Goal: Task Accomplishment & Management: Manage account settings

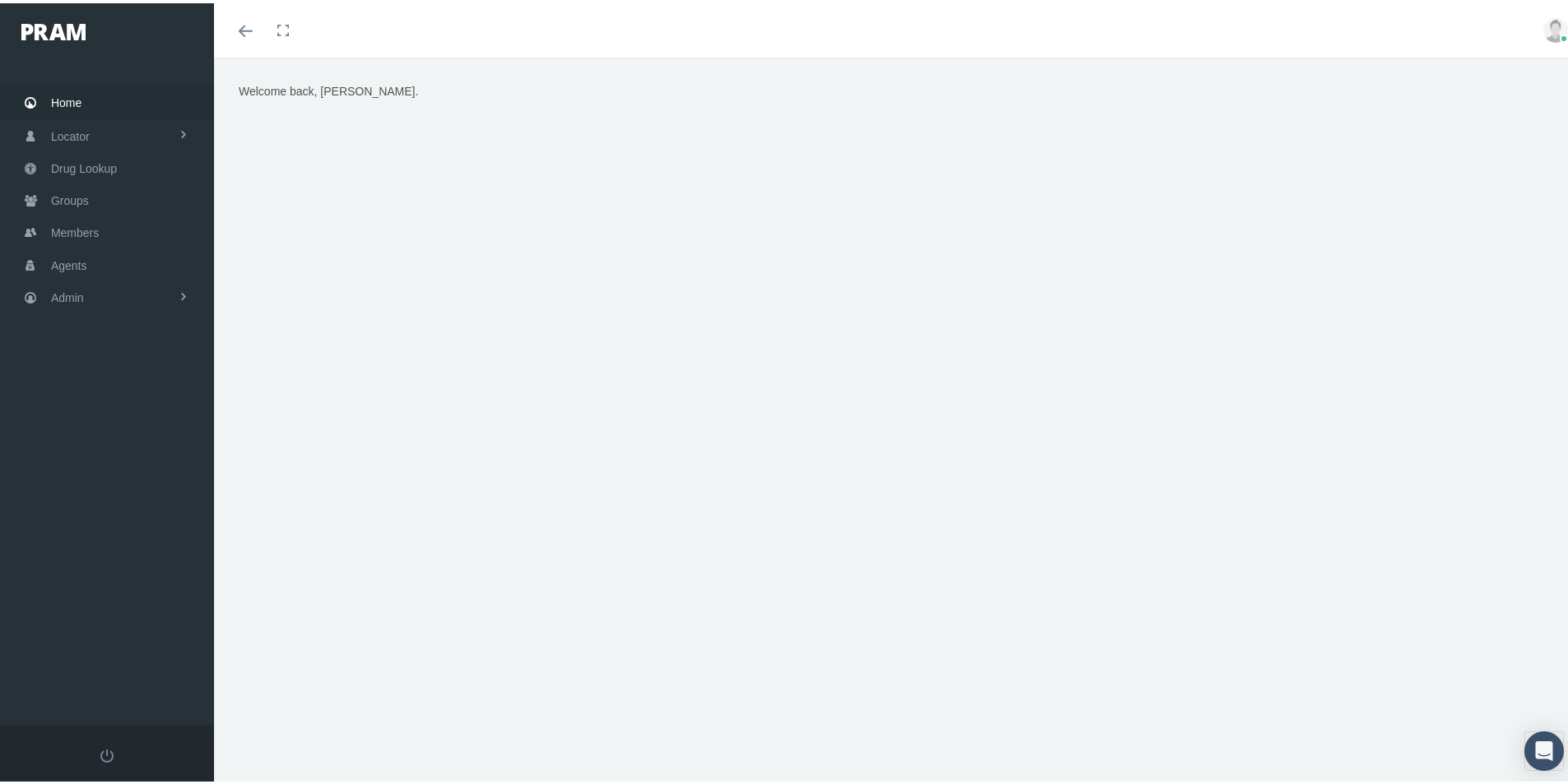
click at [1386, 515] on div "Welcome back, Kim." at bounding box center [897, 428] width 1366 height 748
drag, startPoint x: 70, startPoint y: 190, endPoint x: 63, endPoint y: 199, distance: 11.4
click at [70, 190] on span "Groups" at bounding box center [70, 197] width 38 height 31
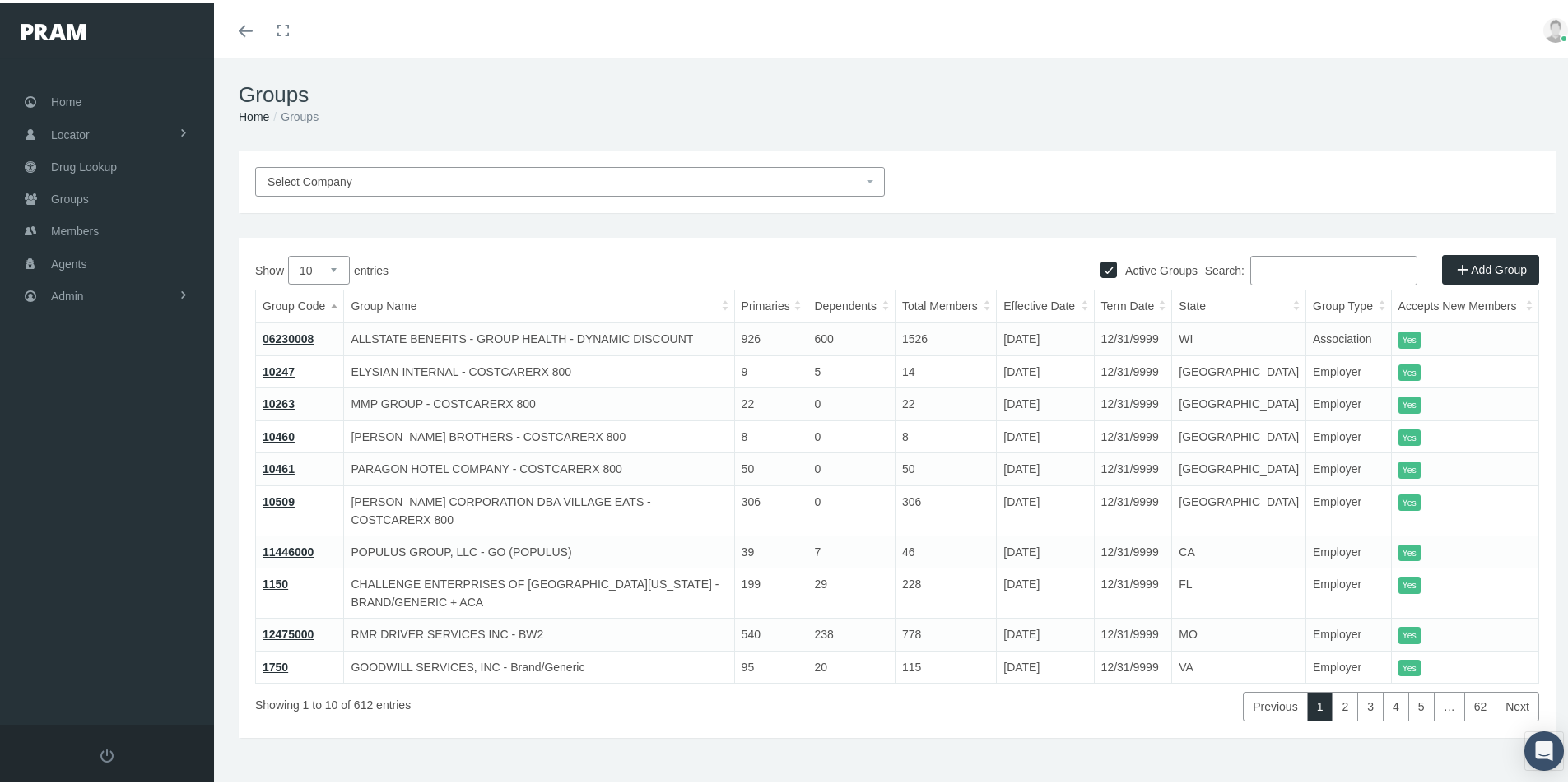
click at [313, 173] on span "Select Company" at bounding box center [310, 179] width 85 height 13
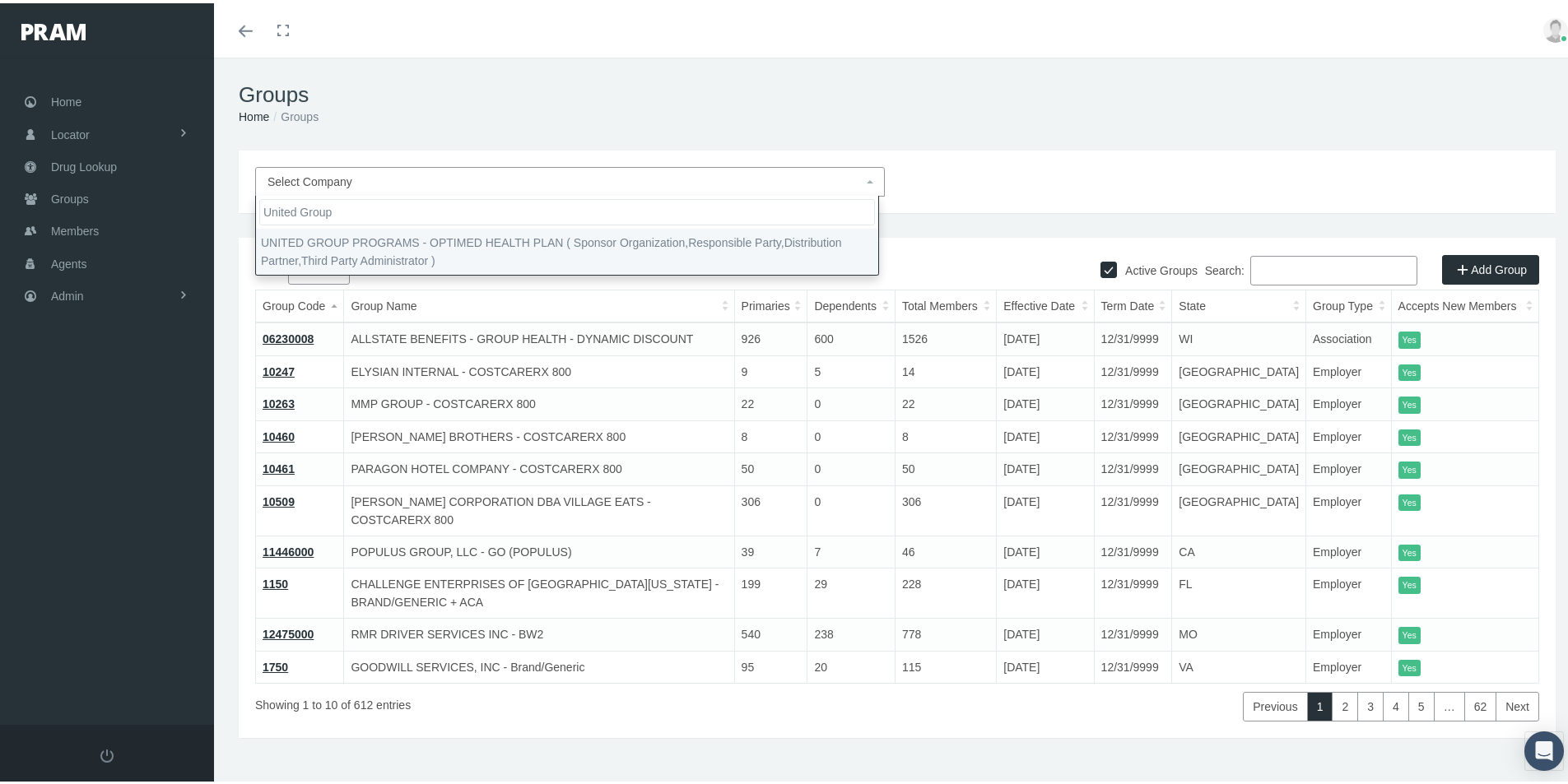
type input "United Group"
select select "4875"
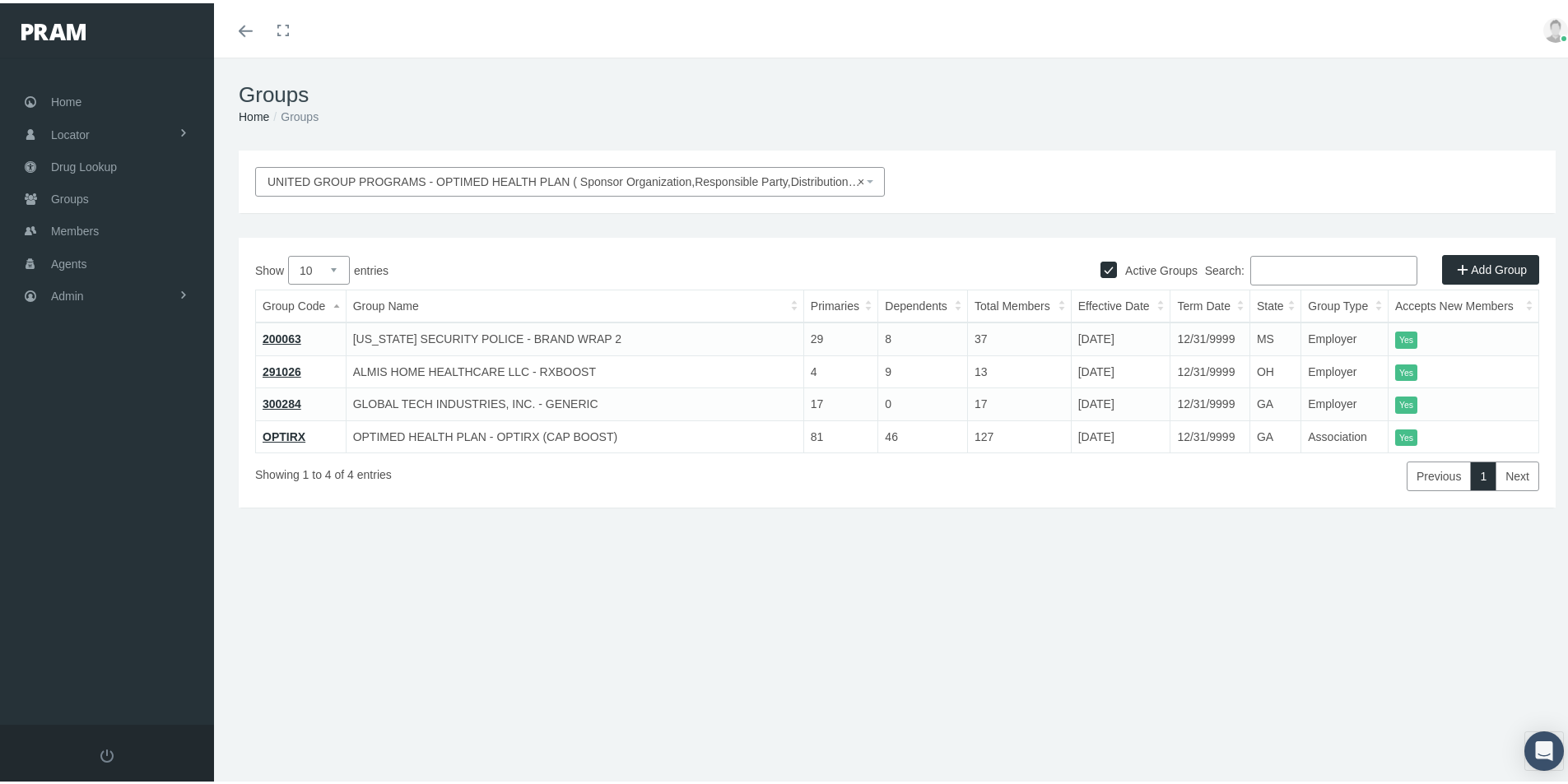
drag, startPoint x: 700, startPoint y: 644, endPoint x: 591, endPoint y: 780, distance: 174.3
click at [700, 645] on div "Groups Home Groups UNITED GROUP PROGRAMS - OPTIMED HEALTH PLAN ( Sponsor Organi…" at bounding box center [897, 428] width 1366 height 748
click at [66, 294] on span "Admin" at bounding box center [68, 292] width 33 height 31
click at [84, 423] on span "Group Billing" at bounding box center [100, 420] width 66 height 28
click at [88, 543] on span "Payments" at bounding box center [90, 540] width 51 height 28
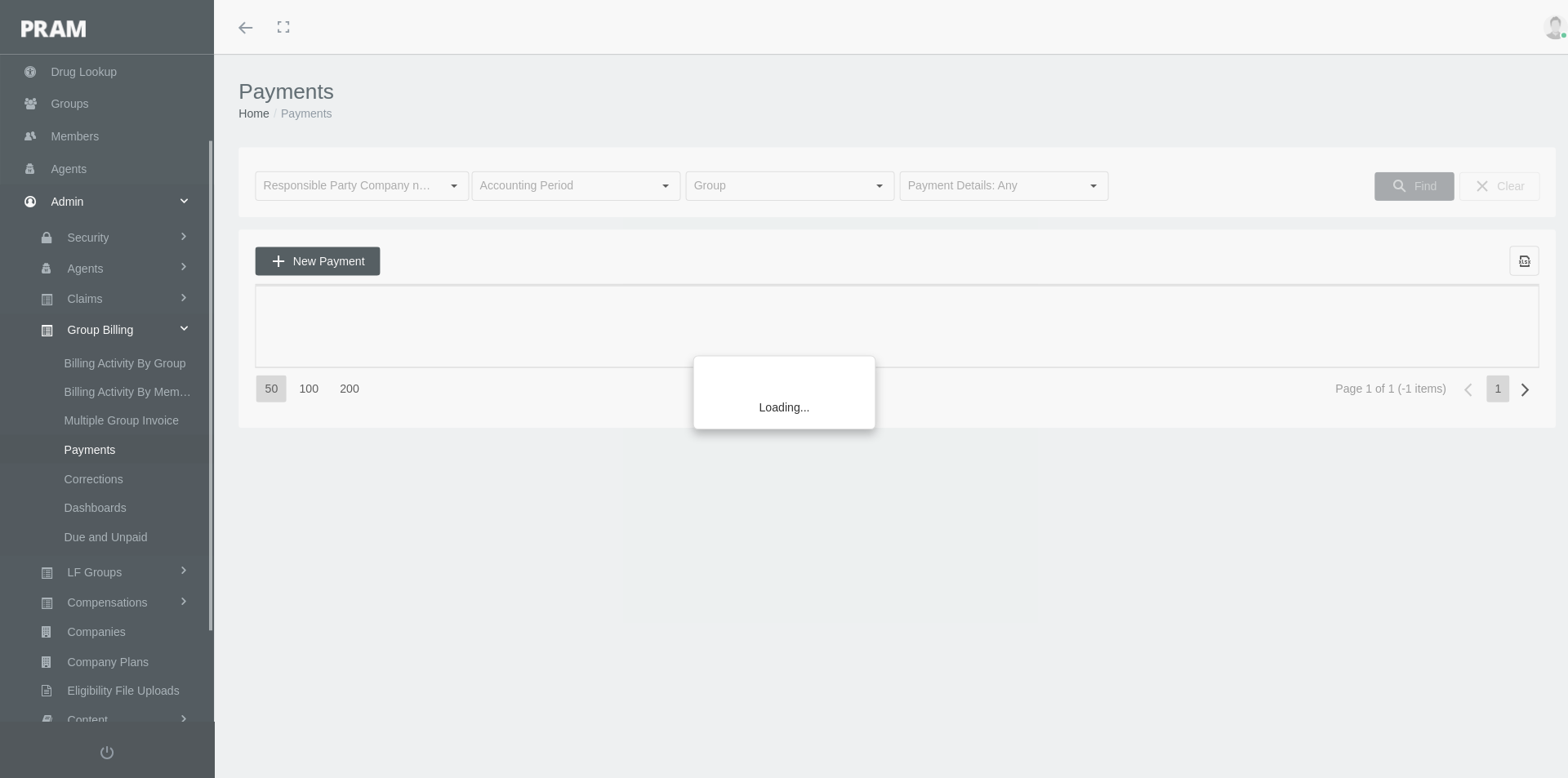
scroll to position [232, 0]
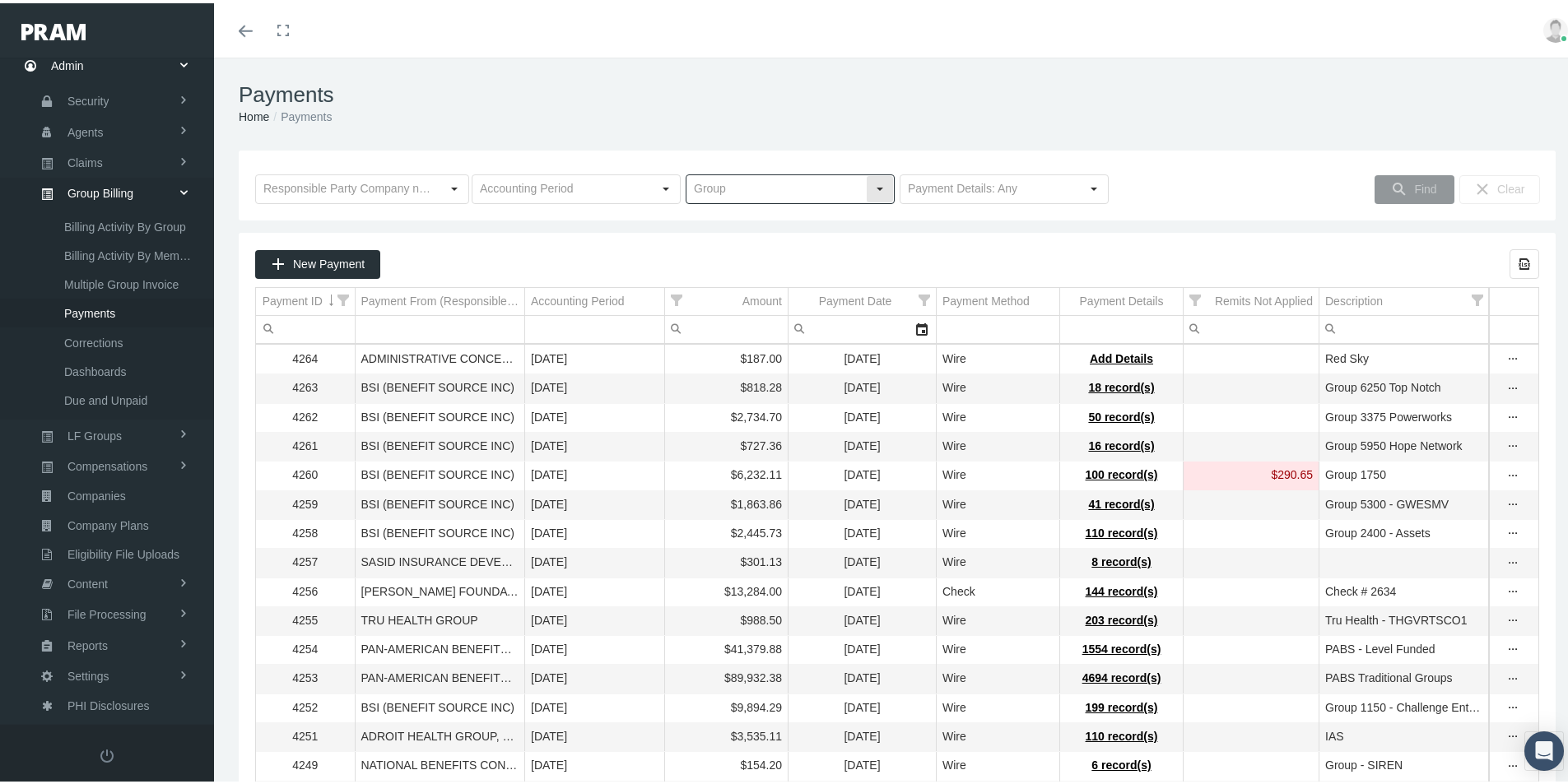
click at [725, 191] on input "text" at bounding box center [776, 186] width 179 height 28
click at [317, 265] on span "New Payment" at bounding box center [329, 261] width 71 height 13
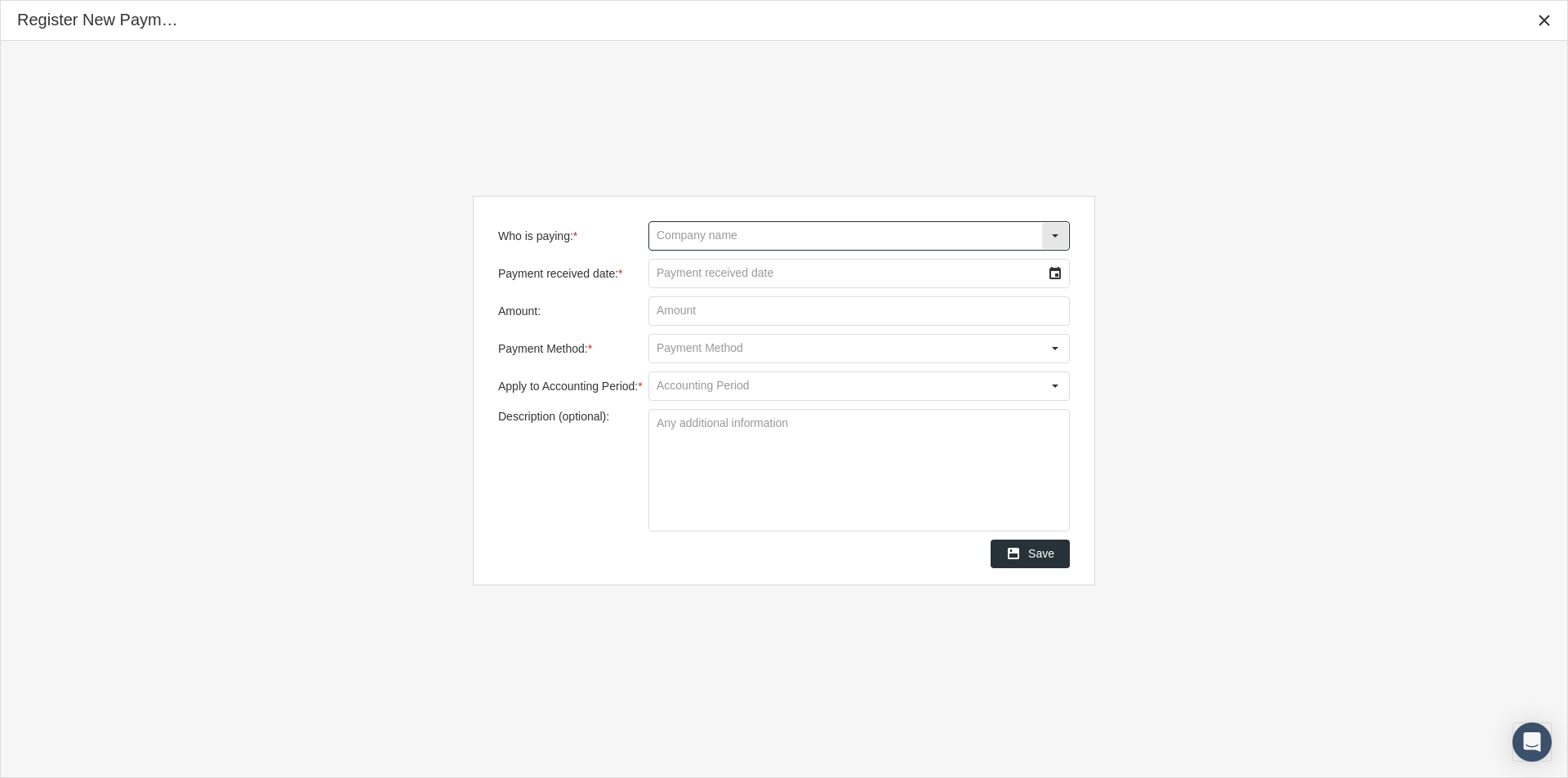
click at [675, 237] on input "Who is paying: *" at bounding box center [845, 235] width 392 height 27
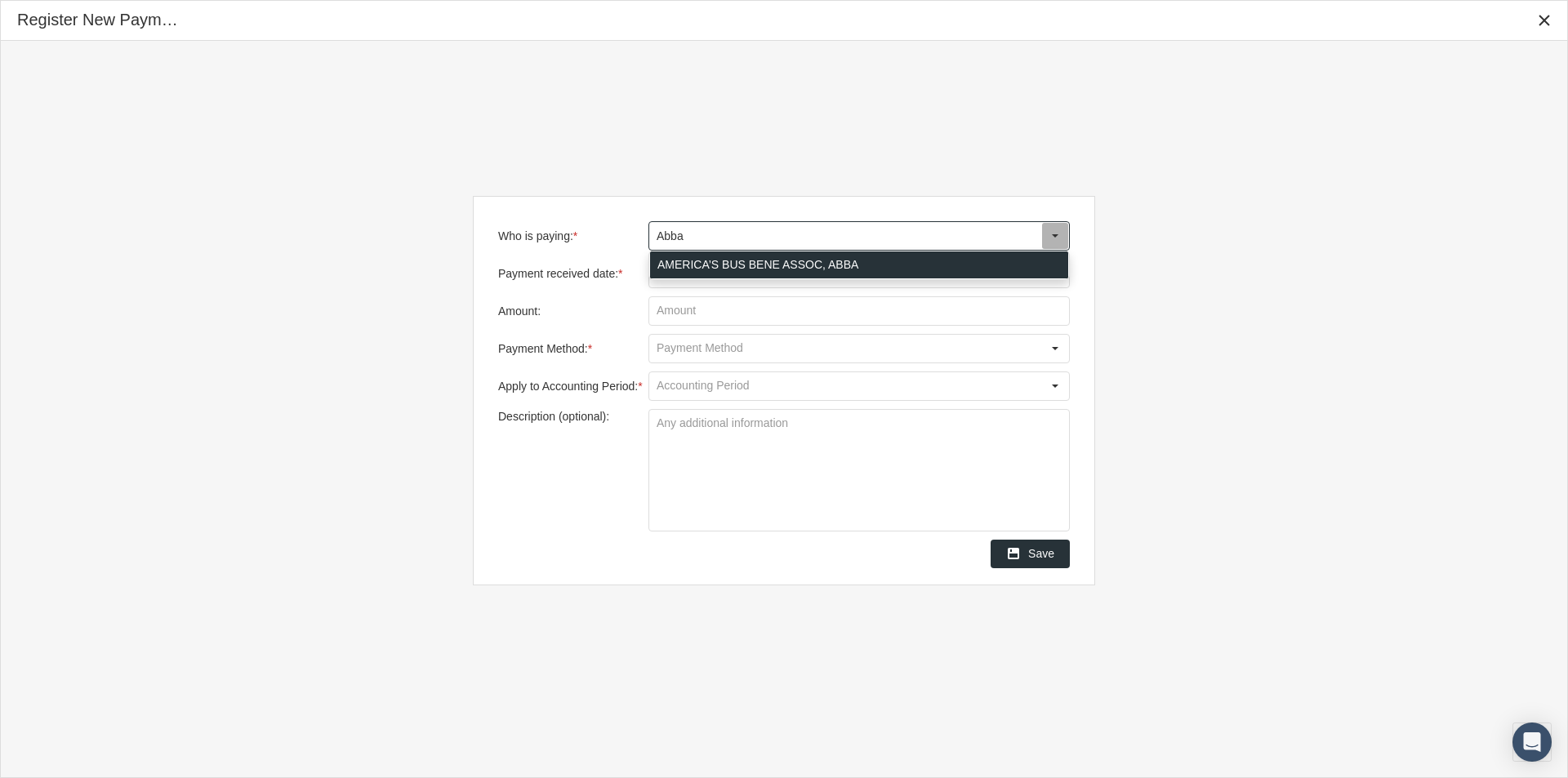
click at [687, 264] on div "AMERICA’S BUS BENE ASSOC, ABBA" at bounding box center [859, 265] width 418 height 27
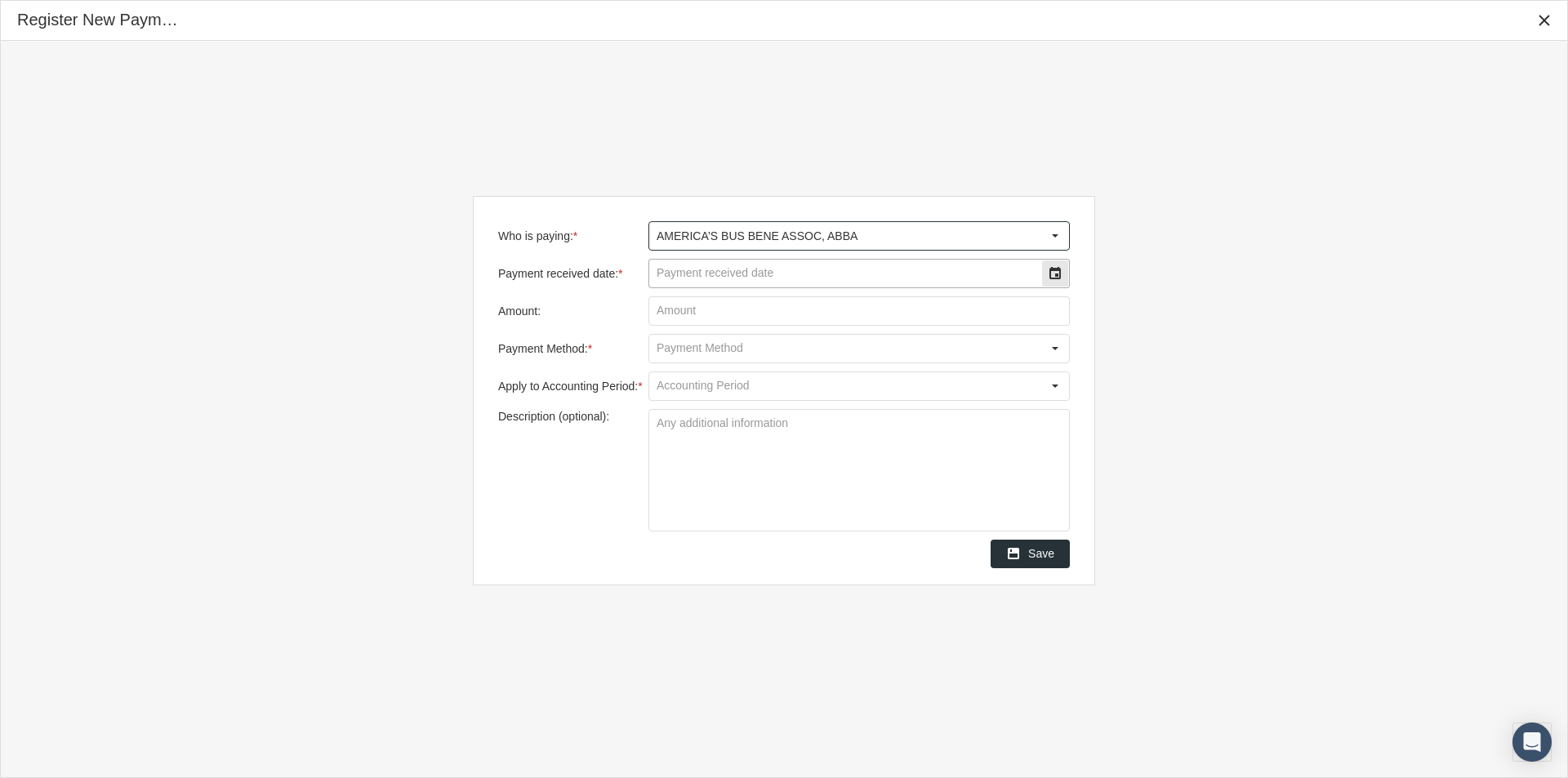
type input "AMERICA’S BUS BENE ASSOC, ABBA"
drag, startPoint x: 679, startPoint y: 273, endPoint x: 945, endPoint y: 237, distance: 268.4
click at [680, 273] on input "Payment received date: *" at bounding box center [845, 273] width 392 height 27
type input "08/.27/2025"
drag, startPoint x: 670, startPoint y: 309, endPoint x: 693, endPoint y: 315, distance: 23.8
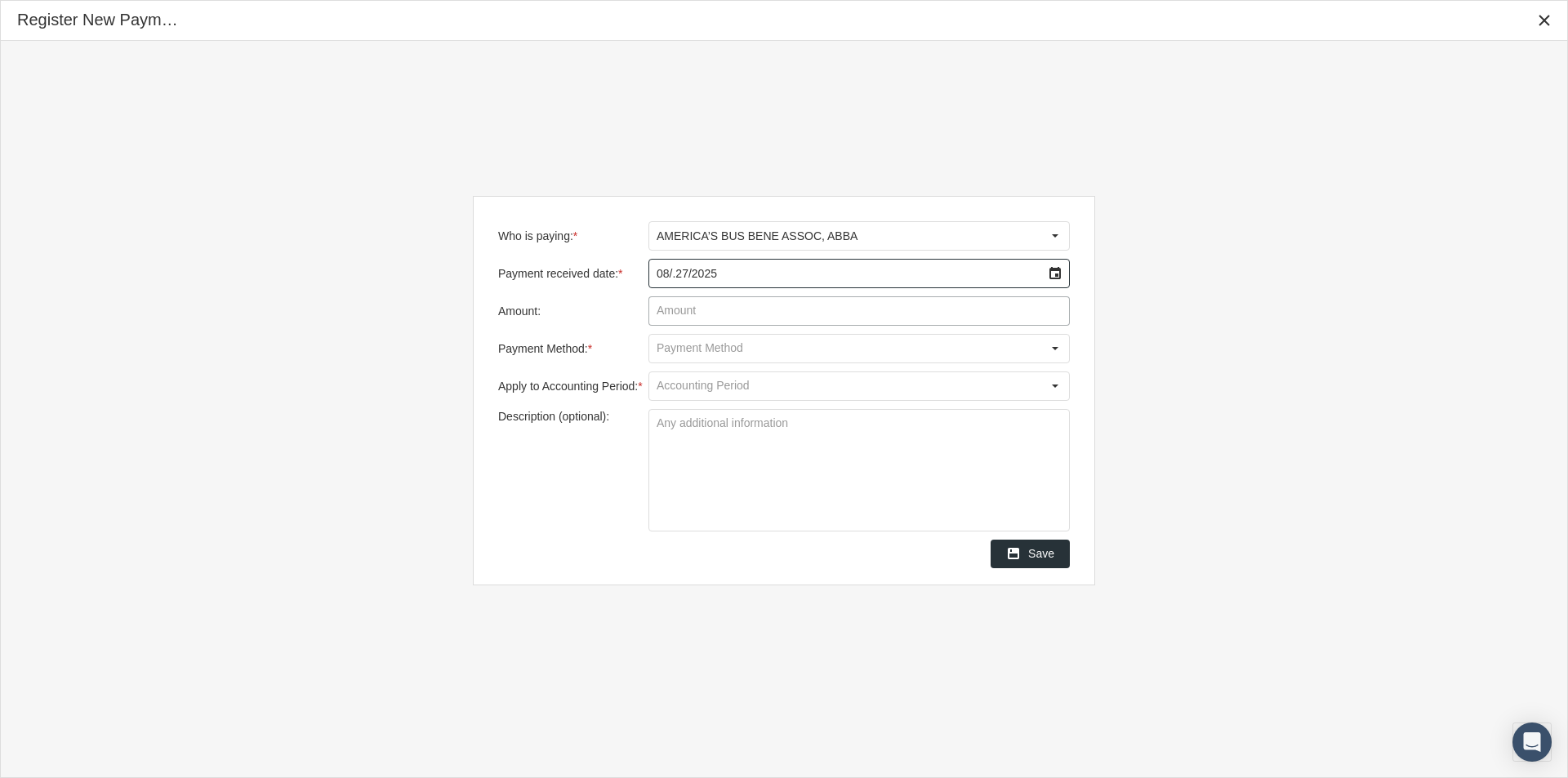
click at [670, 310] on input "Amount:" at bounding box center [859, 310] width 420 height 27
type input "$ 24.00"
drag, startPoint x: 675, startPoint y: 351, endPoint x: 722, endPoint y: 336, distance: 49.3
click at [675, 350] on input "Payment Method: *" at bounding box center [845, 348] width 392 height 27
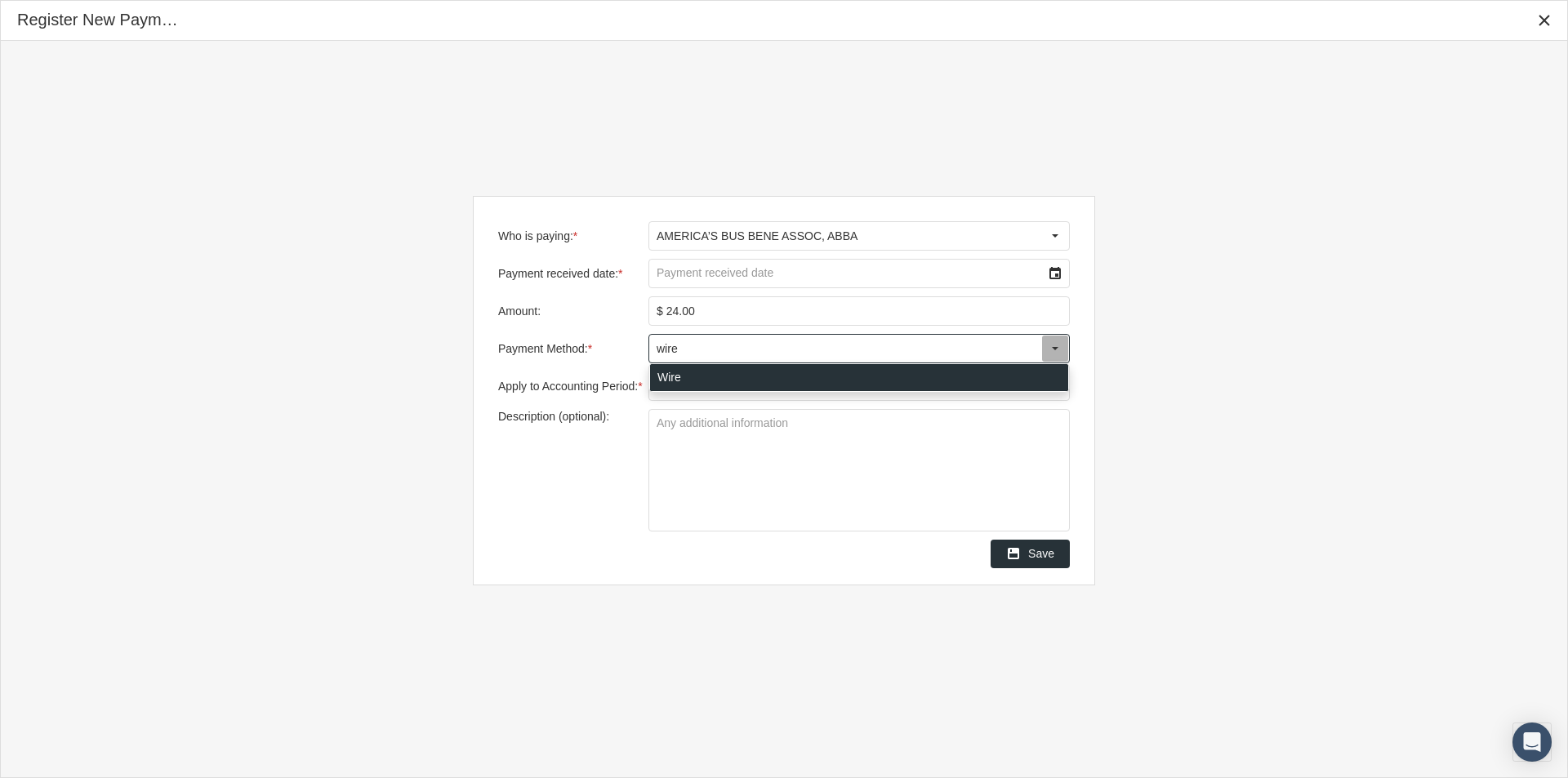
click at [663, 380] on div "Wire" at bounding box center [859, 377] width 418 height 27
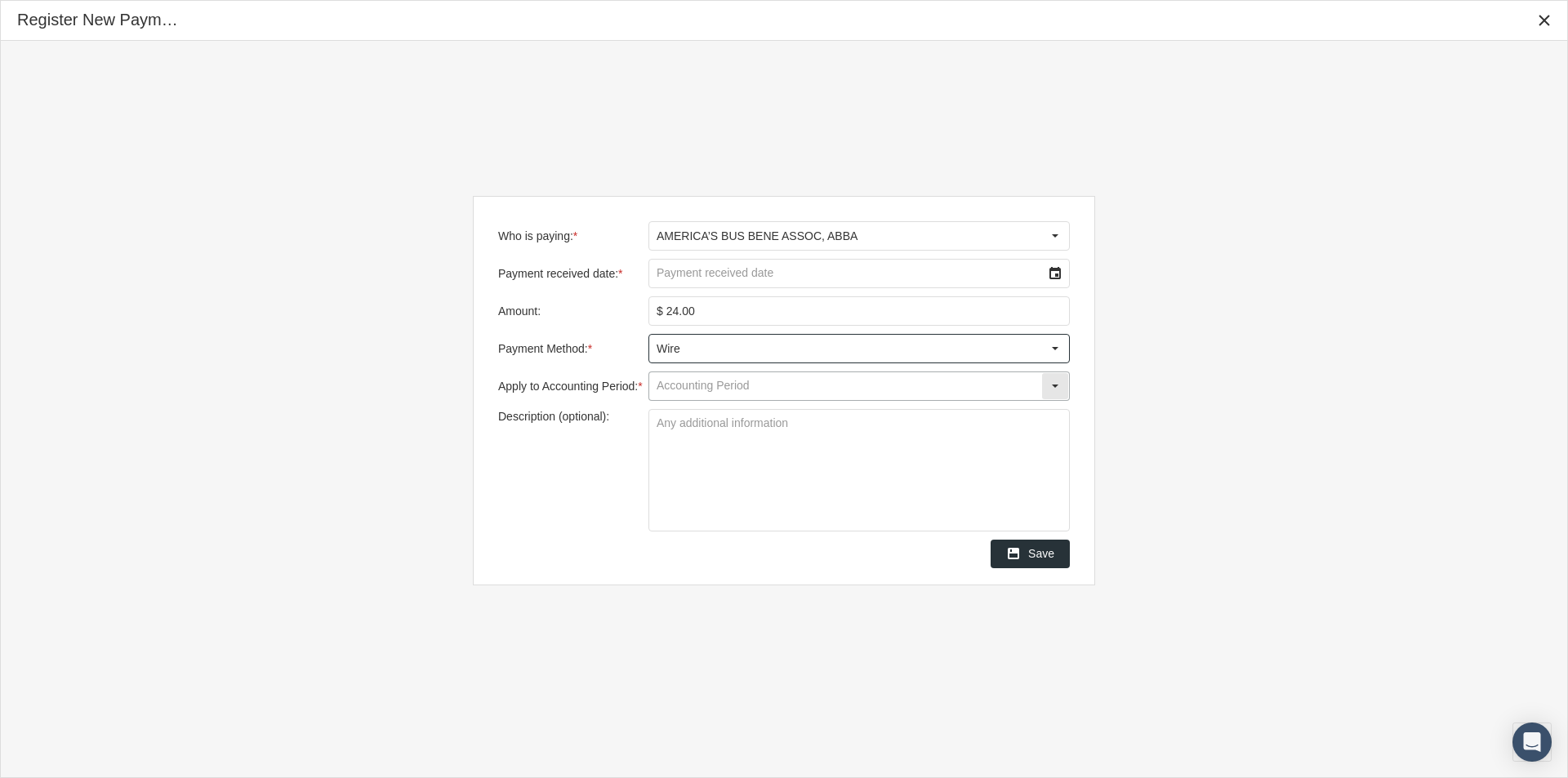
type input "Wire"
click at [659, 392] on input "Apply to Accounting Period: *" at bounding box center [845, 386] width 392 height 27
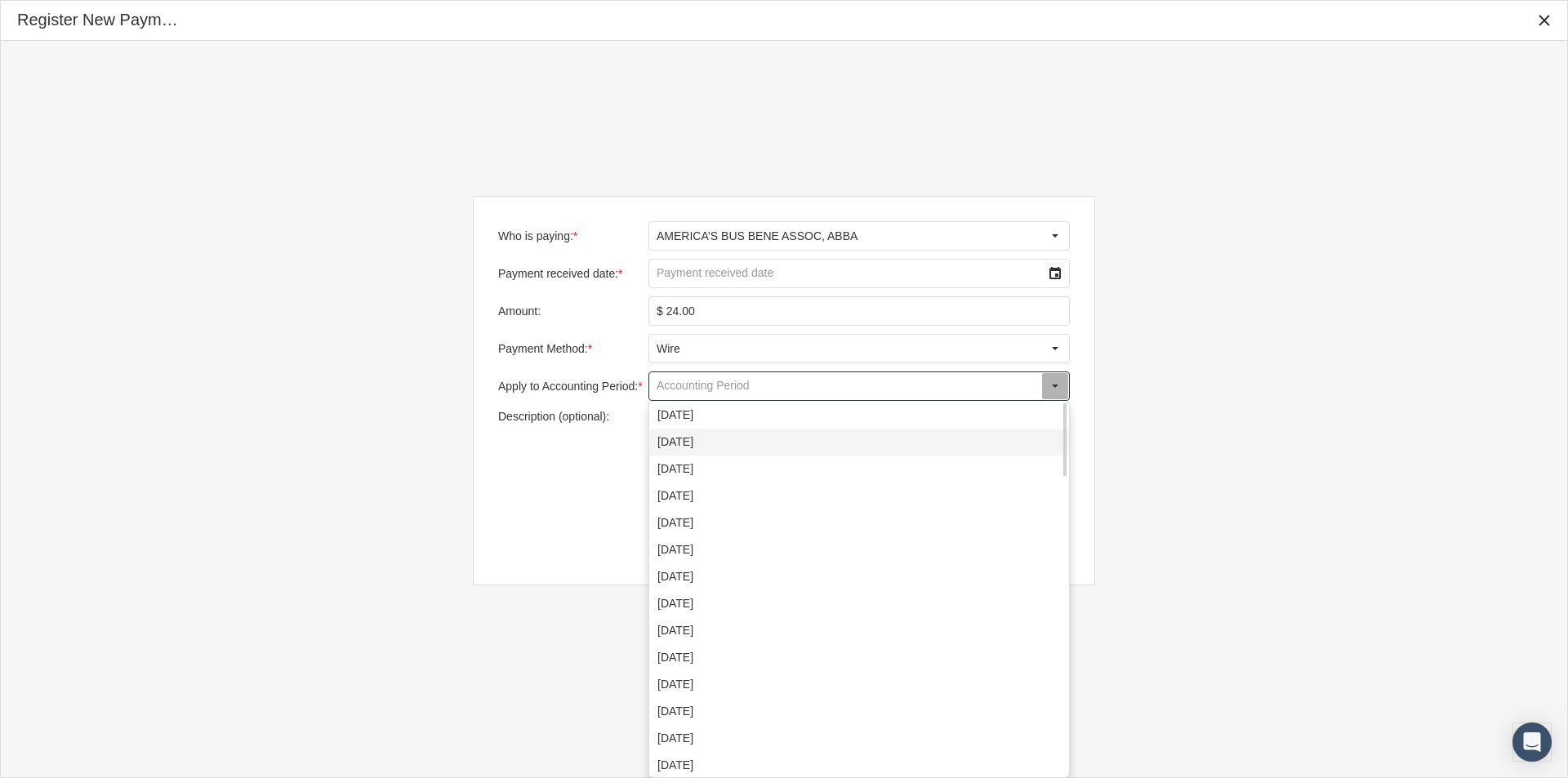
click at [682, 447] on div "August 2025" at bounding box center [859, 442] width 418 height 27
type input "August 2025"
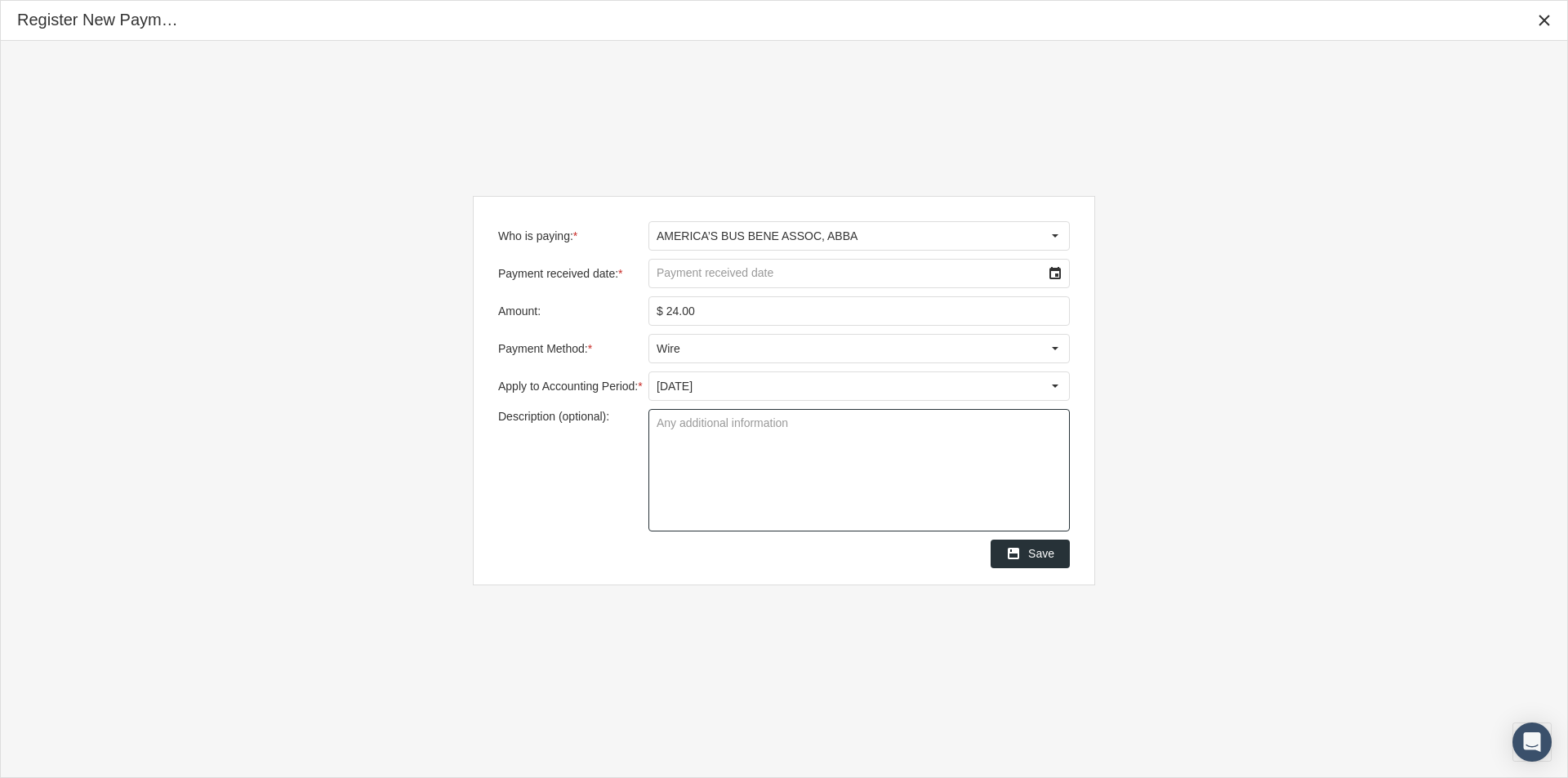
drag, startPoint x: 667, startPoint y: 421, endPoint x: 675, endPoint y: 441, distance: 21.5
click at [667, 431] on textarea "Description (optional):" at bounding box center [859, 471] width 420 height 121
type textarea "Group 719002"
click at [722, 508] on textarea "Group 719002" at bounding box center [859, 471] width 420 height 121
click at [1042, 555] on span "Save" at bounding box center [1042, 554] width 26 height 13
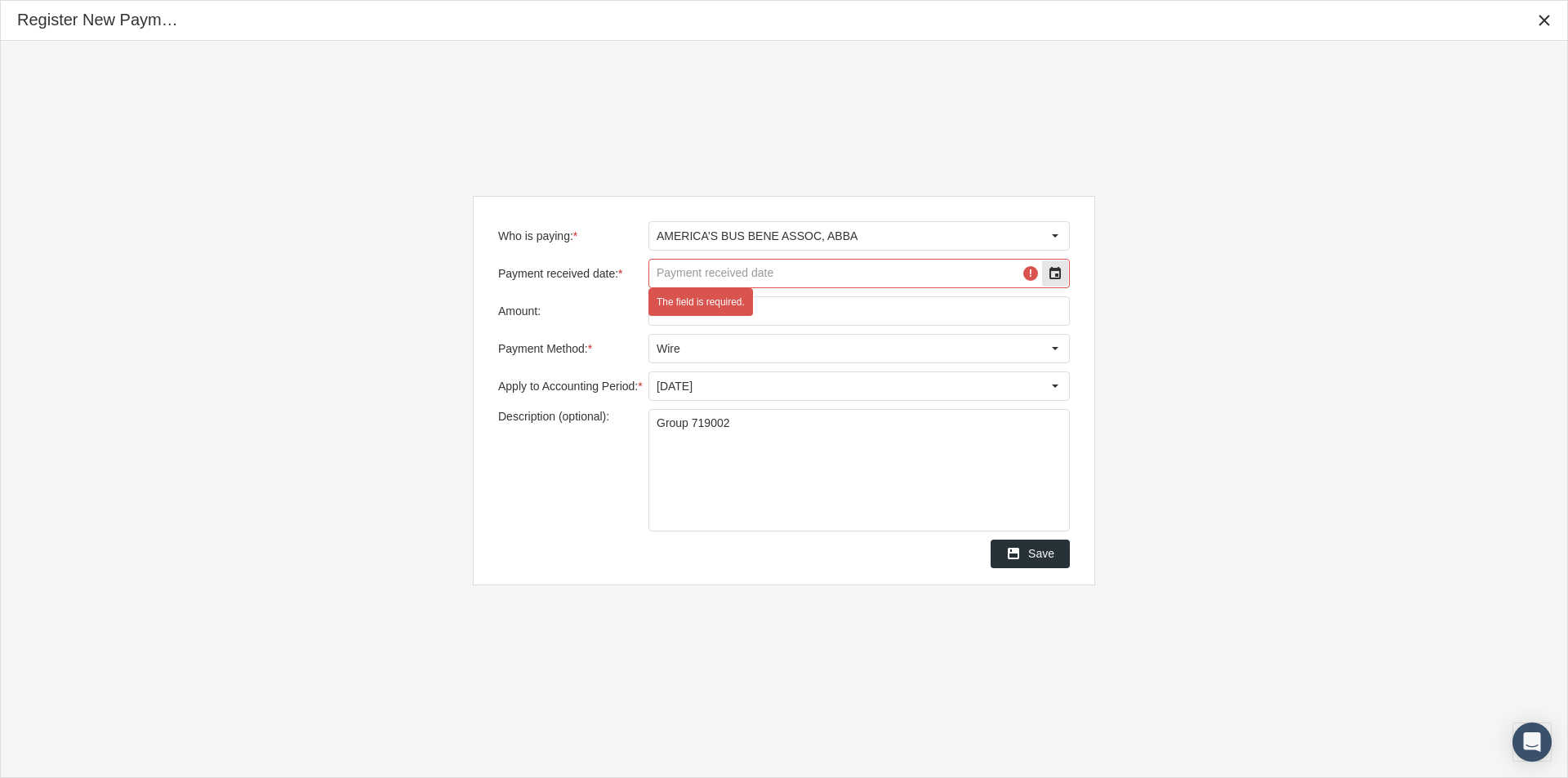
drag, startPoint x: 711, startPoint y: 273, endPoint x: 1012, endPoint y: 237, distance: 303.1
click at [714, 273] on input "Payment received date: *" at bounding box center [845, 273] width 392 height 27
type input "08/27/2025"
click at [1042, 555] on span "Save" at bounding box center [1042, 554] width 26 height 13
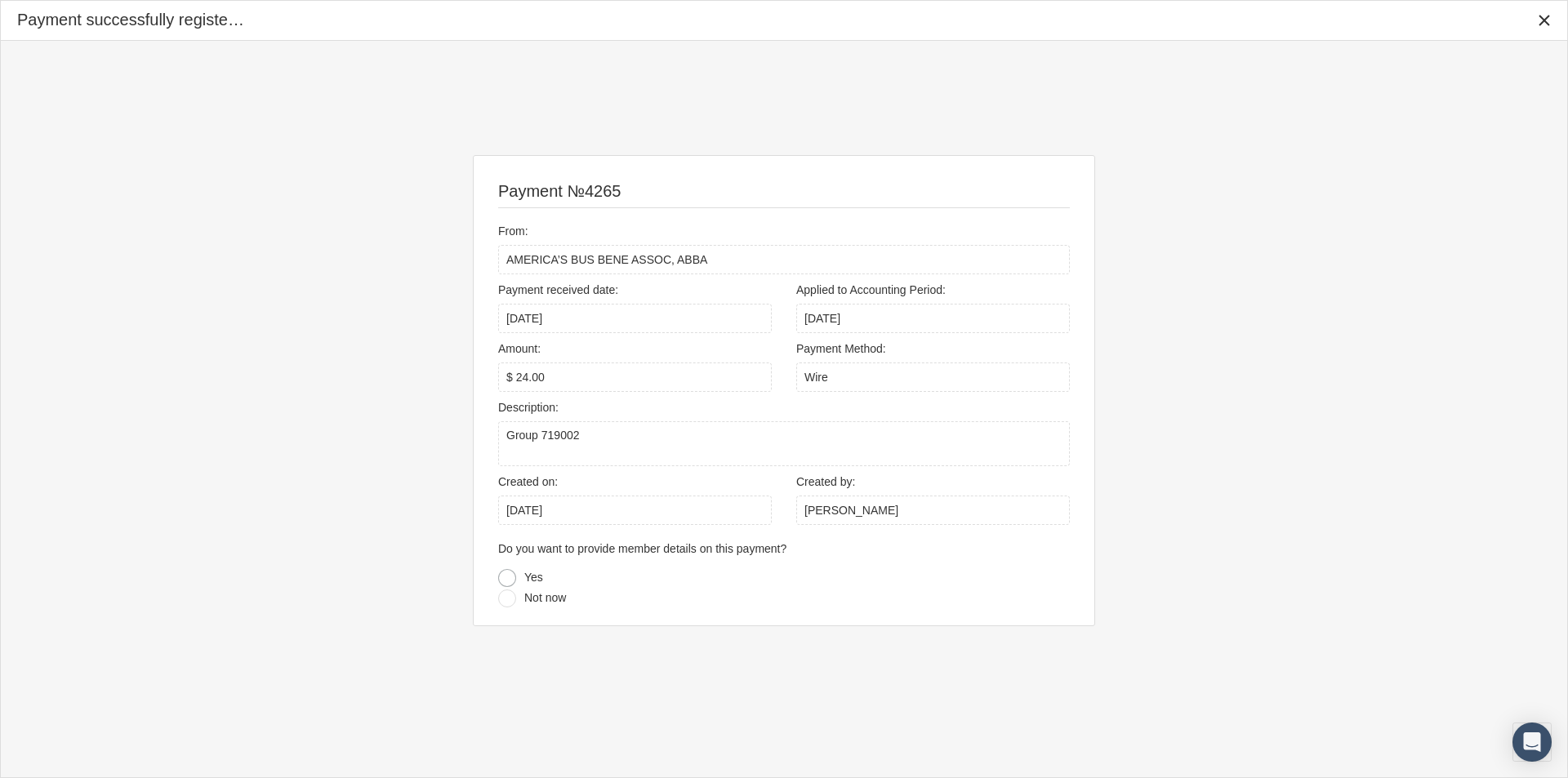
click at [508, 577] on div at bounding box center [507, 578] width 18 height 18
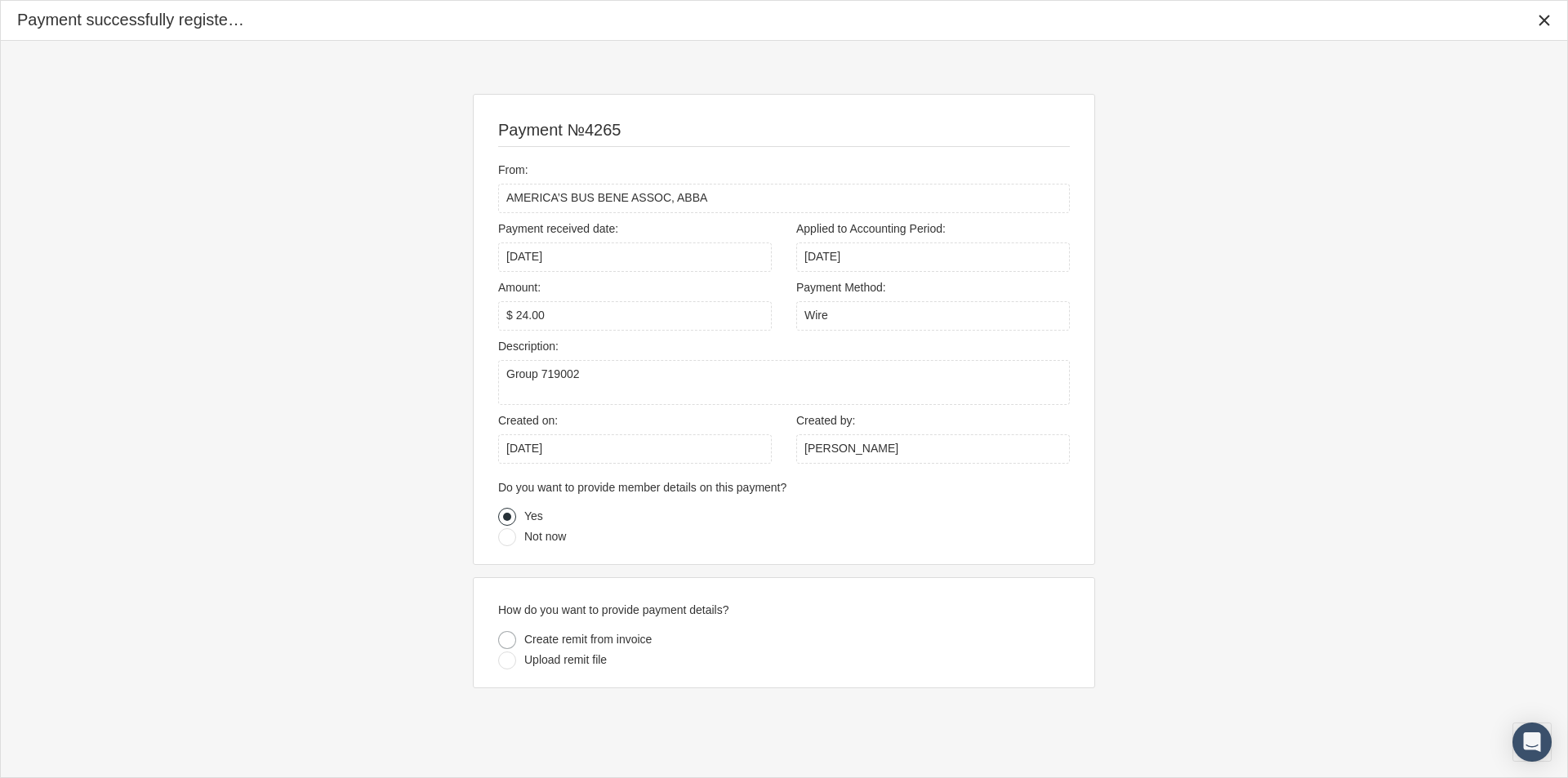
click at [505, 641] on div at bounding box center [507, 640] width 18 height 18
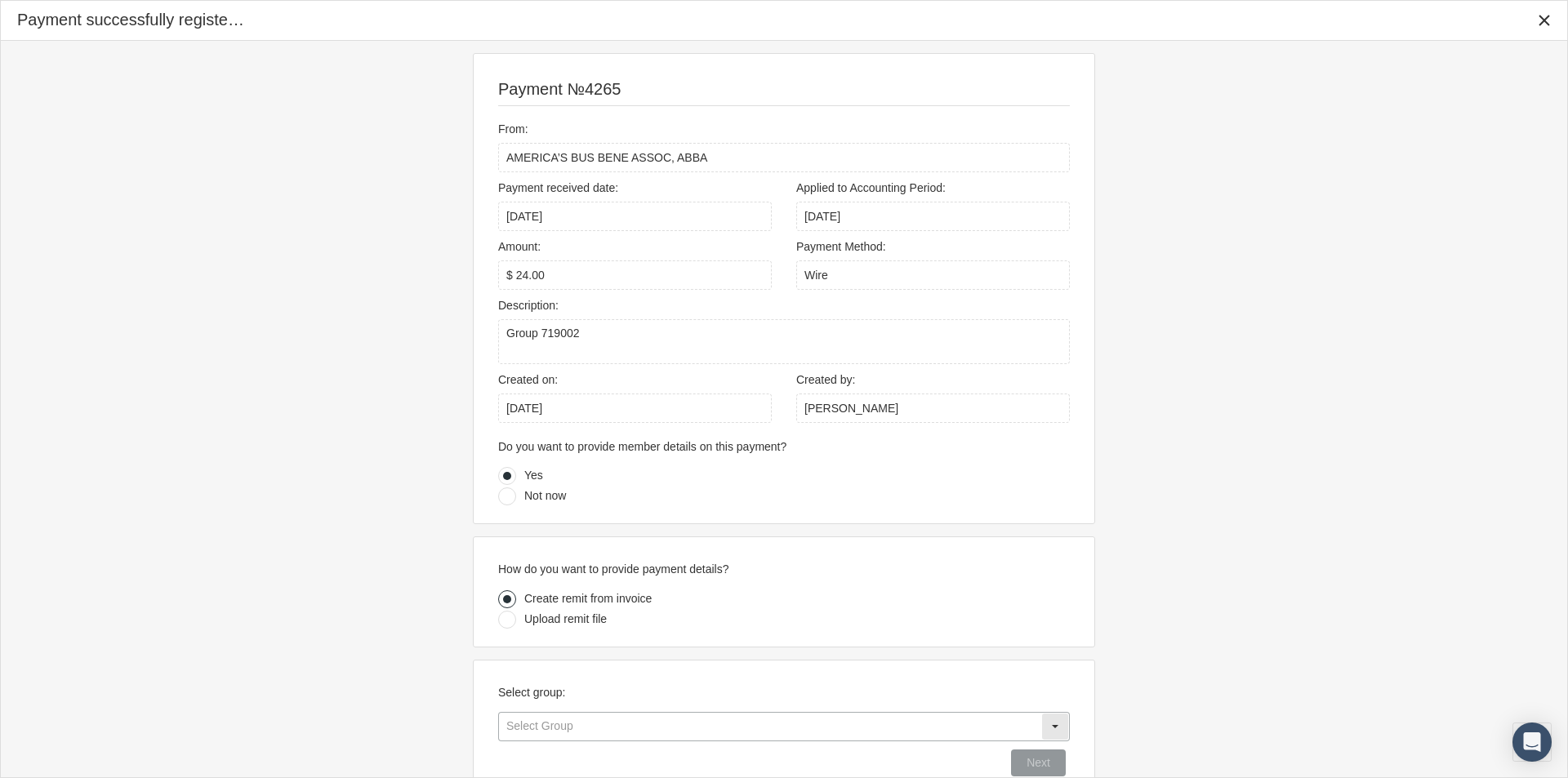
drag, startPoint x: 533, startPoint y: 720, endPoint x: 555, endPoint y: 729, distance: 23.8
click at [533, 721] on input "text" at bounding box center [770, 726] width 543 height 27
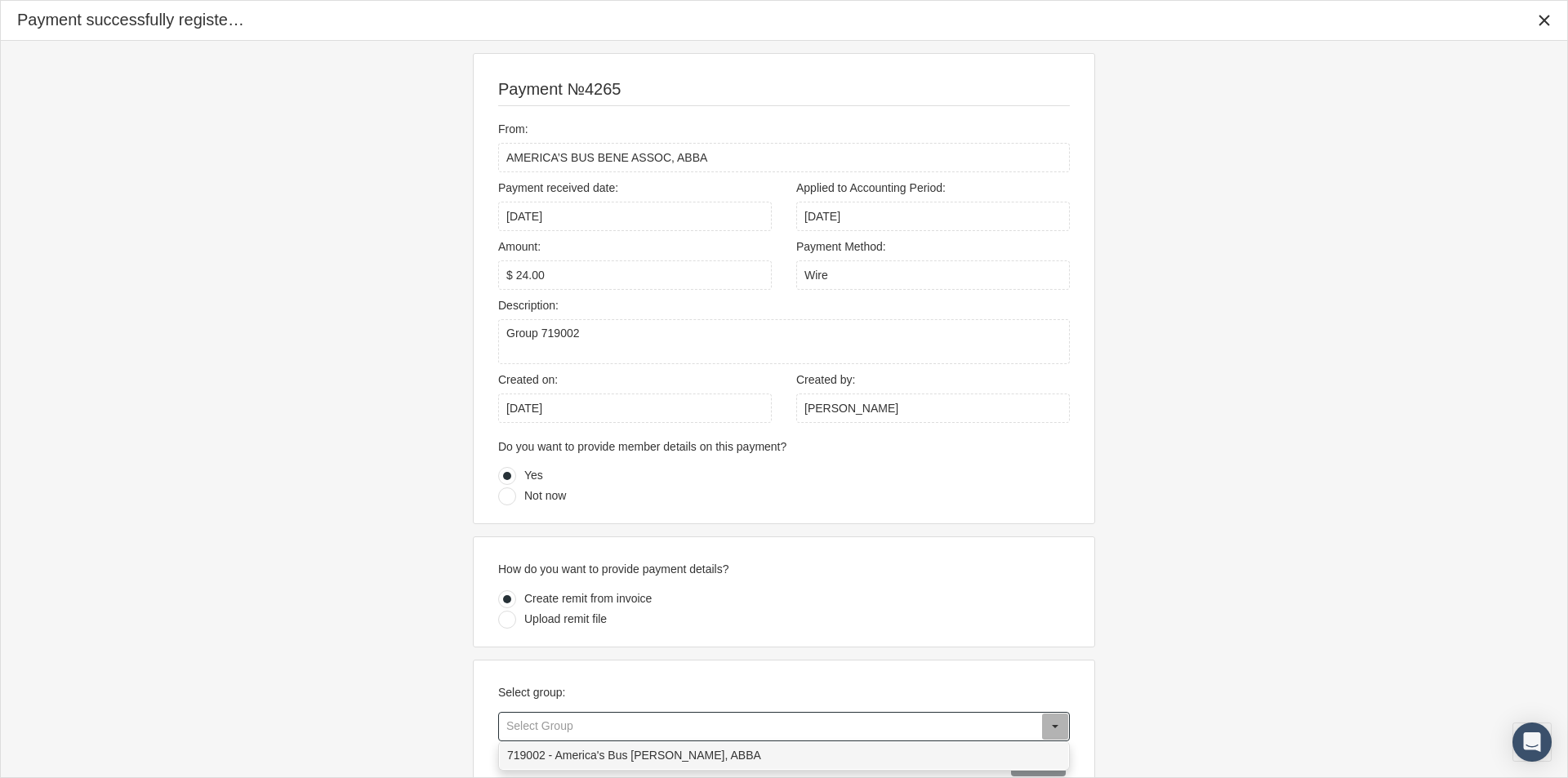
drag, startPoint x: 531, startPoint y: 752, endPoint x: 582, endPoint y: 753, distance: 51.0
click at [532, 752] on div "719002 - America's Bus Bene Assoc, ABBA" at bounding box center [784, 755] width 568 height 27
type input "719002 - America's Bus Bene Assoc, ABBA"
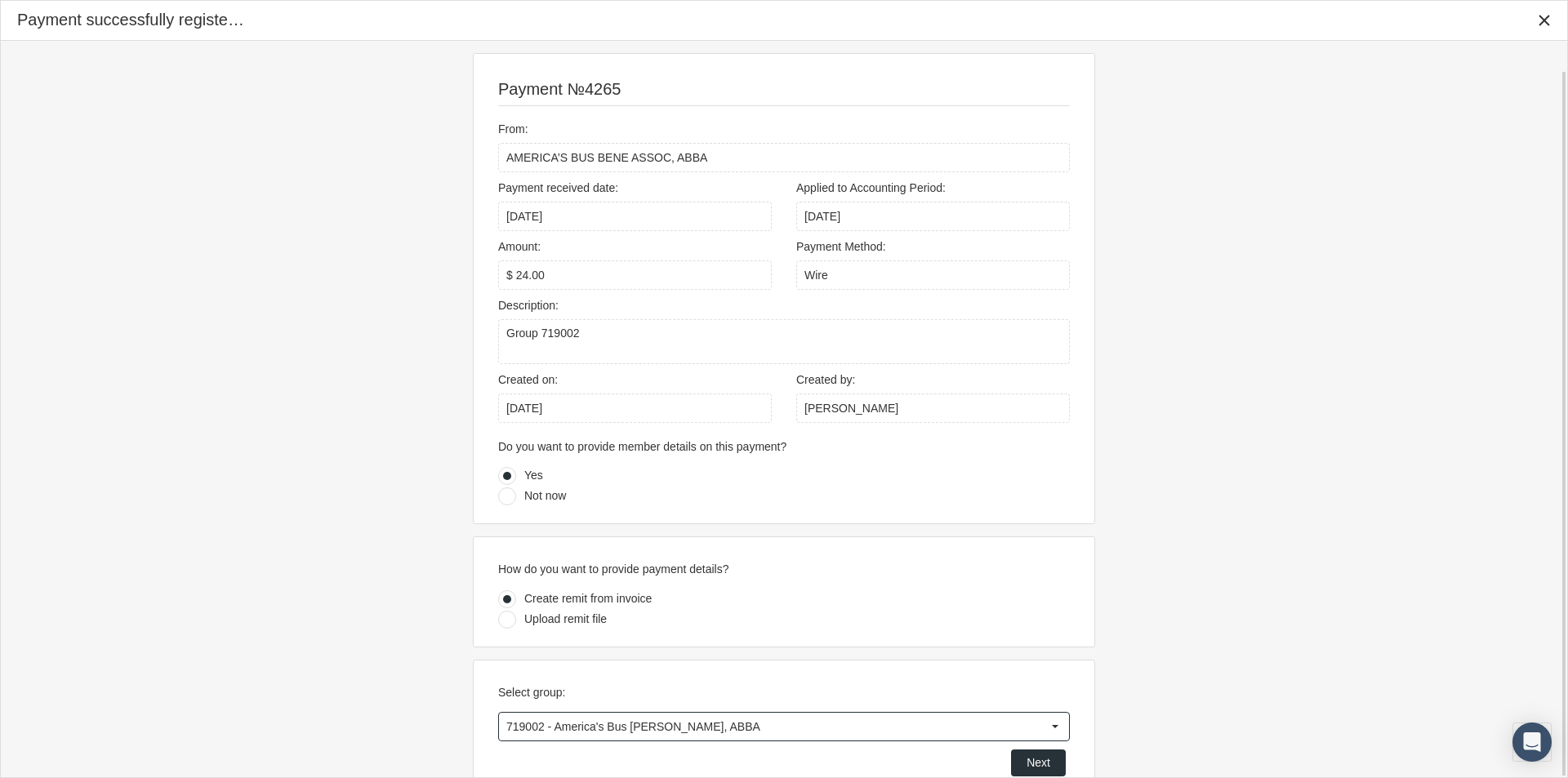
scroll to position [31, 0]
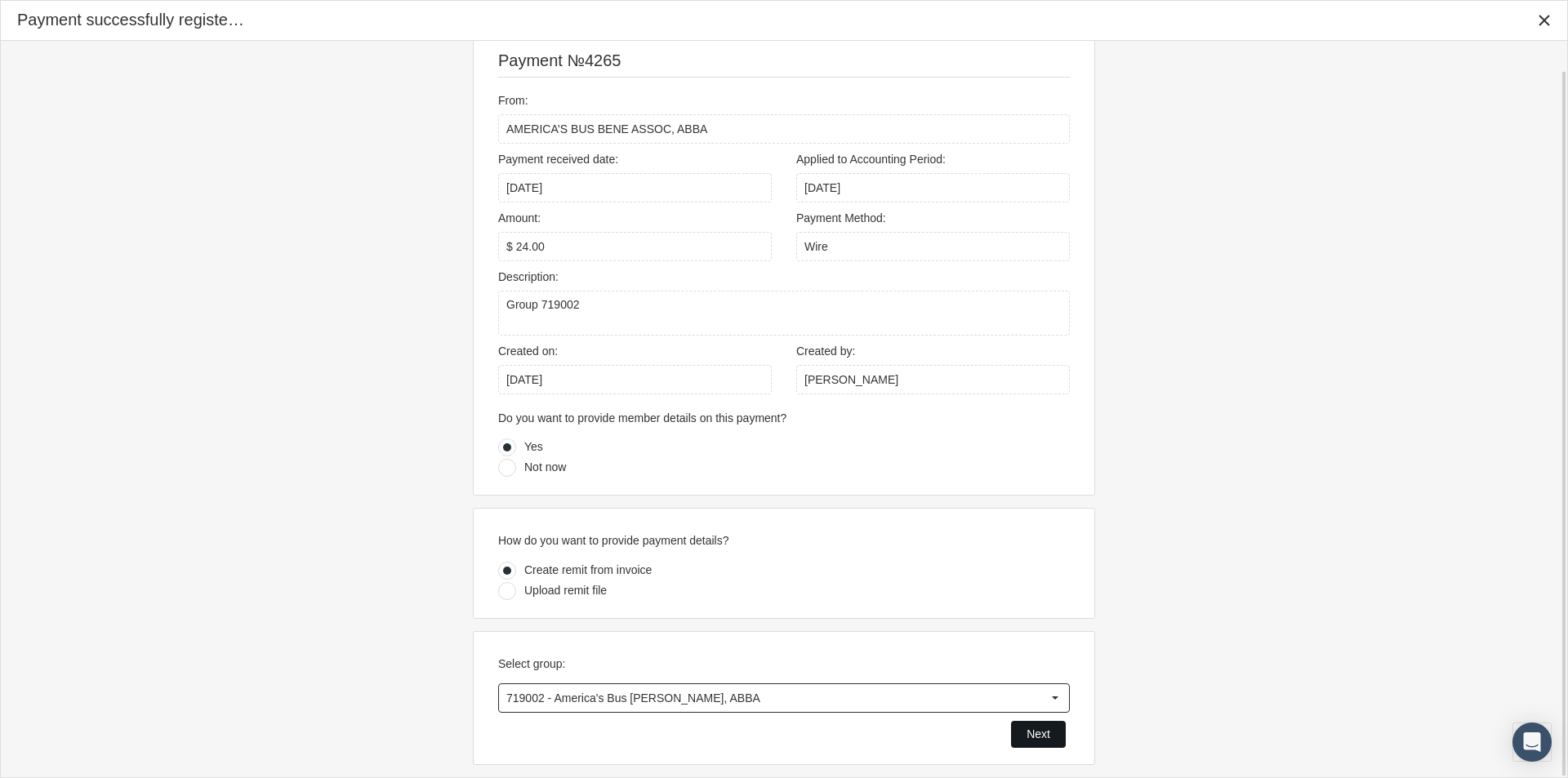
click at [1029, 731] on span "Next" at bounding box center [1038, 735] width 24 height 13
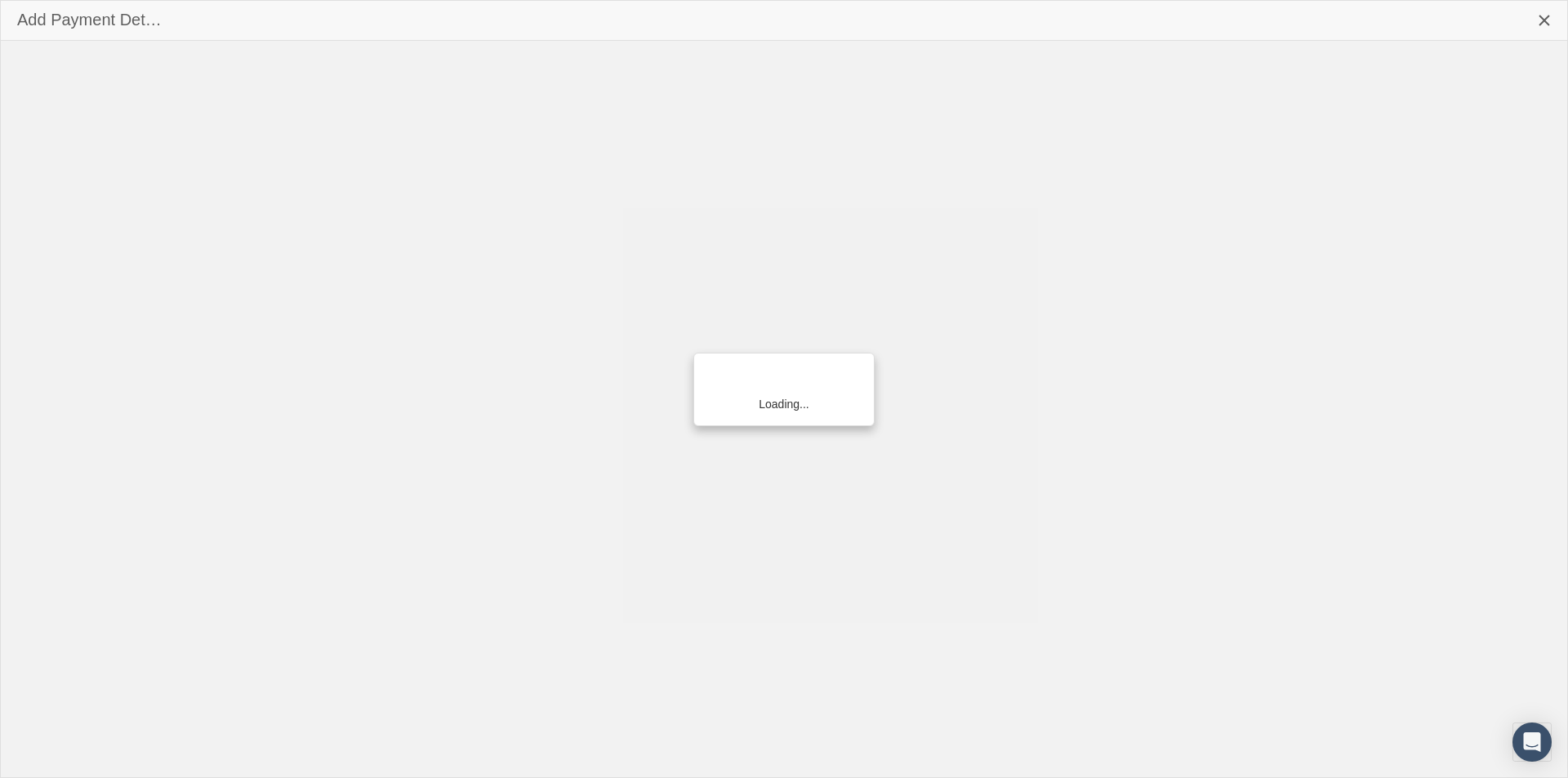
scroll to position [0, 0]
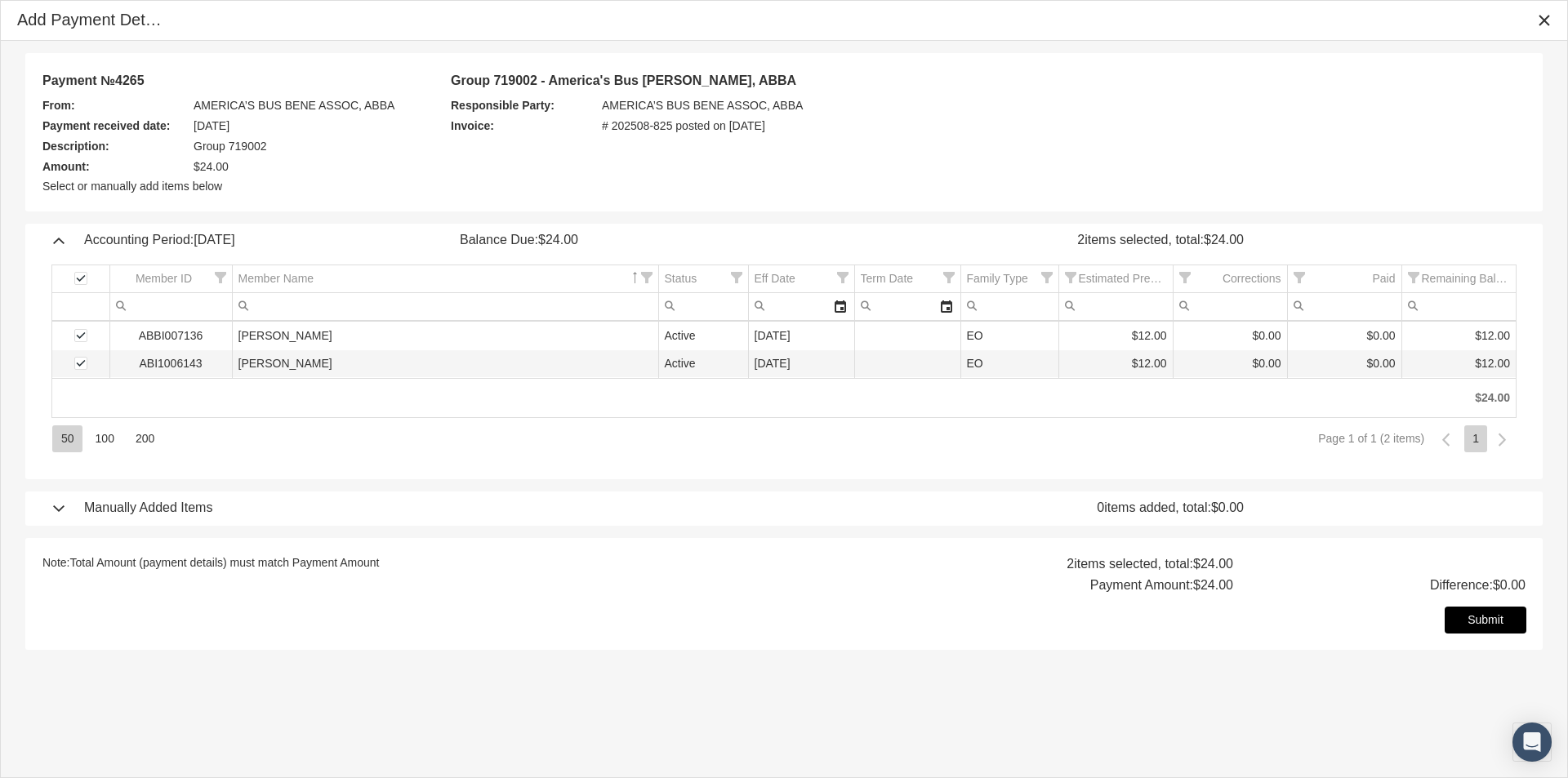
click at [1485, 621] on span "Submit" at bounding box center [1485, 620] width 36 height 13
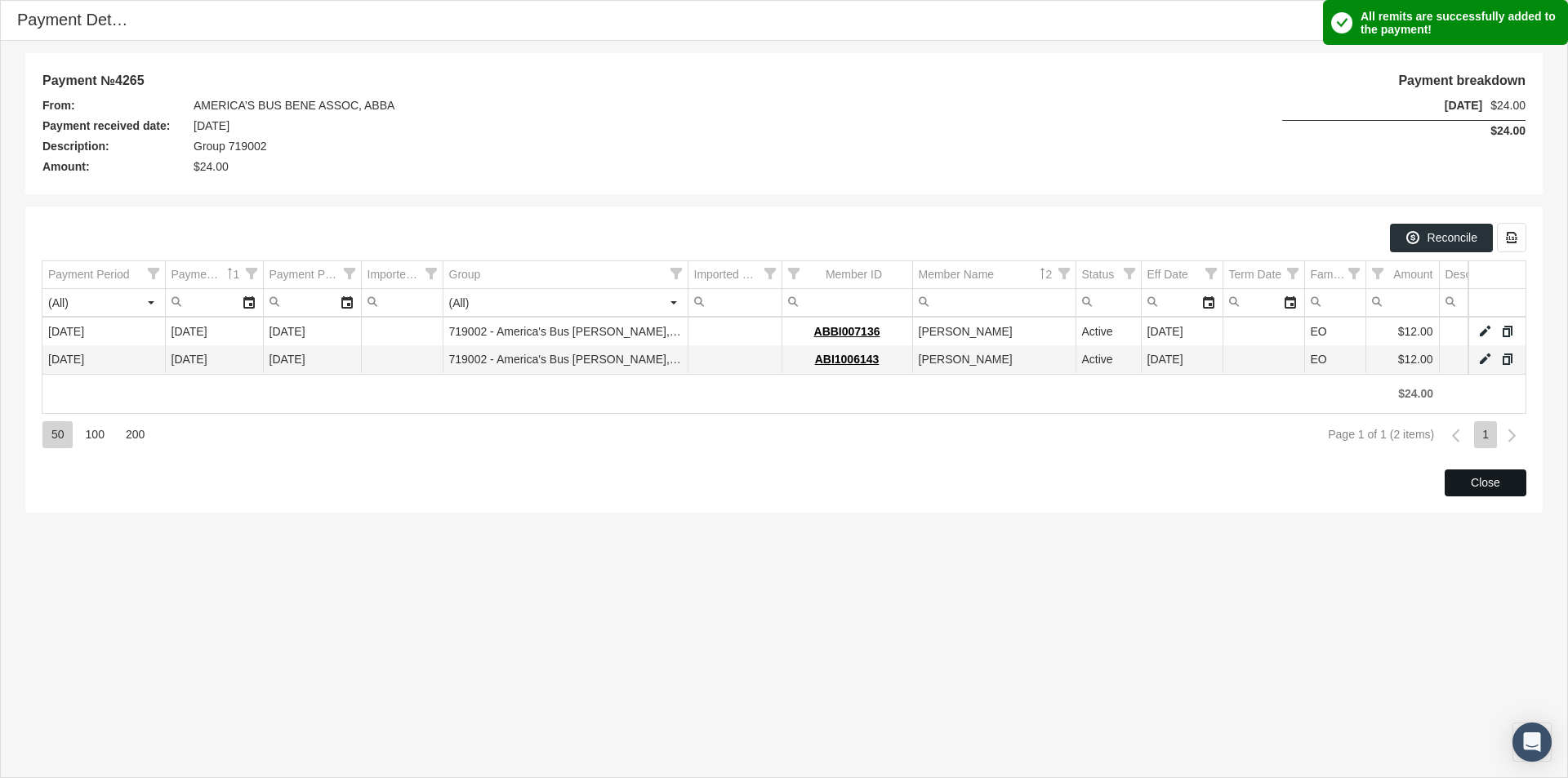
click at [1479, 475] on div "Close" at bounding box center [1485, 483] width 80 height 26
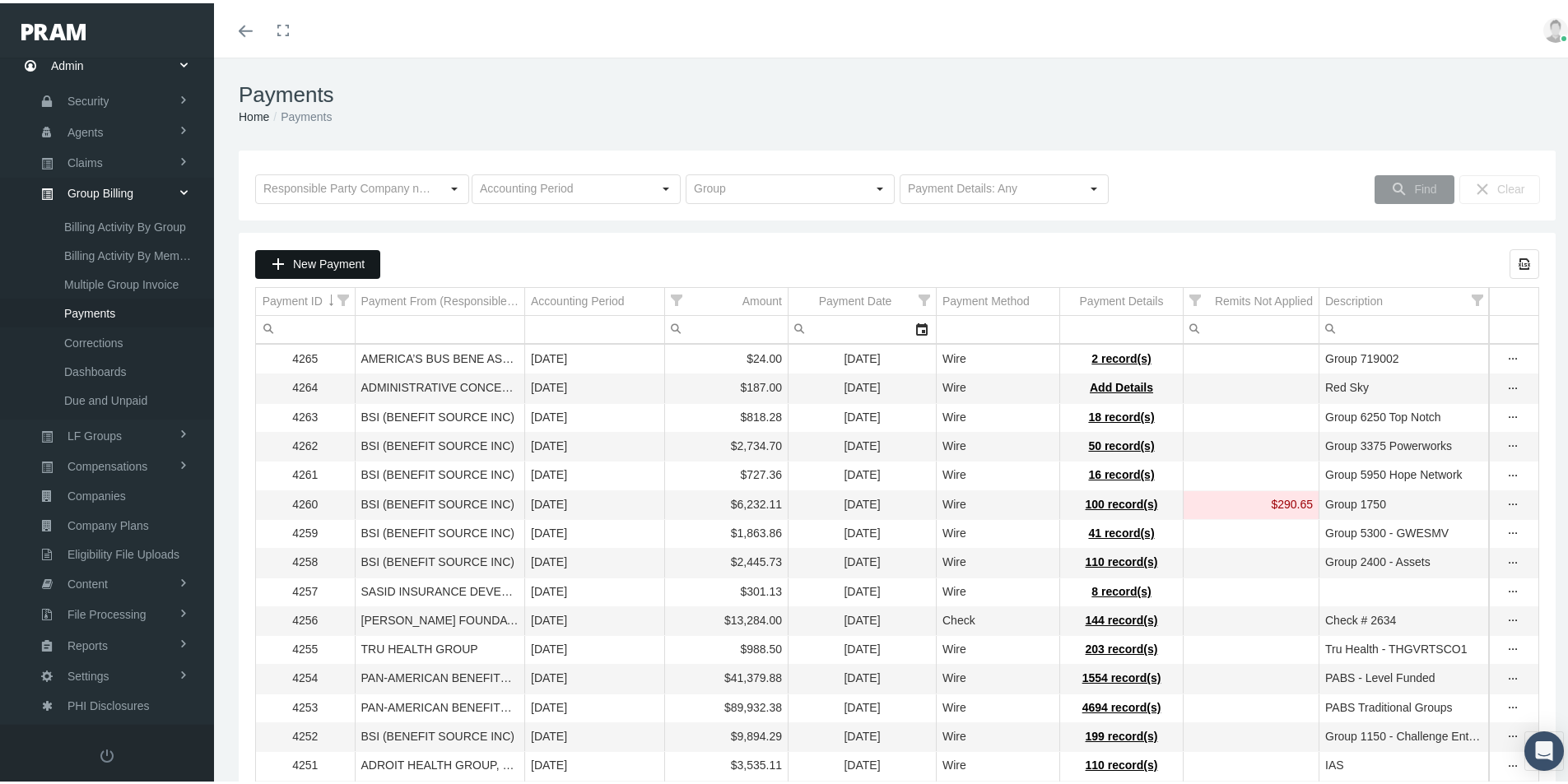
drag, startPoint x: 330, startPoint y: 262, endPoint x: 406, endPoint y: 294, distance: 82.5
click at [330, 262] on span "New Payment" at bounding box center [329, 261] width 71 height 13
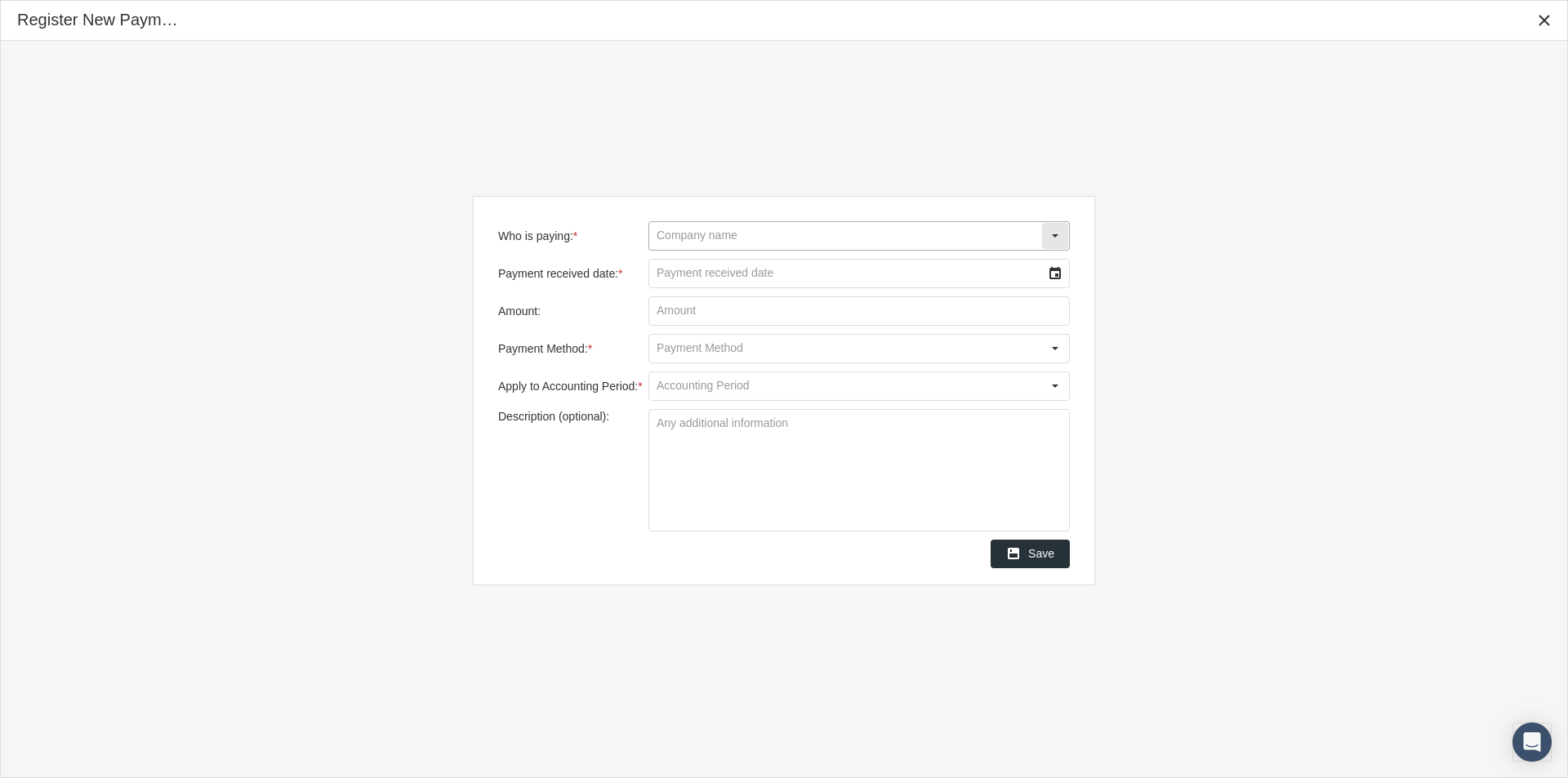
click at [679, 233] on input "Who is paying: *" at bounding box center [845, 235] width 392 height 27
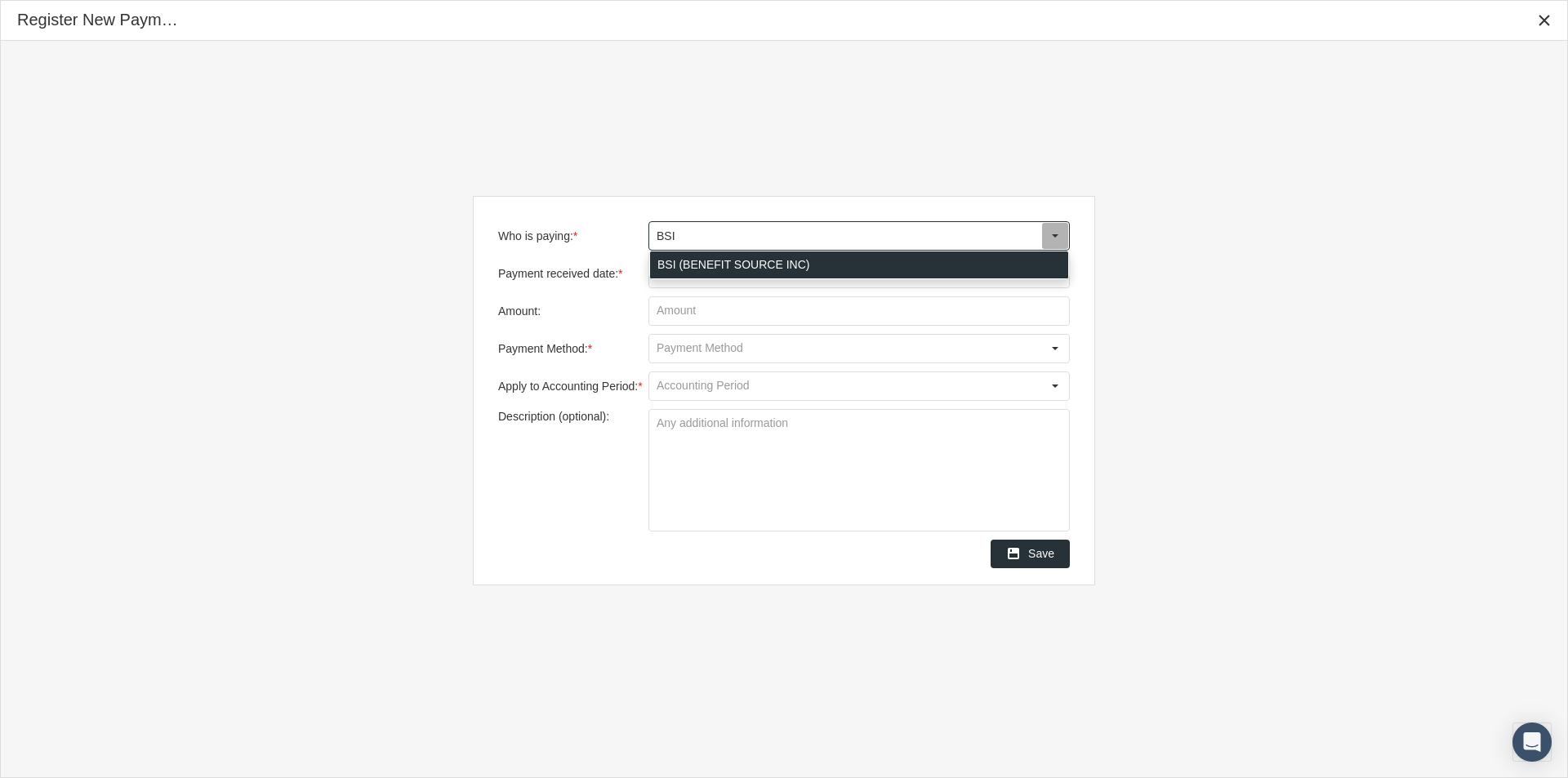
click at [663, 264] on div "BSI (BENEFIT SOURCE INC)" at bounding box center [859, 265] width 418 height 27
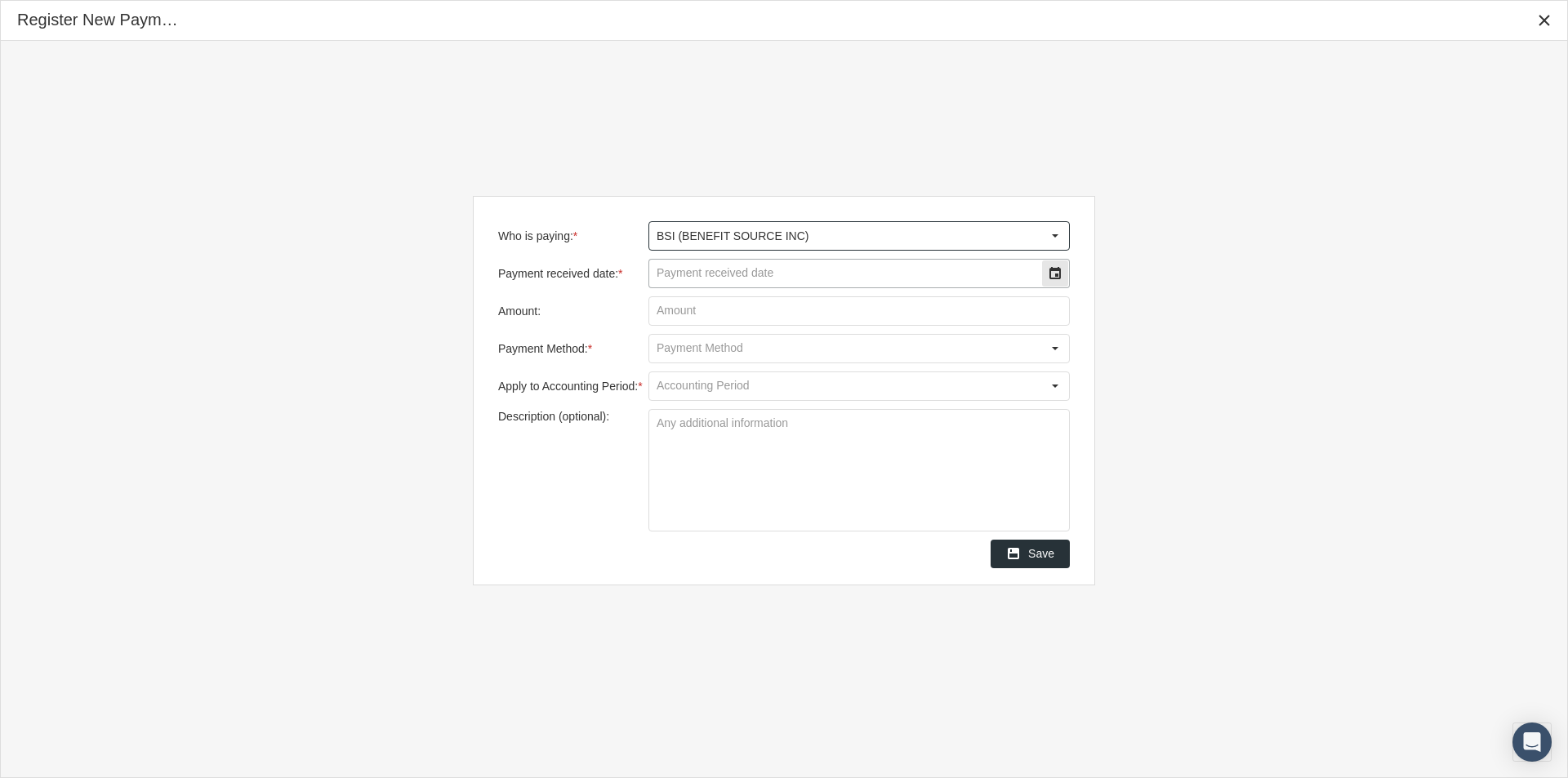
type input "BSI (BENEFIT SOURCE INC)"
click at [669, 271] on input "Payment received date: *" at bounding box center [845, 273] width 392 height 27
click at [666, 309] on input "Amount:" at bounding box center [859, 310] width 420 height 27
drag, startPoint x: 715, startPoint y: 277, endPoint x: 574, endPoint y: 318, distance: 146.8
click at [574, 318] on div "Who is paying: * BSI (BENEFIT SOURCE INC) Pull down to refresh... Release to re…" at bounding box center [784, 394] width 572 height 347
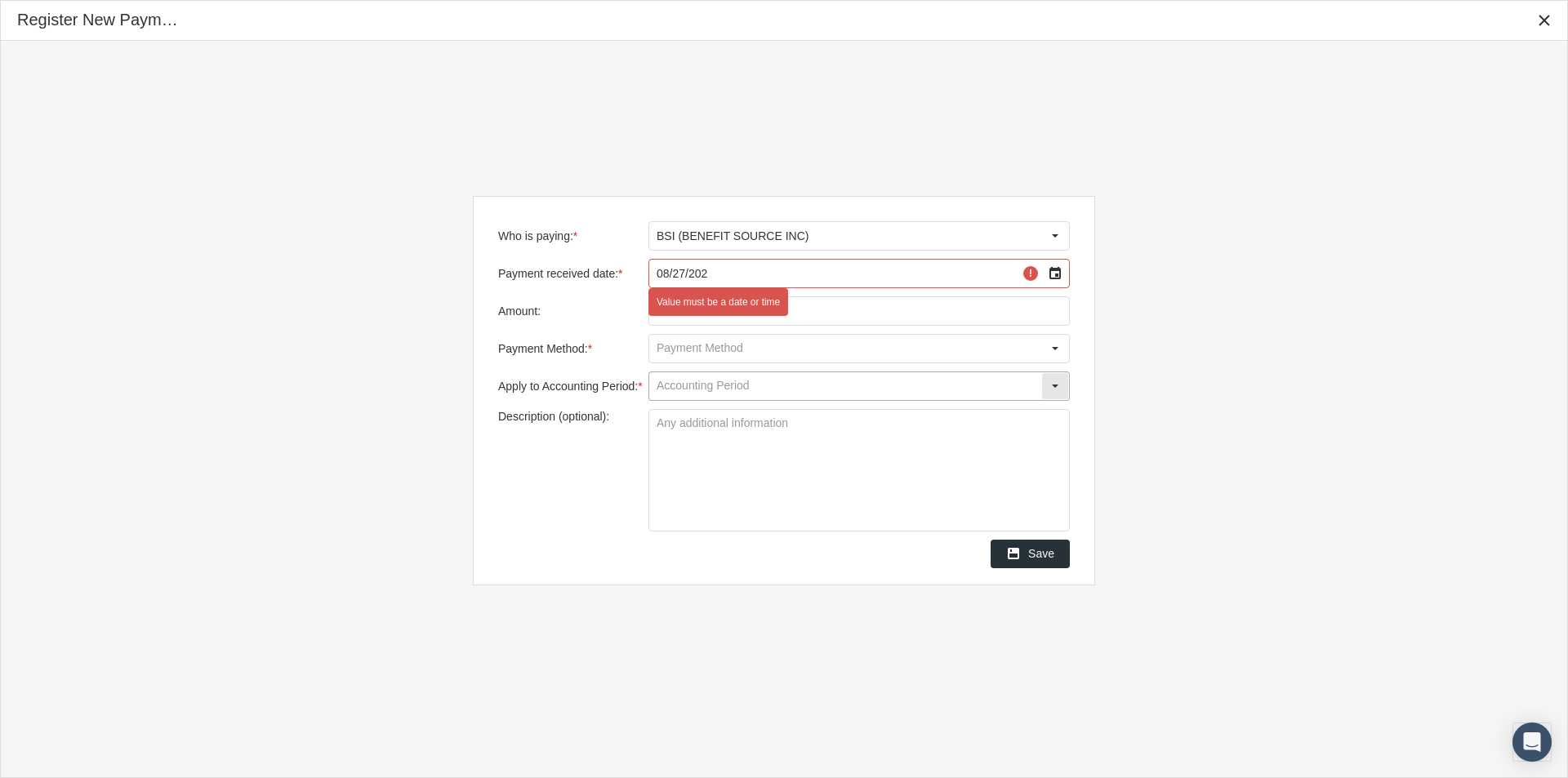
type input "08/27/2025"
type input "$ 2,591.22"
click at [672, 345] on input "Payment Method: *" at bounding box center [845, 348] width 392 height 27
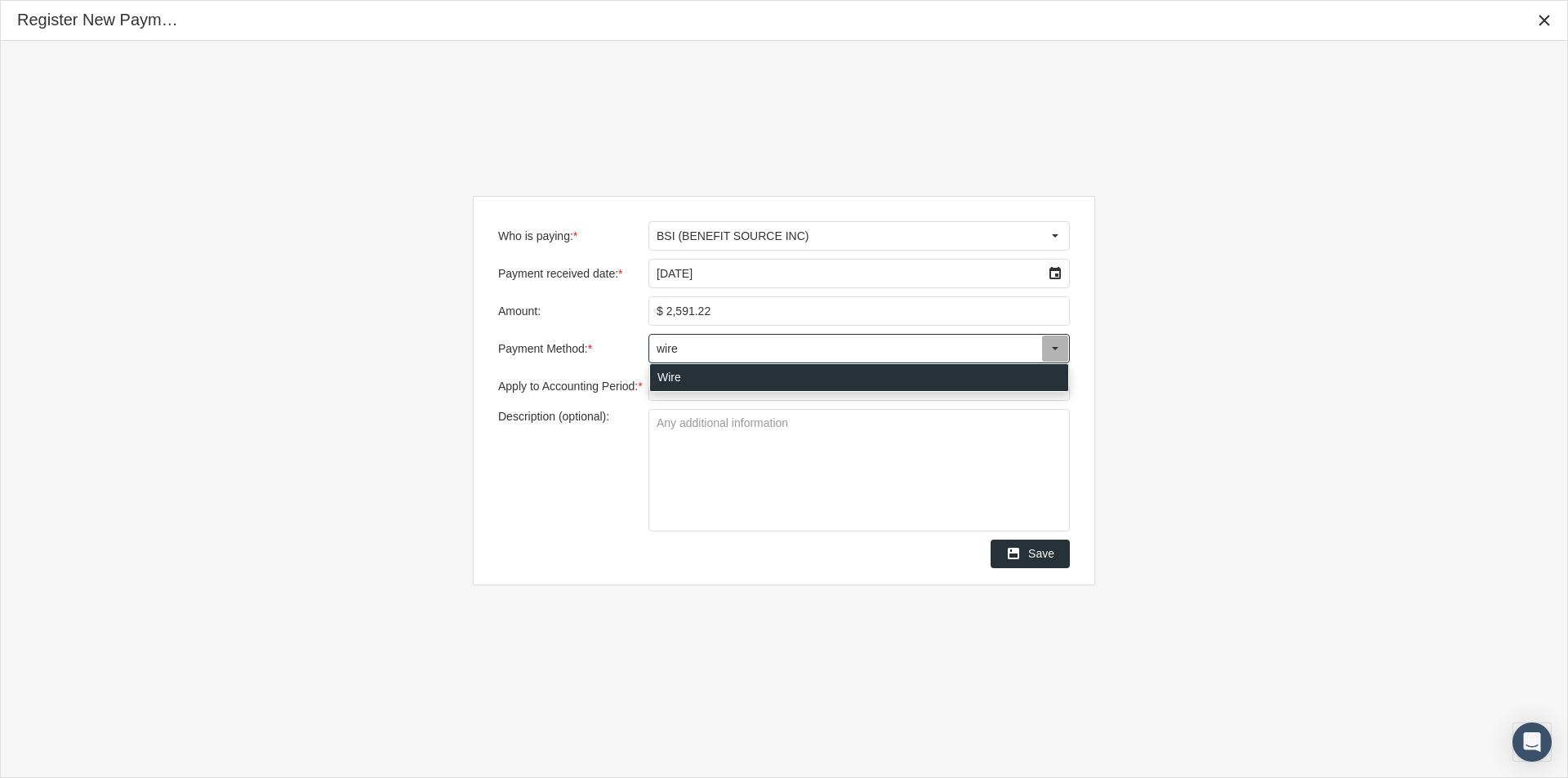
click at [679, 375] on div "Wire" at bounding box center [859, 377] width 418 height 27
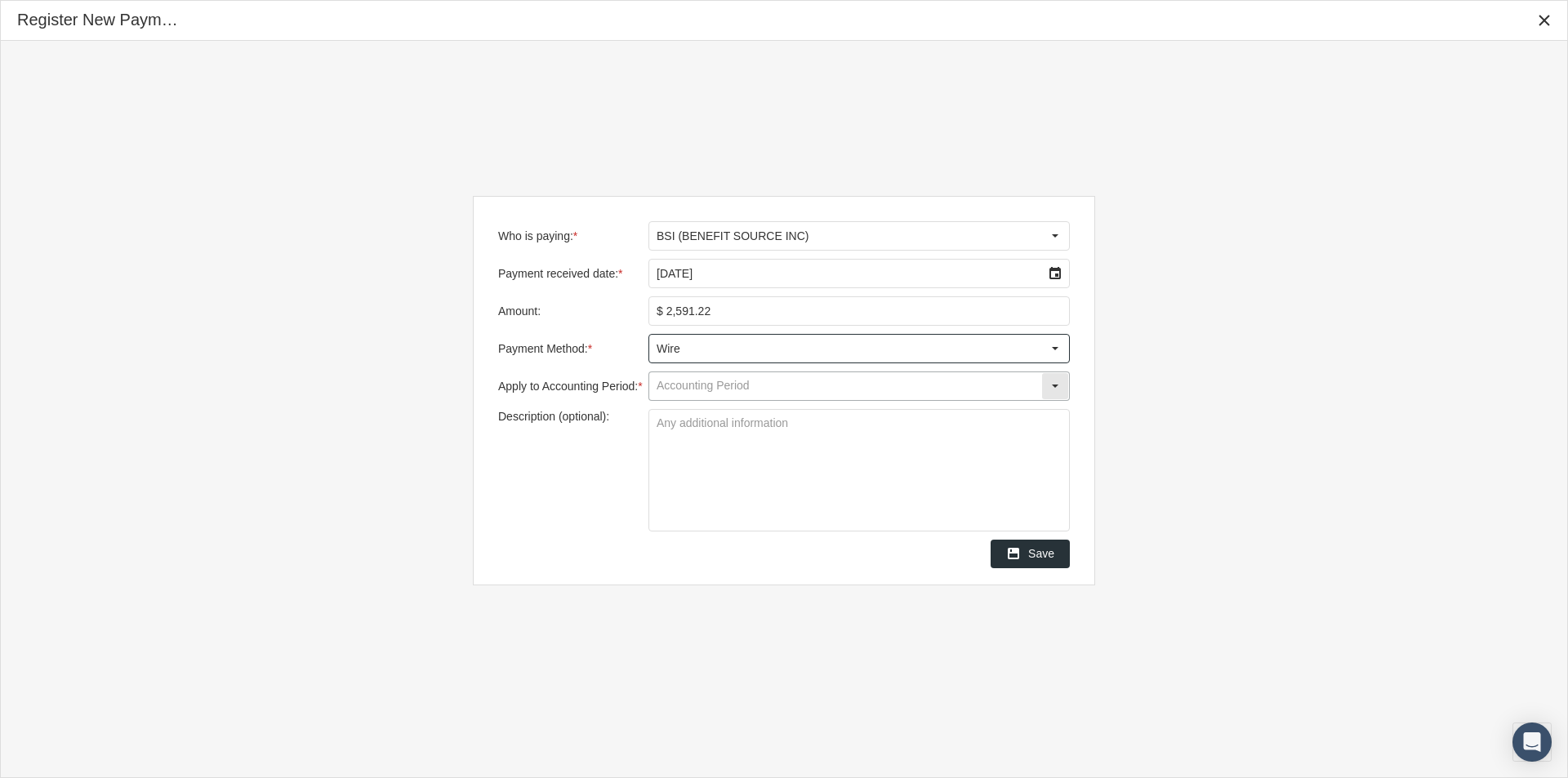
type input "Wire"
click at [674, 388] on input "Apply to Accounting Period: *" at bounding box center [845, 386] width 392 height 27
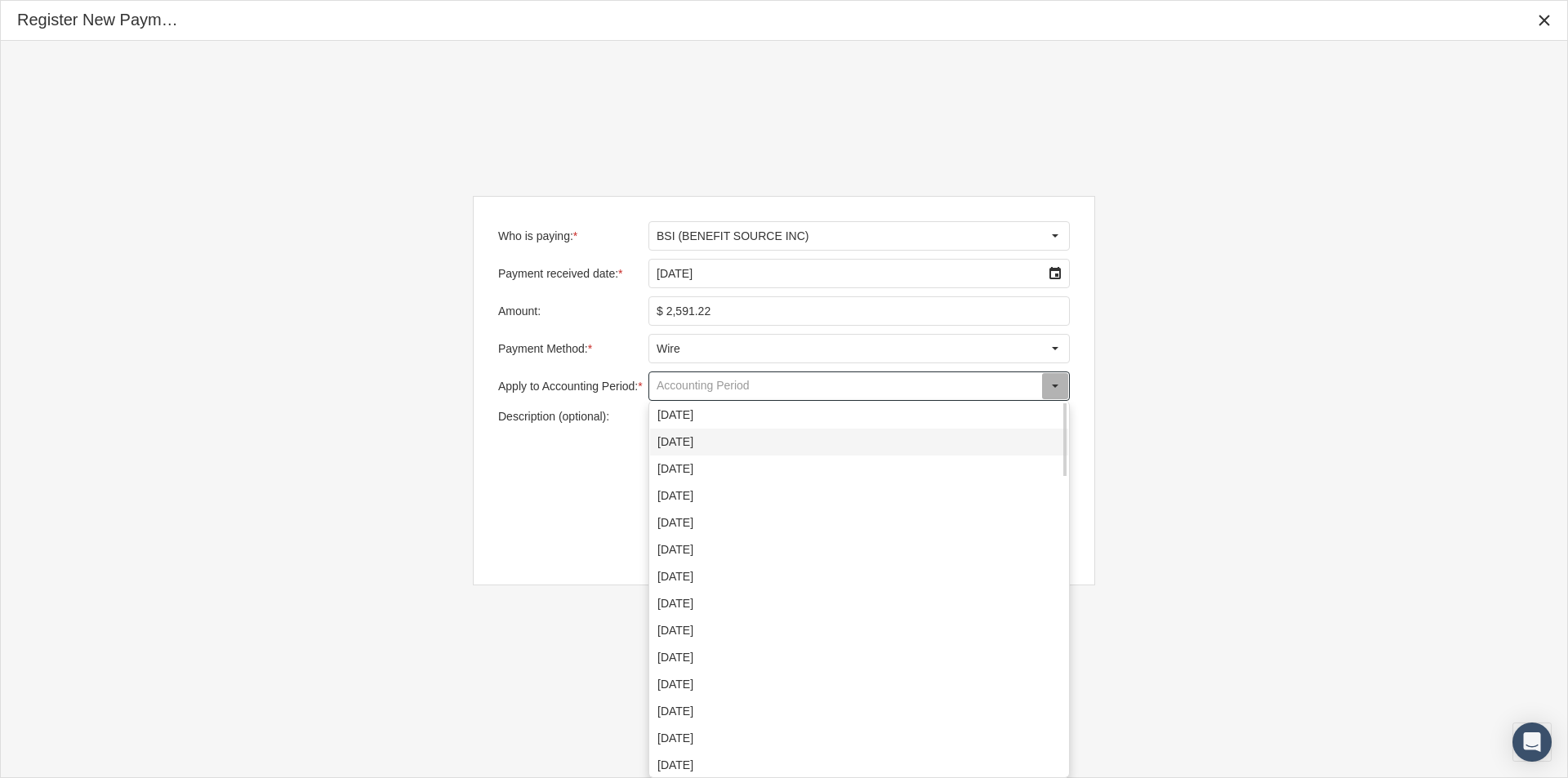
click at [682, 437] on div "[DATE]" at bounding box center [859, 442] width 418 height 27
type input "[DATE]"
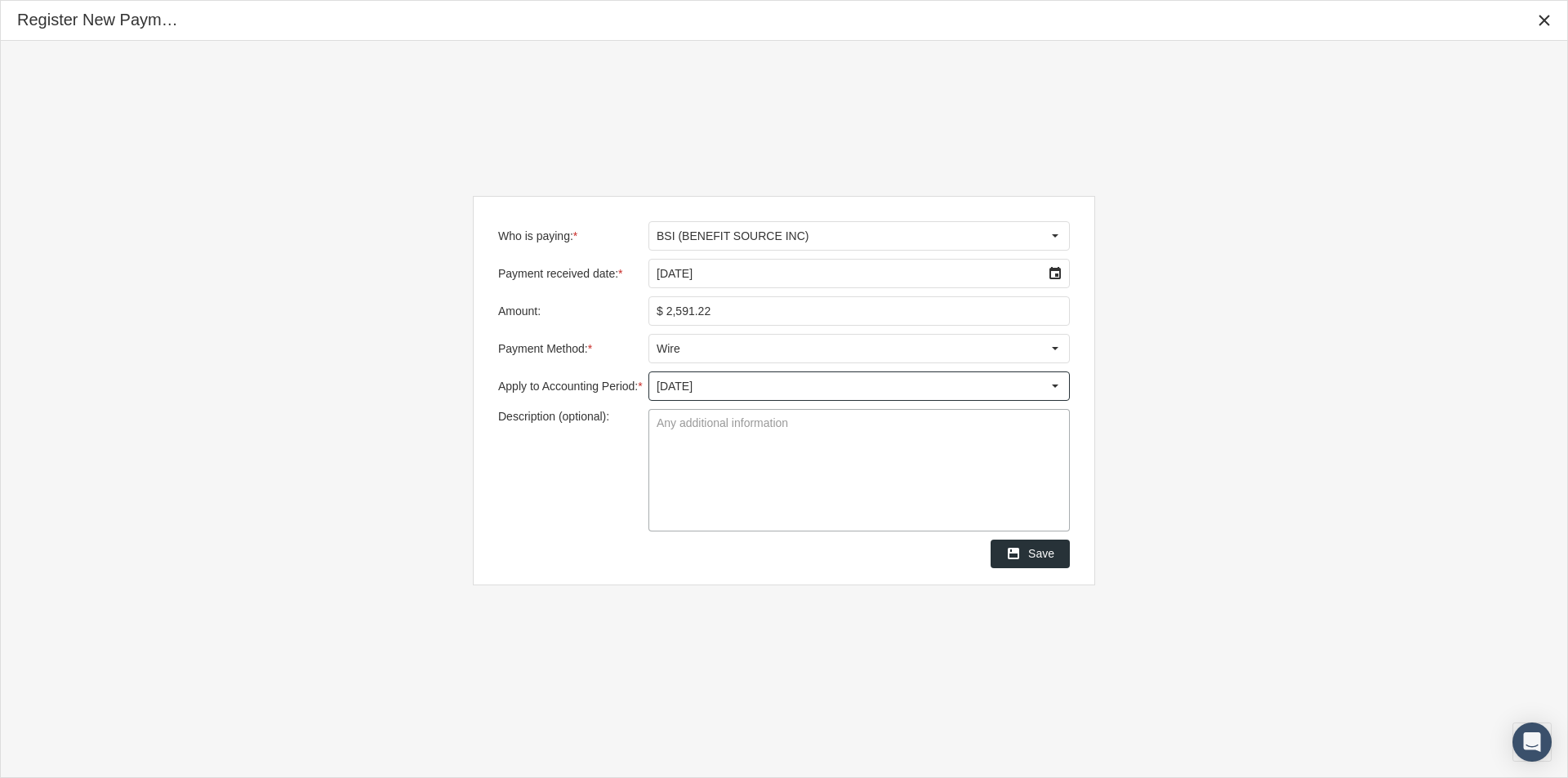
click at [682, 424] on textarea "Description (optional):" at bounding box center [859, 471] width 420 height 121
type textarea "Group 7250 Gesher"
click at [1044, 557] on span "Save" at bounding box center [1042, 554] width 26 height 13
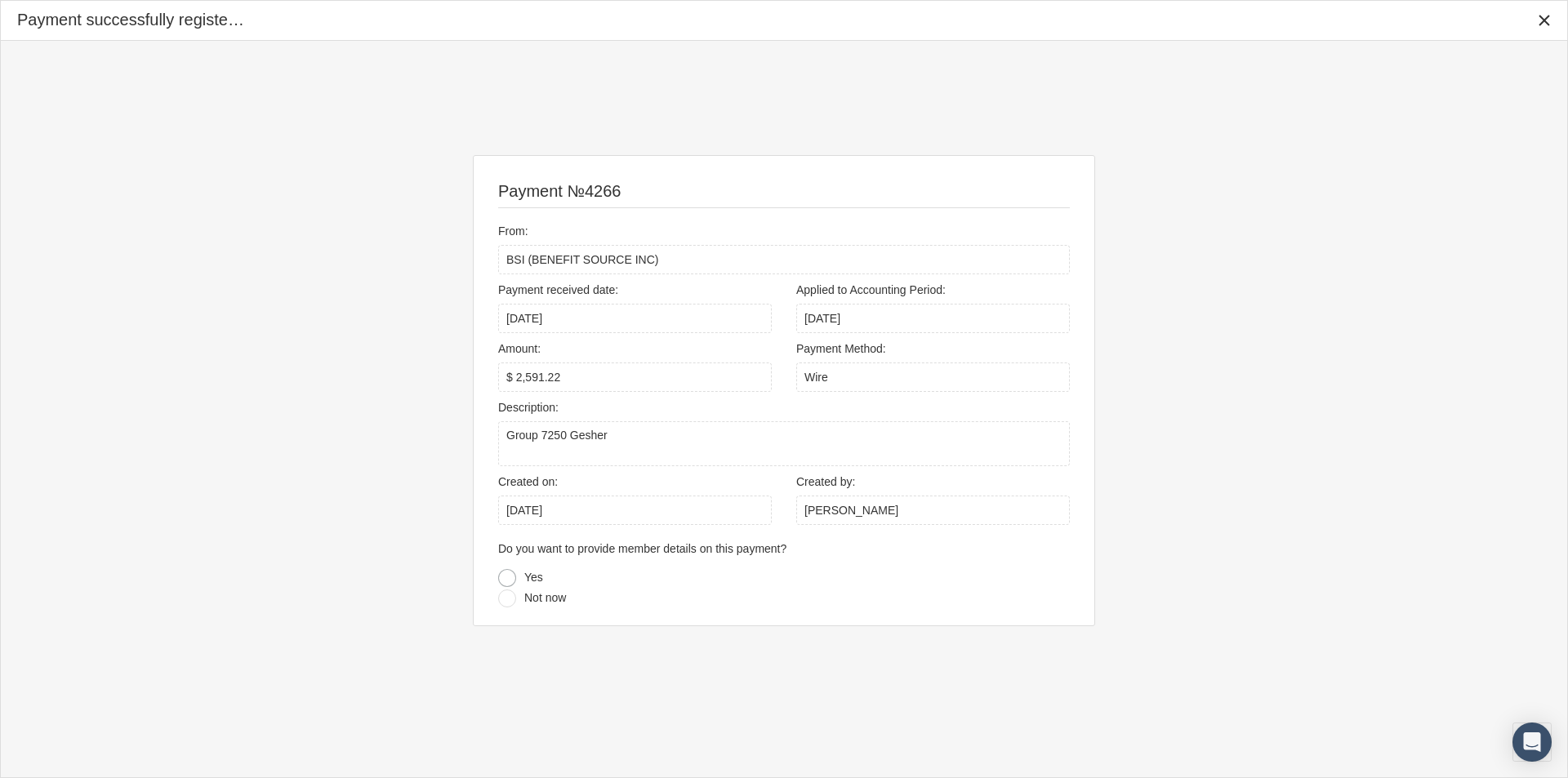
click at [508, 576] on div at bounding box center [507, 578] width 18 height 18
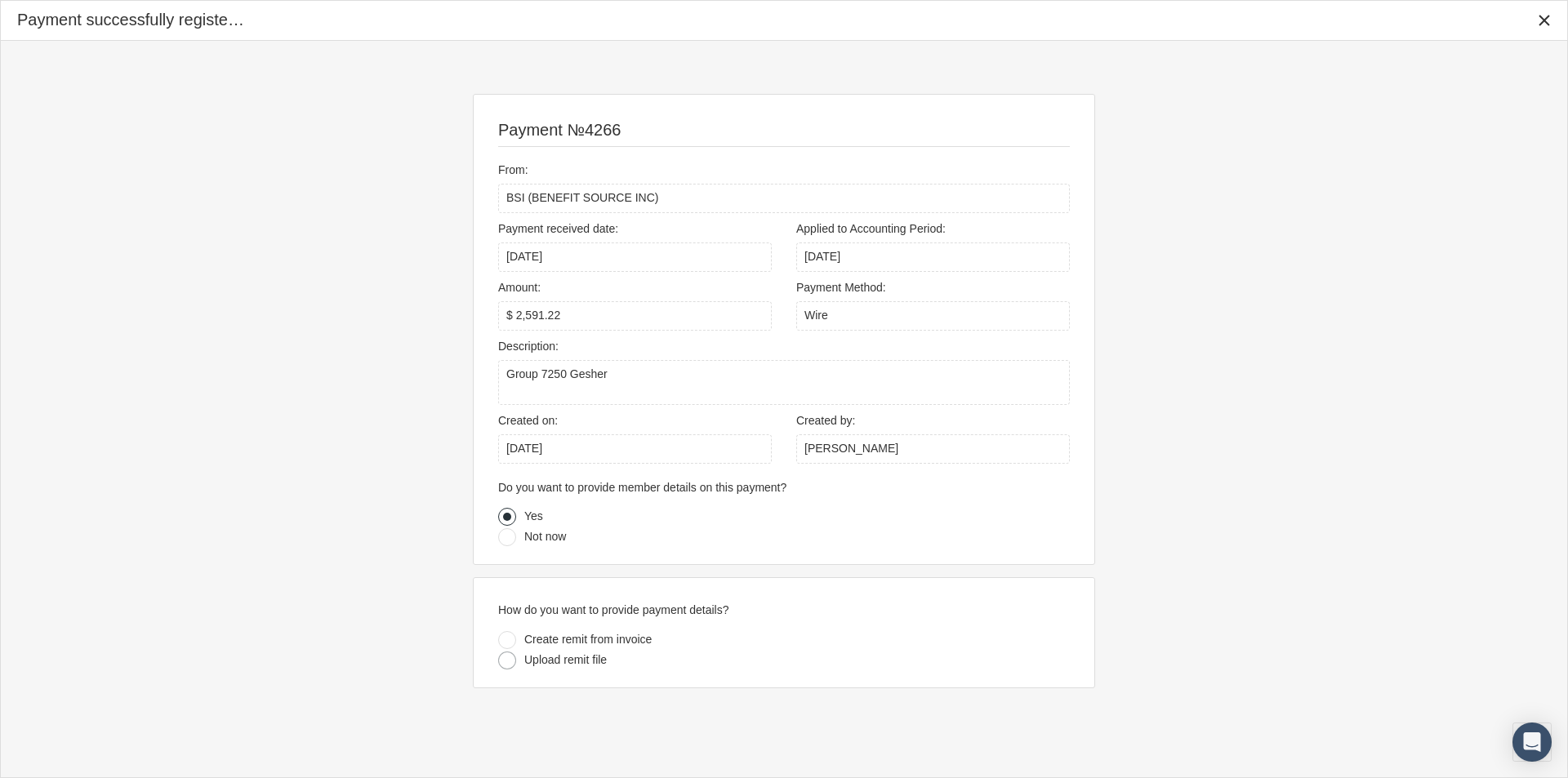
click at [508, 661] on div at bounding box center [507, 660] width 18 height 18
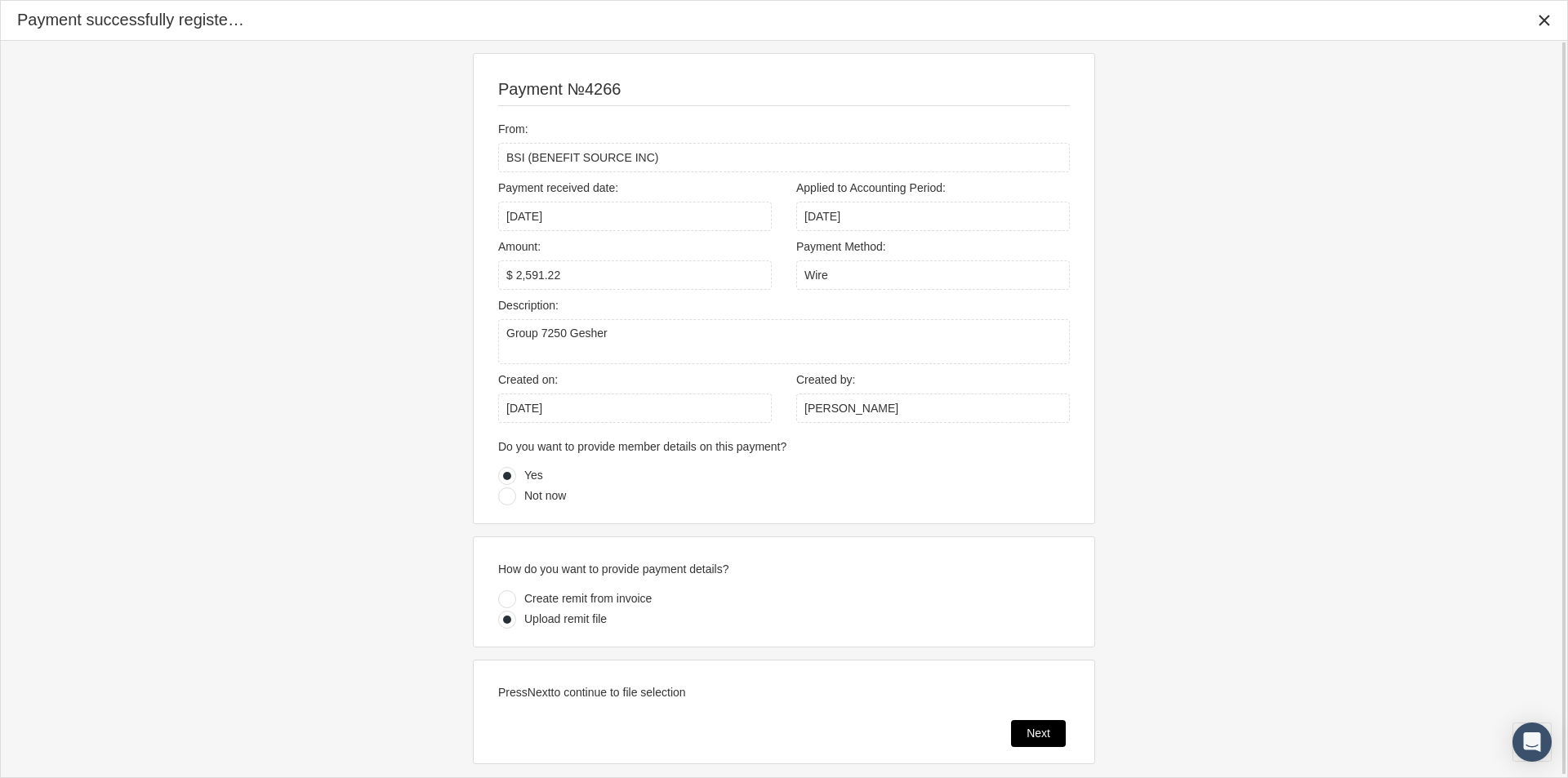
click at [1052, 729] on div "Next" at bounding box center [1038, 734] width 53 height 26
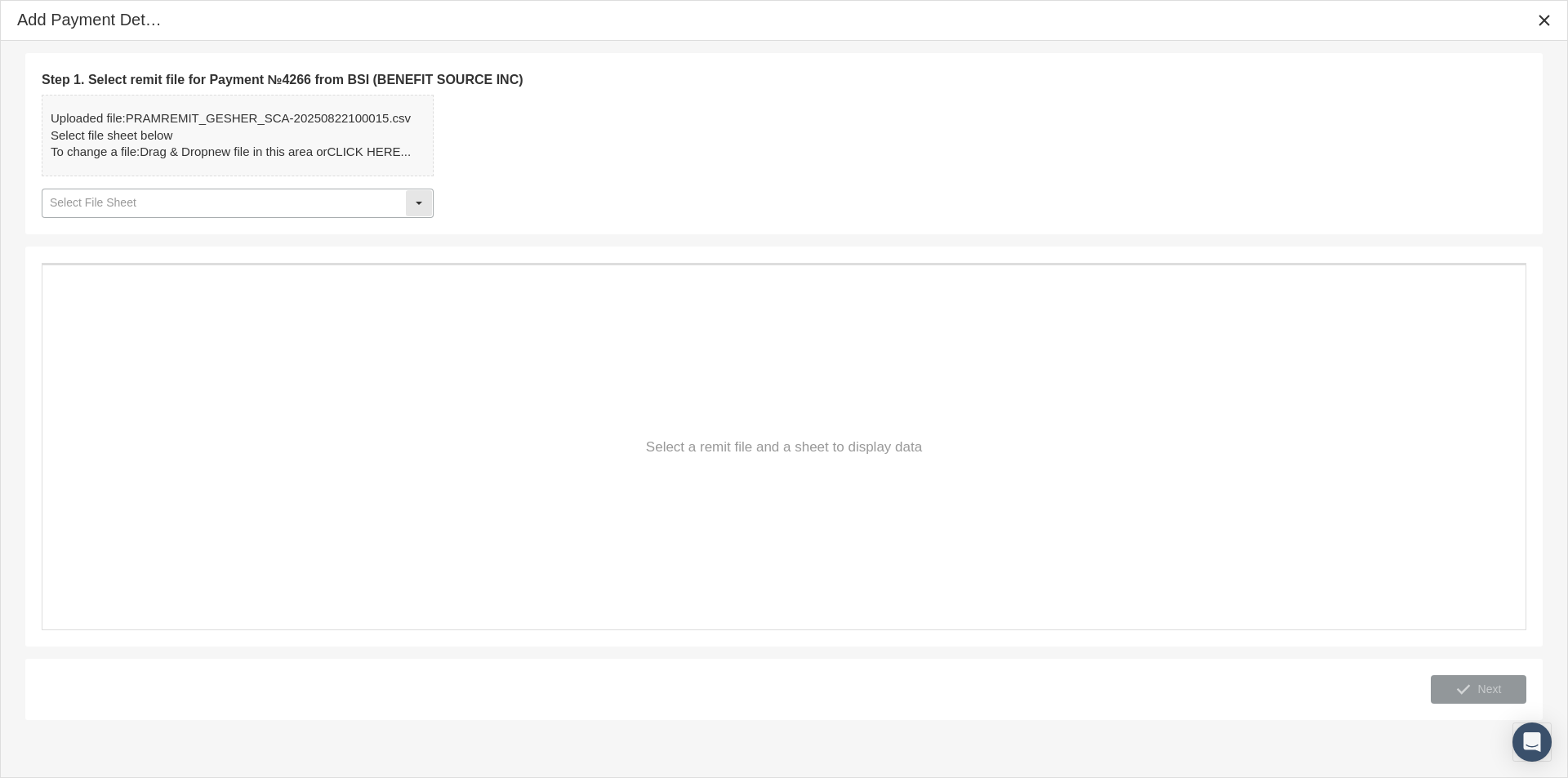
click at [417, 201] on div "Select" at bounding box center [419, 203] width 26 height 26
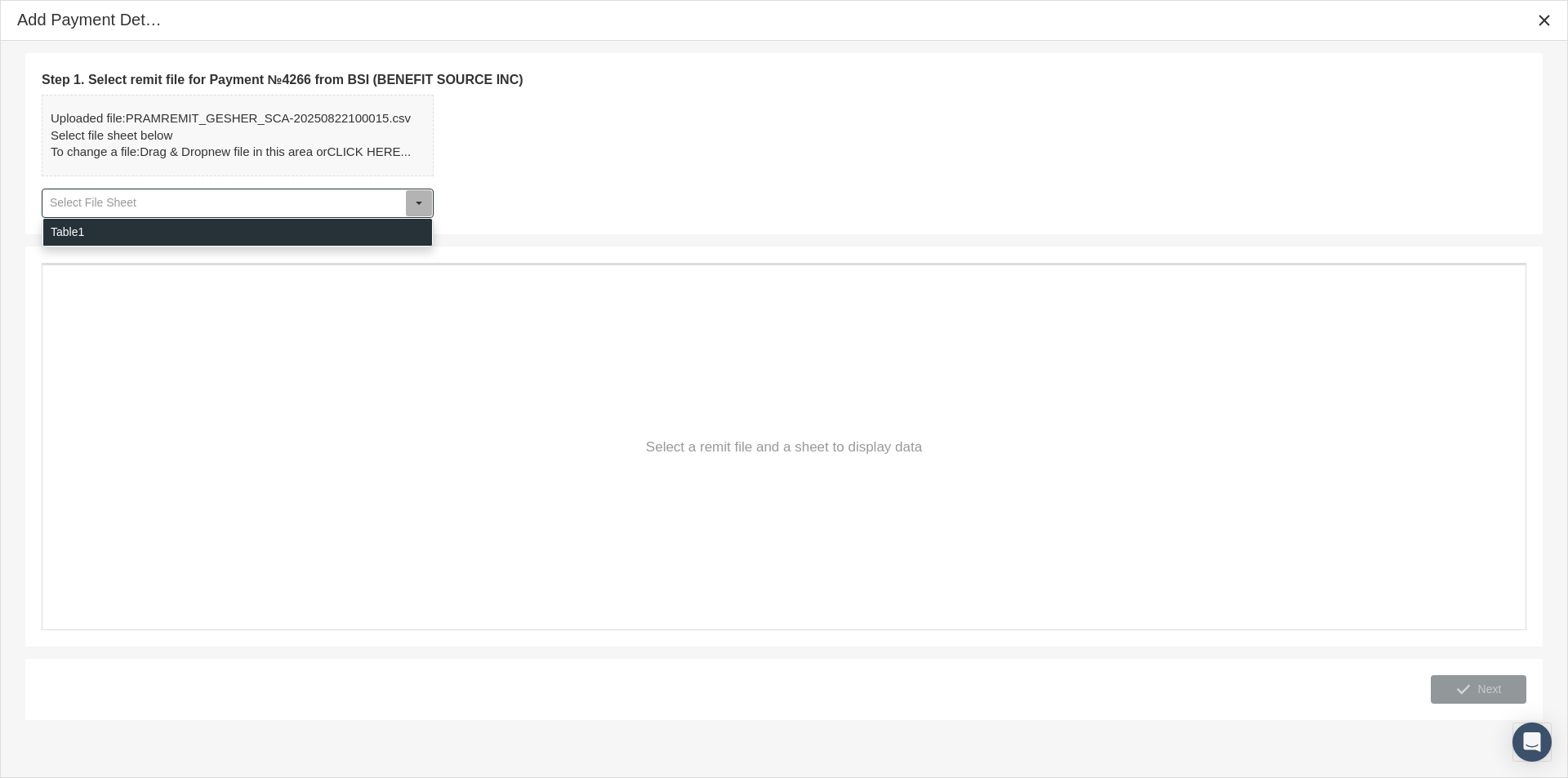
click at [61, 237] on div "Table1" at bounding box center [237, 233] width 388 height 27
type input "Table1"
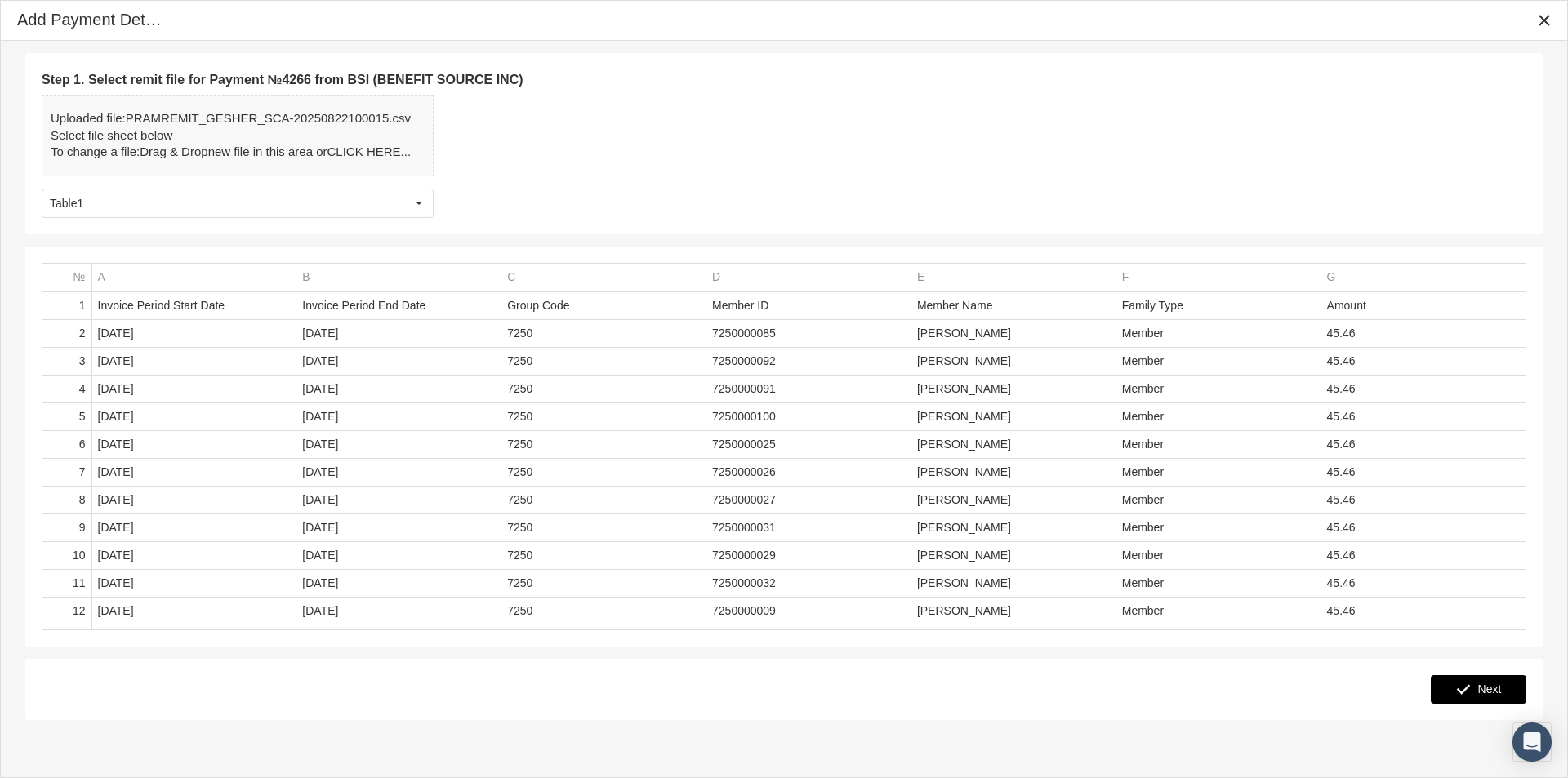
click at [1494, 689] on span "Next" at bounding box center [1490, 689] width 24 height 13
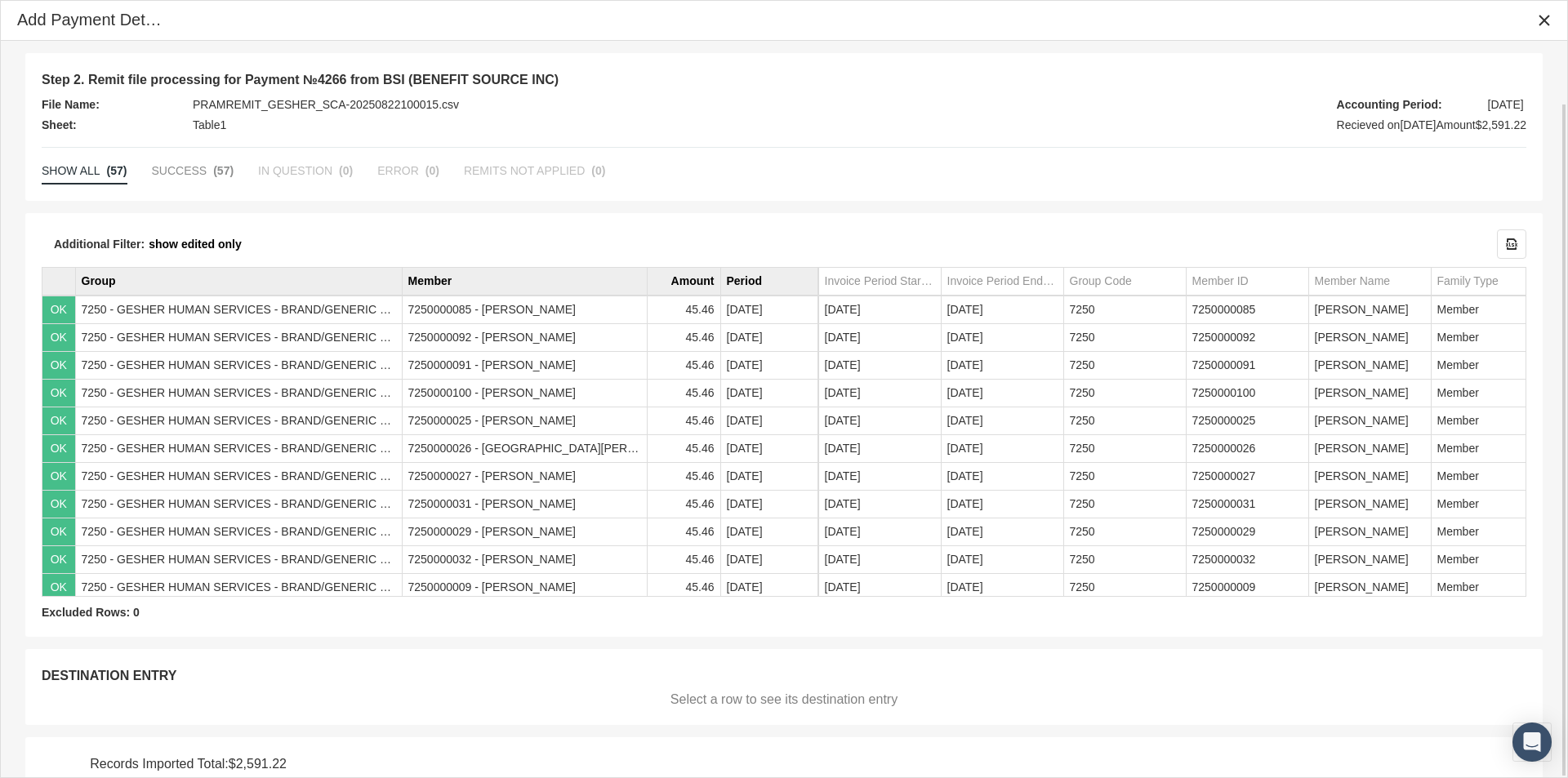
scroll to position [68, 0]
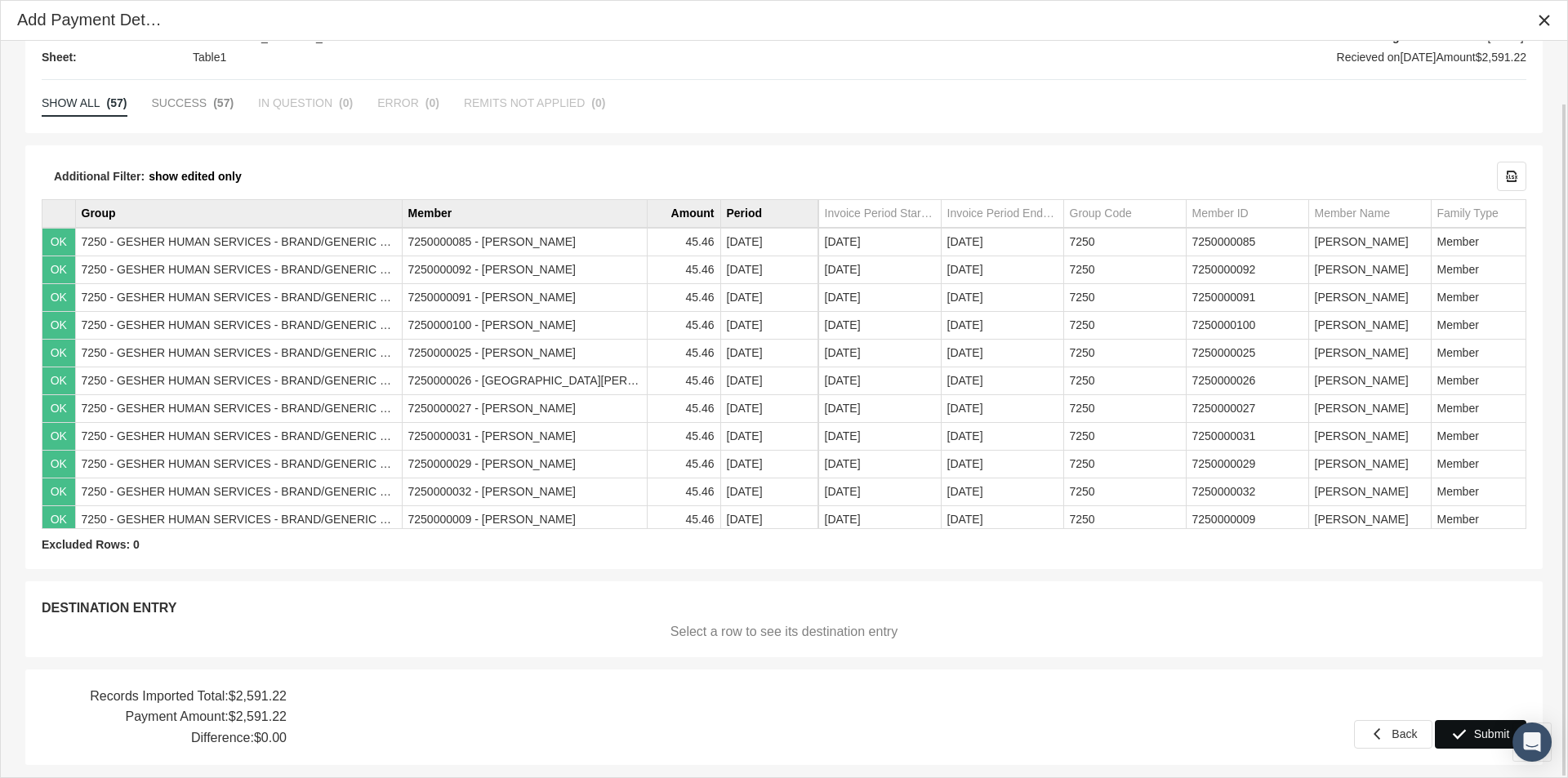
drag, startPoint x: 1485, startPoint y: 738, endPoint x: 1472, endPoint y: 759, distance: 24.7
click at [1485, 740] on span "Submit" at bounding box center [1491, 735] width 36 height 13
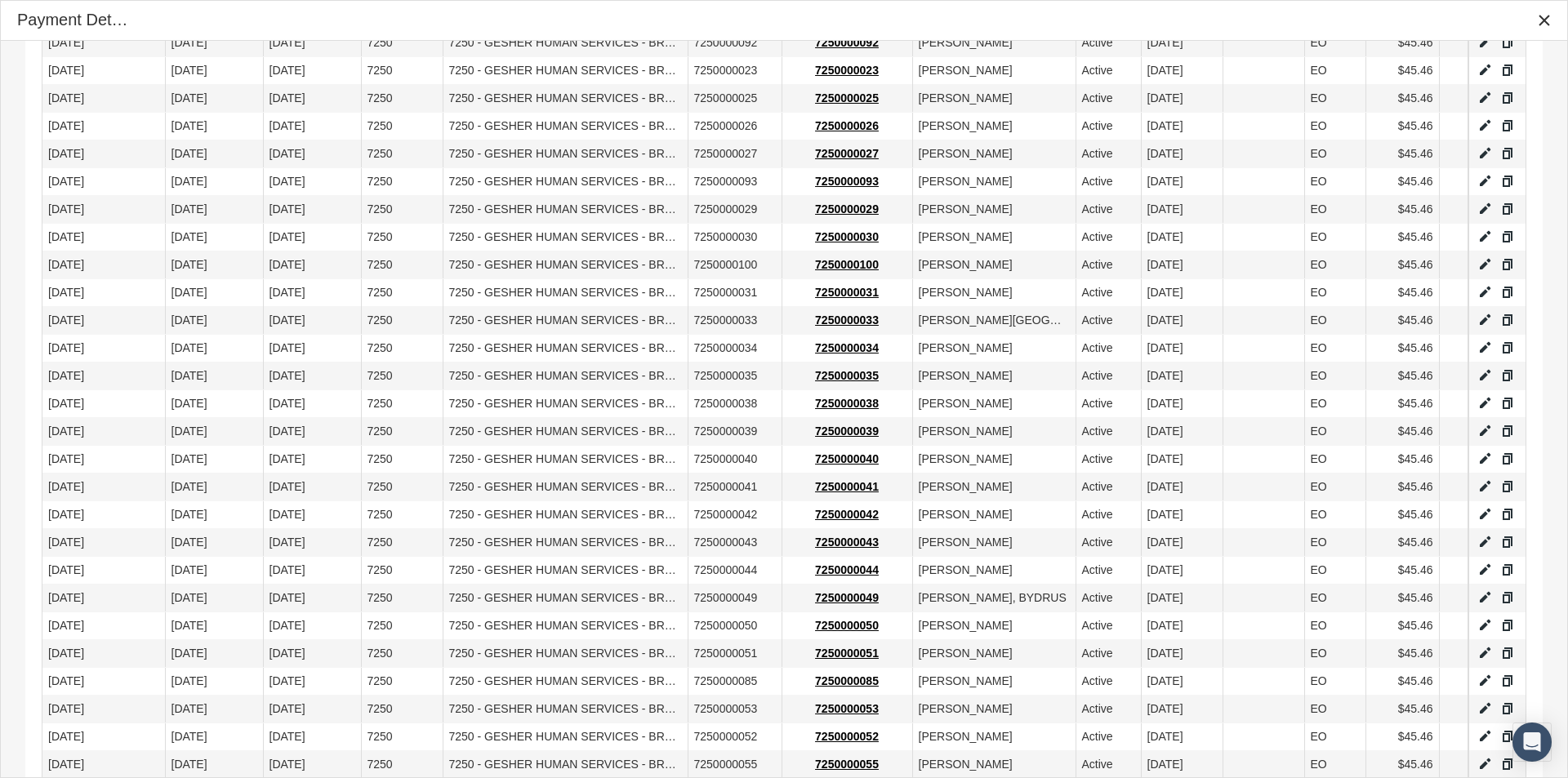
scroll to position [1083, 0]
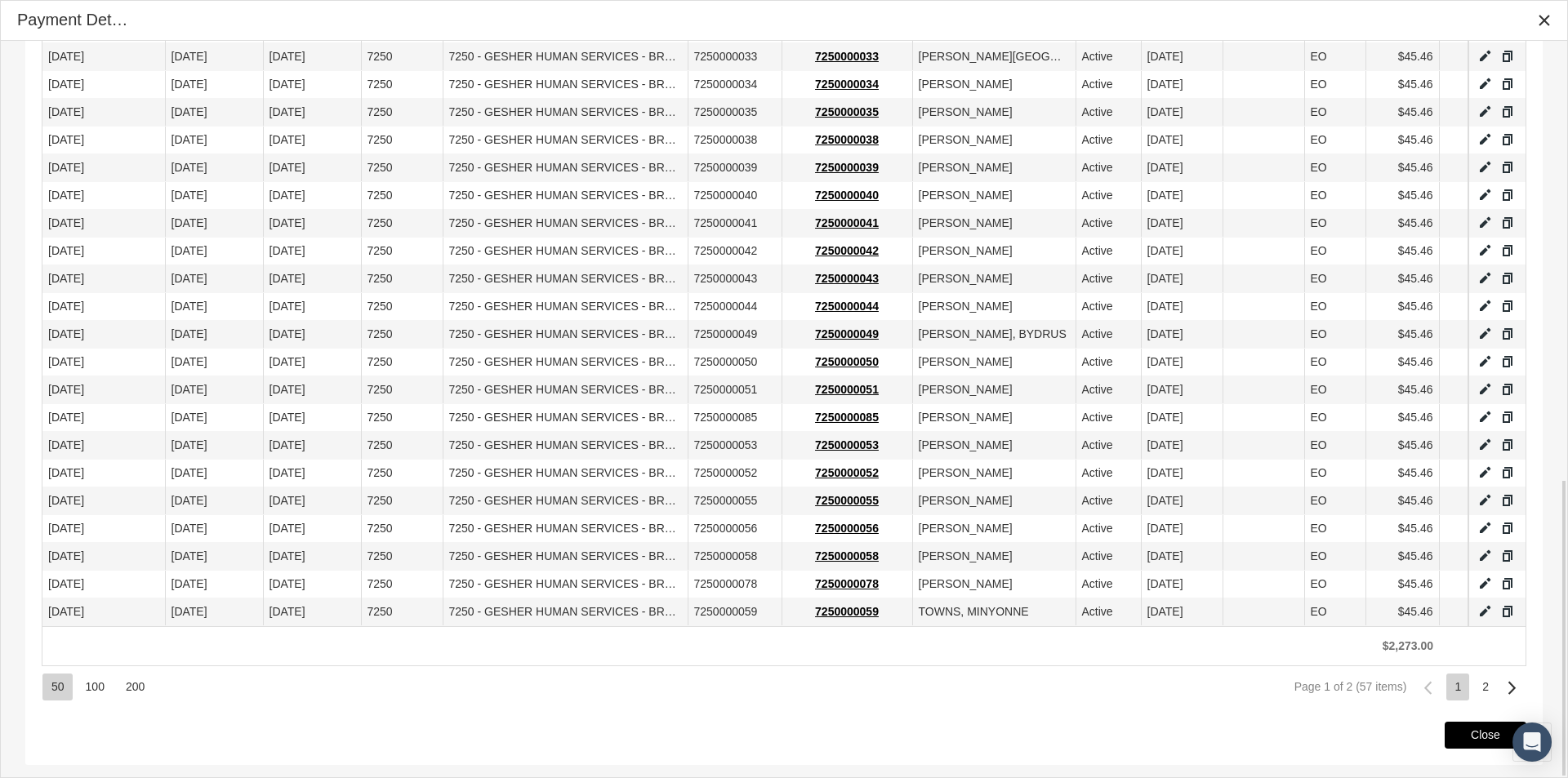
click at [1476, 737] on span "Close" at bounding box center [1485, 735] width 29 height 13
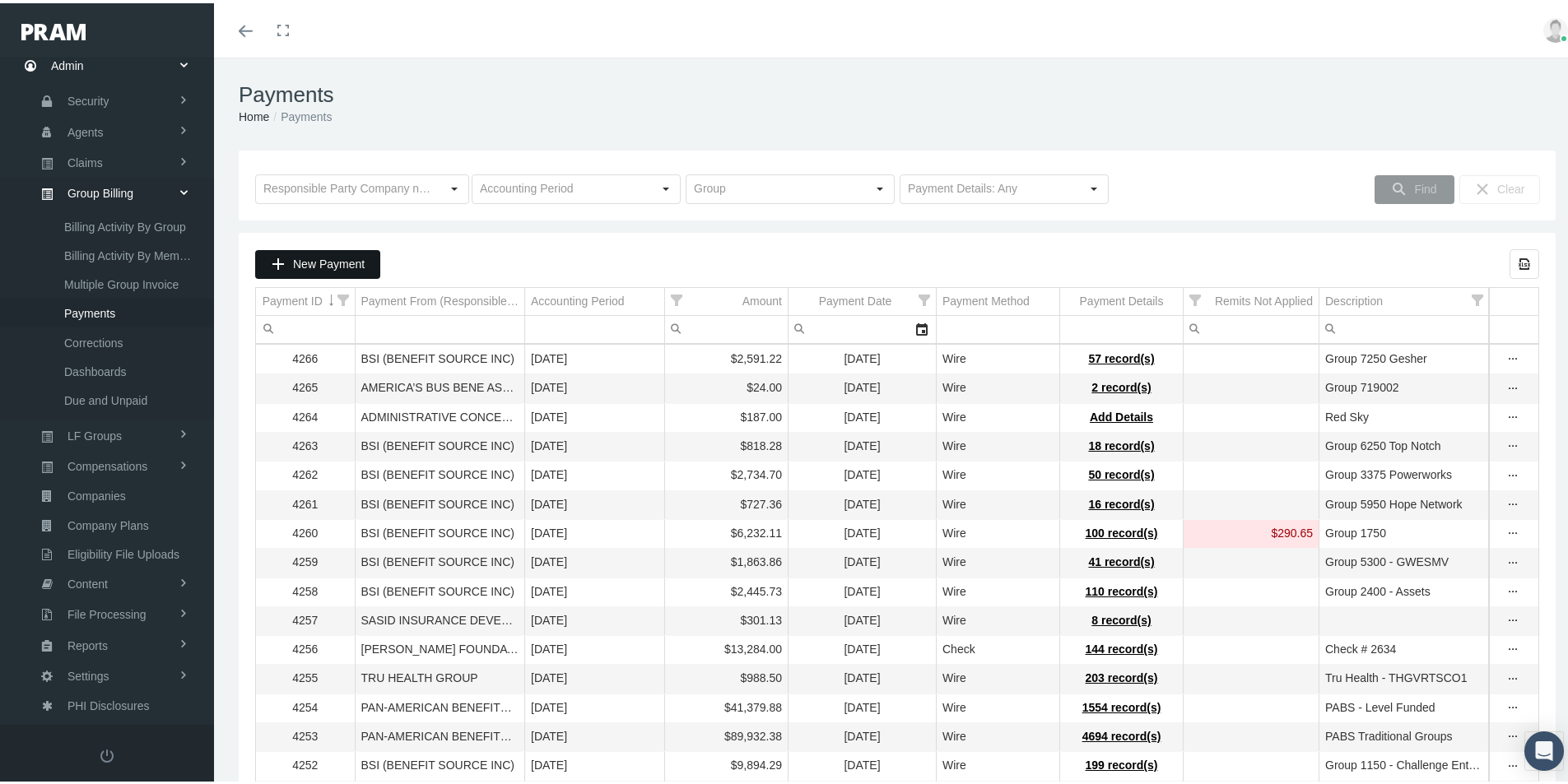
drag, startPoint x: 330, startPoint y: 260, endPoint x: 373, endPoint y: 279, distance: 47.0
click at [330, 260] on span "New Payment" at bounding box center [329, 261] width 71 height 13
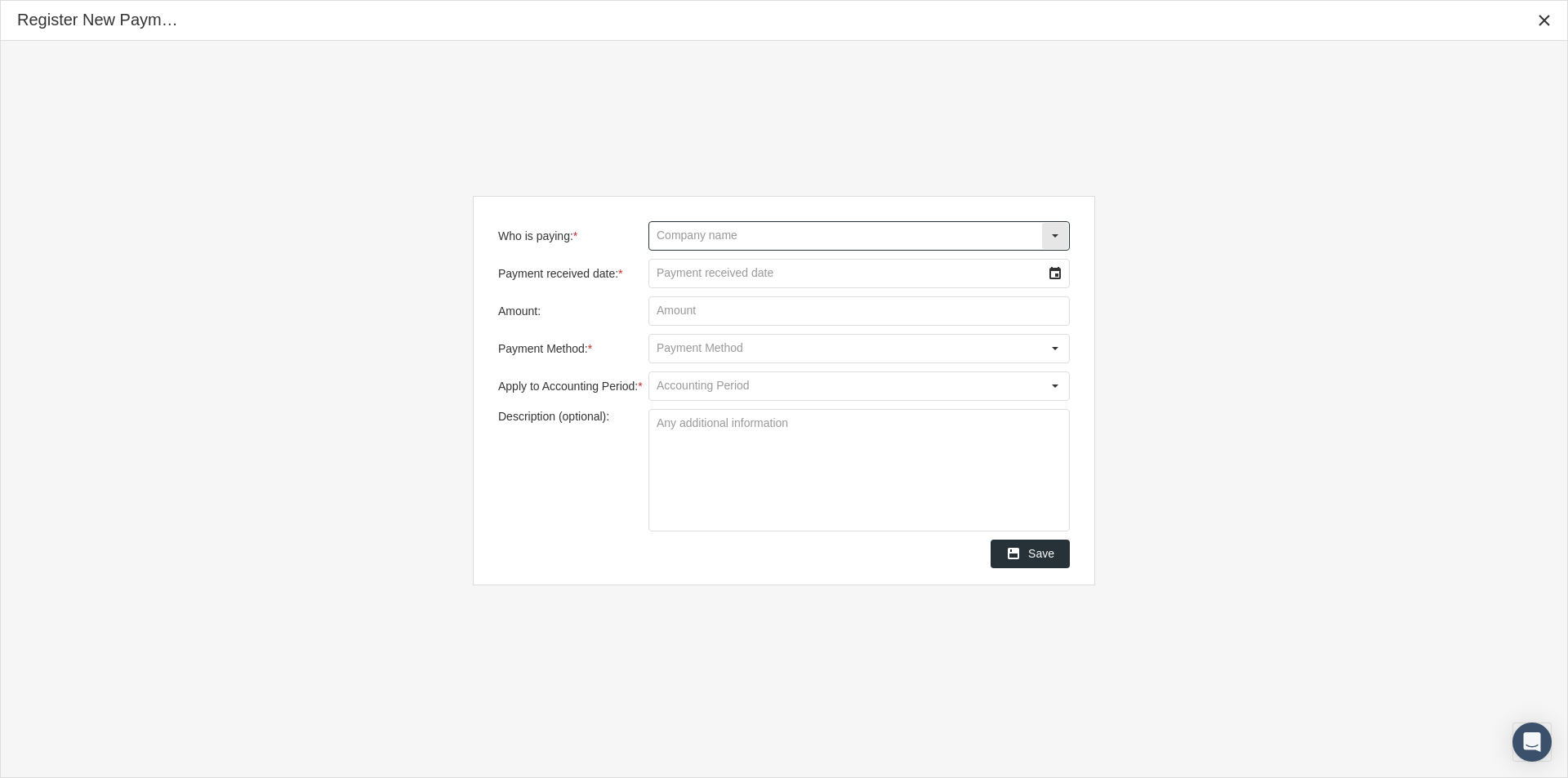
drag, startPoint x: 669, startPoint y: 228, endPoint x: 683, endPoint y: 235, distance: 15.7
click at [669, 231] on input "Who is paying: *" at bounding box center [845, 235] width 392 height 27
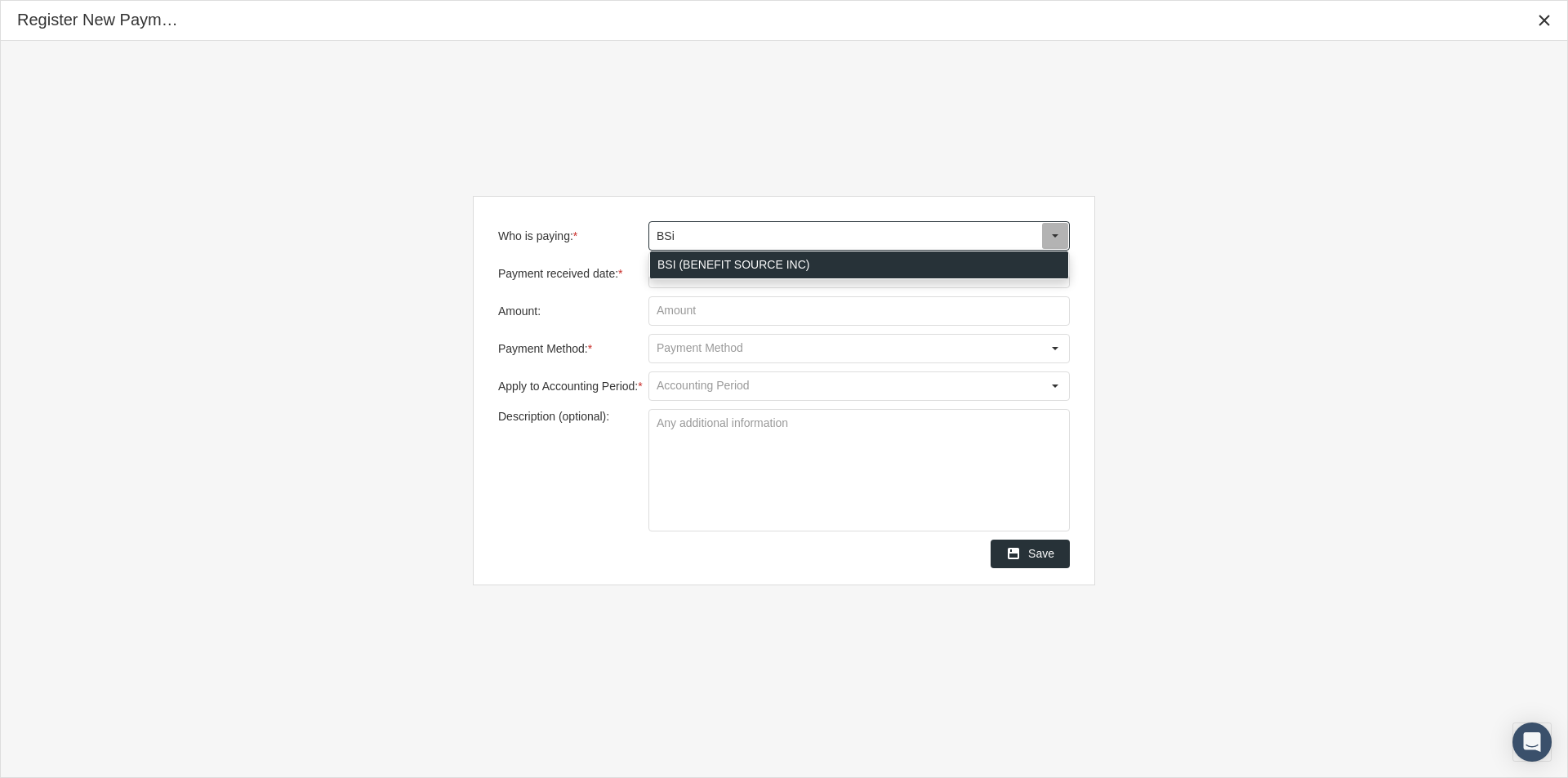
click at [702, 258] on div "BSI (BENEFIT SOURCE INC)" at bounding box center [859, 265] width 418 height 27
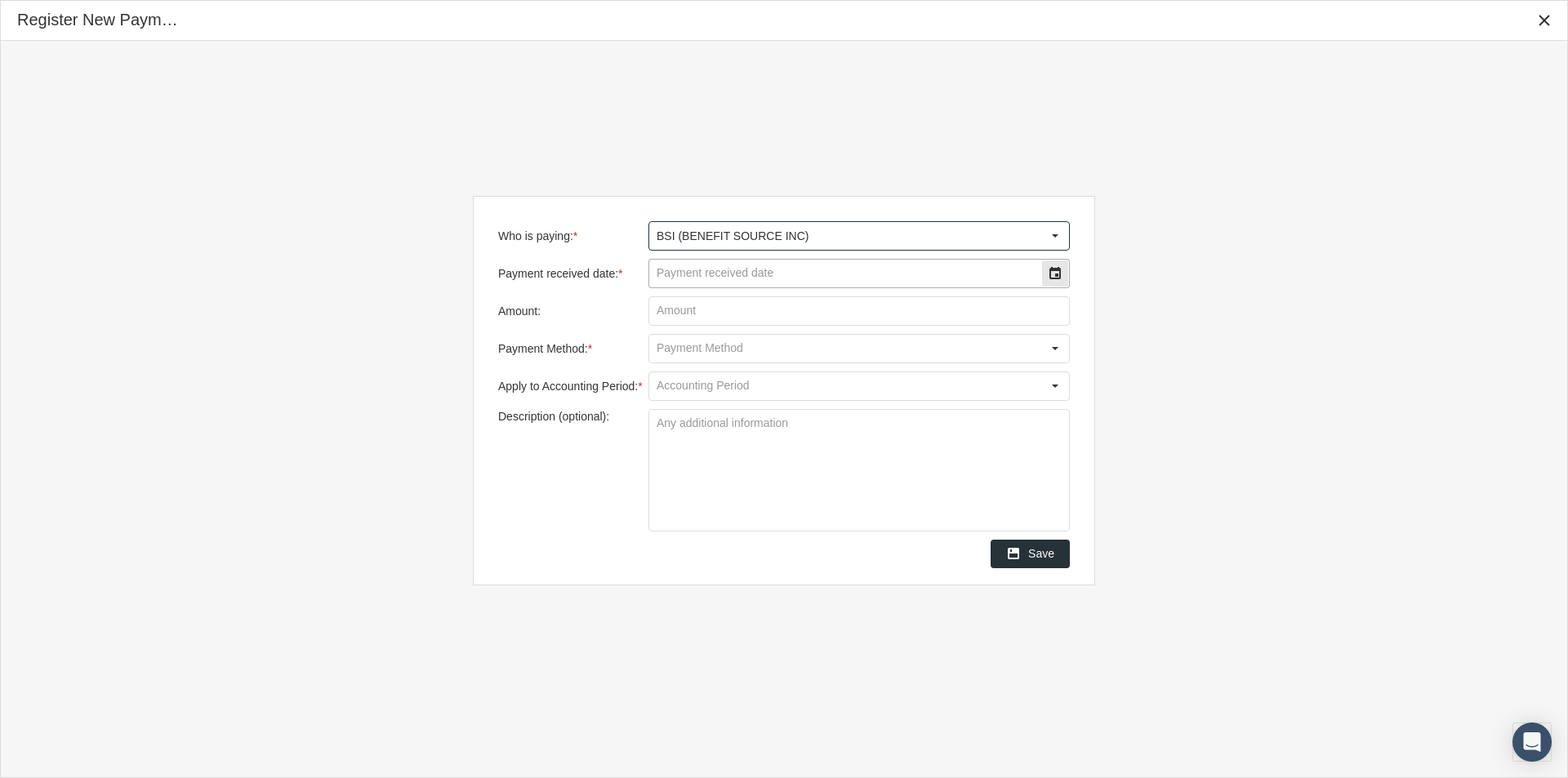
type input "BSI (BENEFIT SOURCE INC)"
click at [689, 268] on input "Payment received date: *" at bounding box center [845, 273] width 392 height 27
type input "[DATE]"
click at [678, 313] on input "Amount:" at bounding box center [859, 310] width 420 height 27
type input "$ 6,472.74"
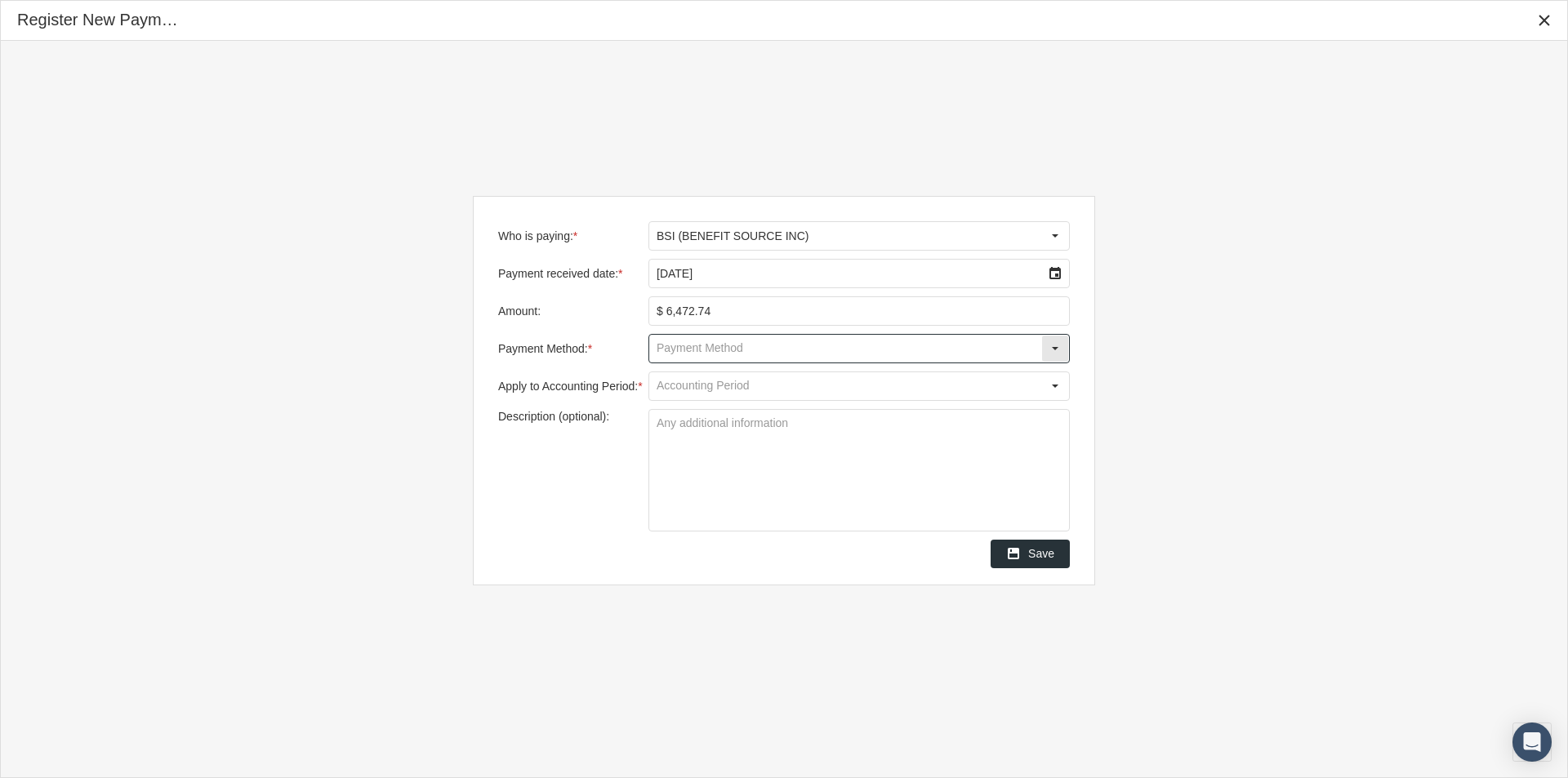
click at [691, 350] on input "Payment Method: *" at bounding box center [845, 348] width 392 height 27
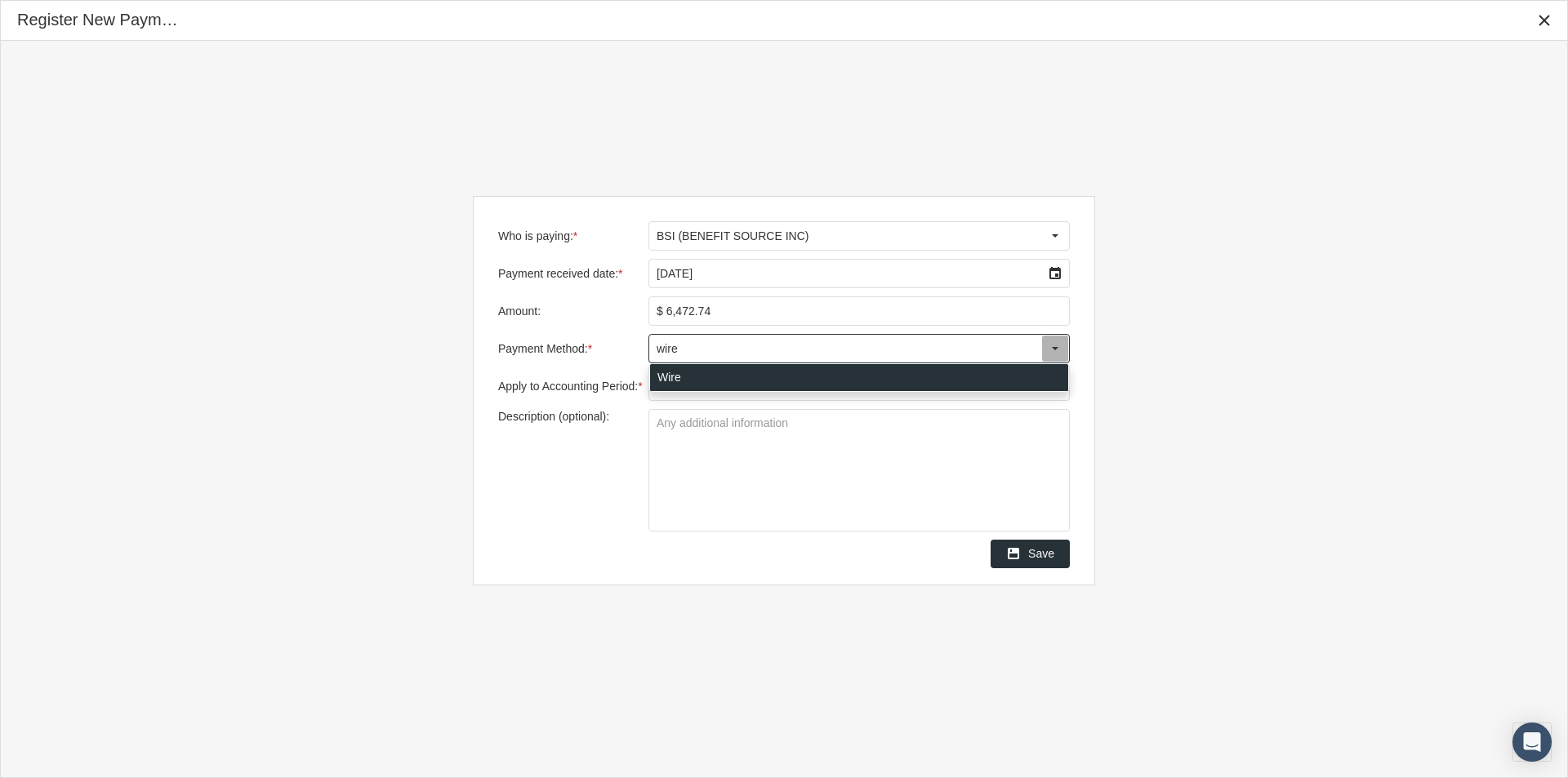
click at [664, 375] on div "Wire" at bounding box center [859, 377] width 418 height 27
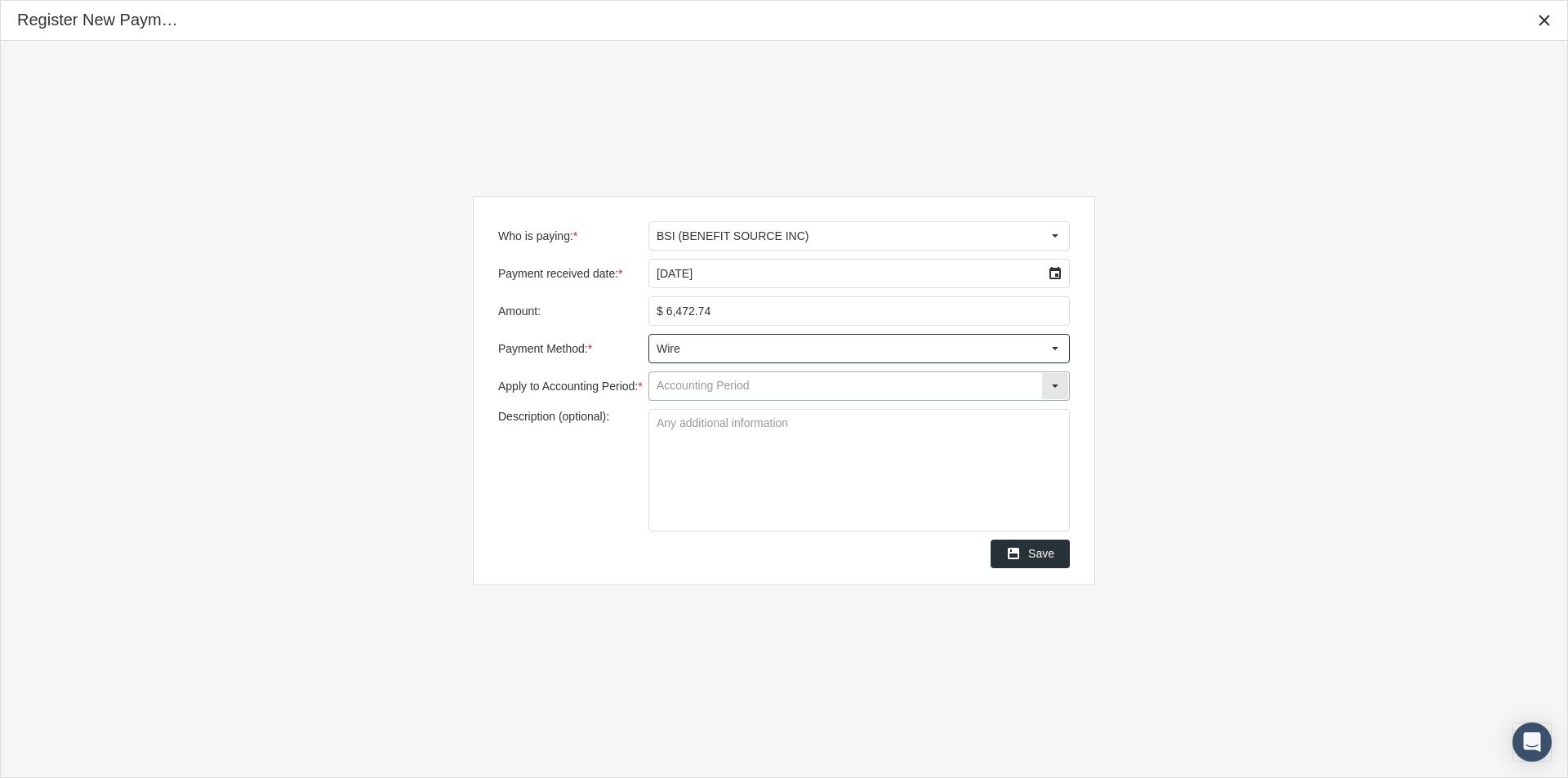
type input "Wire"
click at [672, 387] on input "Apply to Accounting Period: *" at bounding box center [845, 386] width 392 height 27
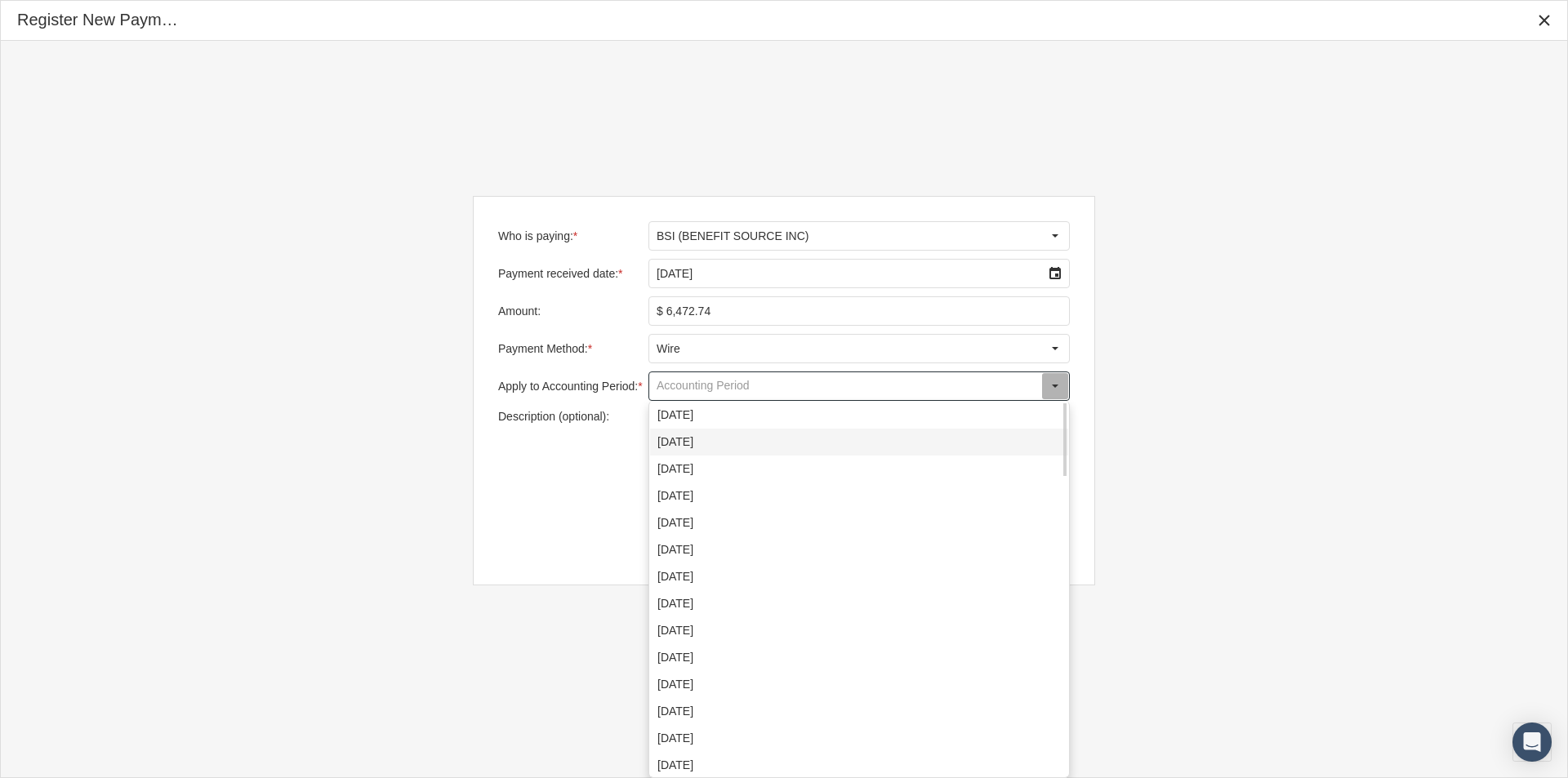
click at [681, 446] on div "August 2025" at bounding box center [859, 442] width 418 height 27
type input "August 2025"
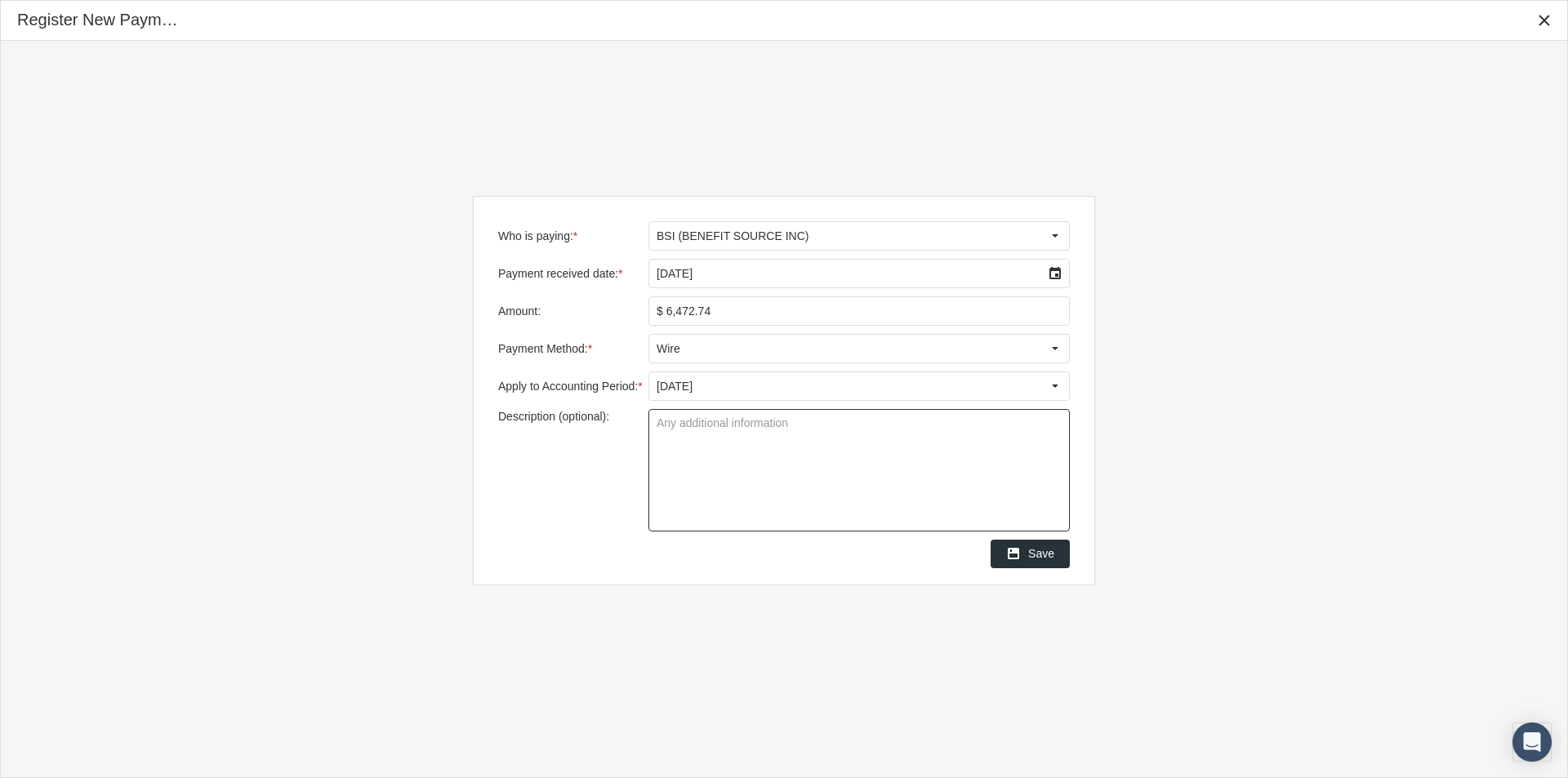
click at [663, 432] on textarea "Description (optional):" at bounding box center [859, 471] width 420 height 121
click at [684, 428] on textarea "Grou 3000 VTC" at bounding box center [859, 471] width 420 height 121
type textarea "Group 3000 VTC"
click at [746, 472] on textarea "Group 3000 VTC" at bounding box center [859, 471] width 420 height 121
click at [1044, 555] on span "Save" at bounding box center [1042, 554] width 26 height 13
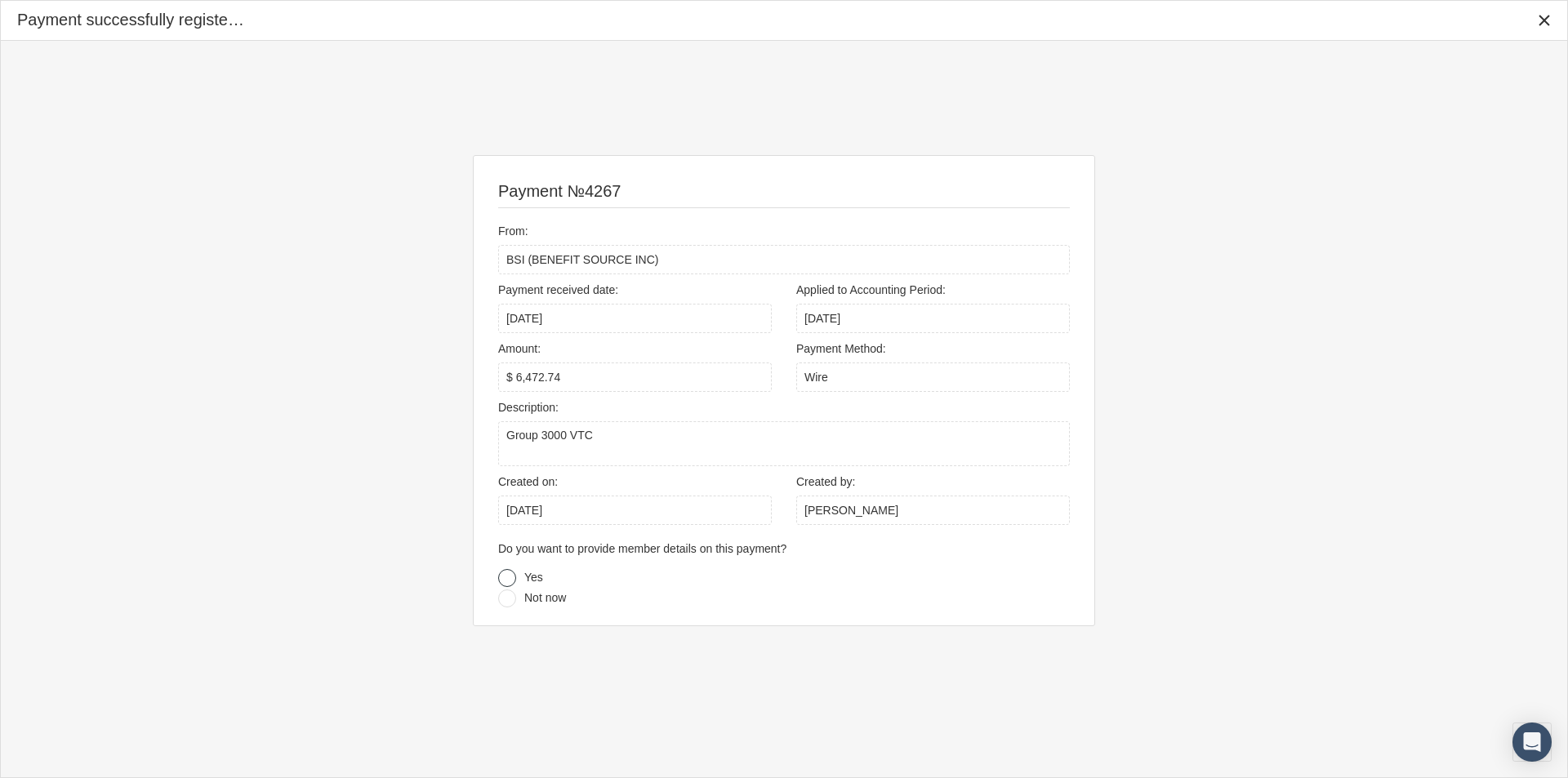
click at [509, 575] on div at bounding box center [507, 578] width 18 height 18
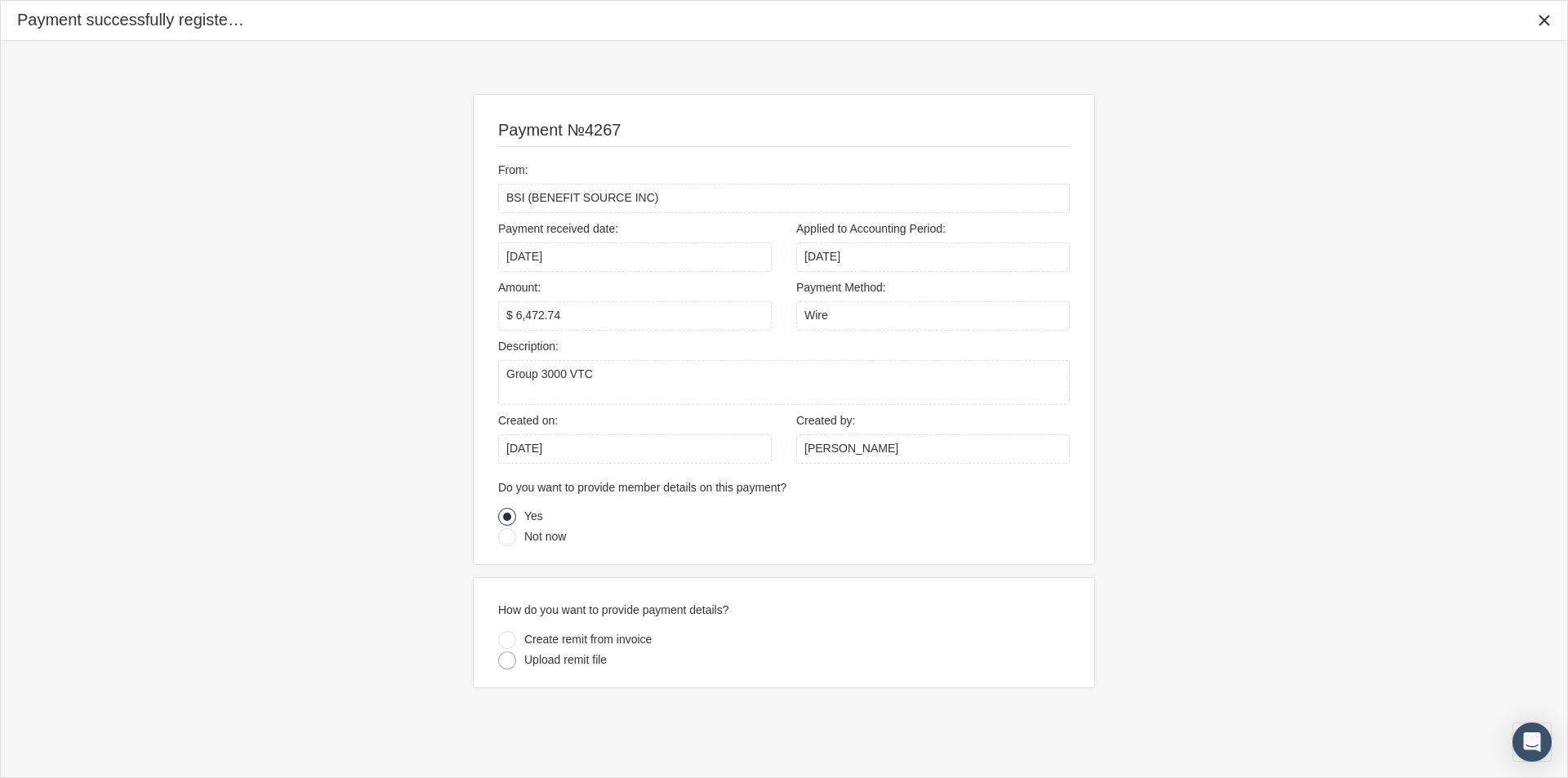
click at [504, 657] on div at bounding box center [507, 660] width 18 height 18
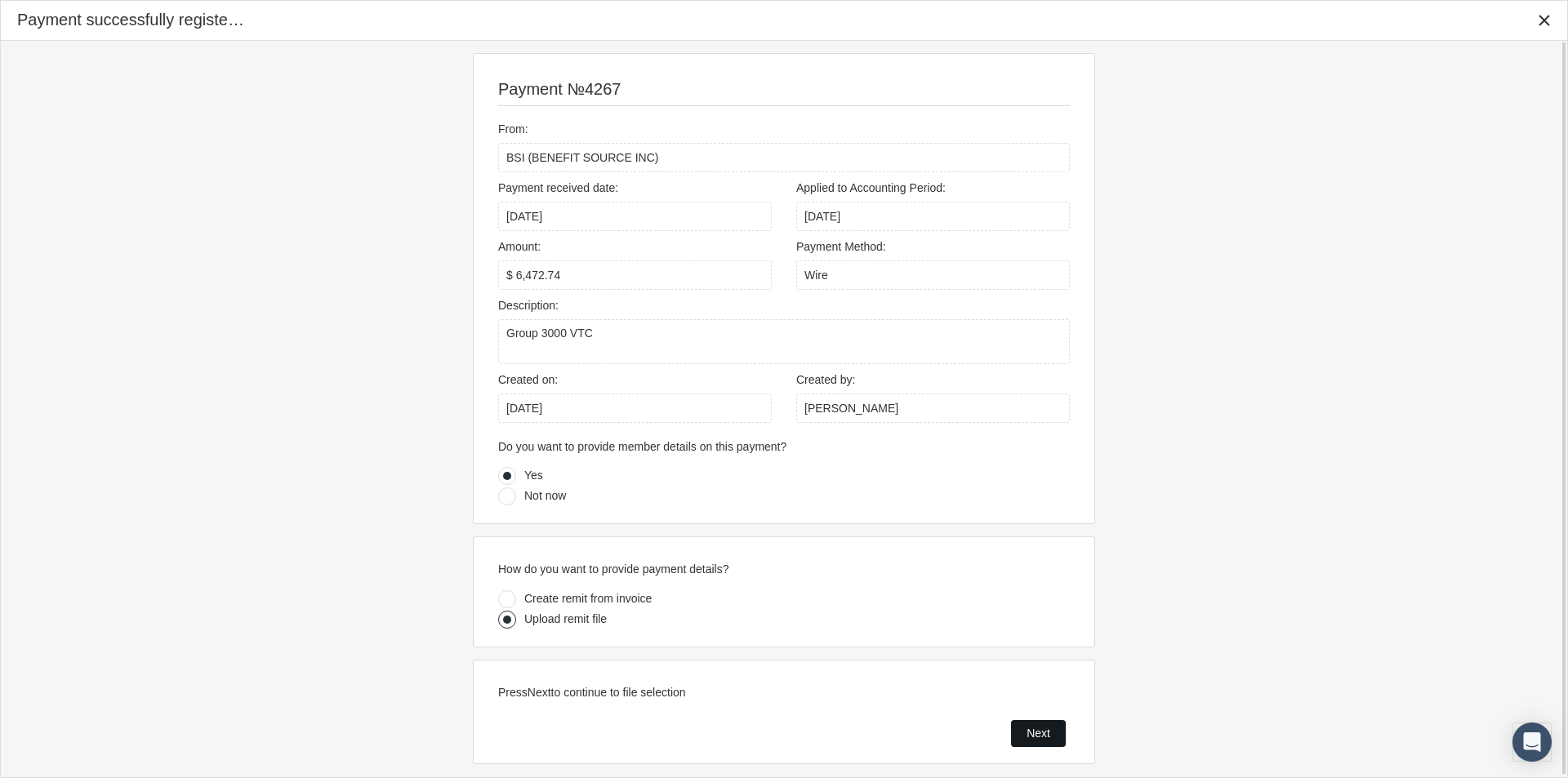
click at [1030, 735] on span "Next" at bounding box center [1038, 734] width 24 height 13
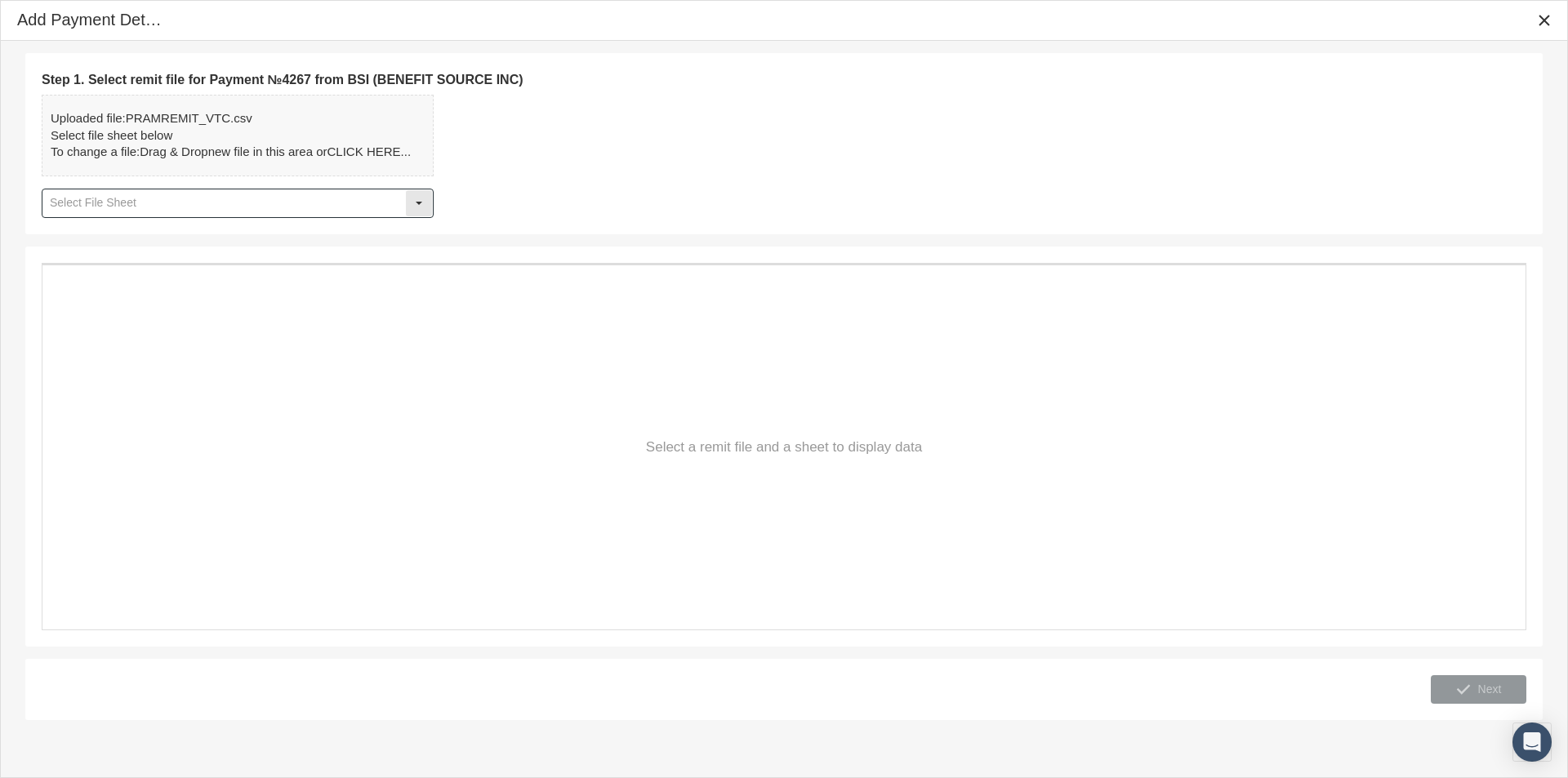
drag, startPoint x: 422, startPoint y: 204, endPoint x: 390, endPoint y: 217, distance: 34.5
click at [417, 206] on div "Select" at bounding box center [419, 203] width 26 height 26
click at [110, 237] on div "Table1" at bounding box center [237, 233] width 388 height 27
type input "Table1"
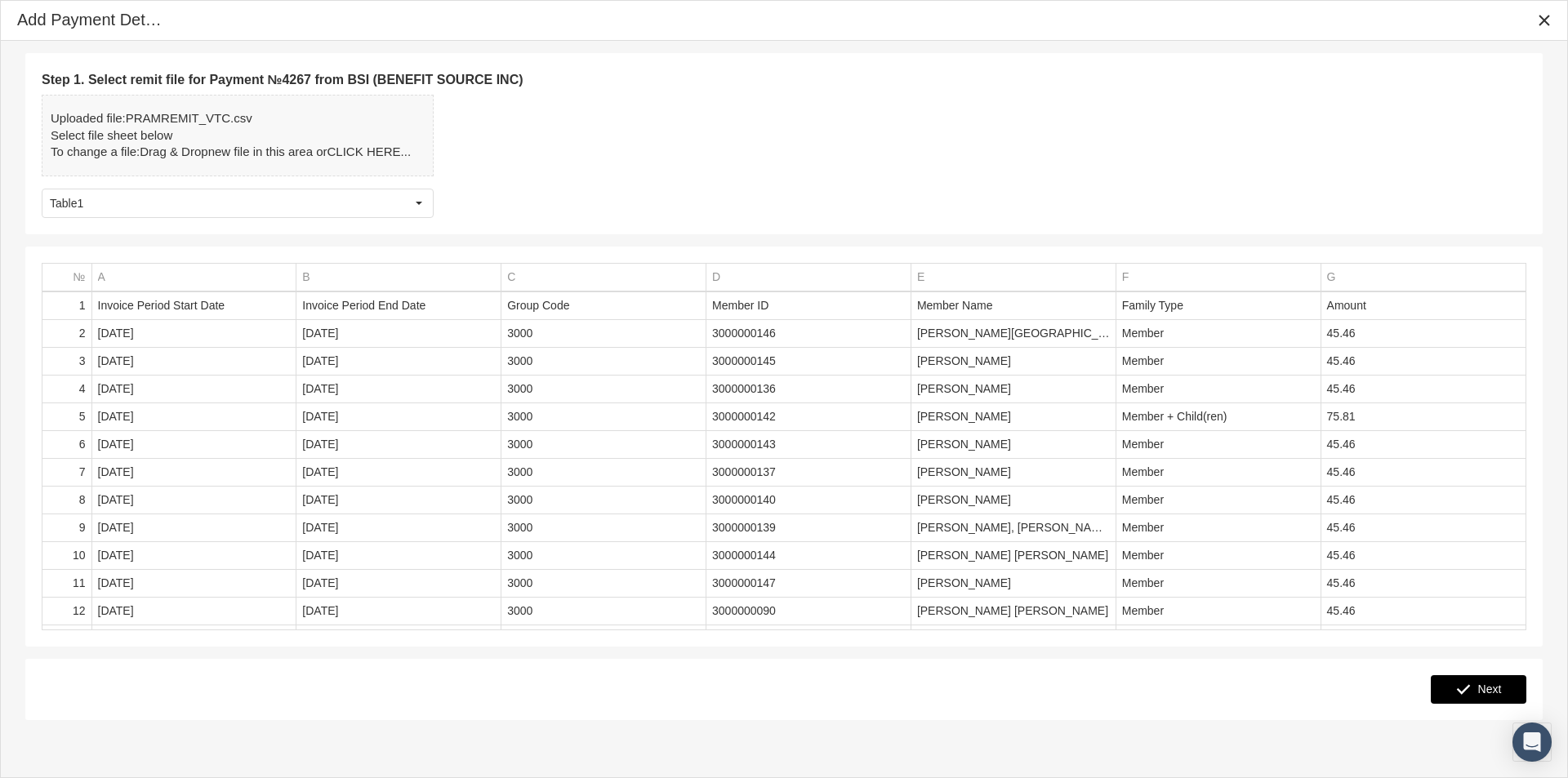
click at [1485, 692] on span "Next" at bounding box center [1490, 689] width 24 height 13
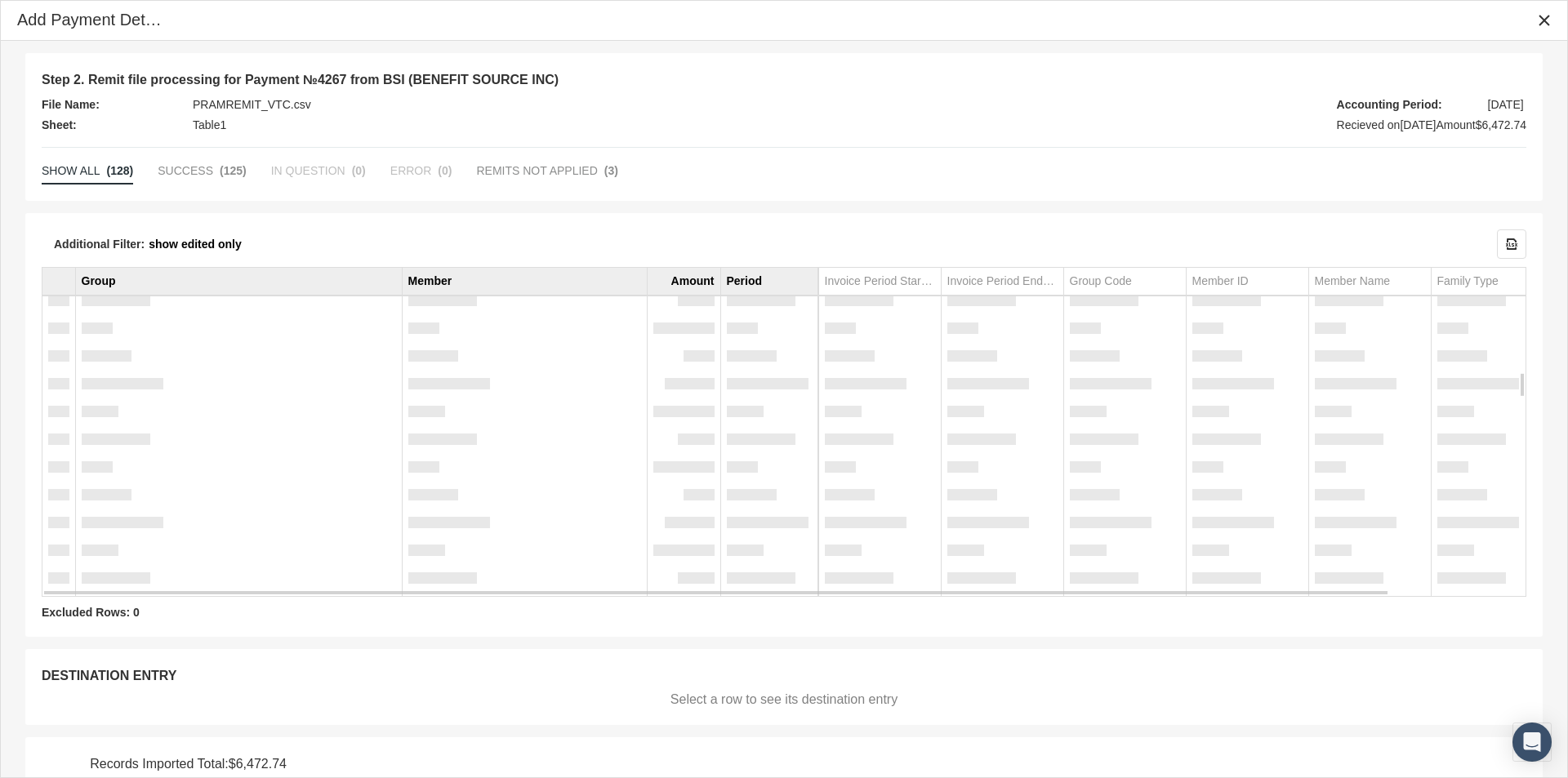
scroll to position [68, 0]
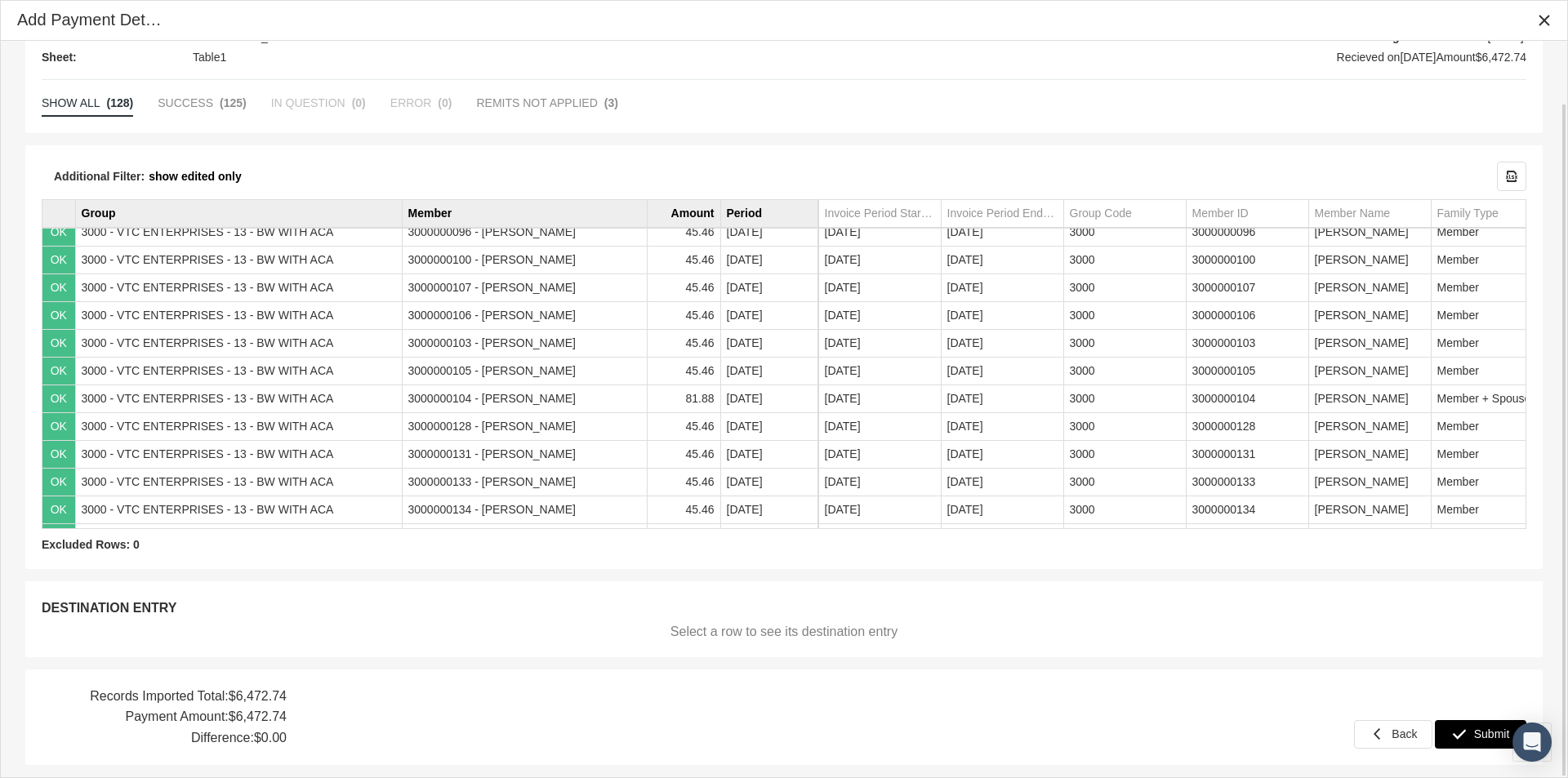
click at [1475, 729] on span "Submit" at bounding box center [1491, 735] width 36 height 13
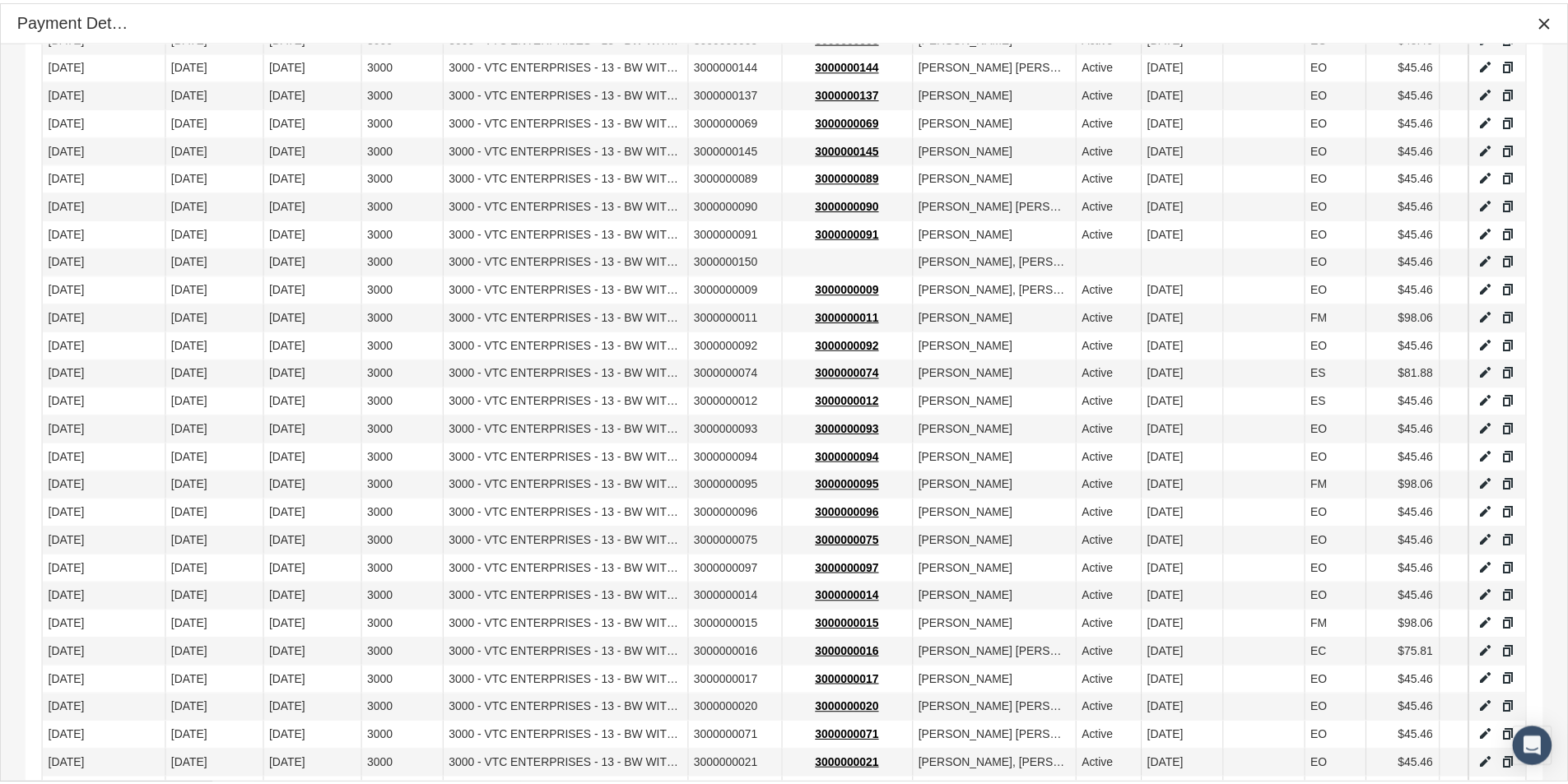
scroll to position [1142, 0]
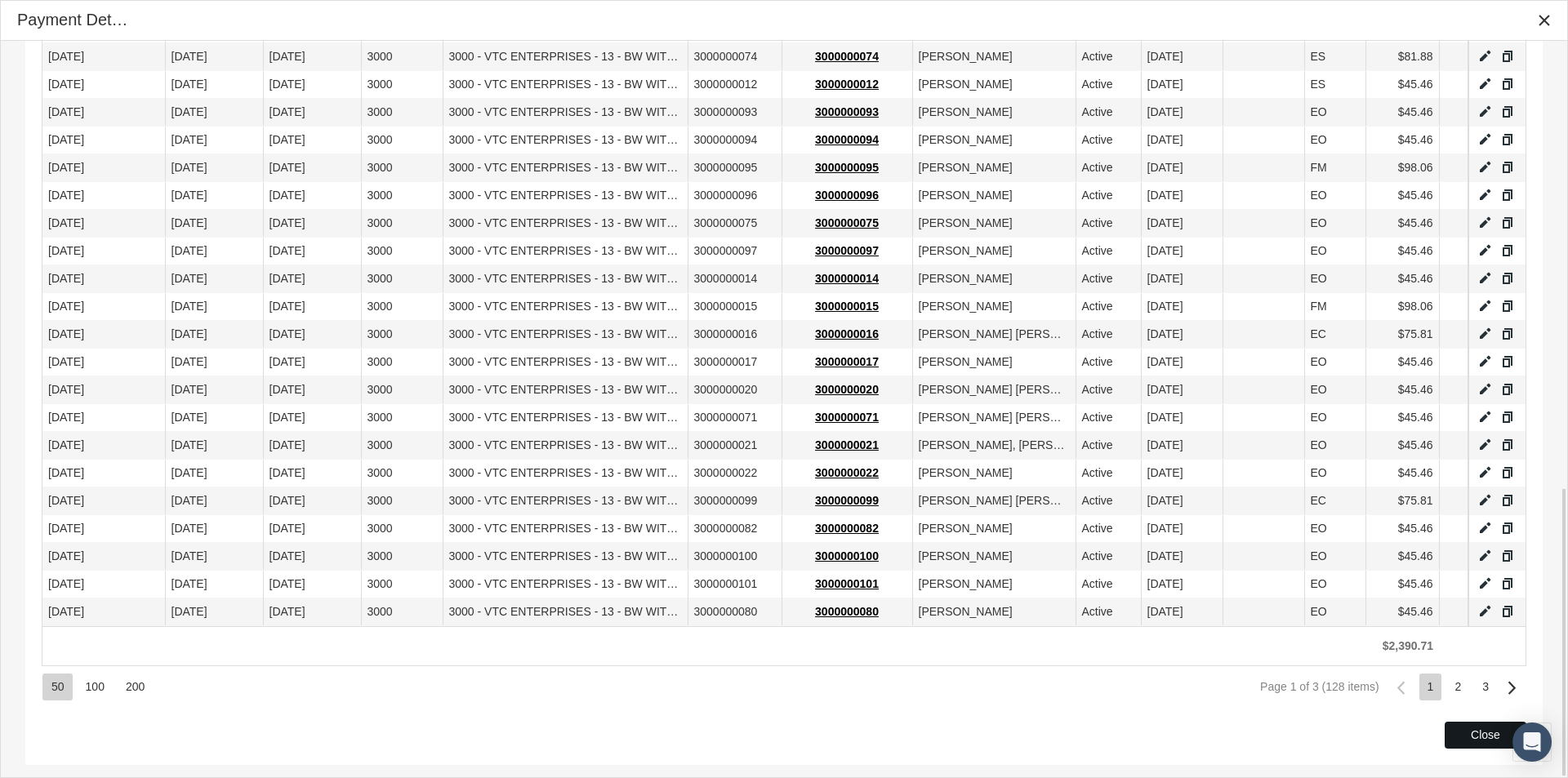
drag, startPoint x: 1456, startPoint y: 730, endPoint x: 917, endPoint y: 758, distance: 539.7
click at [1456, 731] on div "Close" at bounding box center [1485, 735] width 80 height 26
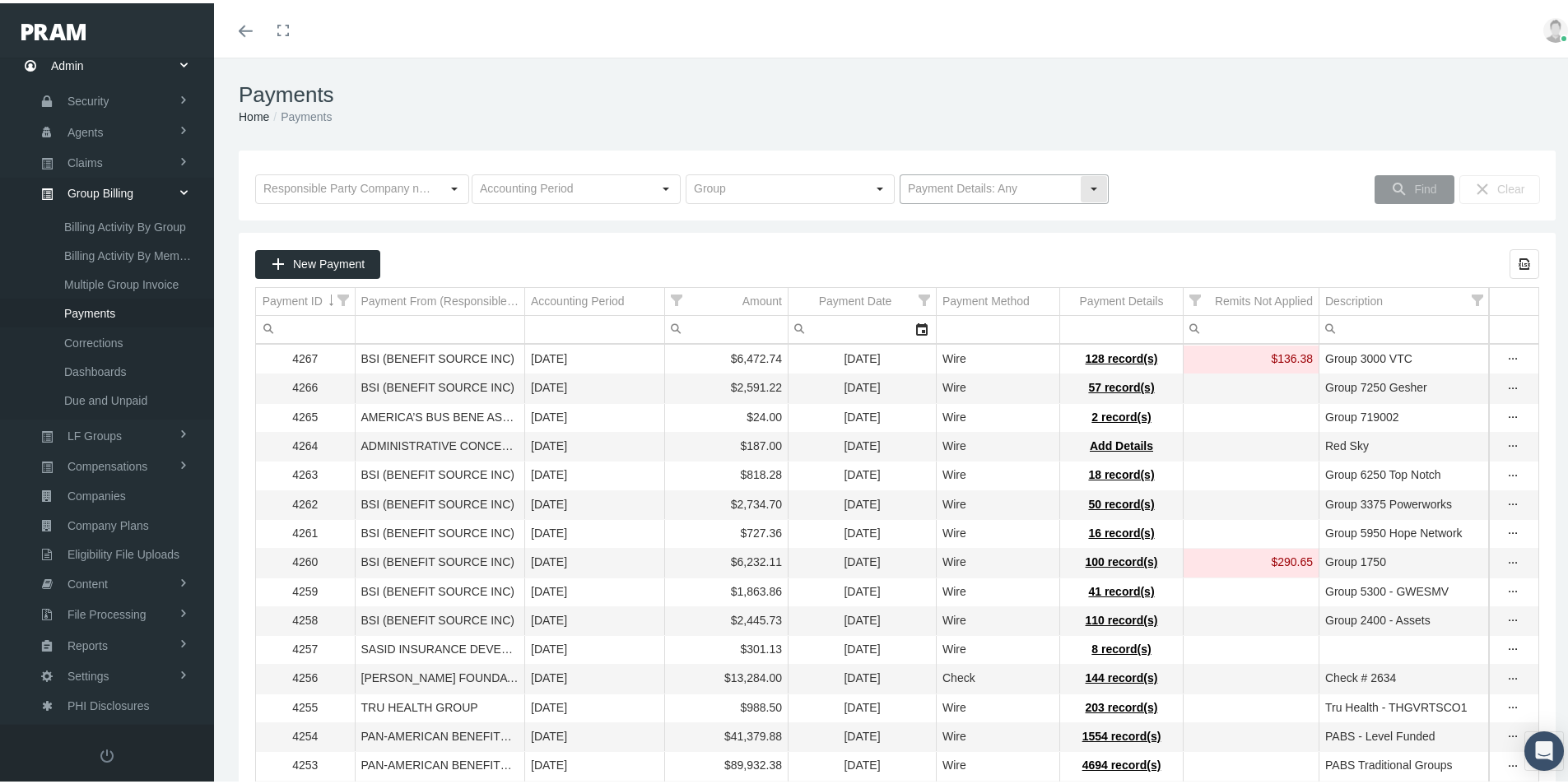
drag, startPoint x: 1083, startPoint y: 181, endPoint x: 1075, endPoint y: 189, distance: 11.3
click at [1083, 180] on div "Select" at bounding box center [1094, 186] width 27 height 27
click at [935, 242] on div "No Payment Details" at bounding box center [997, 243] width 204 height 28
type input "No Payment Details"
click at [1411, 172] on div "Find" at bounding box center [1415, 186] width 78 height 28
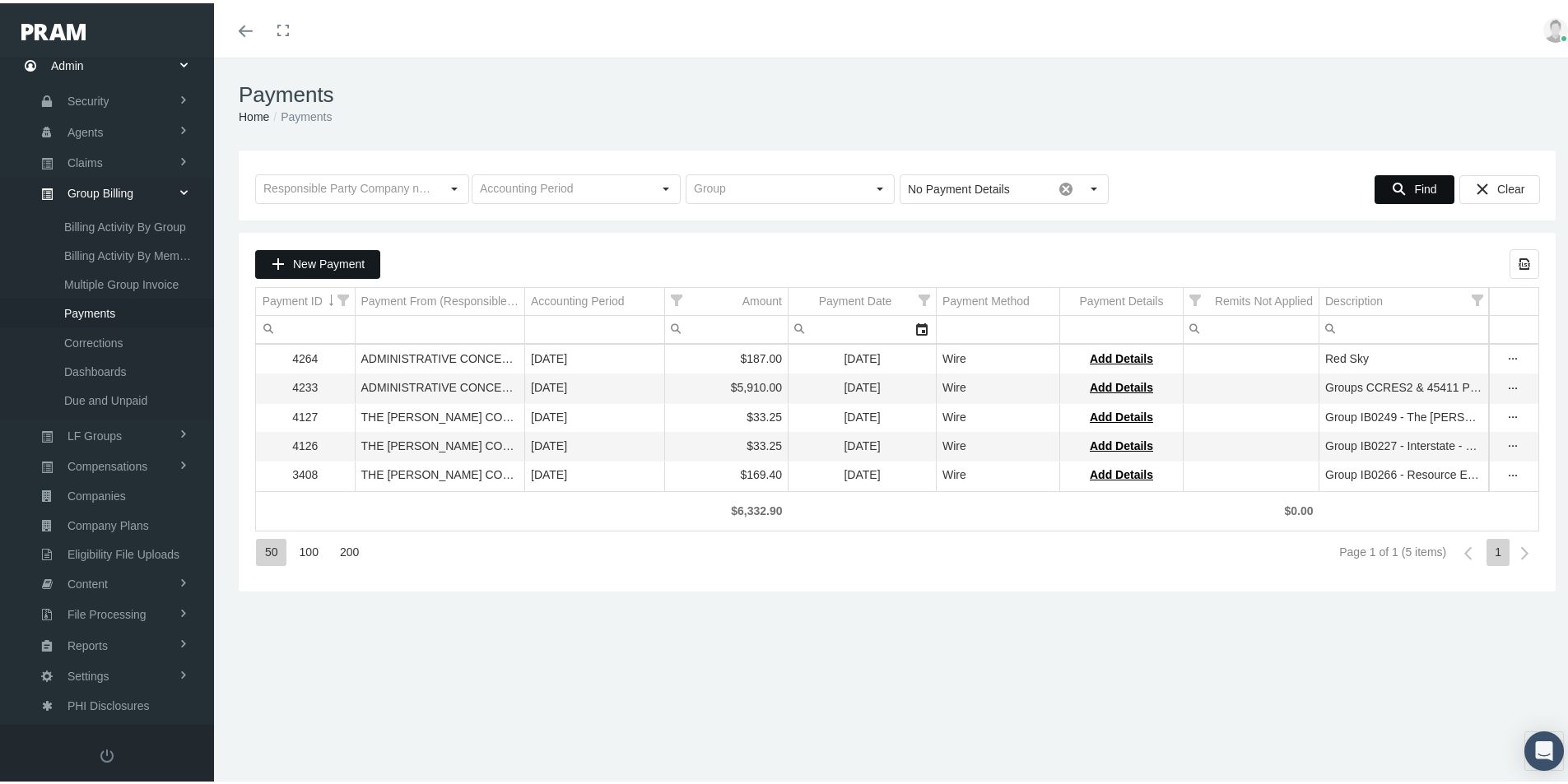
click at [314, 257] on span "New Payment" at bounding box center [329, 261] width 71 height 13
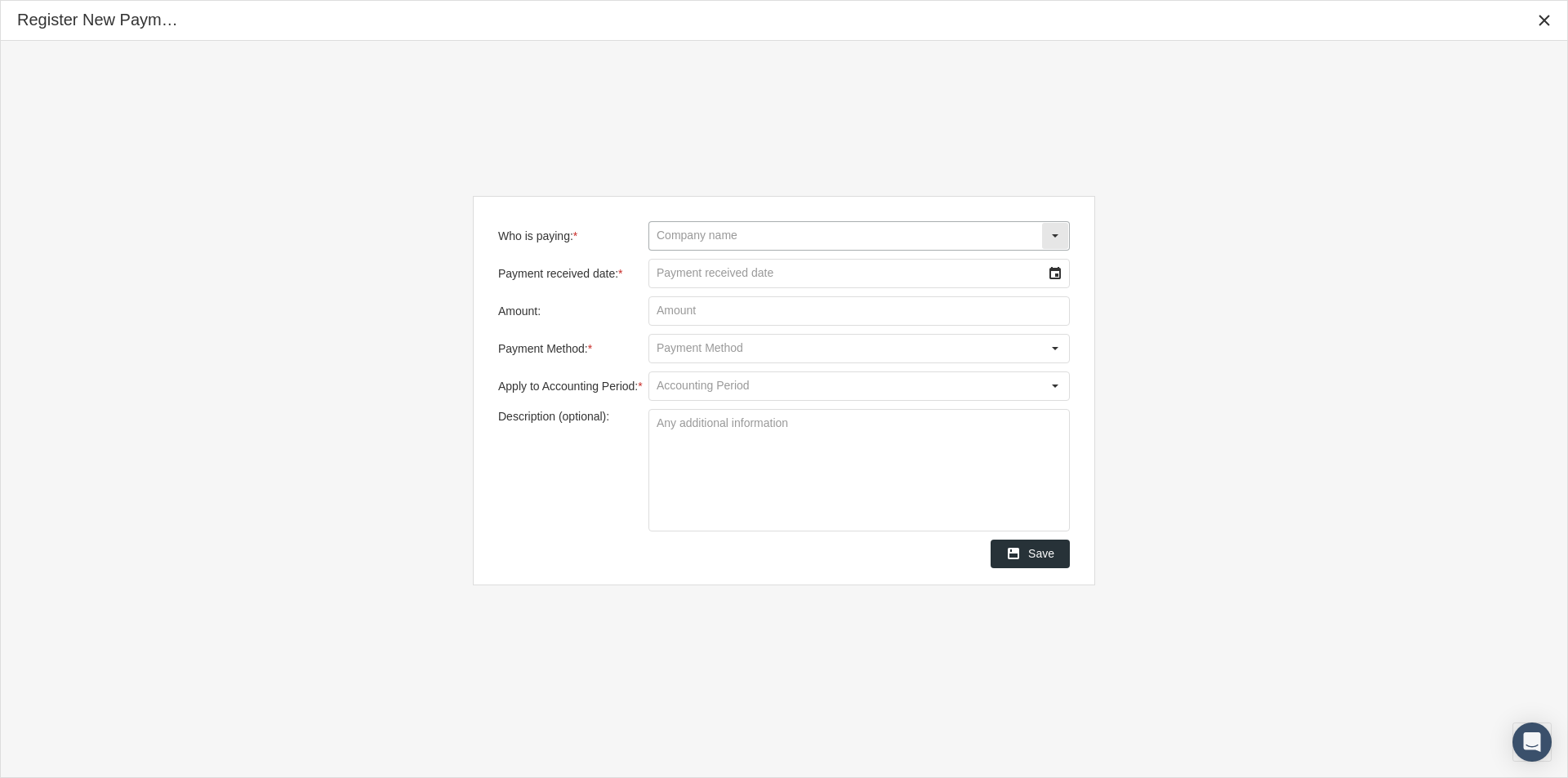
drag, startPoint x: 658, startPoint y: 239, endPoint x: 675, endPoint y: 247, distance: 18.8
click at [662, 239] on input "Who is paying: *" at bounding box center [845, 235] width 392 height 27
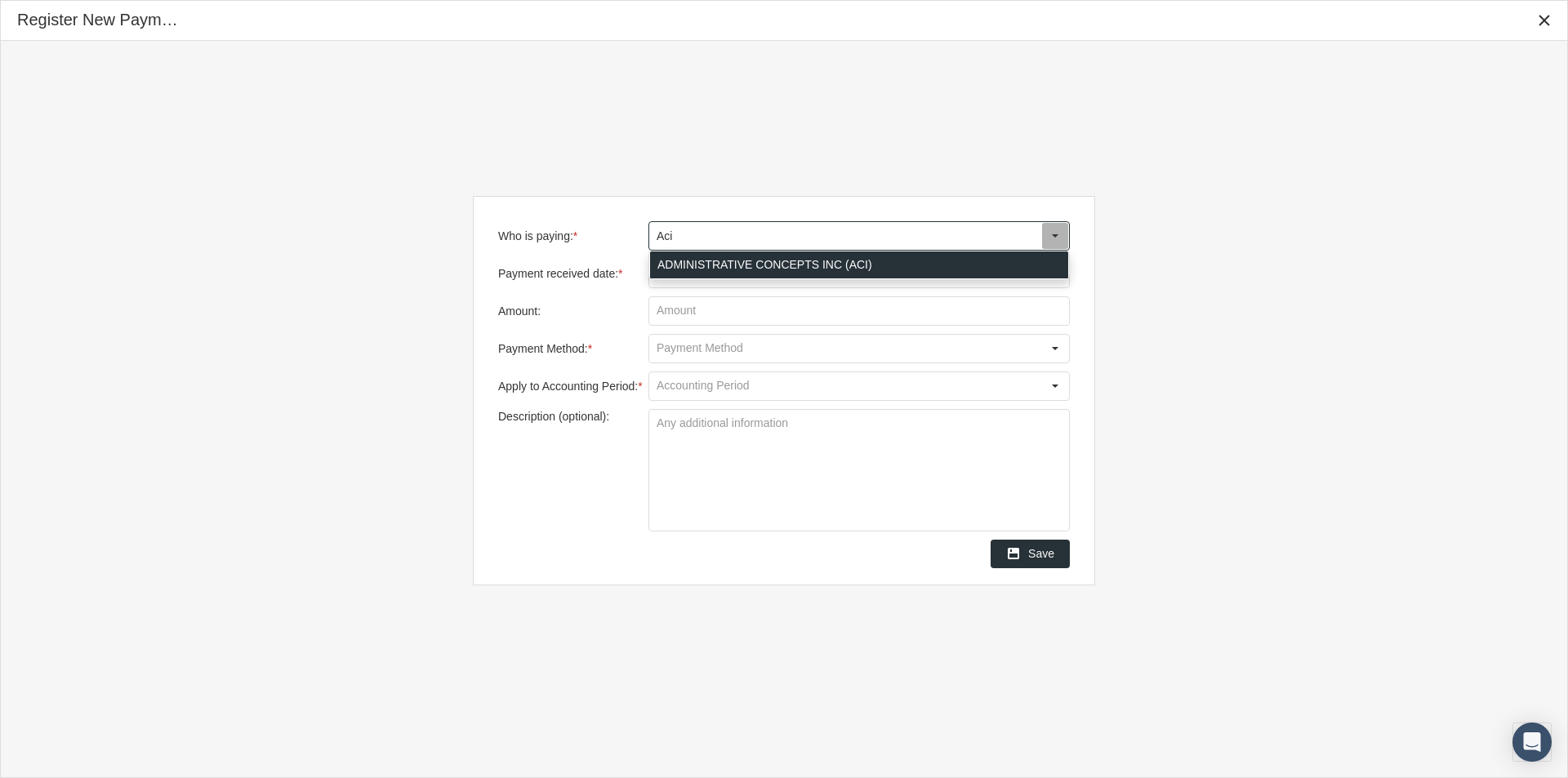
click at [687, 260] on div "ADMINISTRATIVE CONCEPTS INC (ACI)" at bounding box center [859, 265] width 418 height 27
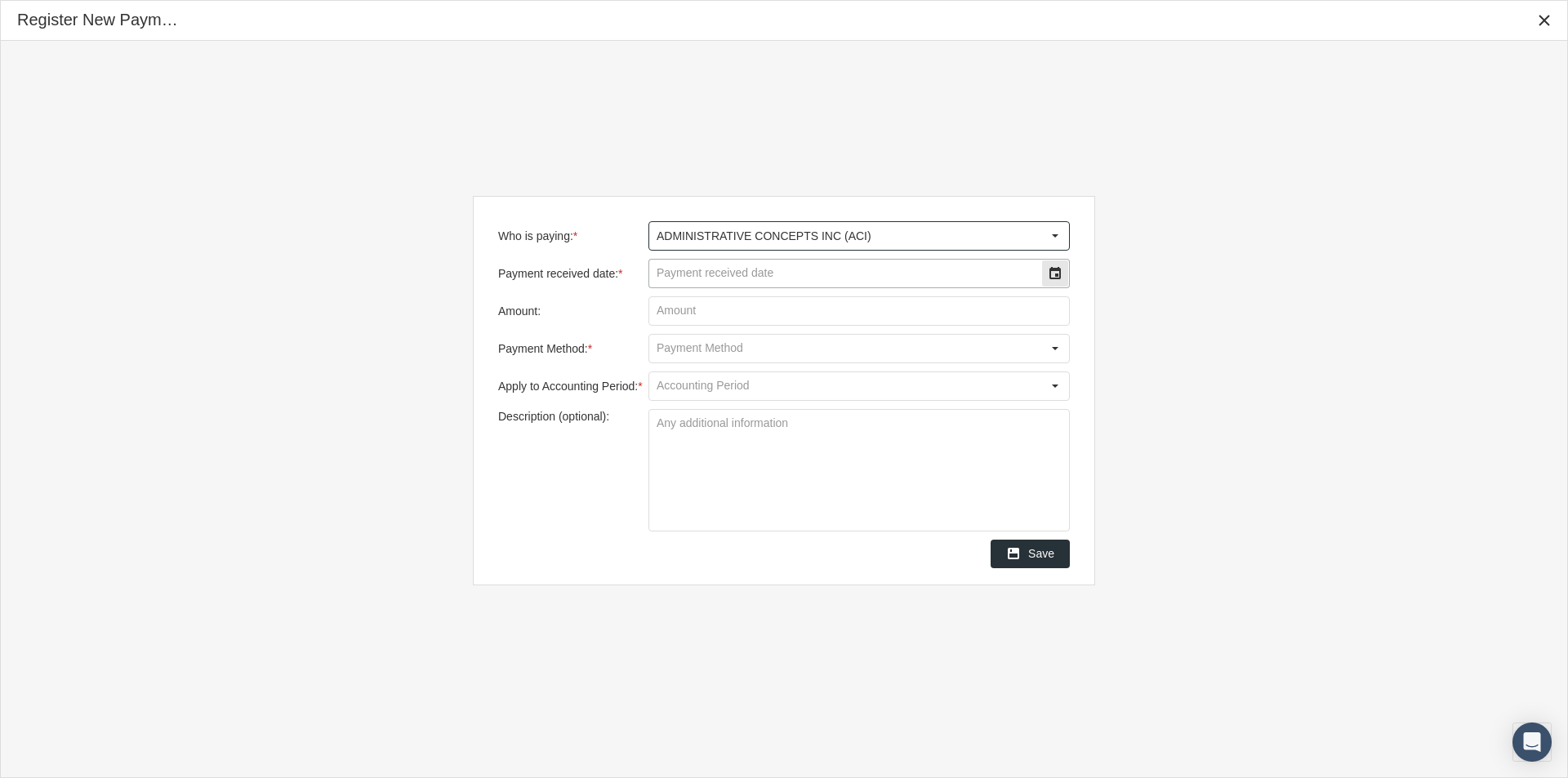
type input "ADMINISTRATIVE CONCEPTS INC (ACI)"
drag, startPoint x: 682, startPoint y: 276, endPoint x: 777, endPoint y: 255, distance: 97.3
click at [685, 276] on input "Payment received date: *" at bounding box center [845, 273] width 392 height 27
type input "08/20/2025"
click at [681, 314] on input "Amount:" at bounding box center [859, 310] width 420 height 27
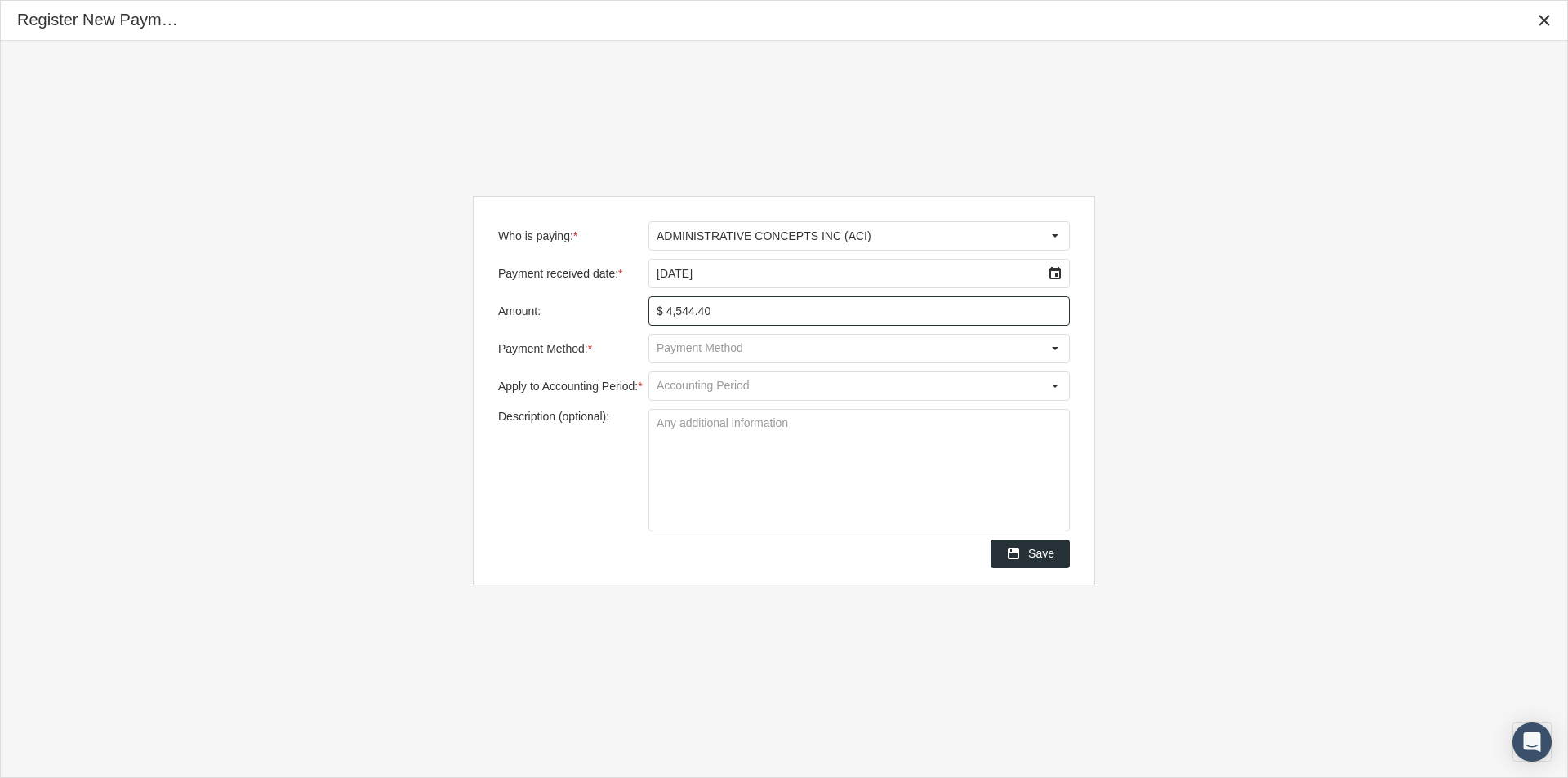
type input "$ 4,544.41"
click at [674, 351] on input "Payment Method: *" at bounding box center [845, 348] width 392 height 27
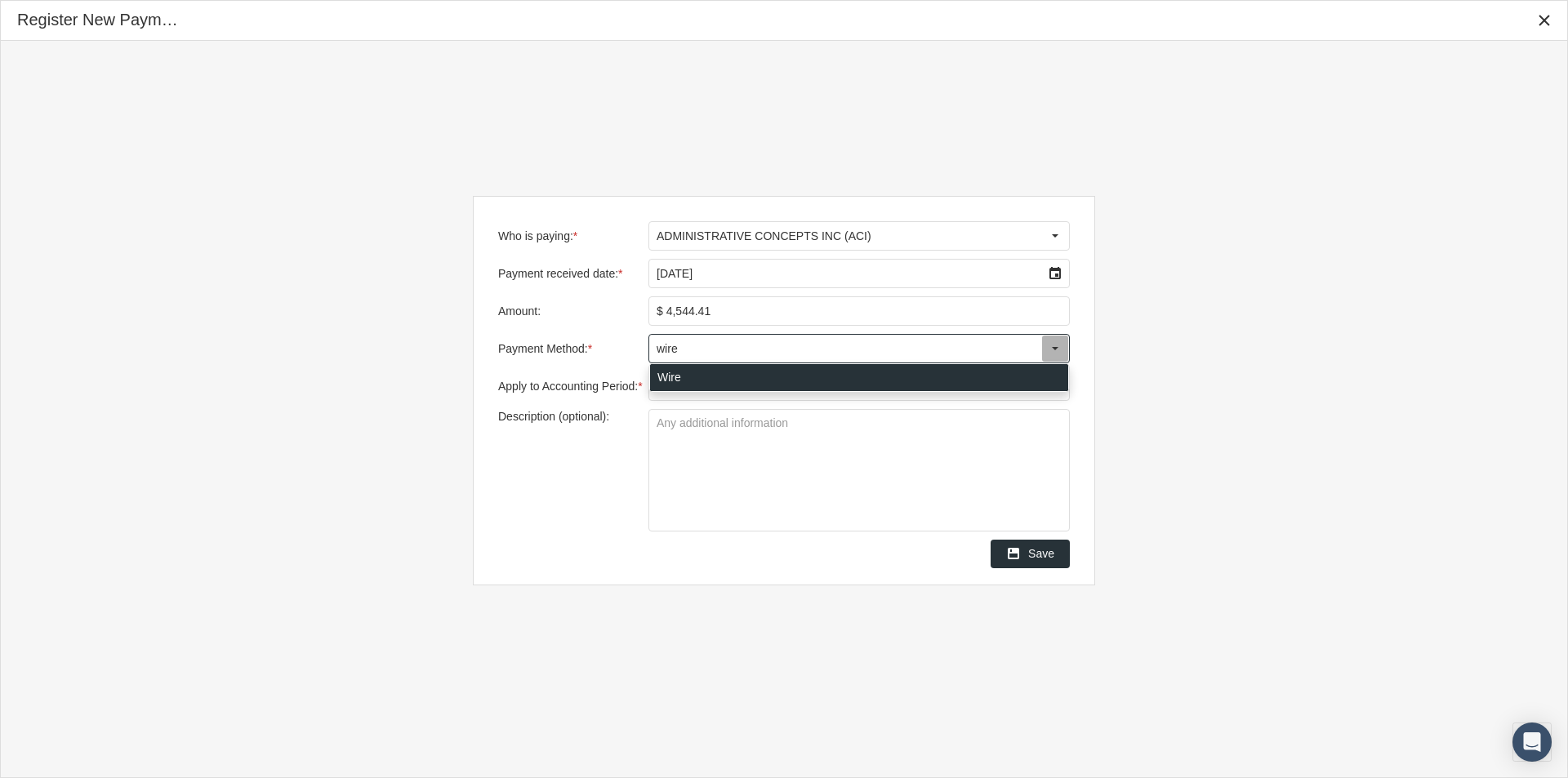
click at [669, 373] on div "Wire" at bounding box center [859, 377] width 418 height 27
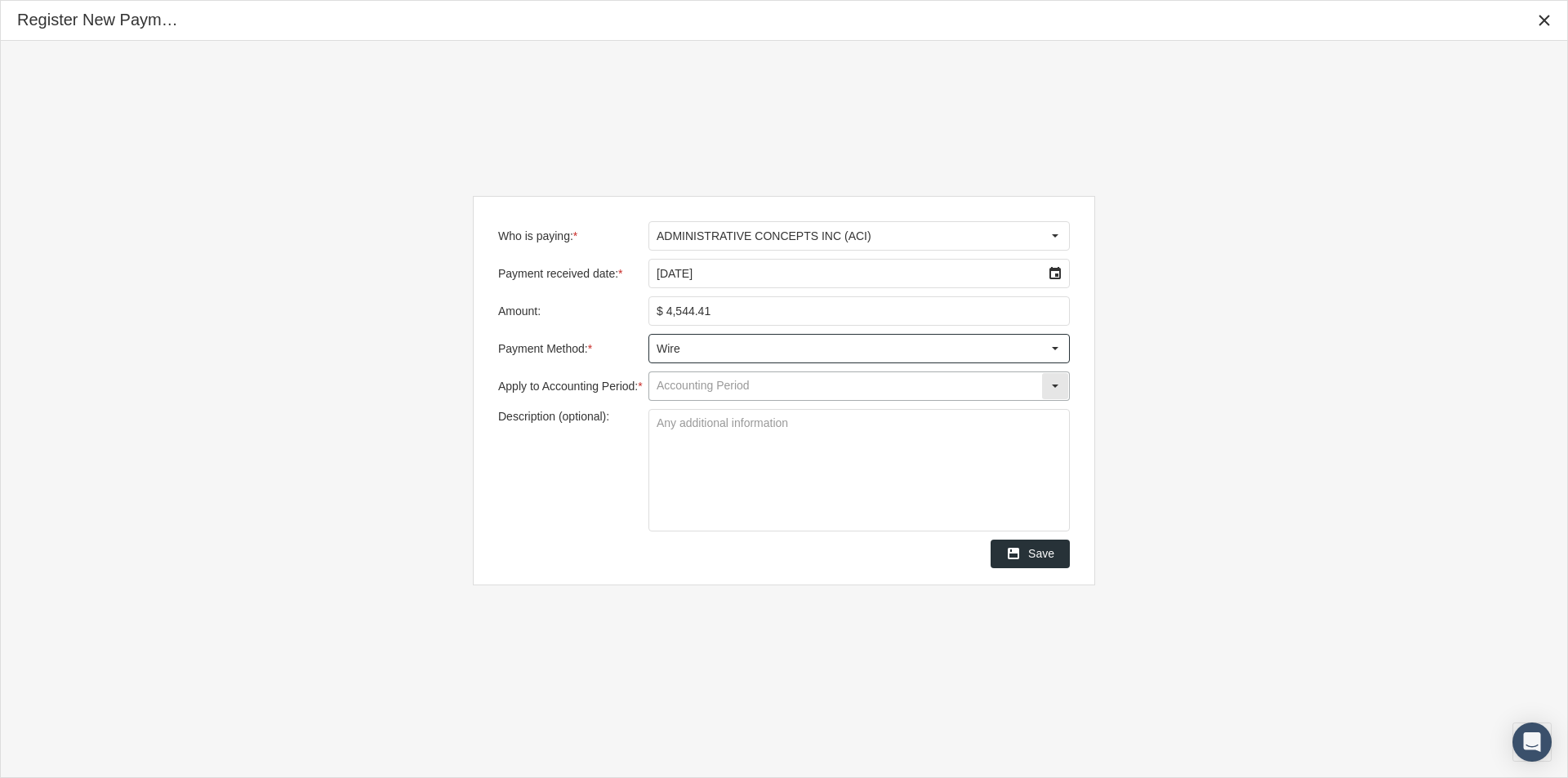
type input "Wire"
click at [671, 387] on input "Apply to Accounting Period: *" at bounding box center [845, 386] width 392 height 27
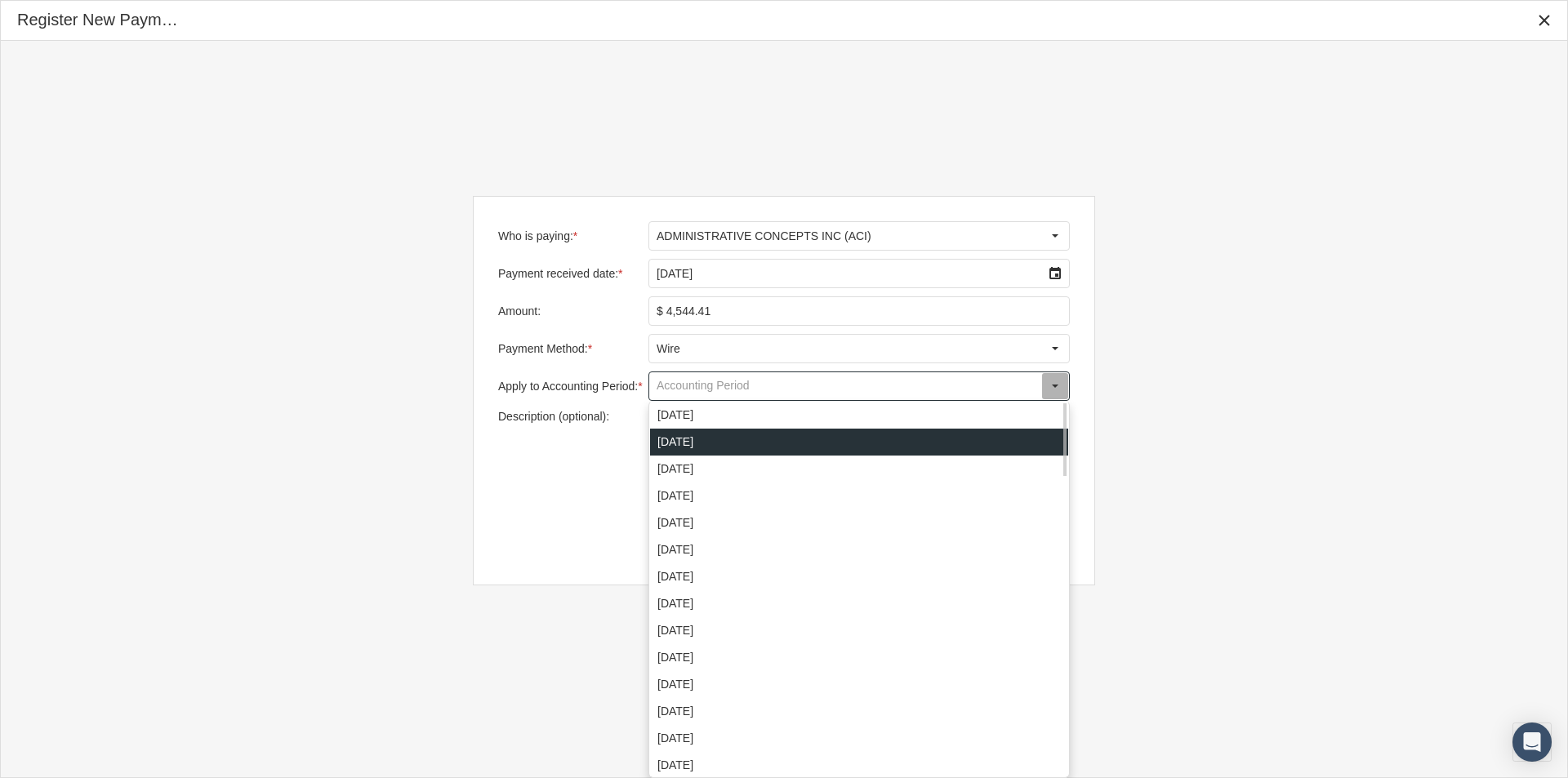
click at [697, 441] on div "[DATE]" at bounding box center [859, 442] width 418 height 27
type input "[DATE]"
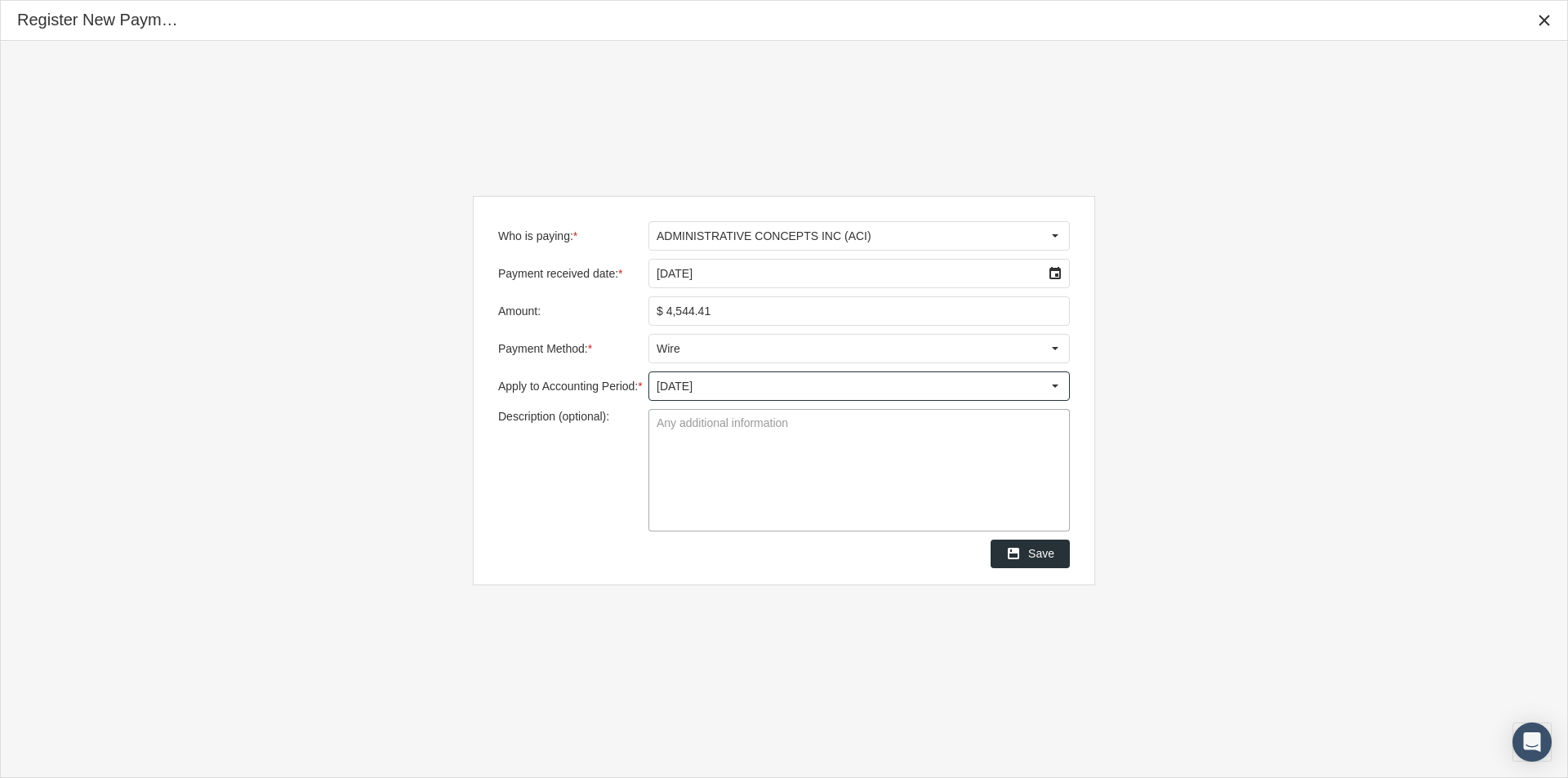
click at [665, 427] on textarea "Description (optional):" at bounding box center [859, 471] width 420 height 121
type textarea "People Inc - Waiting Remit - Summary received"
click at [799, 471] on textarea "People Inc - Waiting Remit - Summary received" at bounding box center [859, 471] width 420 height 121
click at [1044, 549] on span "Save" at bounding box center [1042, 554] width 26 height 13
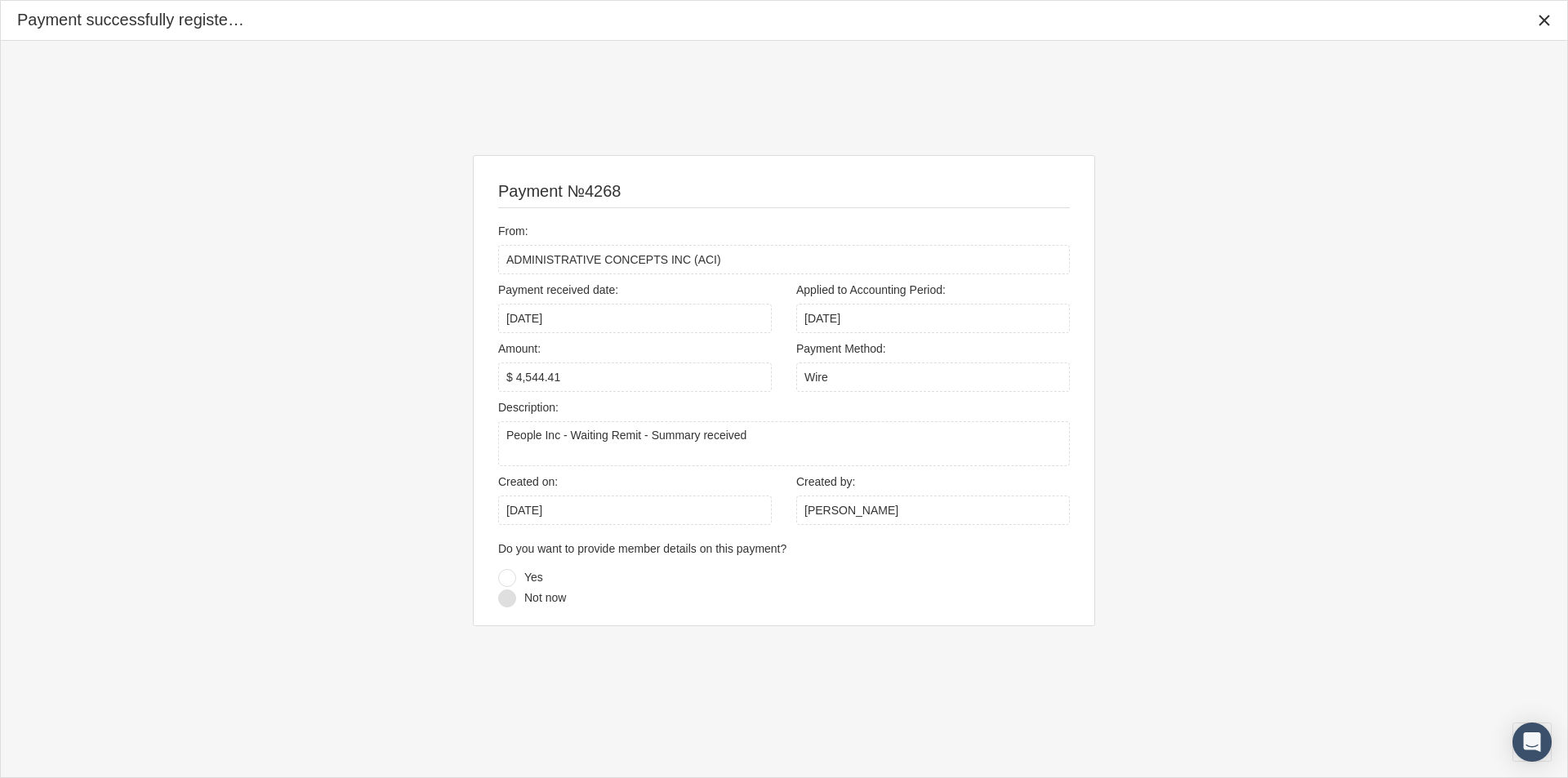
click at [503, 596] on div at bounding box center [507, 598] width 18 height 18
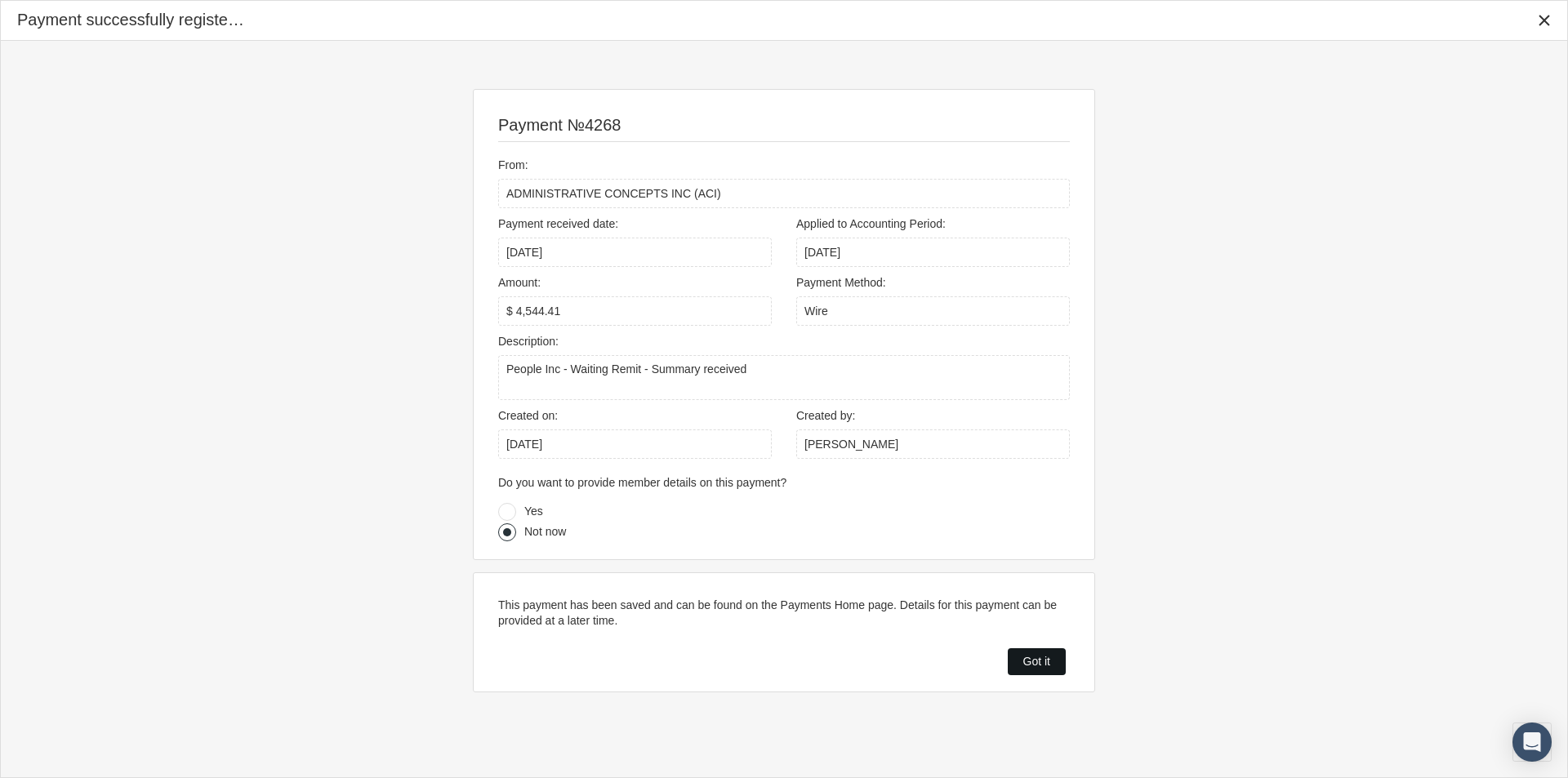
click at [1035, 660] on span "Got it" at bounding box center [1037, 662] width 27 height 13
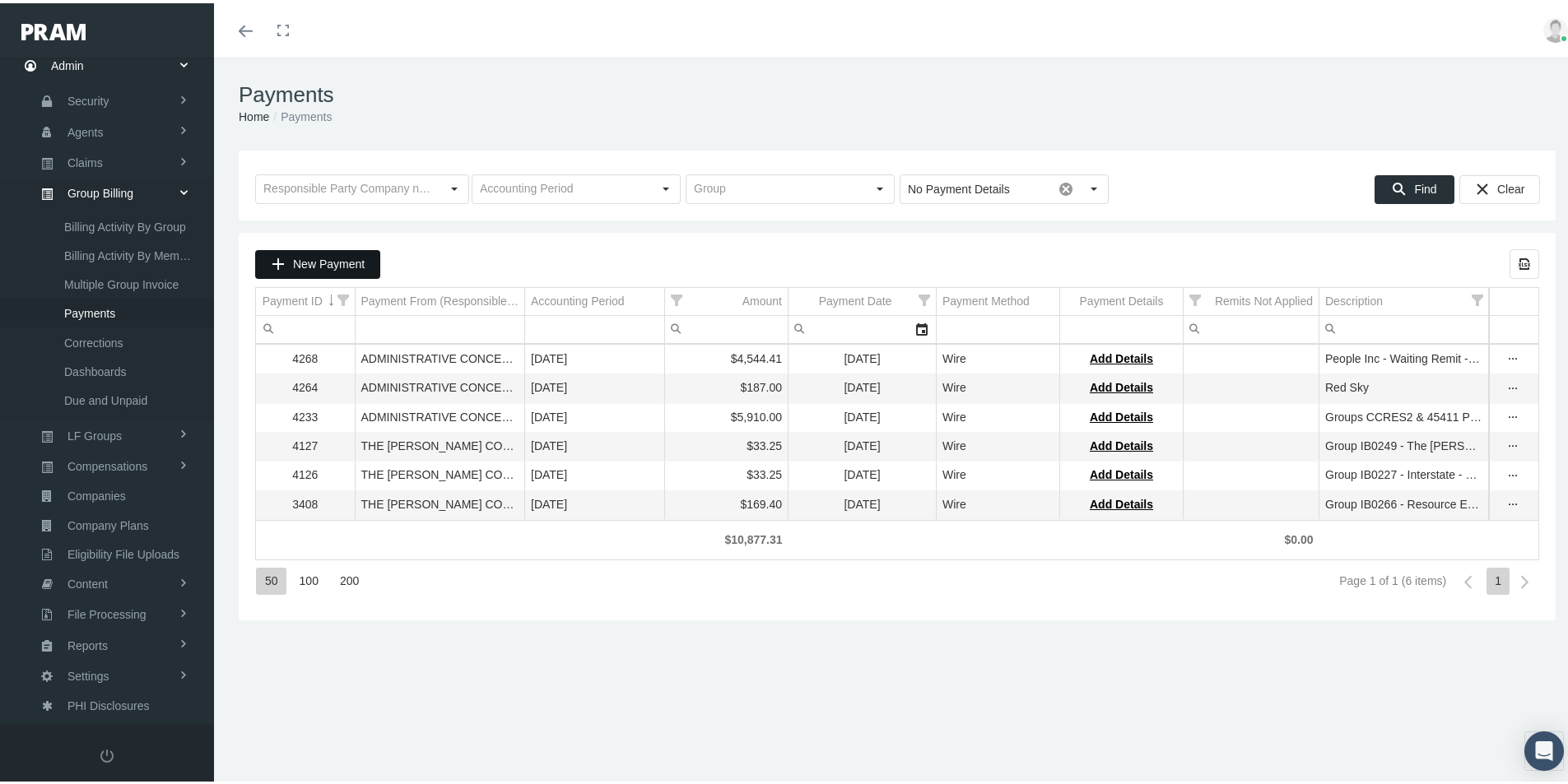
click at [317, 259] on span "New Payment" at bounding box center [329, 261] width 71 height 13
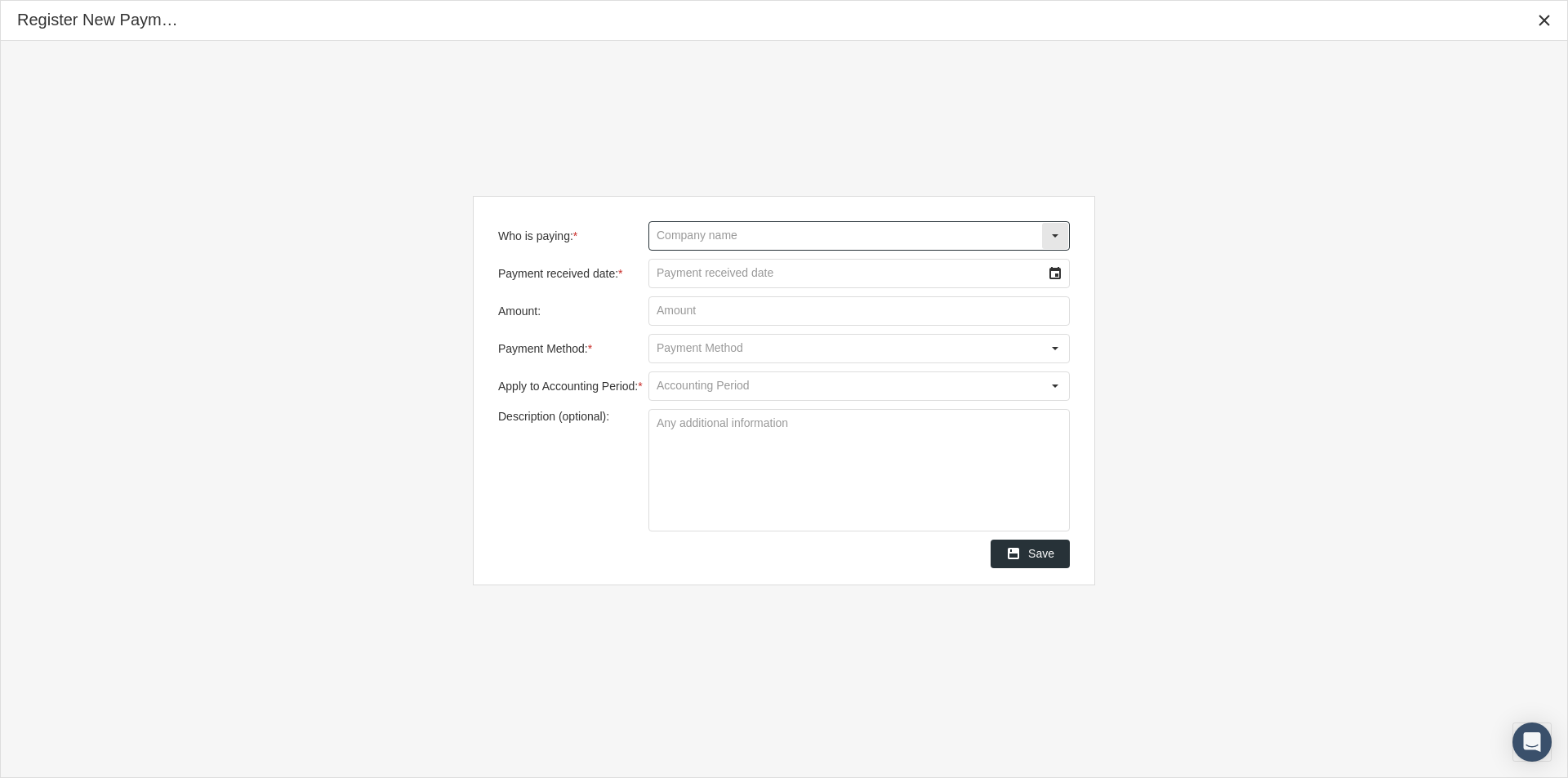
drag, startPoint x: 686, startPoint y: 233, endPoint x: 705, endPoint y: 243, distance: 21.5
click at [697, 233] on input "Who is paying: *" at bounding box center [845, 235] width 392 height 27
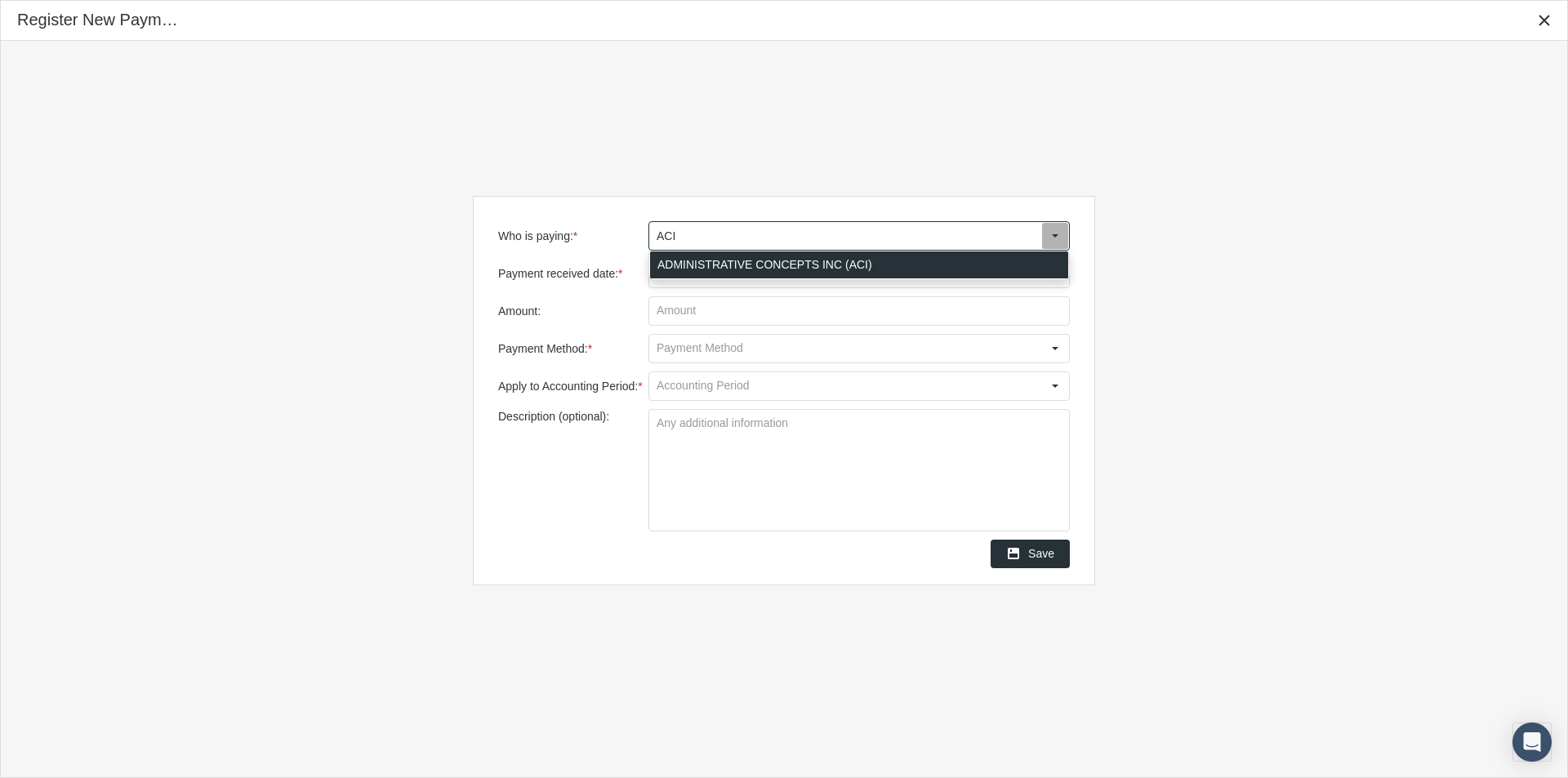
click at [712, 263] on div "ADMINISTRATIVE CONCEPTS INC (ACI)" at bounding box center [859, 265] width 418 height 27
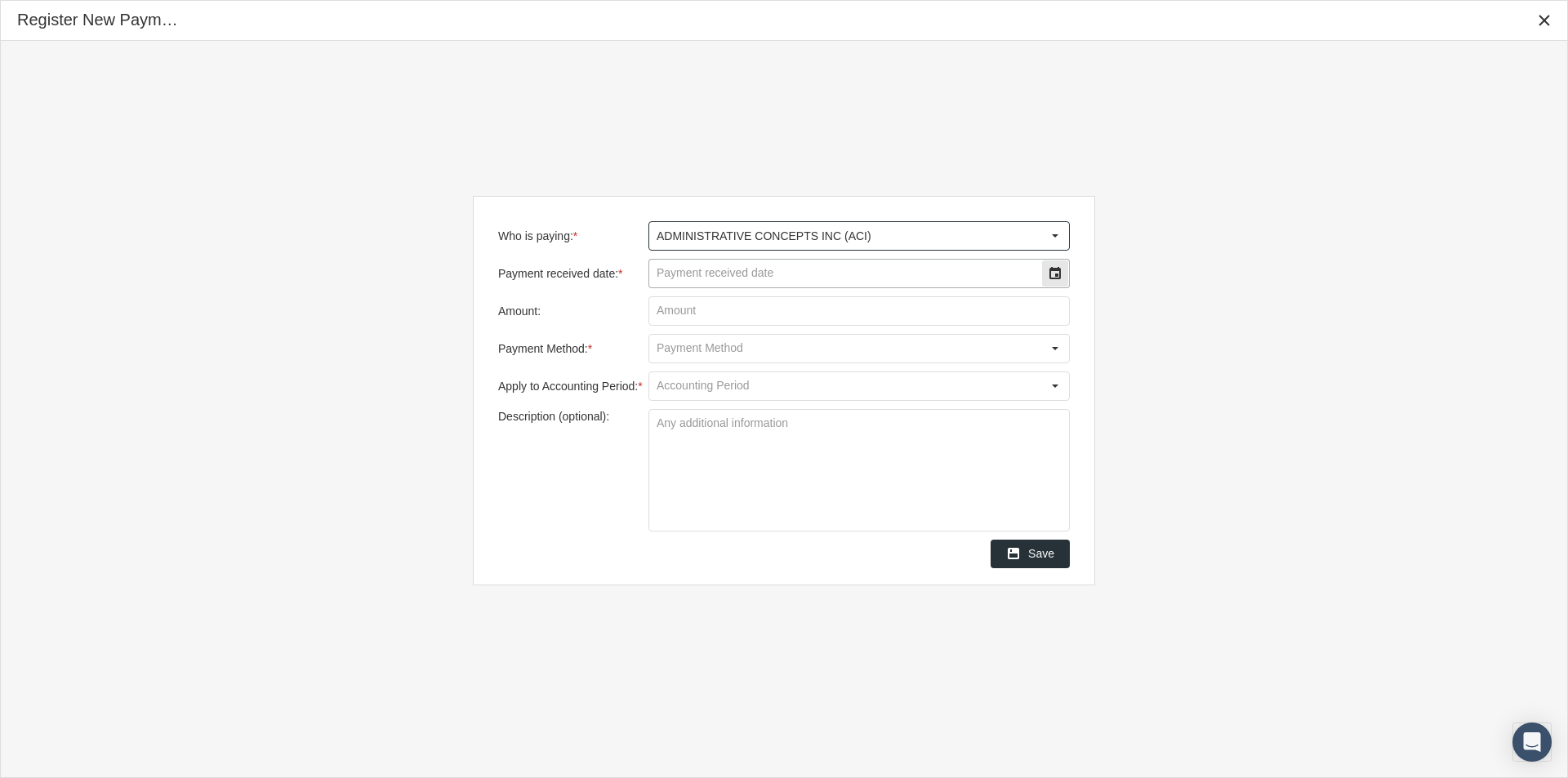
type input "ADMINISTRATIVE CONCEPTS INC (ACI)"
drag, startPoint x: 692, startPoint y: 268, endPoint x: 1074, endPoint y: 253, distance: 382.3
click at [697, 268] on input "Payment received date: *" at bounding box center [845, 273] width 392 height 27
type input "08/15/2025"
click at [693, 308] on input "Amount:" at bounding box center [859, 310] width 420 height 27
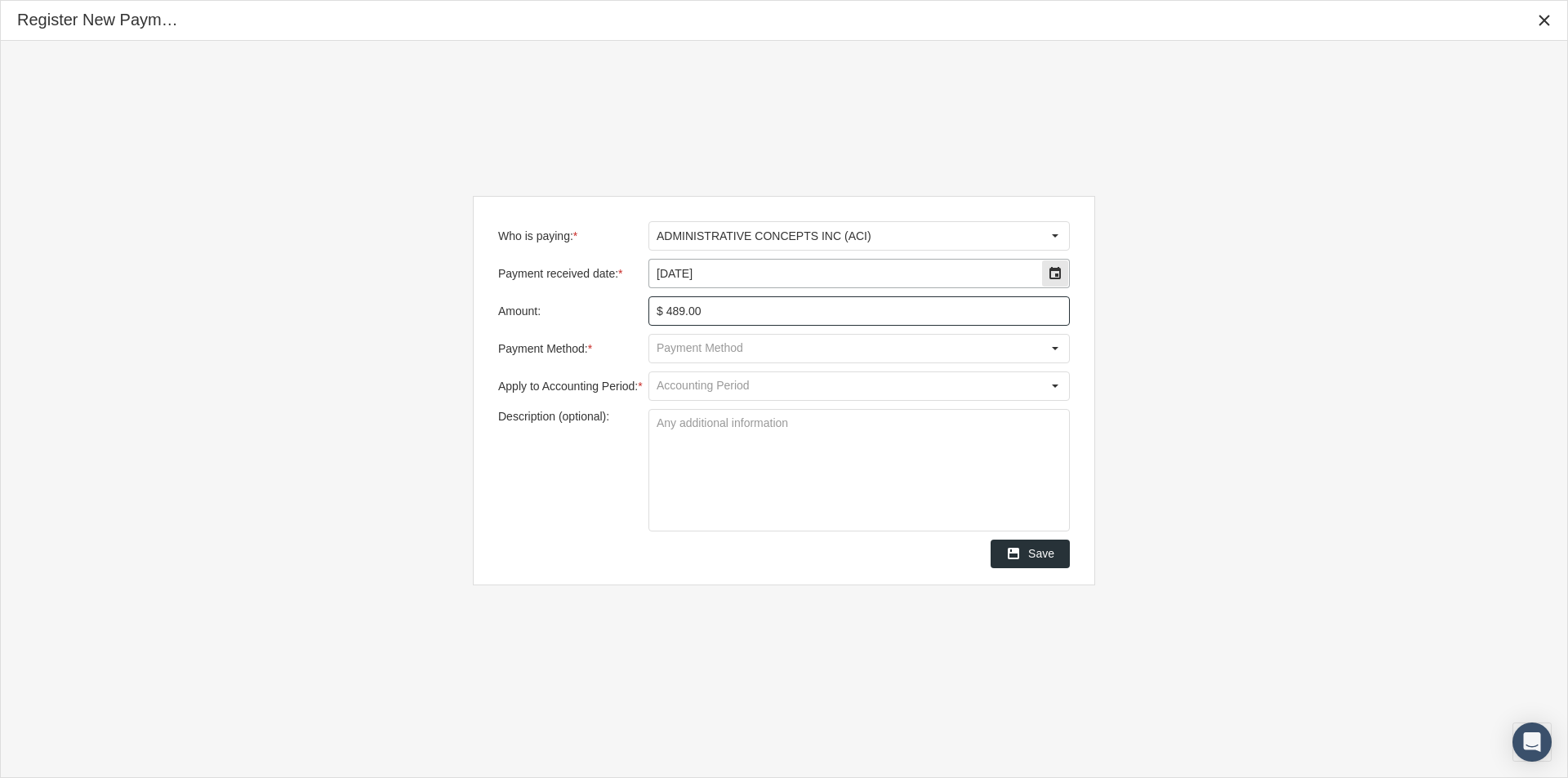
type input "$ 489.02"
click at [697, 345] on input "Payment Method: *" at bounding box center [845, 348] width 392 height 27
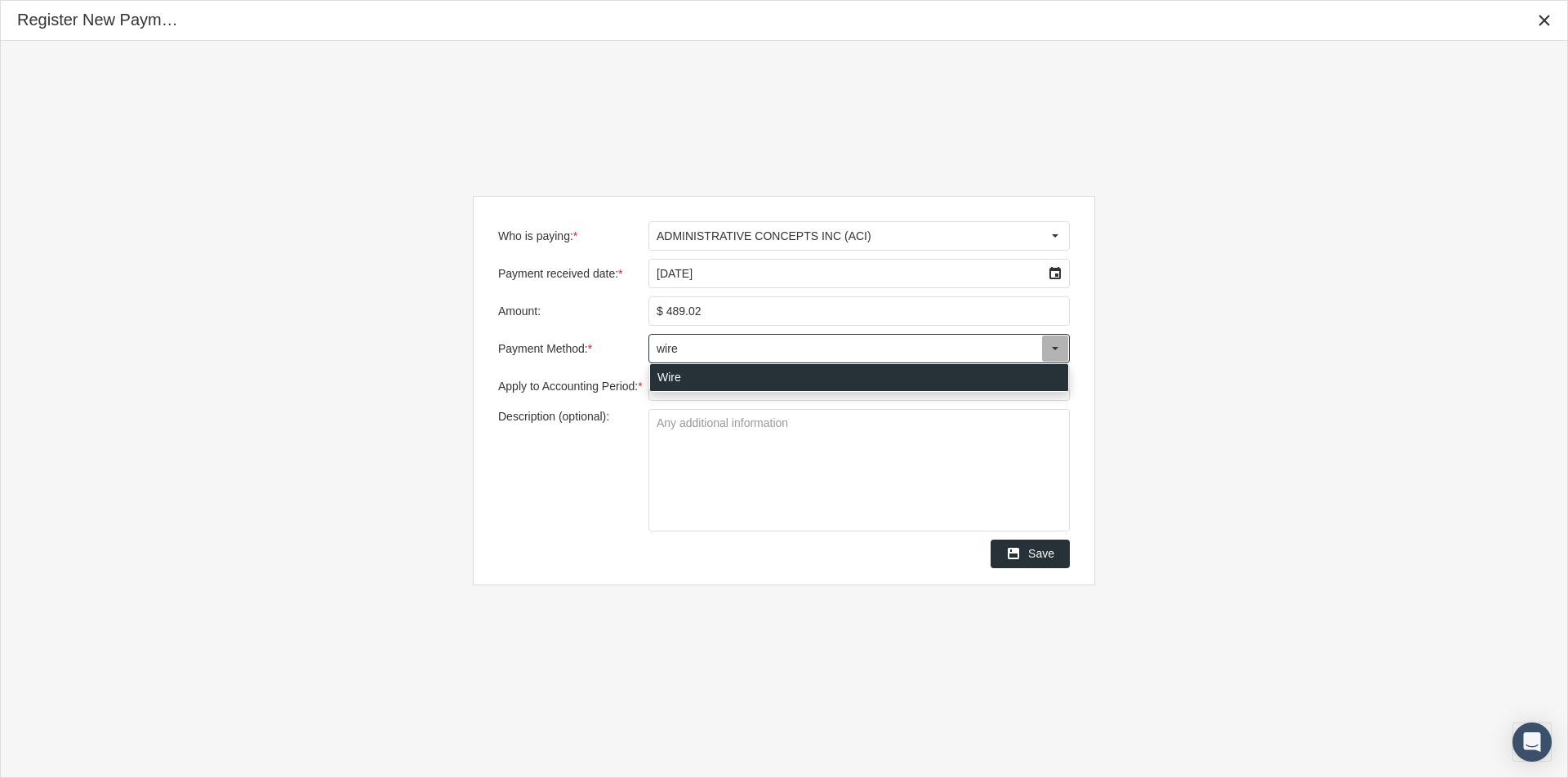
click at [660, 375] on div "Wire" at bounding box center [859, 377] width 418 height 27
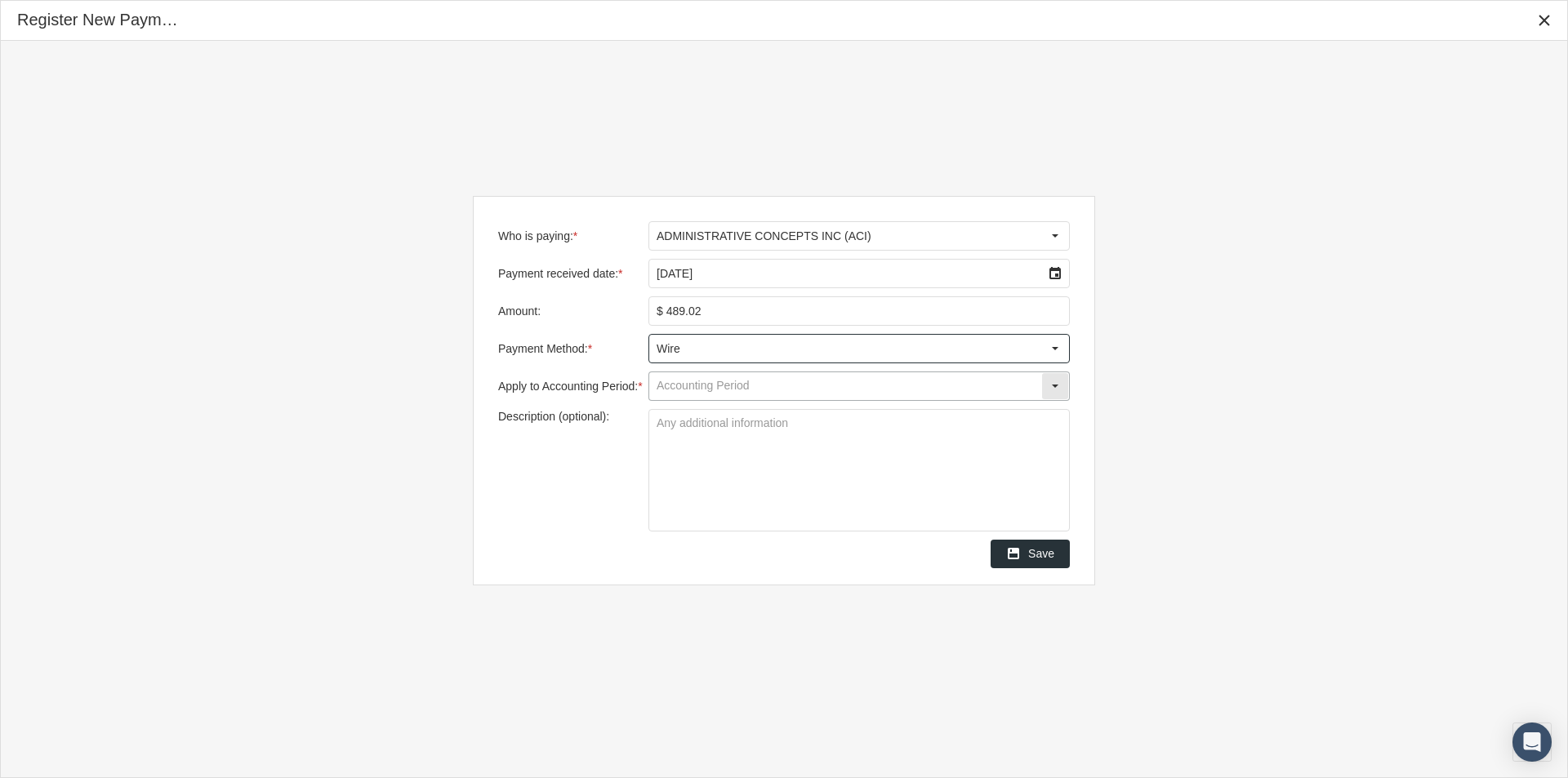
type input "Wire"
click at [693, 389] on input "Apply to Accounting Period: *" at bounding box center [845, 386] width 392 height 27
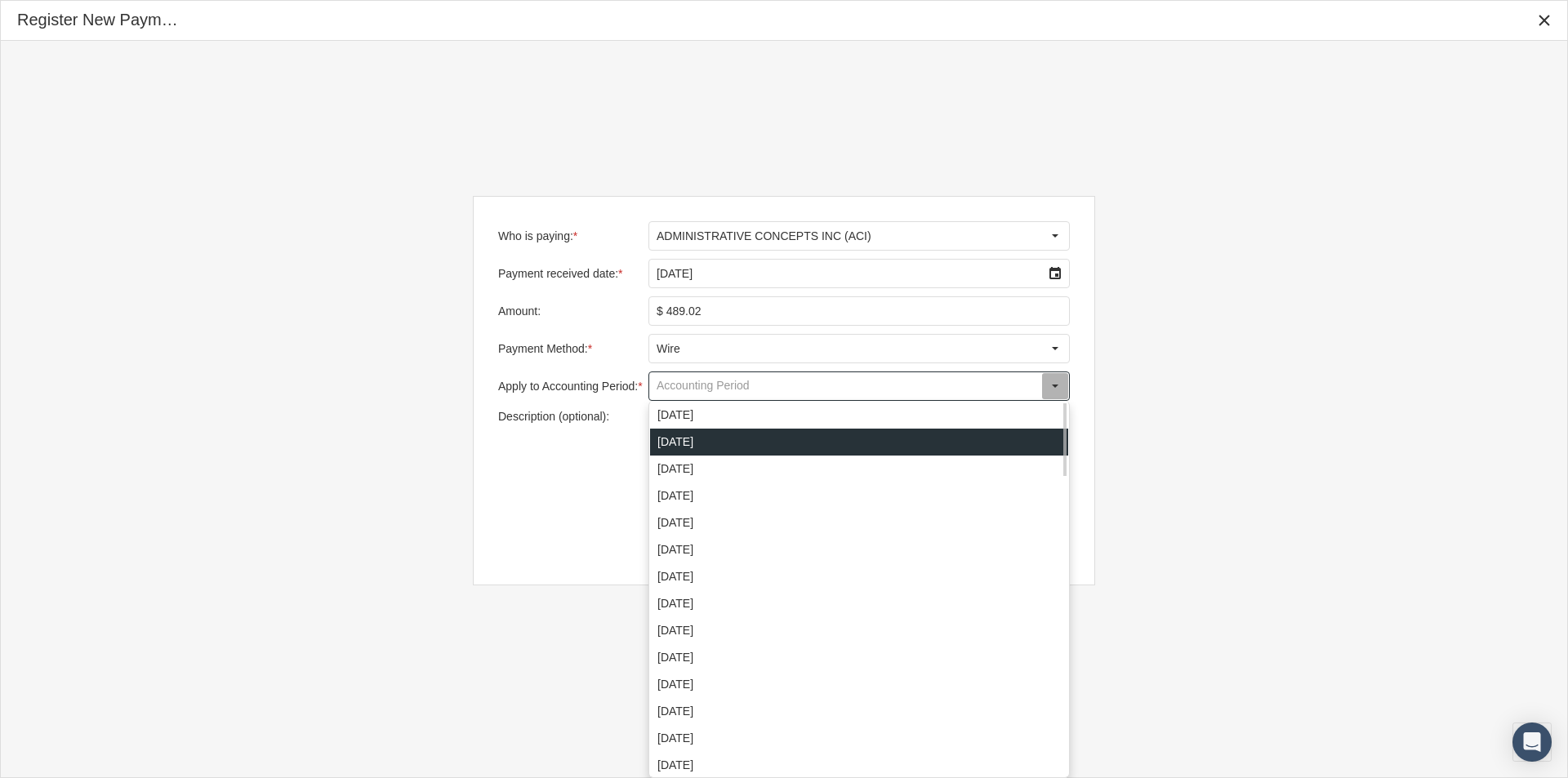
click at [675, 440] on div "[DATE]" at bounding box center [859, 442] width 418 height 27
type input "[DATE]"
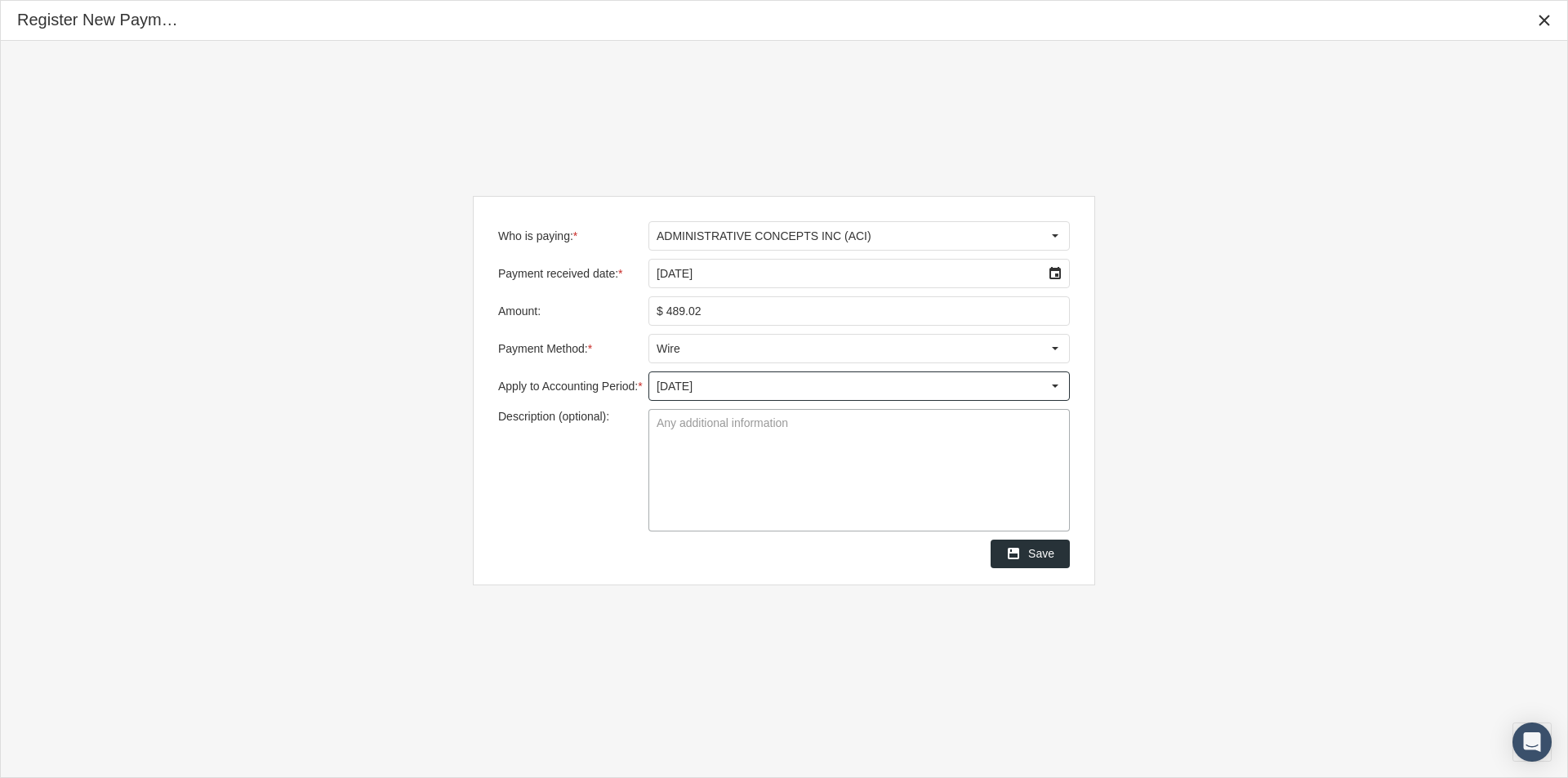
click at [665, 433] on textarea "Description (optional):" at bounding box center [859, 471] width 420 height 121
type textarea "Group Unknown - Waiting Remit from ACI"
click at [1046, 556] on span "Save" at bounding box center [1042, 554] width 26 height 13
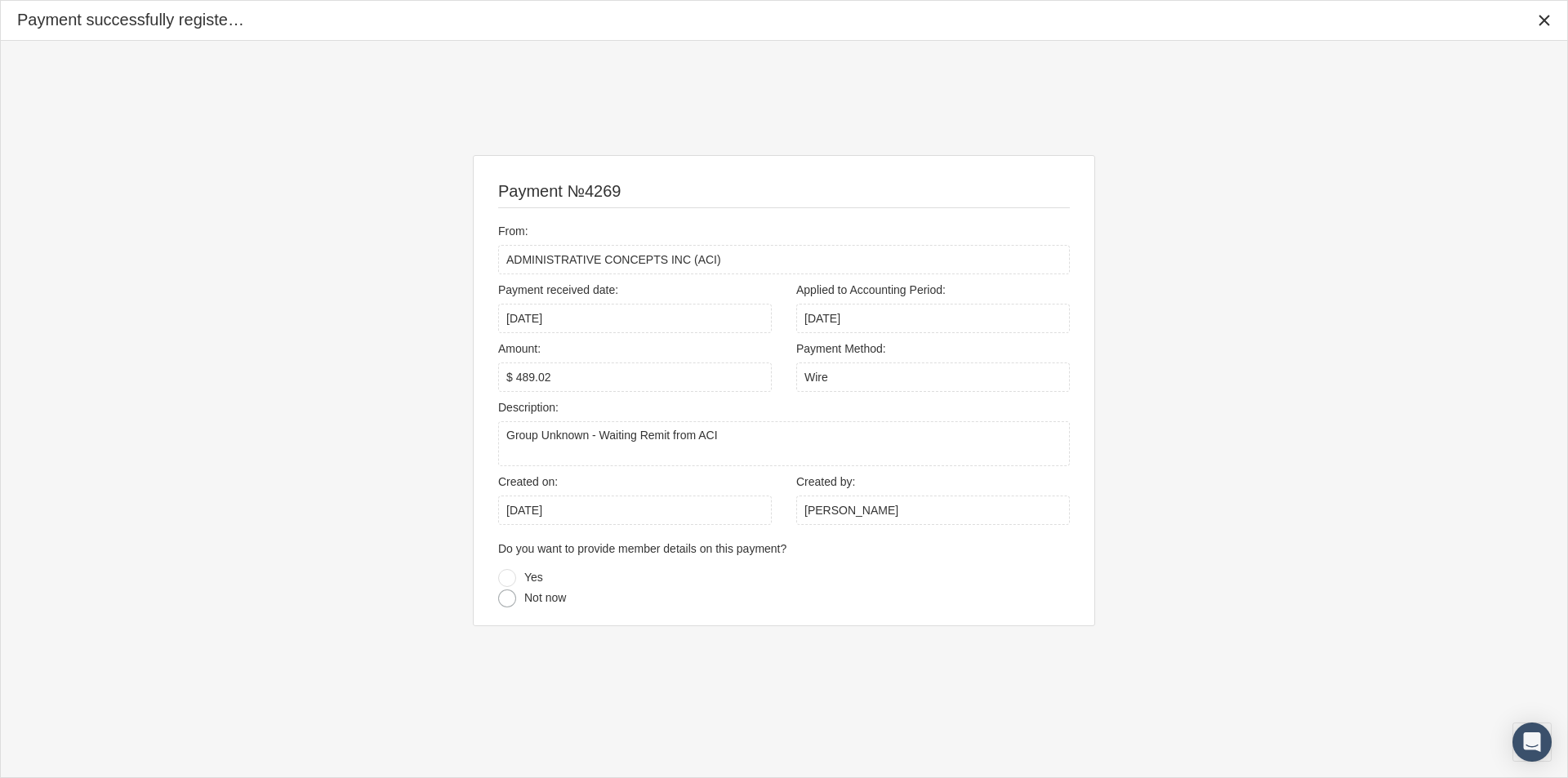
click at [507, 598] on div at bounding box center [507, 598] width 18 height 18
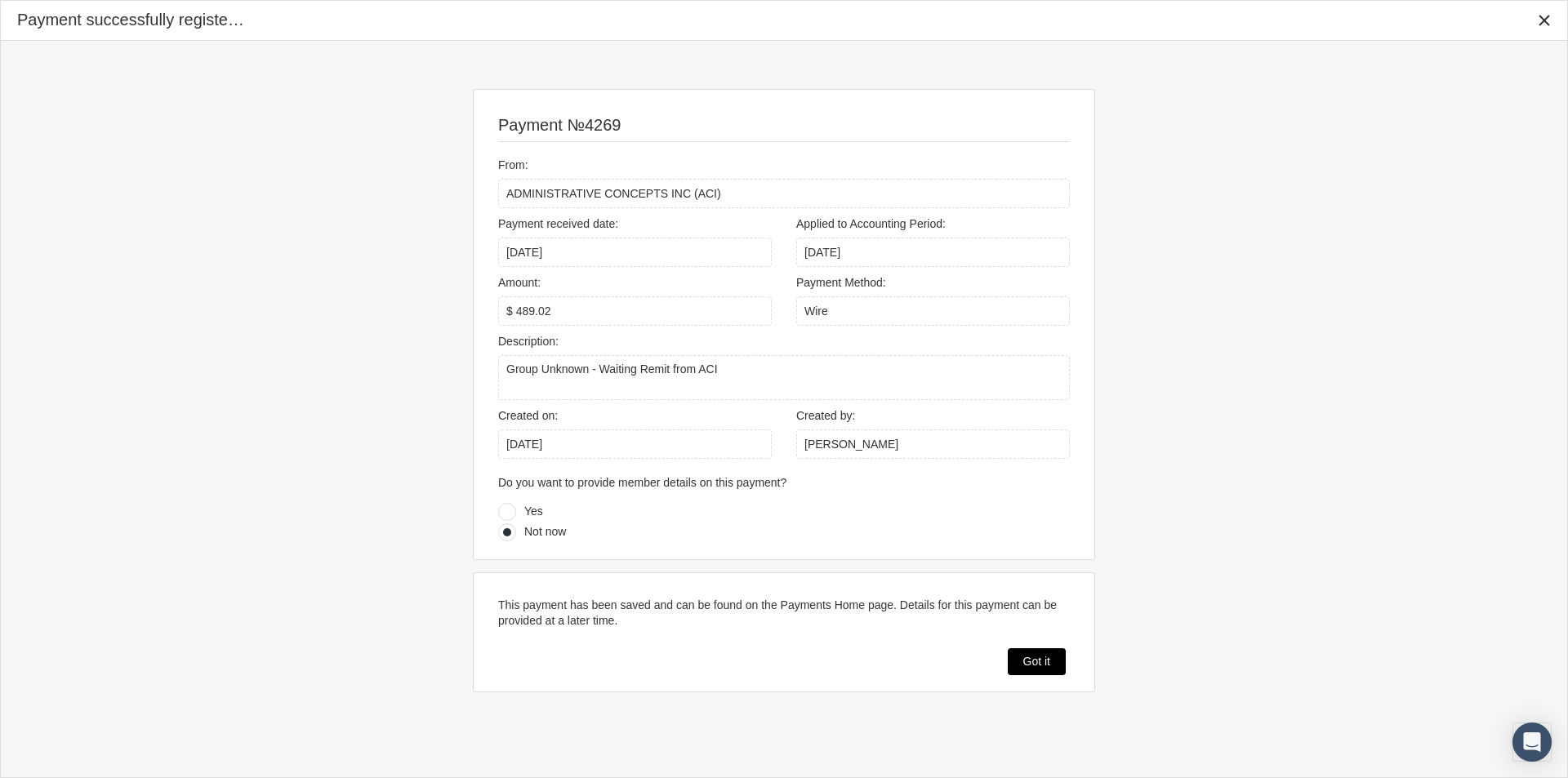
click at [1029, 660] on span "Got it" at bounding box center [1037, 662] width 27 height 13
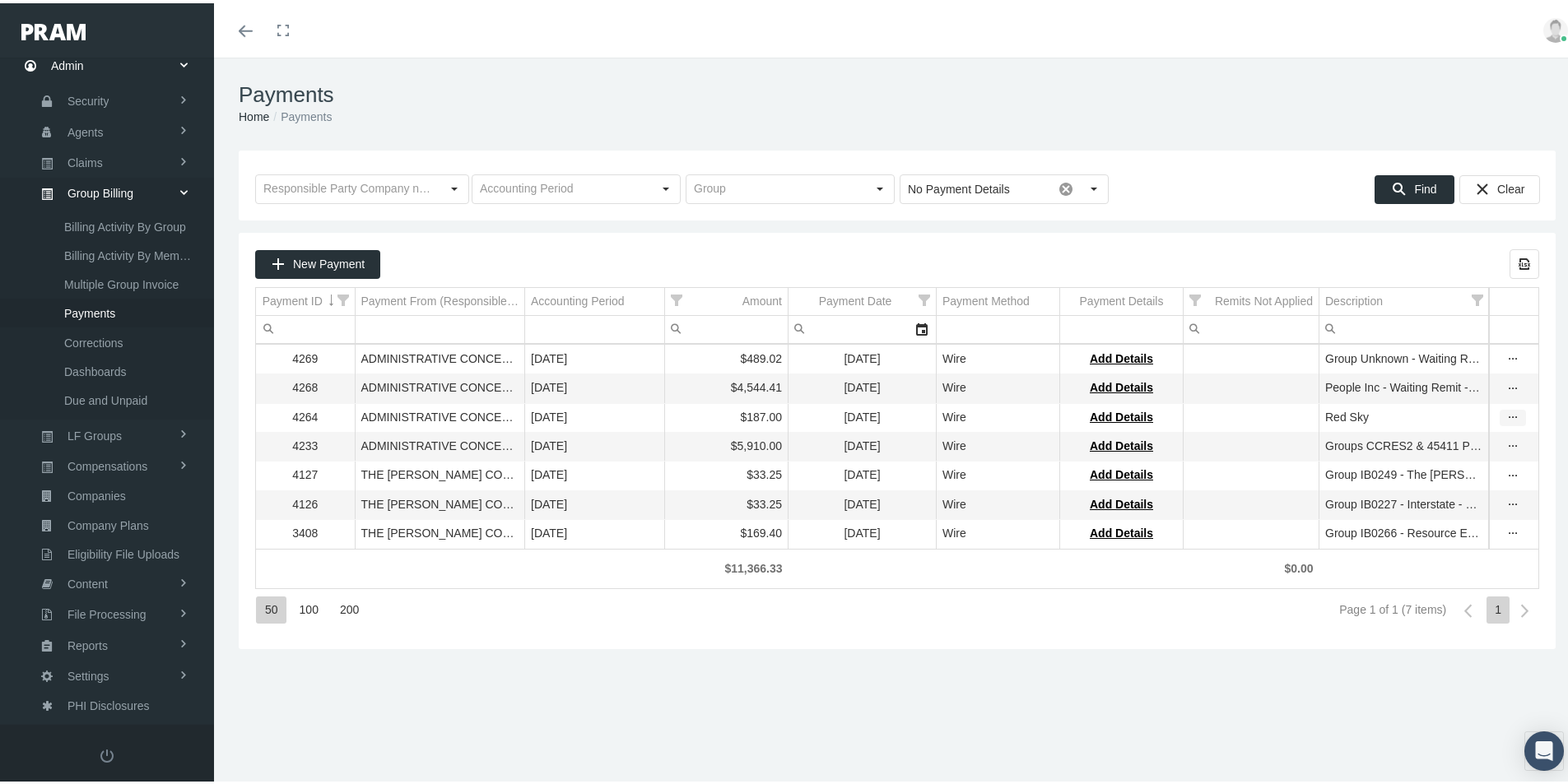
click at [1505, 416] on icon "more" at bounding box center [1513, 415] width 15 height 15
click at [1409, 444] on div "View & Edit Payment" at bounding box center [1431, 441] width 161 height 28
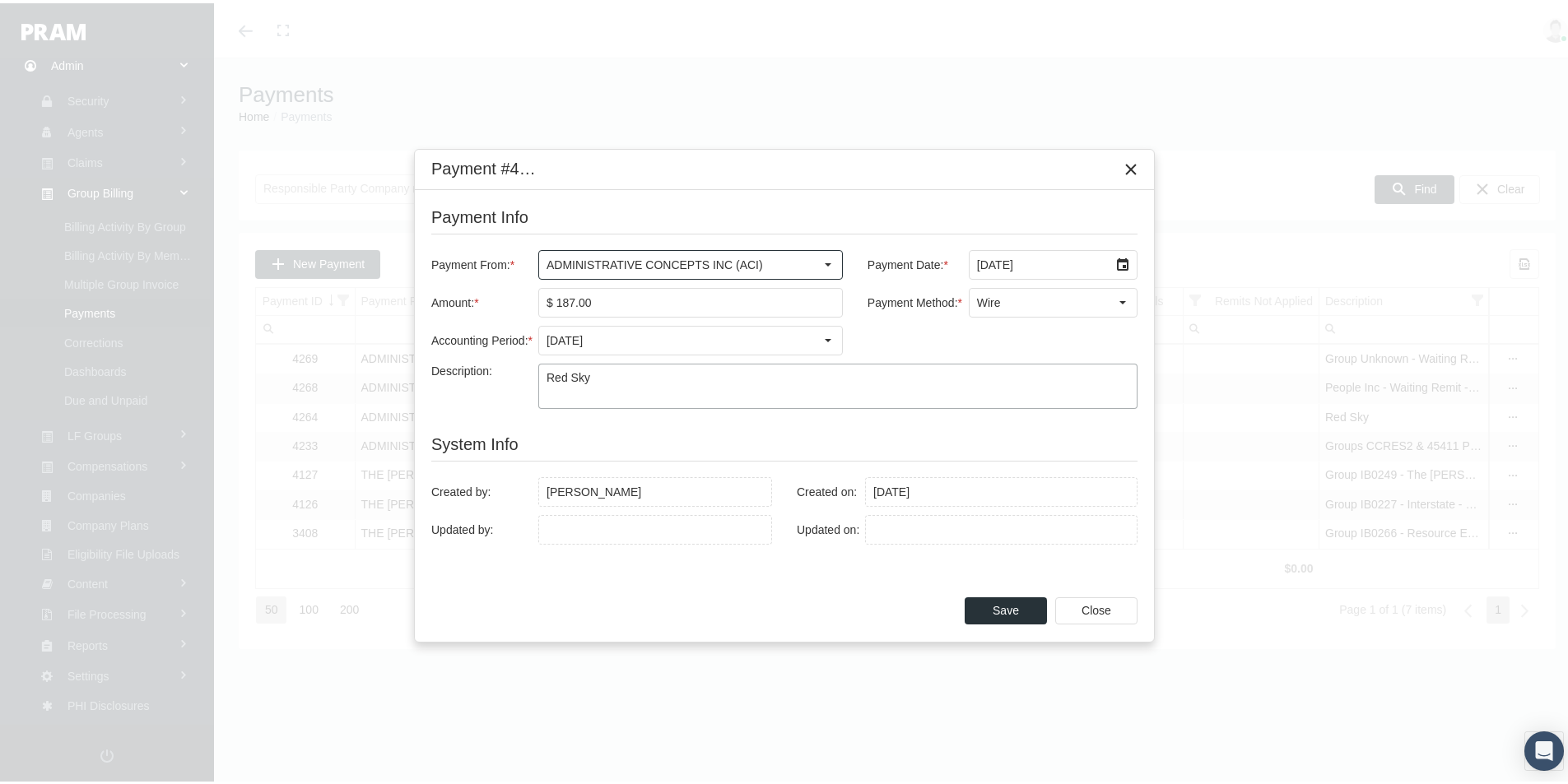
click at [613, 375] on textarea "Red Sky" at bounding box center [837, 383] width 597 height 44
type textarea "Red Sky - Need Remit"
drag, startPoint x: 999, startPoint y: 607, endPoint x: 999, endPoint y: 639, distance: 32.0
click at [1000, 608] on span "Save" at bounding box center [1006, 608] width 27 height 13
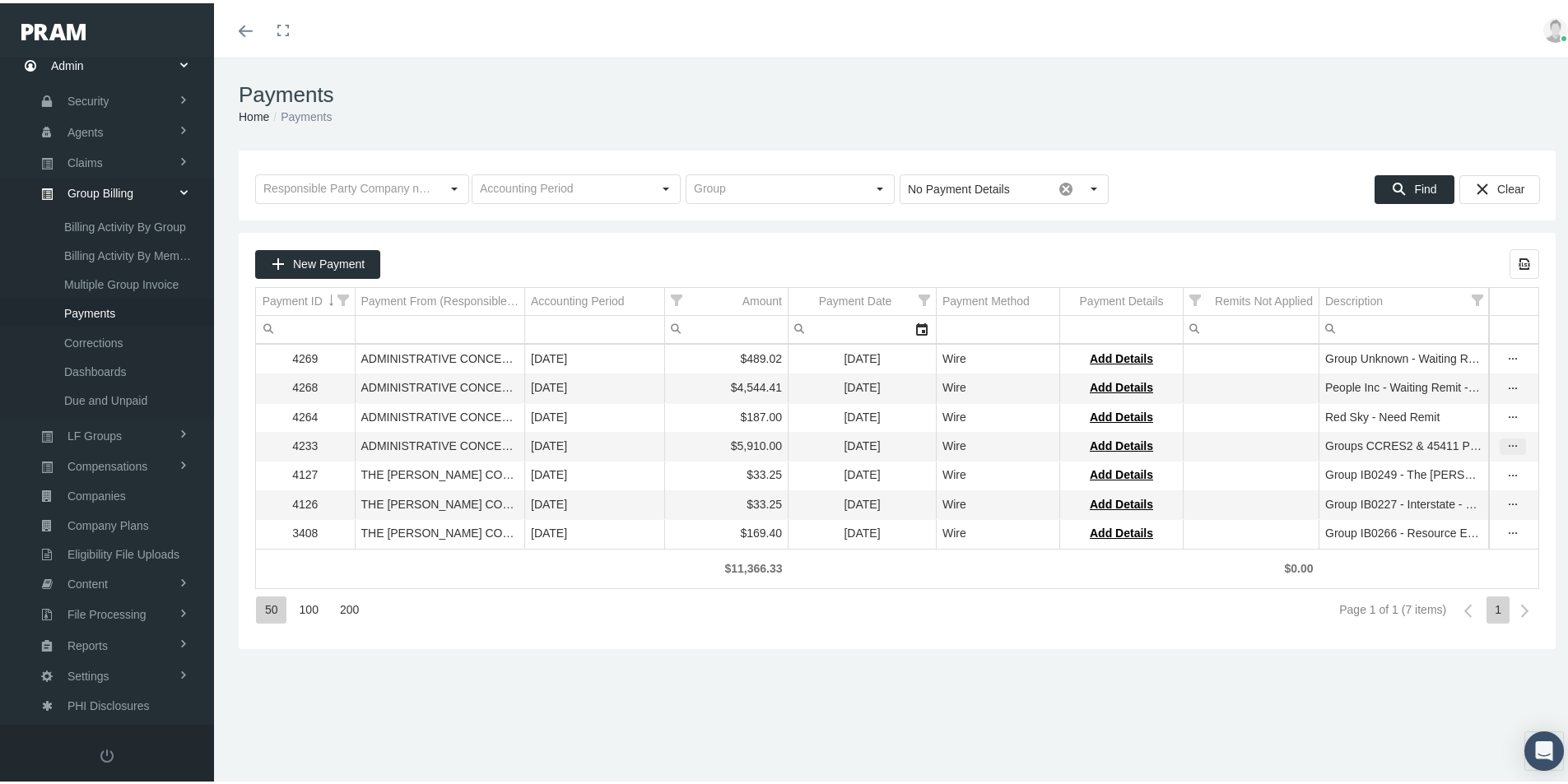
click at [1505, 449] on icon "more" at bounding box center [1513, 444] width 15 height 15
click at [1406, 474] on div "View & Edit Payment" at bounding box center [1431, 471] width 161 height 28
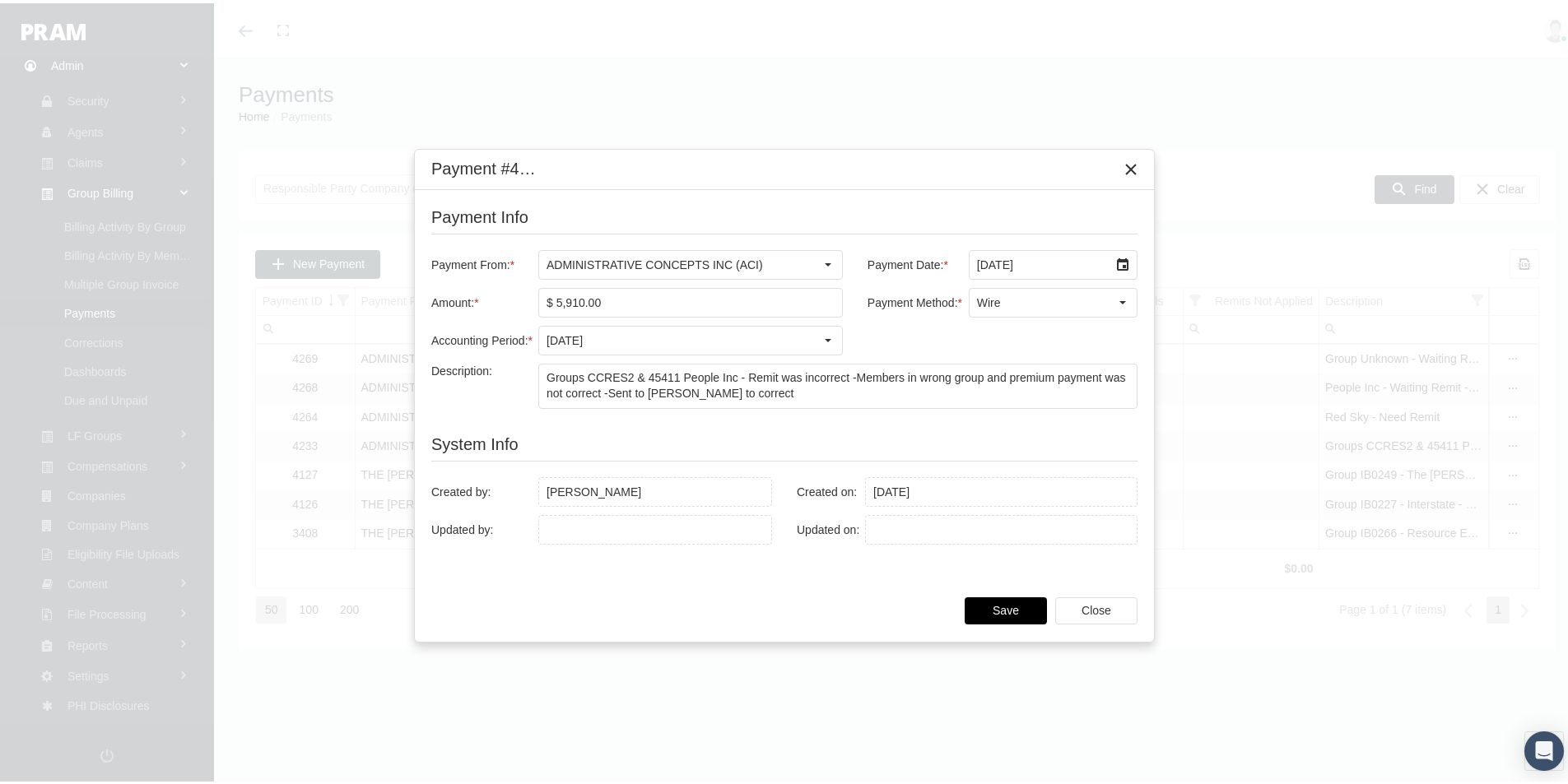
click at [999, 611] on span "Save" at bounding box center [1006, 608] width 27 height 13
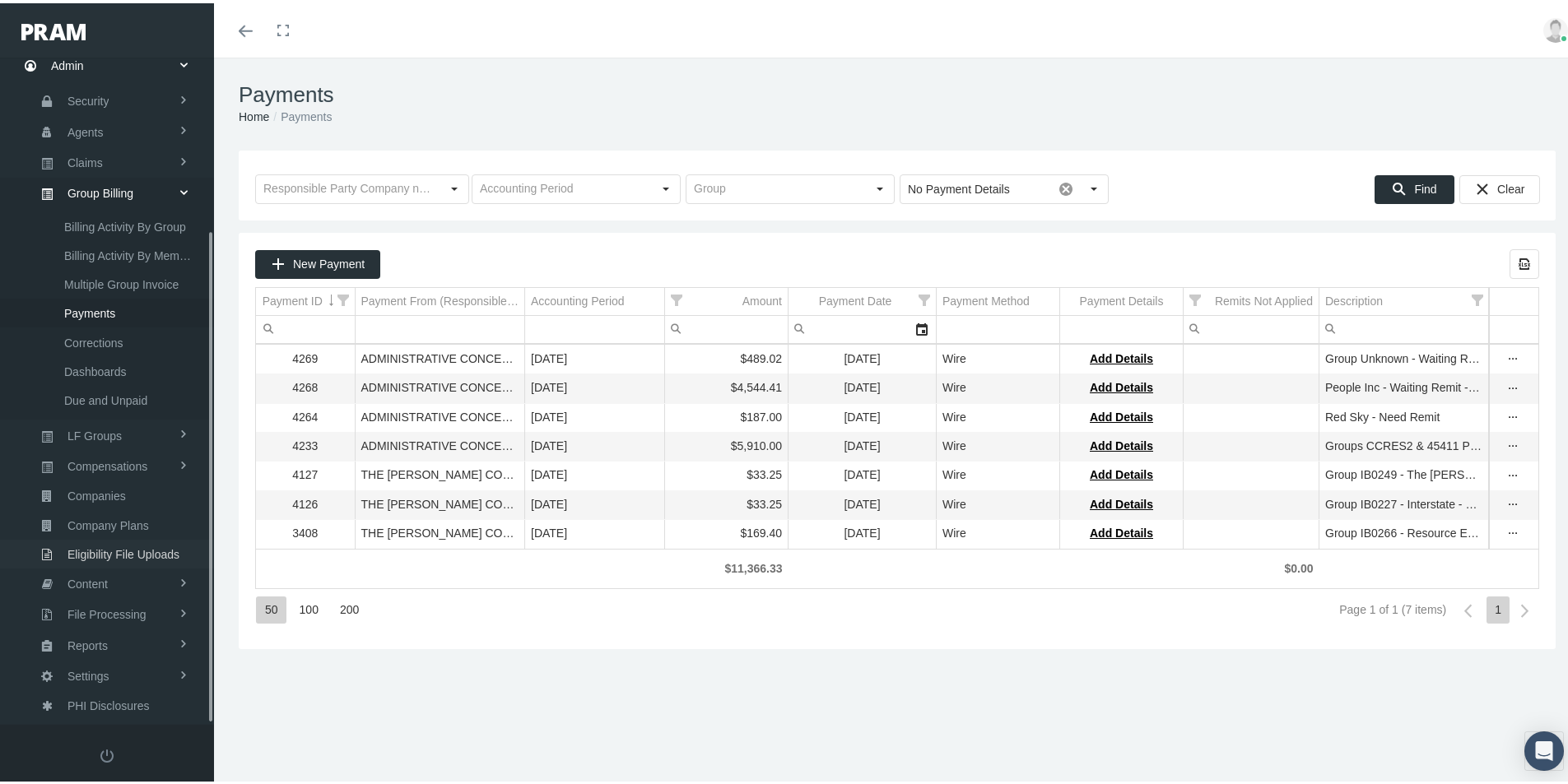
click at [101, 550] on span "Eligibility File Uploads" at bounding box center [123, 551] width 111 height 28
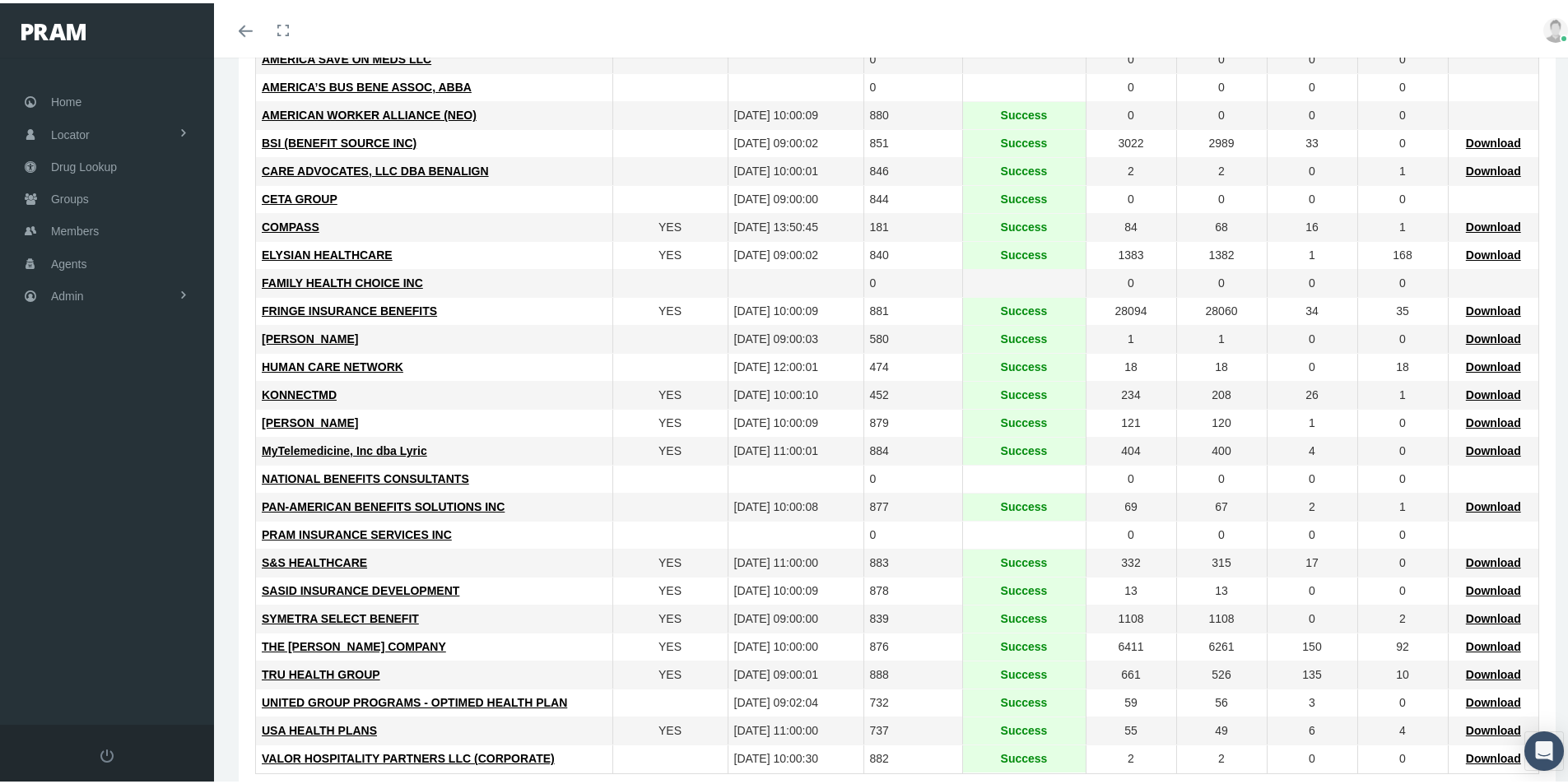
scroll to position [330, 0]
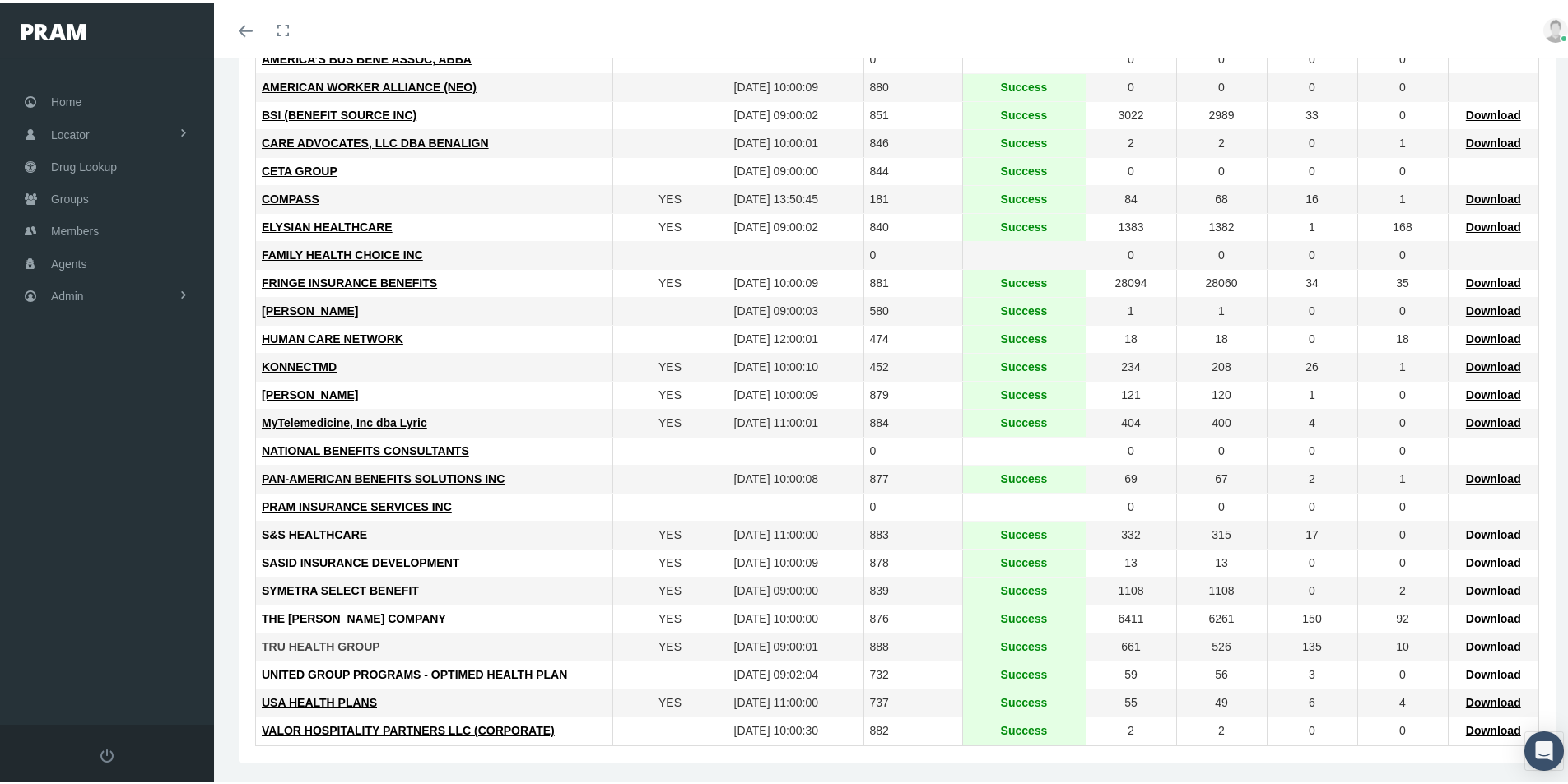
click at [317, 643] on span "TRU HEALTH GROUP" at bounding box center [321, 644] width 118 height 13
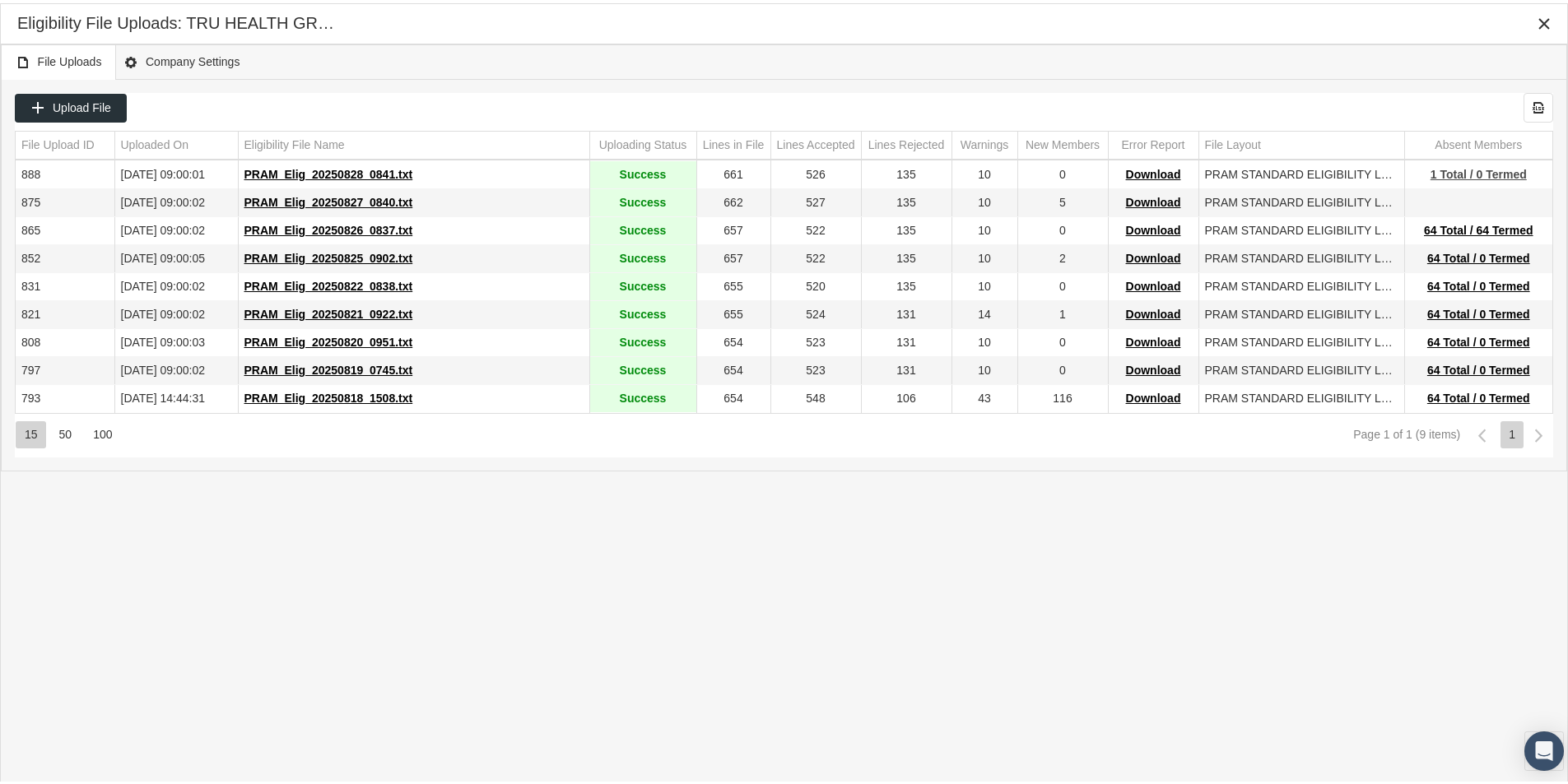
click at [1447, 171] on span "1 Total / 0 Termed" at bounding box center [1478, 171] width 96 height 13
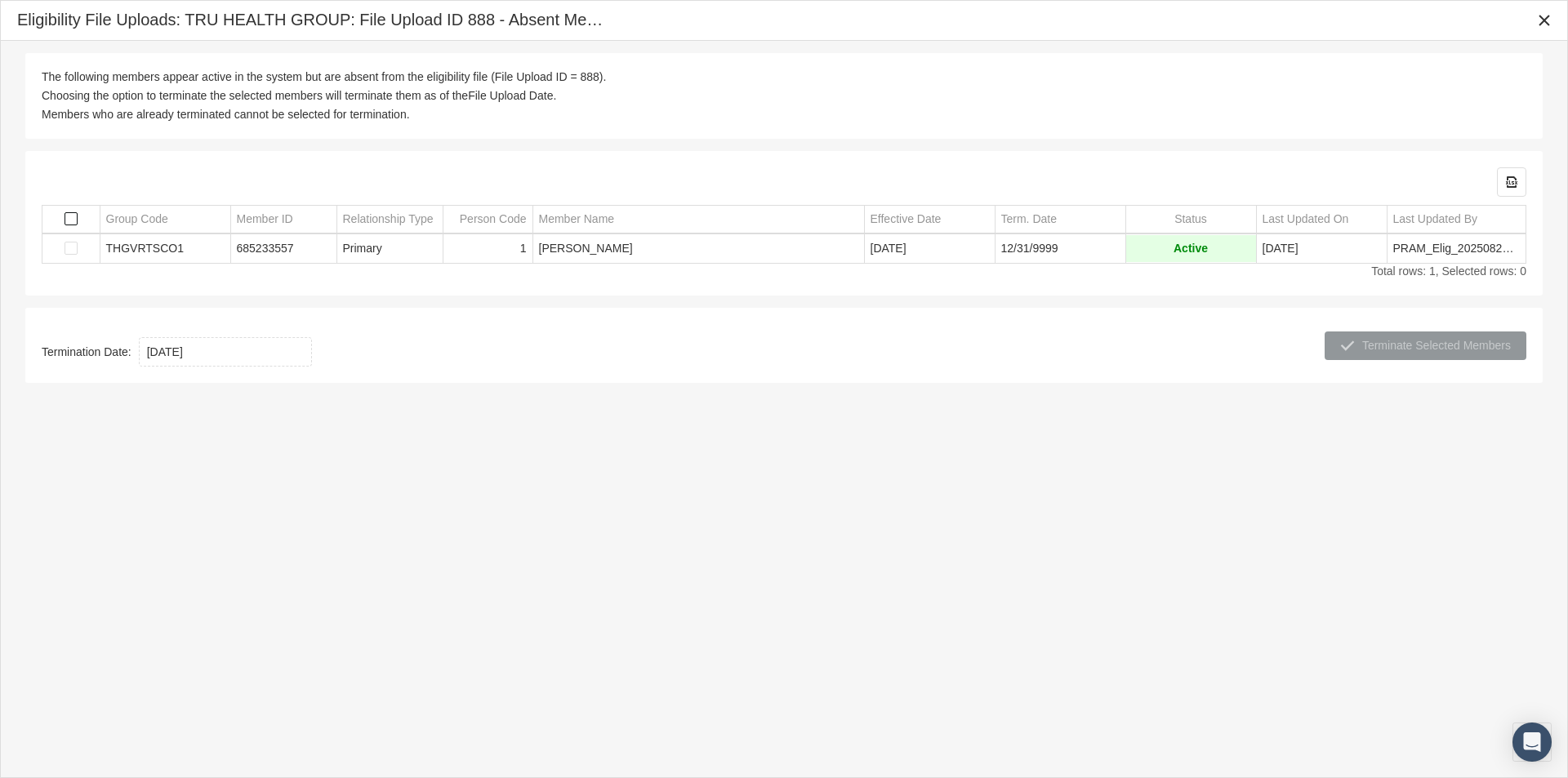
drag, startPoint x: 69, startPoint y: 217, endPoint x: 87, endPoint y: 256, distance: 43.0
click at [69, 218] on span "Select all" at bounding box center [71, 219] width 13 height 13
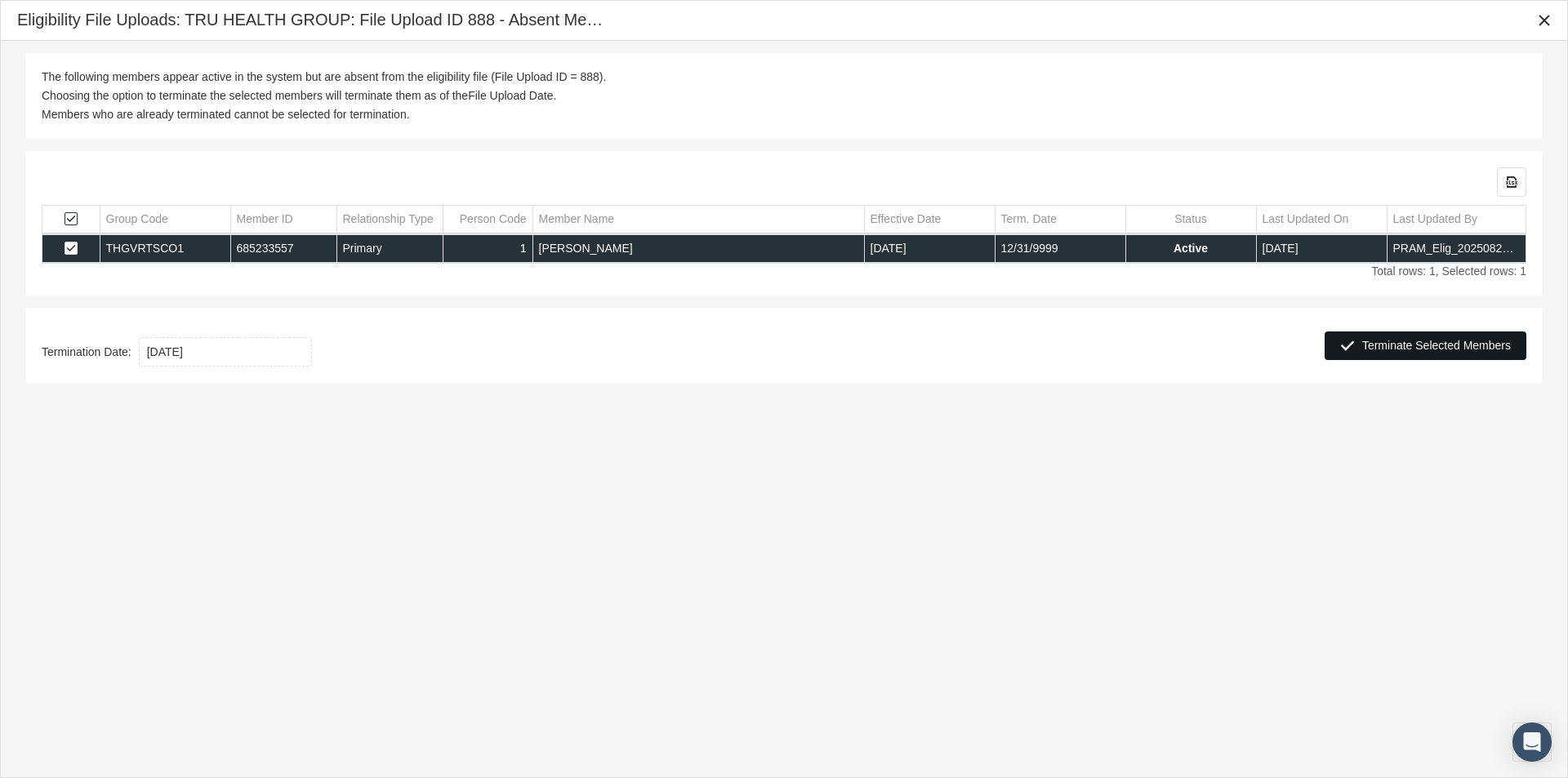
click at [1410, 344] on span "Terminate Selected Members" at bounding box center [1436, 346] width 148 height 13
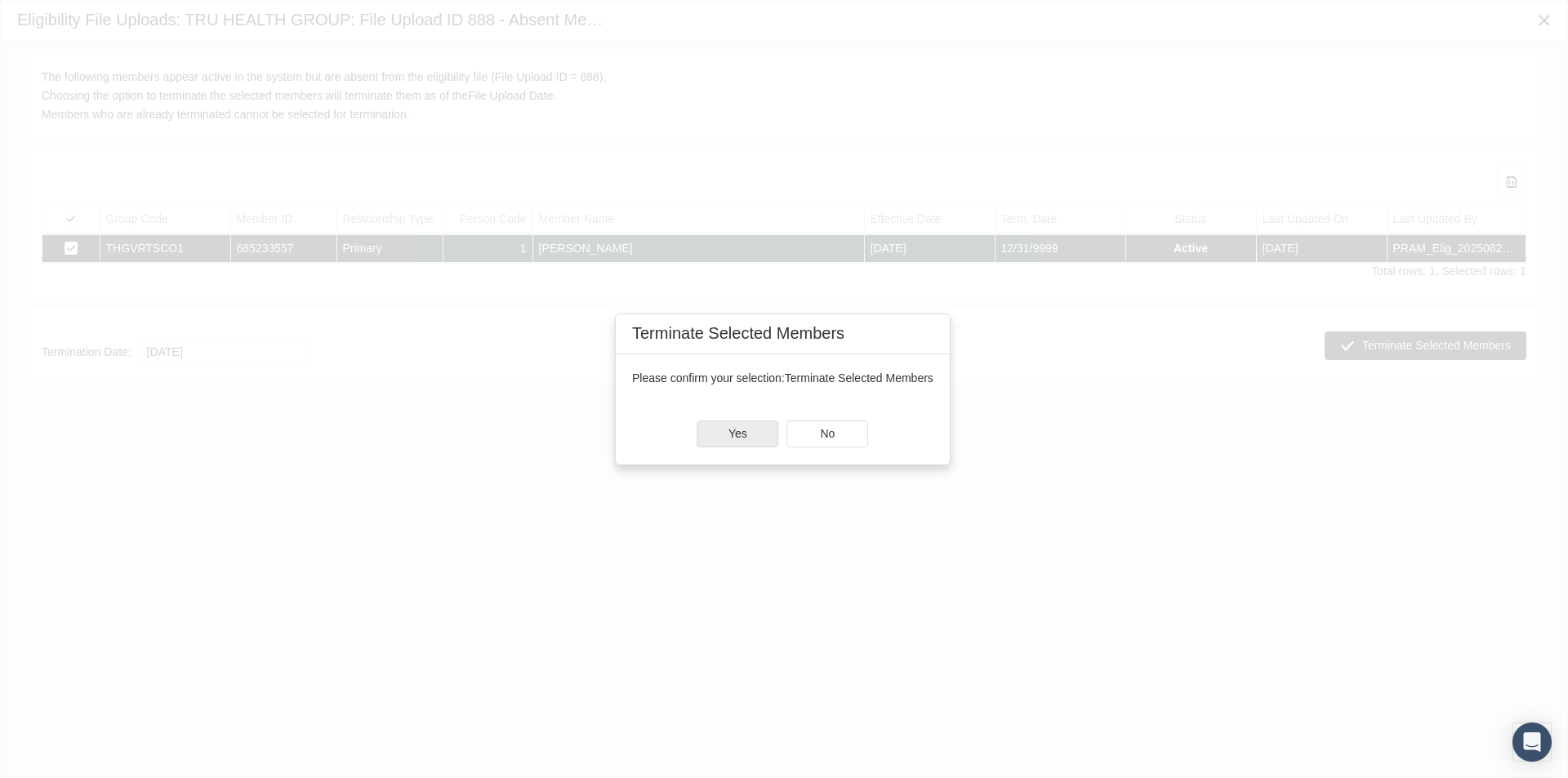
click at [735, 427] on span "Yes" at bounding box center [738, 434] width 19 height 13
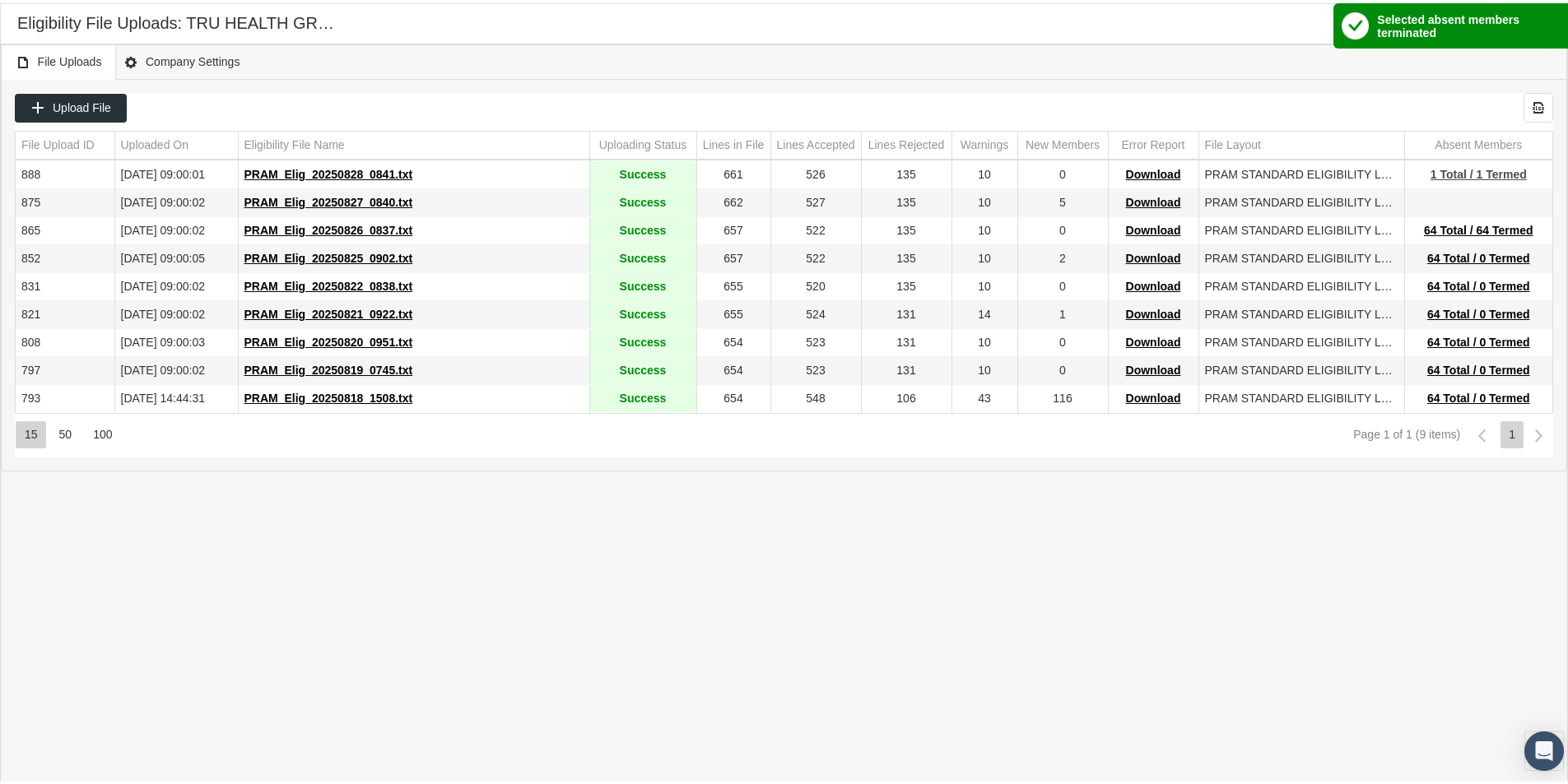
click at [1456, 173] on span "1 Total / 1 Termed" at bounding box center [1478, 171] width 96 height 13
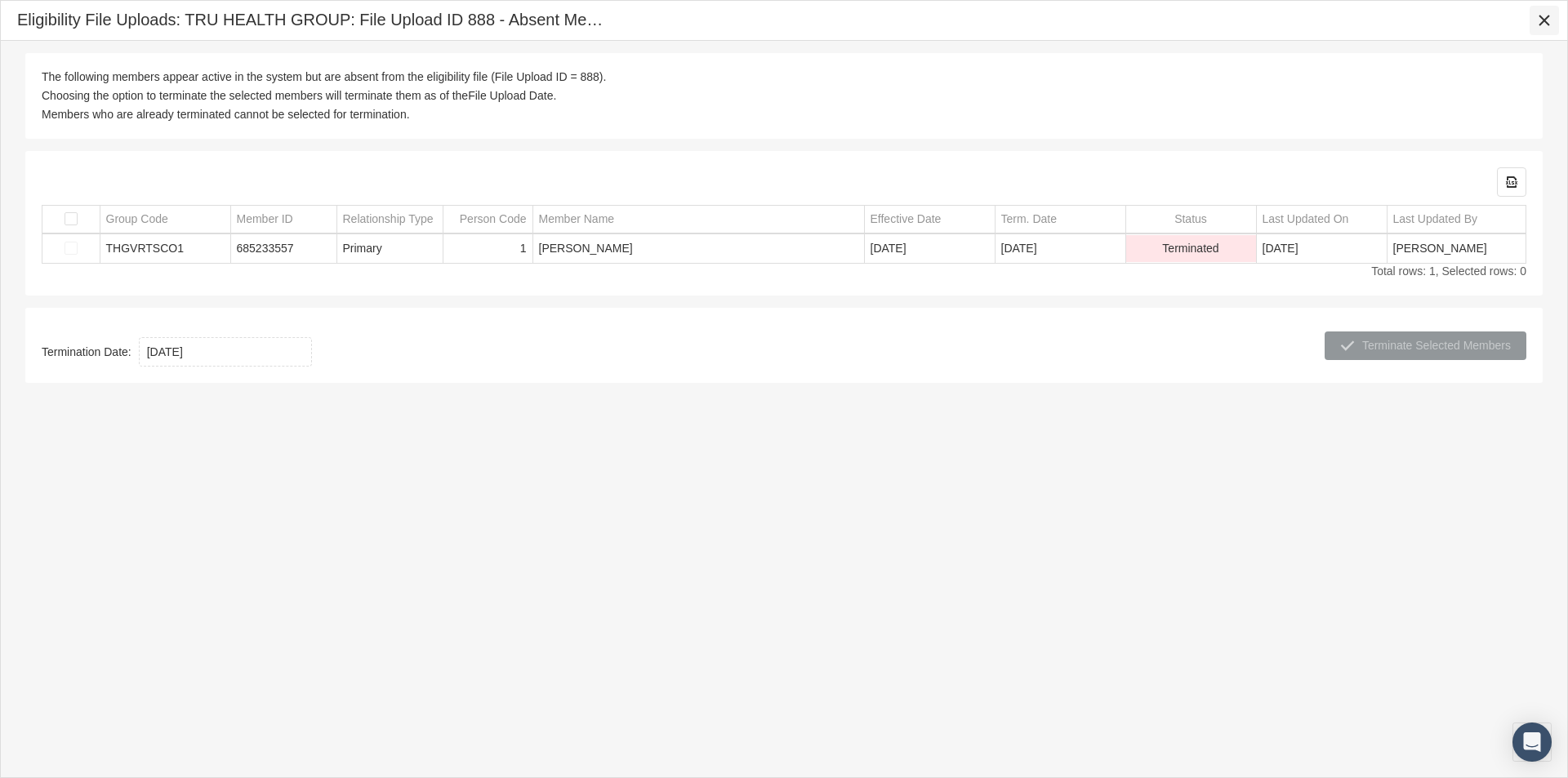
click at [1542, 21] on icon "Close" at bounding box center [1544, 21] width 15 height 15
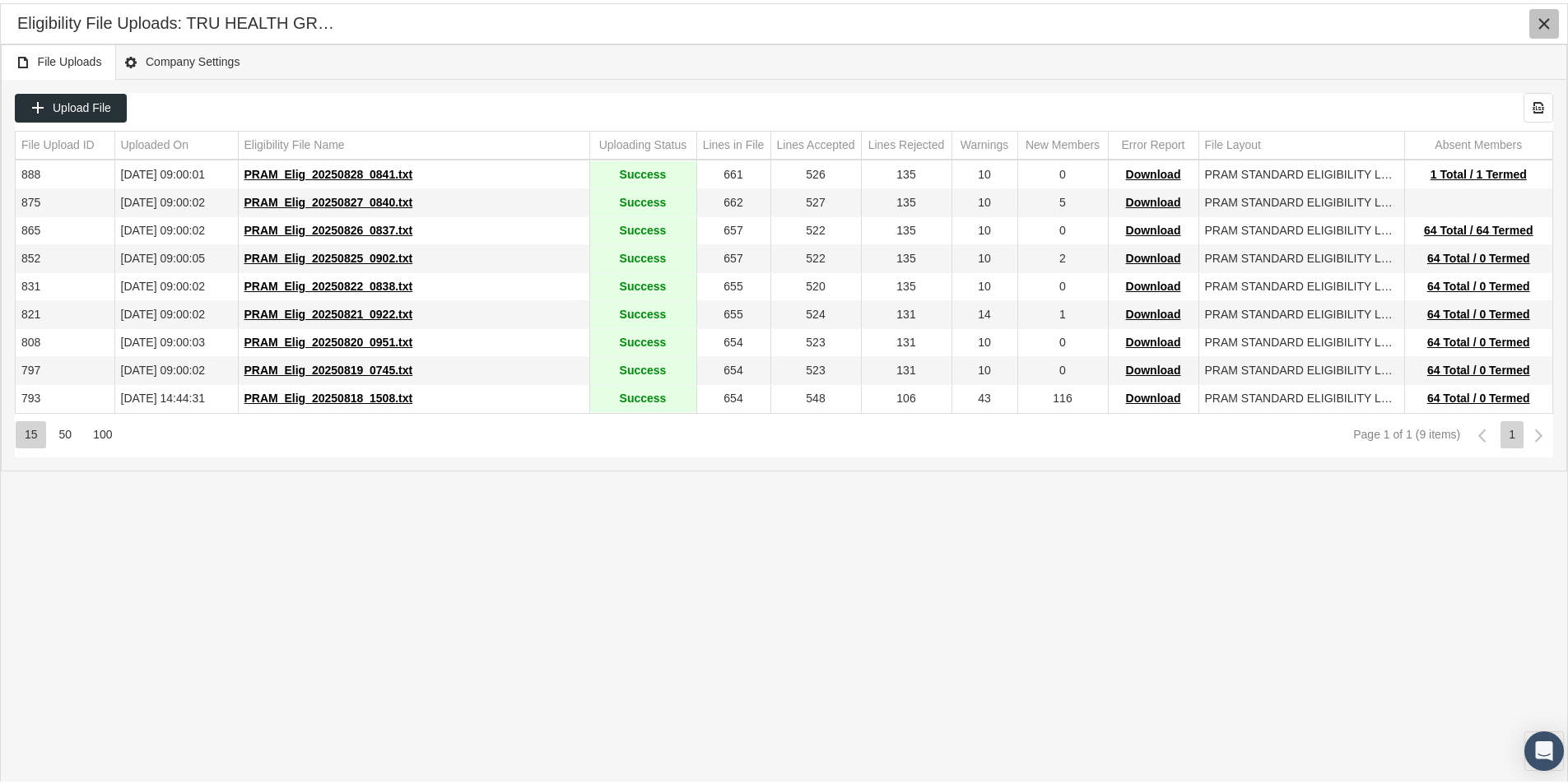
click at [1545, 21] on icon "Close" at bounding box center [1544, 21] width 15 height 15
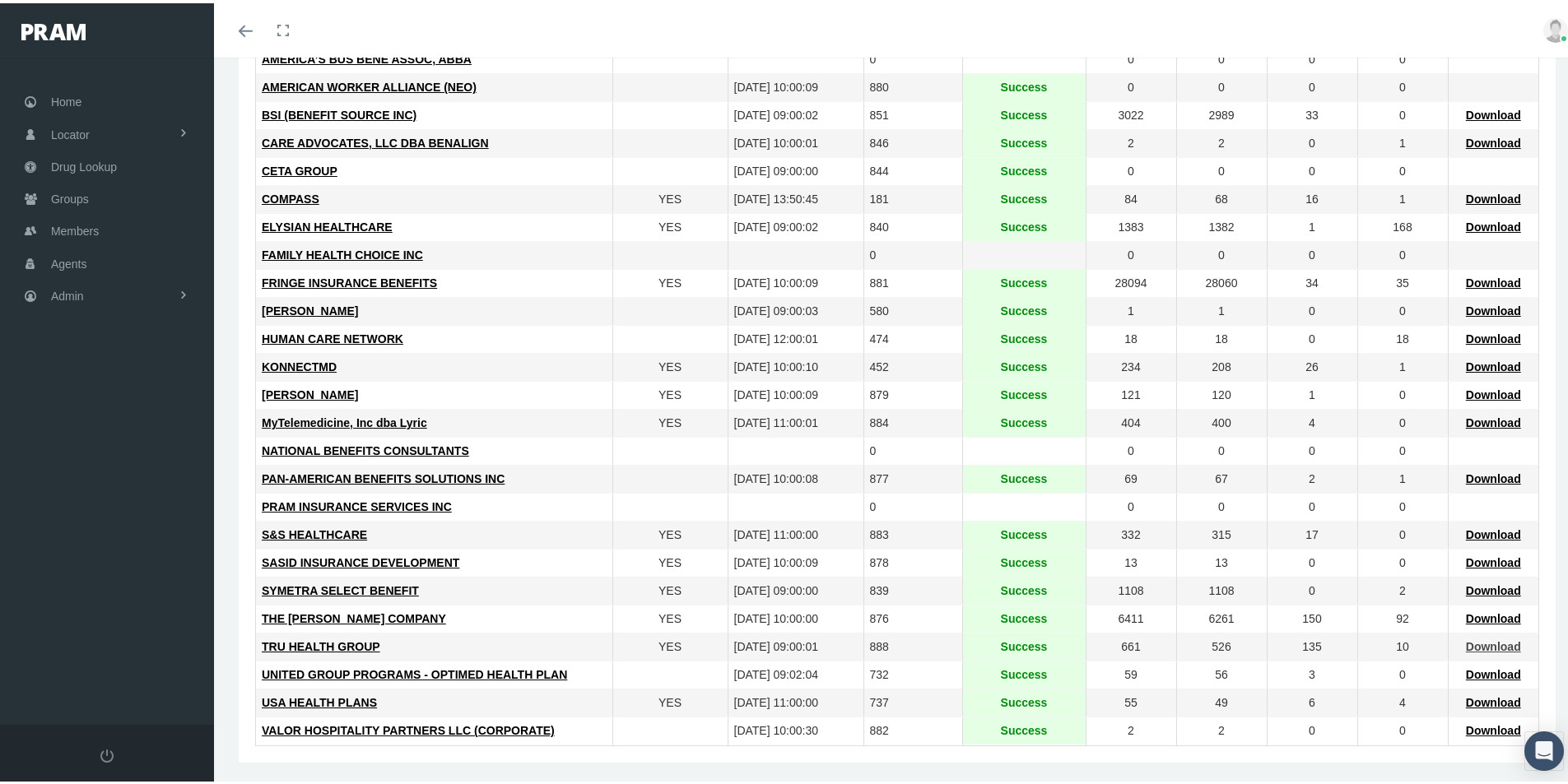
click at [1478, 640] on span "Download" at bounding box center [1494, 644] width 55 height 13
click at [504, 612] on div "THE [PERSON_NAME] COMPANY" at bounding box center [434, 615] width 345 height 15
click at [66, 293] on span "Admin" at bounding box center [68, 292] width 33 height 31
click at [75, 417] on span "Group Billing" at bounding box center [100, 420] width 66 height 28
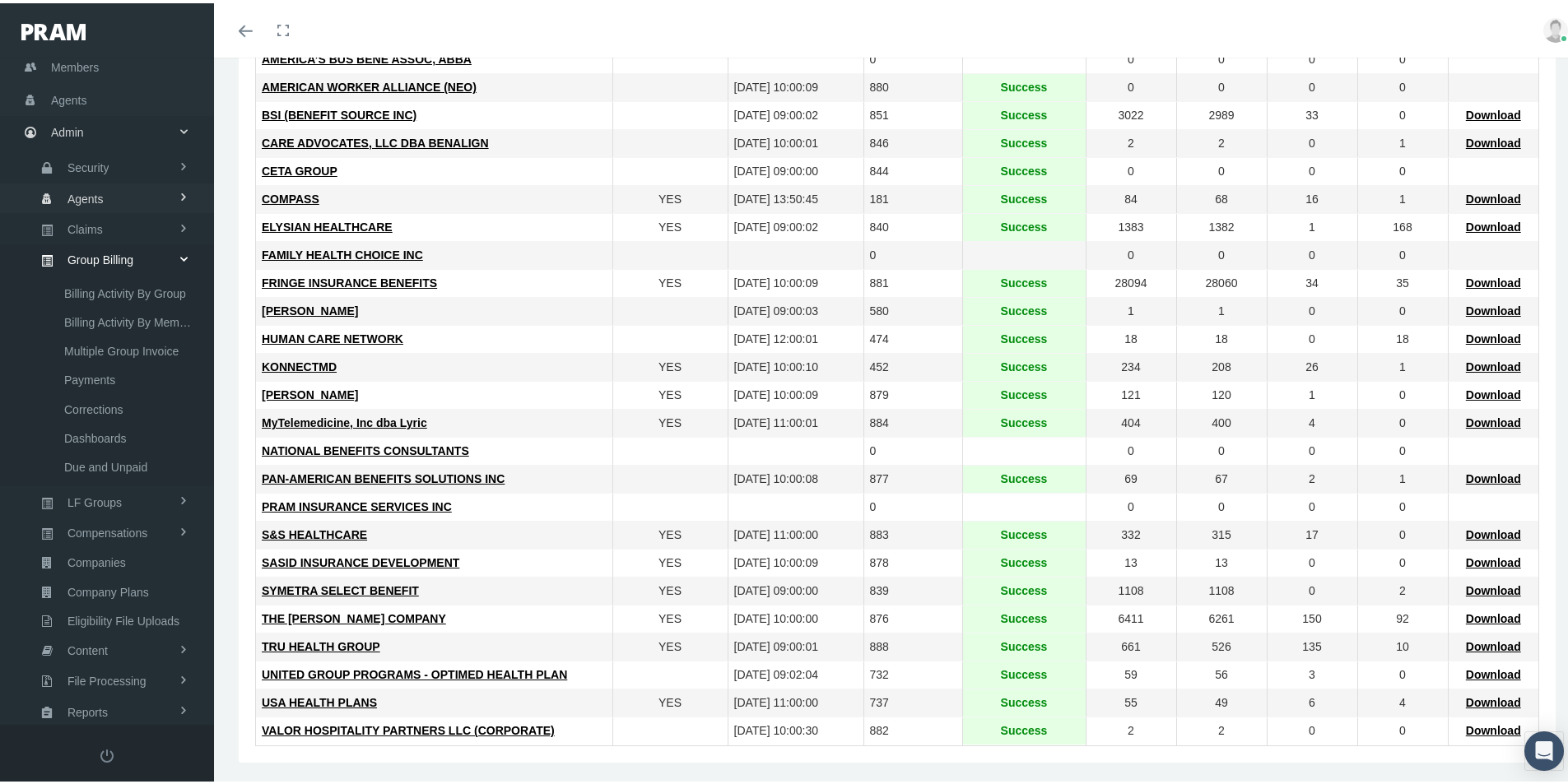
scroll to position [165, 0]
click at [90, 221] on span "Claims" at bounding box center [85, 225] width 35 height 28
click at [106, 315] on span "ACA Claims Invoices" at bounding box center [117, 316] width 107 height 28
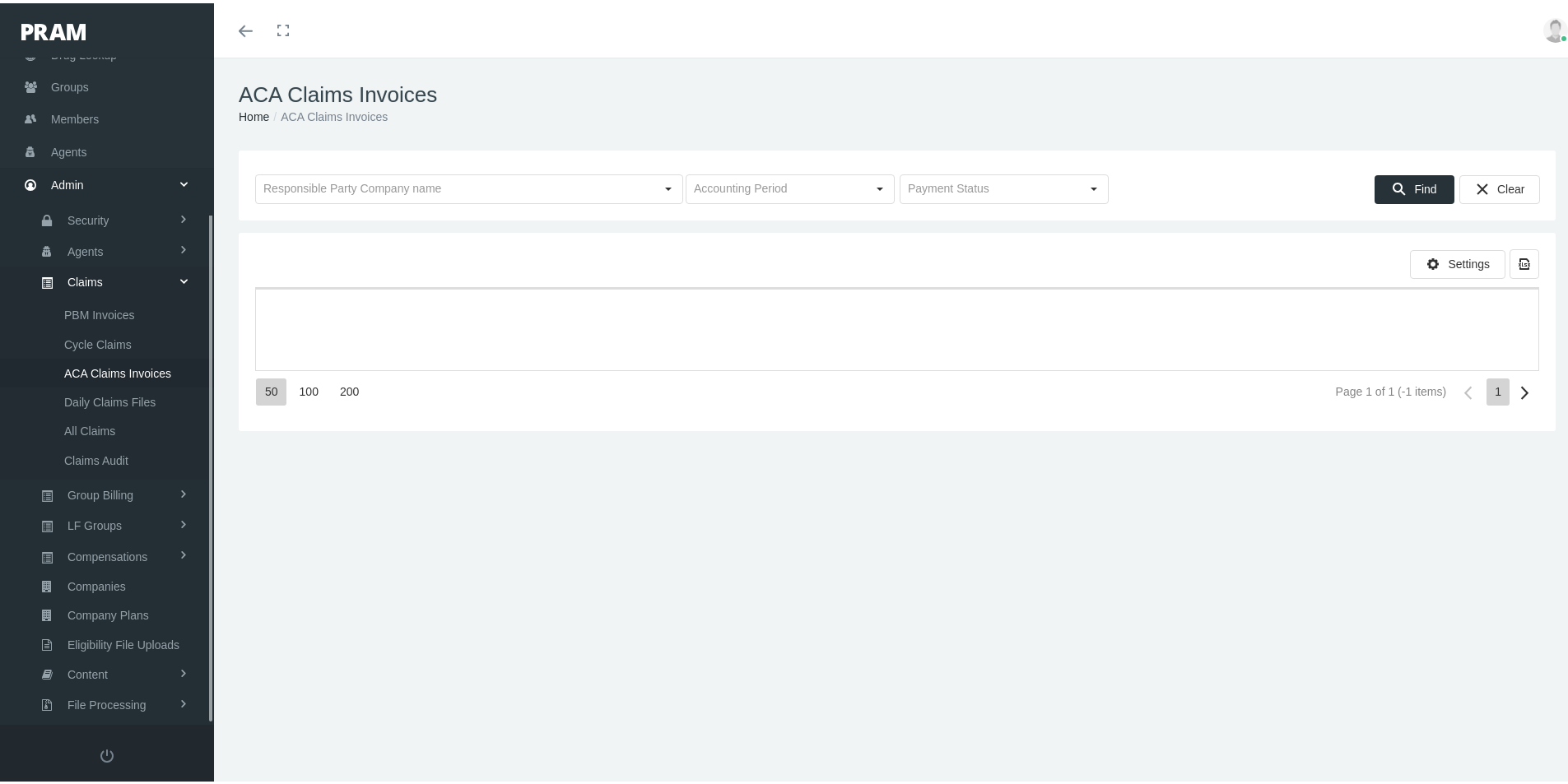
scroll to position [204, 0]
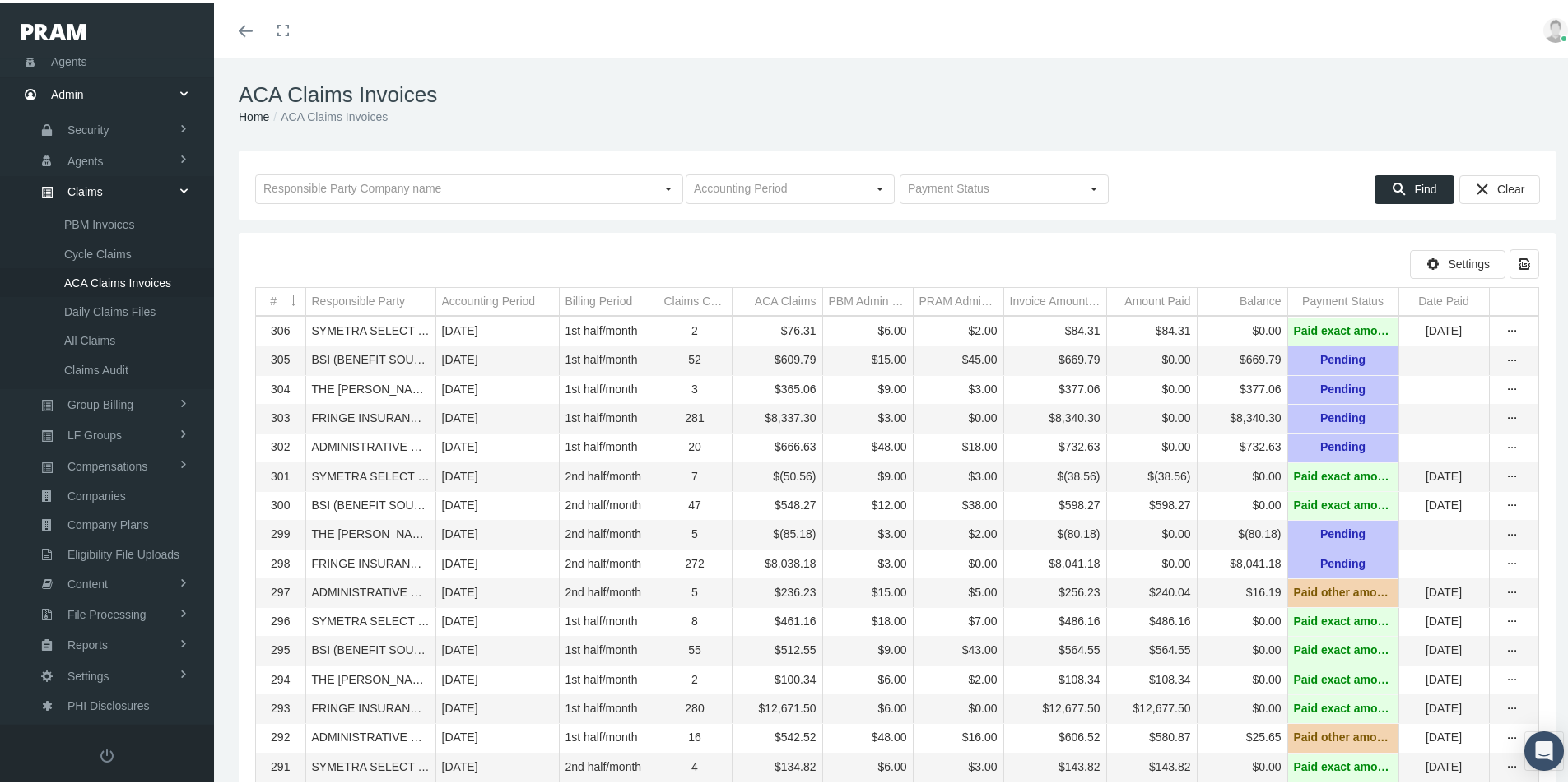
click at [355, 294] on div "Responsible Party" at bounding box center [358, 298] width 93 height 15
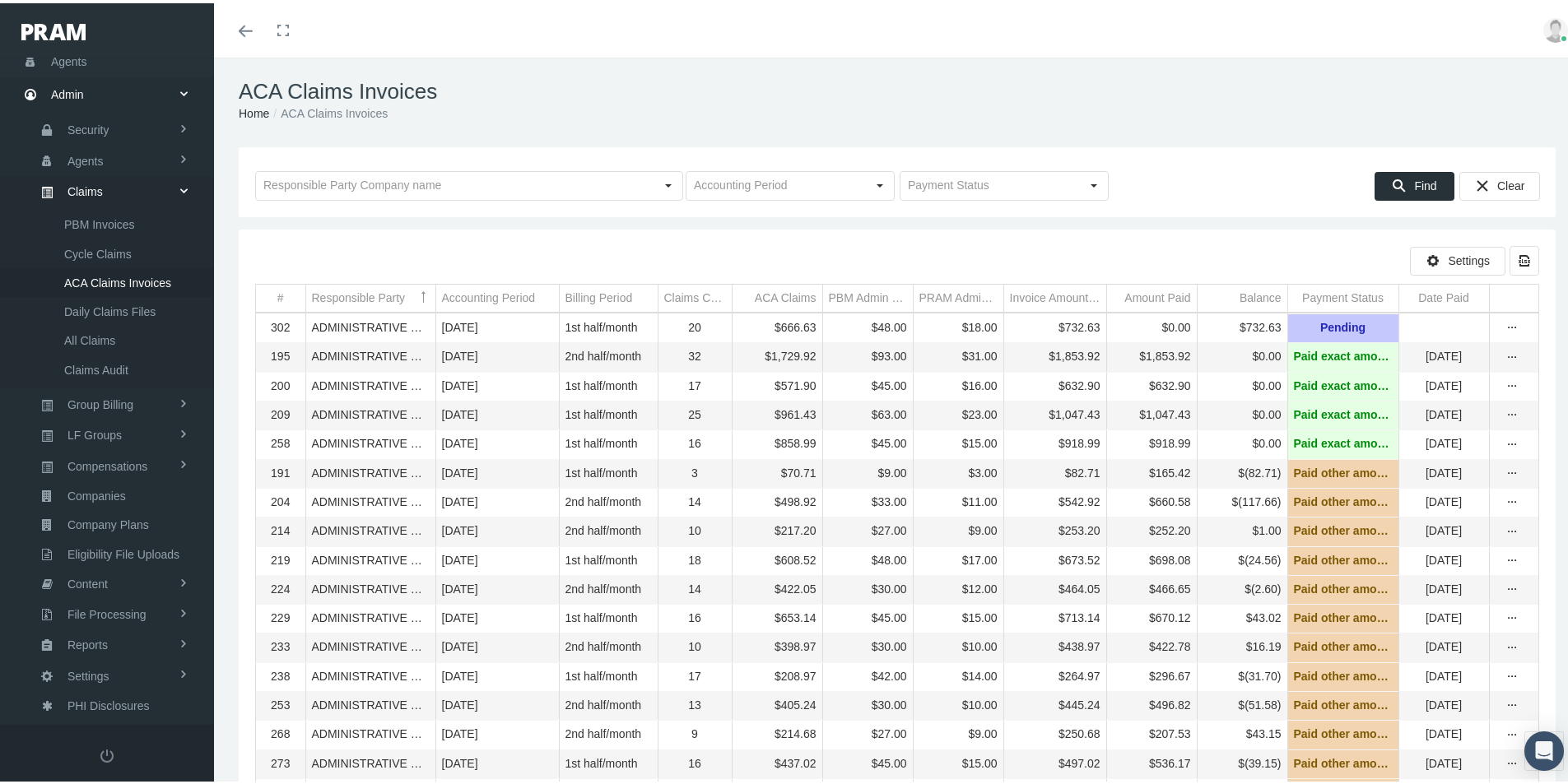
scroll to position [0, 0]
click at [884, 75] on div "ACA Claims Invoices Home ACA Claims Invoices" at bounding box center [897, 101] width 1366 height 93
click at [1505, 331] on icon "more" at bounding box center [1513, 329] width 15 height 15
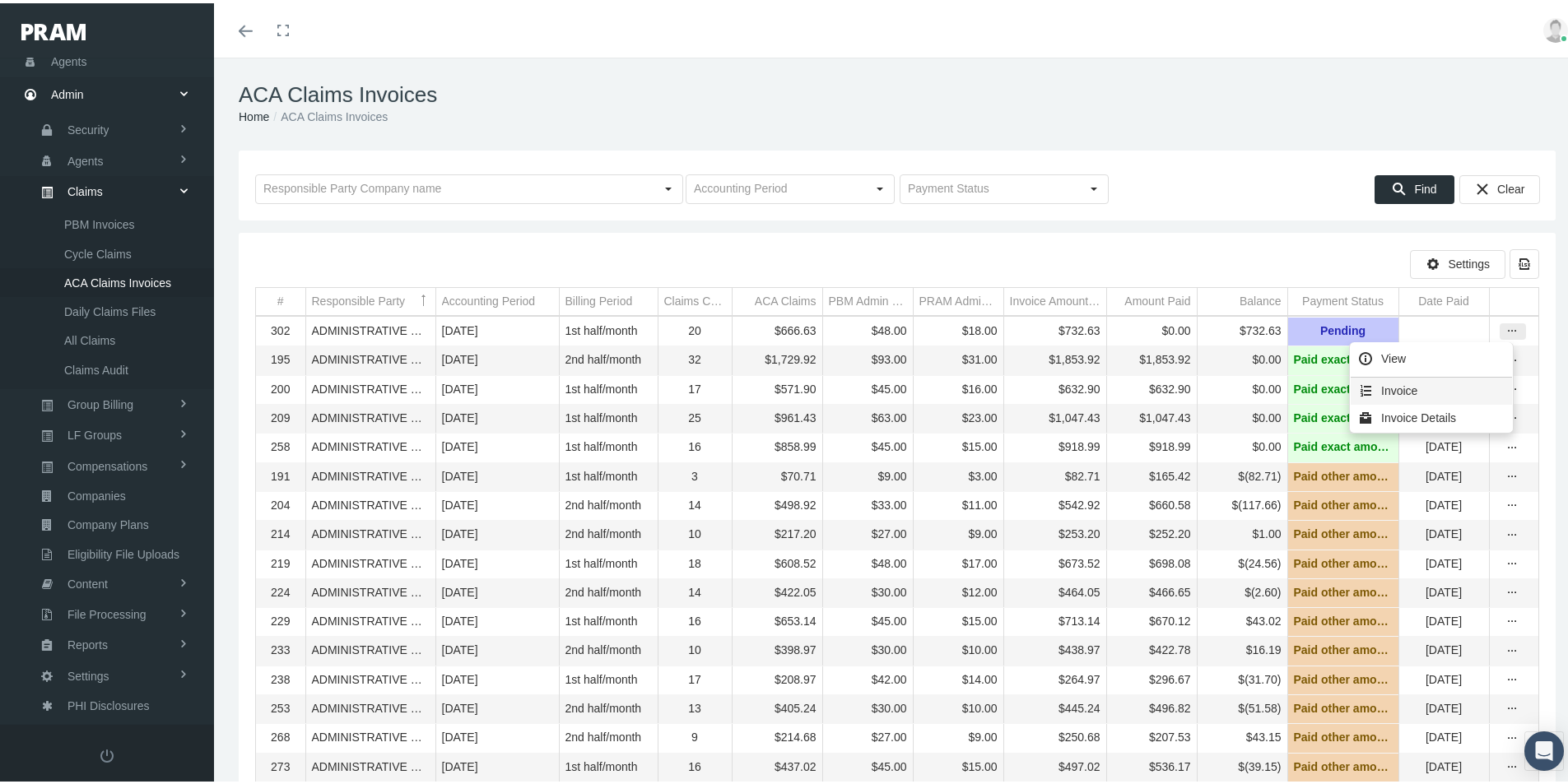
click at [1397, 386] on div "Invoice" at bounding box center [1431, 388] width 161 height 28
click at [1505, 330] on icon "more" at bounding box center [1513, 329] width 15 height 15
click at [1390, 411] on div "Invoice Details" at bounding box center [1431, 415] width 161 height 28
drag, startPoint x: 879, startPoint y: 50, endPoint x: 851, endPoint y: 60, distance: 29.7
click at [879, 50] on div "Toggle menubar Toggle fullscreen Profile Logout" at bounding box center [897, 27] width 1341 height 54
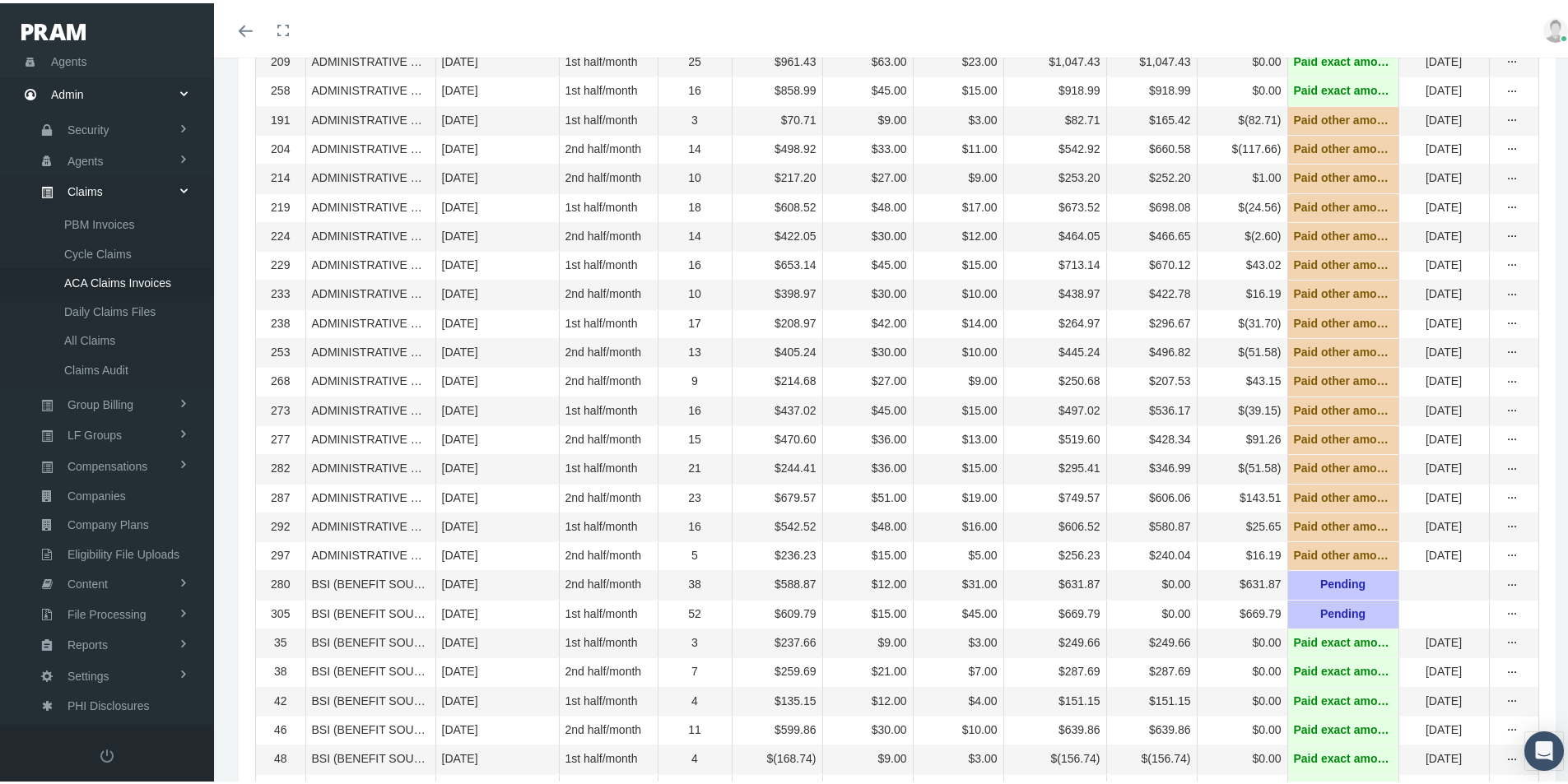
scroll to position [576, 0]
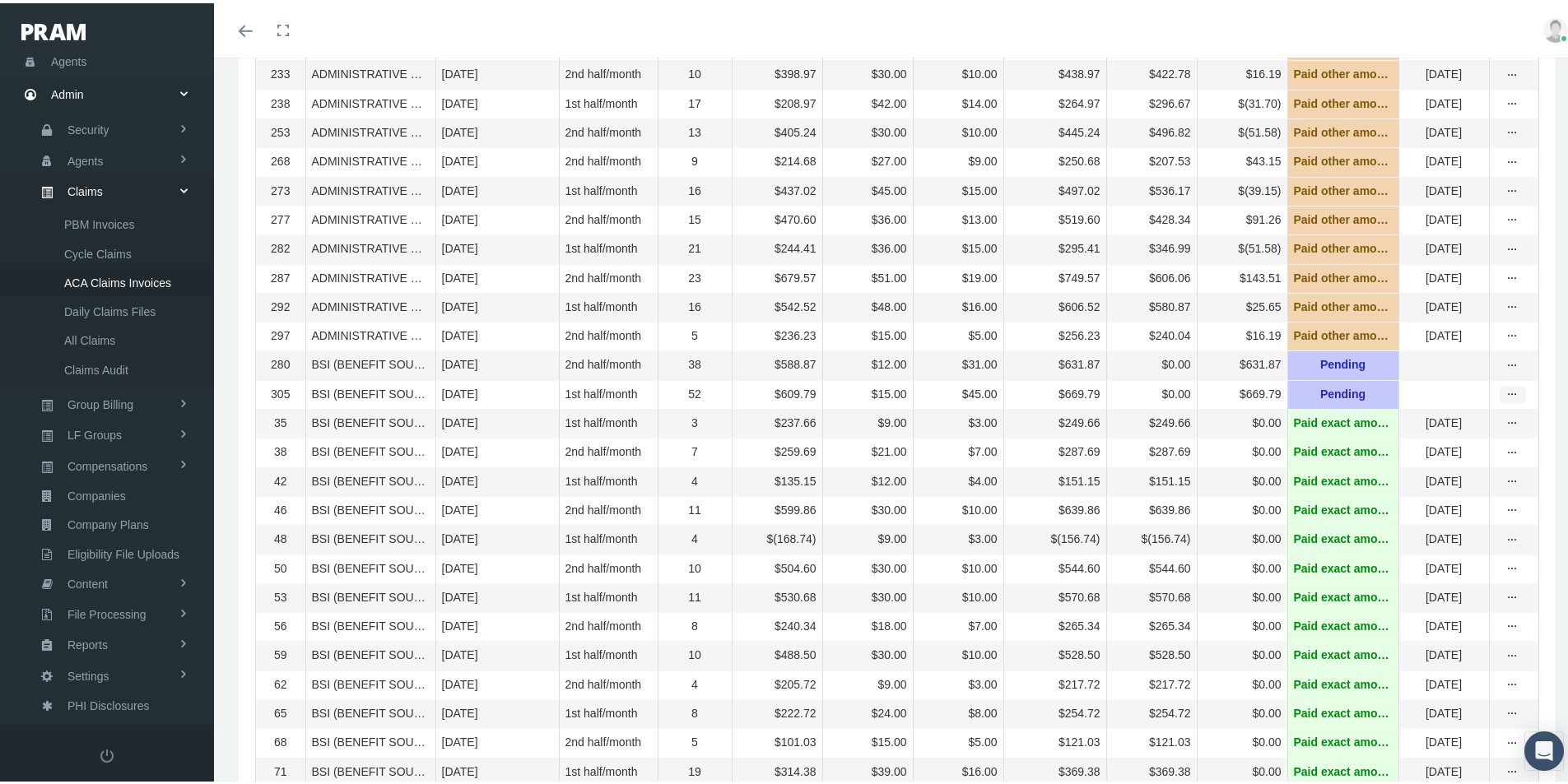
click at [1505, 399] on icon "more" at bounding box center [1513, 392] width 15 height 15
click at [1418, 473] on div "Invoice" at bounding box center [1431, 472] width 161 height 28
click at [1505, 399] on icon "more" at bounding box center [1513, 392] width 15 height 15
click at [1432, 497] on div "Invoice Details" at bounding box center [1431, 500] width 161 height 28
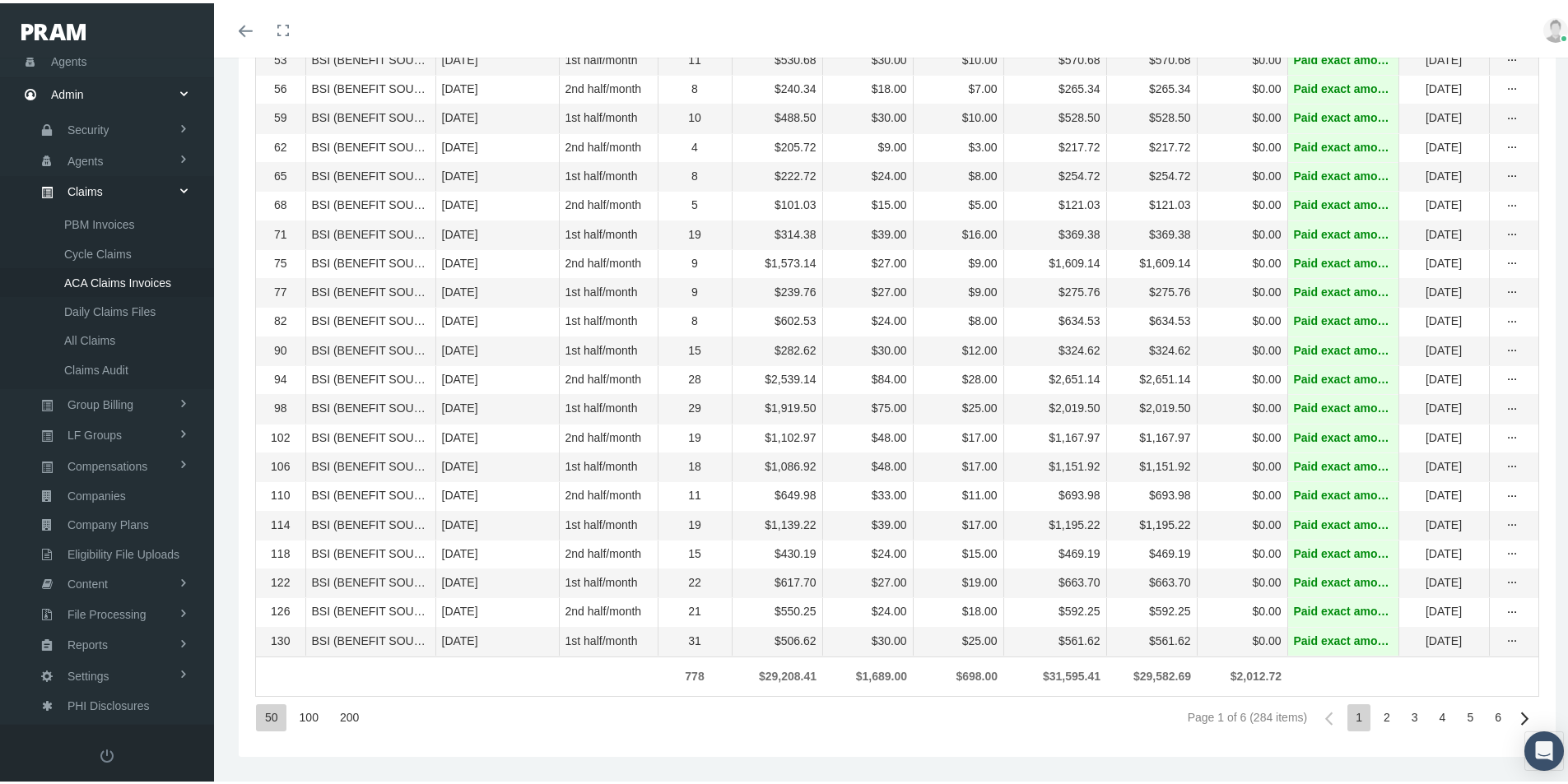
scroll to position [1164, 0]
click at [1376, 716] on div "2" at bounding box center [1387, 714] width 23 height 28
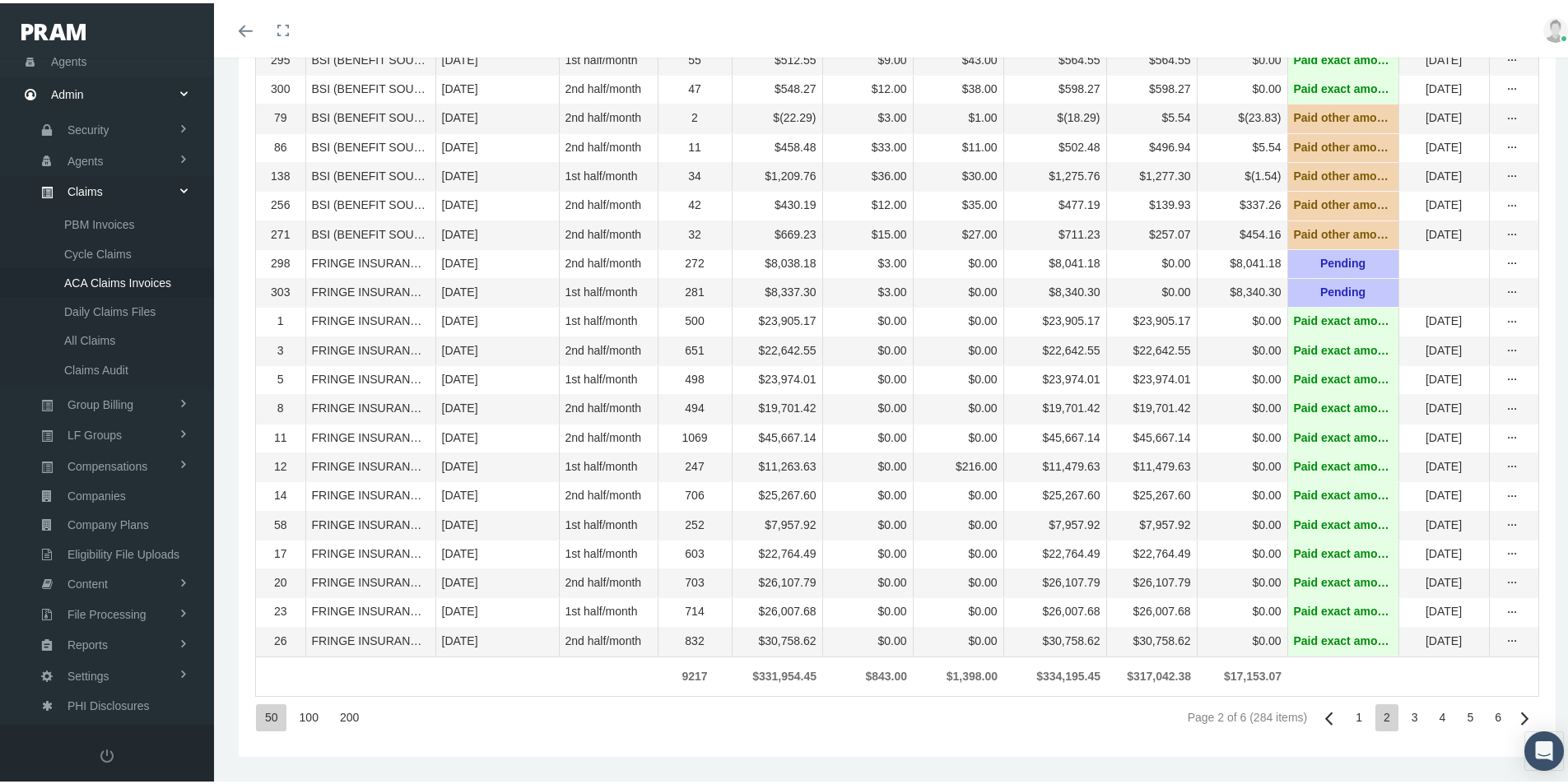
click at [1406, 714] on div "3" at bounding box center [1415, 714] width 23 height 28
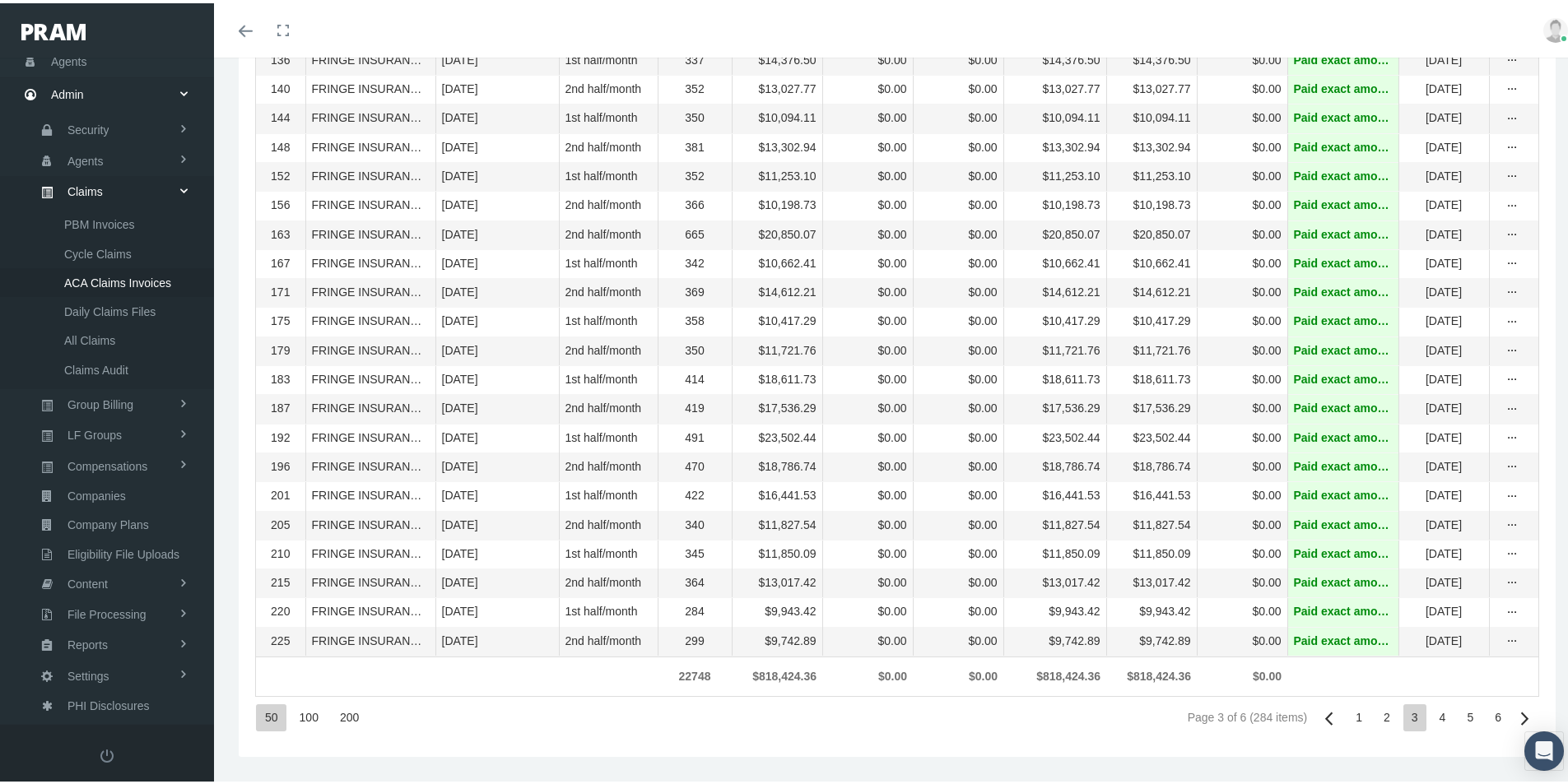
click at [1431, 716] on div "4" at bounding box center [1442, 714] width 23 height 28
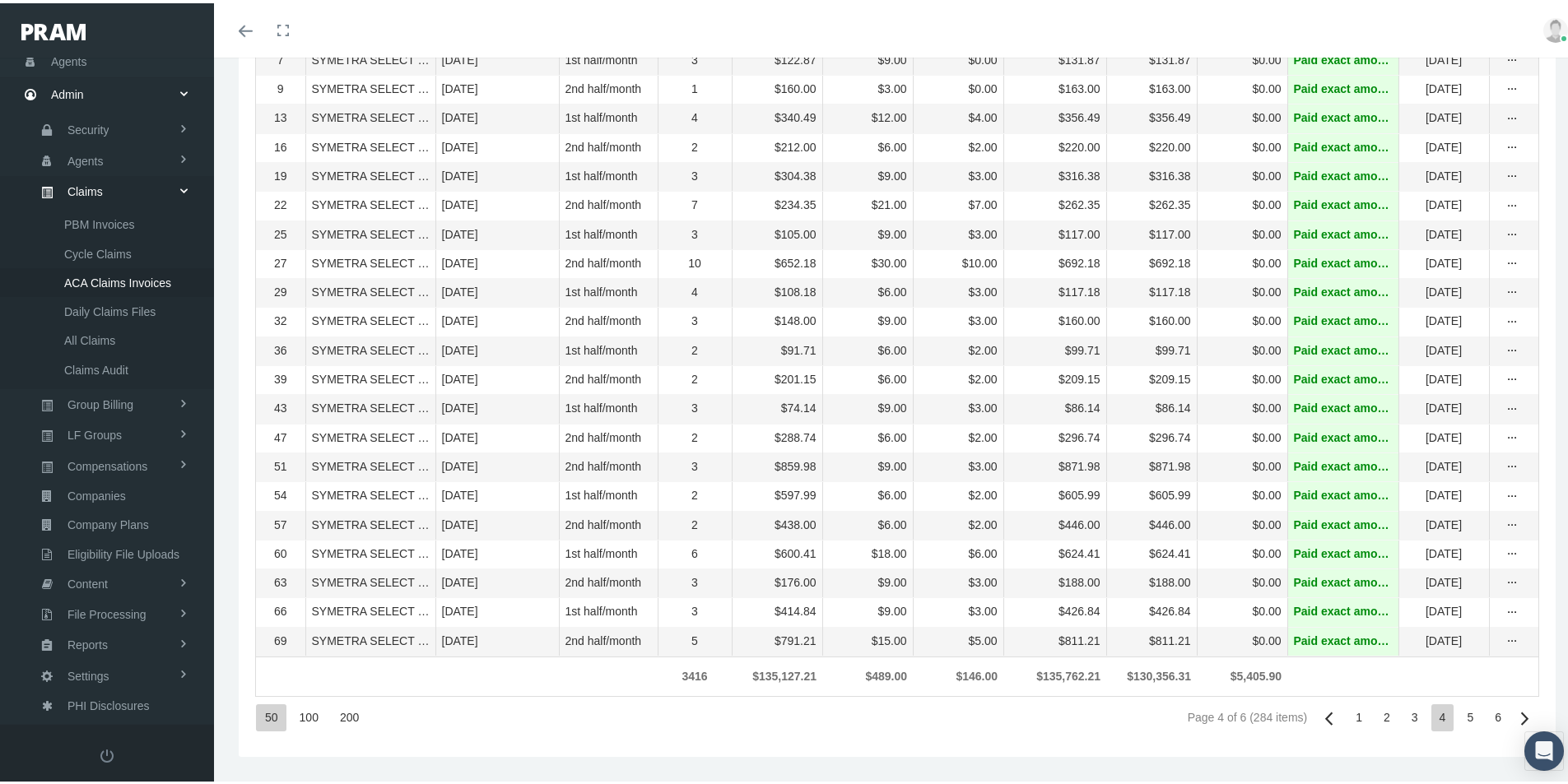
click at [1458, 711] on div "5" at bounding box center [1470, 714] width 23 height 28
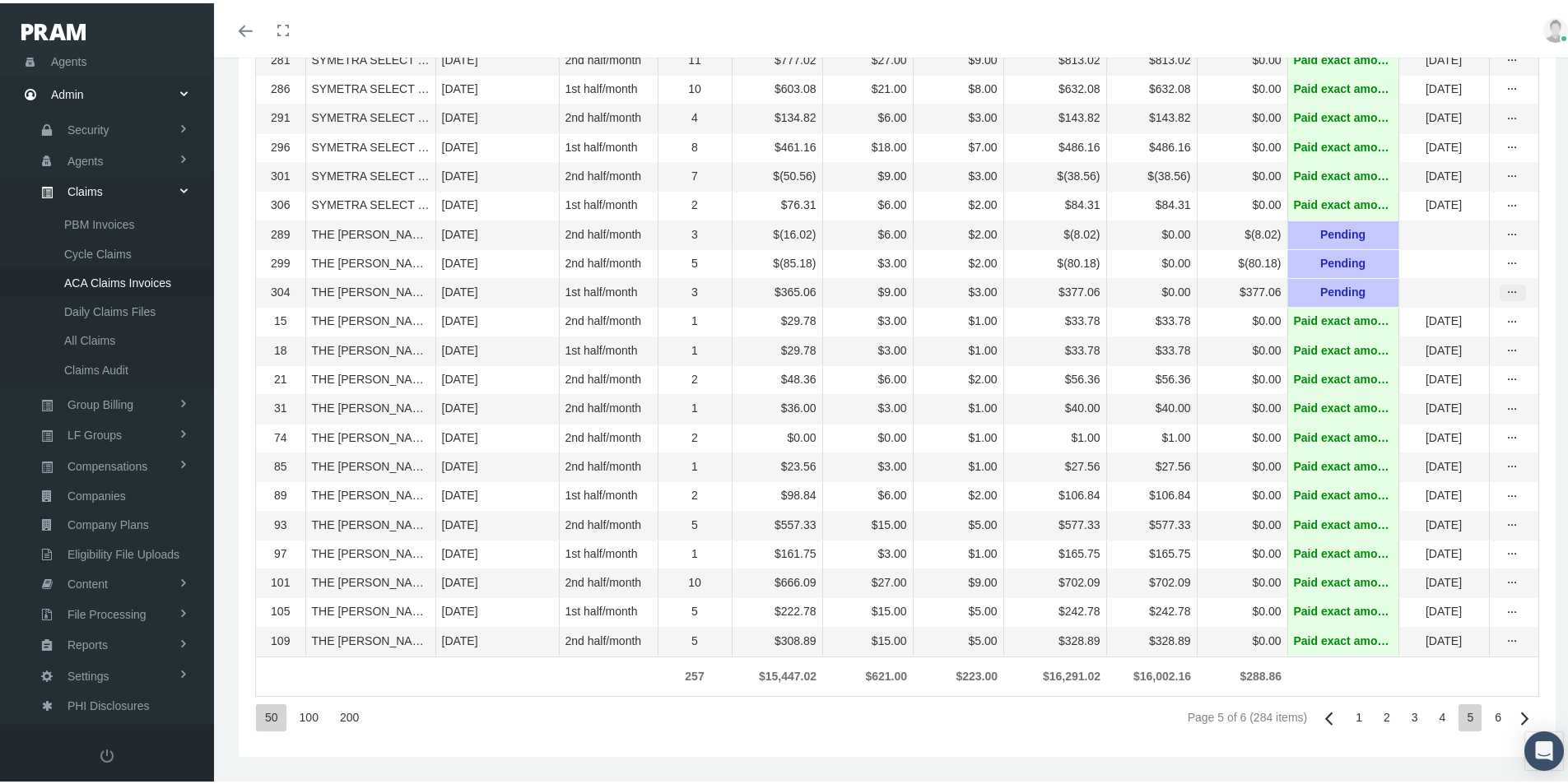
click at [1505, 282] on icon "more" at bounding box center [1513, 290] width 15 height 15
click at [1396, 372] on div "Invoice" at bounding box center [1431, 385] width 161 height 28
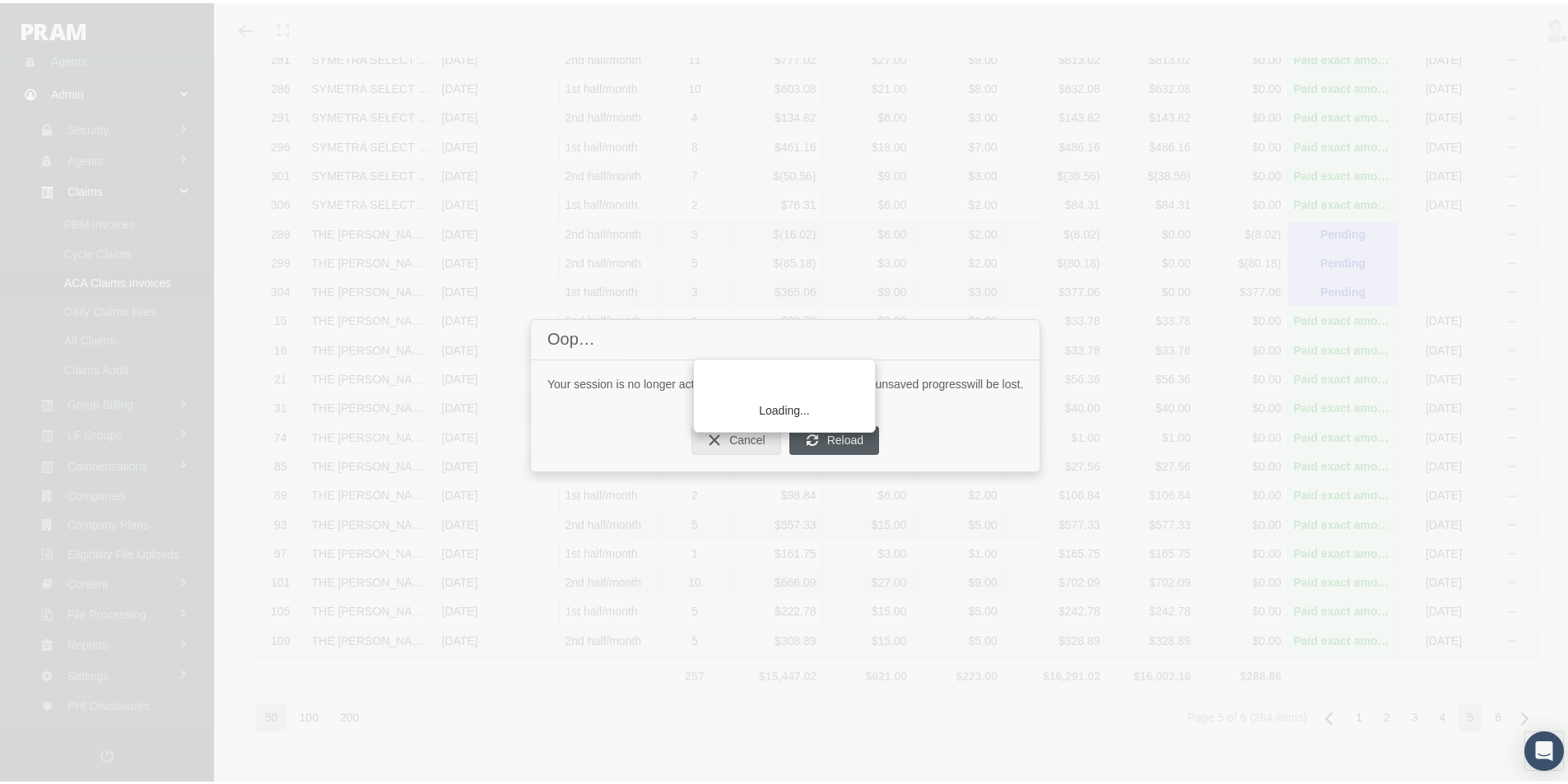
click at [840, 439] on div "Loading..." at bounding box center [784, 392] width 1568 height 784
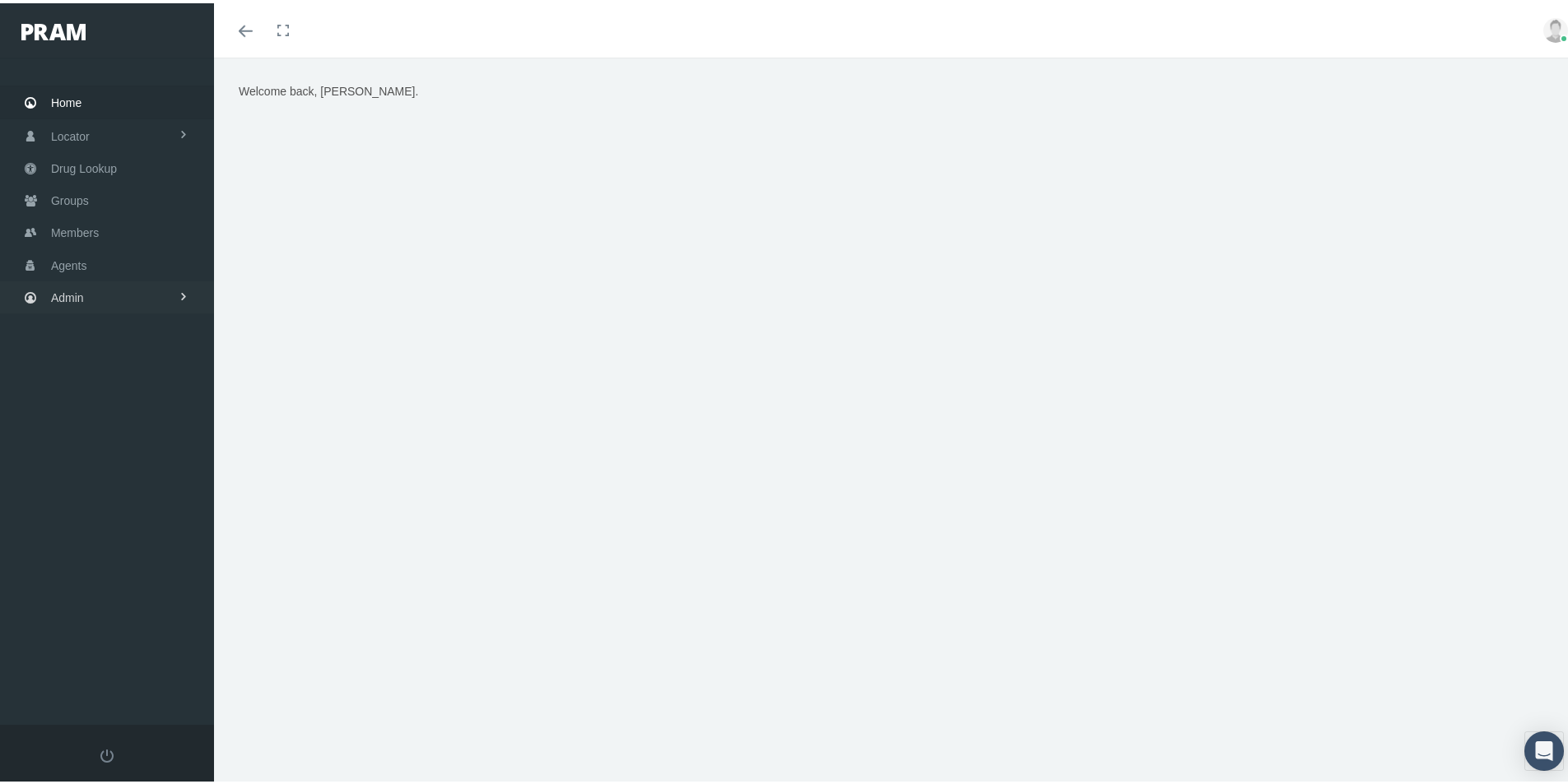
click at [65, 294] on span "Admin" at bounding box center [68, 294] width 33 height 31
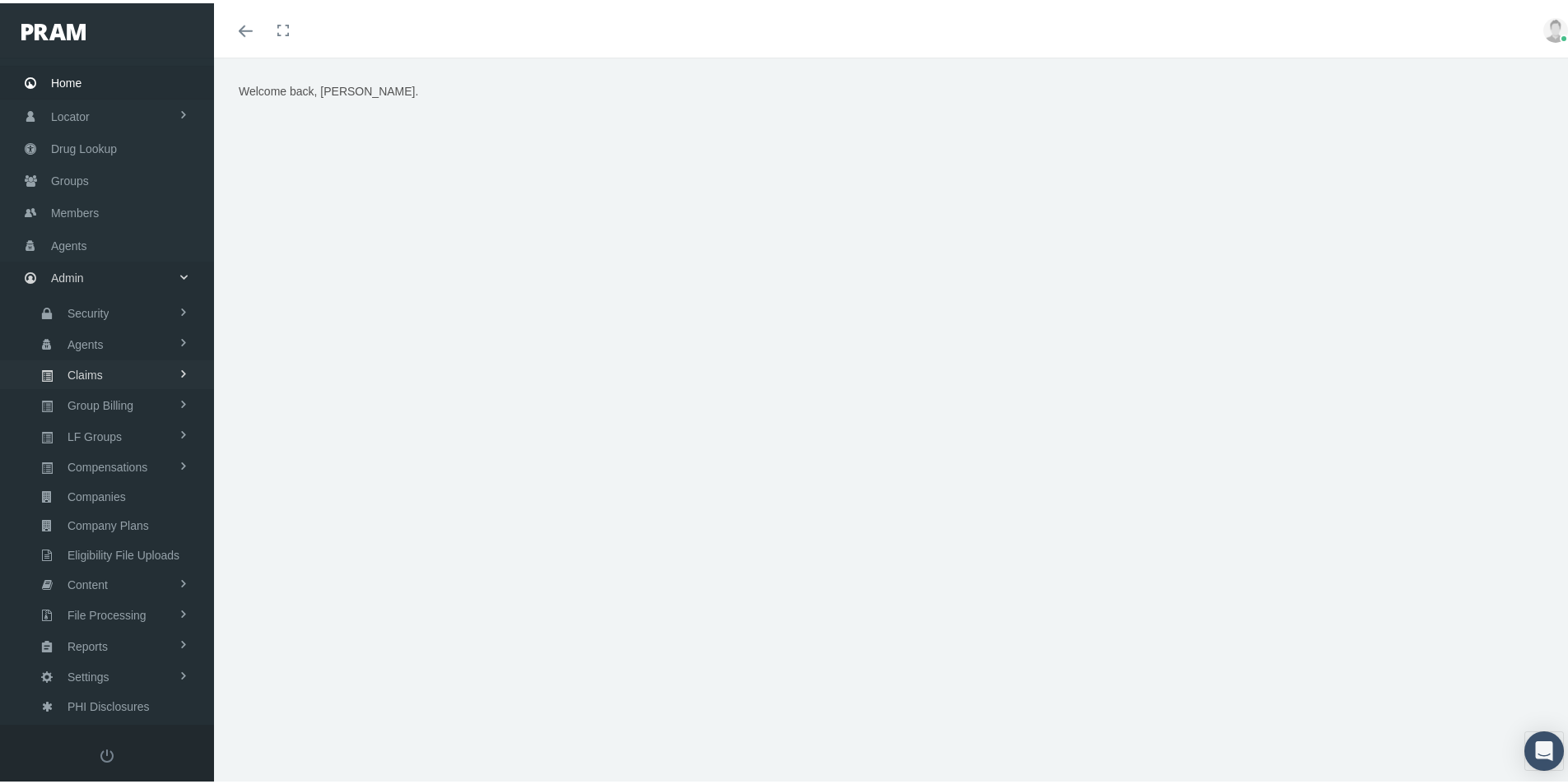
click at [82, 368] on span "Claims" at bounding box center [85, 372] width 35 height 28
click at [98, 464] on span "ACA Claims Invoices" at bounding box center [117, 461] width 107 height 28
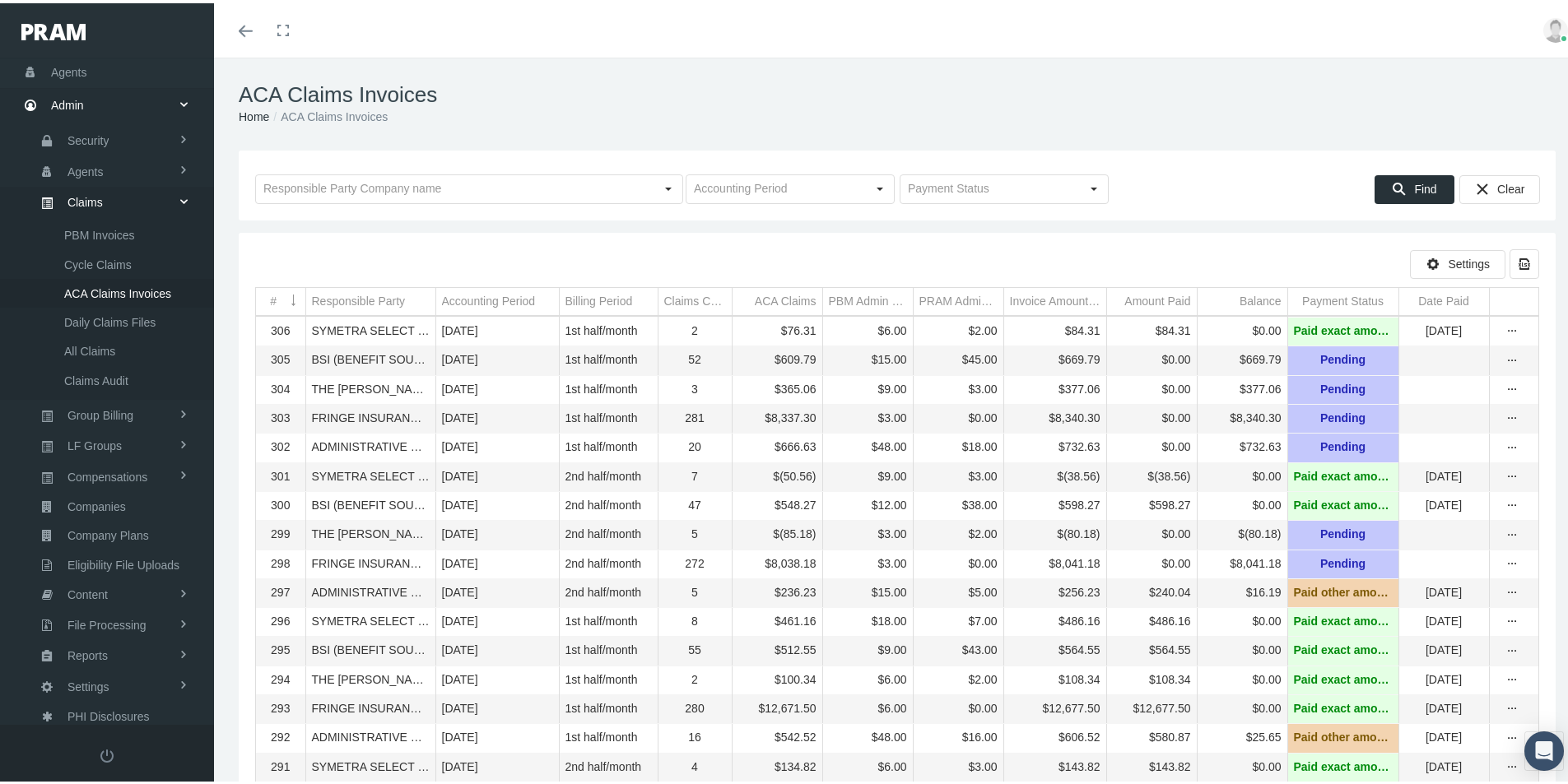
scroll to position [204, 0]
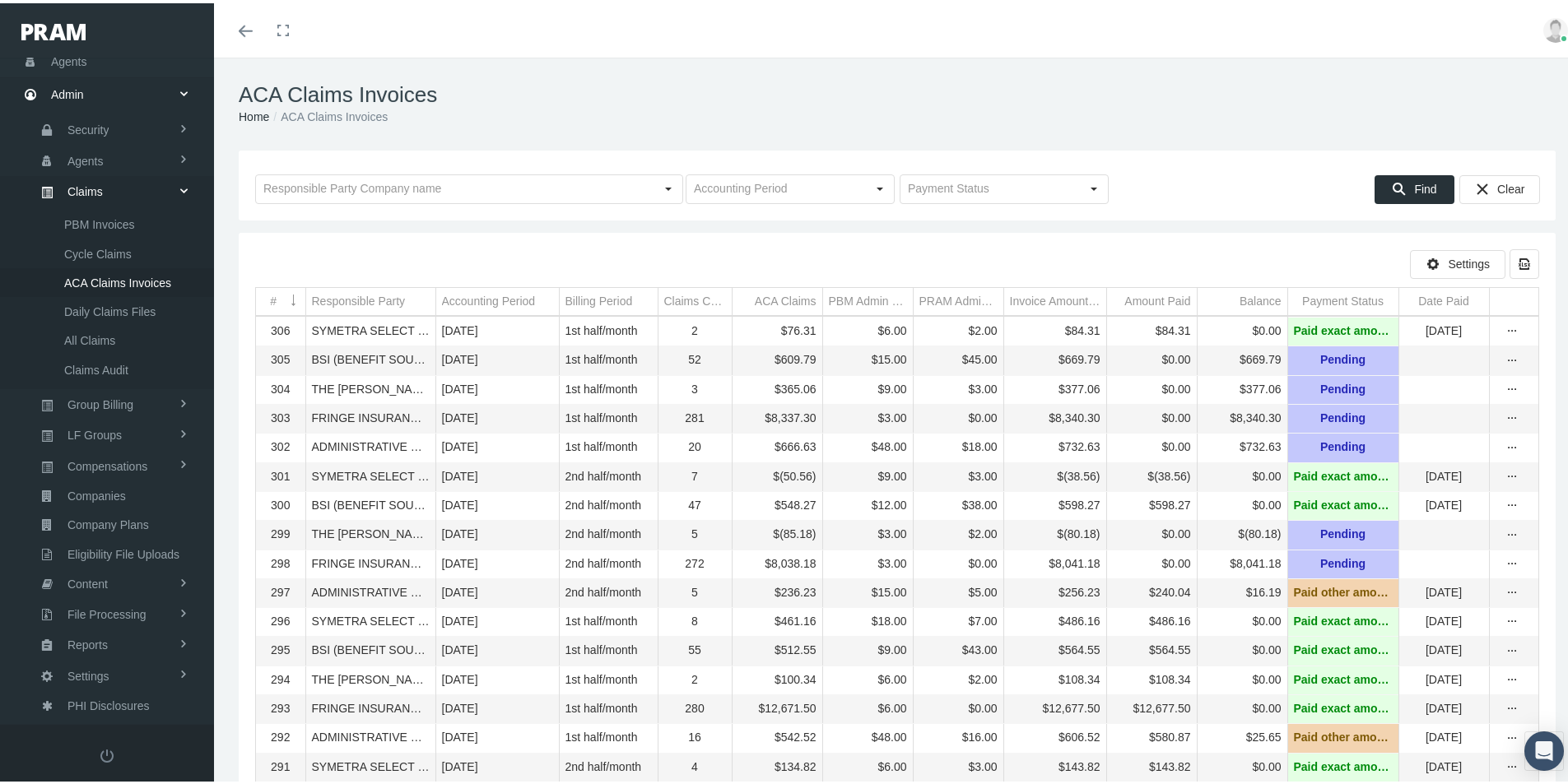
click at [376, 295] on div "Responsible Party" at bounding box center [358, 298] width 93 height 15
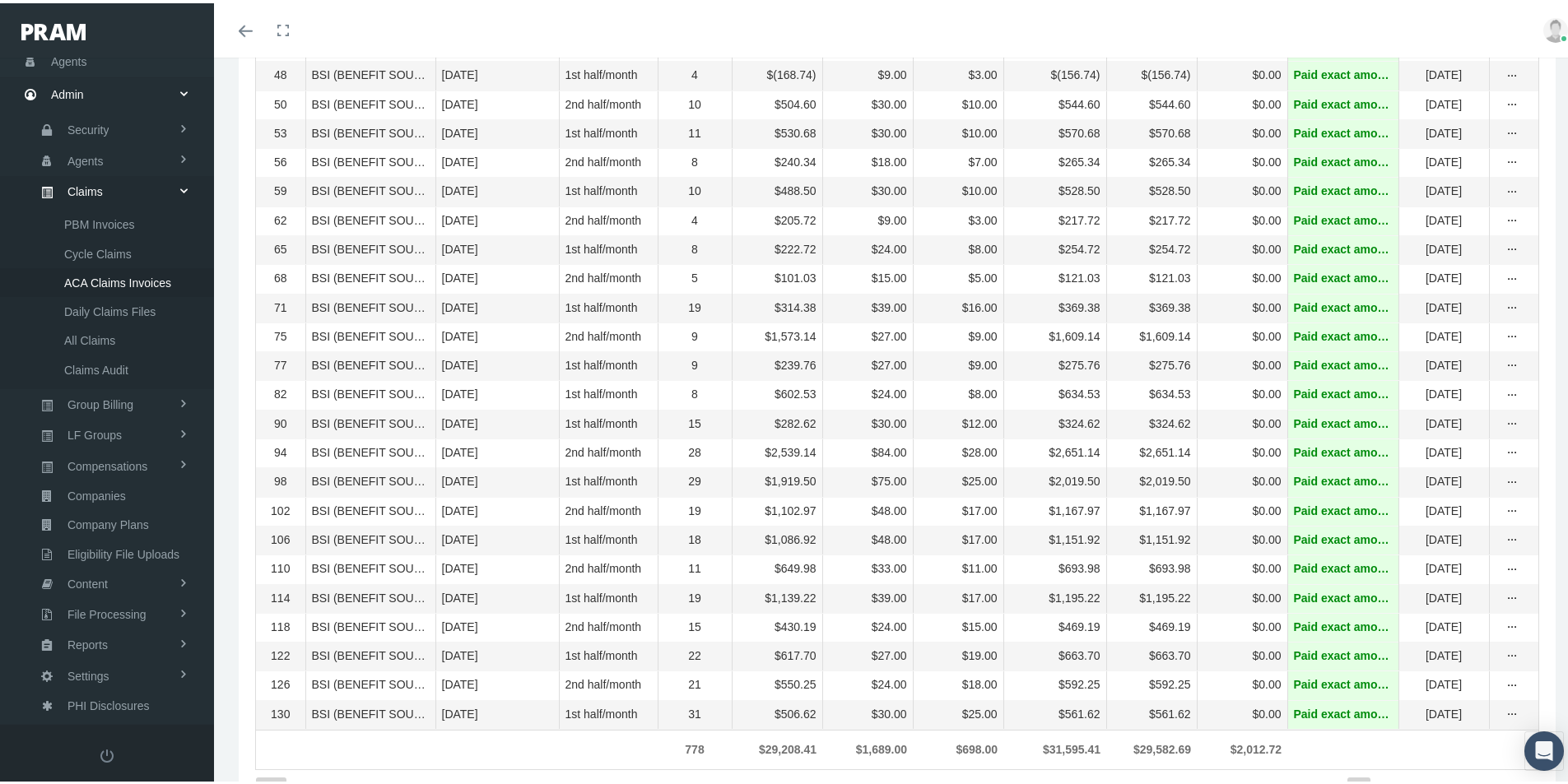
scroll to position [1164, 0]
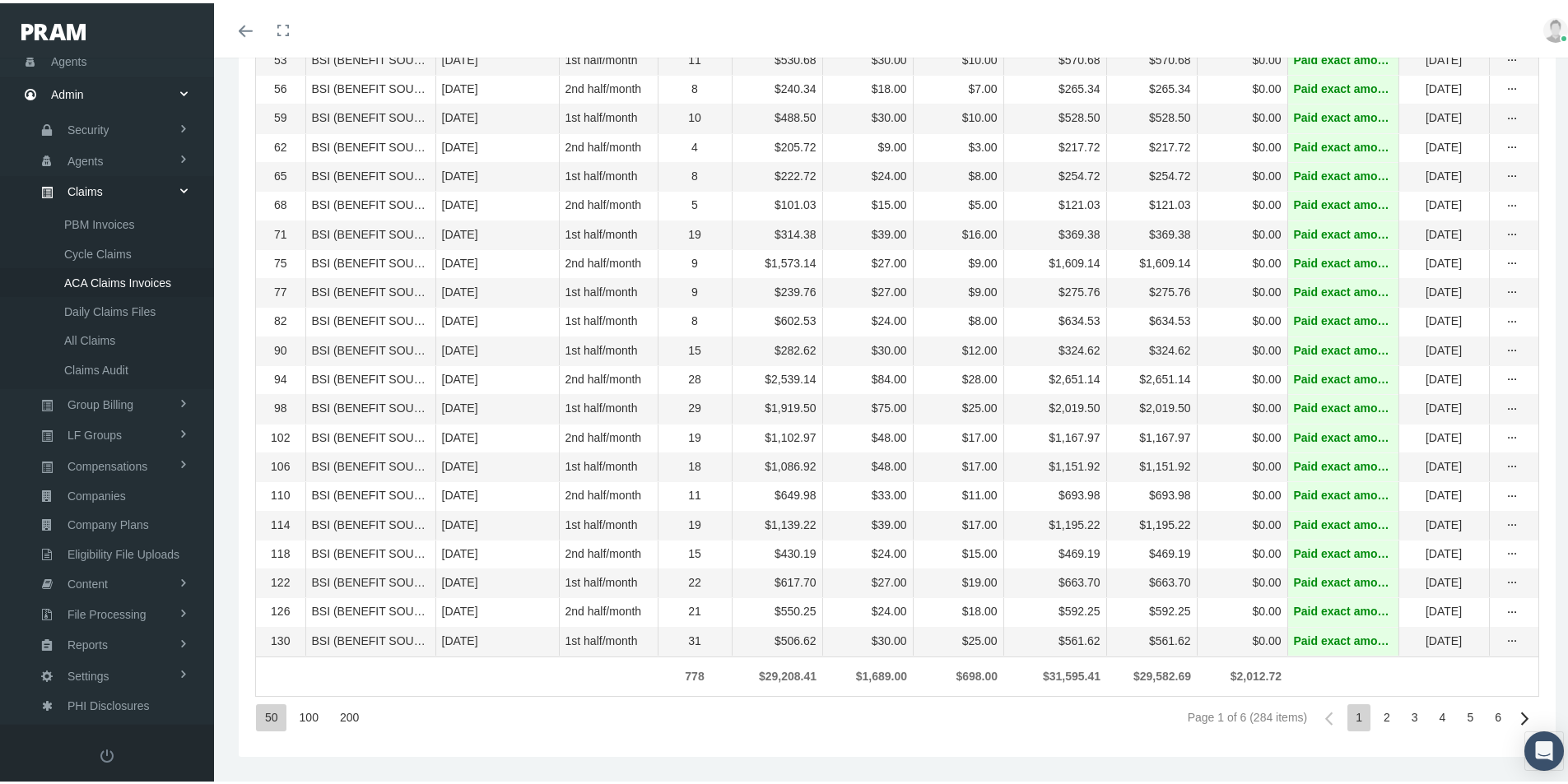
click at [1432, 710] on div "4" at bounding box center [1442, 714] width 23 height 28
click at [1458, 714] on div "5" at bounding box center [1470, 714] width 23 height 28
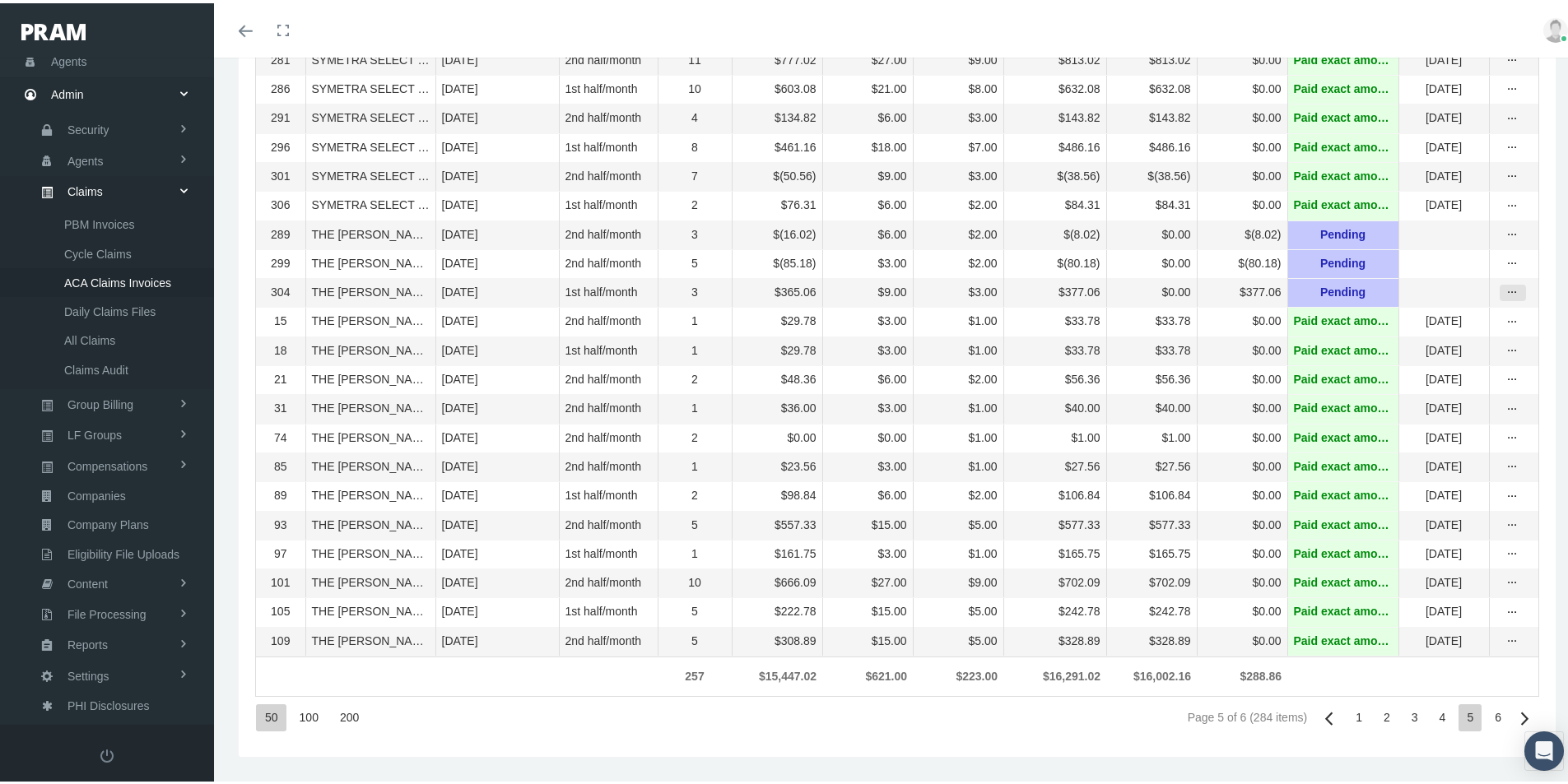
click at [1505, 282] on icon "more" at bounding box center [1513, 290] width 15 height 15
click at [1401, 372] on div "Invoice" at bounding box center [1431, 385] width 161 height 28
click at [1505, 282] on icon "more" at bounding box center [1513, 290] width 15 height 15
click at [1400, 399] on div "Invoice Details" at bounding box center [1431, 412] width 161 height 28
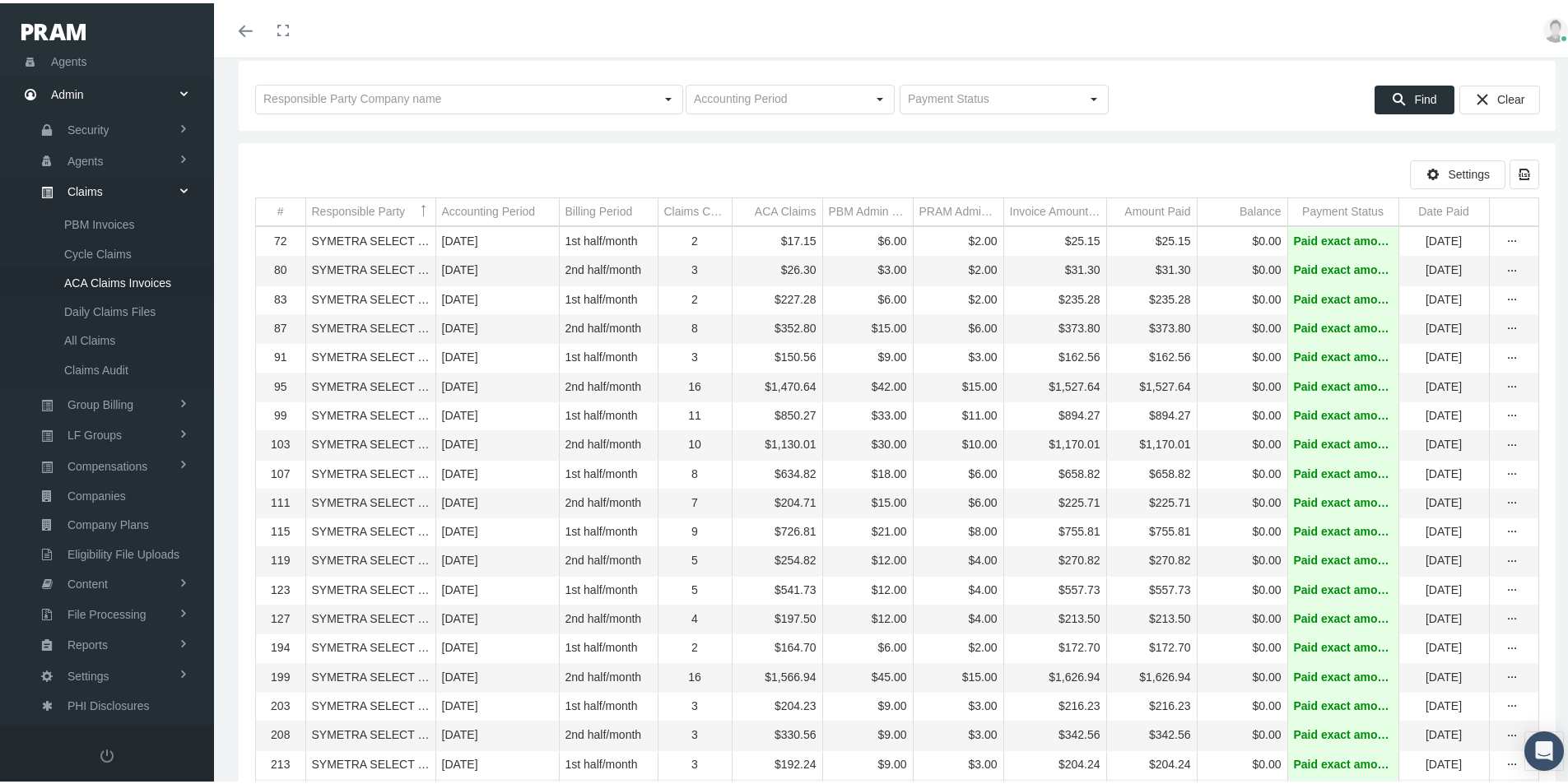
scroll to position [0, 0]
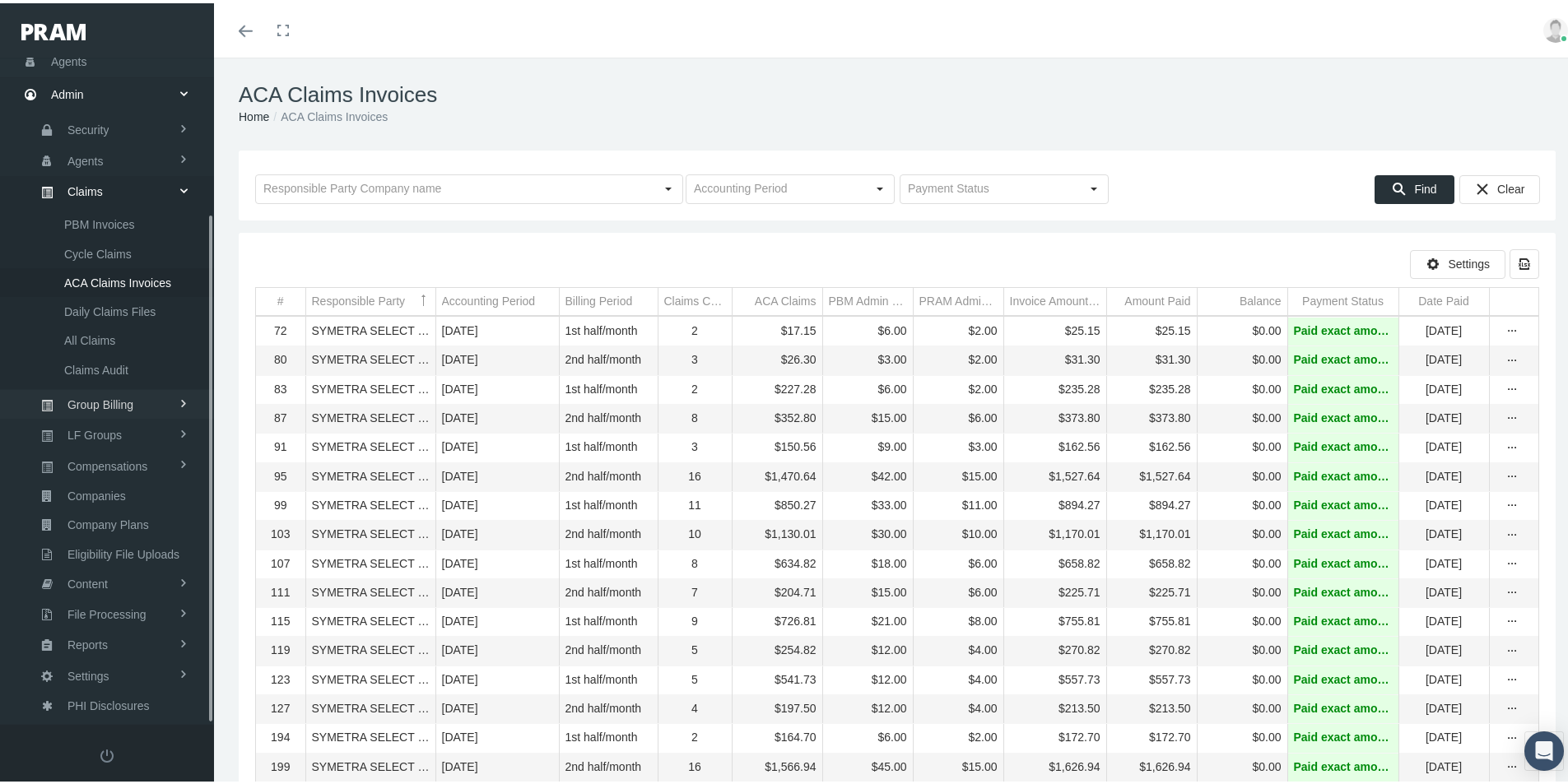
click at [93, 400] on span "Group Billing" at bounding box center [100, 401] width 66 height 28
click at [92, 334] on span "Payments" at bounding box center [90, 337] width 51 height 28
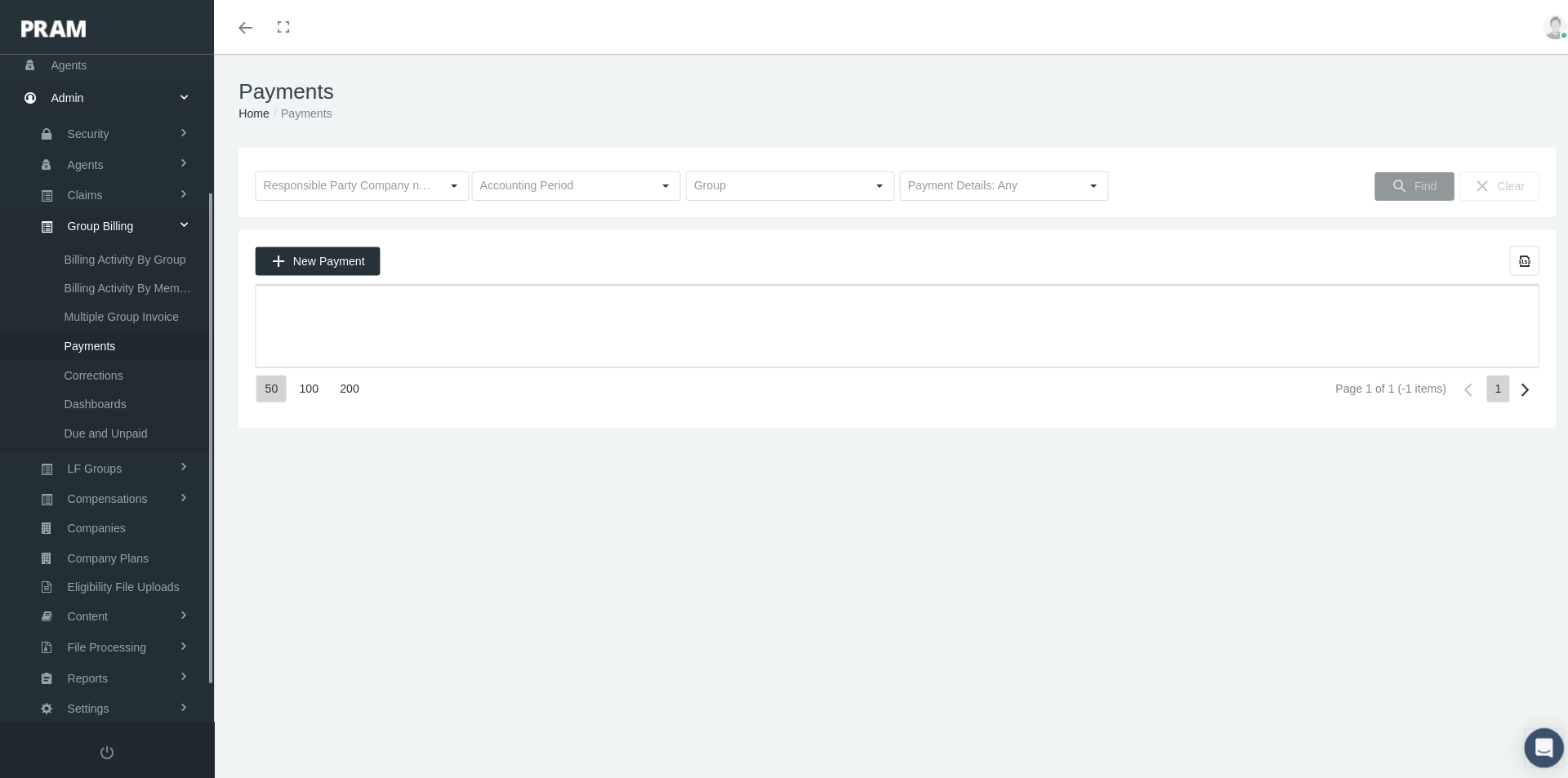
scroll to position [232, 0]
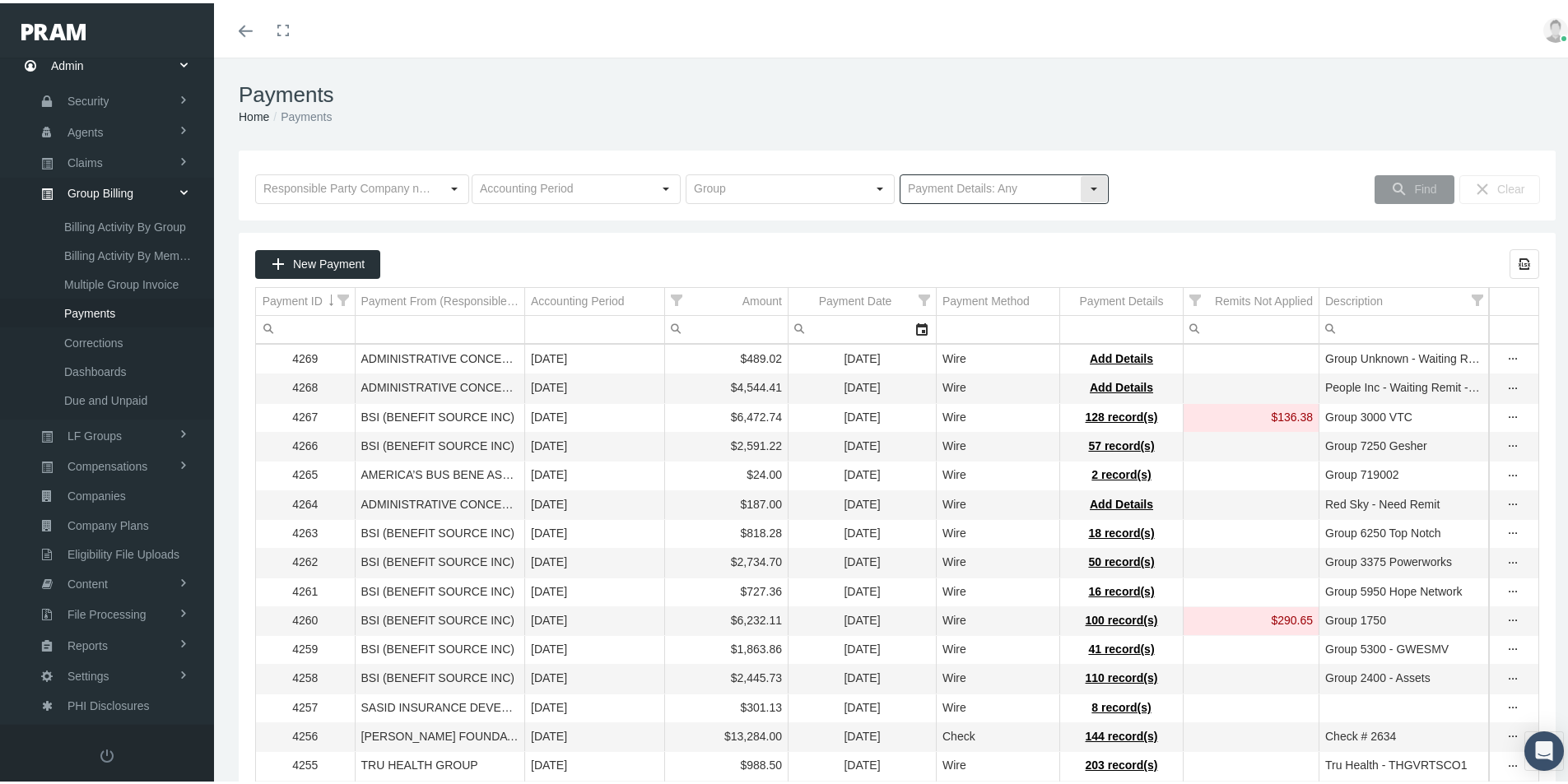
click at [1092, 186] on div "Select" at bounding box center [1094, 186] width 27 height 27
click at [953, 241] on div "No Payment Details" at bounding box center [997, 243] width 204 height 28
type input "No Payment Details"
click at [1414, 187] on span "Find" at bounding box center [1424, 186] width 22 height 13
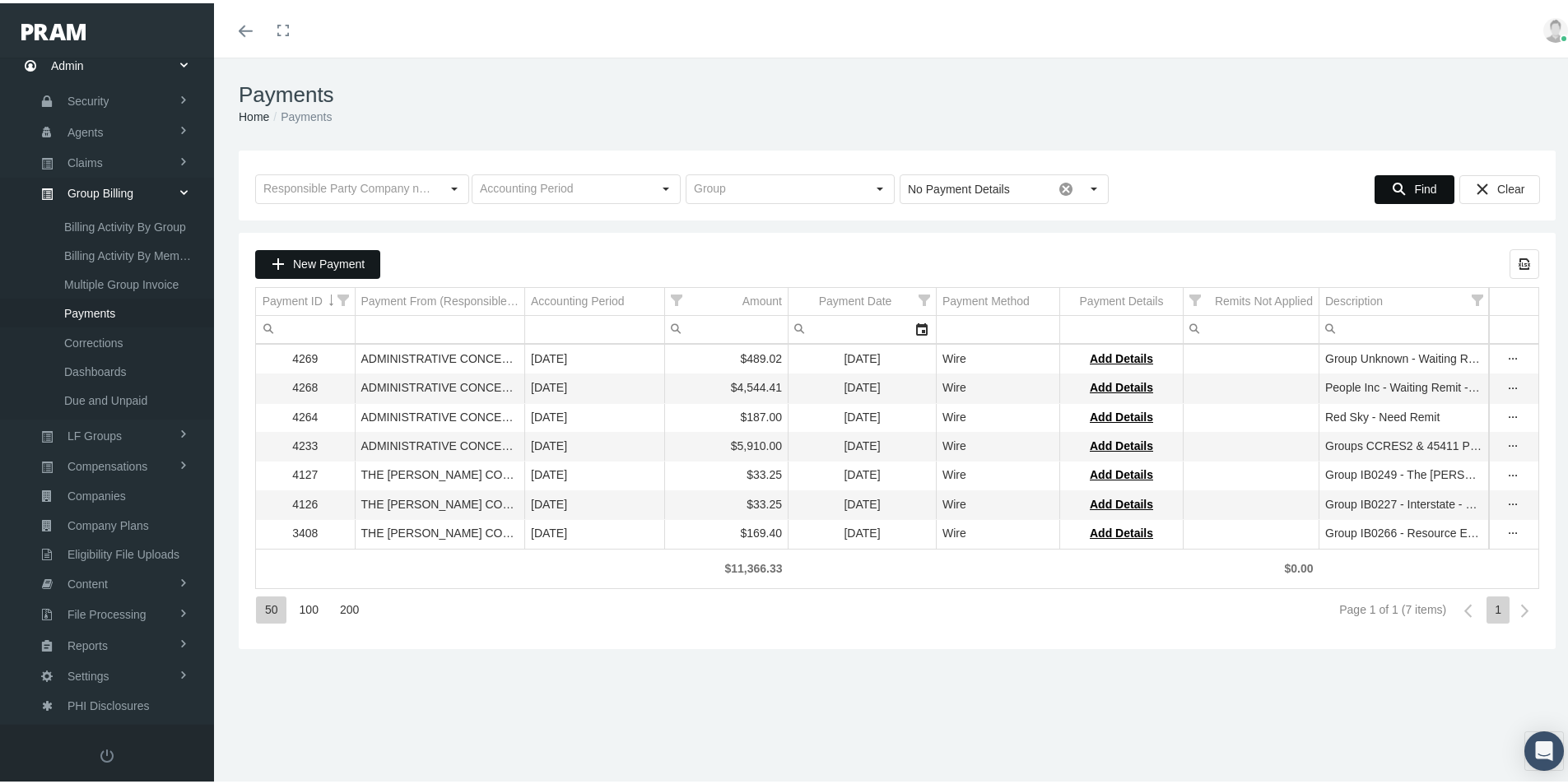
click at [319, 260] on span "New Payment" at bounding box center [329, 261] width 71 height 13
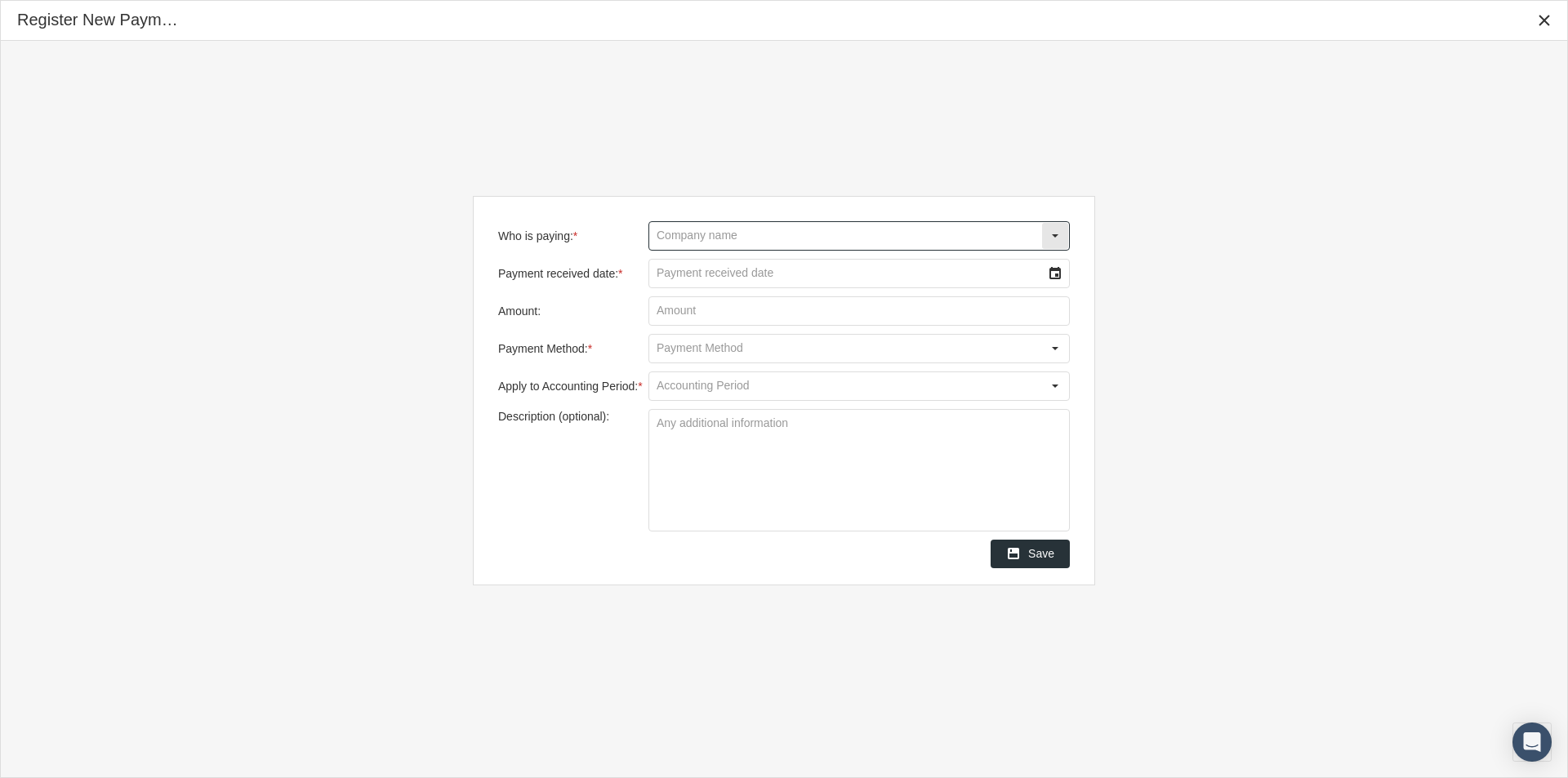
click at [668, 233] on input "Who is paying: *" at bounding box center [845, 235] width 392 height 27
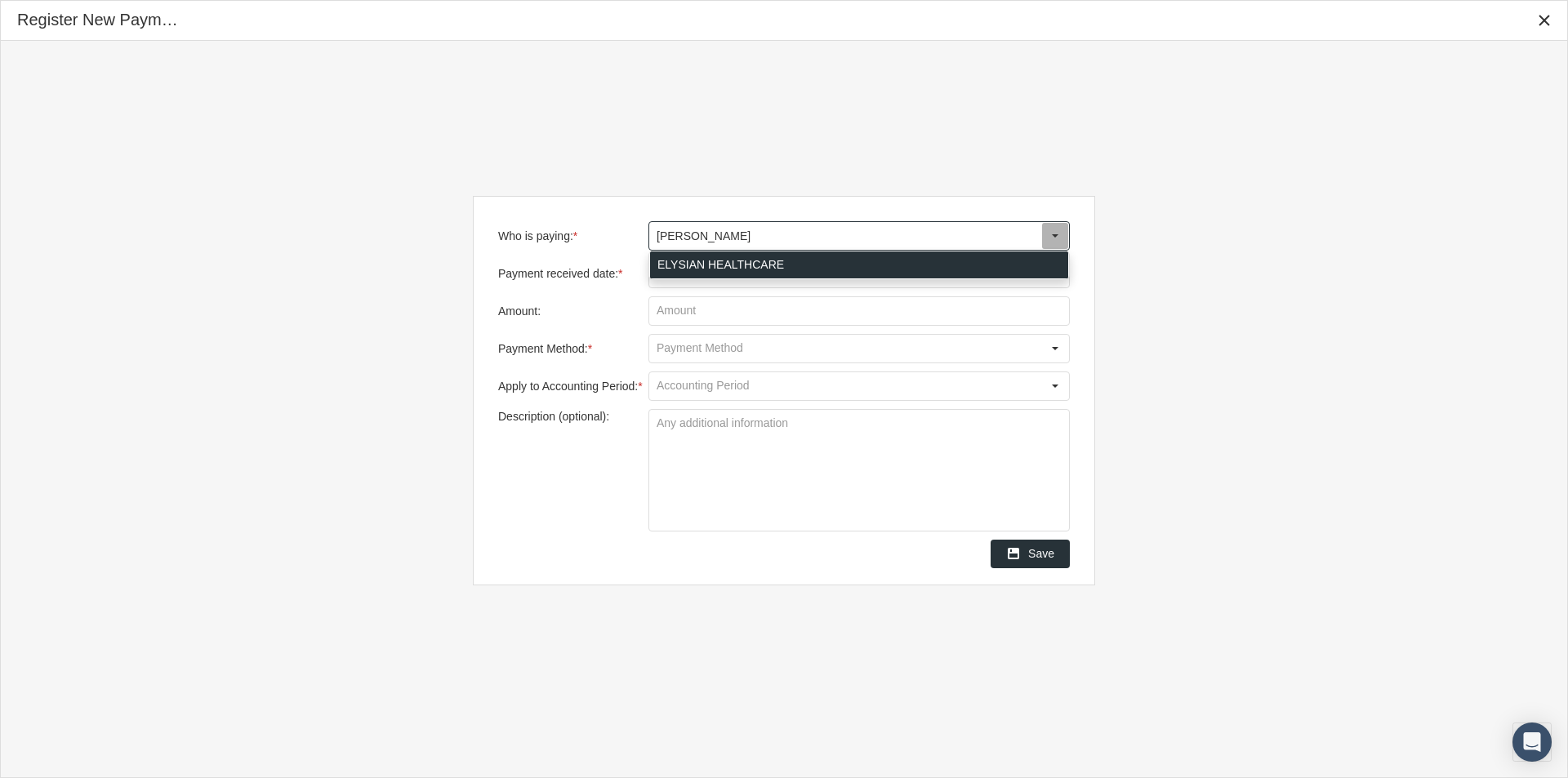
click at [670, 266] on div "ELYSIAN HEALTHCARE" at bounding box center [859, 265] width 418 height 27
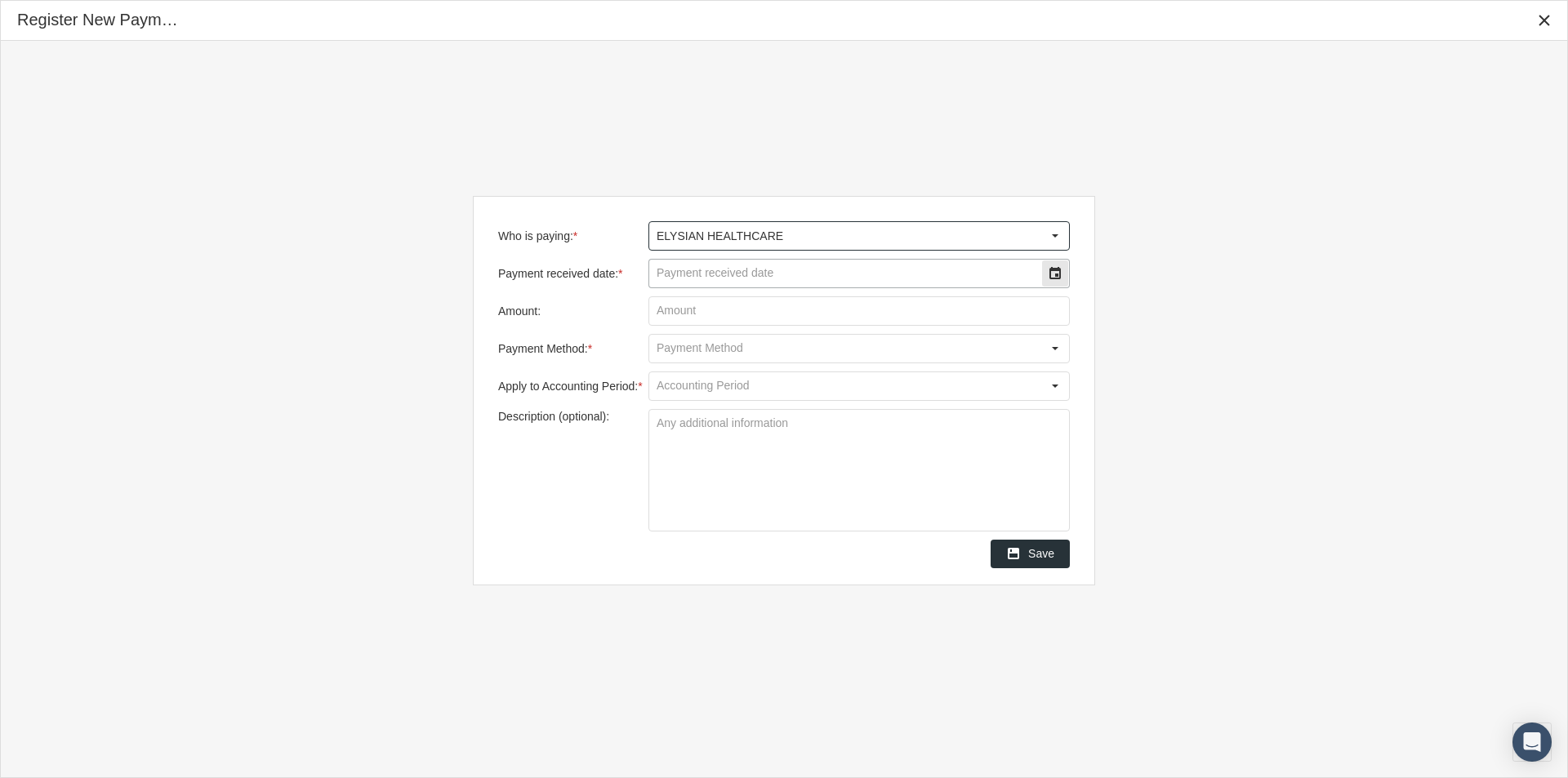
type input "ELYSIAN HEALTHCARE"
drag, startPoint x: 685, startPoint y: 274, endPoint x: 732, endPoint y: 274, distance: 47.0
click at [695, 274] on input "Payment received date: *" at bounding box center [845, 273] width 392 height 27
type input "[DATE]"
type input "$ 7,045.00"
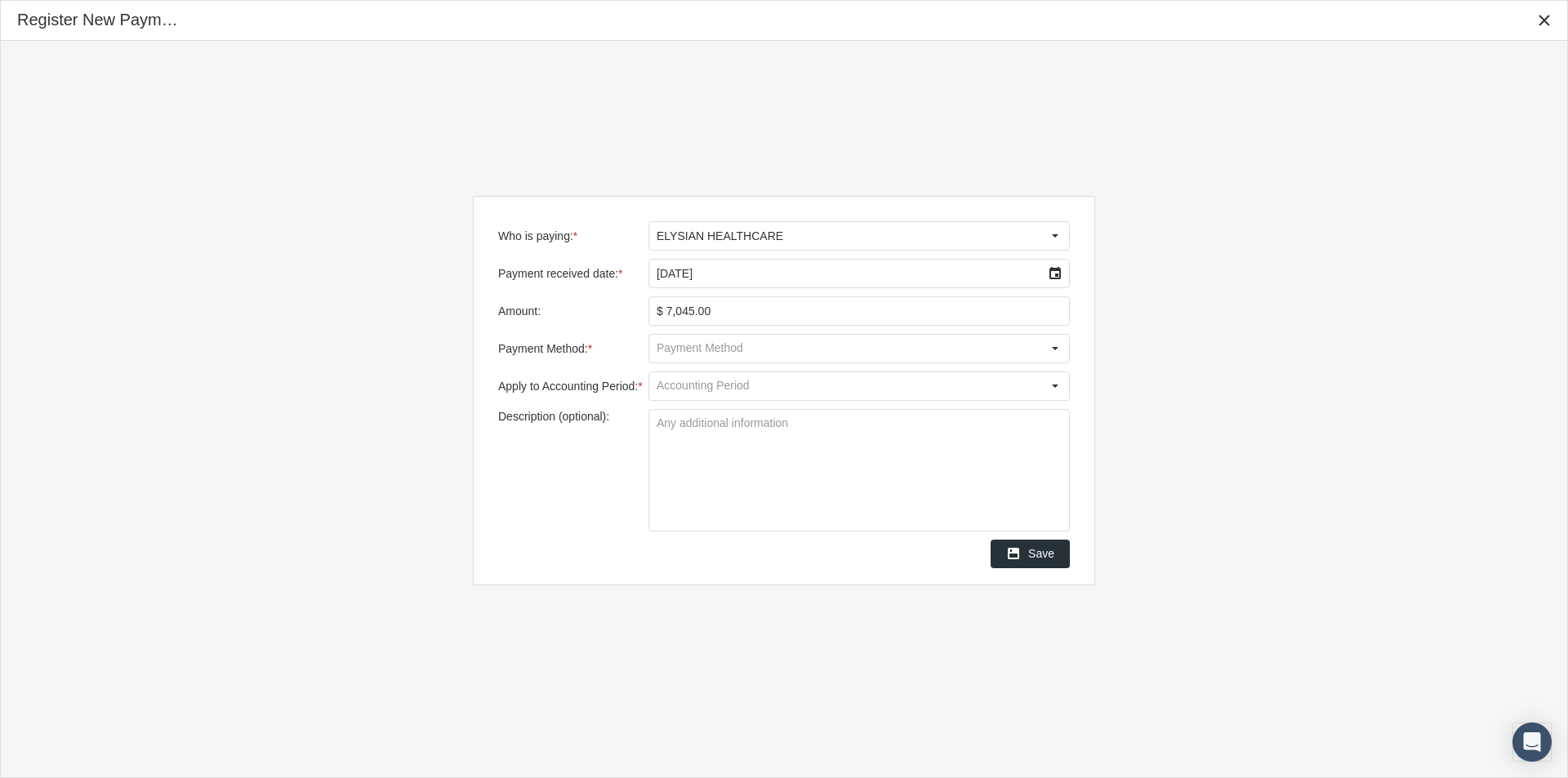
click at [666, 350] on input "Payment Method: *" at bounding box center [845, 348] width 392 height 27
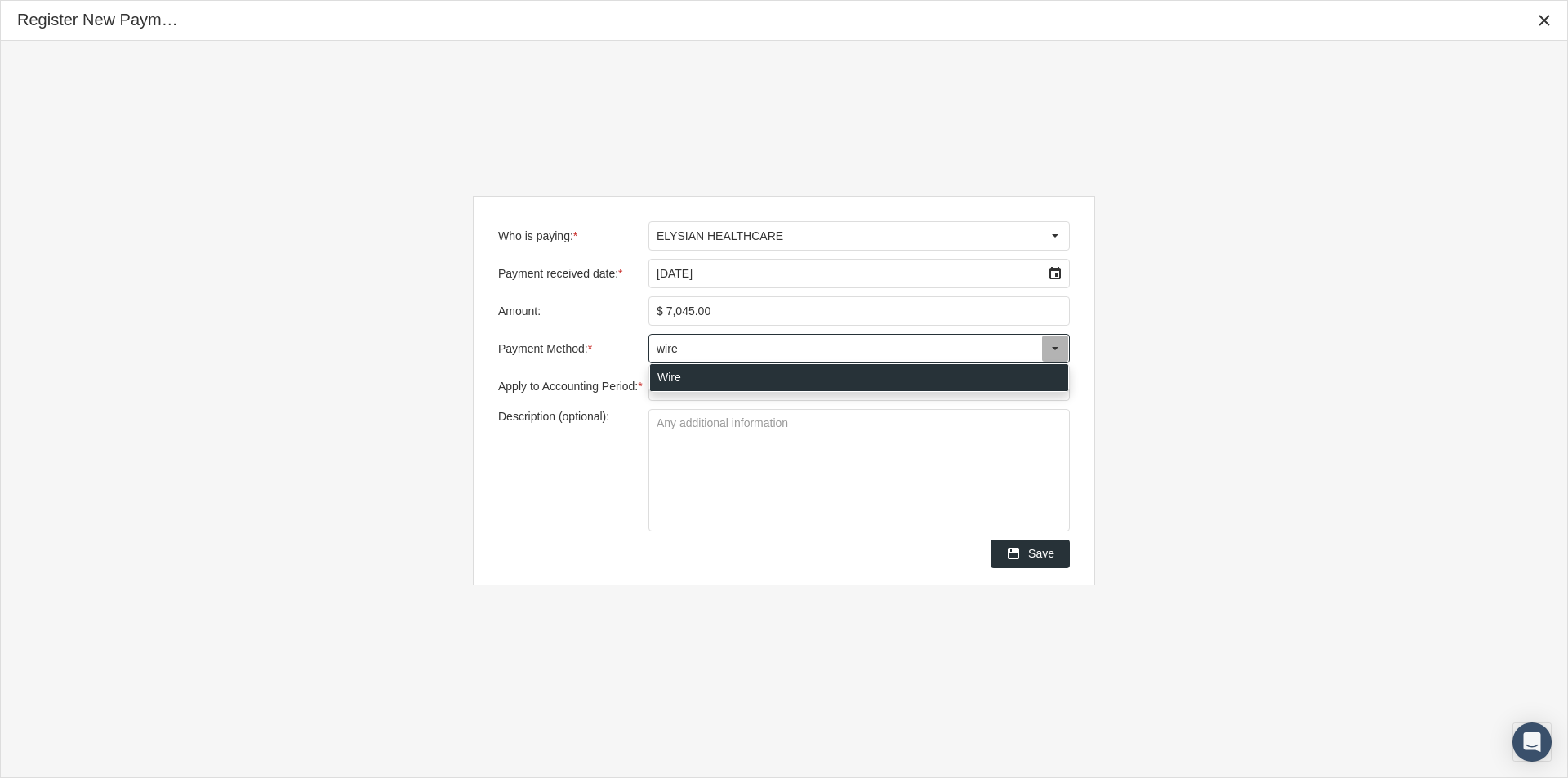
click at [663, 383] on div "Wire" at bounding box center [859, 377] width 418 height 27
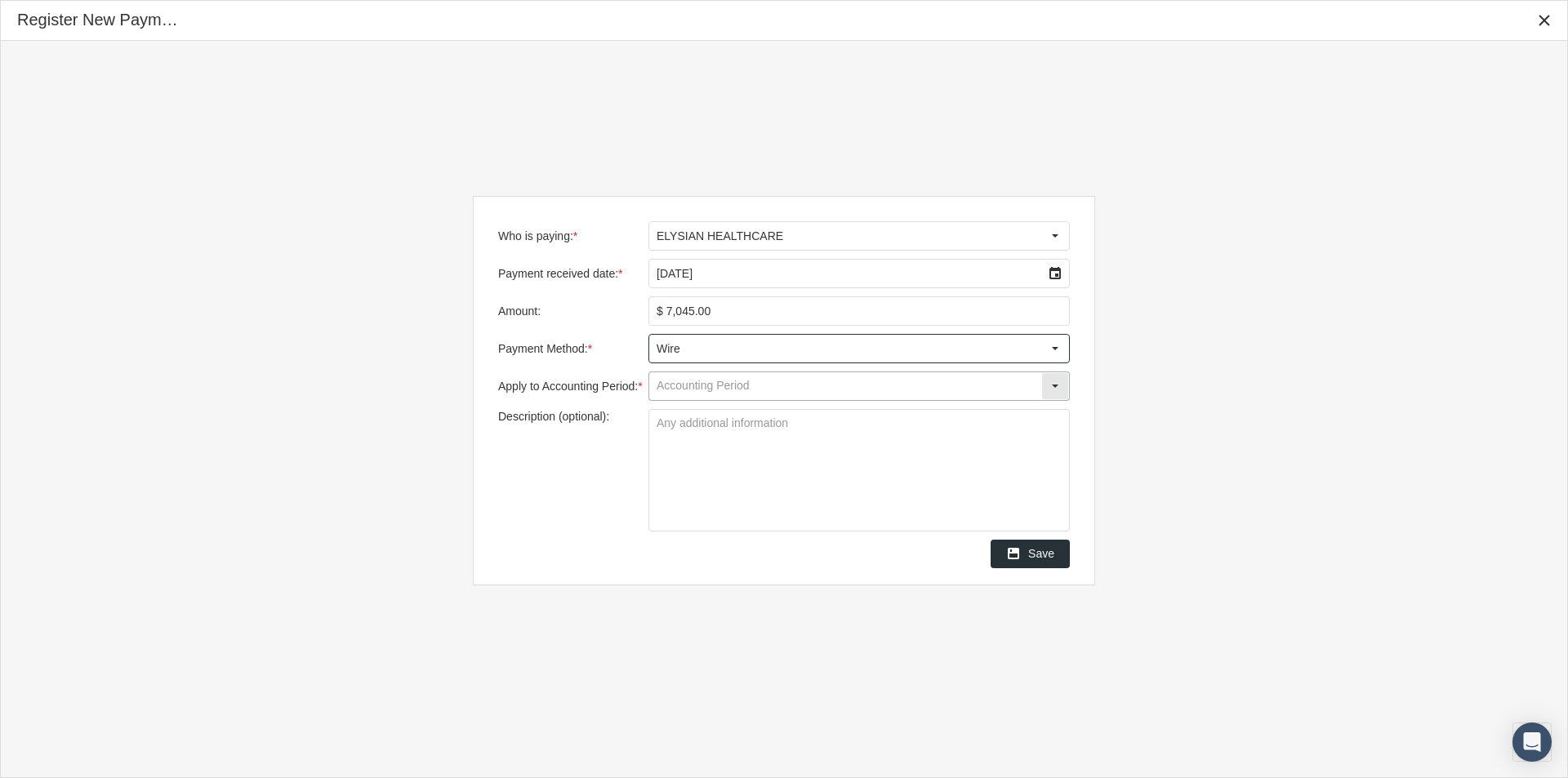
type input "Wire"
drag, startPoint x: 655, startPoint y: 383, endPoint x: 689, endPoint y: 391, distance: 34.9
click at [656, 383] on input "Apply to Accounting Period: *" at bounding box center [845, 386] width 392 height 27
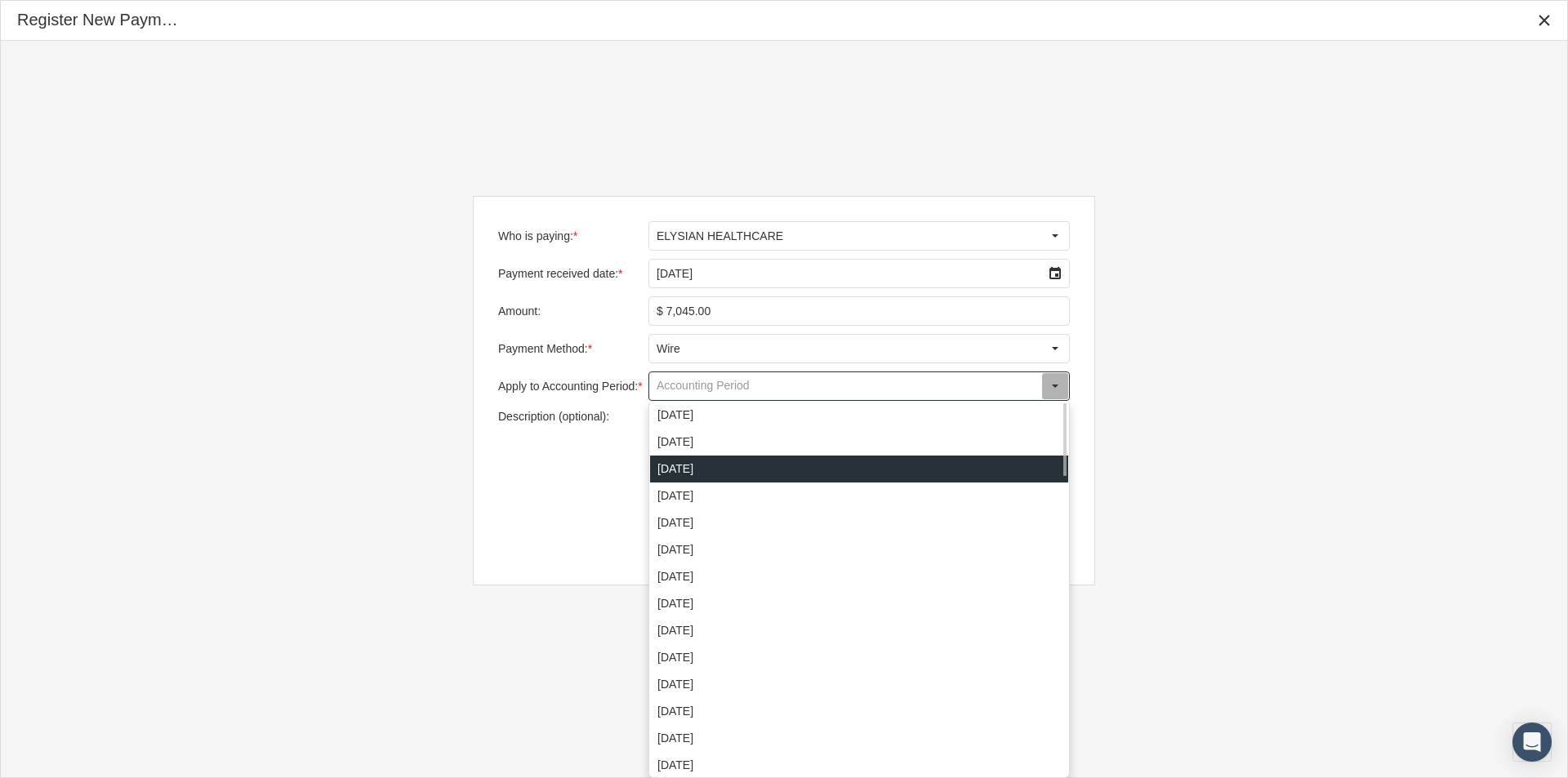
click at [669, 471] on div "[DATE]" at bounding box center [859, 469] width 418 height 27
type input "[DATE]"
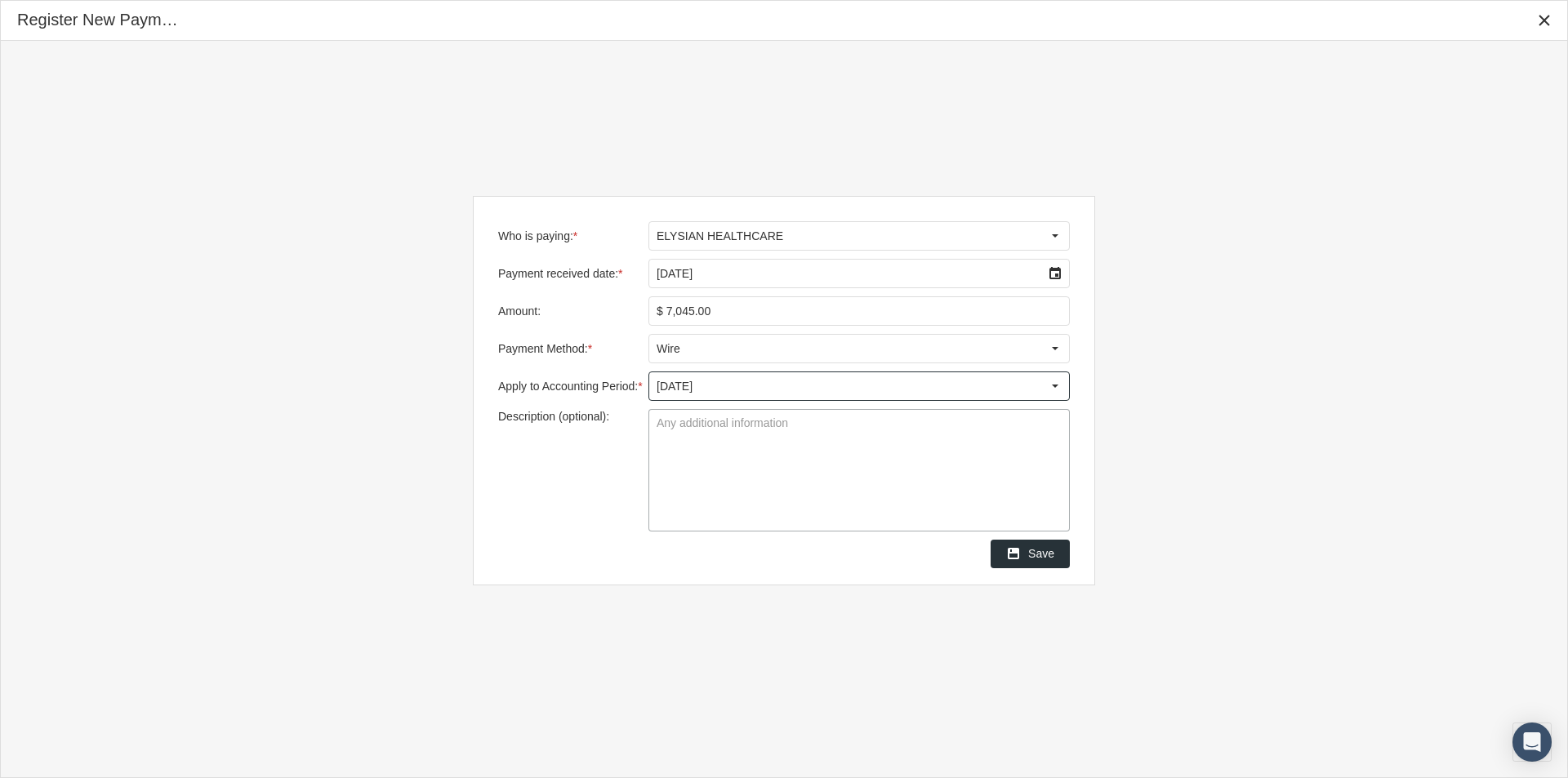
click at [657, 425] on textarea "Description (optional):" at bounding box center [859, 471] width 420 height 121
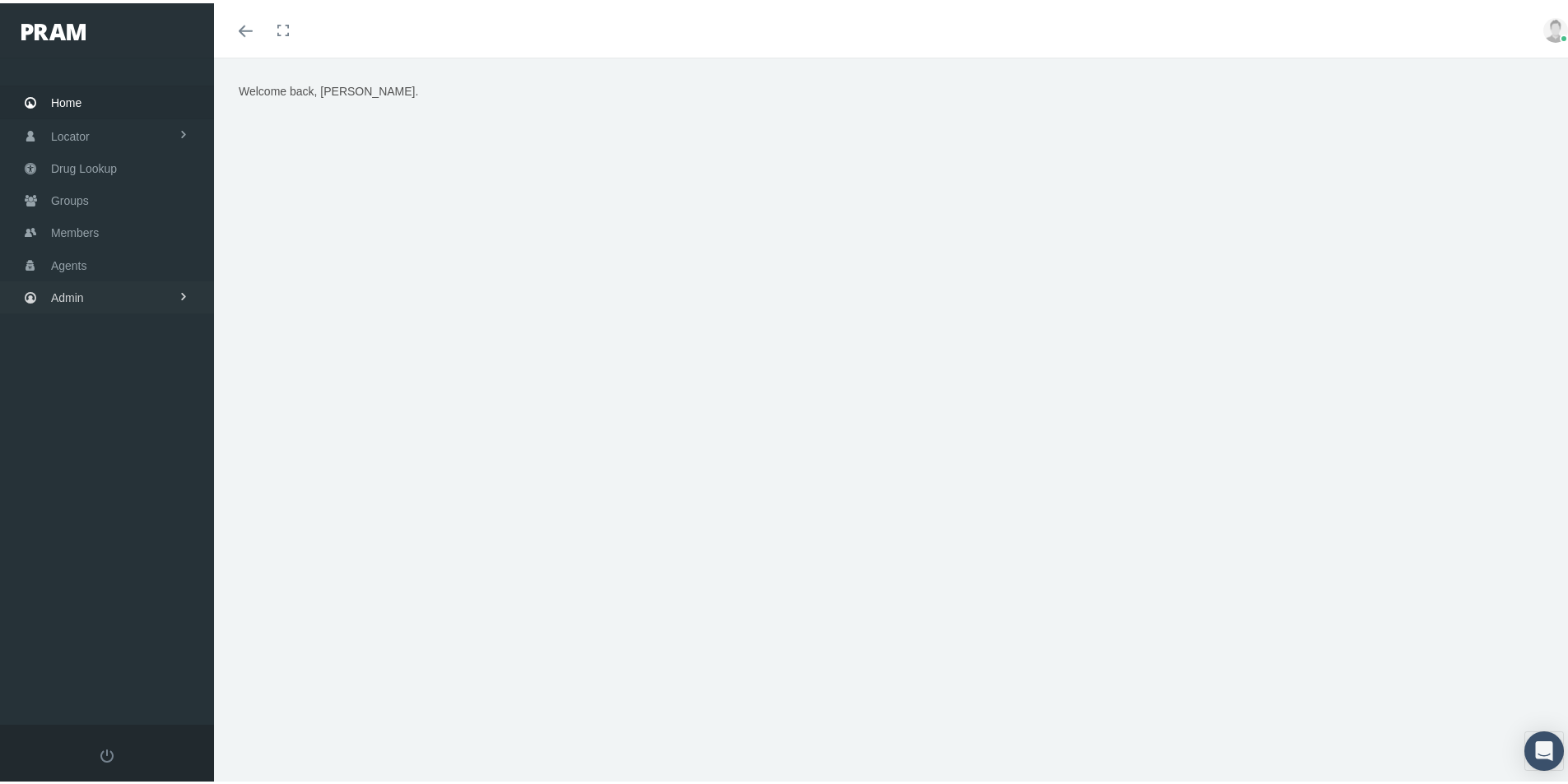
click at [75, 291] on span "Admin" at bounding box center [68, 294] width 33 height 31
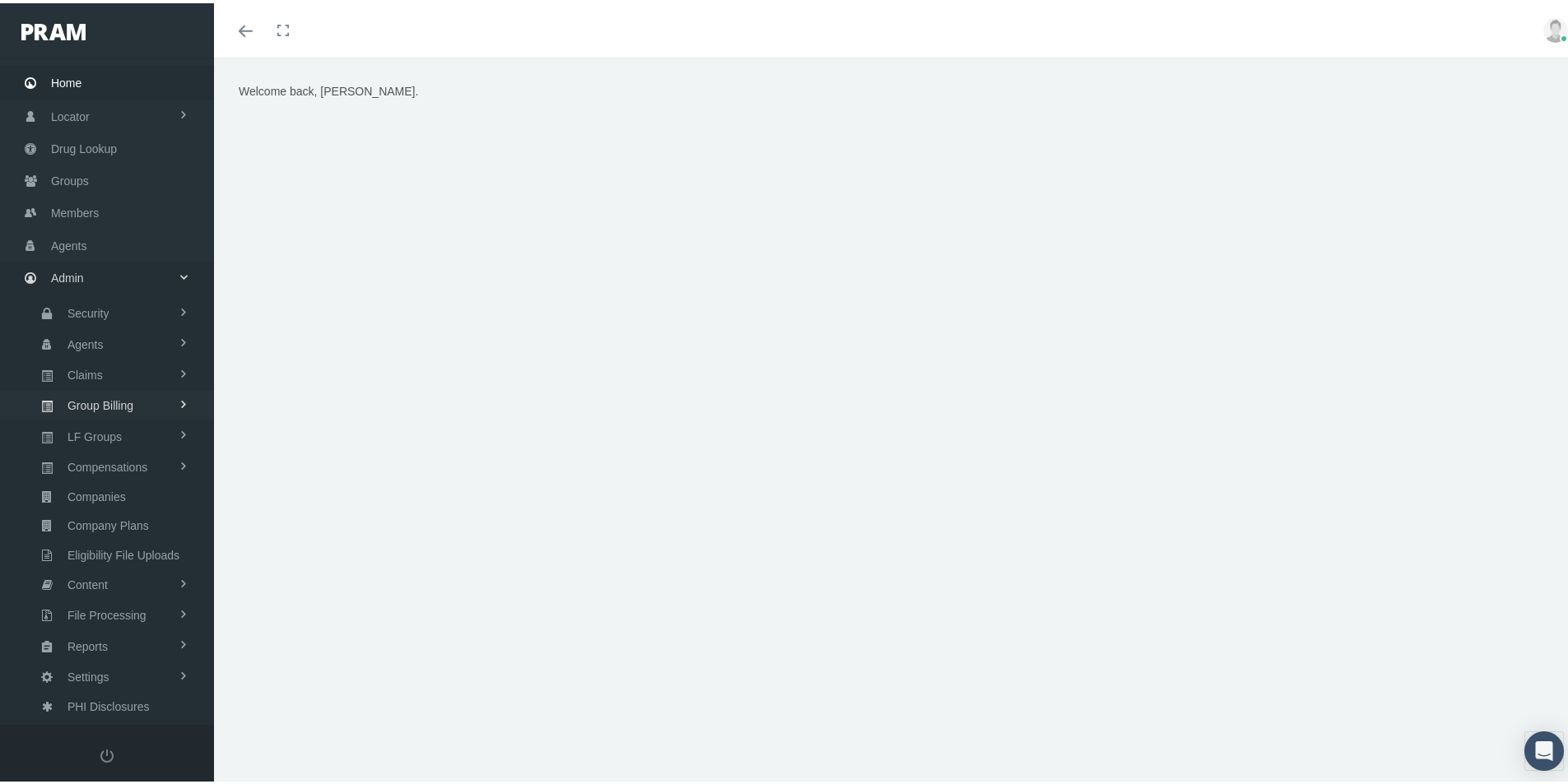
click at [82, 406] on span "Group Billing" at bounding box center [100, 402] width 66 height 28
drag, startPoint x: 83, startPoint y: 521, endPoint x: 173, endPoint y: 536, distance: 91.2
click at [85, 523] on span "Payments" at bounding box center [90, 520] width 51 height 28
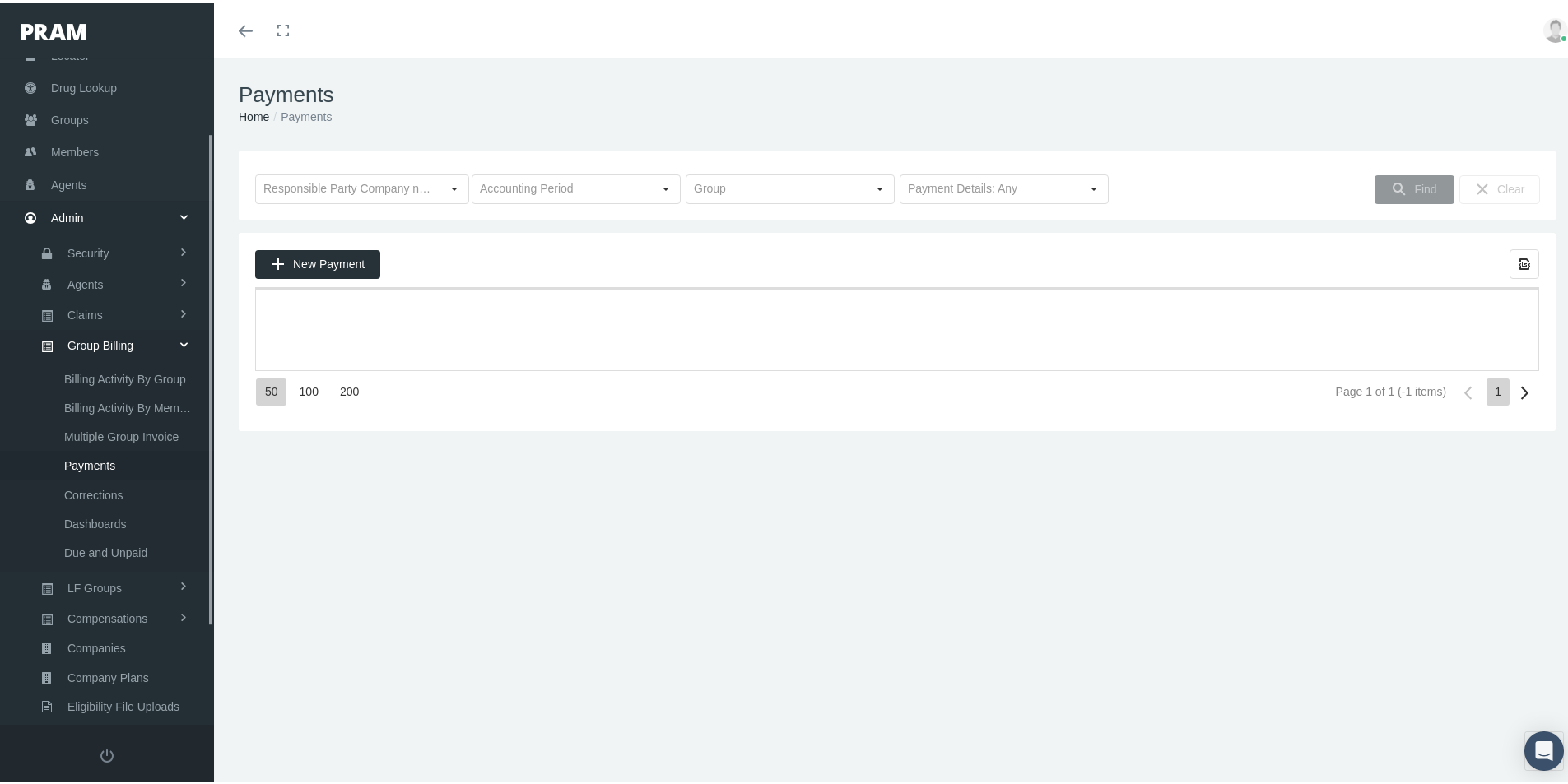
scroll to position [233, 0]
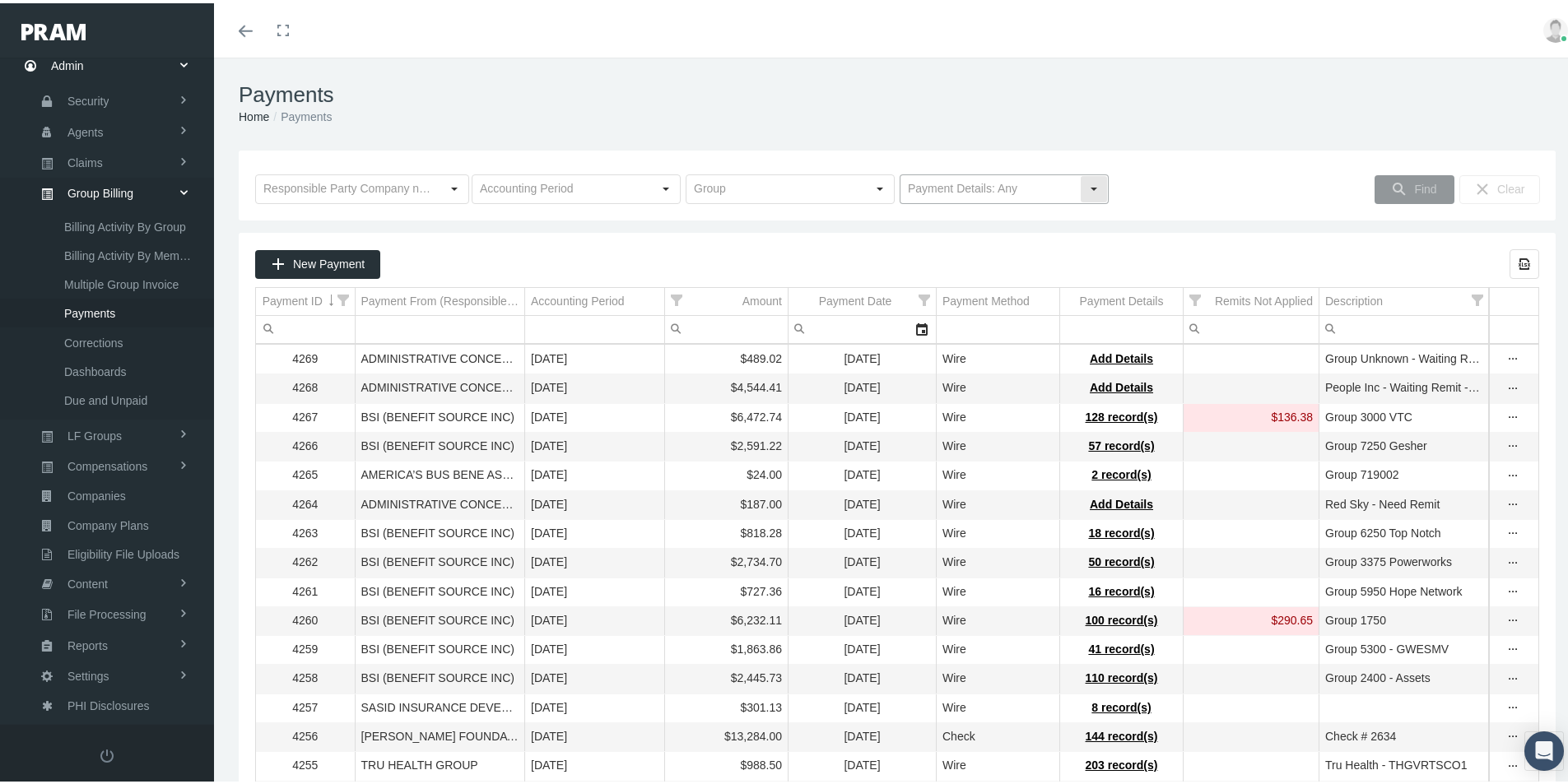
click at [1084, 176] on div "Select" at bounding box center [1094, 186] width 27 height 27
drag, startPoint x: 931, startPoint y: 238, endPoint x: 956, endPoint y: 242, distance: 25.3
click at [930, 241] on div "No Payment Details" at bounding box center [997, 243] width 204 height 28
type input "No Payment Details"
click at [1414, 180] on span "Find" at bounding box center [1424, 186] width 22 height 13
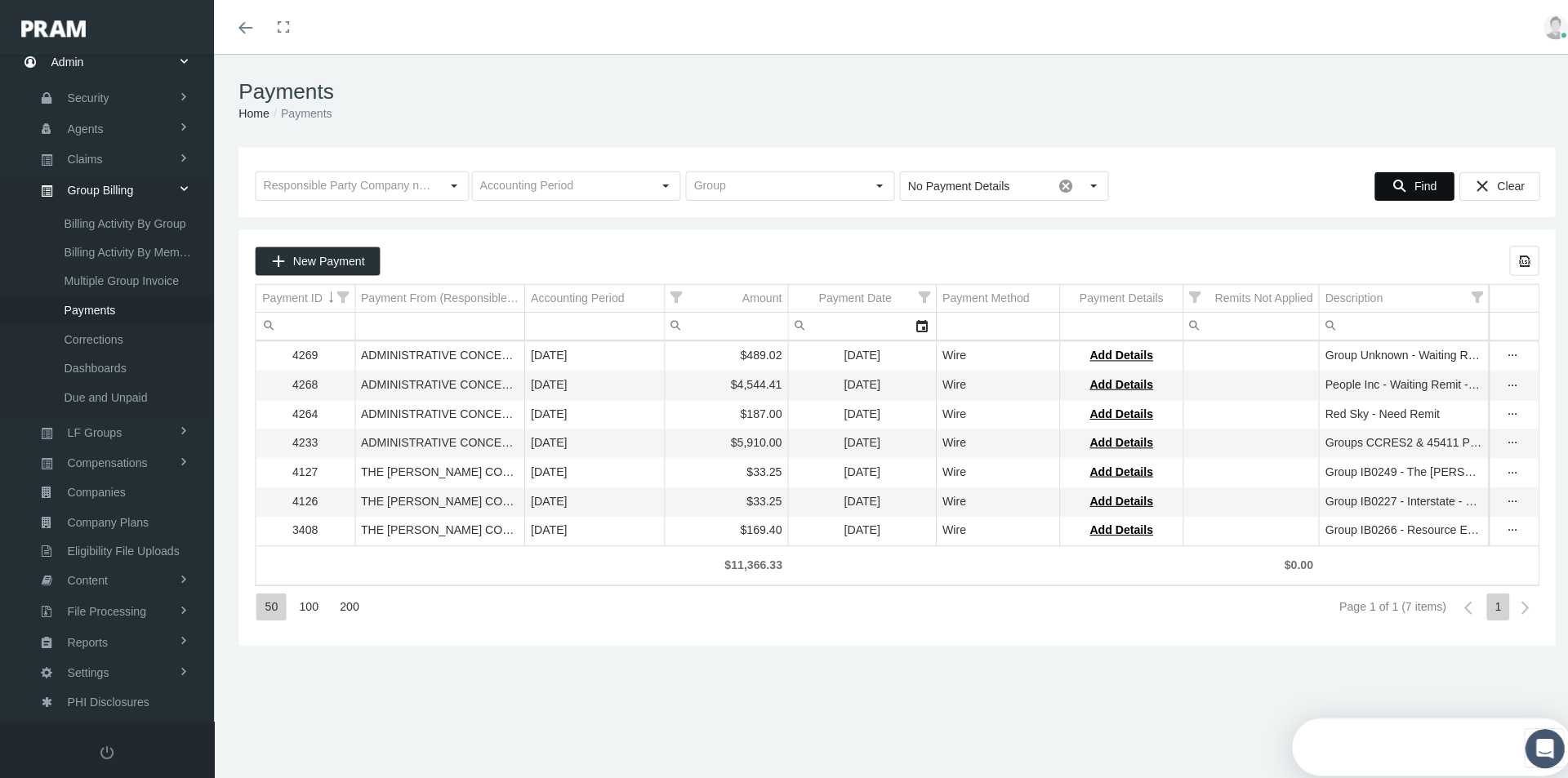
scroll to position [0, 0]
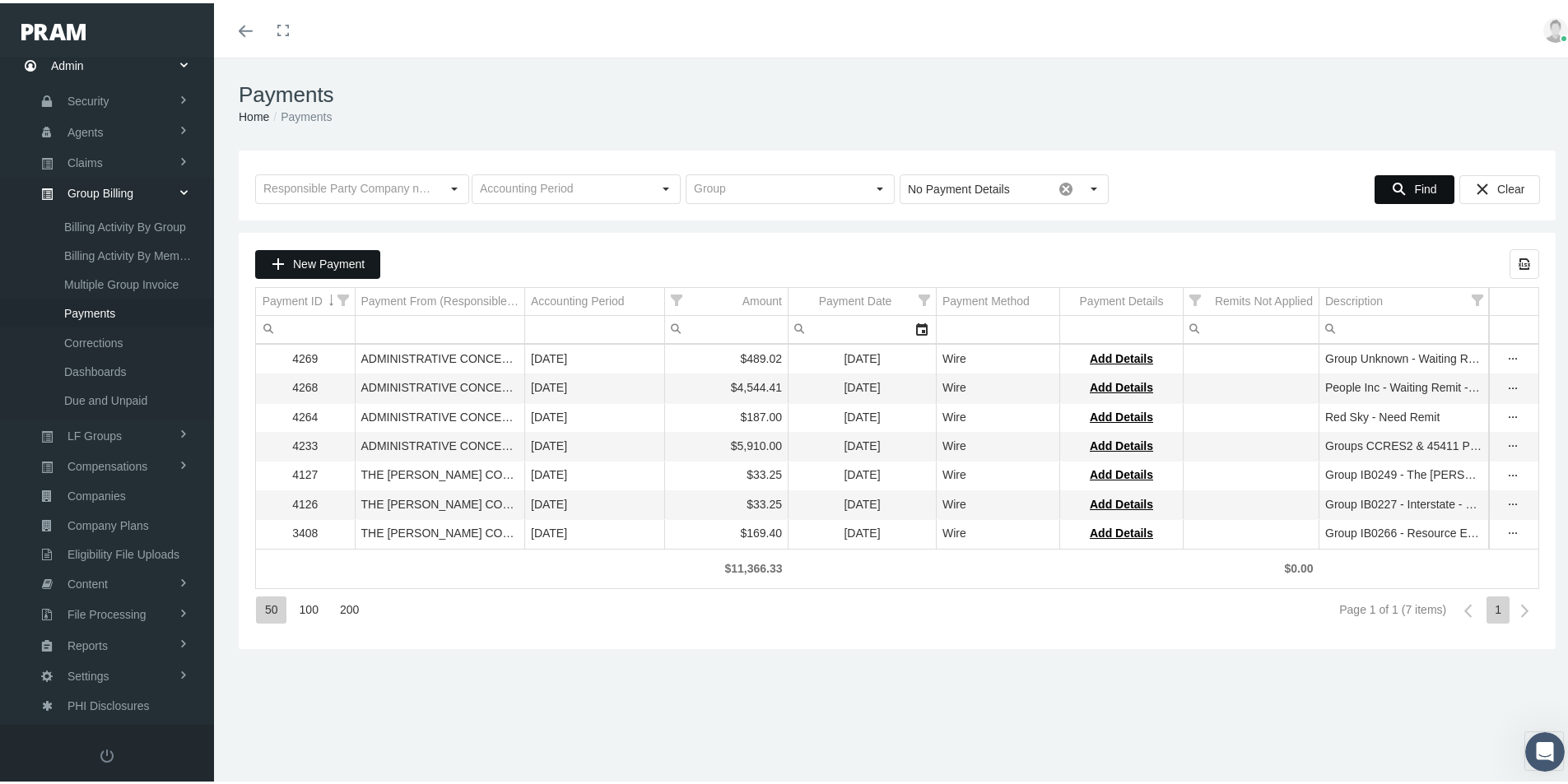
click at [324, 264] on span "New Payment" at bounding box center [329, 261] width 71 height 13
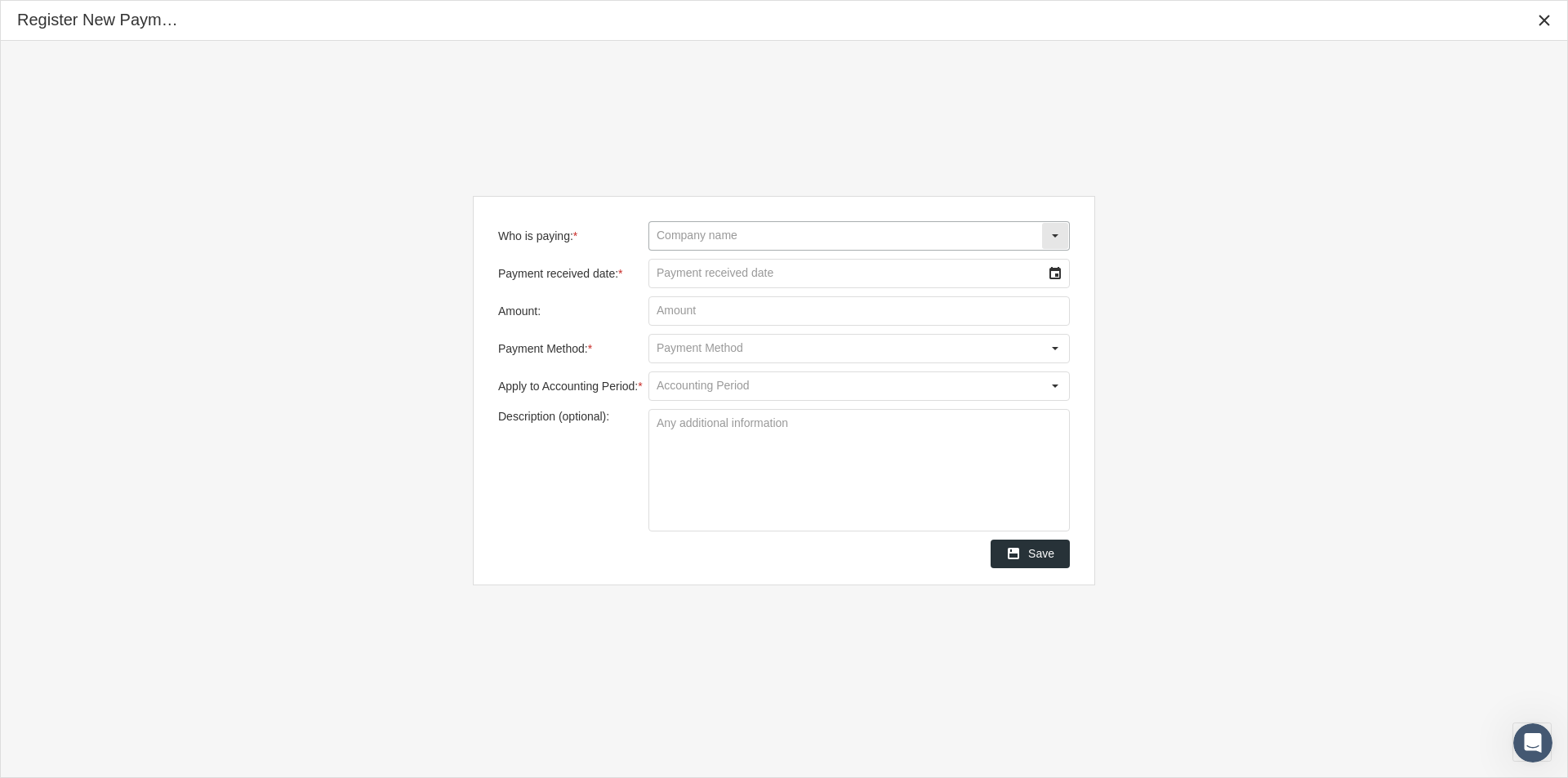
click at [686, 237] on input "Who is paying: *" at bounding box center [845, 235] width 392 height 27
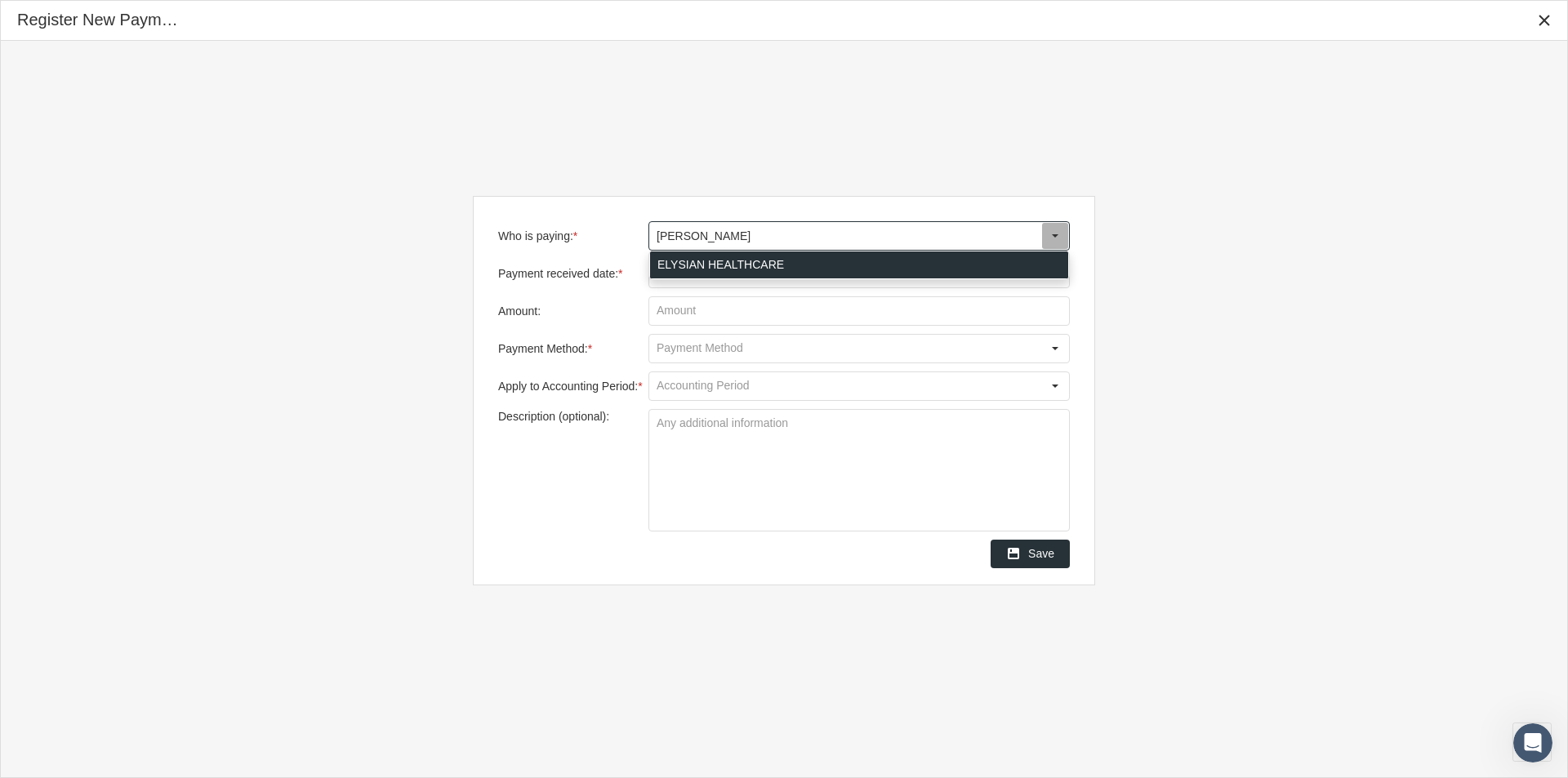
click at [742, 257] on div "ELYSIAN HEALTHCARE" at bounding box center [859, 265] width 418 height 27
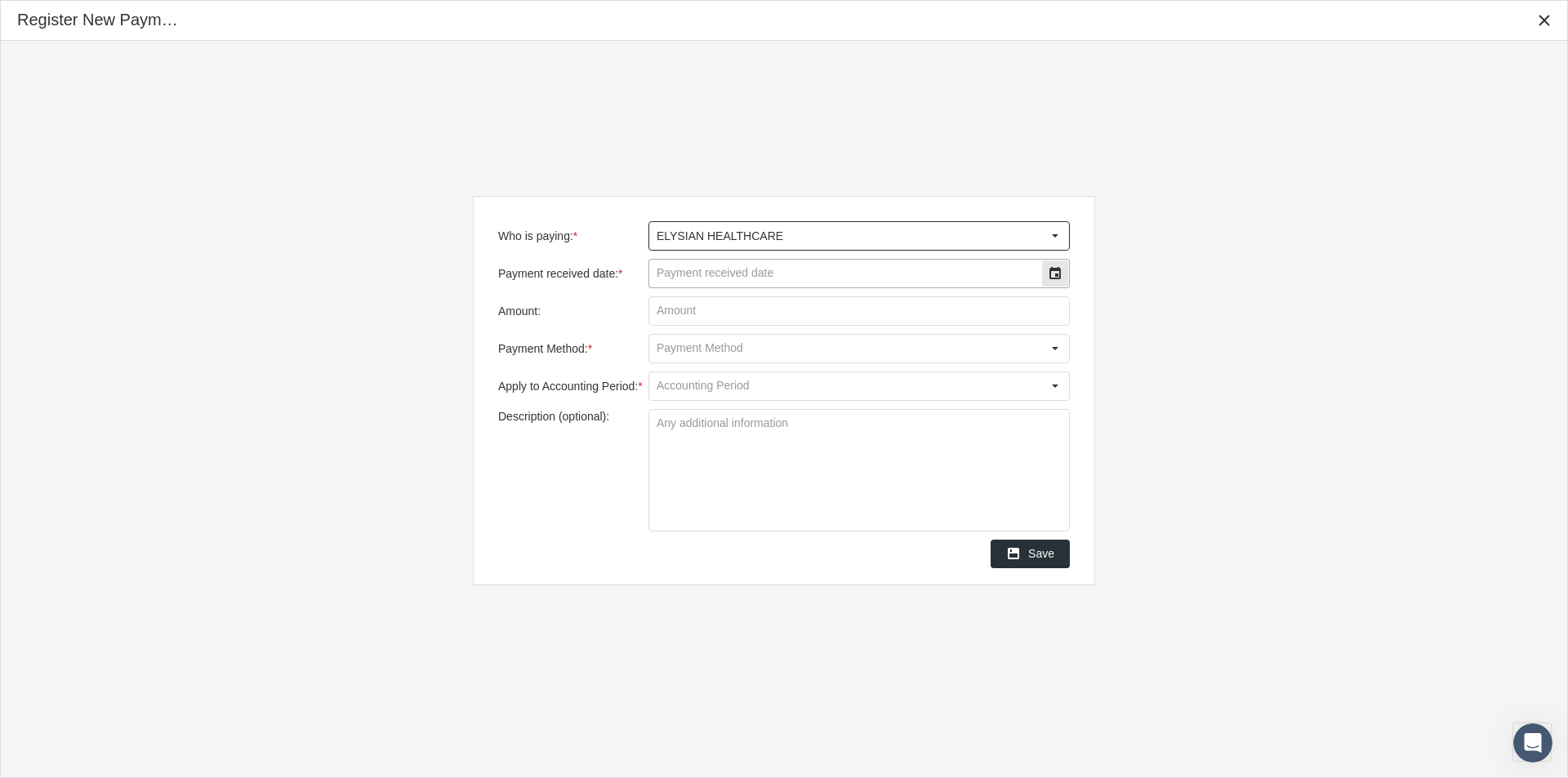
type input "ELYSIAN HEALTHCARE"
drag, startPoint x: 739, startPoint y: 267, endPoint x: 766, endPoint y: 270, distance: 27.2
click at [738, 268] on input "Payment received date: *" at bounding box center [845, 273] width 392 height 27
type input "[DATE]"
type input "$ 7,045.00"
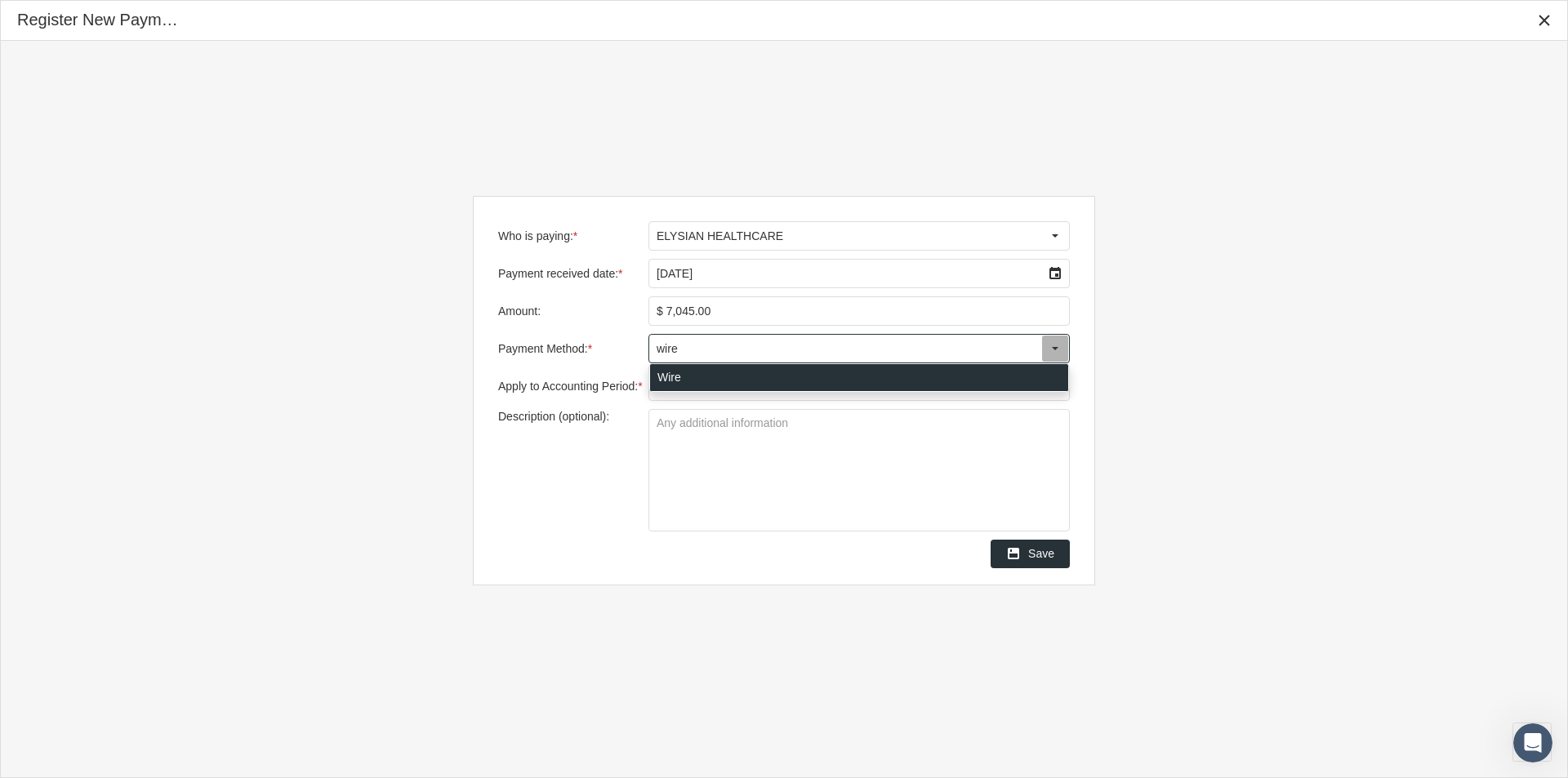
click at [667, 375] on div "Wire" at bounding box center [859, 377] width 418 height 27
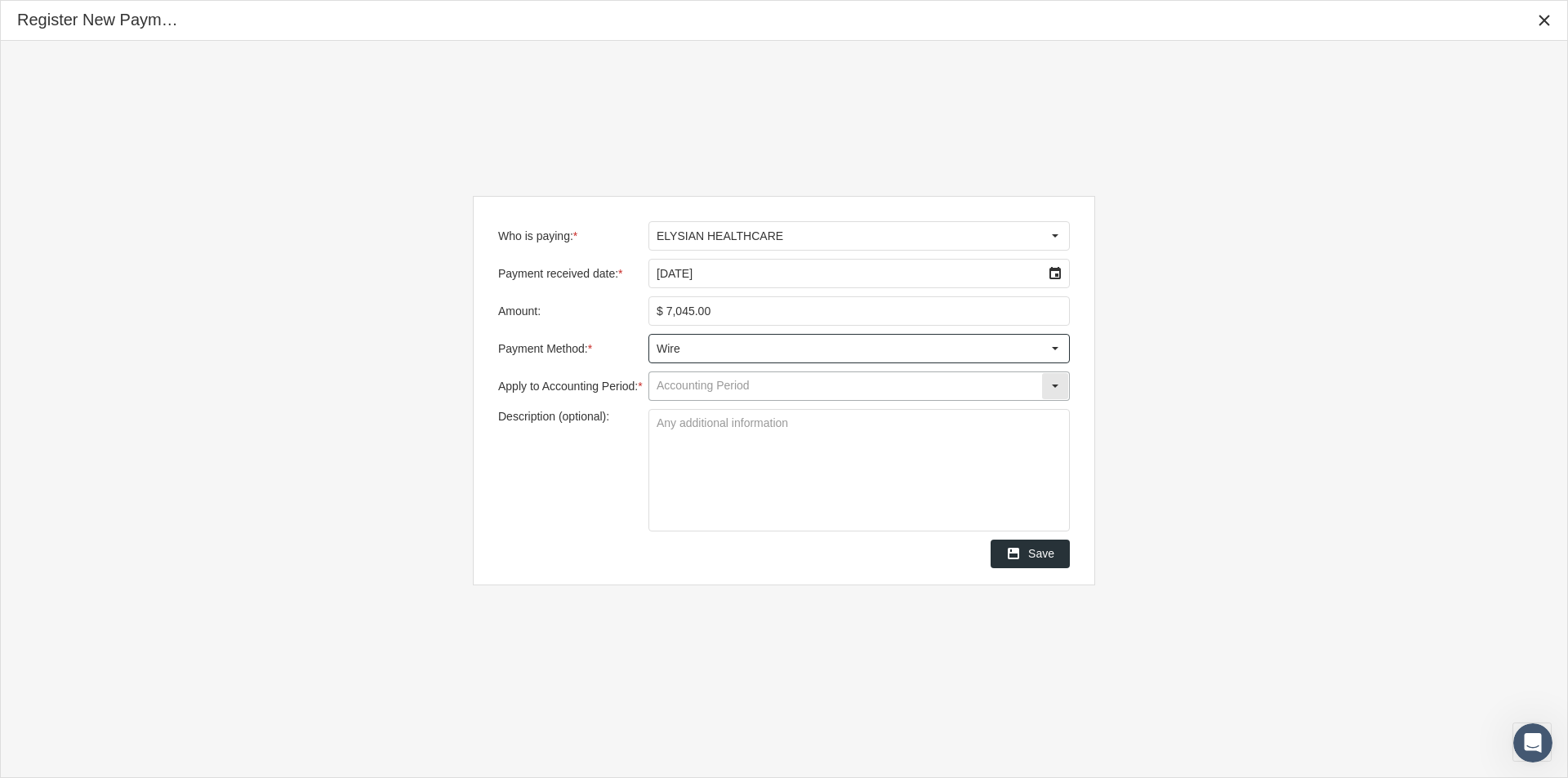
type input "Wire"
click at [675, 382] on input "Apply to Accounting Period: *" at bounding box center [845, 386] width 392 height 27
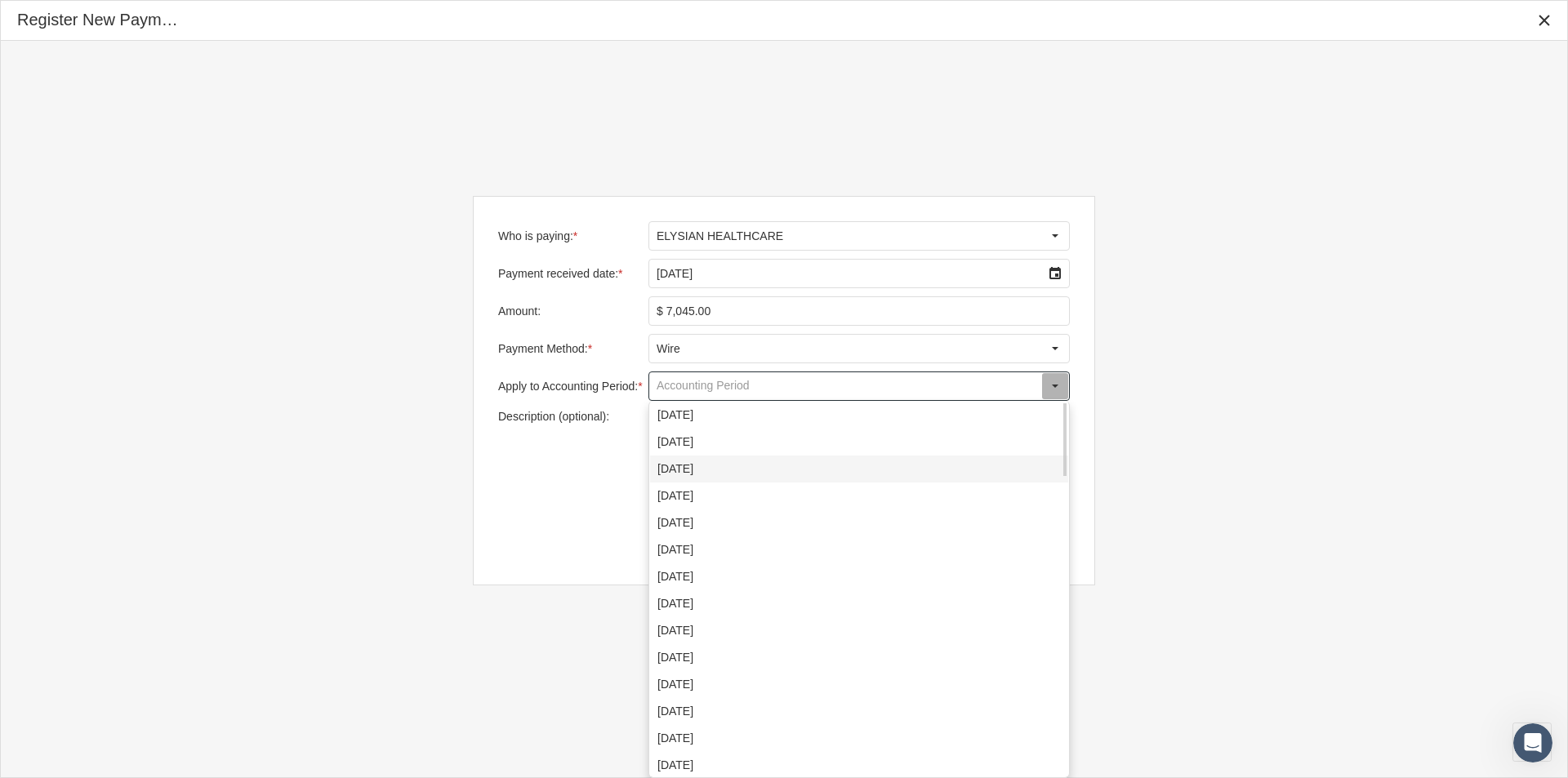
drag, startPoint x: 669, startPoint y: 461, endPoint x: 678, endPoint y: 471, distance: 13.5
click at [669, 462] on div "[DATE]" at bounding box center [859, 469] width 418 height 27
type input "[DATE]"
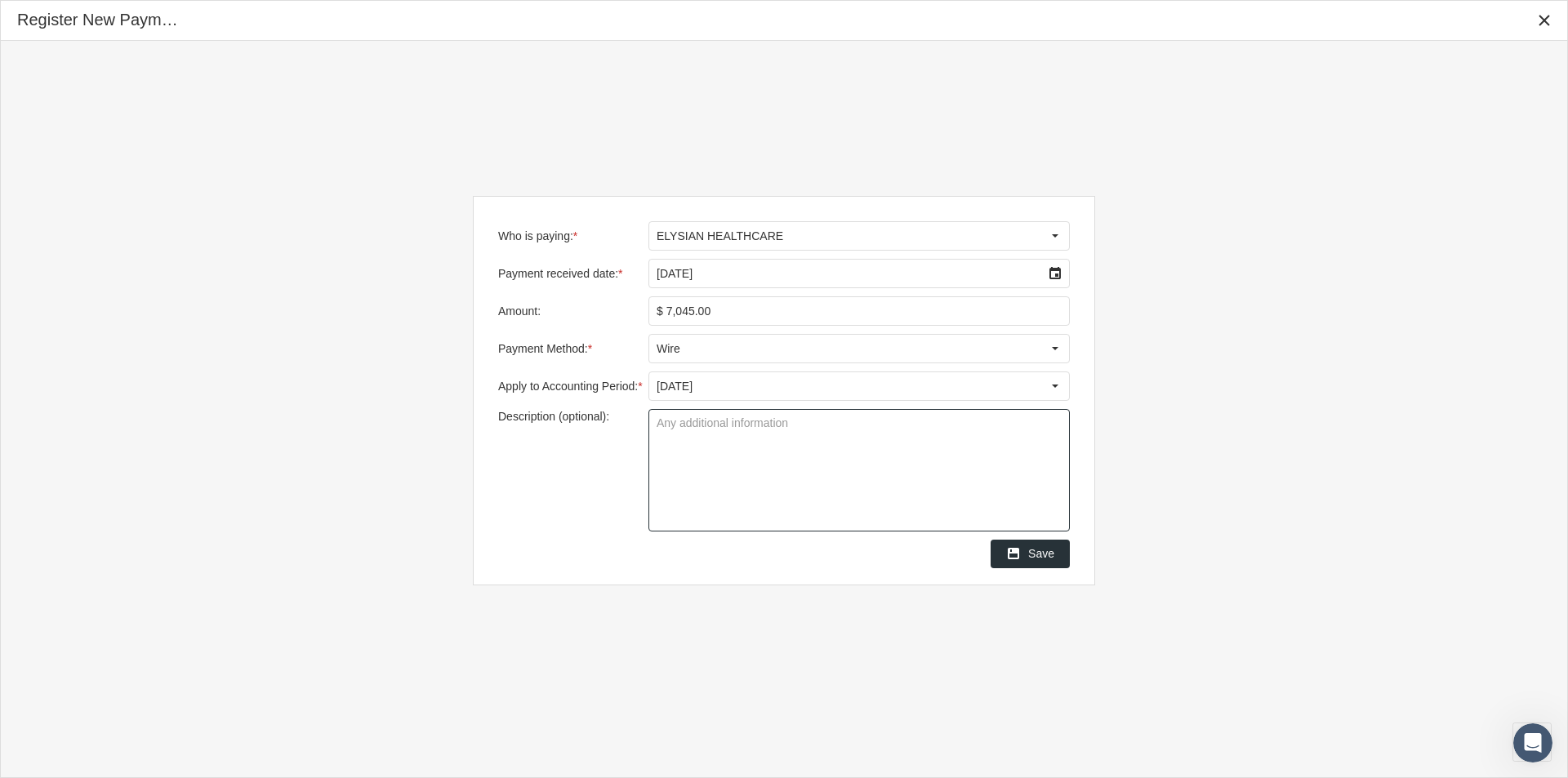
click at [661, 429] on textarea "Description (optional):" at bounding box center [859, 471] width 420 height 121
type textarea "Group WBF - OVERLAY"
click at [813, 474] on textarea "Group WBF - OVERLAY" at bounding box center [859, 471] width 420 height 121
click at [1042, 557] on span "Save" at bounding box center [1042, 554] width 26 height 13
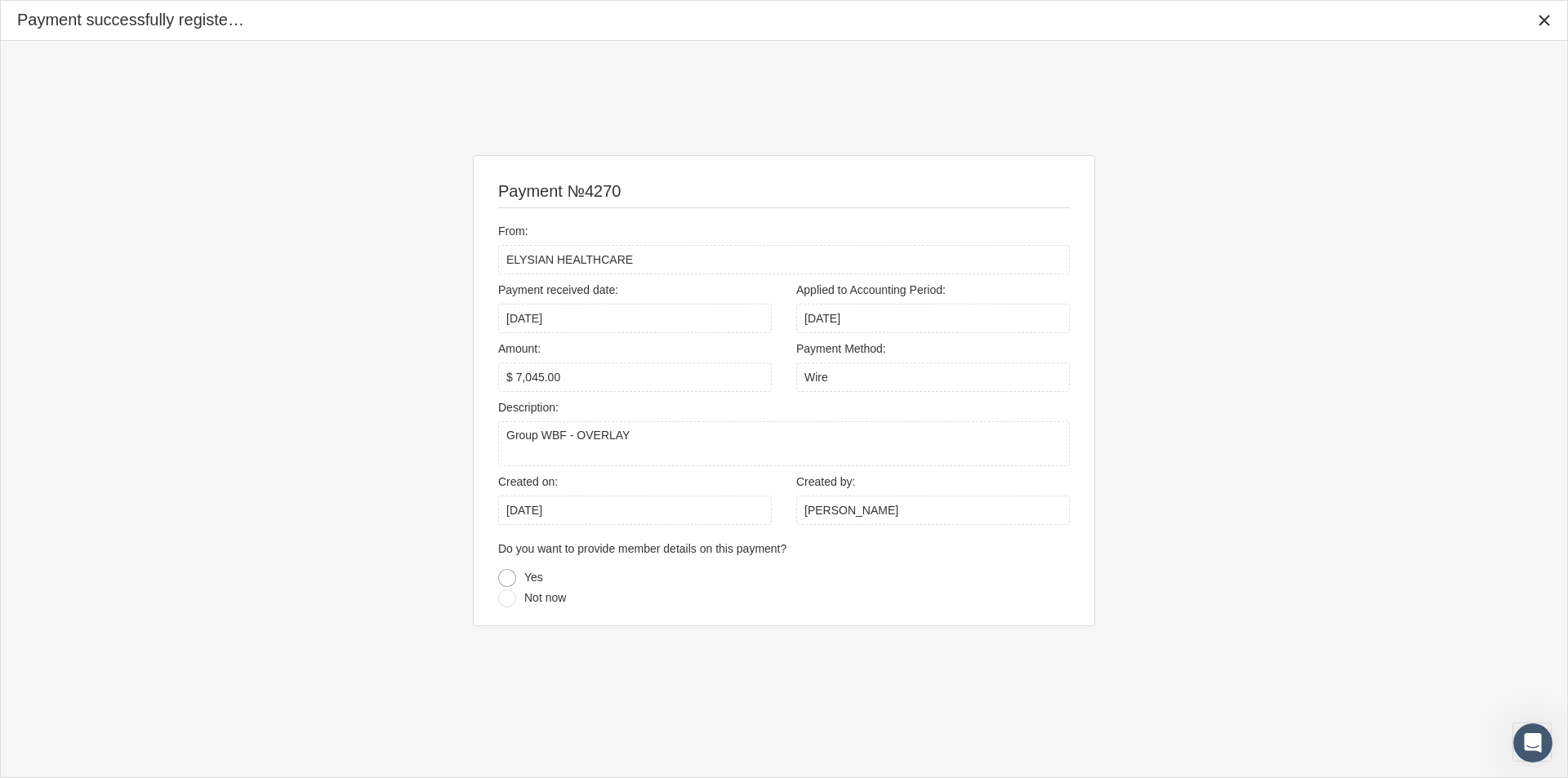
click at [504, 574] on div at bounding box center [507, 578] width 18 height 18
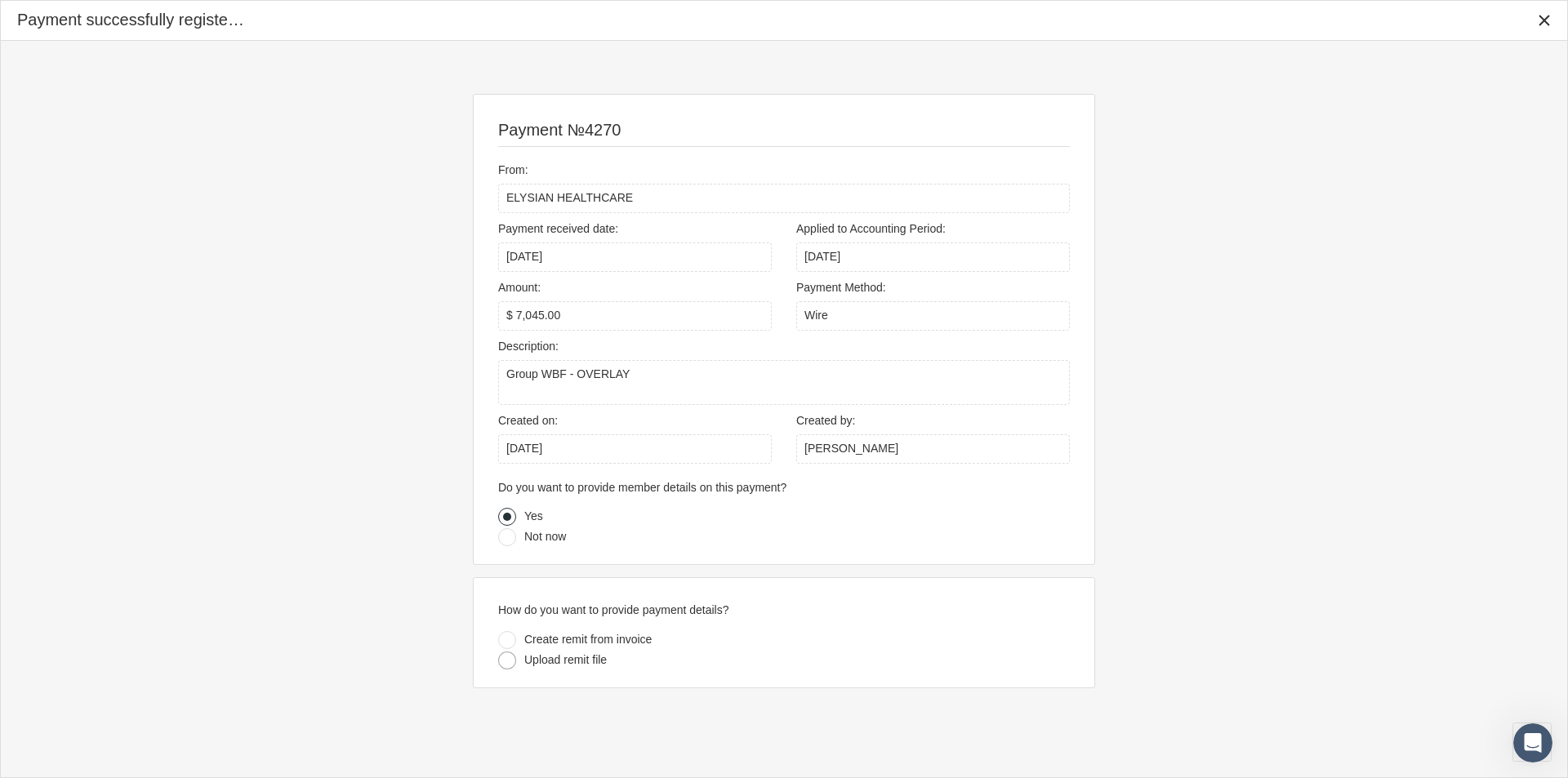
click at [509, 661] on div at bounding box center [507, 660] width 18 height 18
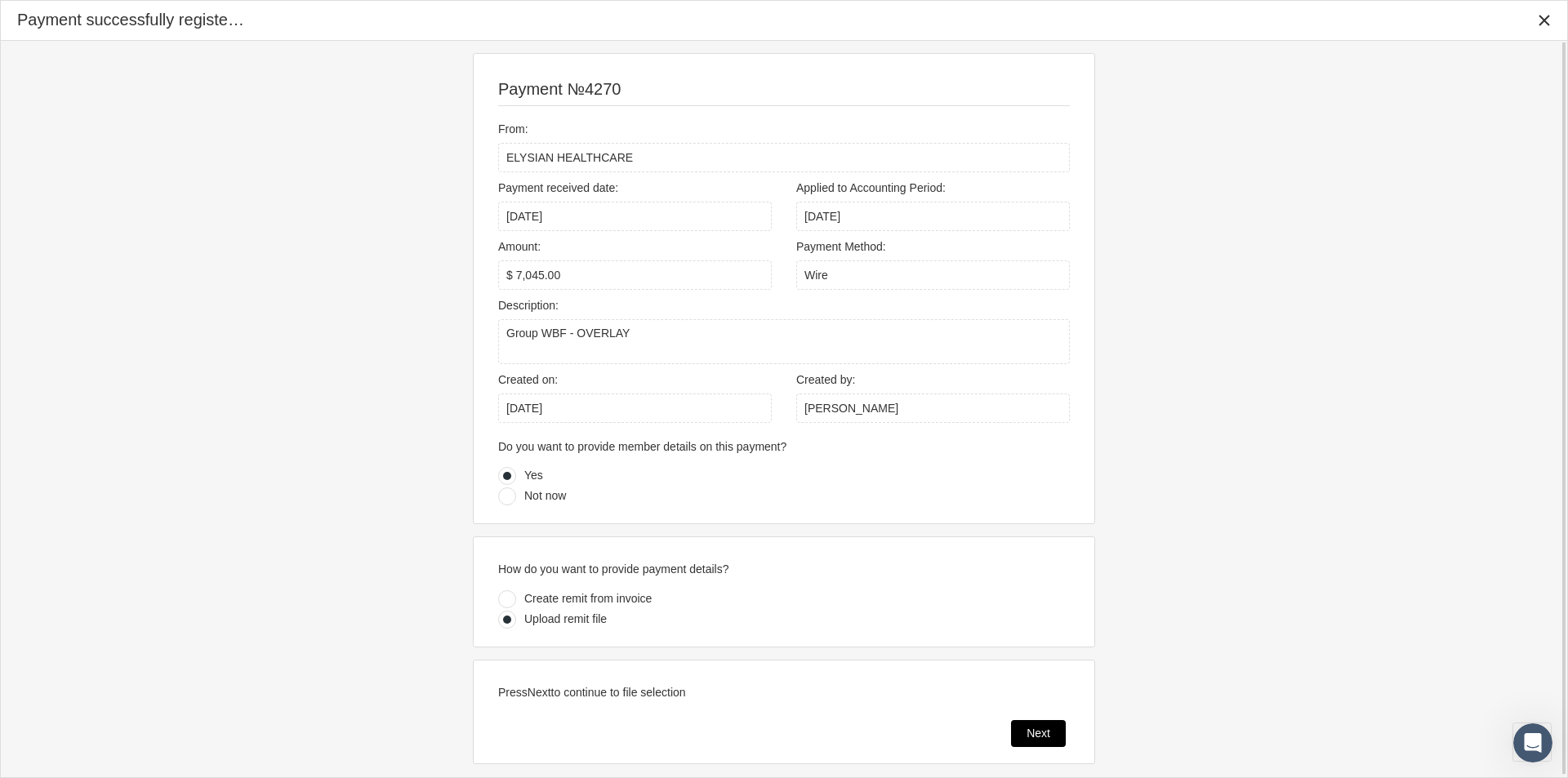
click at [1031, 735] on span "Next" at bounding box center [1038, 734] width 24 height 13
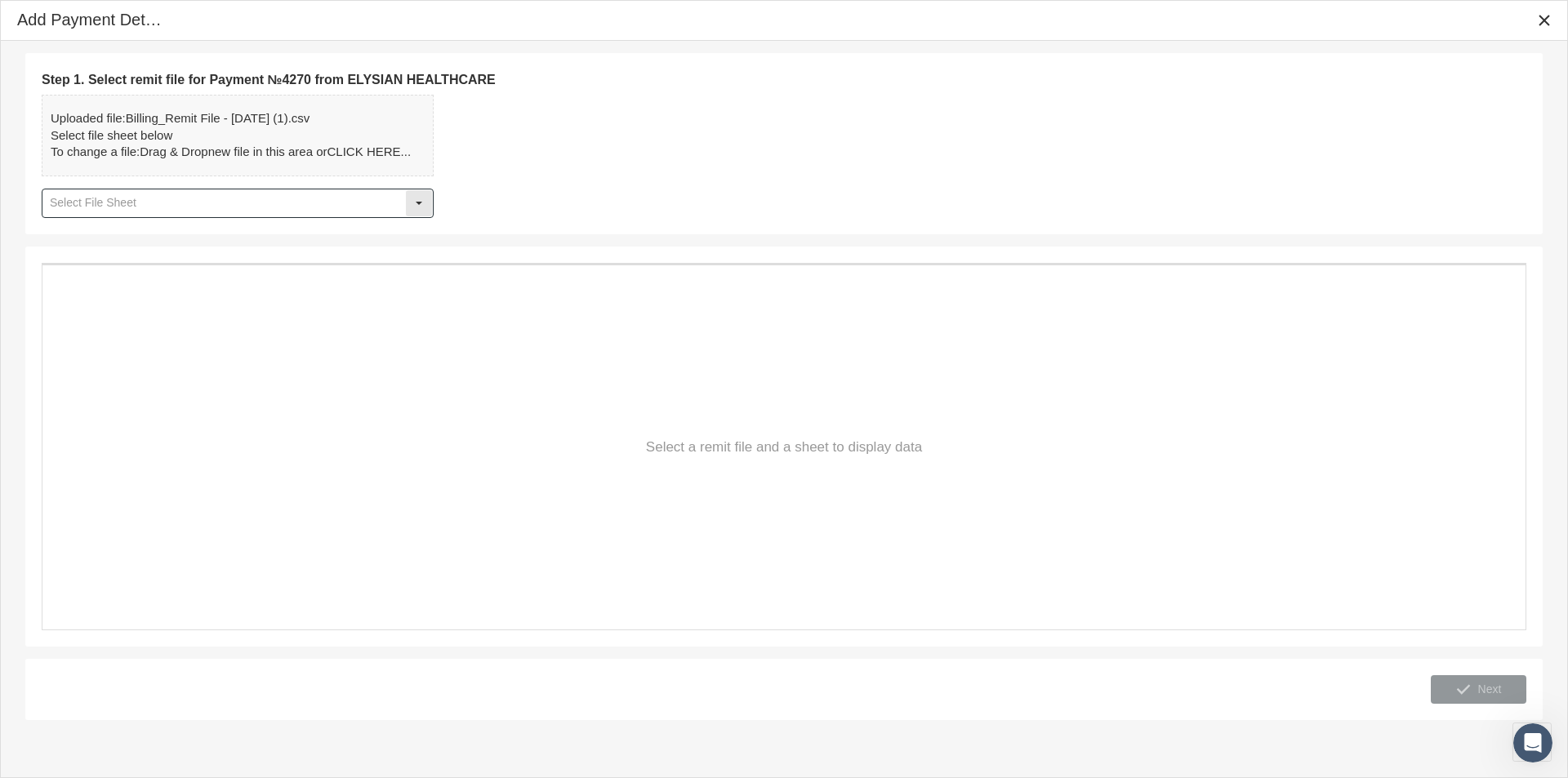
drag, startPoint x: 417, startPoint y: 200, endPoint x: 407, endPoint y: 202, distance: 10.2
click at [417, 200] on div "Select" at bounding box center [419, 203] width 26 height 26
click at [71, 231] on div "Table1" at bounding box center [237, 233] width 388 height 27
type input "Table1"
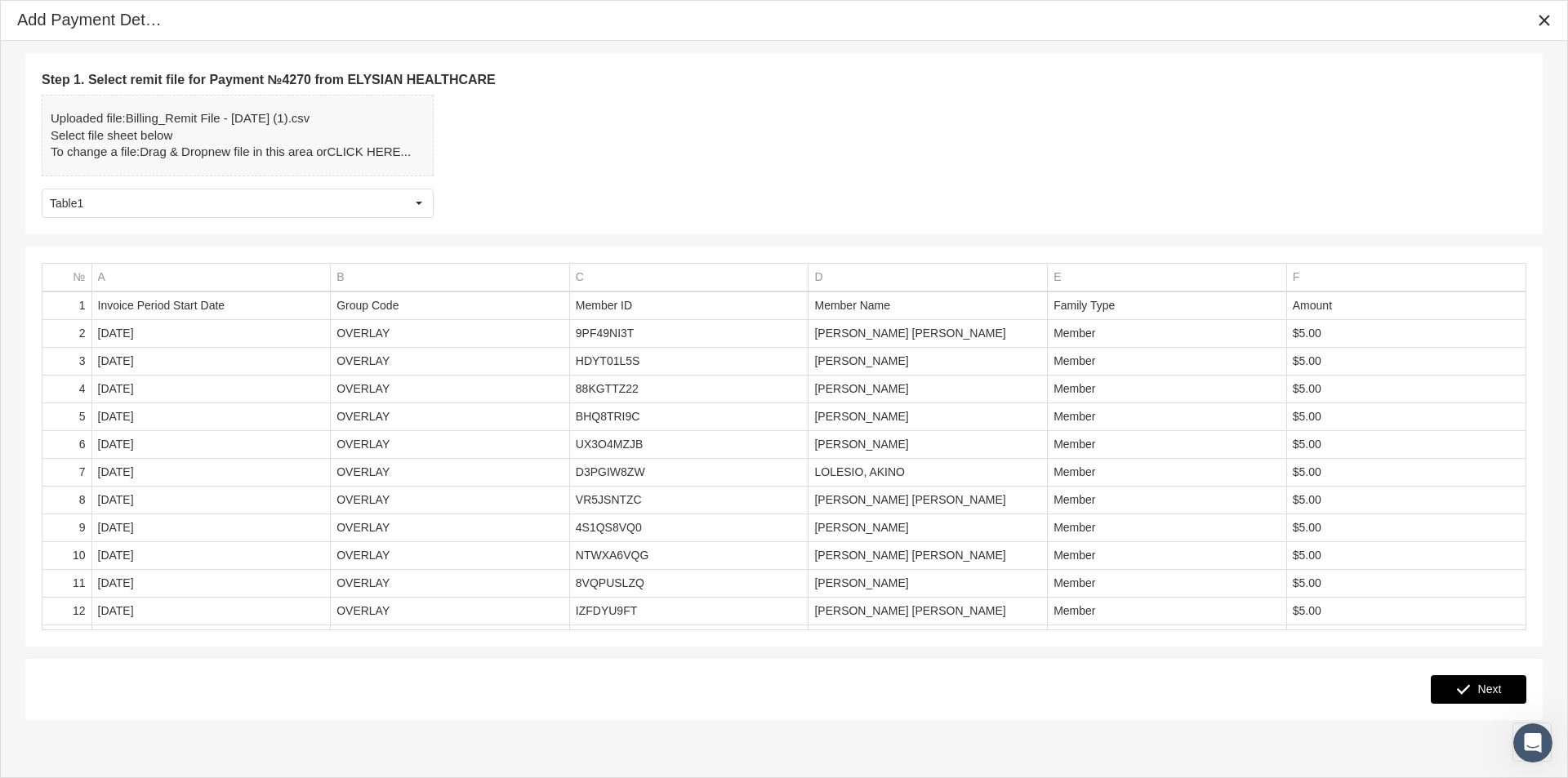
click at [1480, 684] on span "Next" at bounding box center [1490, 689] width 24 height 13
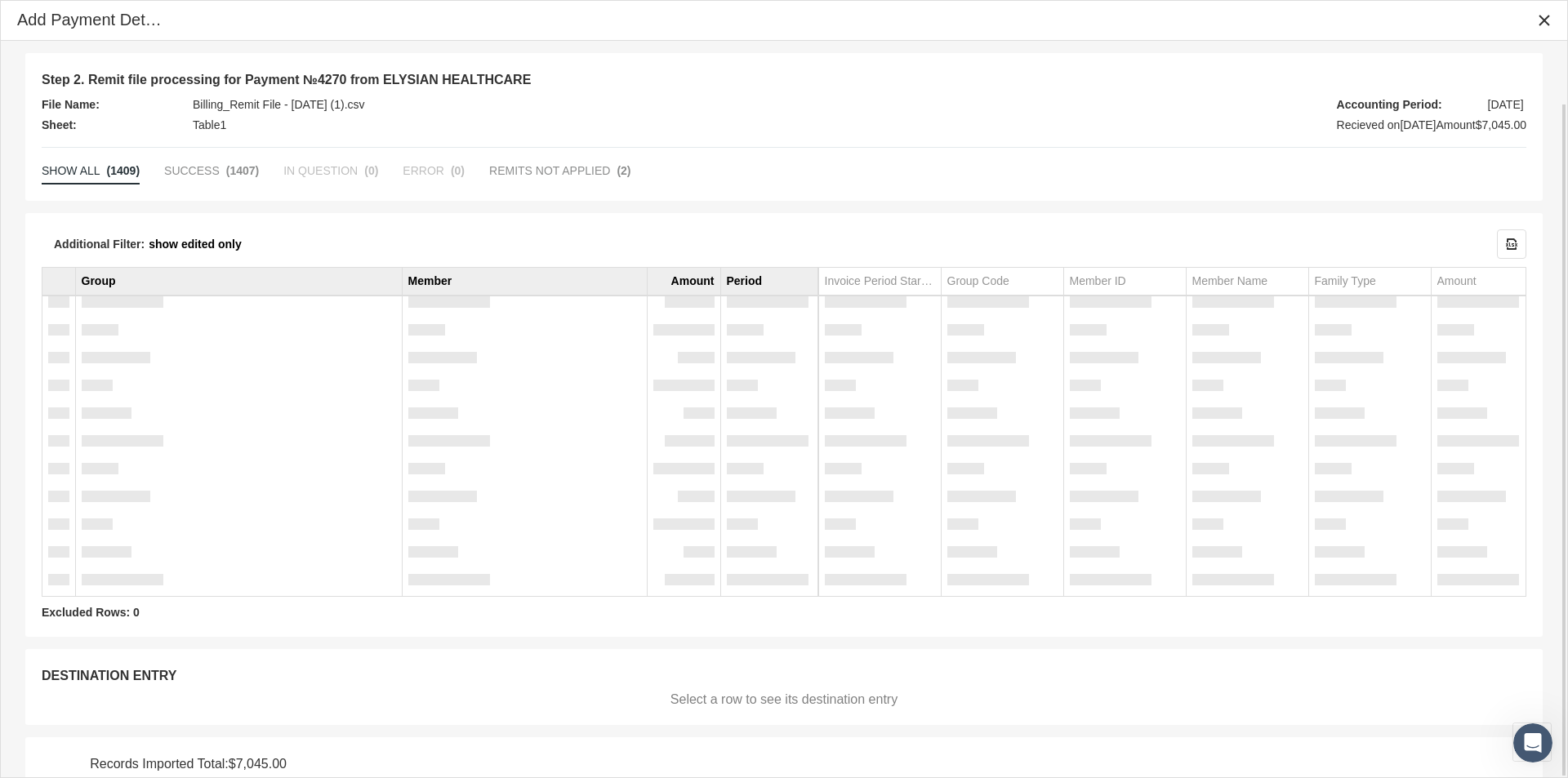
scroll to position [68, 0]
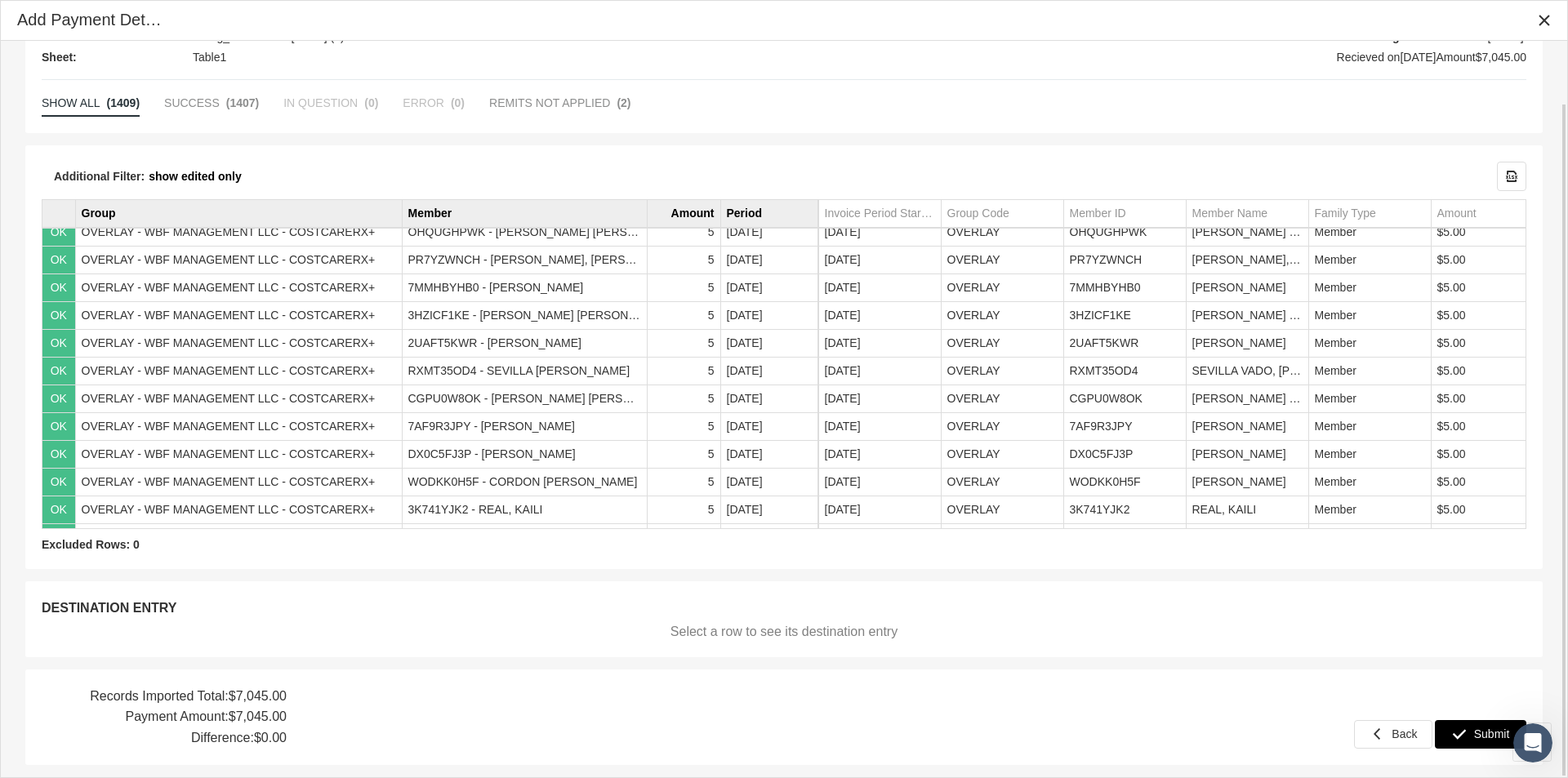
click at [1489, 733] on span "Submit" at bounding box center [1491, 735] width 36 height 13
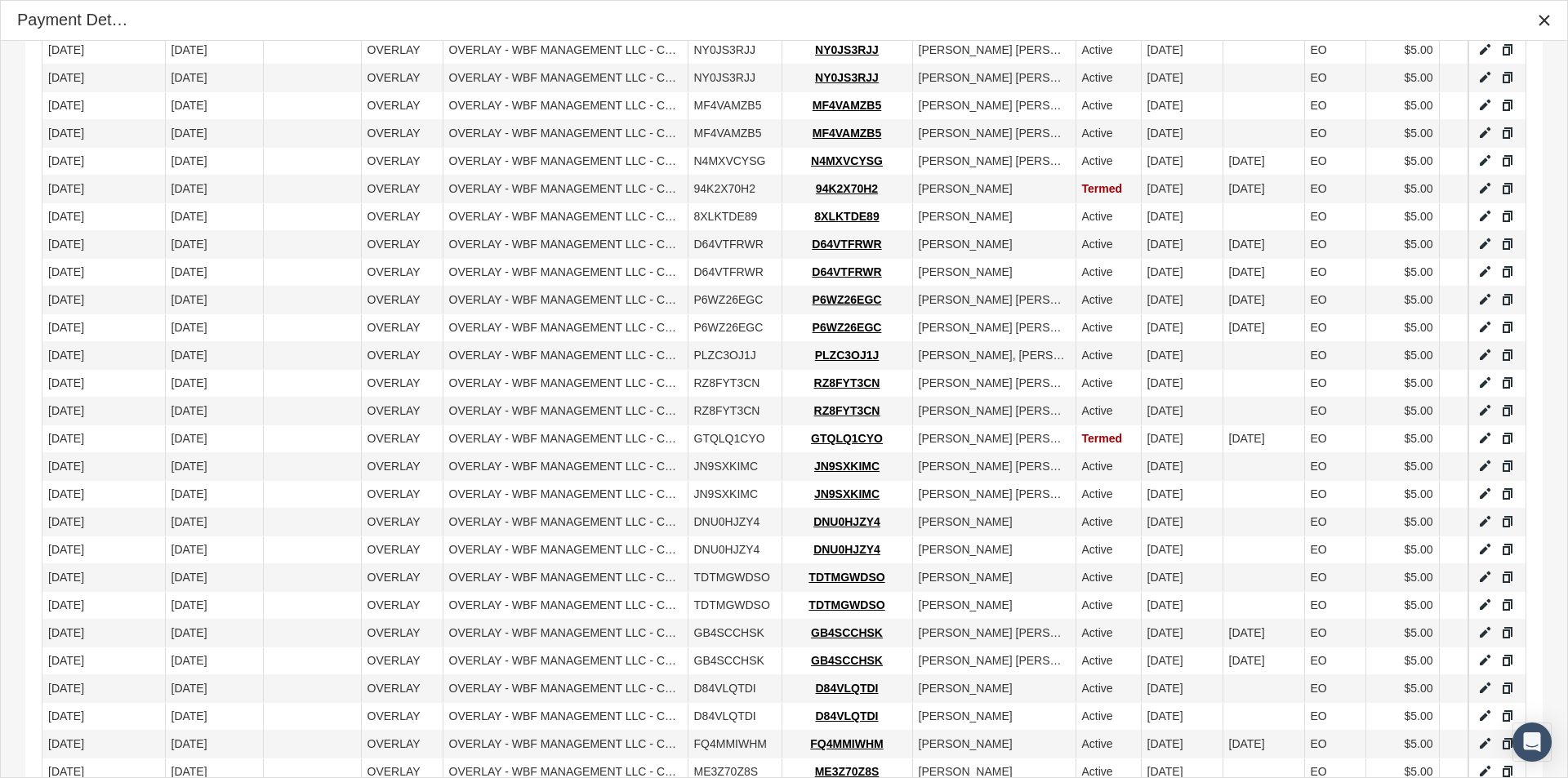
scroll to position [1093, 0]
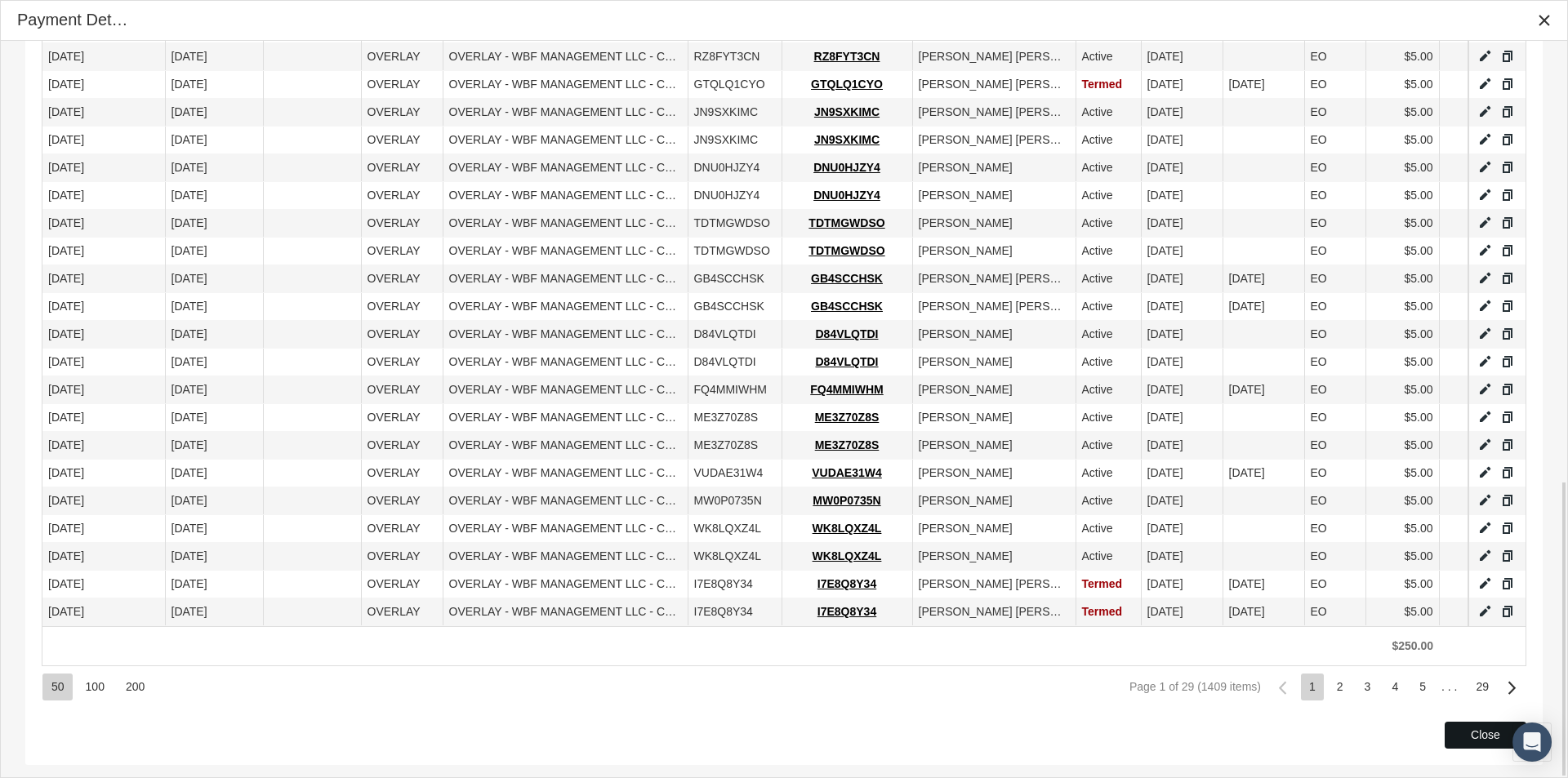
click at [1472, 729] on span "Close" at bounding box center [1485, 735] width 29 height 13
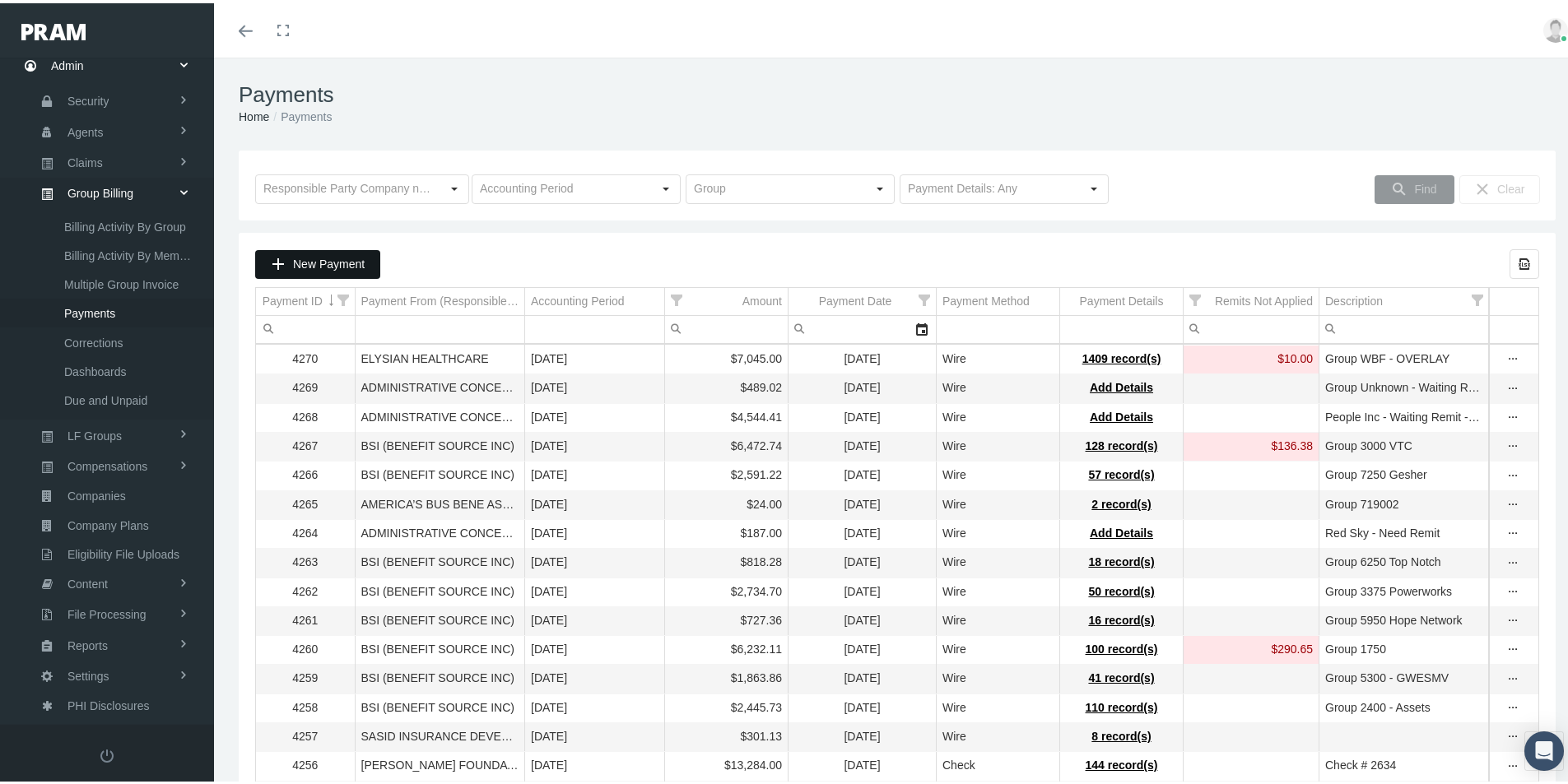
click at [312, 252] on div "New Payment" at bounding box center [318, 261] width 124 height 28
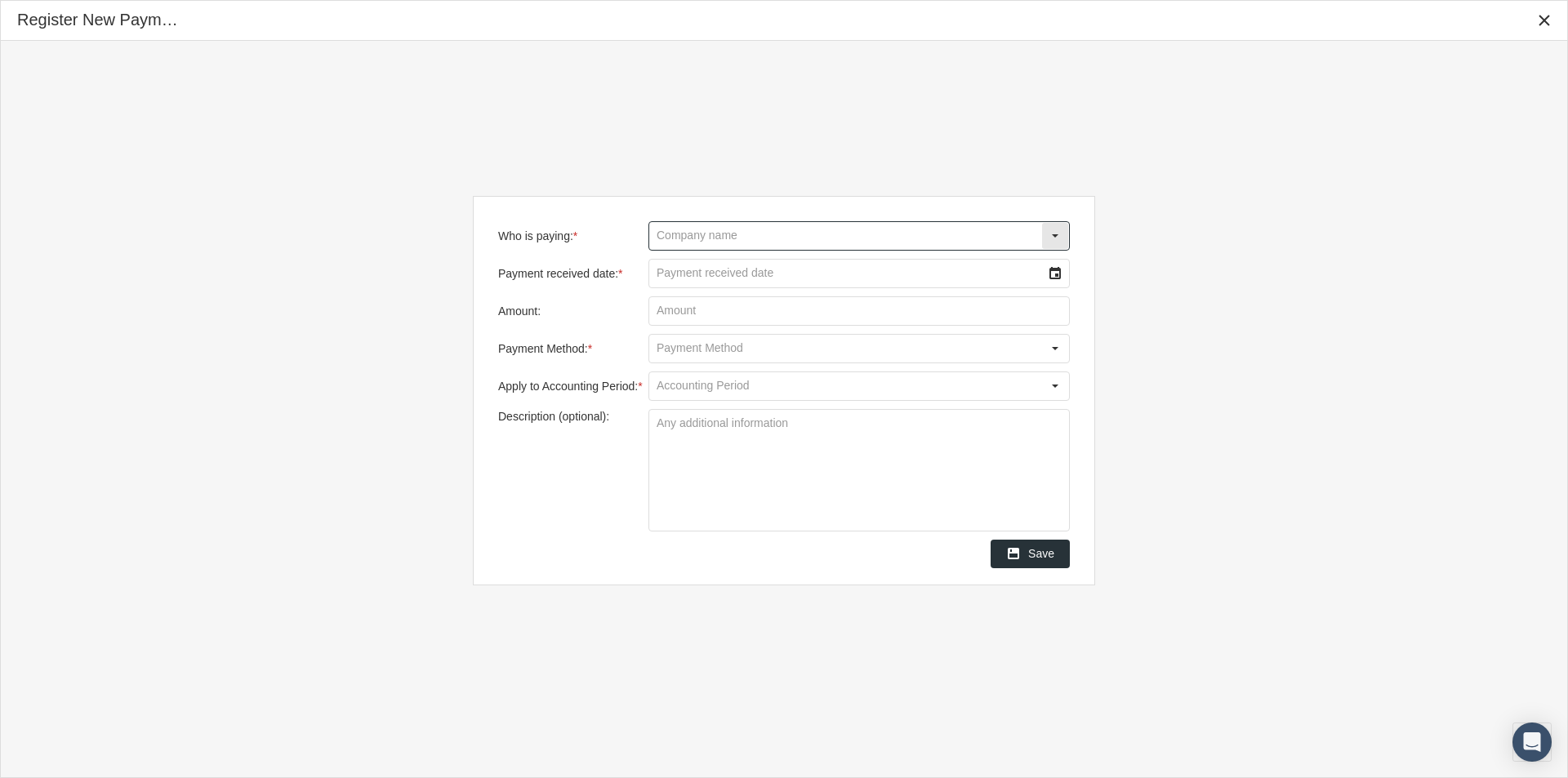
click at [665, 226] on input "Who is paying: *" at bounding box center [845, 235] width 392 height 27
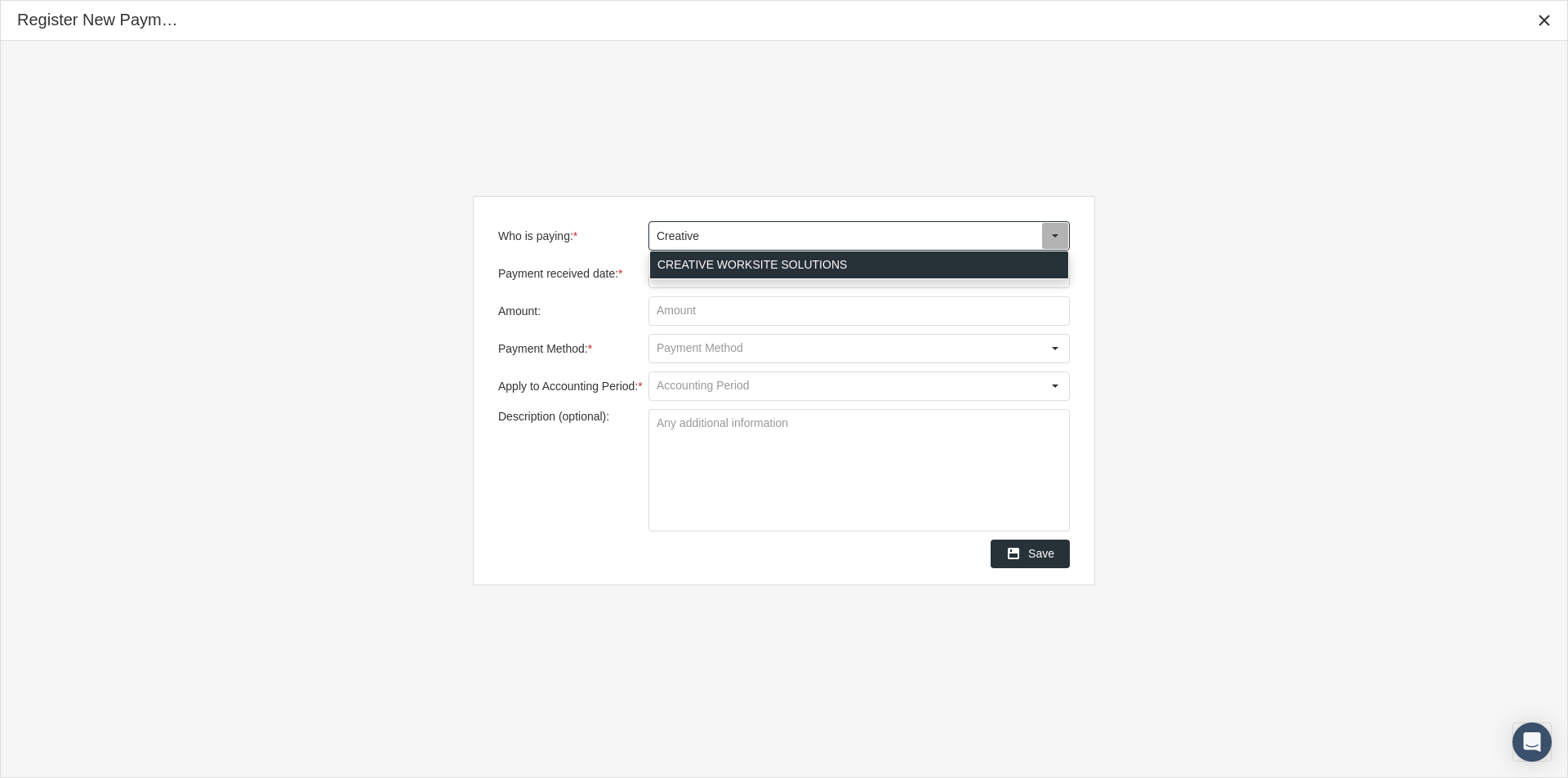
click at [693, 268] on div "CREATIVE WORKSITE SOLUTIONS" at bounding box center [859, 265] width 418 height 27
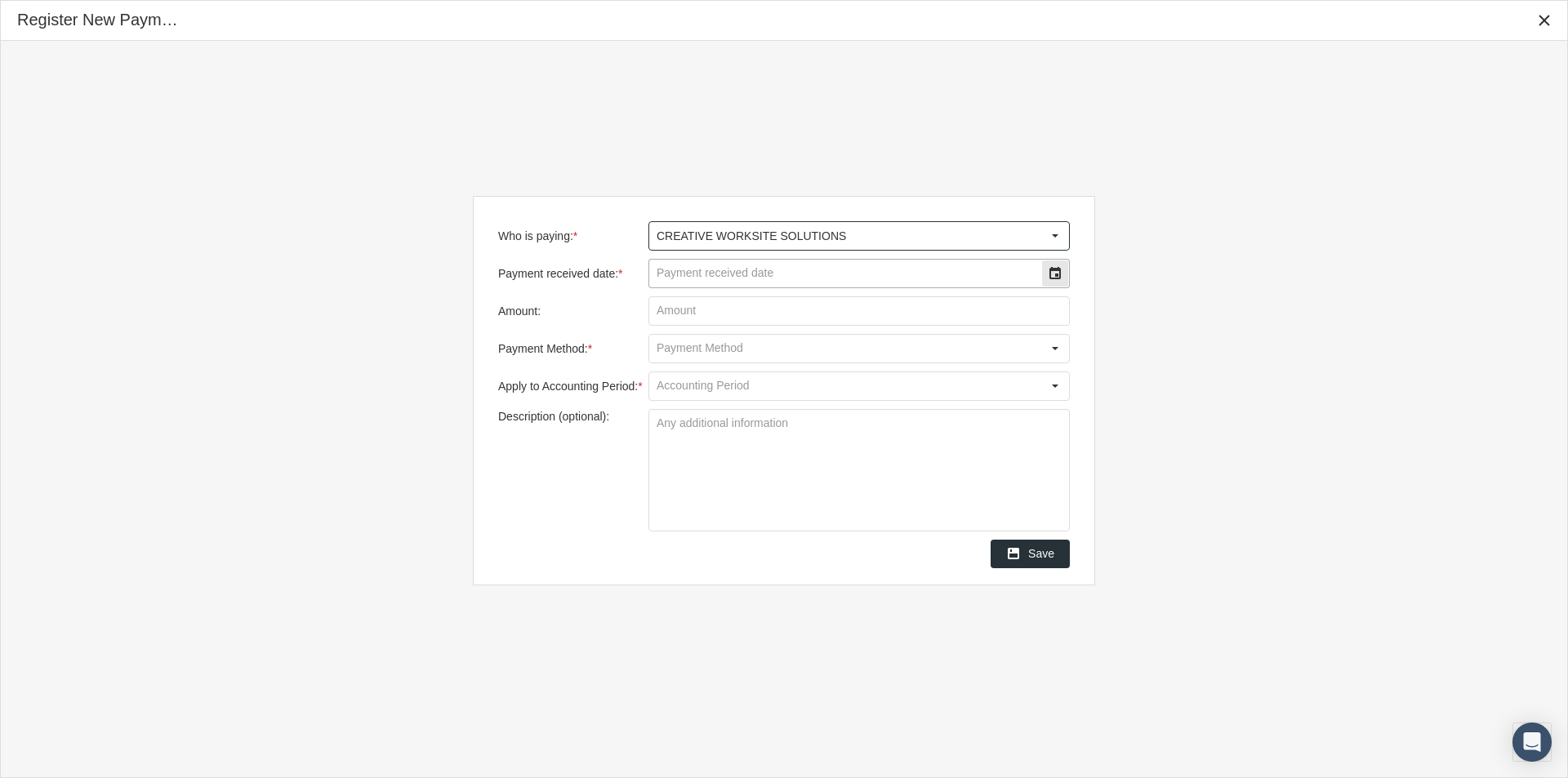
type input "CREATIVE WORKSITE SOLUTIONS"
click at [700, 267] on input "Payment received date: *" at bounding box center [845, 273] width 392 height 27
type input "[DATE]"
type input "$ 210.00"
click at [678, 348] on input "Payment Method: *" at bounding box center [845, 348] width 392 height 27
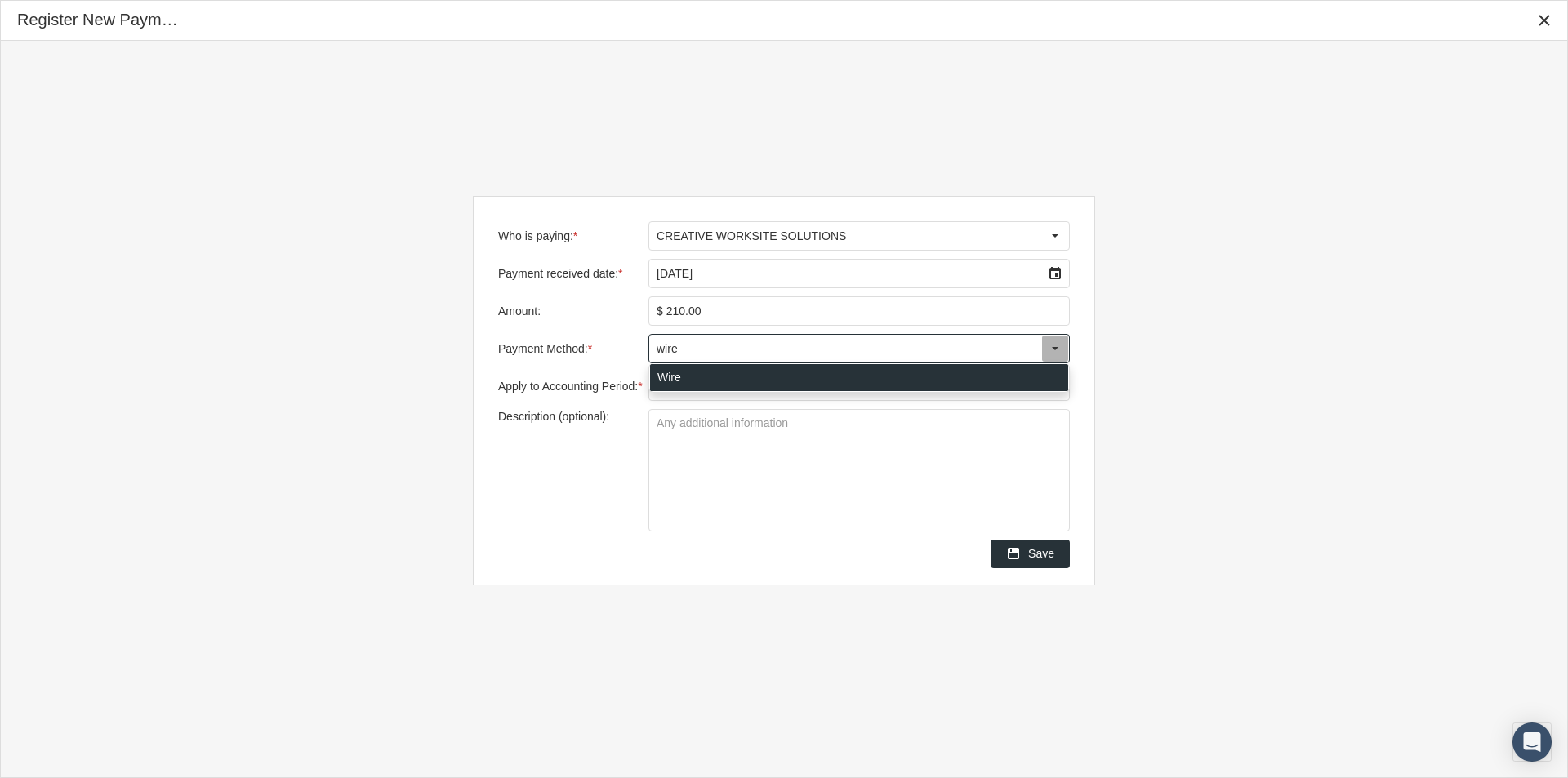
drag, startPoint x: 664, startPoint y: 371, endPoint x: 732, endPoint y: 392, distance: 71.2
click at [663, 372] on div "Wire" at bounding box center [859, 377] width 418 height 27
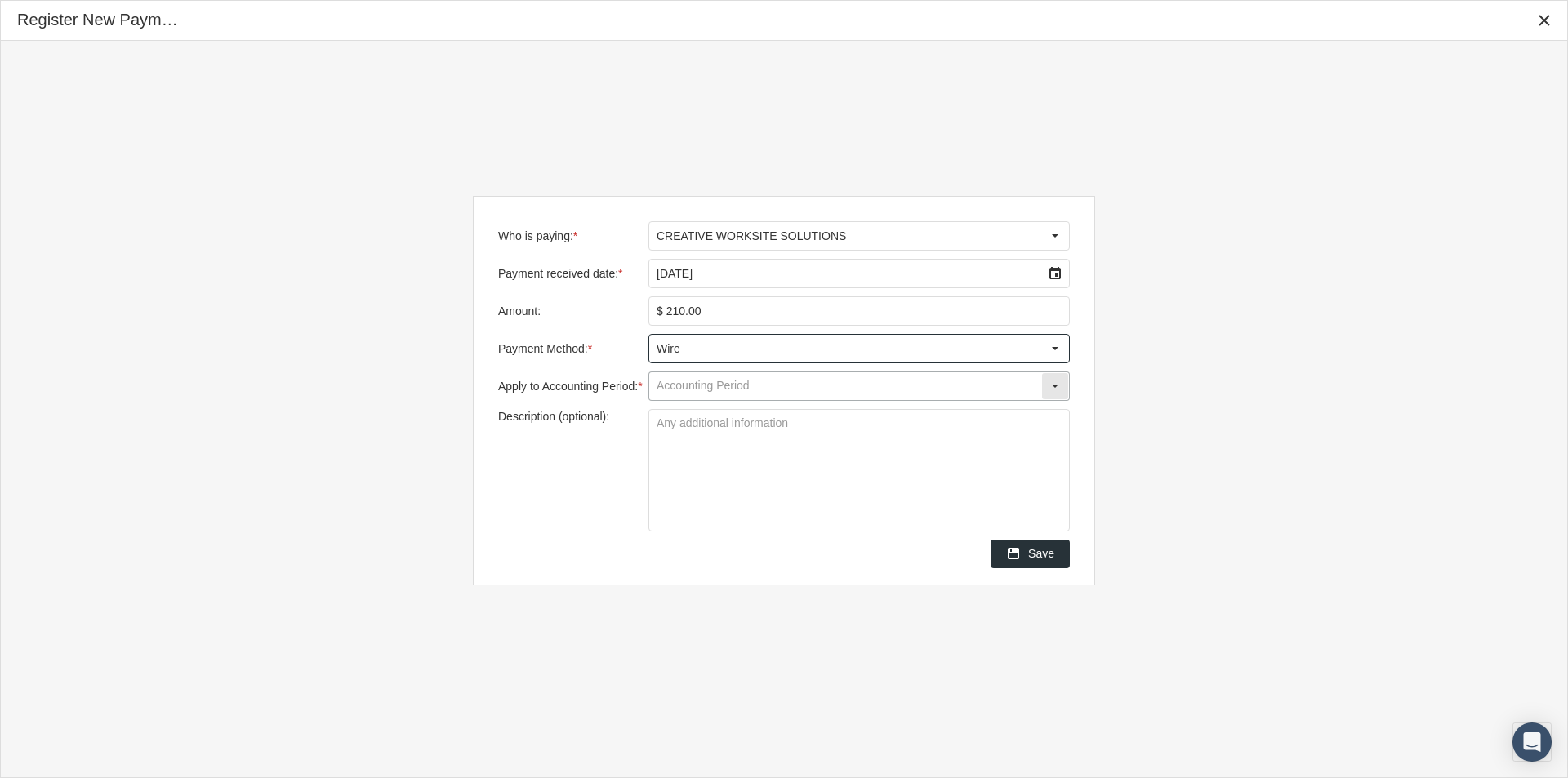
type input "Wire"
drag, startPoint x: 675, startPoint y: 387, endPoint x: 699, endPoint y: 389, distance: 24.1
click at [675, 387] on input "Apply to Accounting Period: *" at bounding box center [845, 386] width 392 height 27
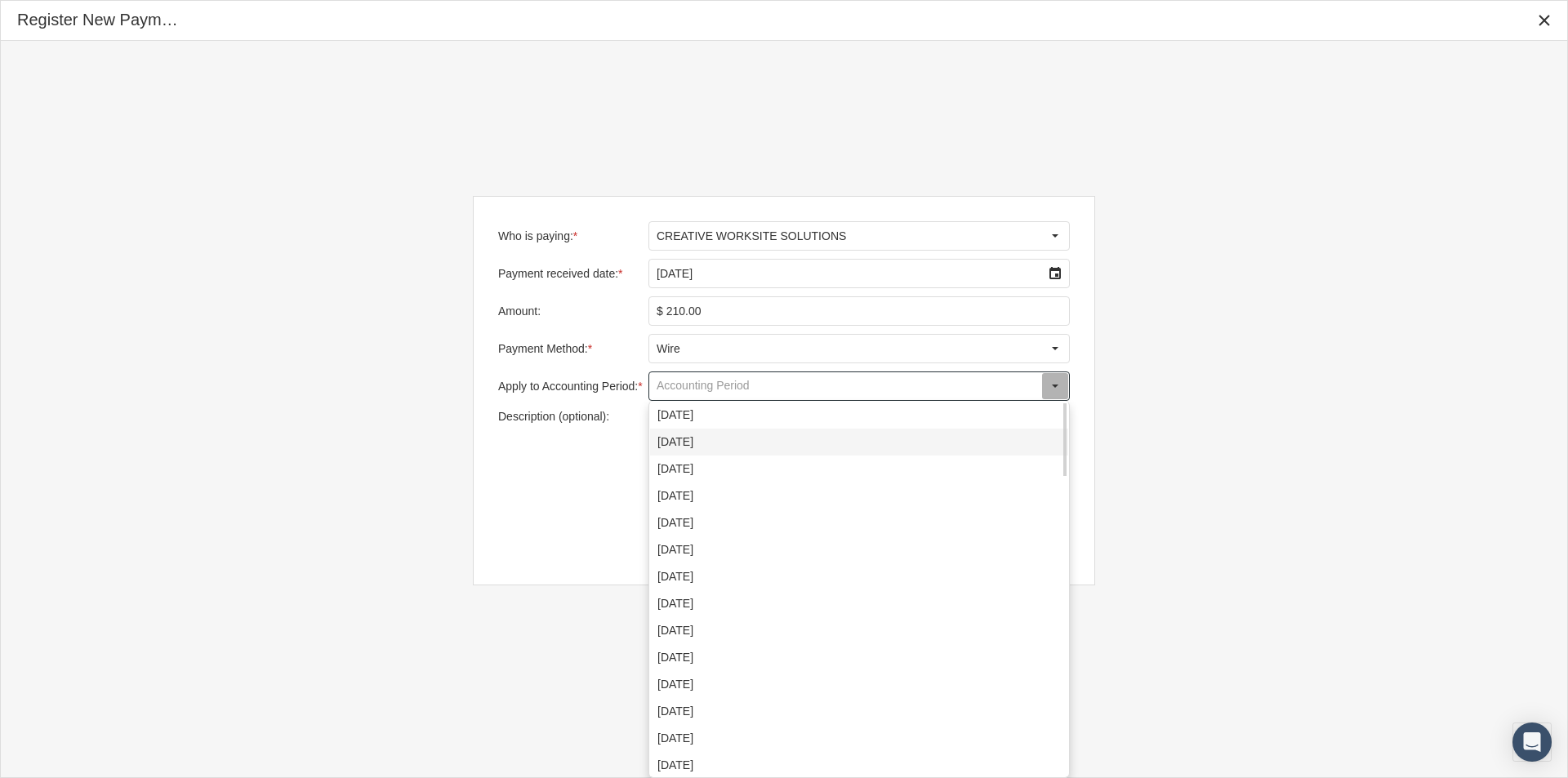
click at [679, 444] on div "August 2025" at bounding box center [859, 442] width 418 height 27
type input "August 2025"
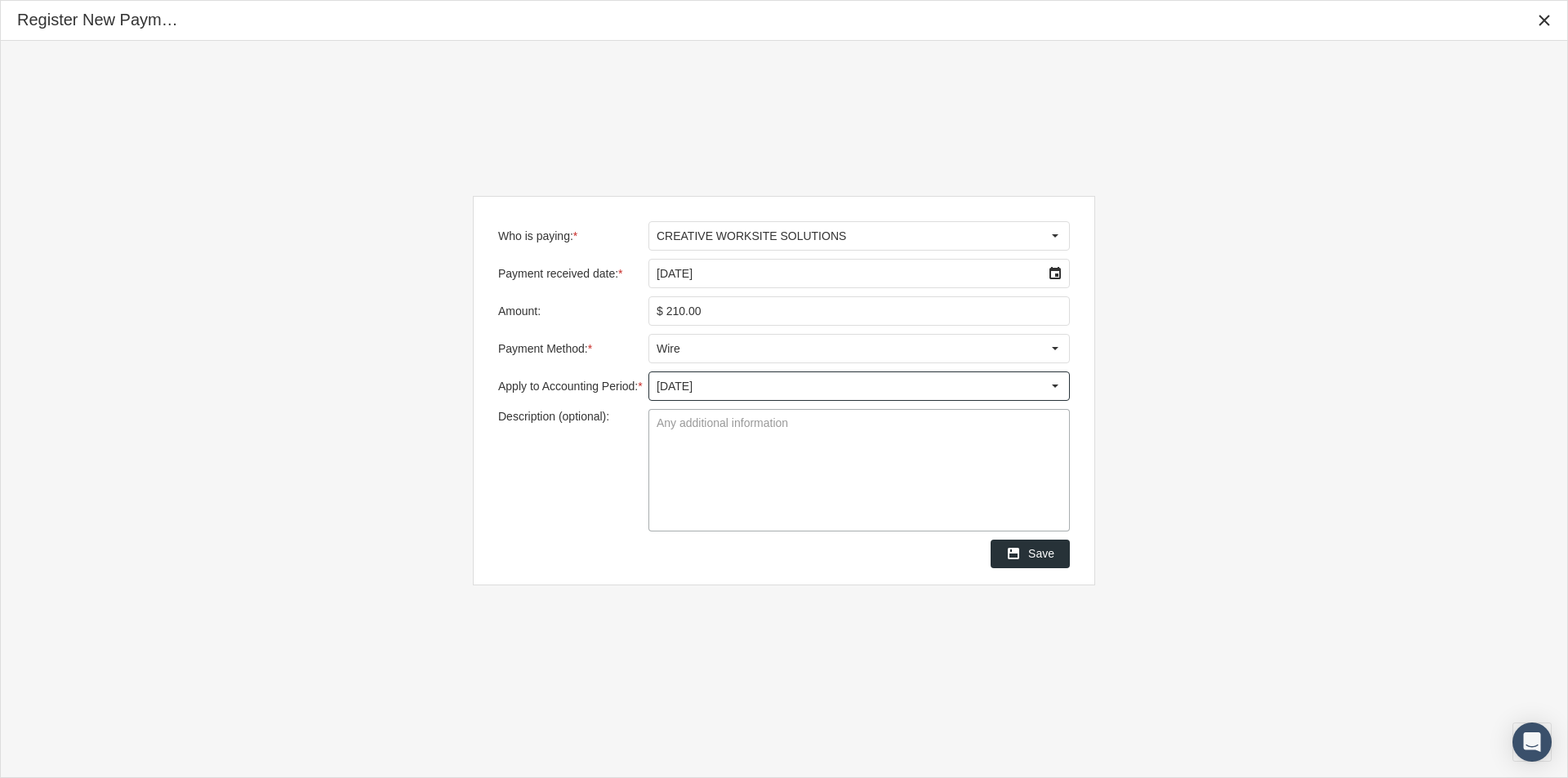
click at [655, 421] on textarea "Description (optional):" at bounding box center [859, 471] width 420 height 121
type textarea "Creative/Valor - 2 payments $105.00 on 08/18 and $105.00 on 8/28"
click at [980, 495] on textarea "Creative/Valor - 2 payments $105.00 on 08/18 and $105.00 on 8/28" at bounding box center [859, 471] width 420 height 121
click at [1035, 555] on span "Save" at bounding box center [1042, 554] width 26 height 13
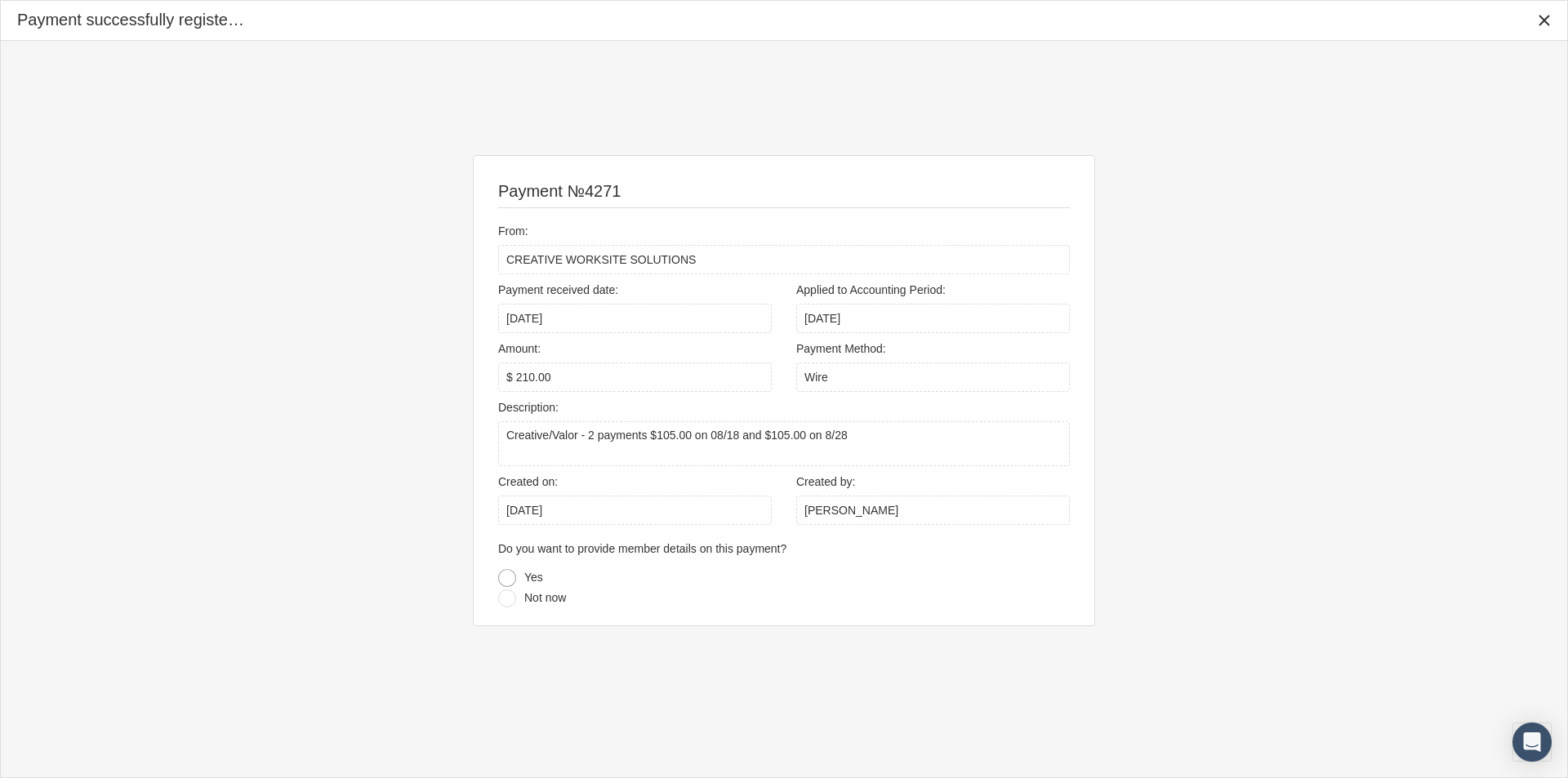
click at [506, 575] on div at bounding box center [507, 578] width 18 height 18
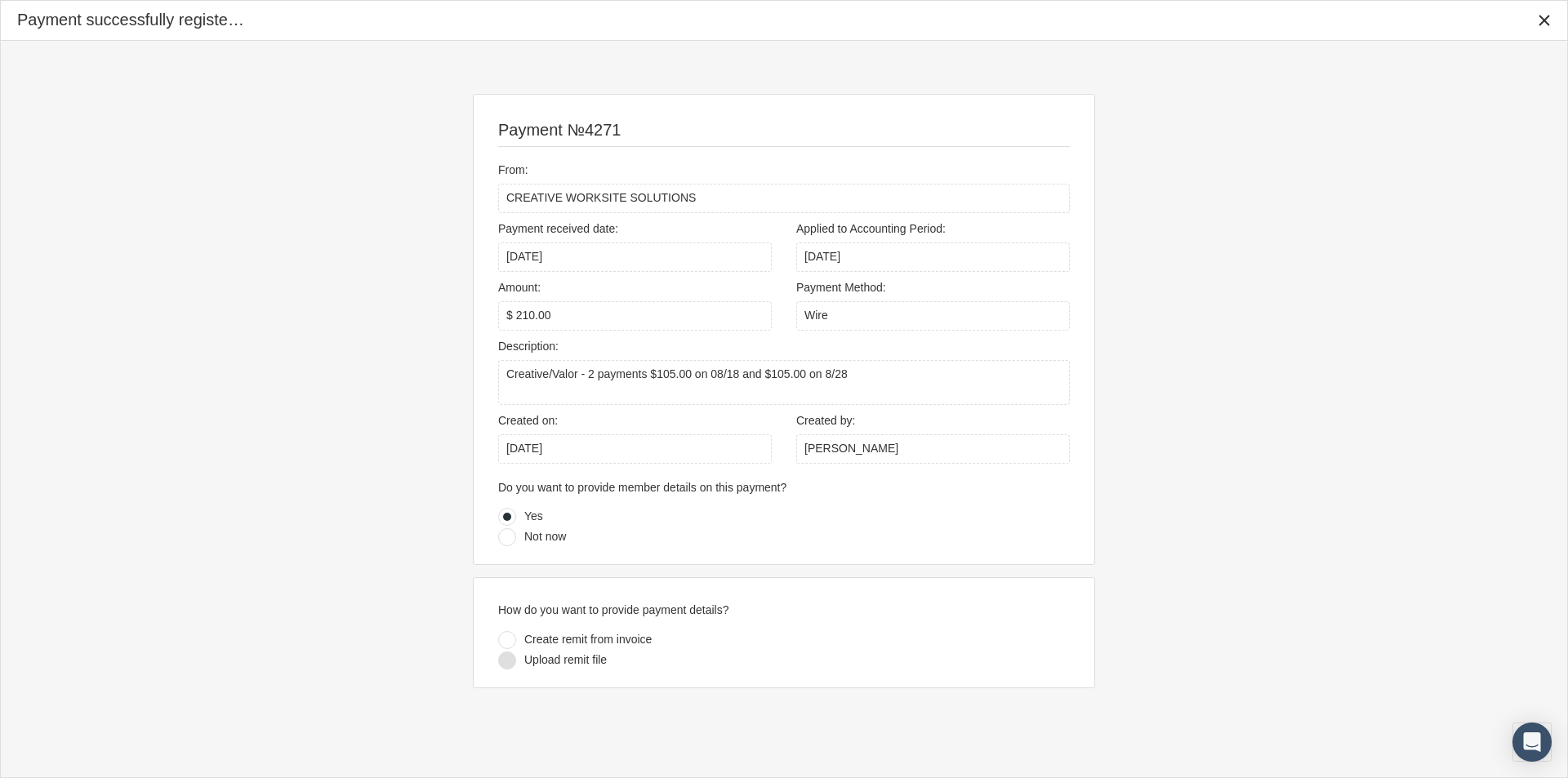
click at [501, 657] on div at bounding box center [507, 660] width 18 height 18
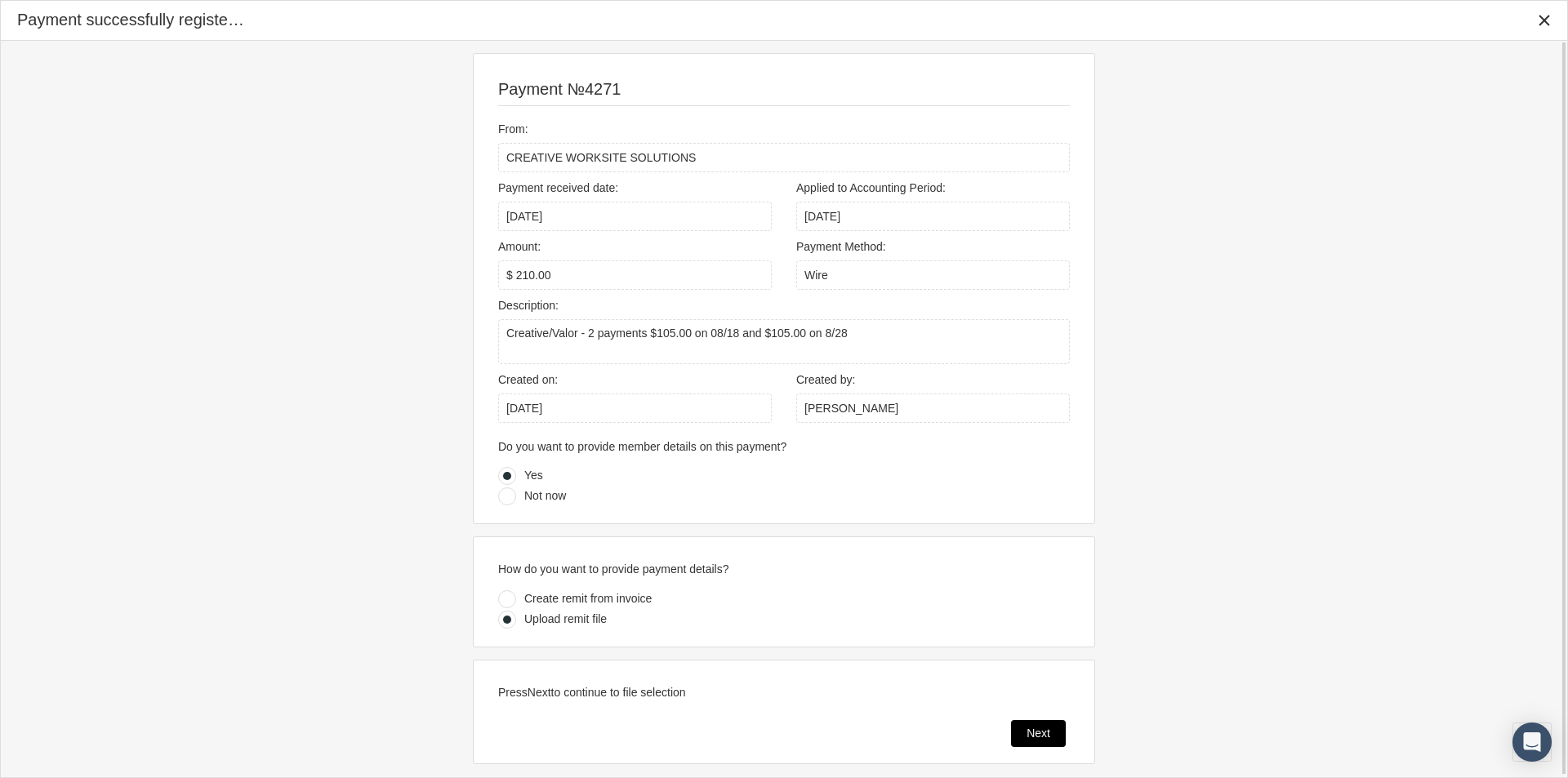
drag, startPoint x: 1030, startPoint y: 731, endPoint x: 952, endPoint y: 740, distance: 78.5
click at [1028, 733] on span "Next" at bounding box center [1038, 734] width 24 height 13
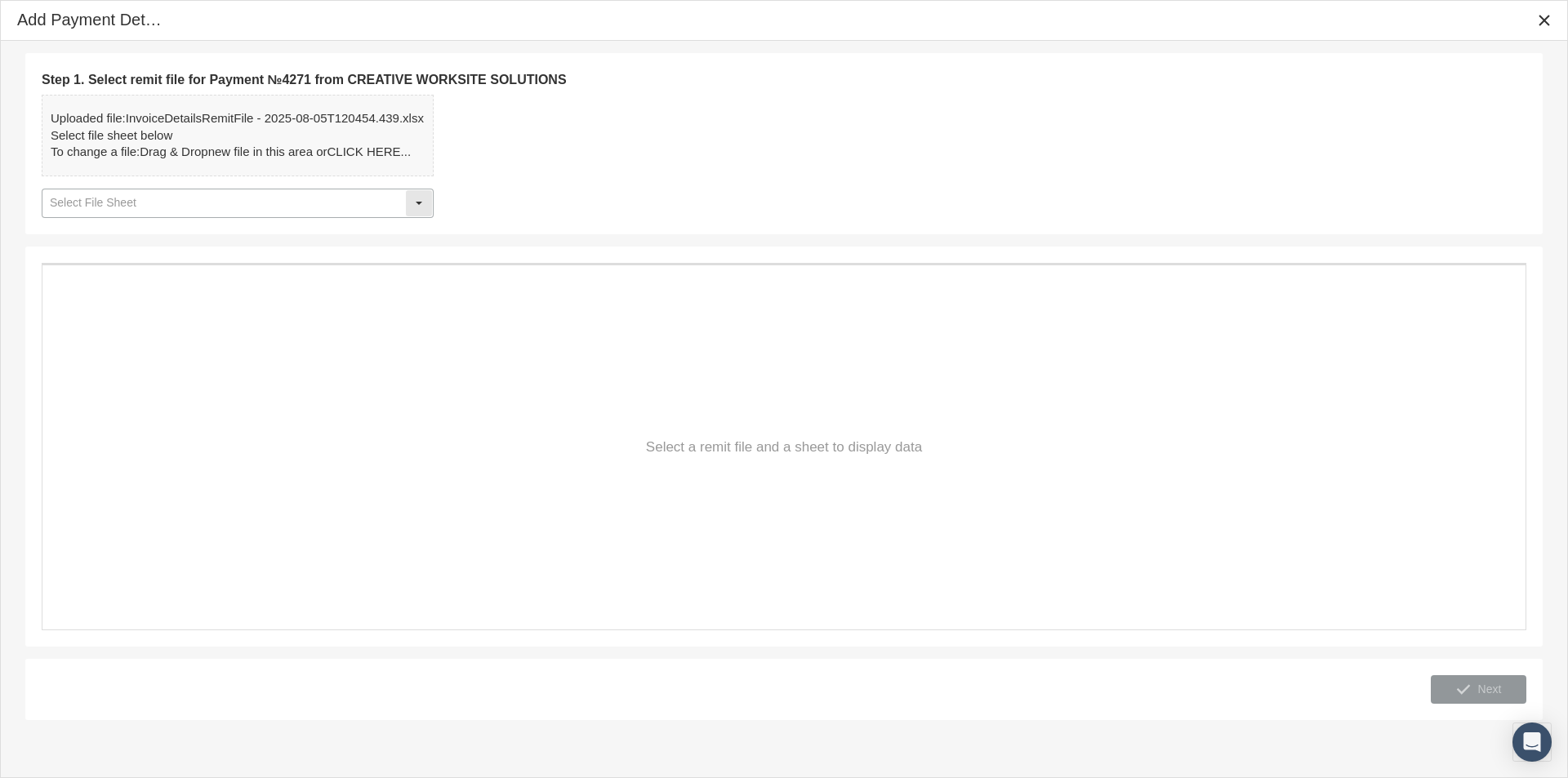
click at [419, 207] on div "Select" at bounding box center [419, 203] width 26 height 26
drag, startPoint x: 90, startPoint y: 232, endPoint x: 158, endPoint y: 239, distance: 68.4
click at [90, 233] on div "Details" at bounding box center [237, 233] width 388 height 27
type input "Details"
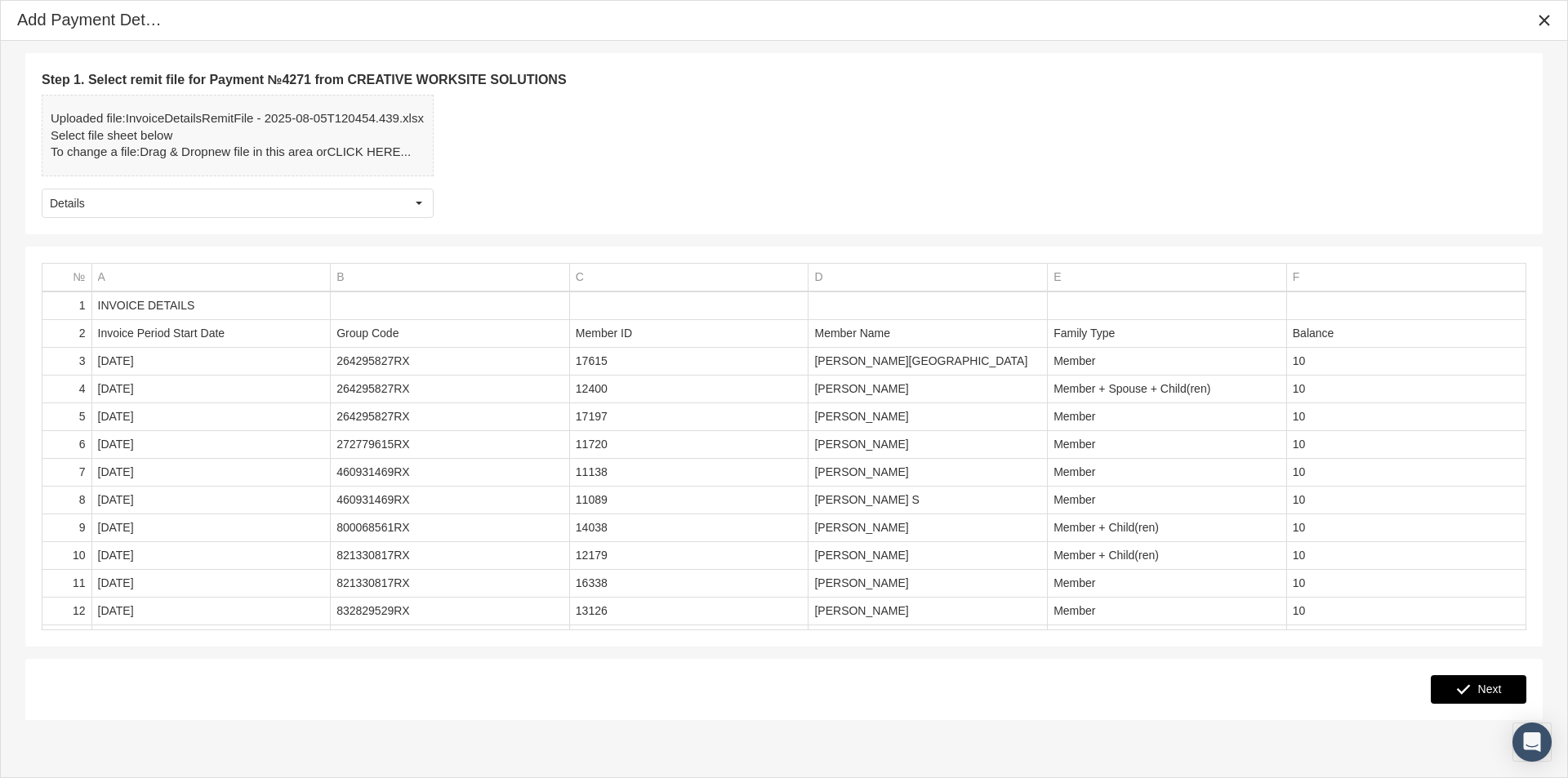
click at [1502, 688] on div "Next" at bounding box center [1477, 689] width 94 height 27
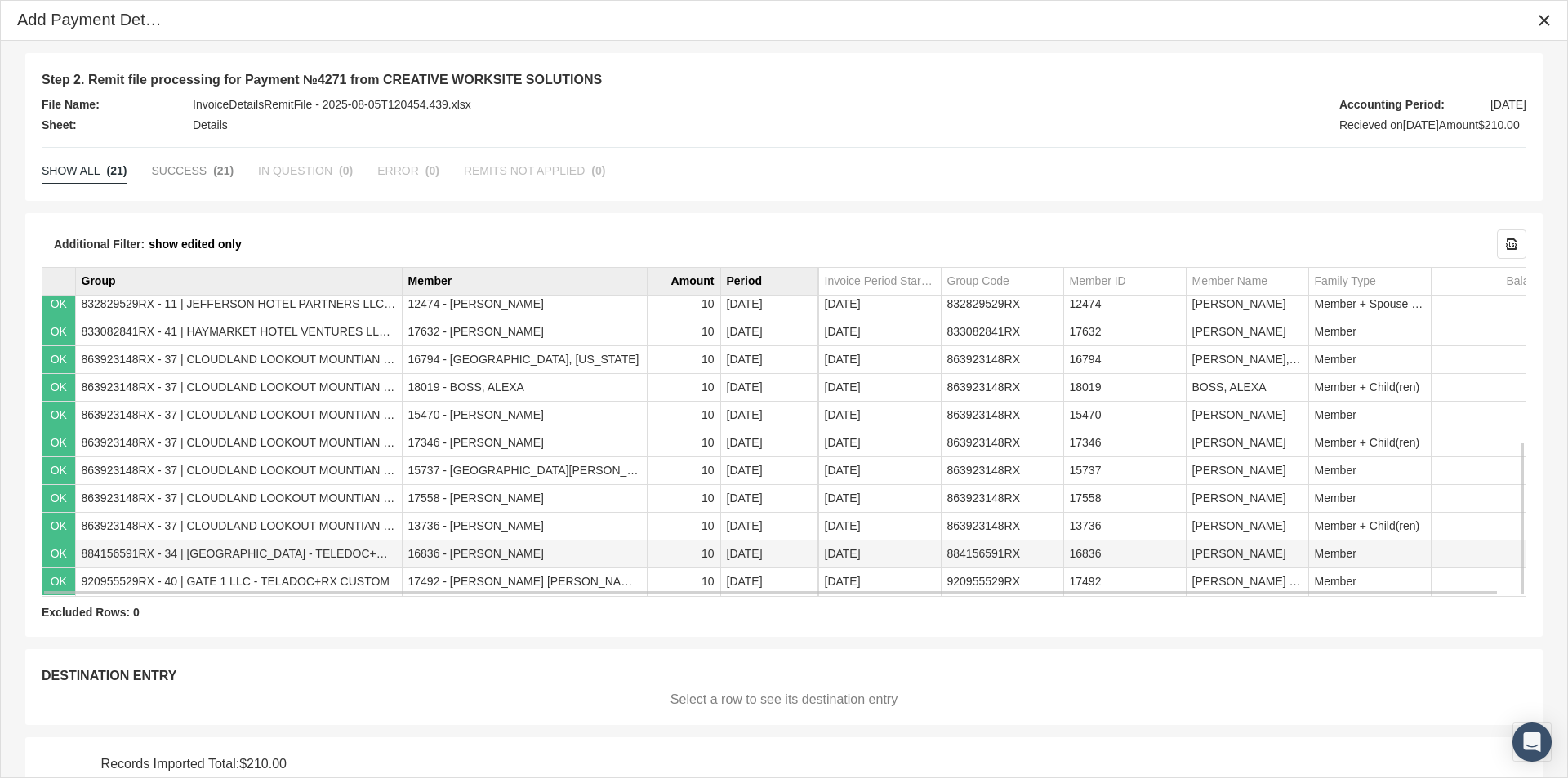
scroll to position [68, 0]
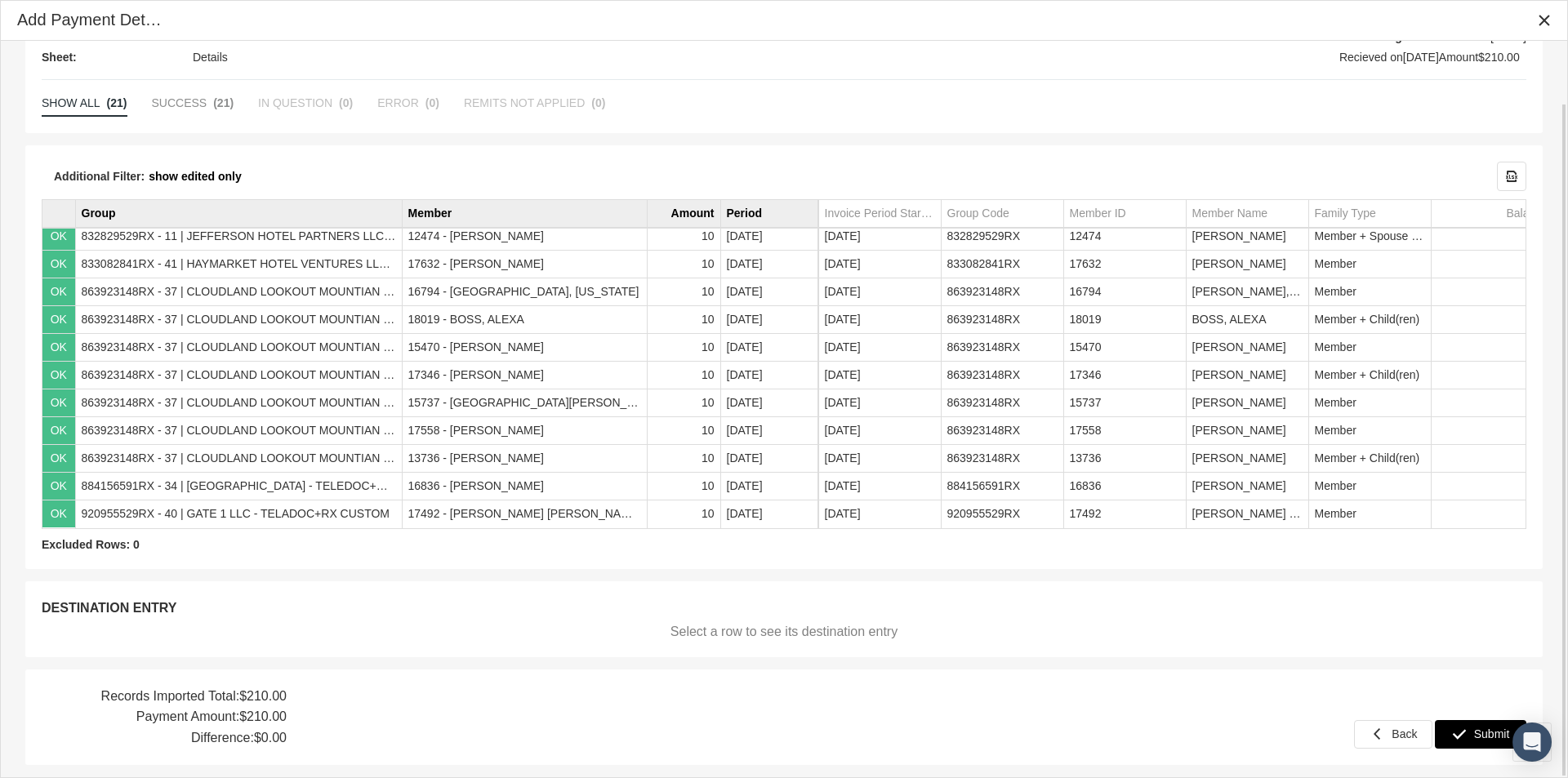
click at [1472, 729] on div "Submit" at bounding box center [1480, 735] width 90 height 27
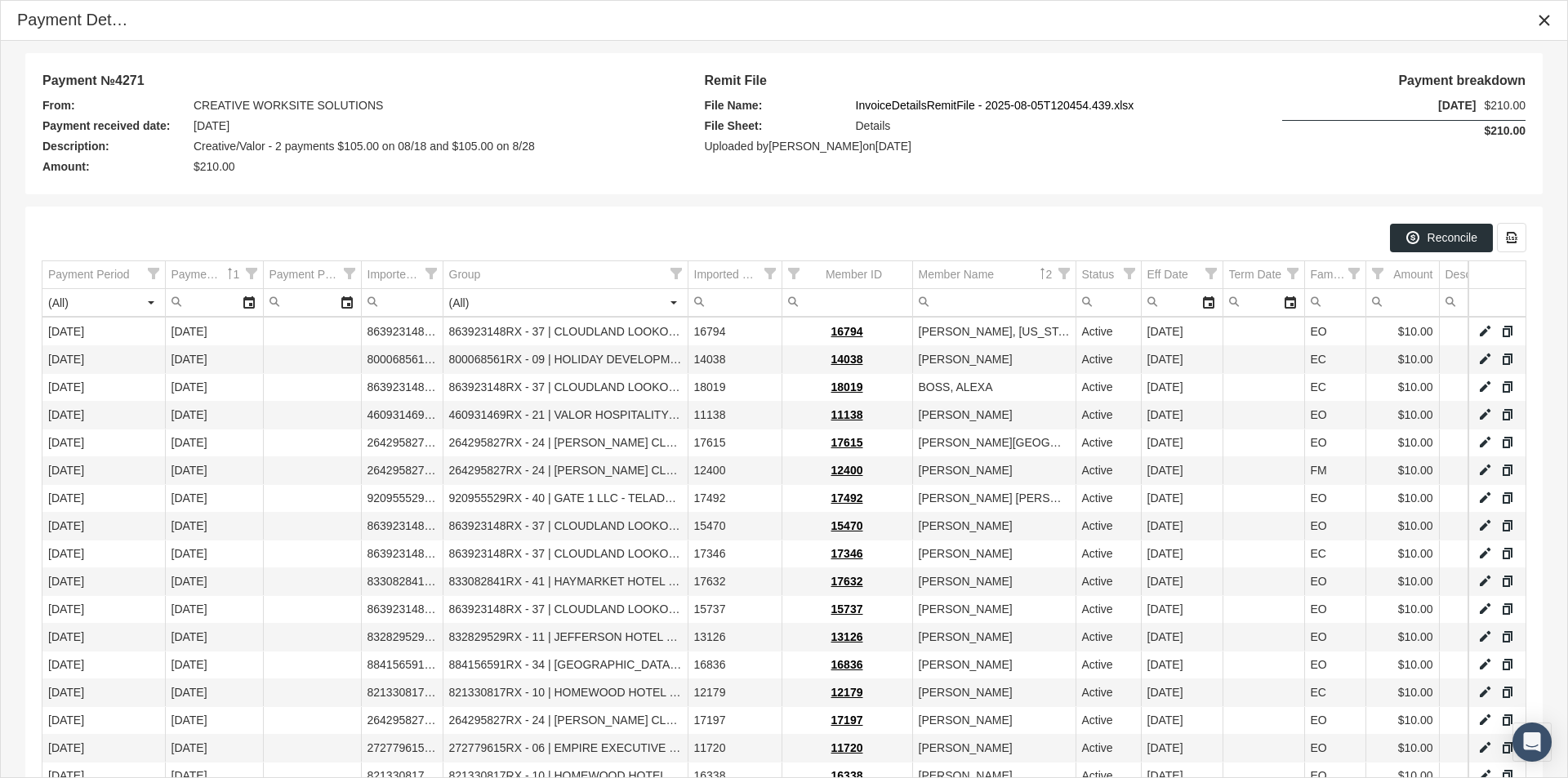
scroll to position [279, 0]
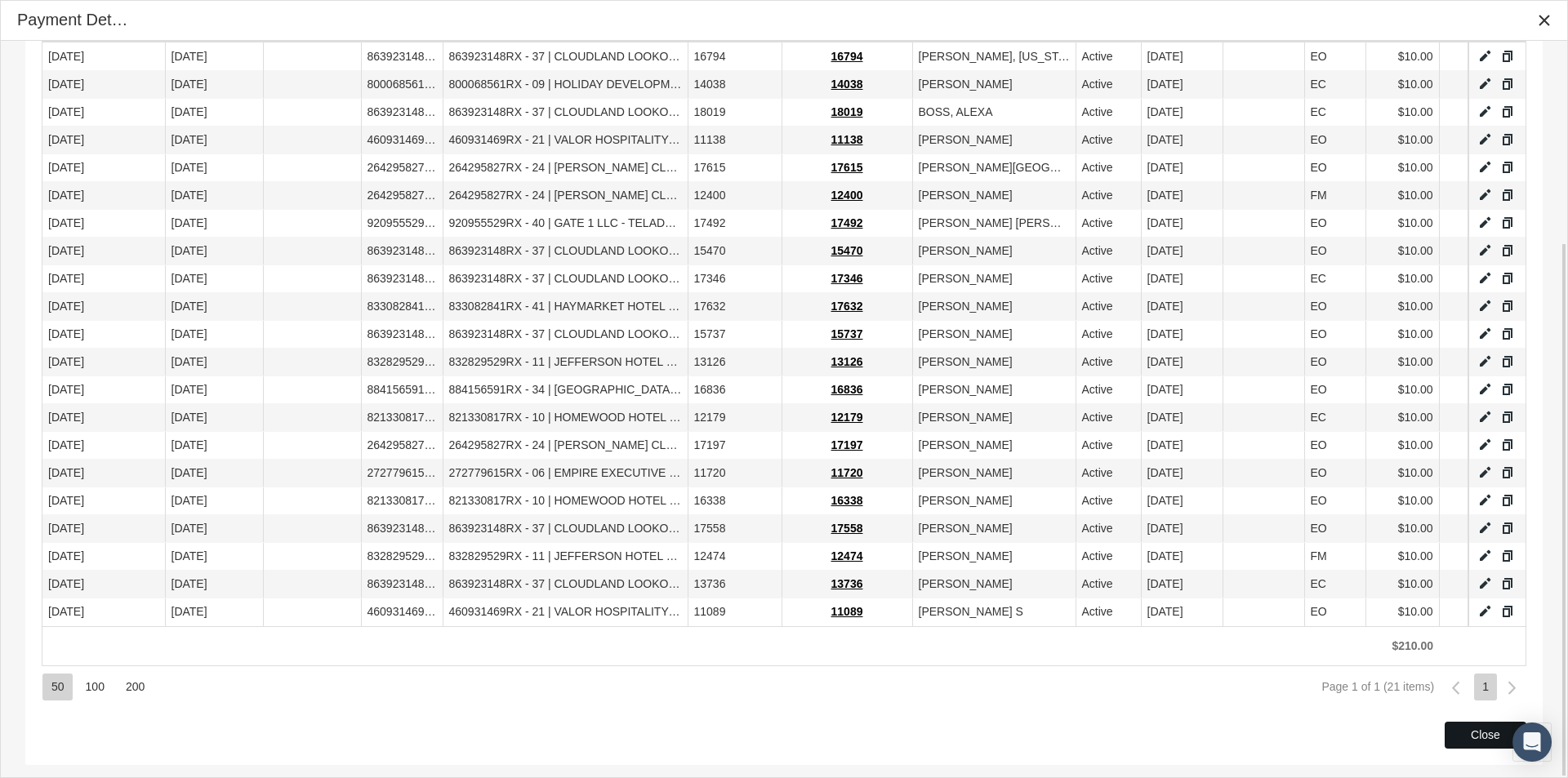
click at [1468, 730] on div "Close" at bounding box center [1485, 735] width 80 height 26
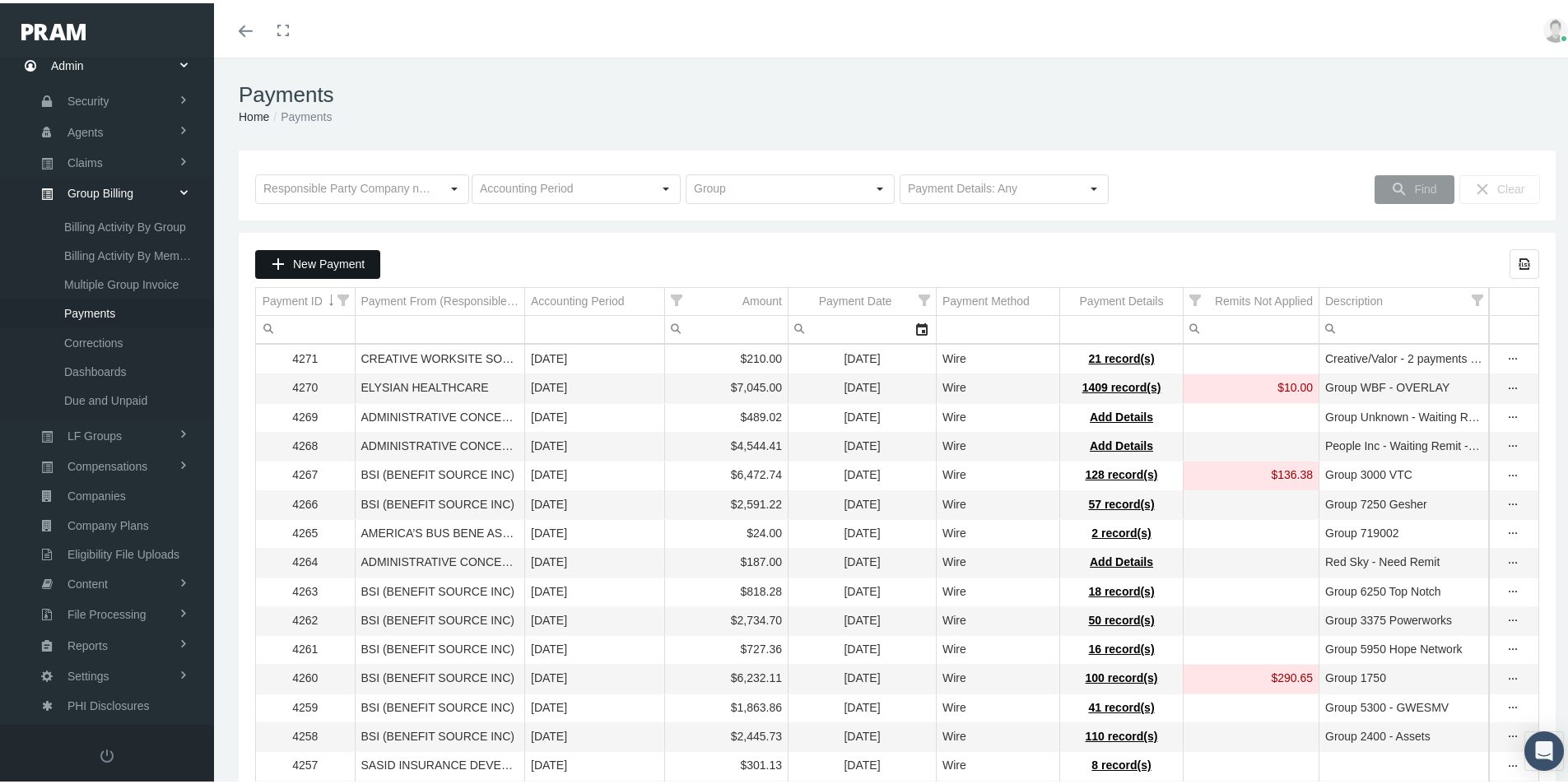
click at [315, 263] on span "New Payment" at bounding box center [329, 261] width 71 height 13
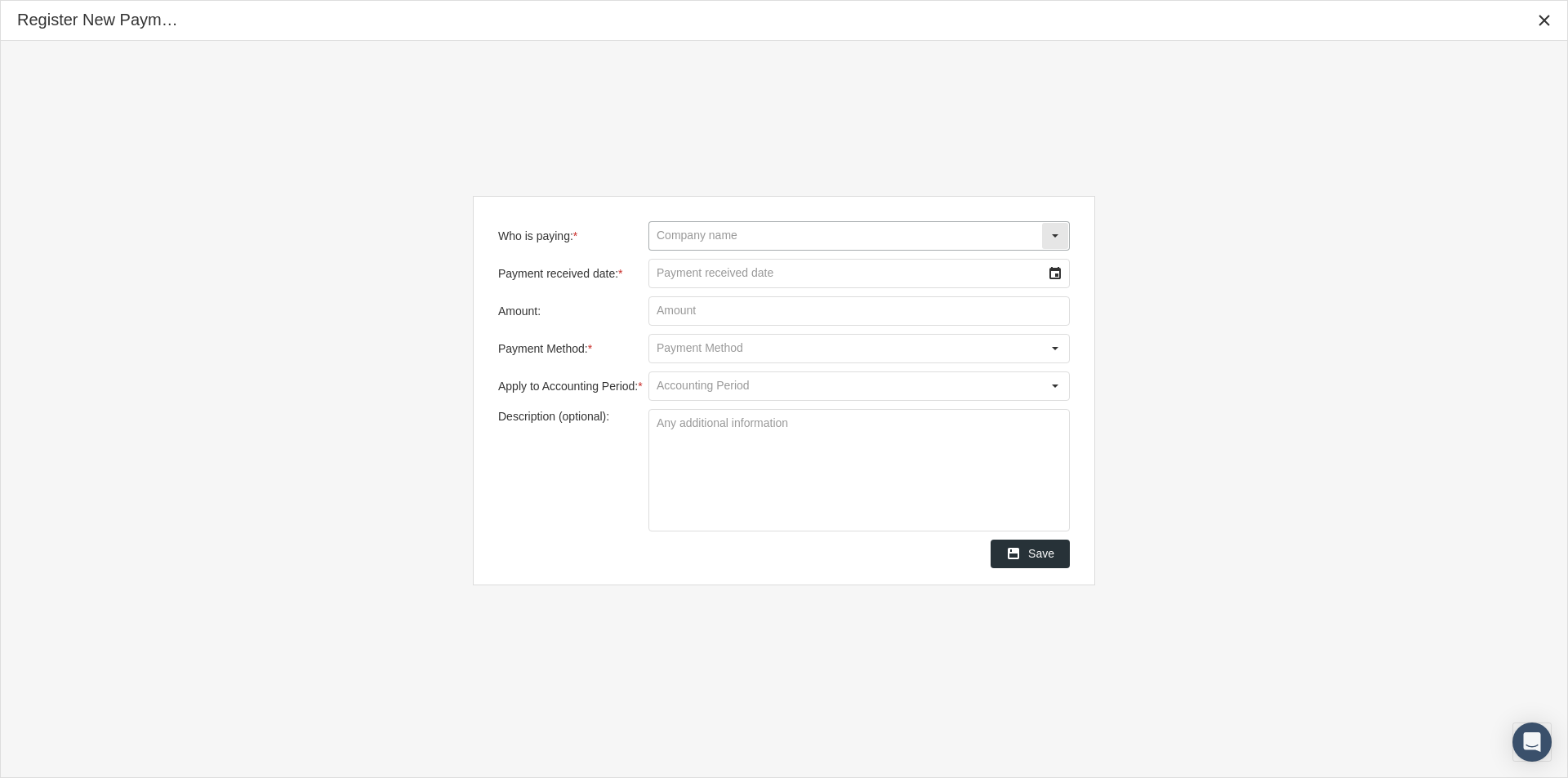
drag, startPoint x: 662, startPoint y: 236, endPoint x: 1095, endPoint y: 300, distance: 437.7
click at [670, 236] on input "Who is paying: *" at bounding box center [845, 235] width 392 height 27
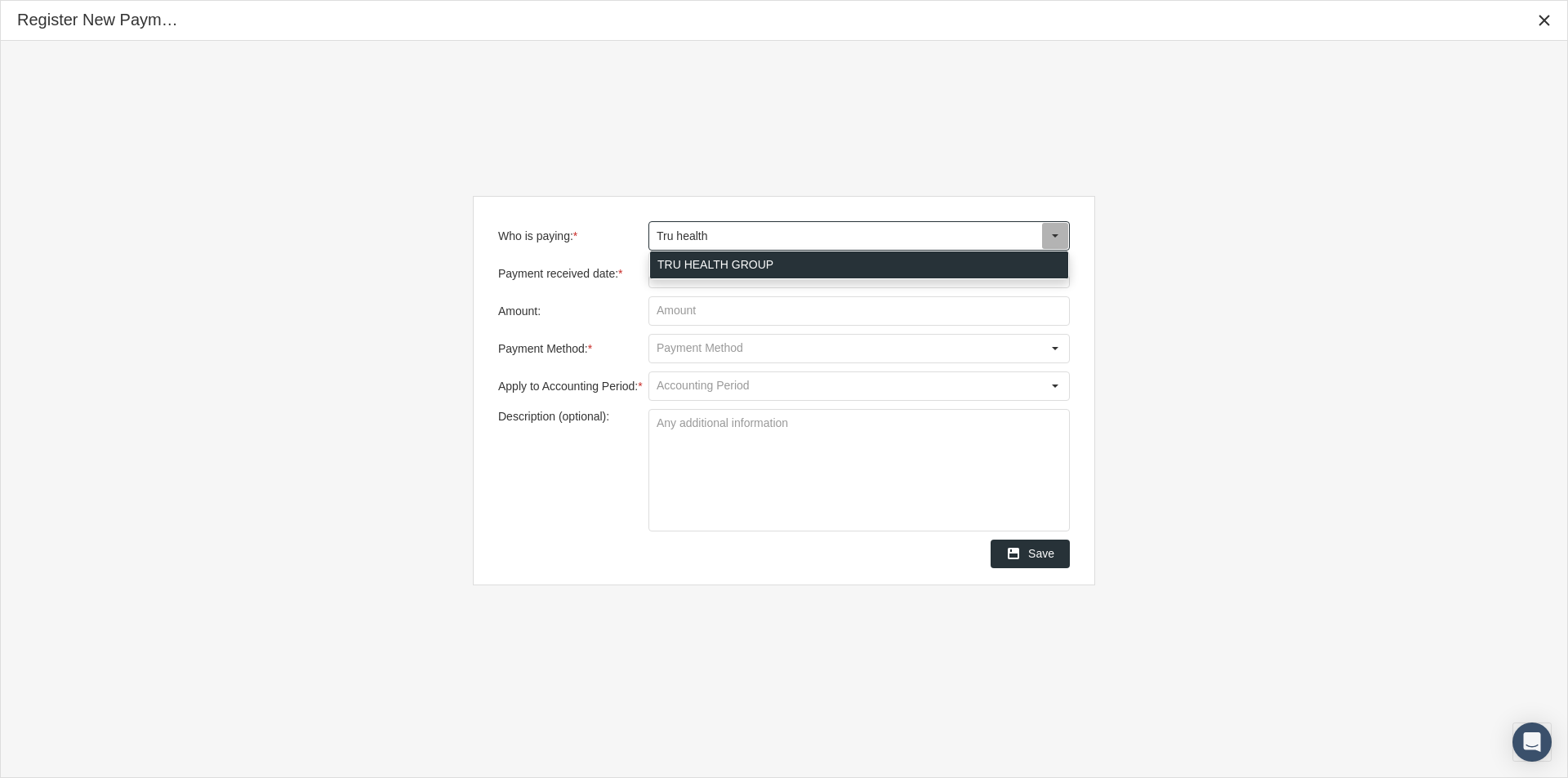
click at [705, 267] on div "TRU HEALTH GROUP" at bounding box center [859, 265] width 418 height 27
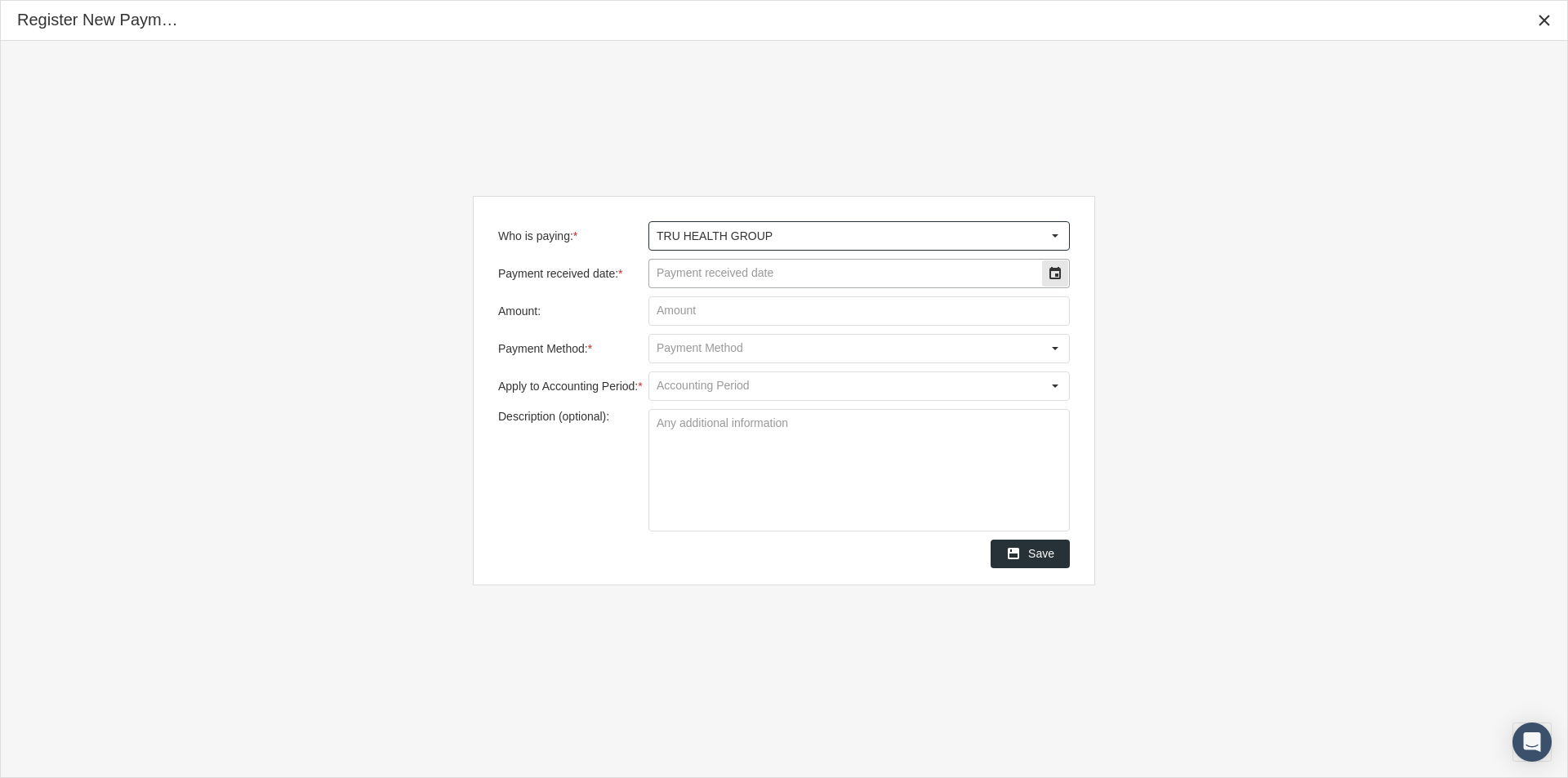
type input "TRU HEALTH GROUP"
click at [688, 271] on input "Payment received date: *" at bounding box center [845, 273] width 392 height 27
type input "09/28/2025"
click at [667, 314] on input "Amount:" at bounding box center [859, 310] width 420 height 27
type input "$ 1,024.50"
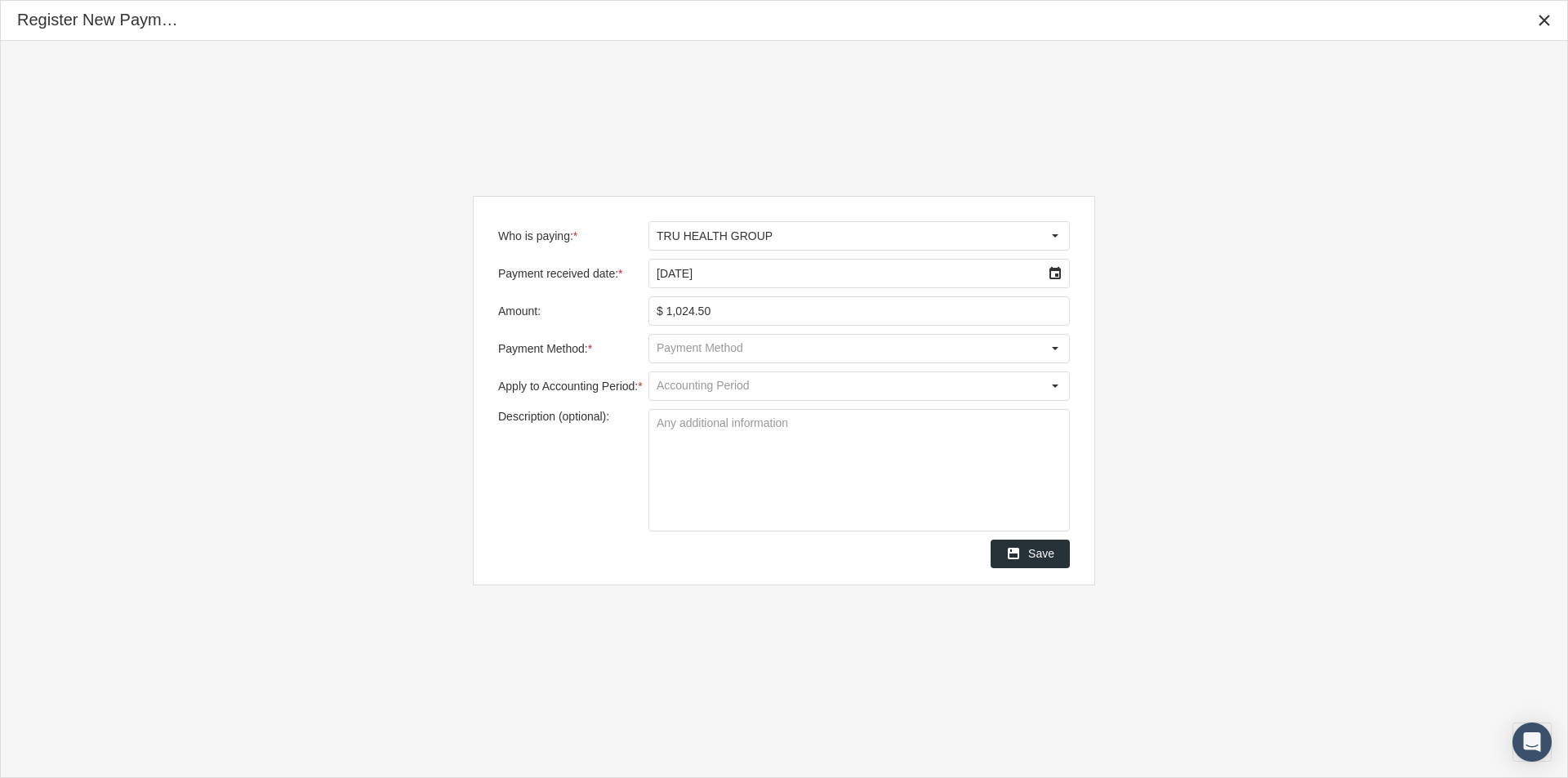
click at [662, 351] on input "Payment Method: *" at bounding box center [845, 348] width 392 height 27
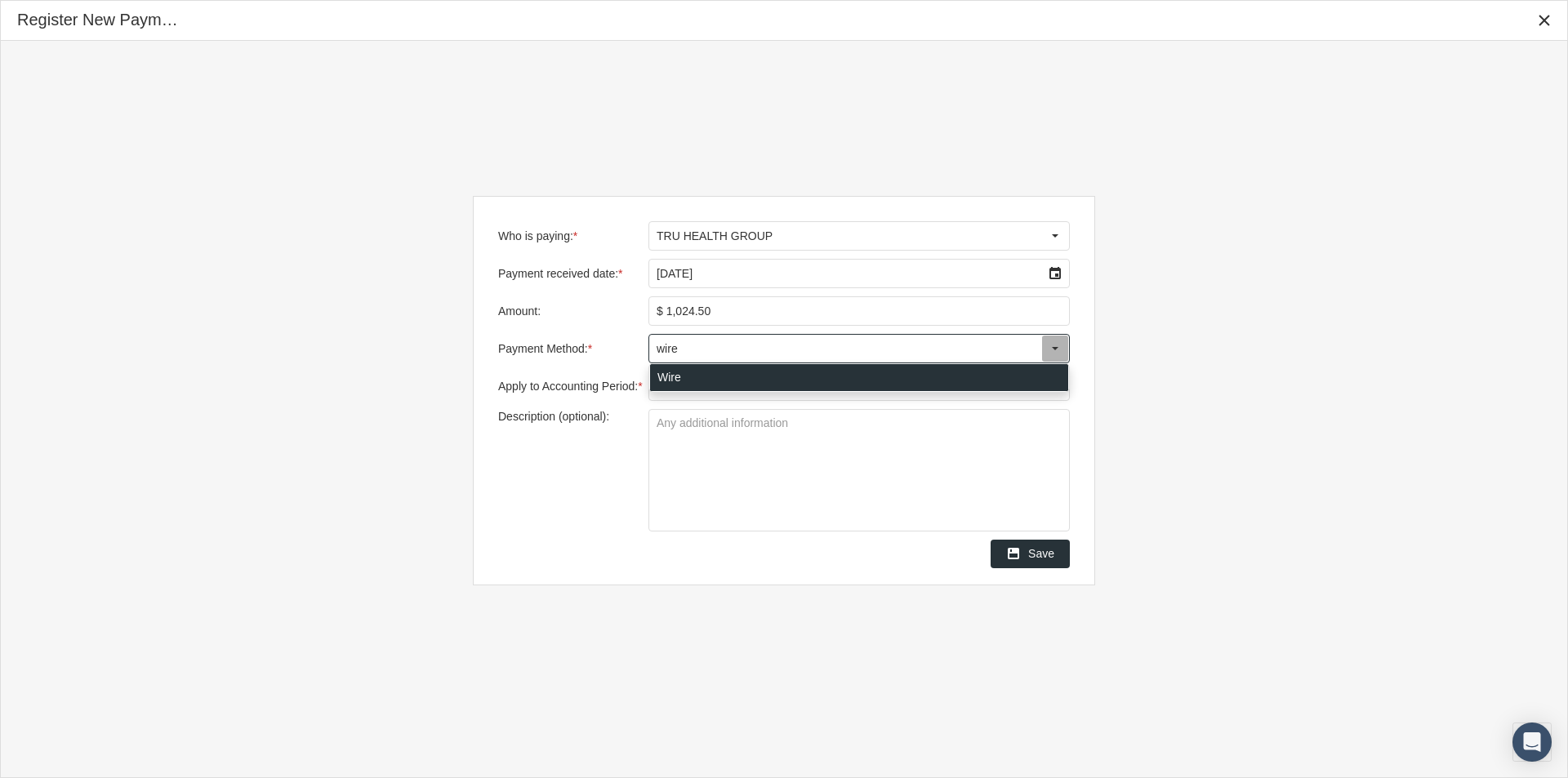
click at [662, 369] on div "Wire" at bounding box center [859, 377] width 418 height 27
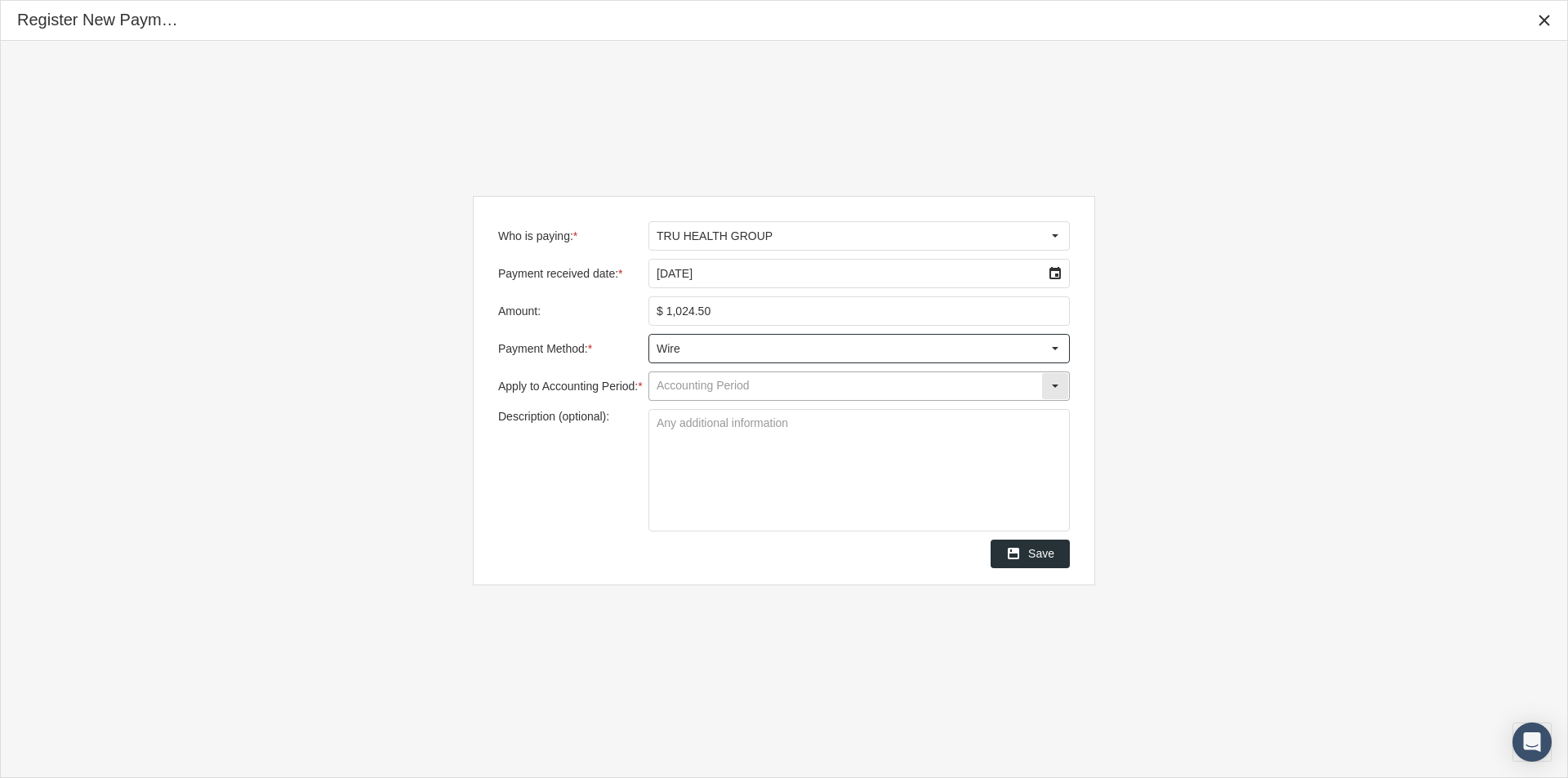
type input "Wire"
click at [664, 386] on input "Apply to Accounting Period: *" at bounding box center [845, 386] width 392 height 27
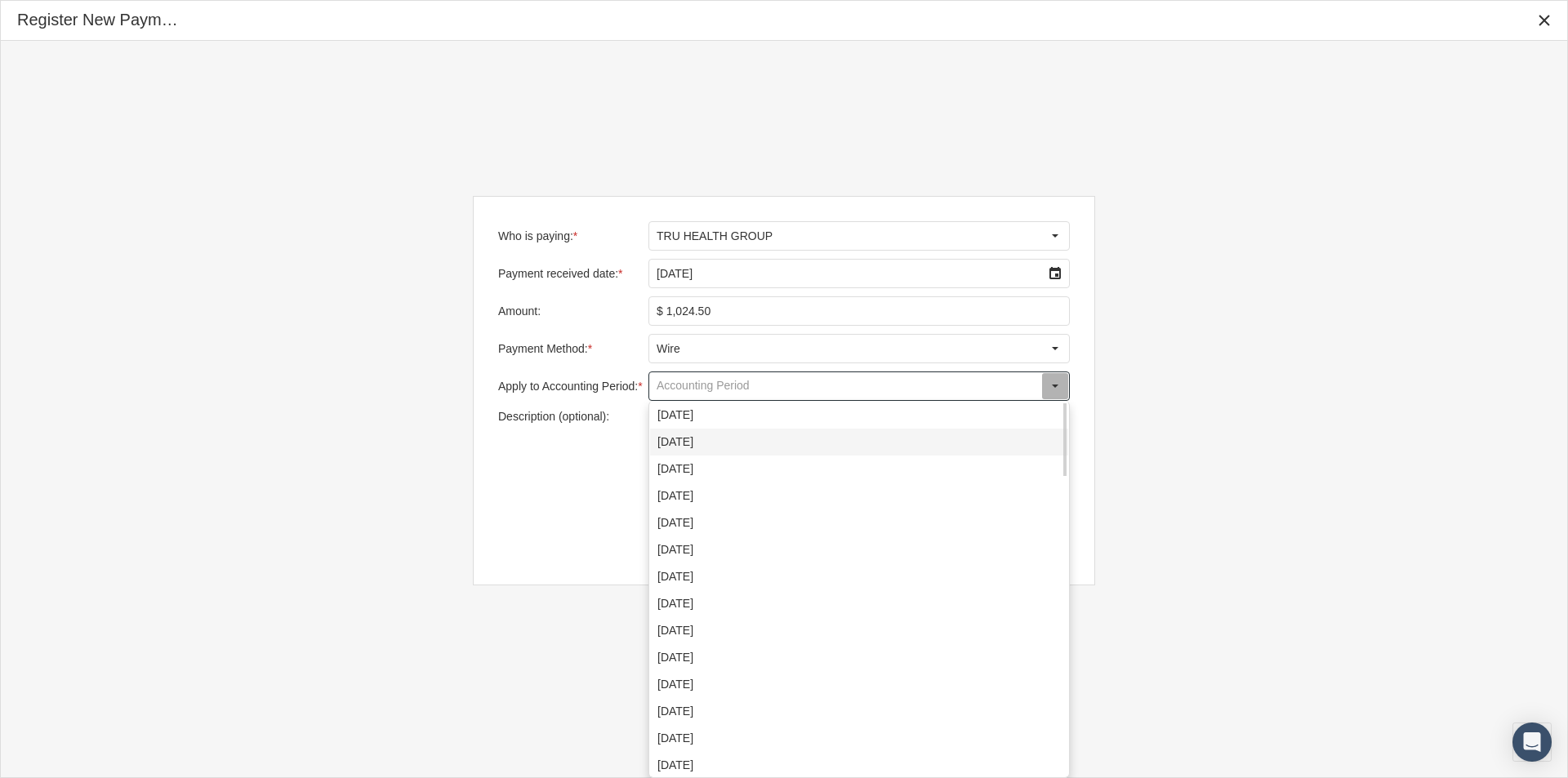
click at [675, 441] on div "August 2025" at bounding box center [859, 442] width 418 height 27
type input "August 2025"
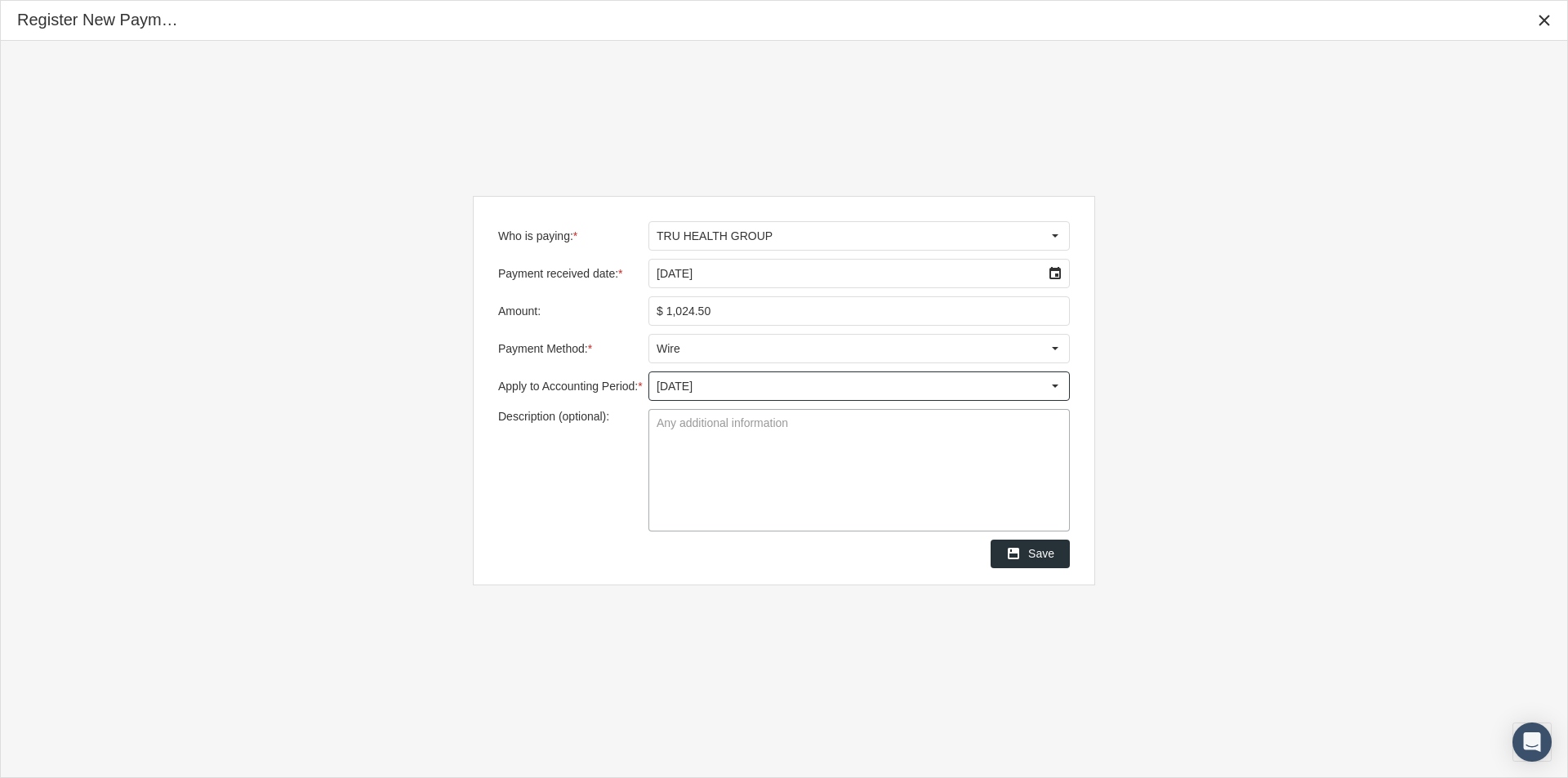
click at [670, 427] on textarea "Description (optional):" at bounding box center [859, 471] width 420 height 121
type textarea "Group THGVRTSC01"
drag, startPoint x: 765, startPoint y: 494, endPoint x: 766, endPoint y: 504, distance: 10.0
click at [765, 495] on textarea "Group THGVRTSC01" at bounding box center [859, 471] width 420 height 121
click at [1042, 559] on span "Save" at bounding box center [1042, 554] width 26 height 13
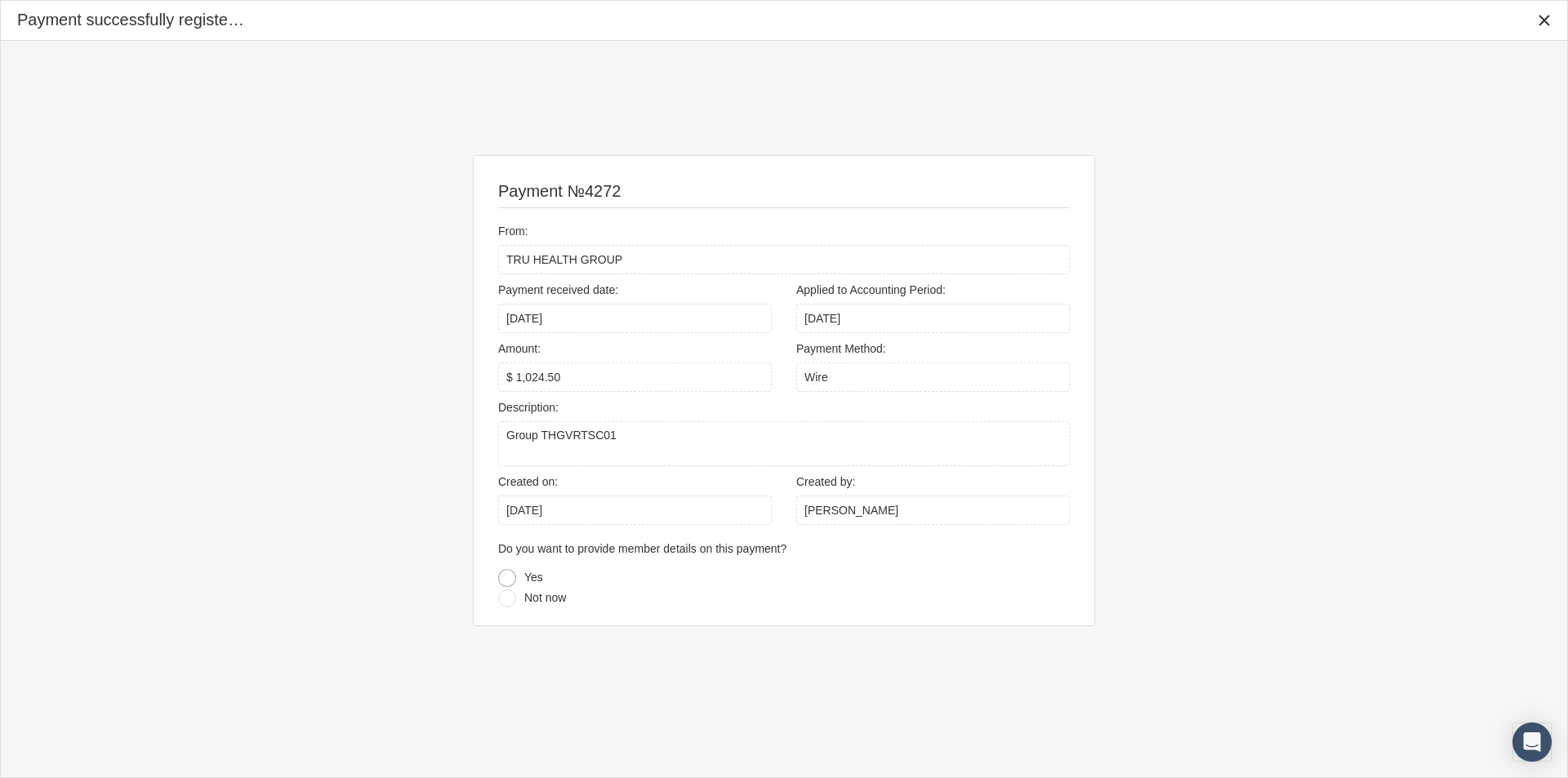
click at [506, 579] on div at bounding box center [507, 578] width 18 height 18
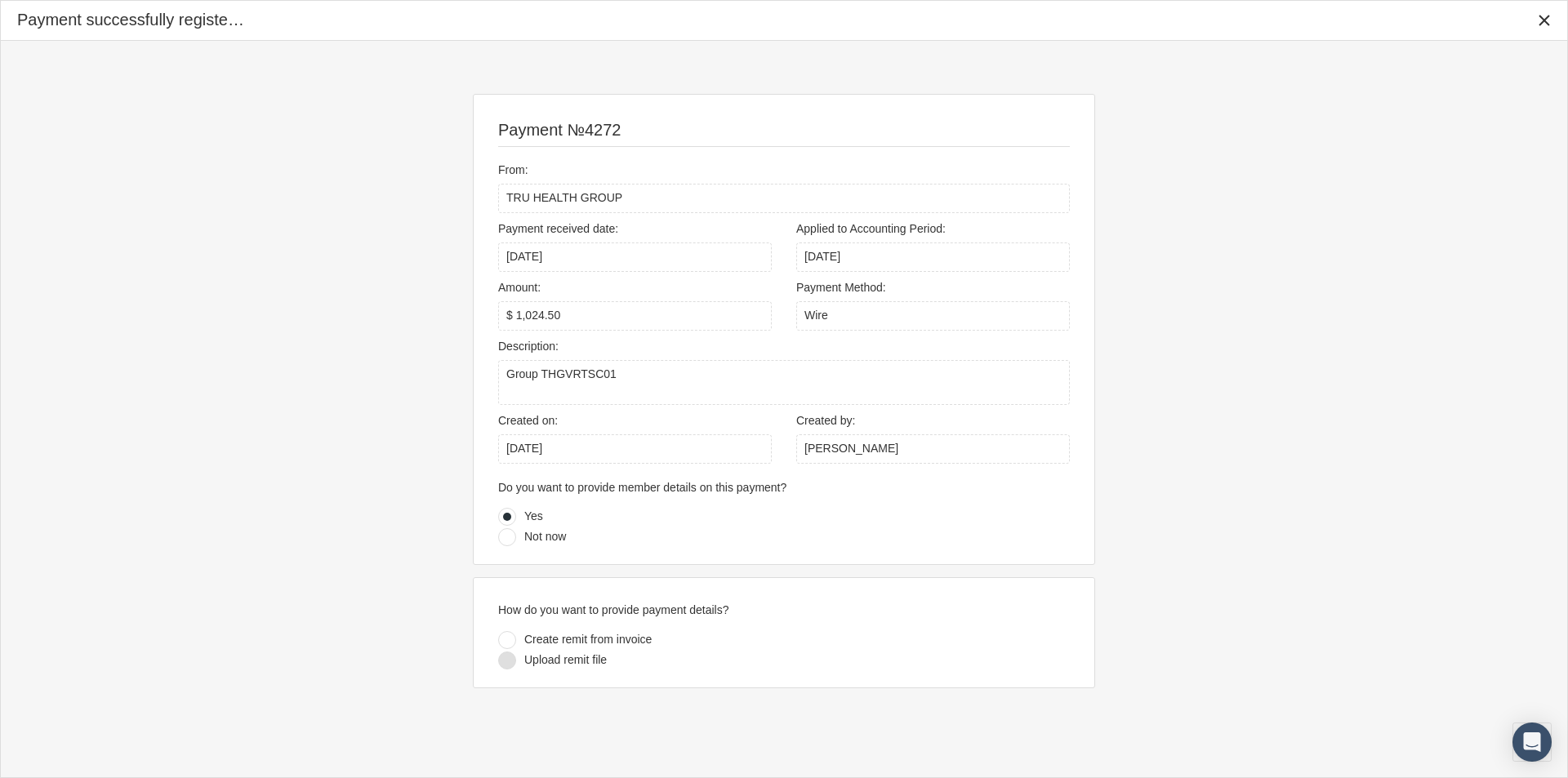
click at [506, 662] on div at bounding box center [507, 660] width 18 height 18
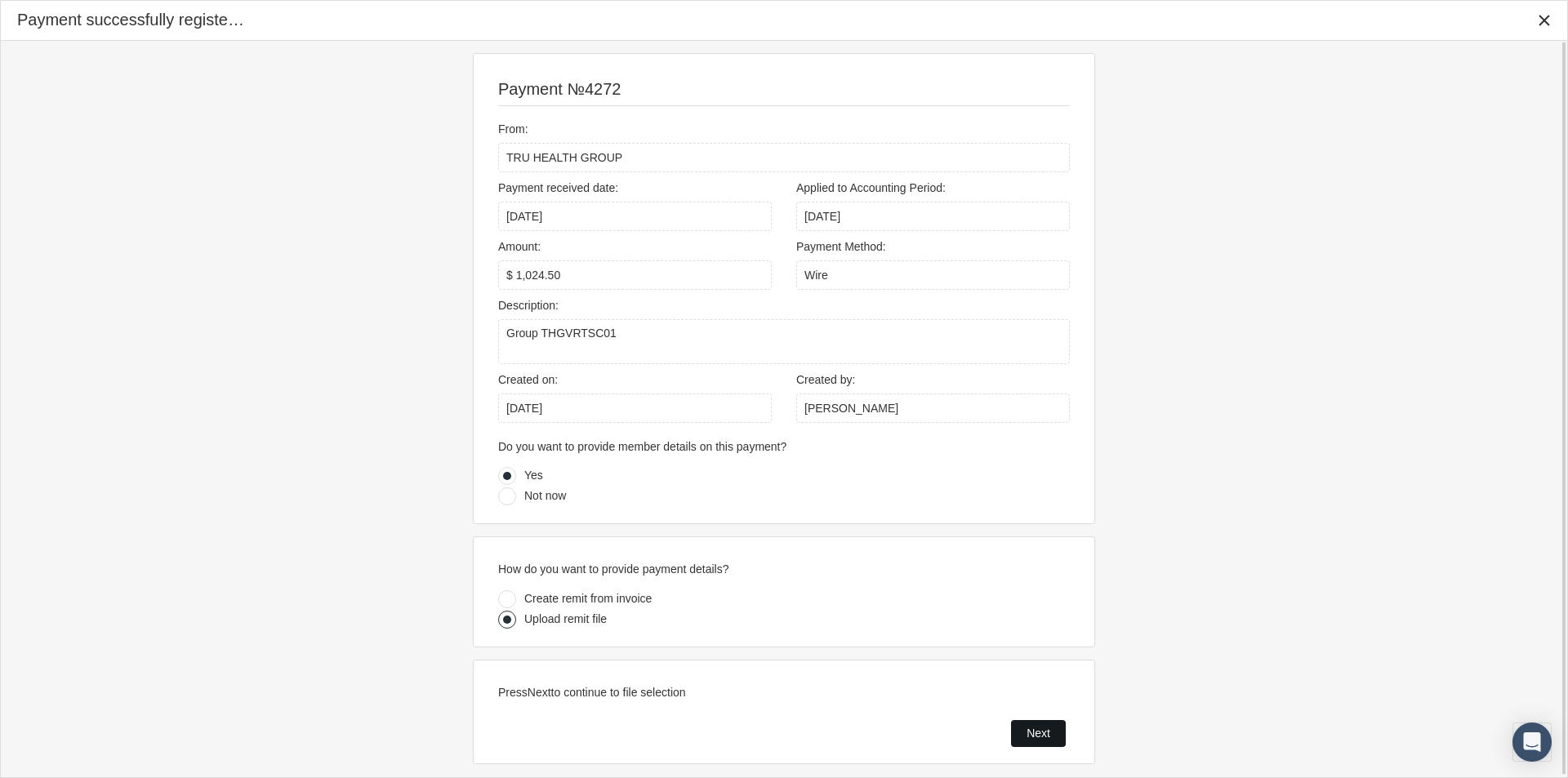
drag, startPoint x: 1022, startPoint y: 735, endPoint x: 970, endPoint y: 743, distance: 52.6
click at [1021, 735] on div "Next" at bounding box center [1038, 734] width 53 height 26
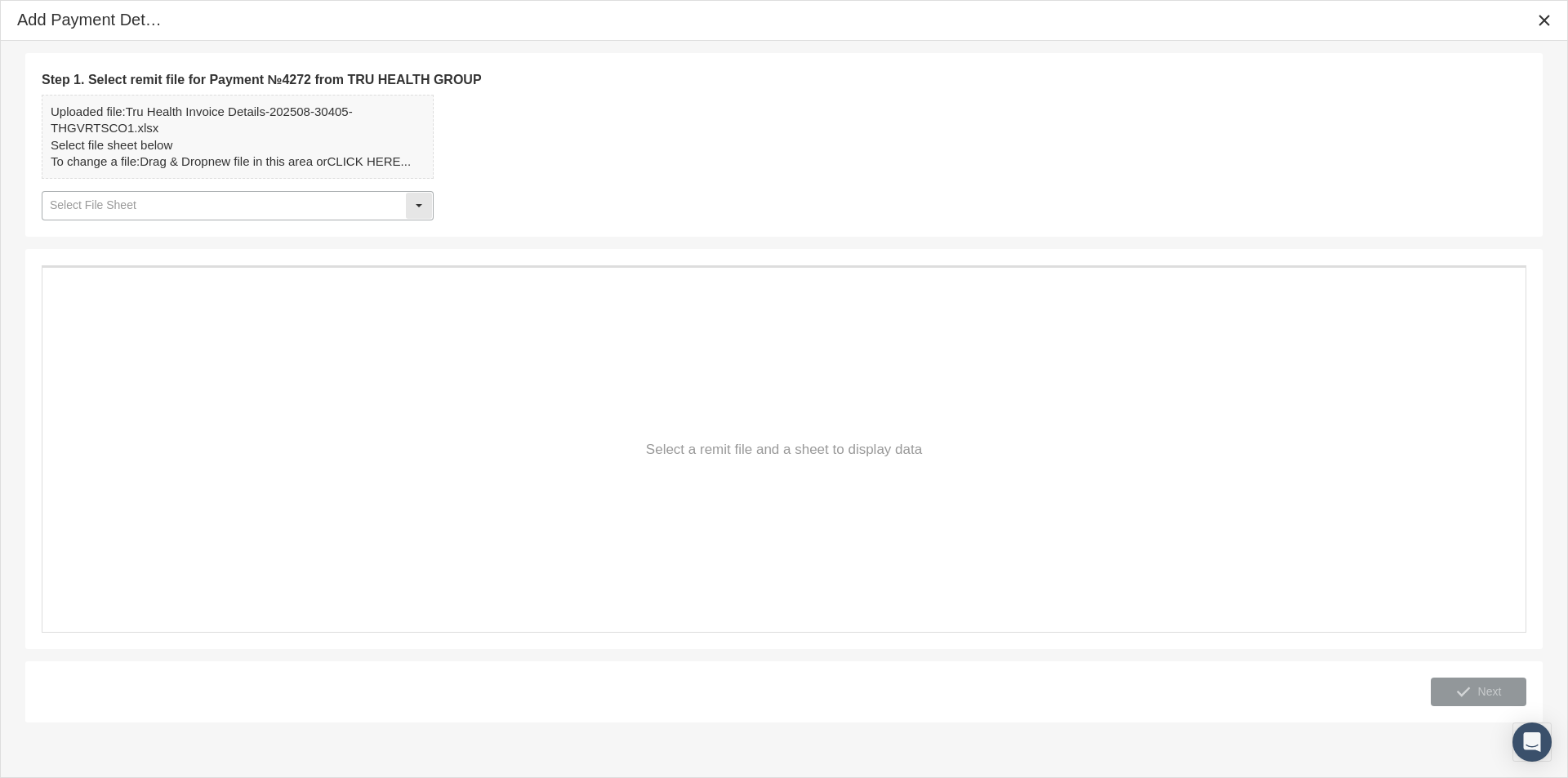
click at [417, 202] on div "Select" at bounding box center [419, 206] width 26 height 26
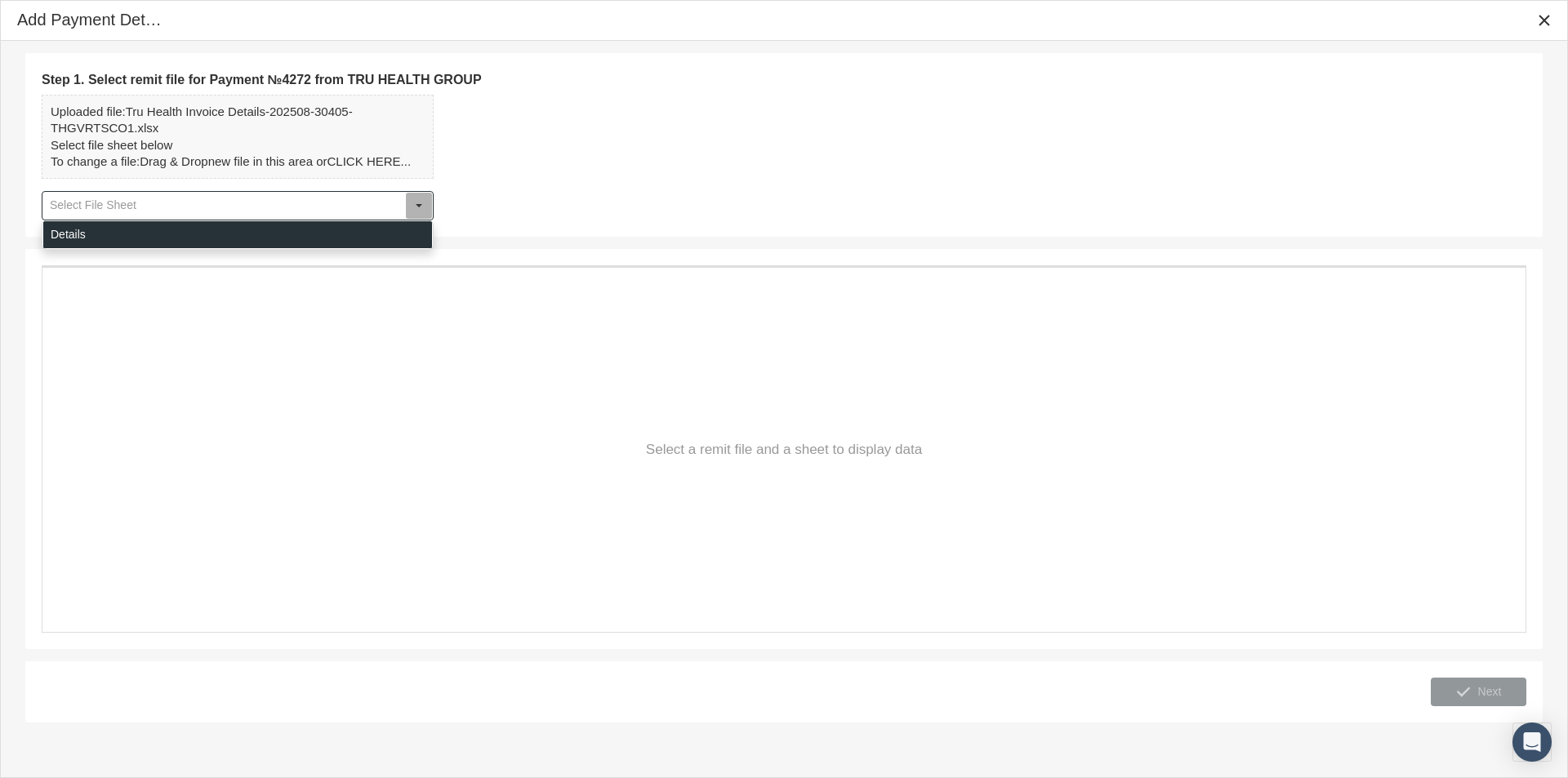
click at [75, 241] on div "Details" at bounding box center [237, 234] width 388 height 27
type input "Details"
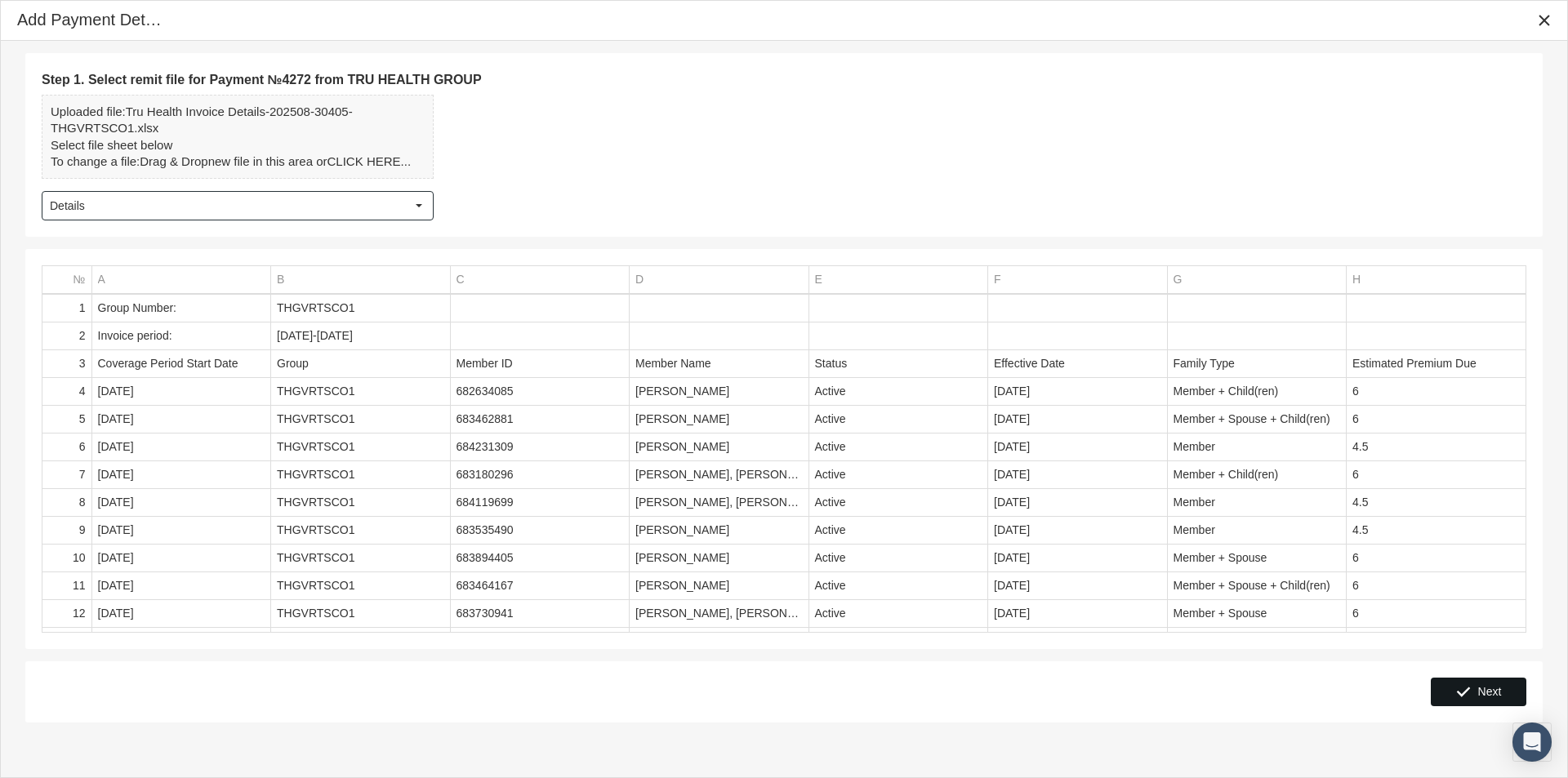
click at [1484, 696] on span "Next" at bounding box center [1490, 692] width 24 height 13
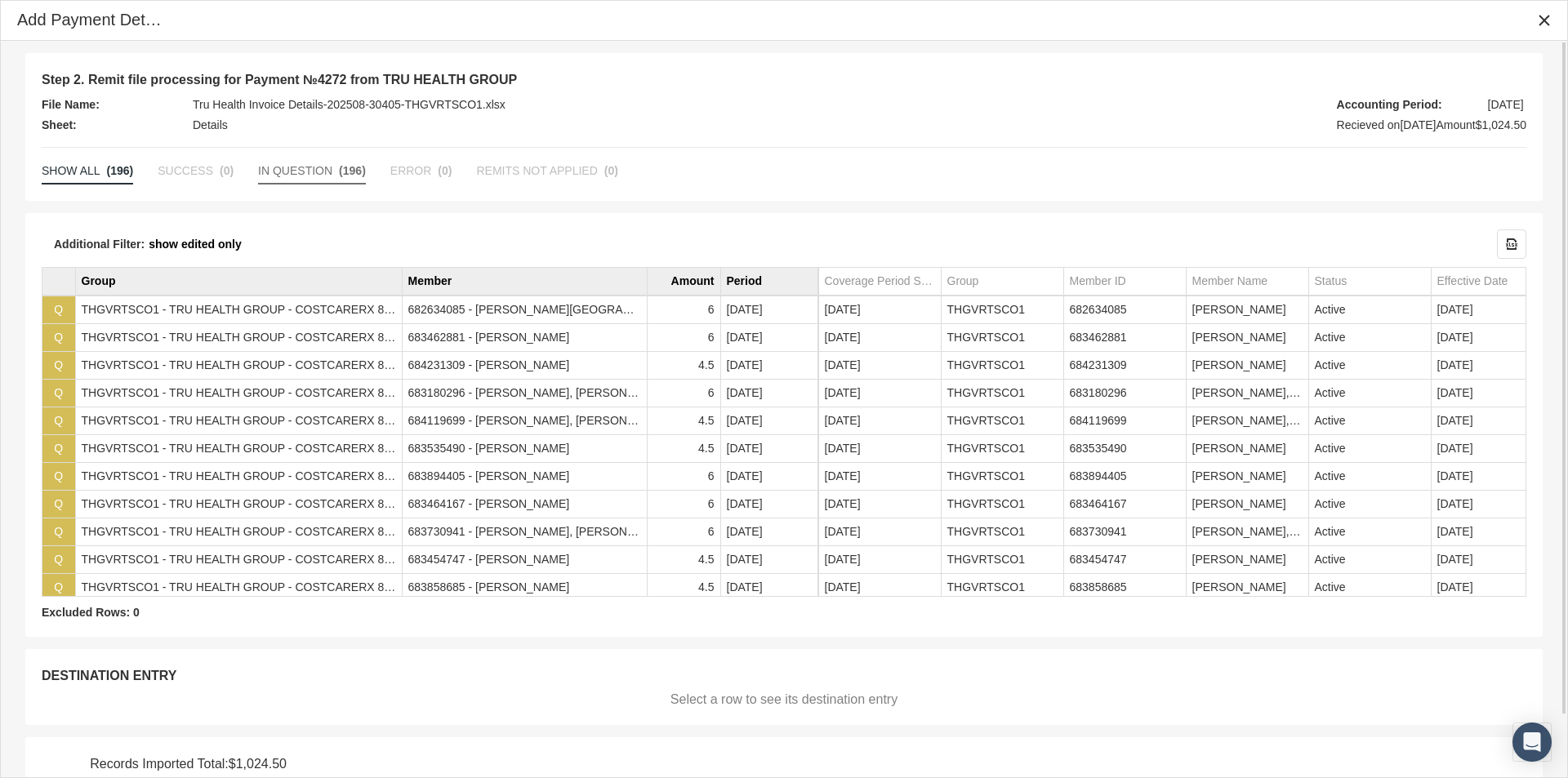
click at [274, 172] on span "IN QUESTION" at bounding box center [295, 171] width 75 height 13
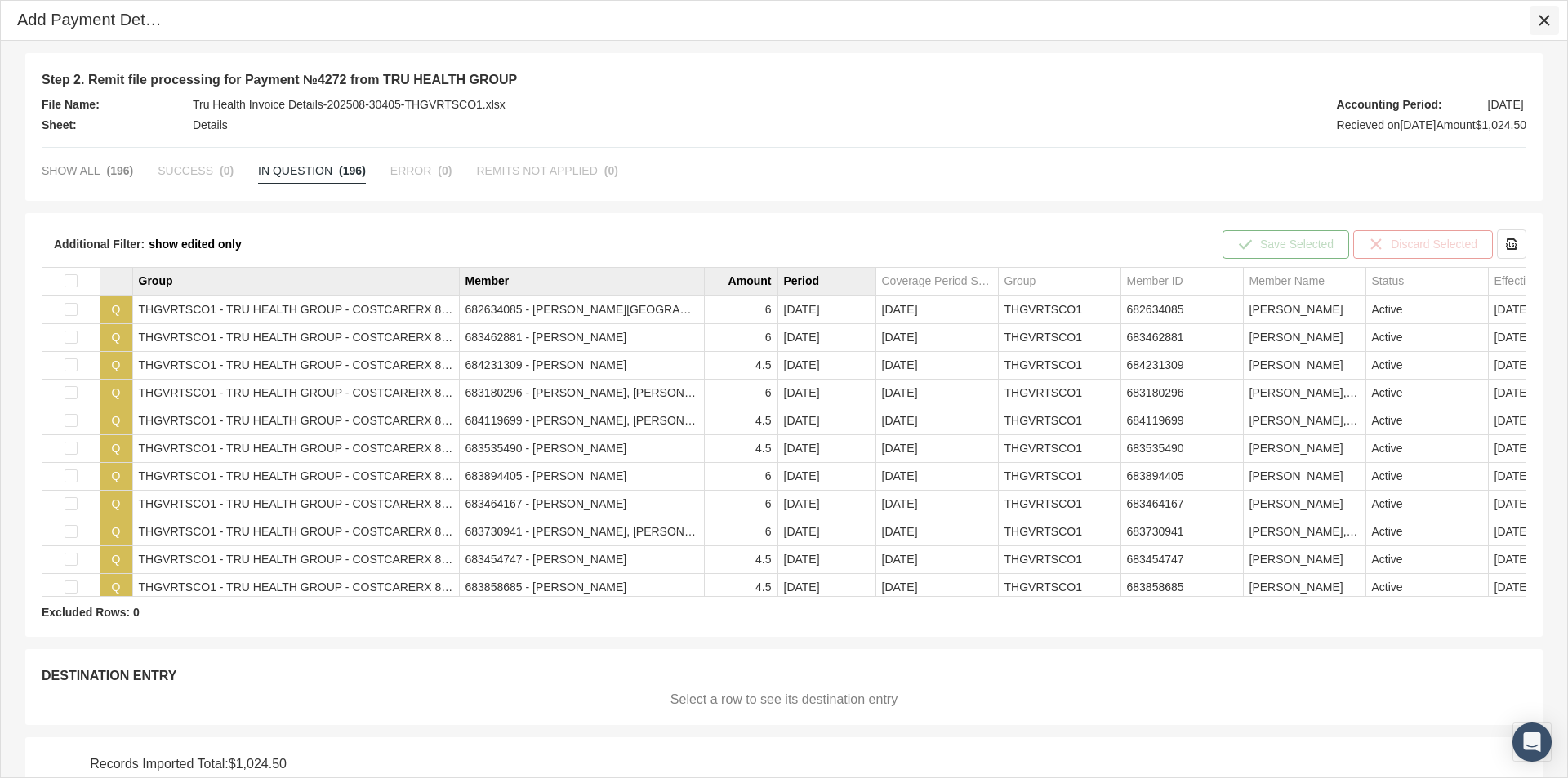
click at [1540, 17] on icon "Close" at bounding box center [1544, 21] width 15 height 15
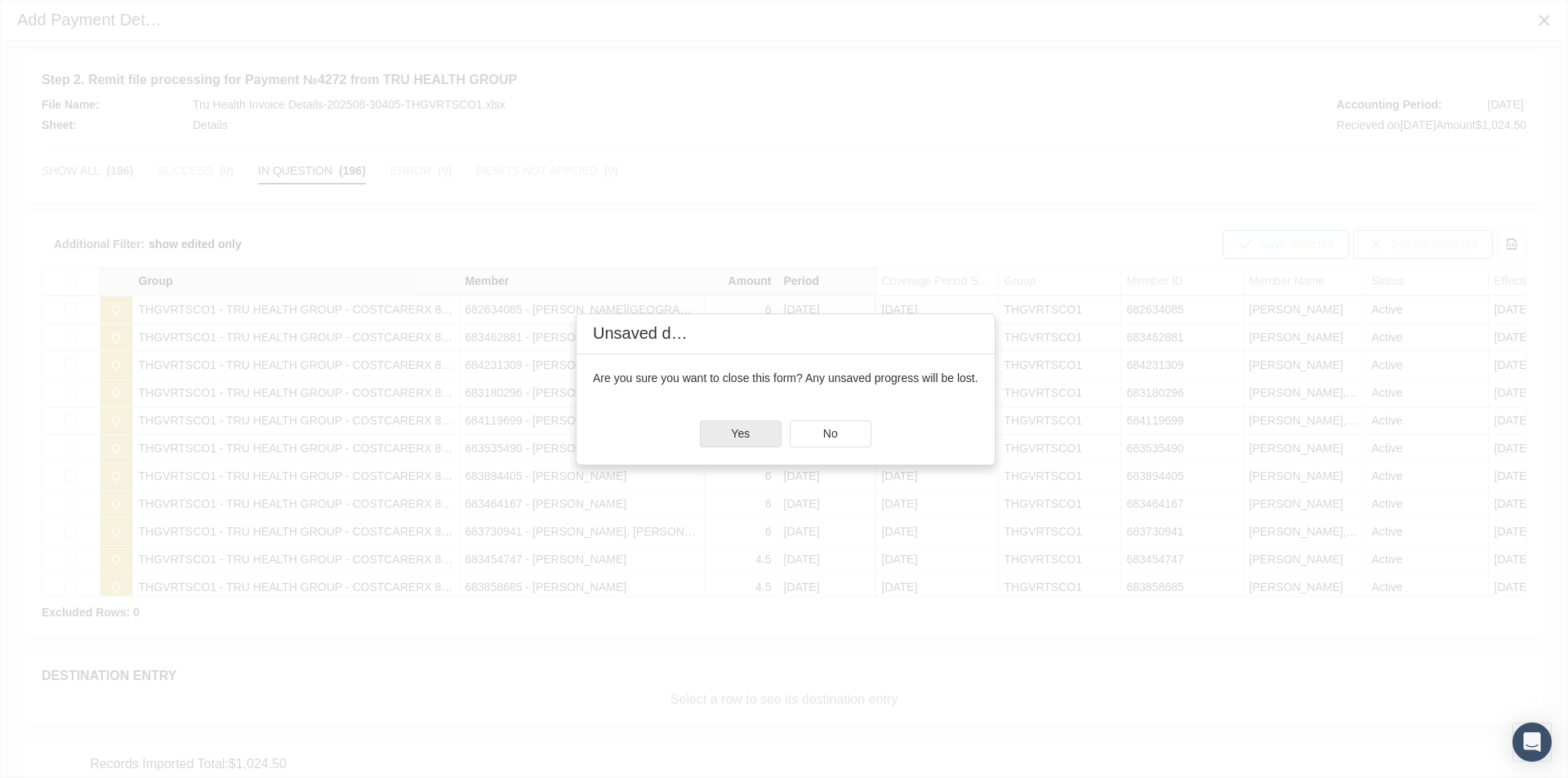
click at [712, 432] on div "Yes" at bounding box center [740, 434] width 80 height 26
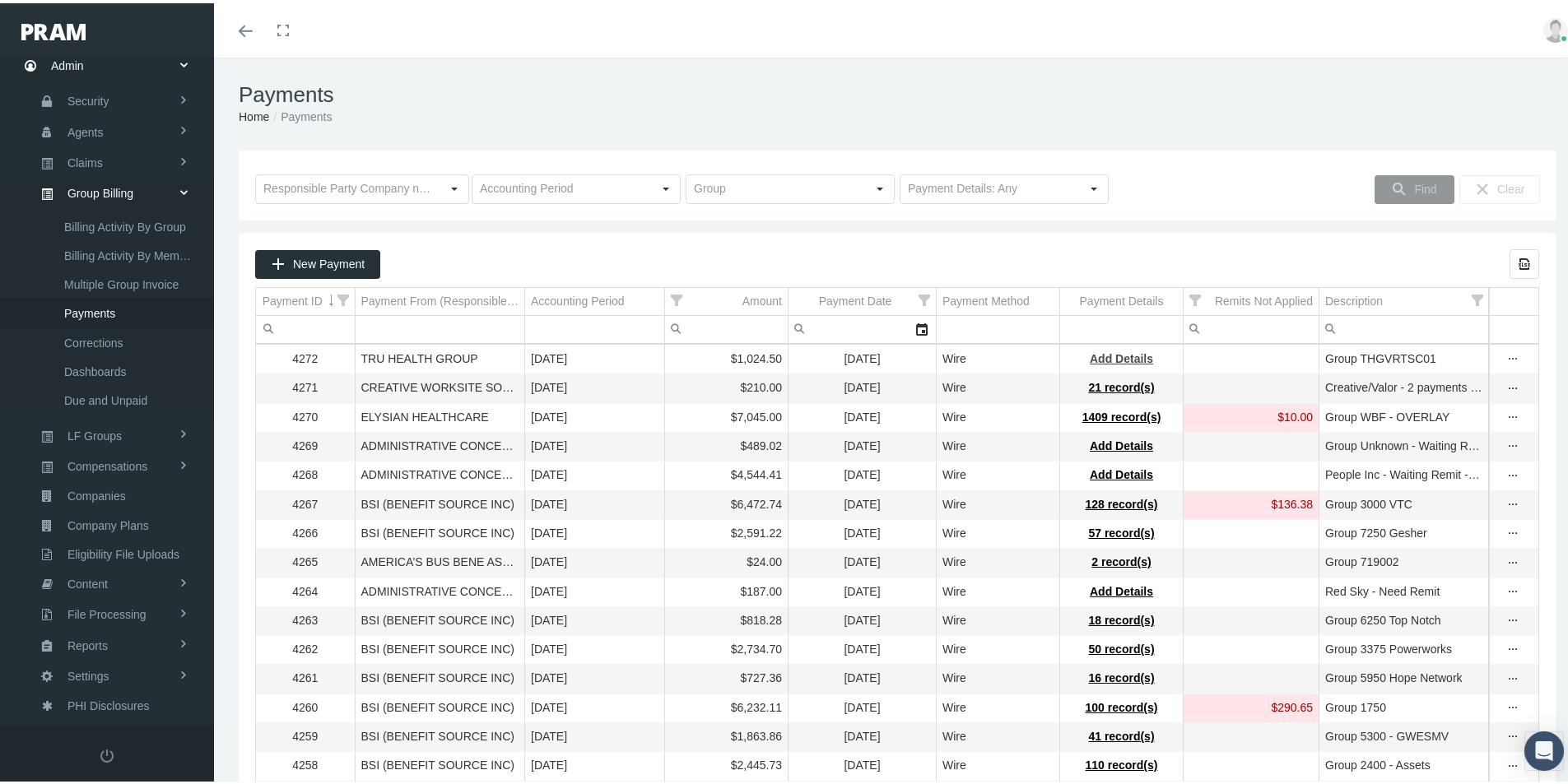
click at [1113, 355] on span "Add Details" at bounding box center [1121, 355] width 64 height 13
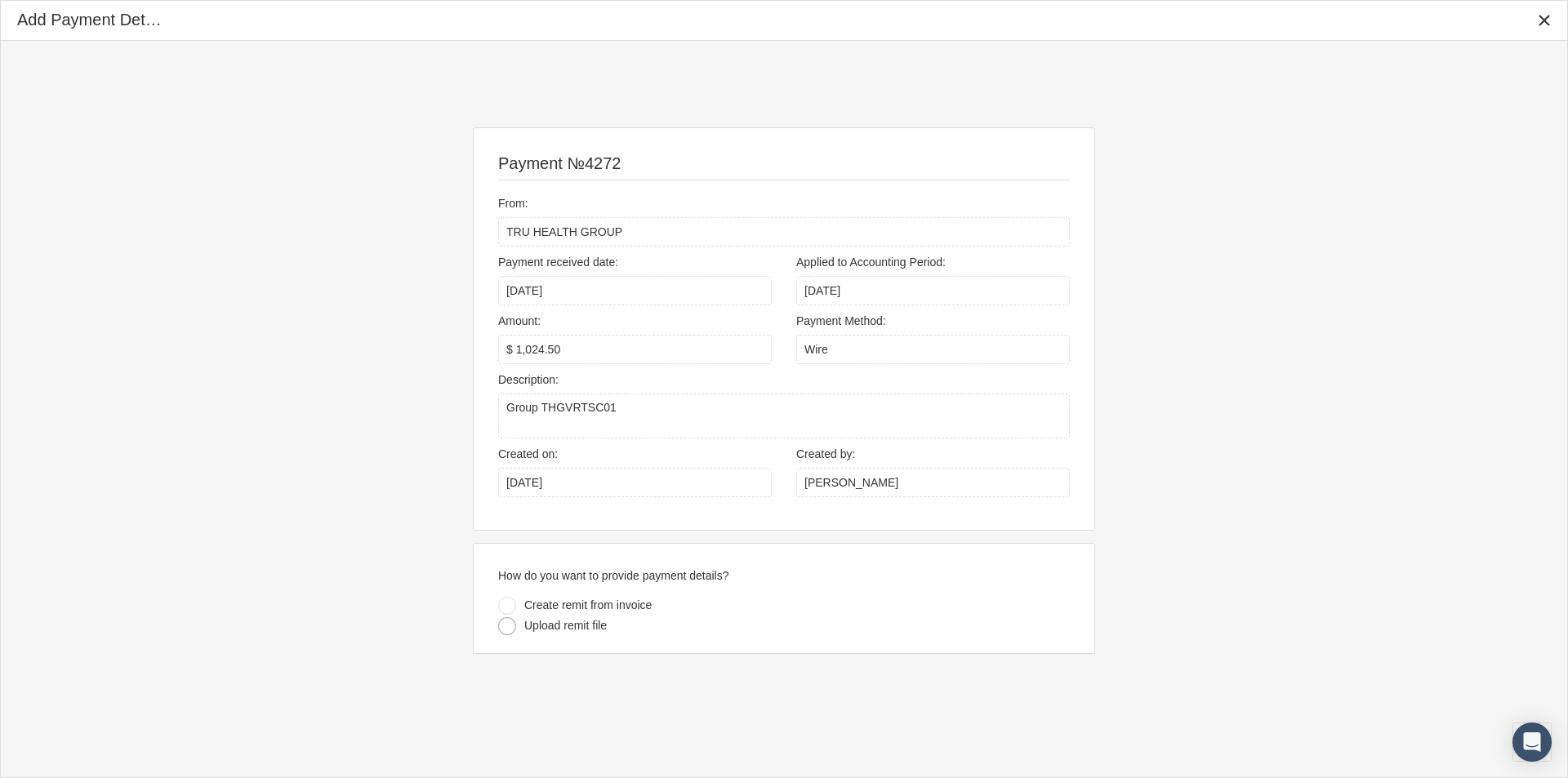
click at [507, 627] on div at bounding box center [507, 626] width 18 height 18
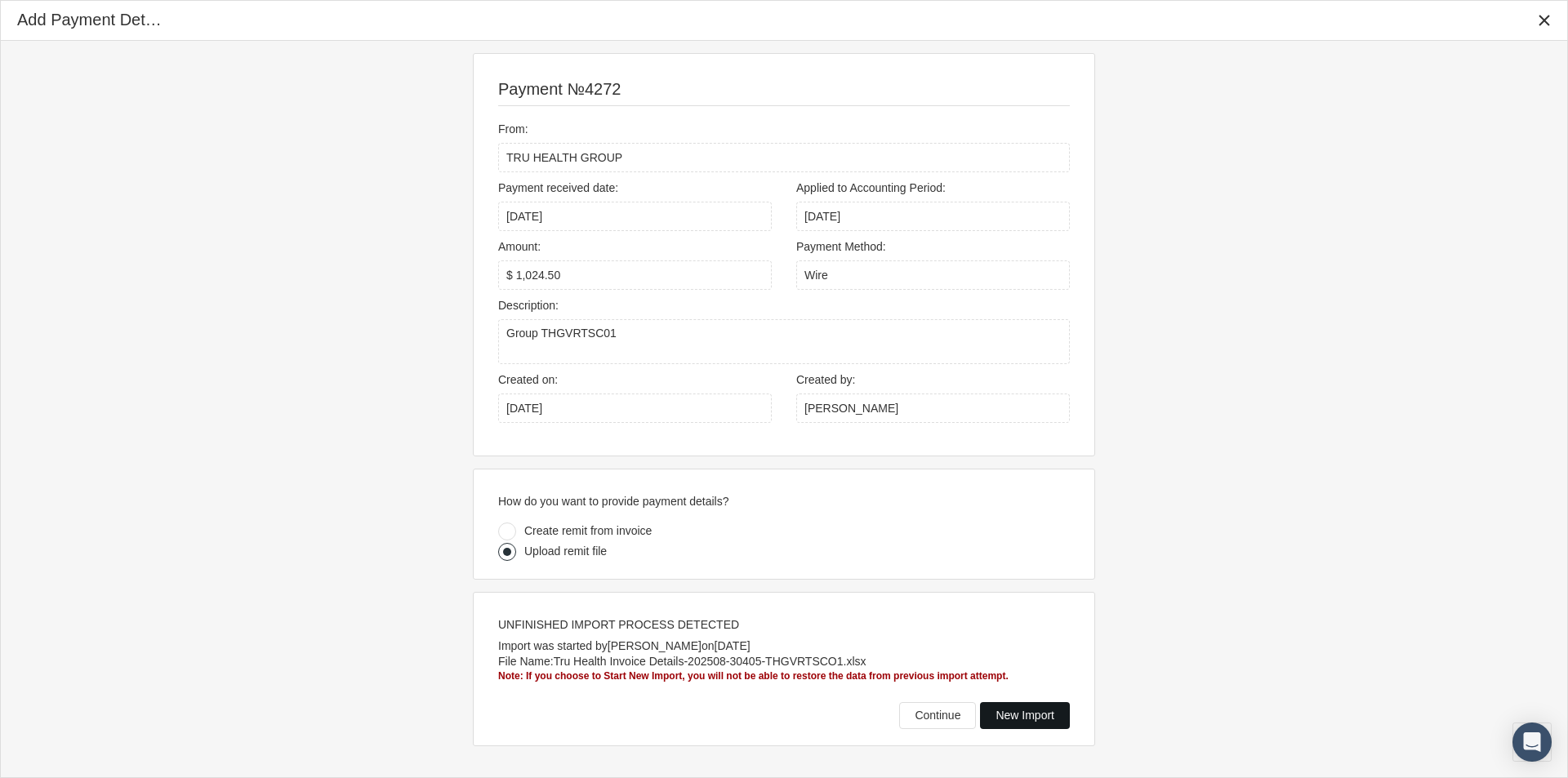
click at [1020, 716] on span "New Import" at bounding box center [1025, 716] width 59 height 13
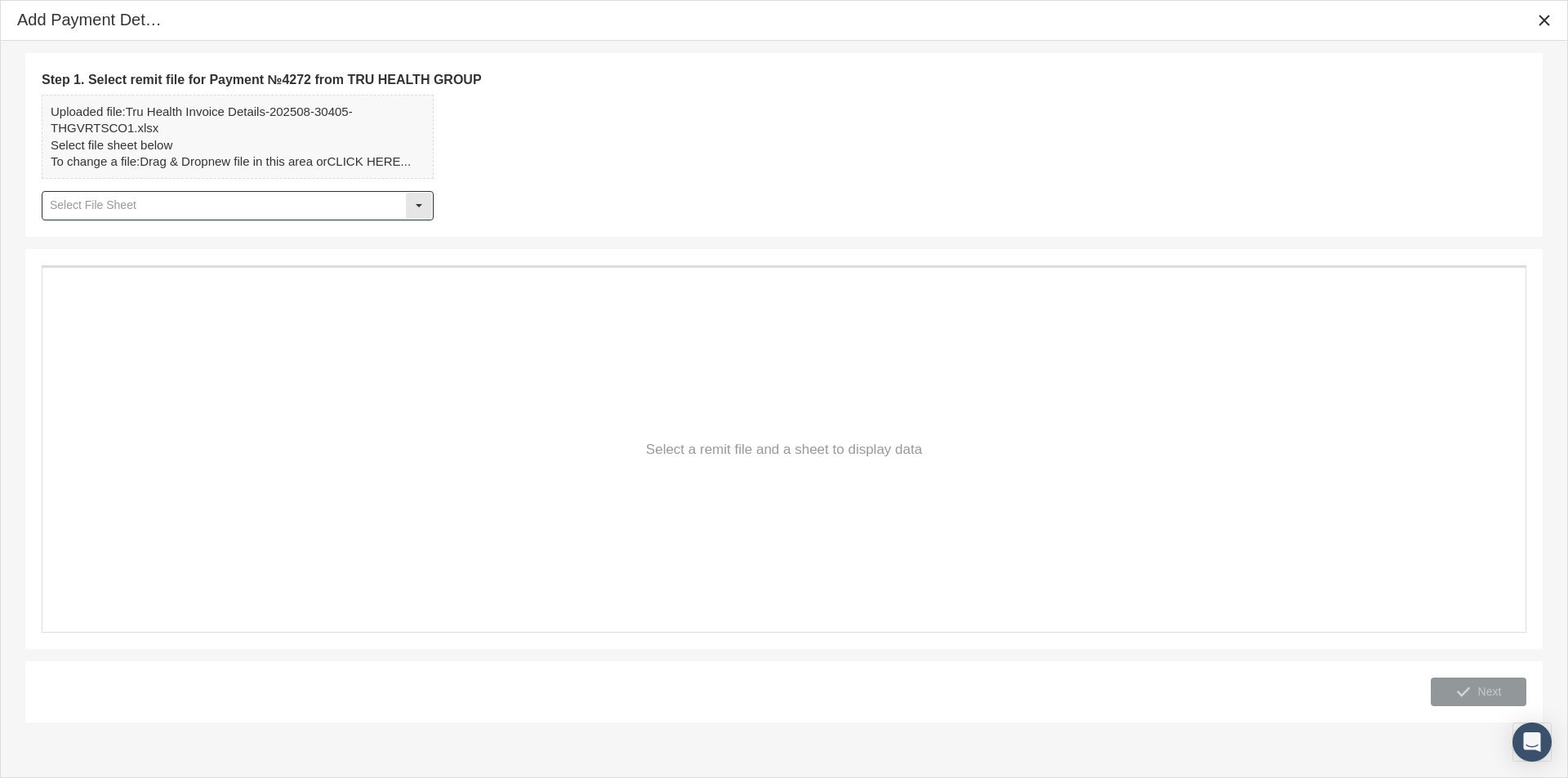
click at [417, 206] on div "Select" at bounding box center [419, 206] width 26 height 26
click at [75, 237] on div "Details" at bounding box center [237, 234] width 388 height 27
type input "Details"
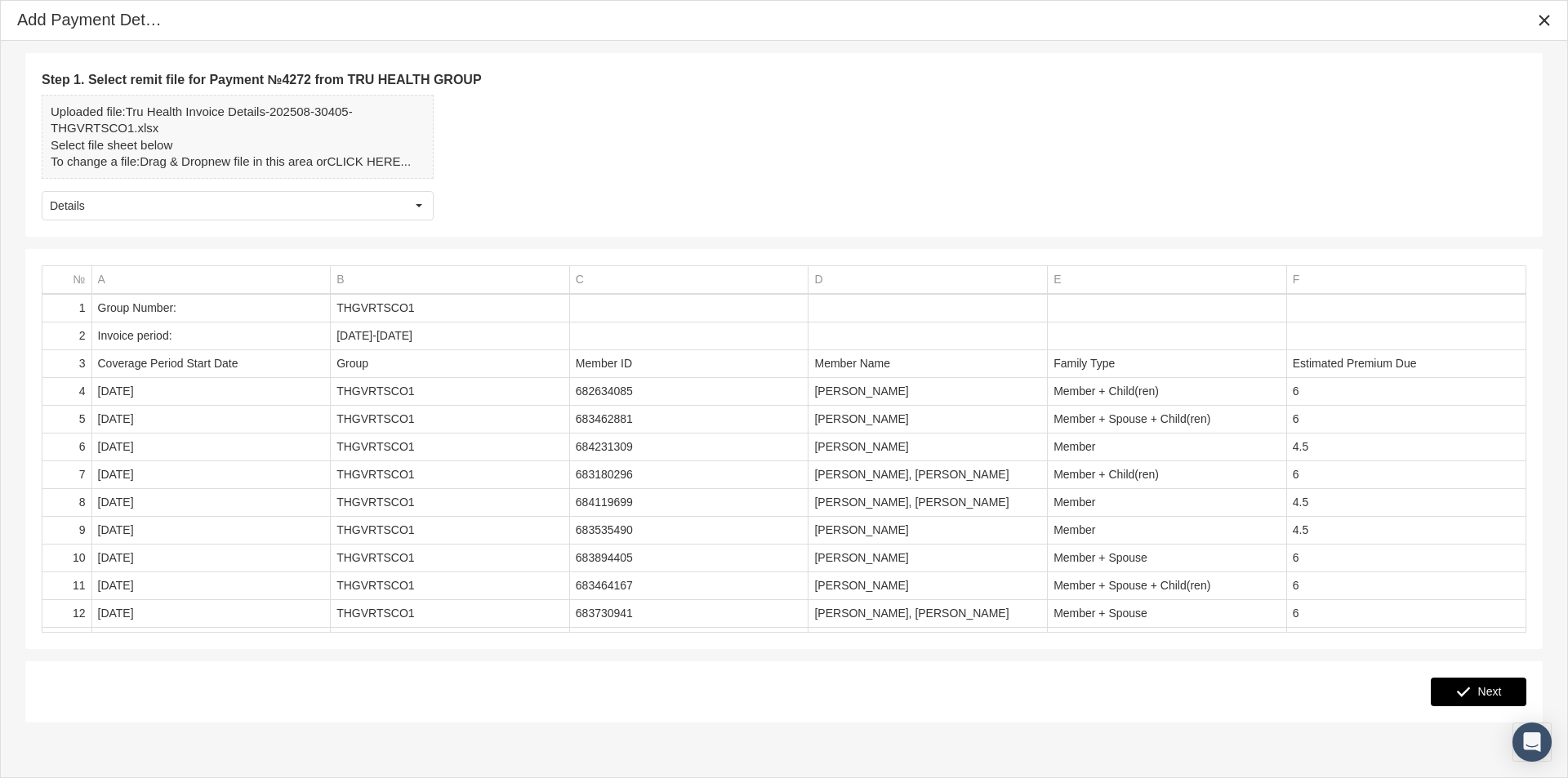
click at [1486, 693] on span "Next" at bounding box center [1490, 692] width 24 height 13
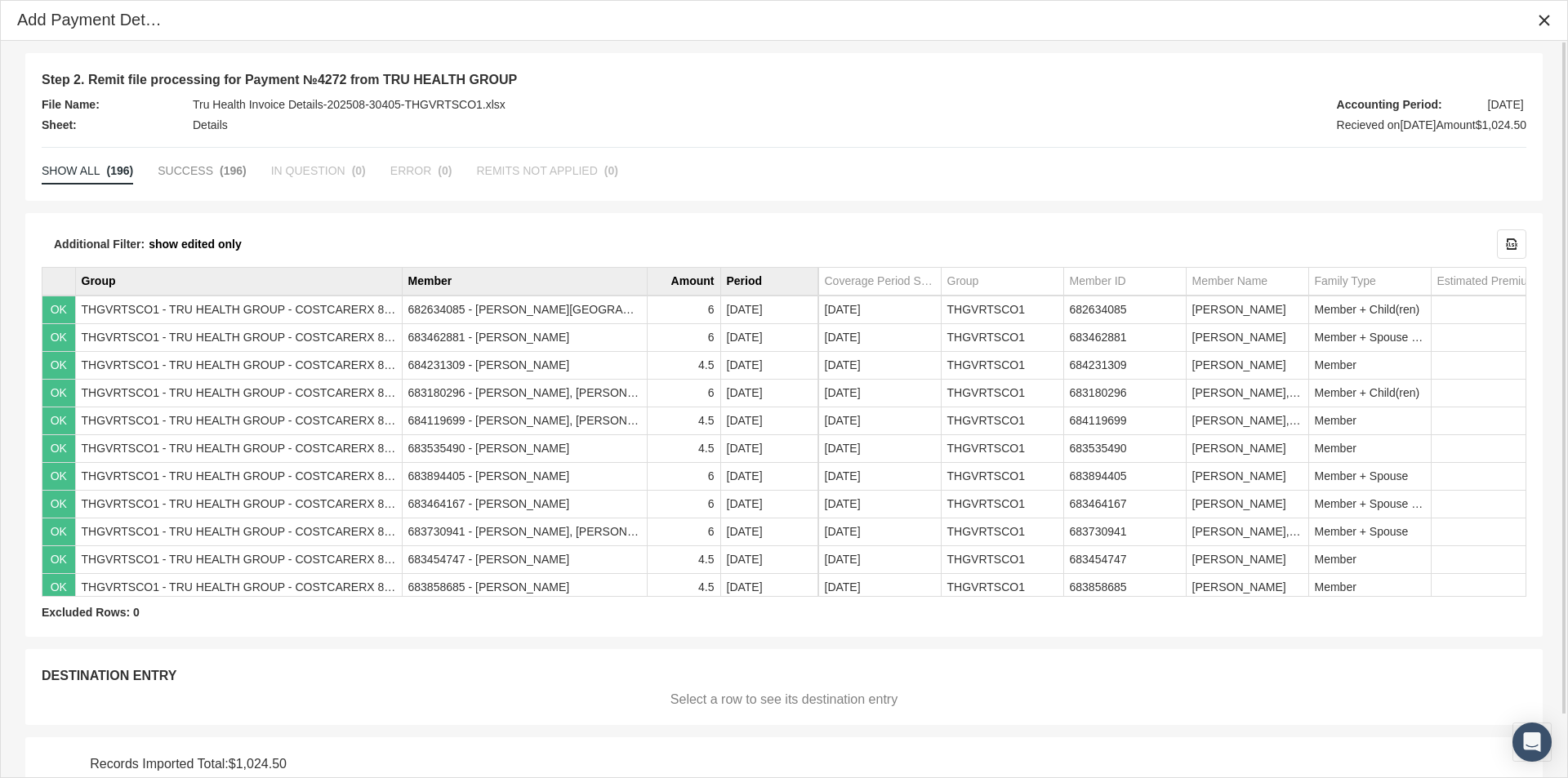
scroll to position [68, 0]
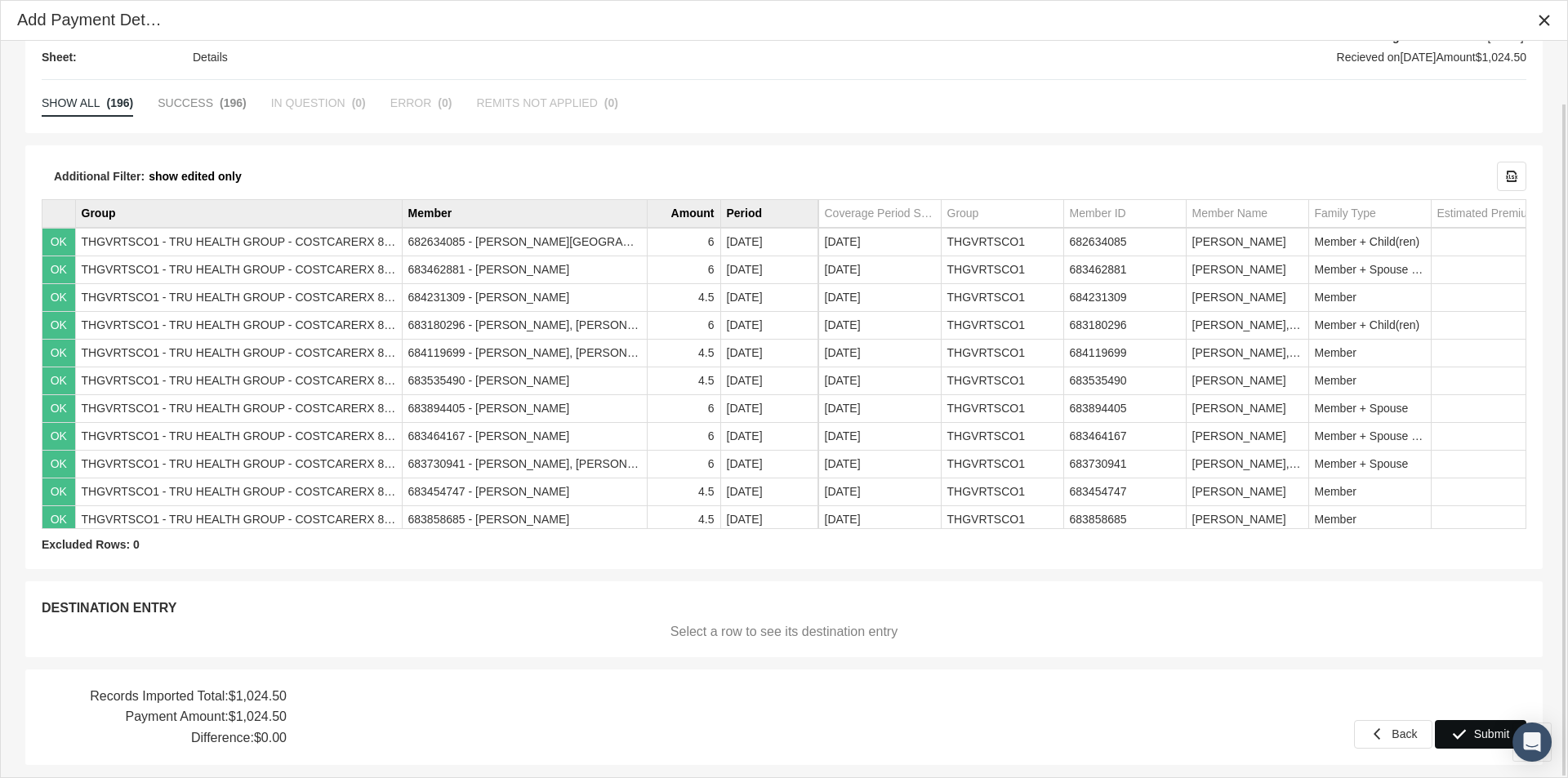
click at [1473, 731] on div "Submit" at bounding box center [1480, 735] width 90 height 27
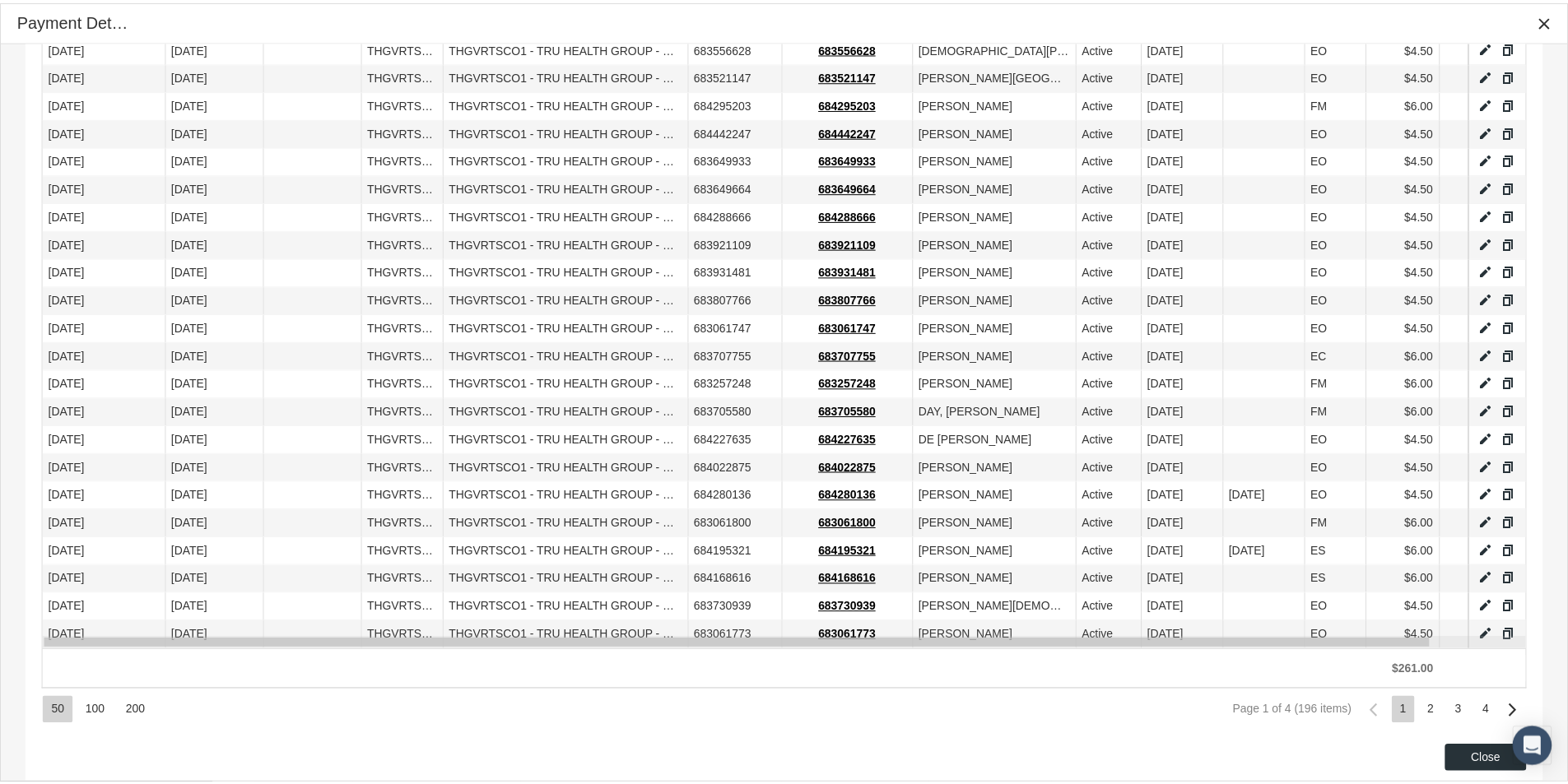
scroll to position [1092, 0]
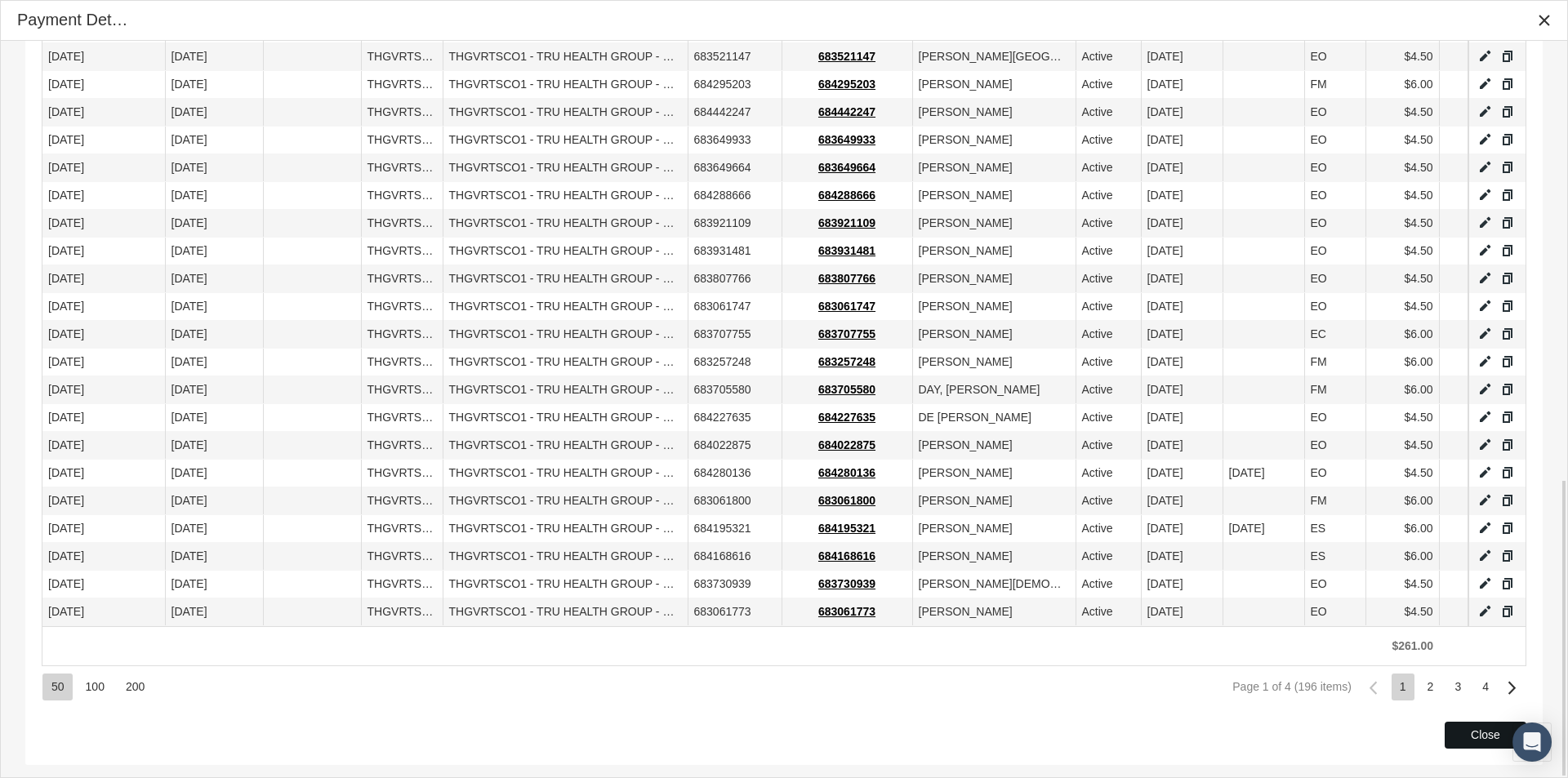
click at [1480, 732] on span "Close" at bounding box center [1485, 735] width 29 height 13
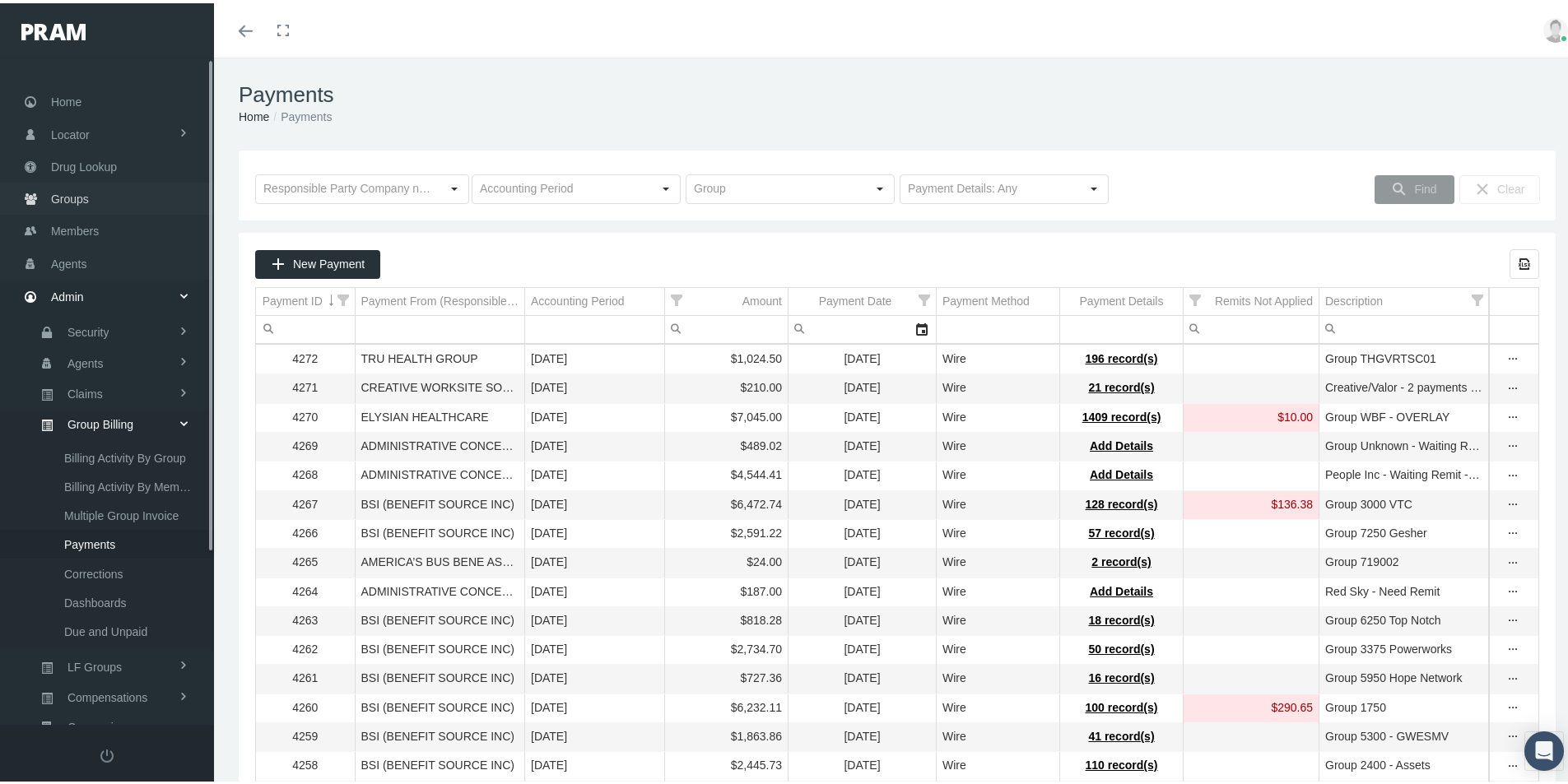
drag, startPoint x: 61, startPoint y: 192, endPoint x: 75, endPoint y: 223, distance: 34.0
click at [61, 192] on span "Groups" at bounding box center [70, 195] width 38 height 31
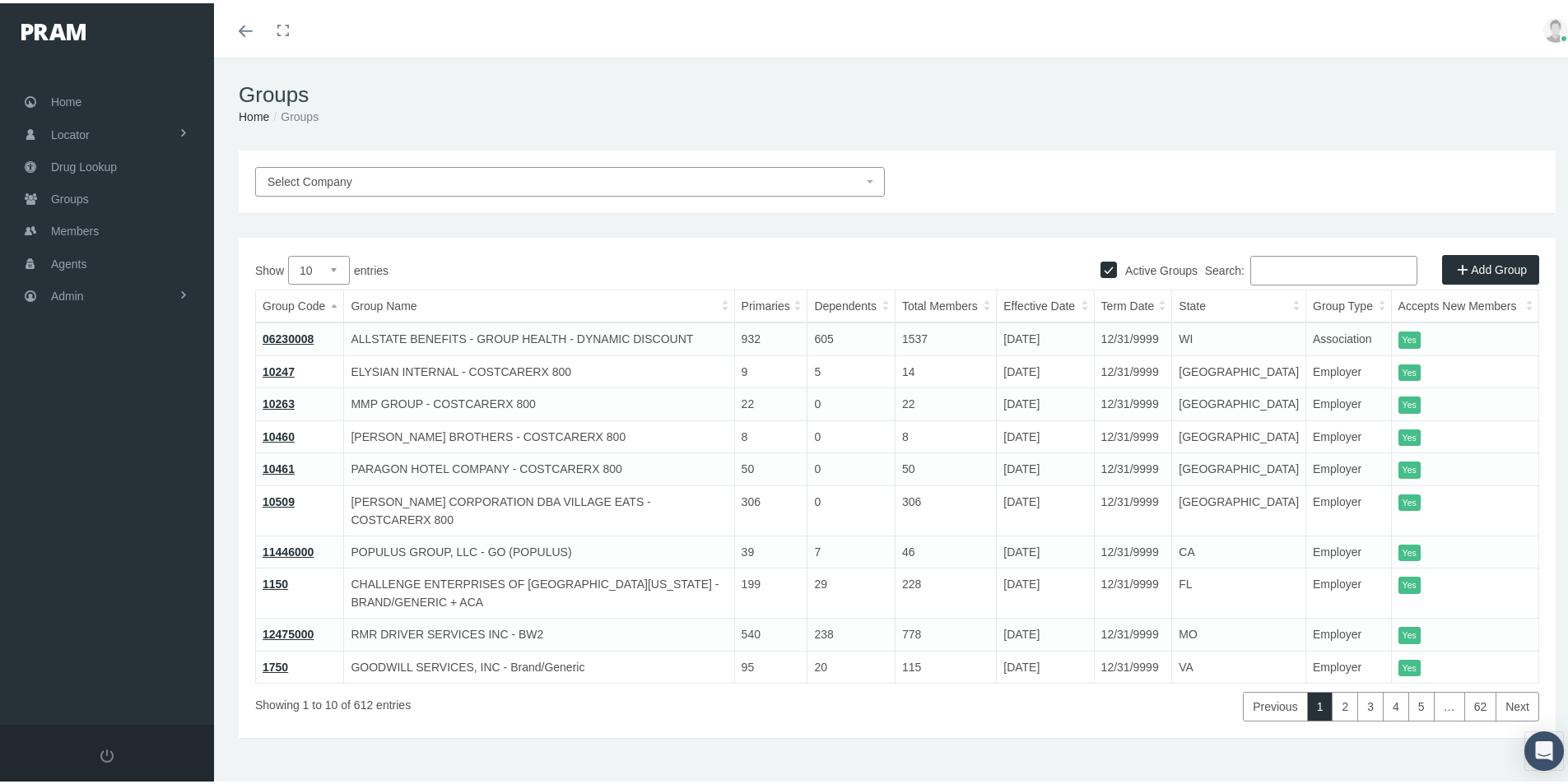
click at [1263, 268] on input "Search:" at bounding box center [1333, 267] width 167 height 30
click at [1254, 261] on input "Search:" at bounding box center [1333, 267] width 167 height 30
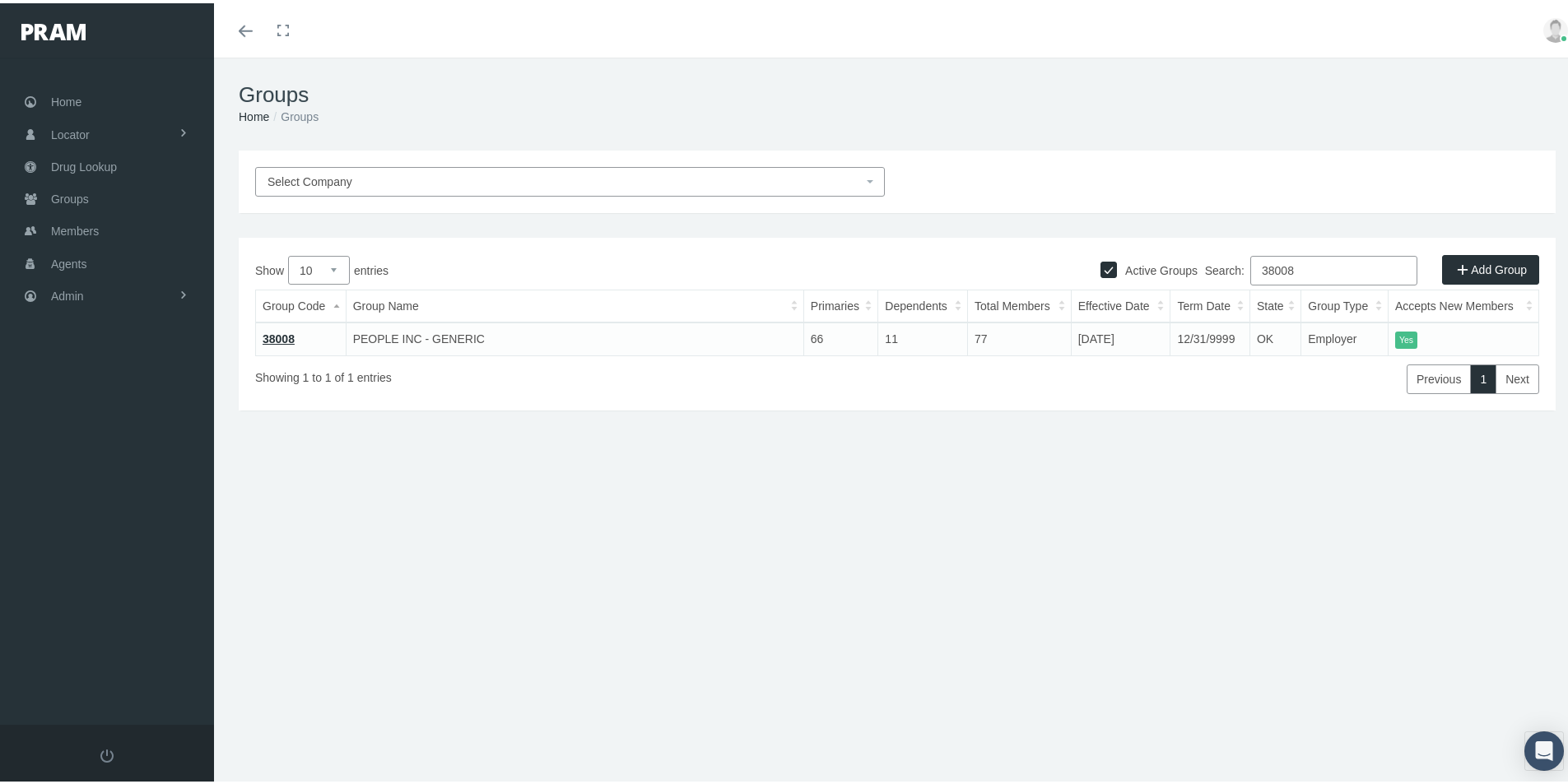
click at [553, 557] on div "Select Company Active Groups Add Group Show 10 25 50 100 entries Search: 38008 …" at bounding box center [897, 353] width 1366 height 412
drag, startPoint x: 1295, startPoint y: 264, endPoint x: 1175, endPoint y: 304, distance: 126.5
click at [1134, 310] on div "Show 10 25 50 100 entries Search: 38008 Group Code Group Name Primaries Depende…" at bounding box center [897, 321] width 1284 height 138
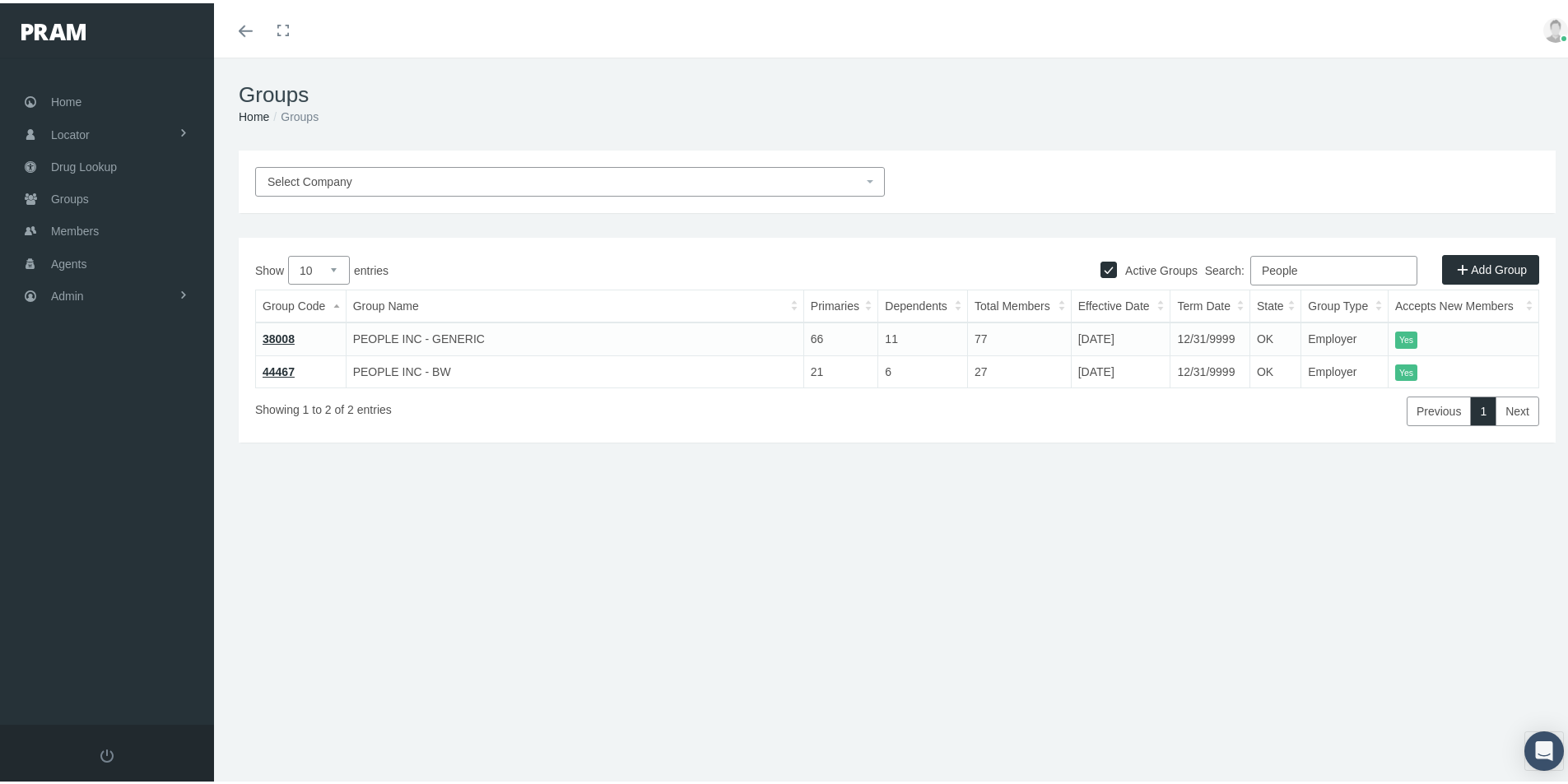
type input "People"
click at [1405, 530] on div "Select Company Active Groups Add Group Show 10 25 50 100 entries Search: People…" at bounding box center [897, 353] width 1366 height 412
click at [279, 336] on link "38008" at bounding box center [279, 336] width 32 height 13
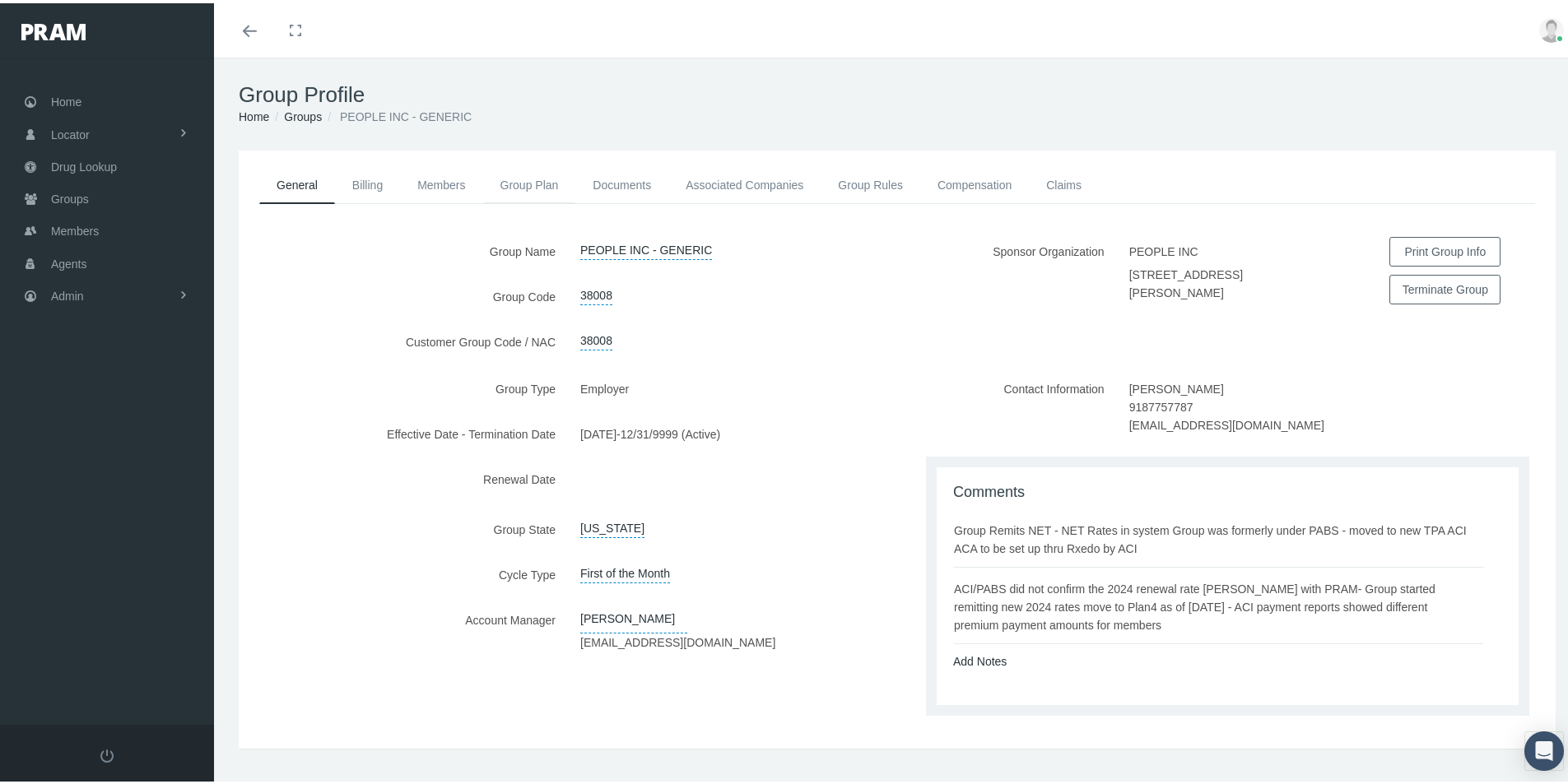
click at [512, 181] on link "Group Plan" at bounding box center [530, 182] width 93 height 36
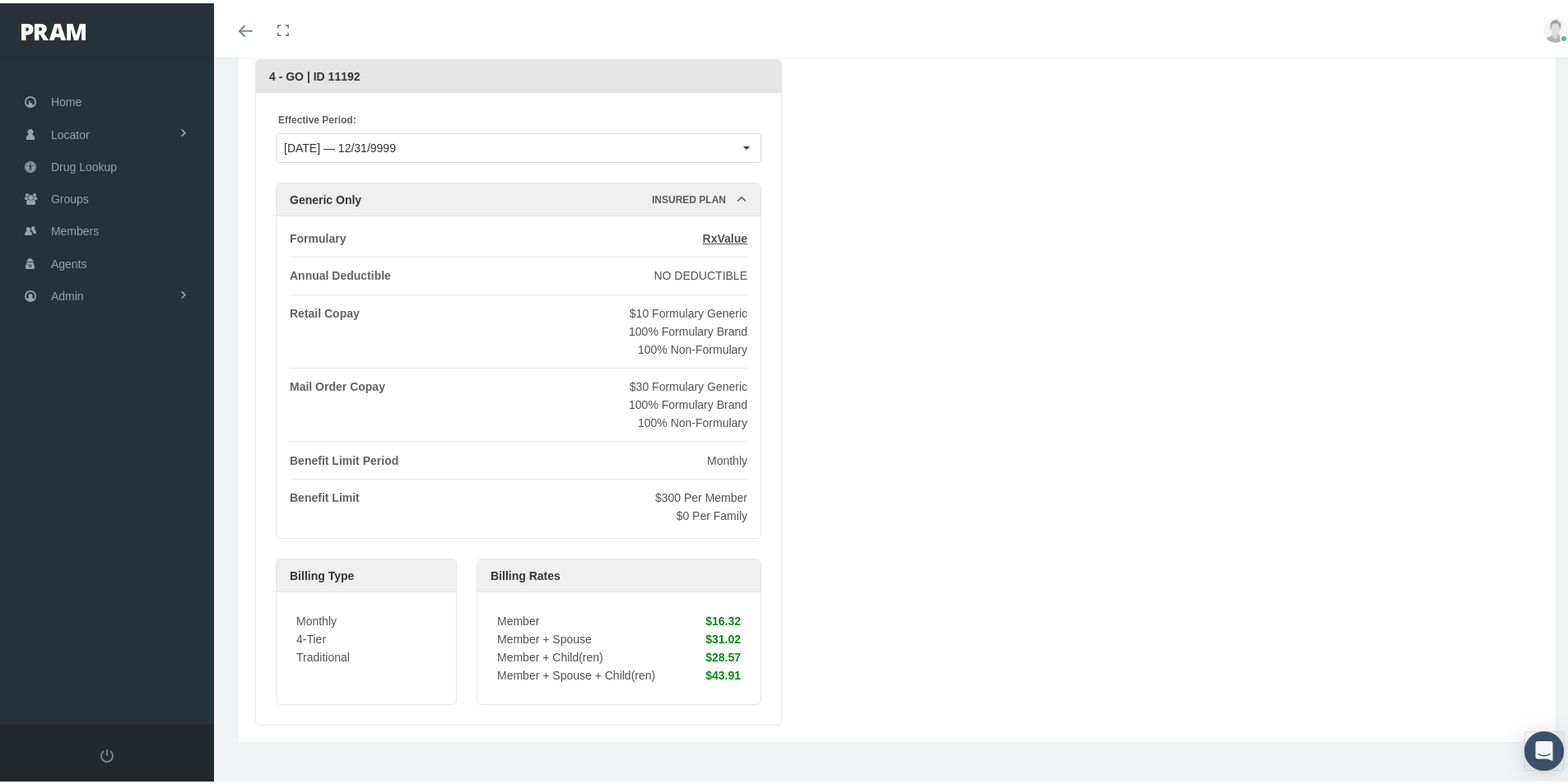
scroll to position [200, 0]
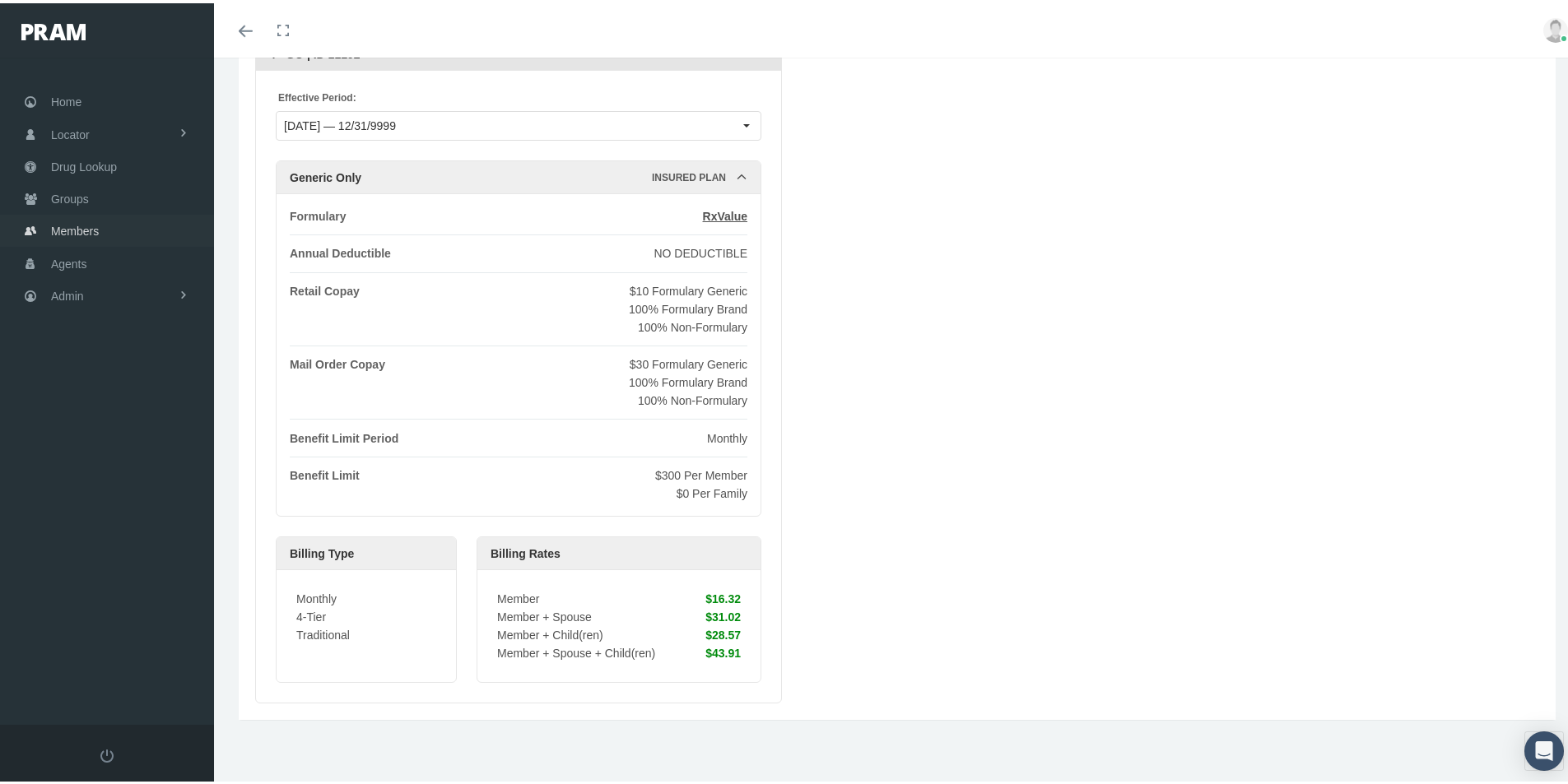
click at [75, 226] on span "Members" at bounding box center [75, 228] width 48 height 31
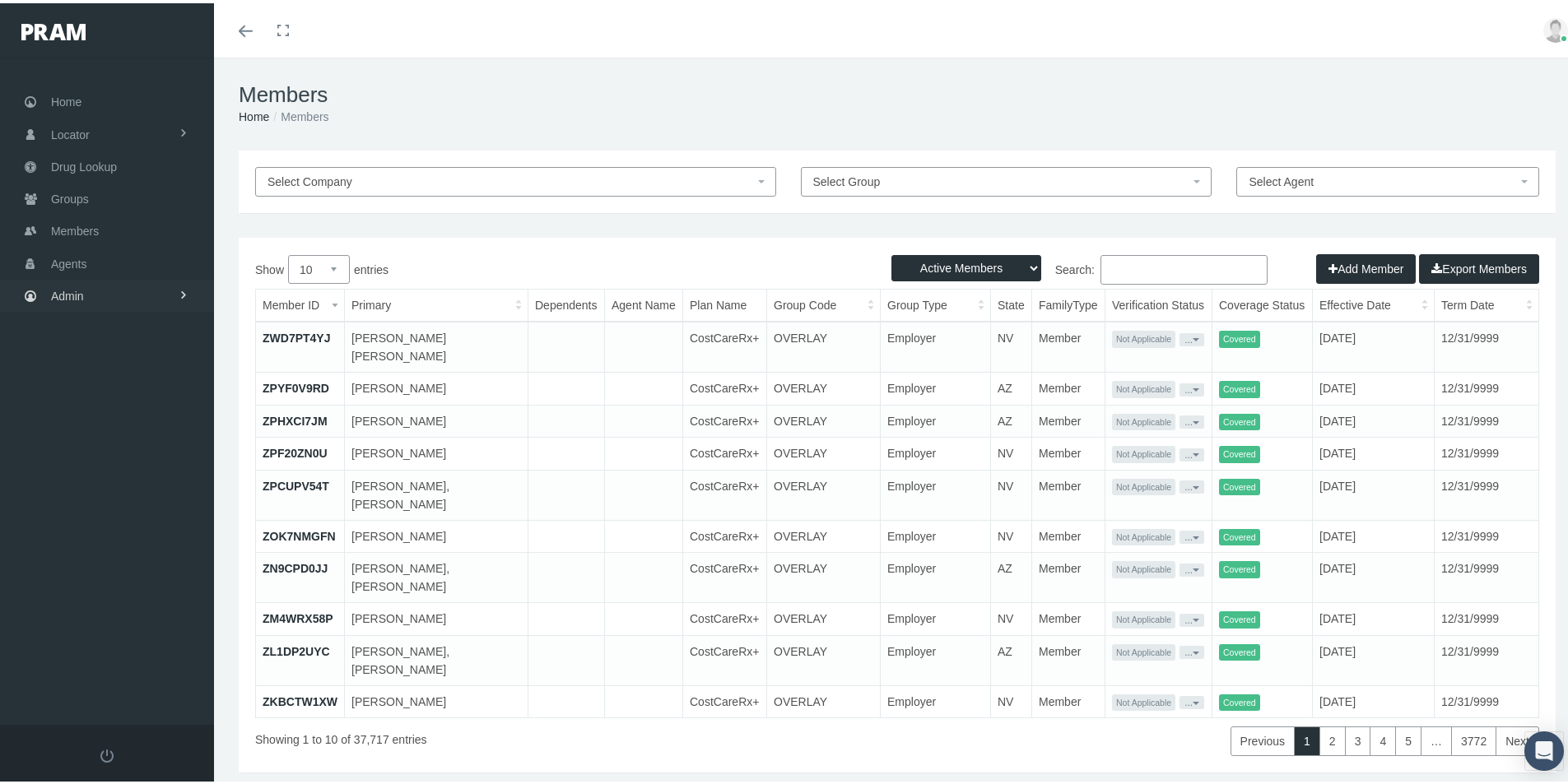
click at [80, 291] on span "Admin" at bounding box center [68, 292] width 33 height 31
click at [83, 426] on span "Group Billing" at bounding box center [100, 420] width 66 height 28
click at [90, 544] on span "Payments" at bounding box center [90, 540] width 51 height 28
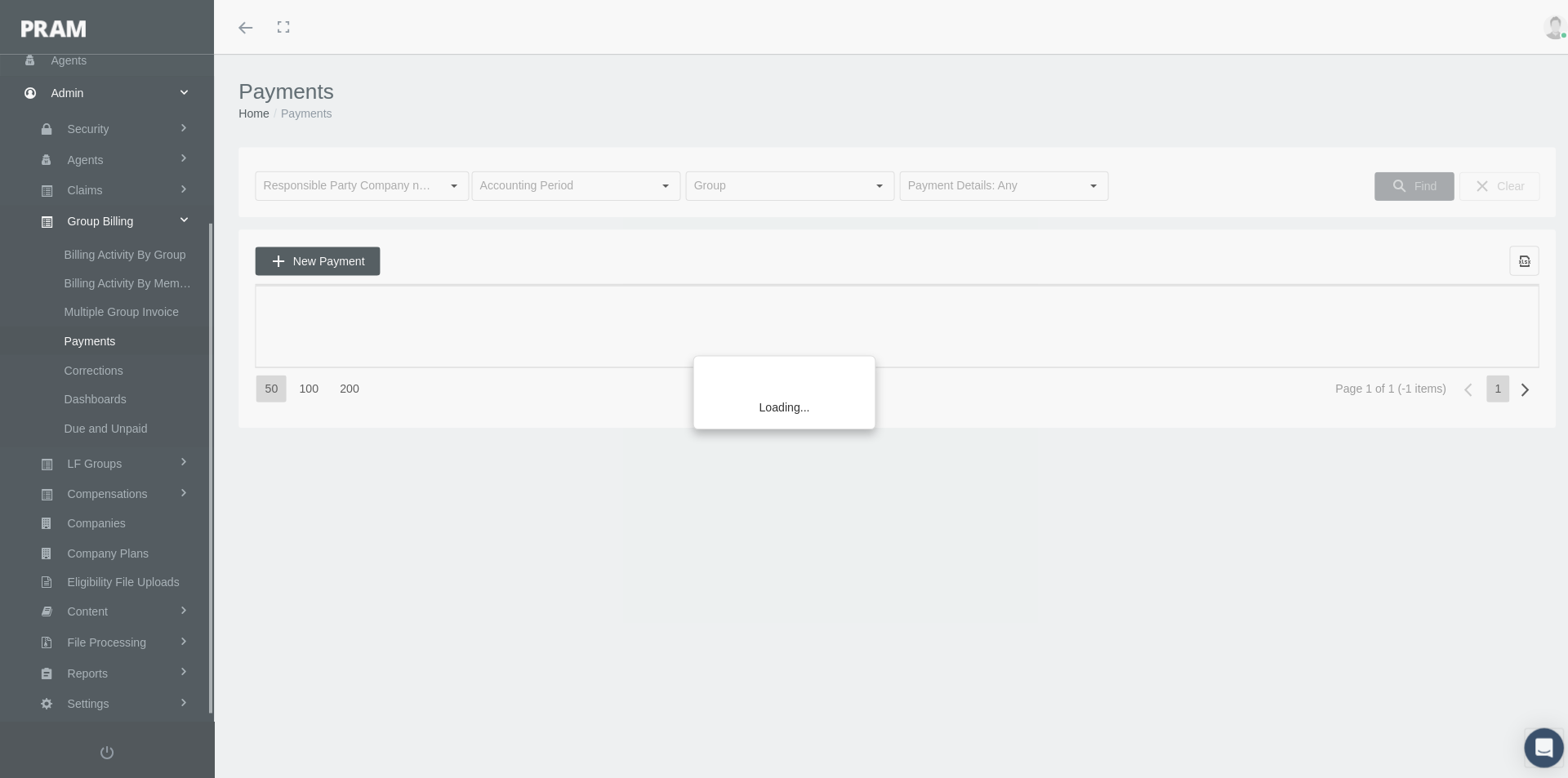
scroll to position [232, 0]
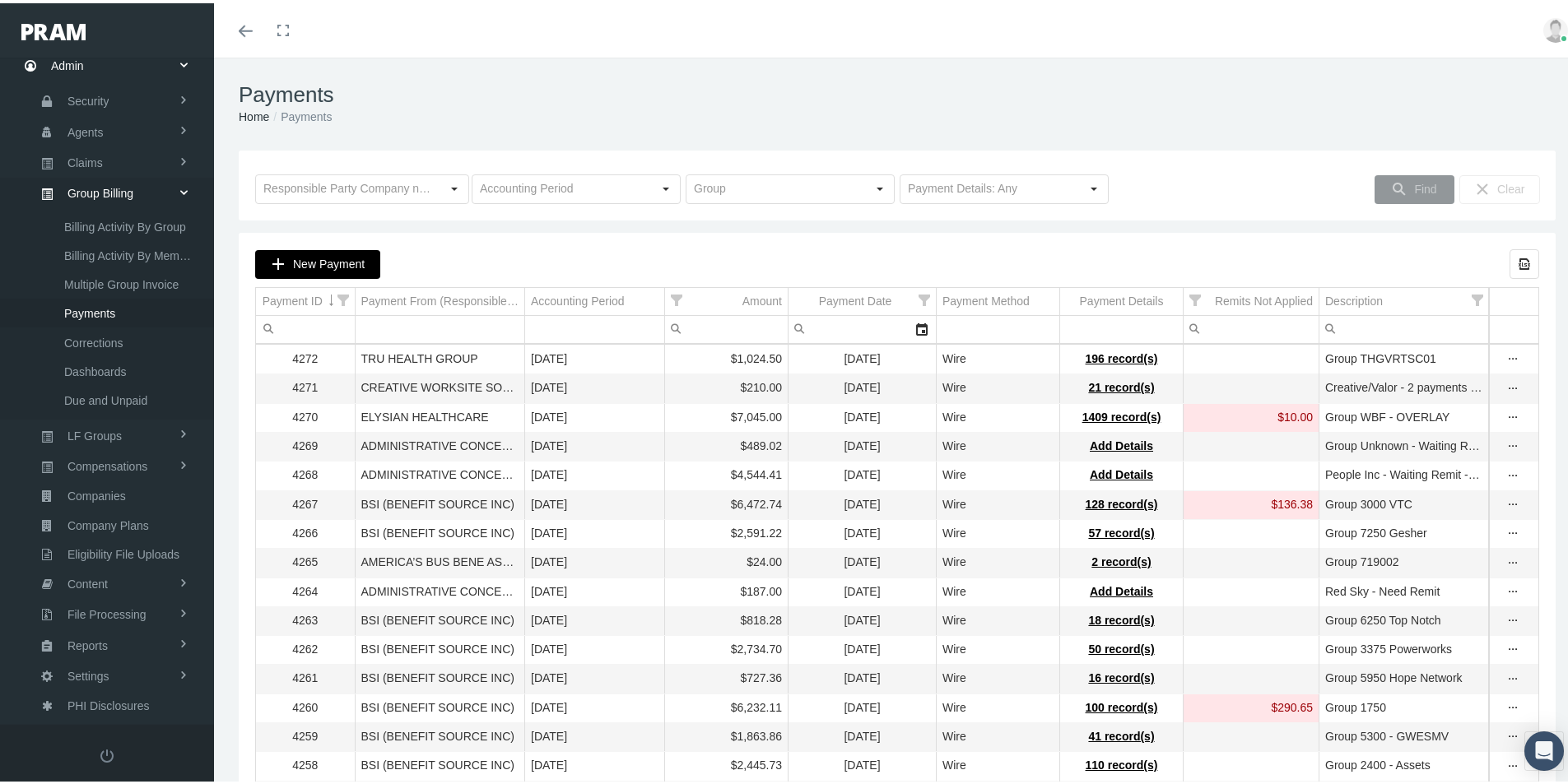
click at [309, 261] on span "New Payment" at bounding box center [329, 261] width 71 height 13
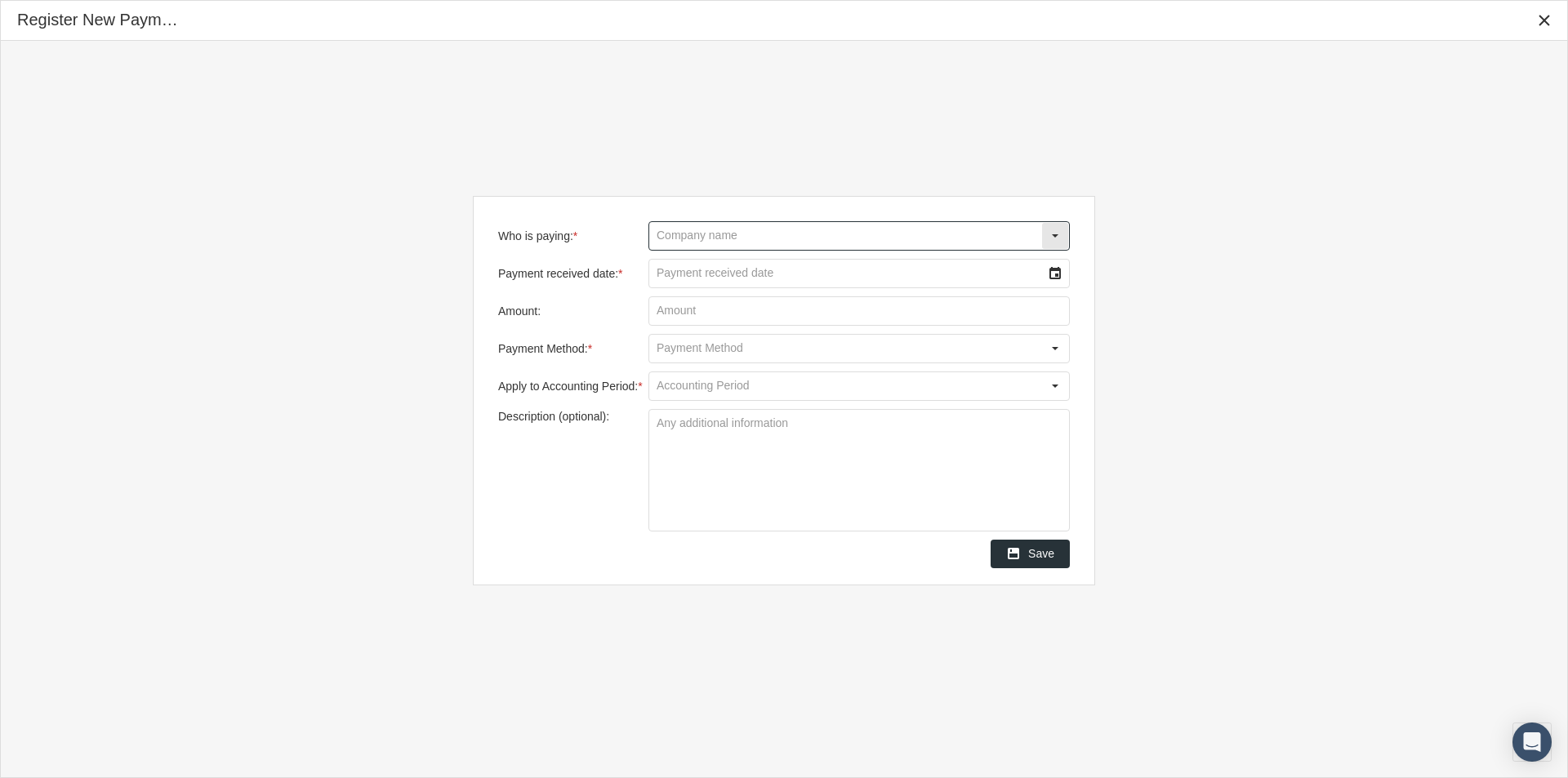
drag, startPoint x: 675, startPoint y: 231, endPoint x: 1094, endPoint y: 233, distance: 419.0
click at [677, 231] on input "Who is paying: *" at bounding box center [845, 235] width 392 height 27
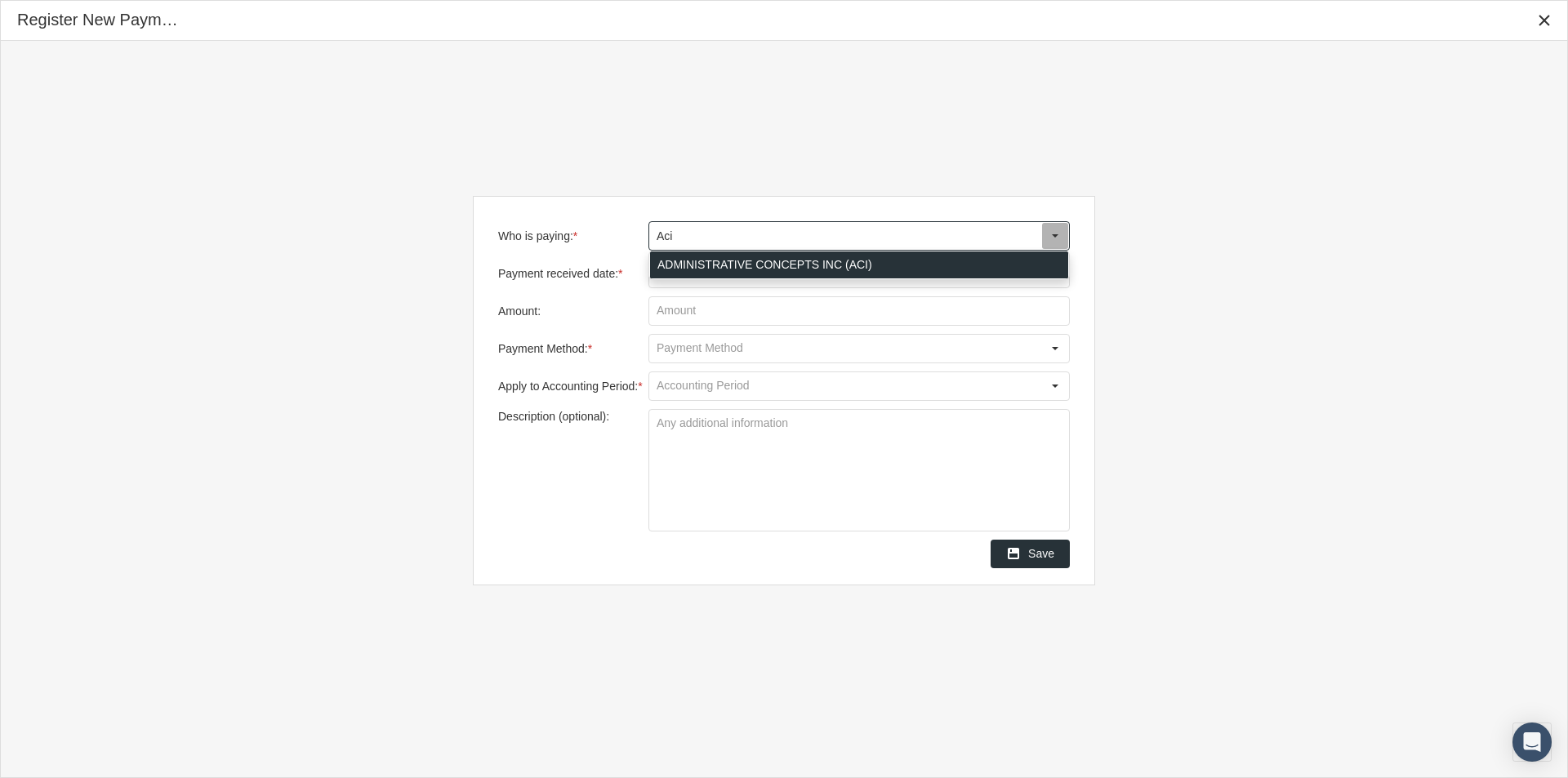
click at [694, 265] on div "ADMINISTRATIVE CONCEPTS INC (ACI)" at bounding box center [859, 265] width 418 height 27
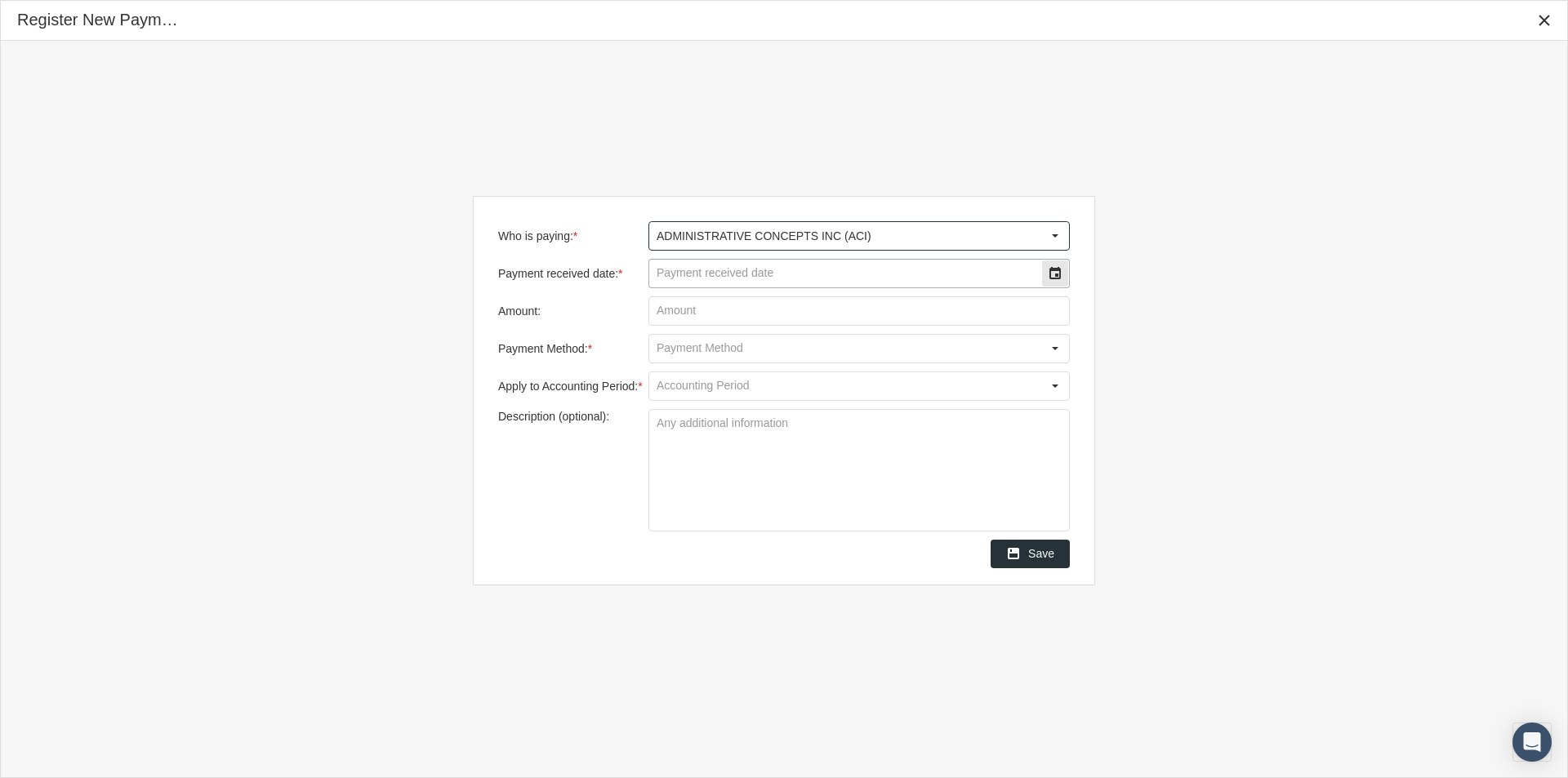
type input "ADMINISTRATIVE CONCEPTS INC (ACI)"
drag, startPoint x: 689, startPoint y: 271, endPoint x: 698, endPoint y: 273, distance: 9.2
click at [688, 273] on input "Payment received date: *" at bounding box center [845, 273] width 392 height 27
type input "[DATE]"
type input "$ 4,544.41"
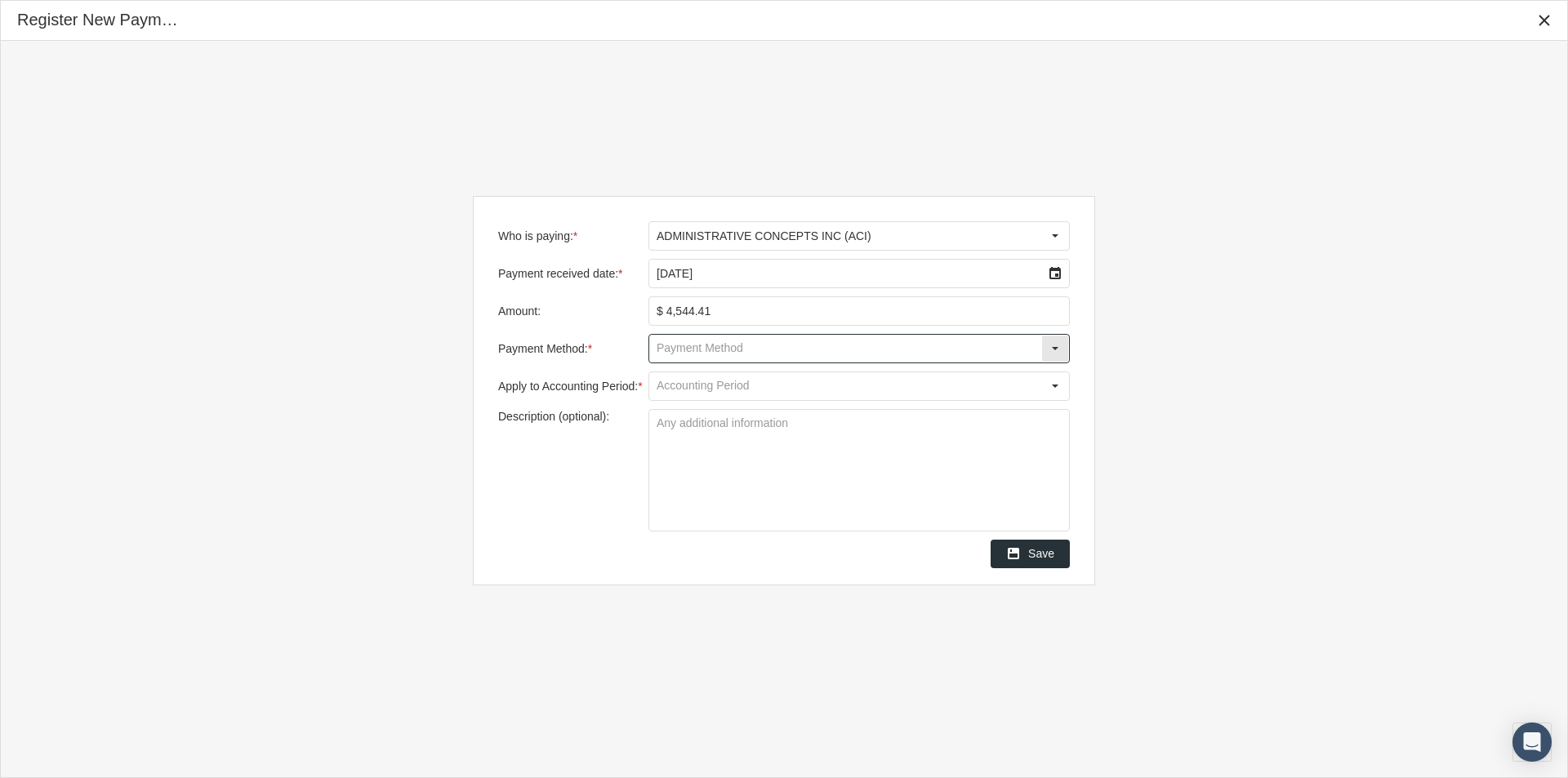
click at [663, 351] on input "Payment Method: *" at bounding box center [845, 348] width 392 height 27
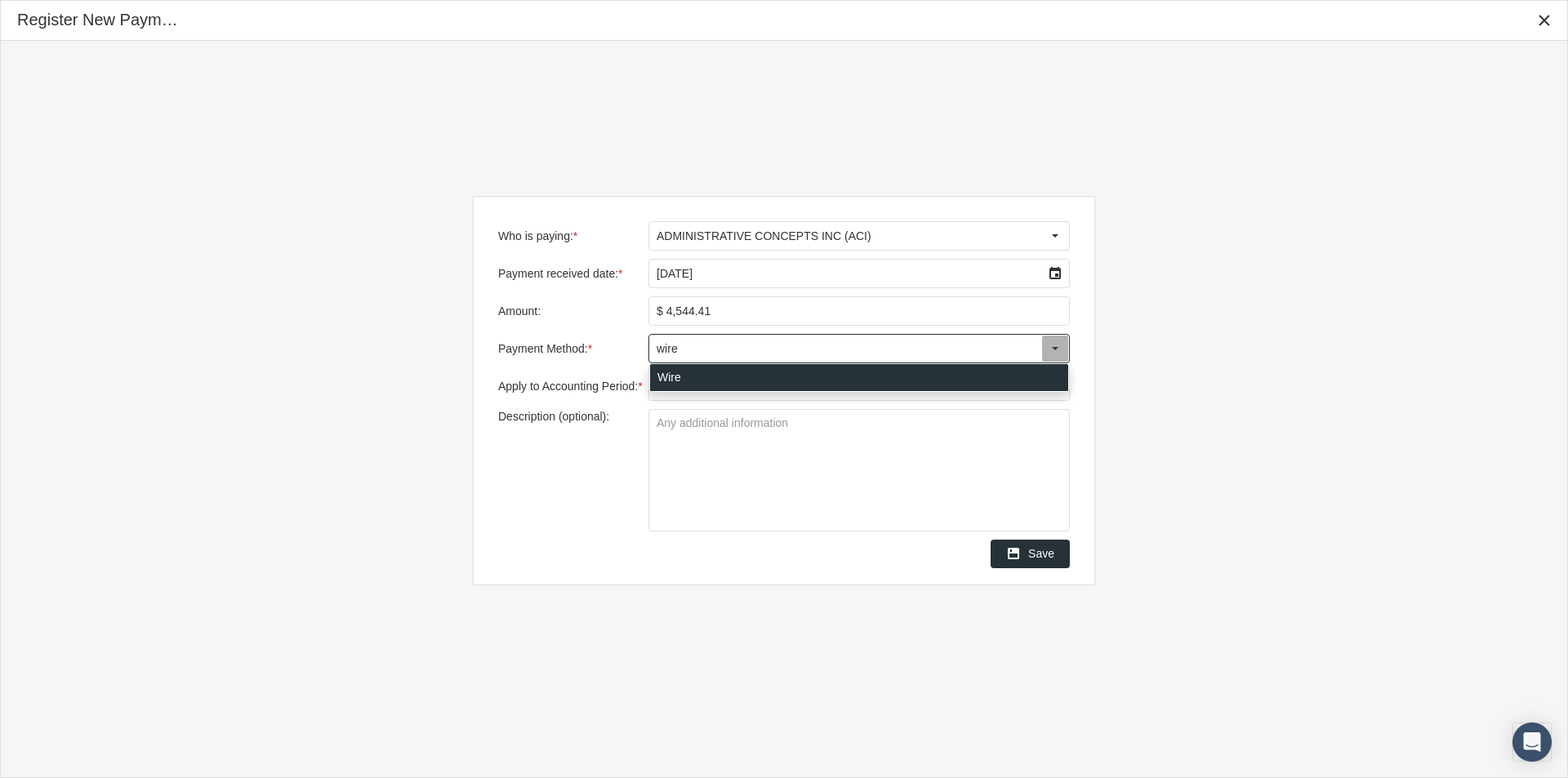
click at [660, 377] on div "Wire" at bounding box center [859, 377] width 418 height 27
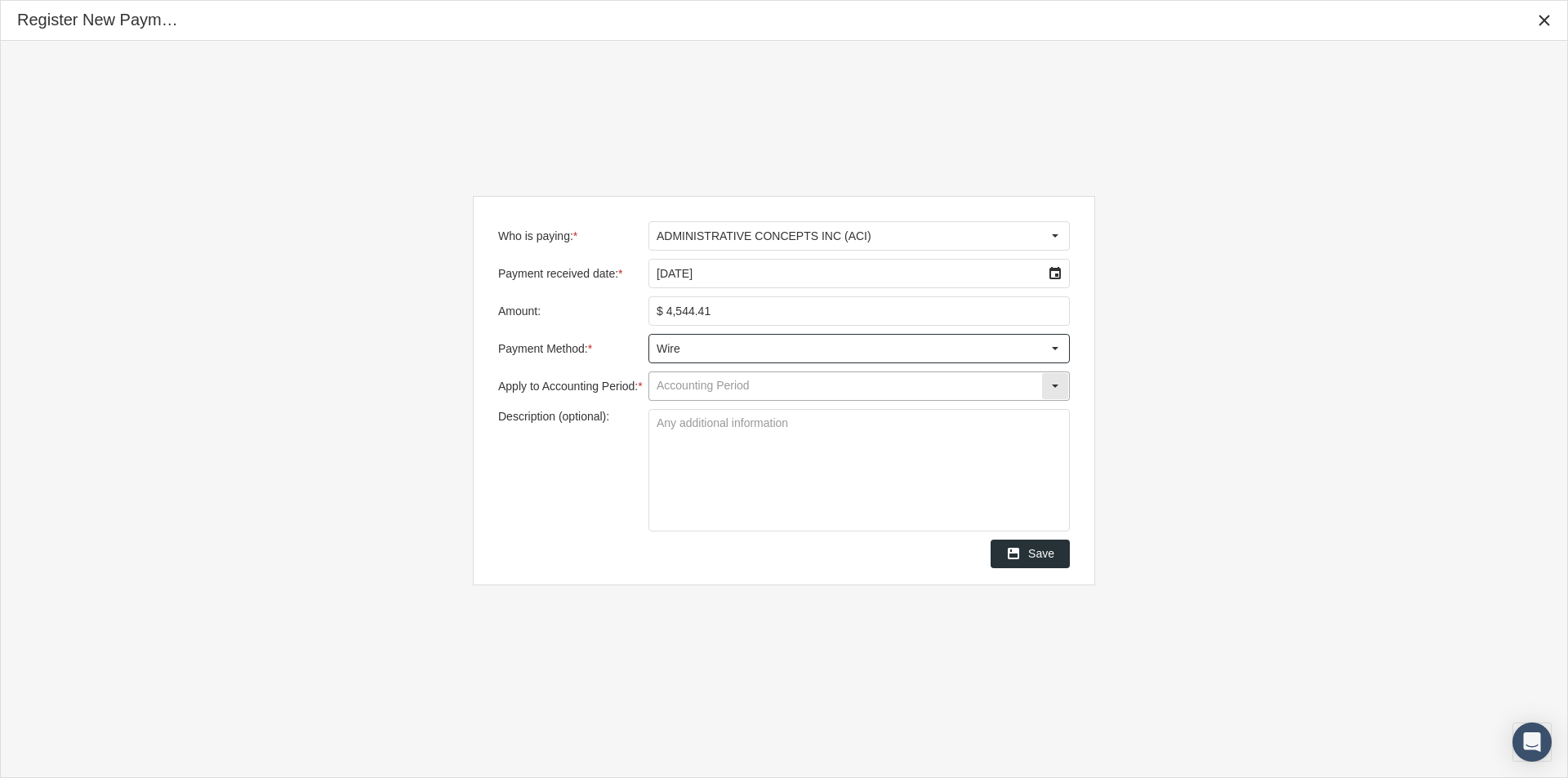
type input "Wire"
click at [671, 389] on input "Apply to Accounting Period: *" at bounding box center [845, 386] width 392 height 27
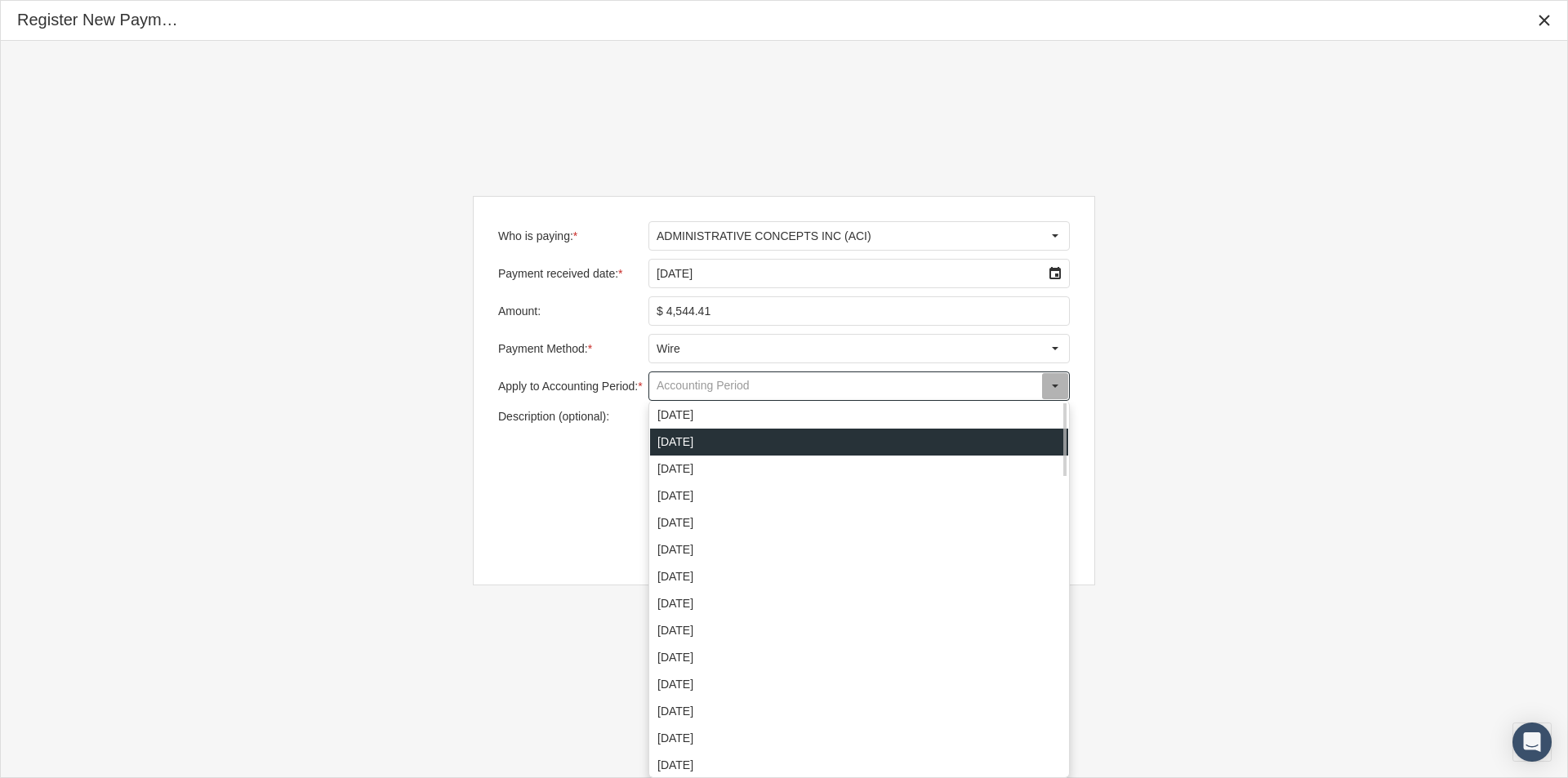
click at [689, 446] on div "[DATE]" at bounding box center [859, 442] width 418 height 27
type input "[DATE]"
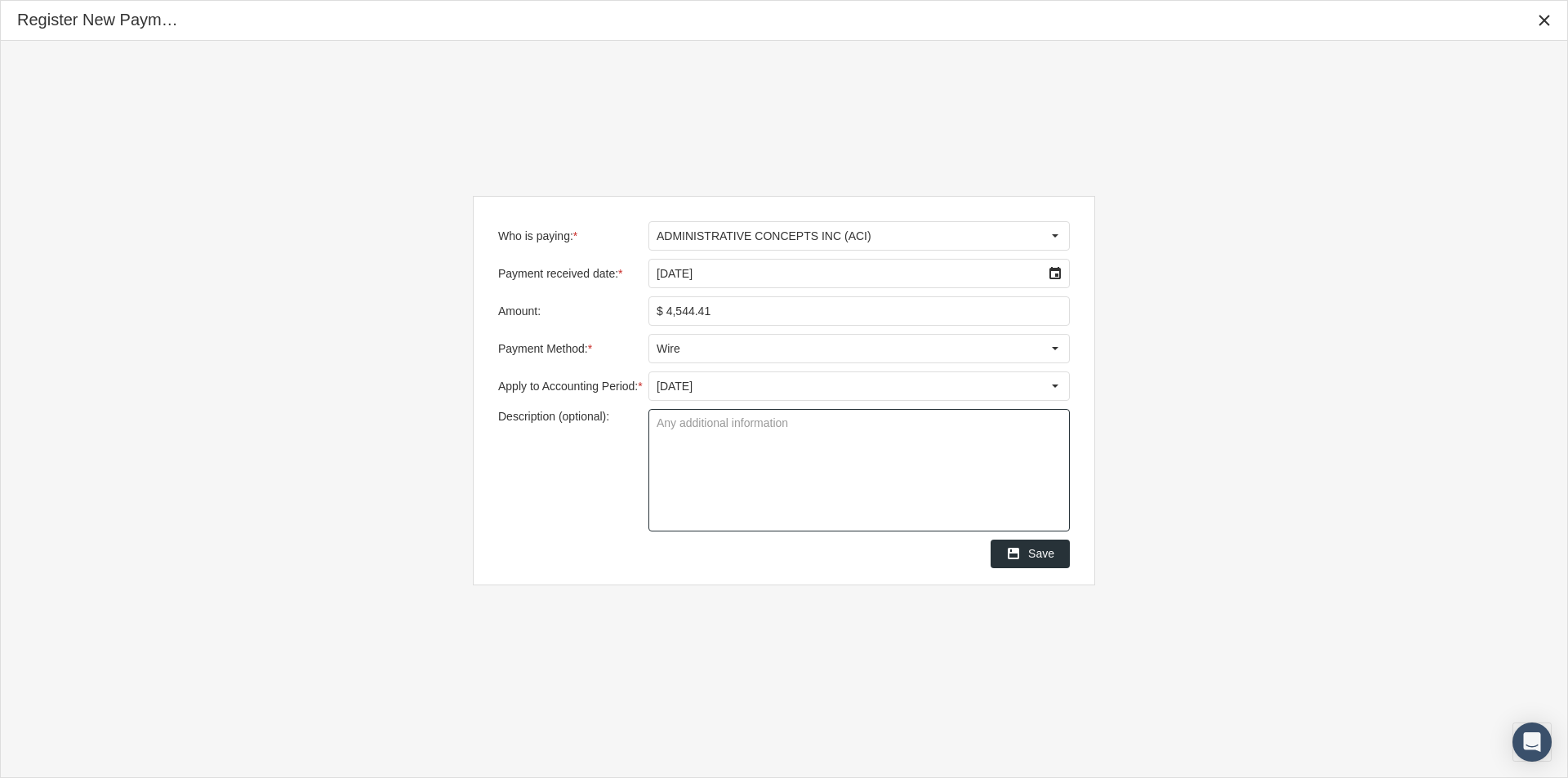
click at [658, 424] on textarea "Description (optional):" at bounding box center [859, 471] width 420 height 121
type textarea "People Inc - 38008 & 44467"
click at [734, 474] on textarea "People Inc - 38008 & 44467" at bounding box center [859, 471] width 420 height 121
click at [840, 493] on textarea "People Inc - 38008 & 44467" at bounding box center [859, 471] width 420 height 121
click at [1042, 556] on span "Save" at bounding box center [1042, 554] width 26 height 13
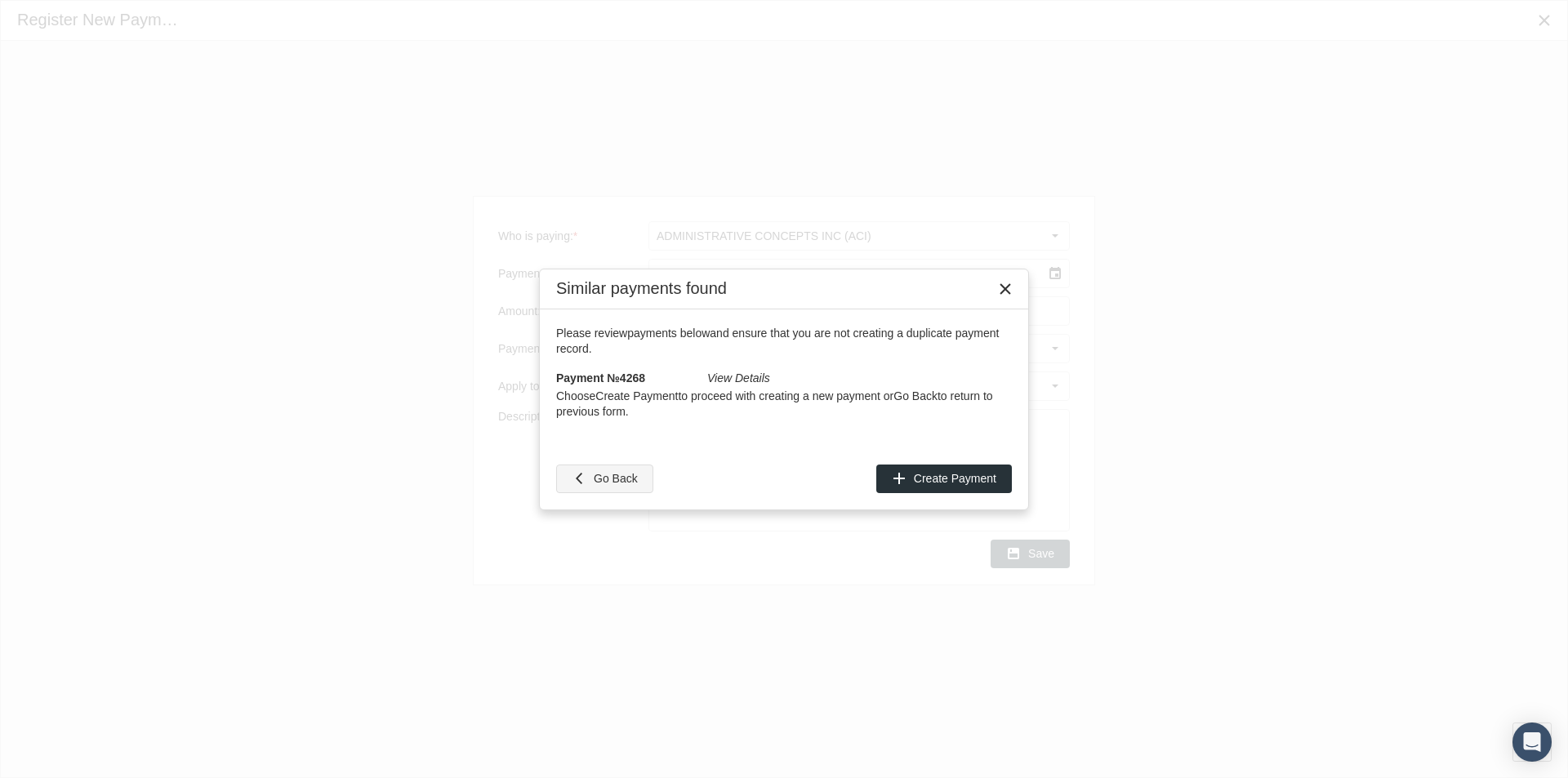
click at [602, 475] on span "Go Back" at bounding box center [615, 478] width 44 height 13
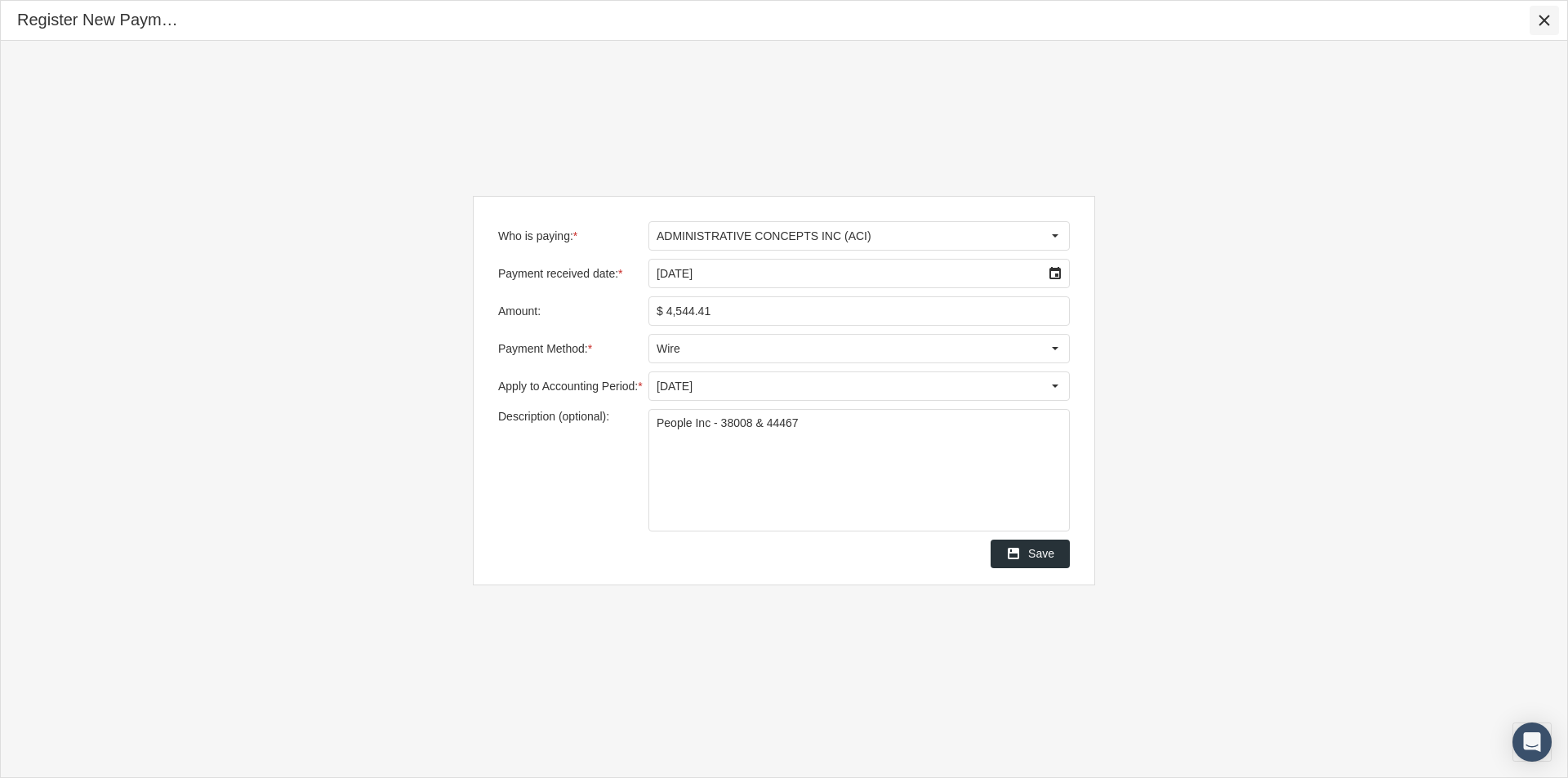
click at [1542, 24] on icon "Close" at bounding box center [1544, 21] width 15 height 15
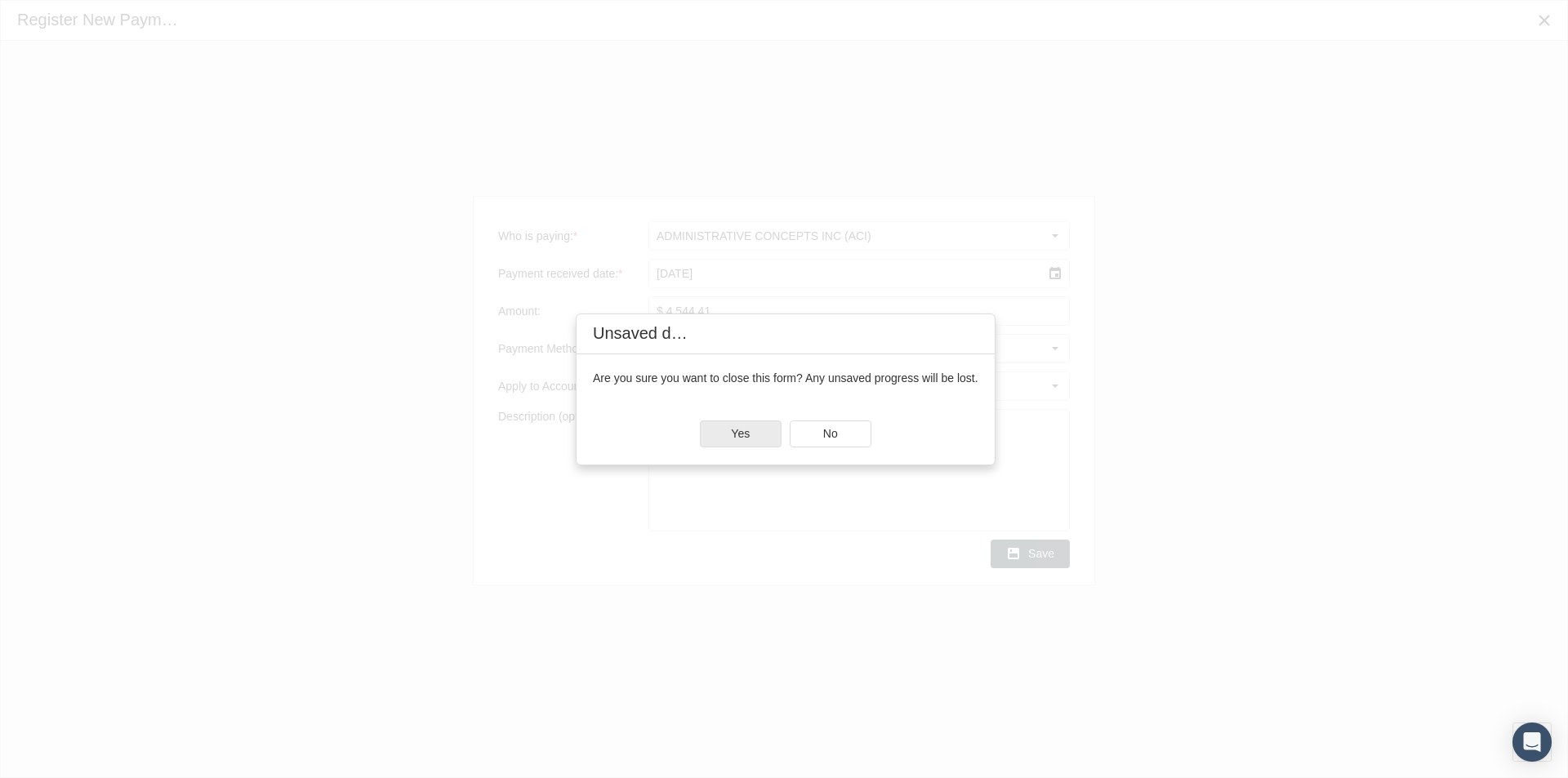
click at [738, 434] on span "Yes" at bounding box center [740, 434] width 19 height 13
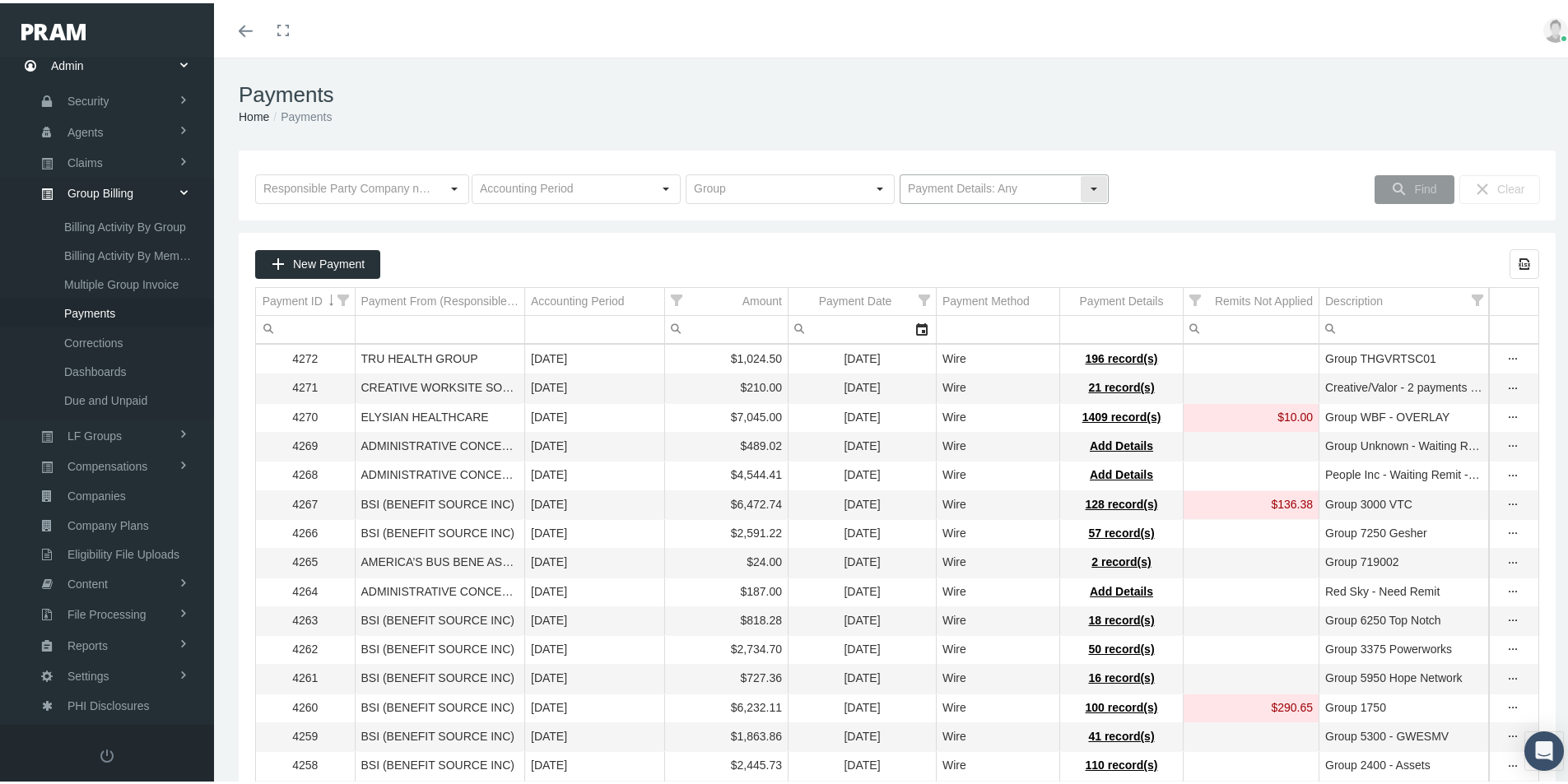
drag, startPoint x: 1090, startPoint y: 180, endPoint x: 1068, endPoint y: 188, distance: 23.4
click at [1086, 181] on div "Select" at bounding box center [1094, 186] width 27 height 27
click at [955, 243] on div "No Payment Details" at bounding box center [997, 243] width 204 height 28
drag, startPoint x: 1418, startPoint y: 180, endPoint x: 1411, endPoint y: 189, distance: 11.4
click at [1417, 183] on span "Find" at bounding box center [1424, 186] width 22 height 13
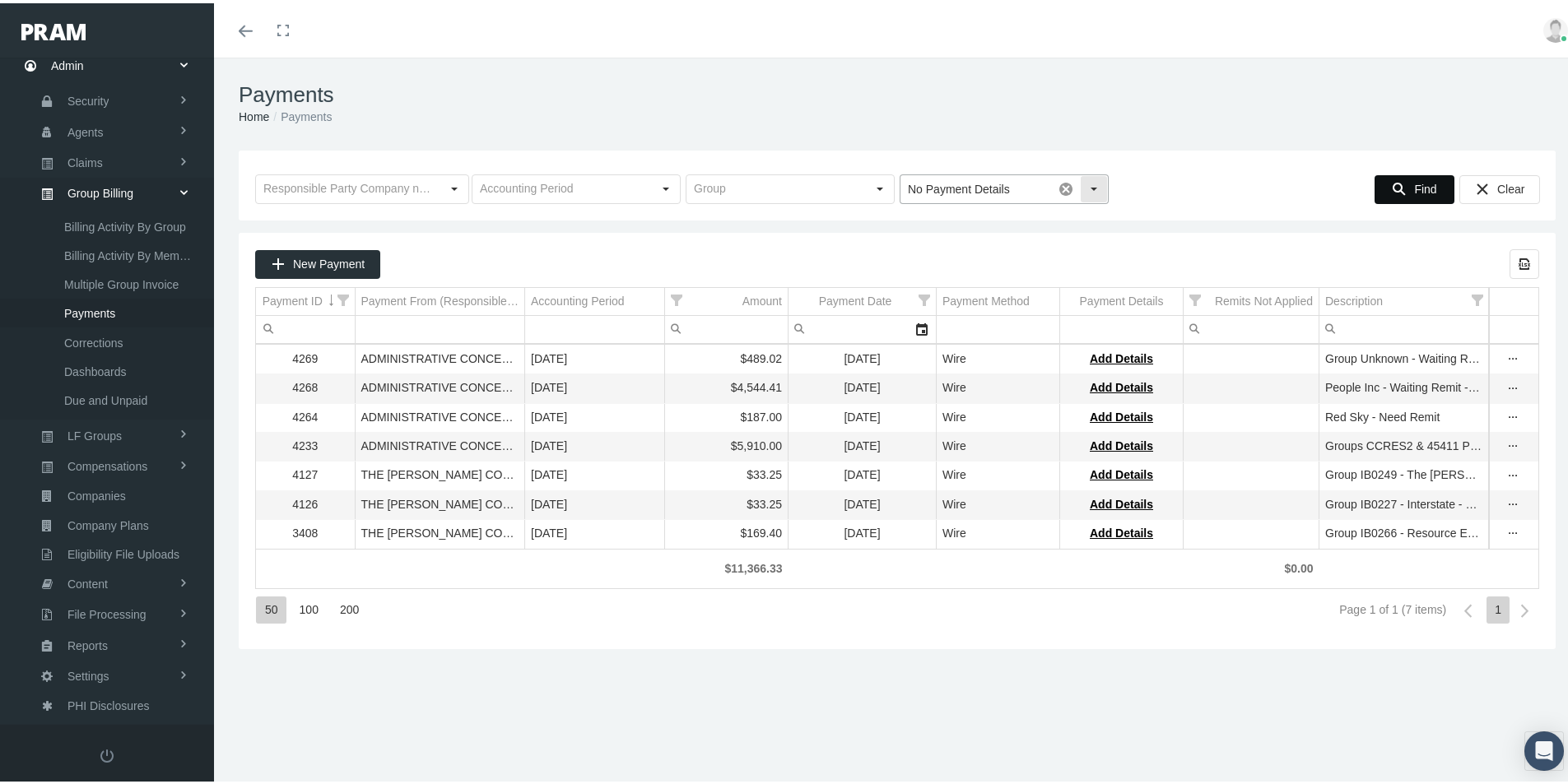
click at [1083, 180] on div "Select" at bounding box center [1094, 186] width 27 height 27
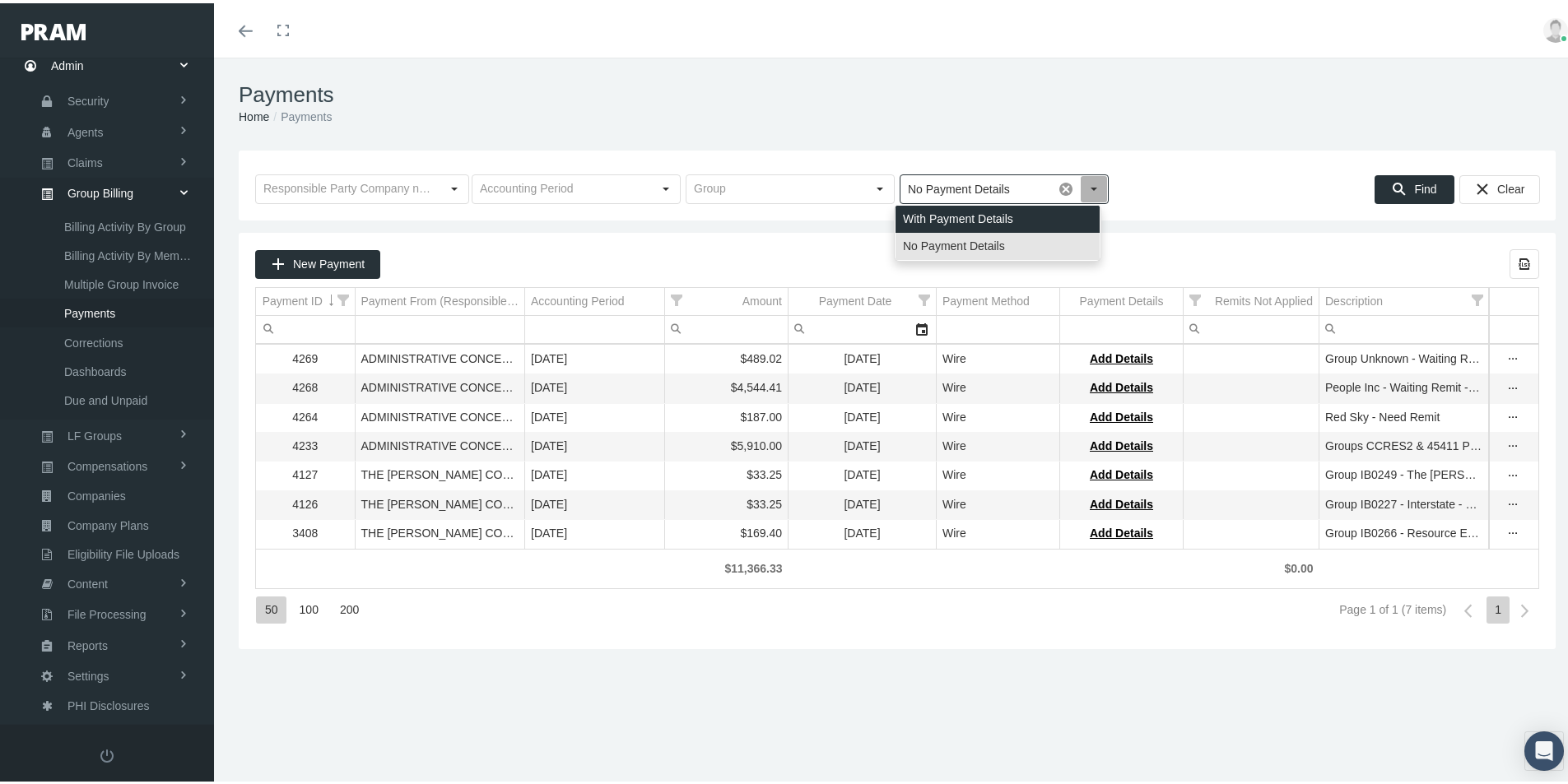
click at [929, 215] on div "With Payment Details" at bounding box center [997, 216] width 204 height 28
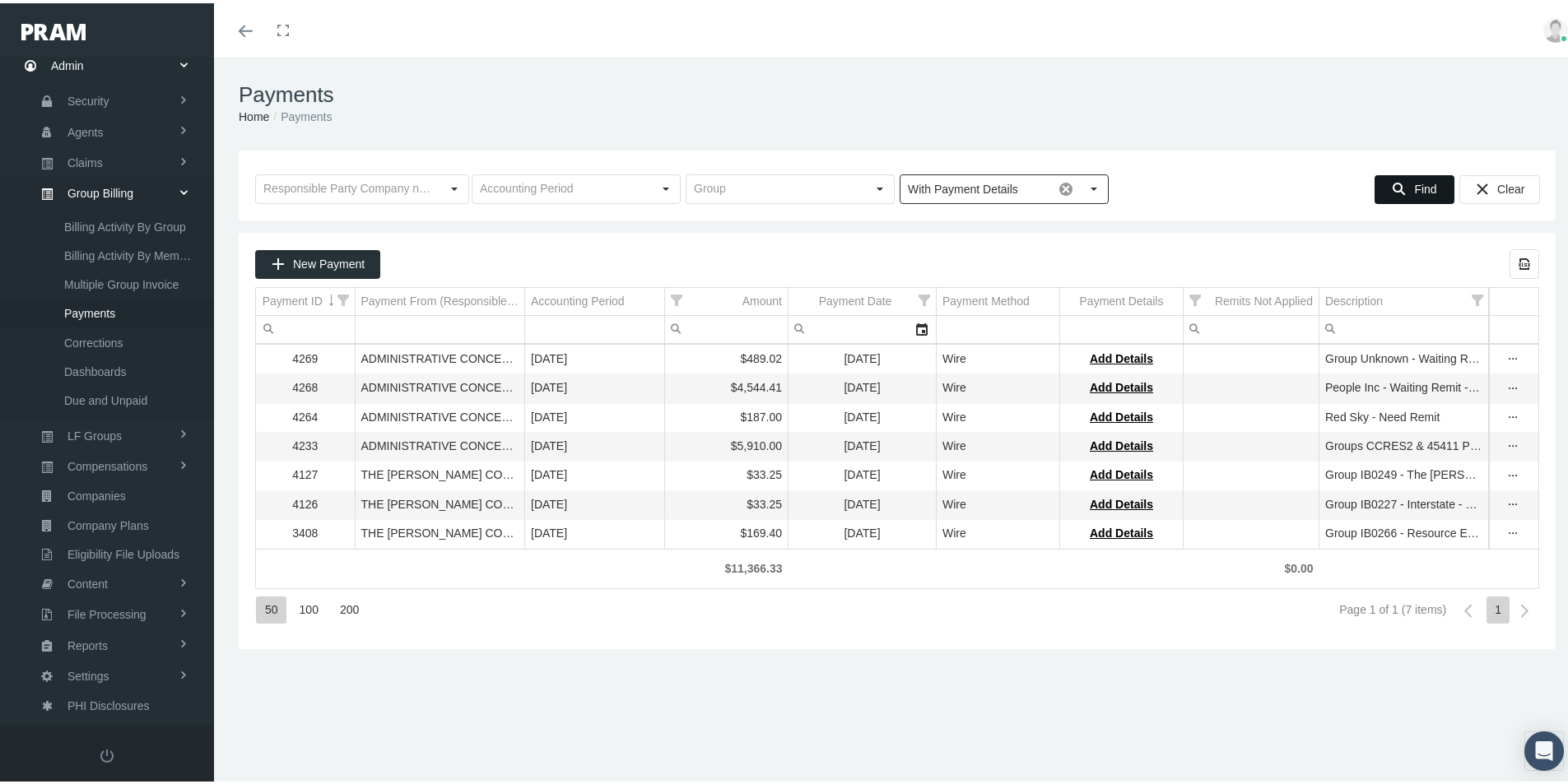
click at [1419, 190] on span "Find" at bounding box center [1424, 186] width 22 height 13
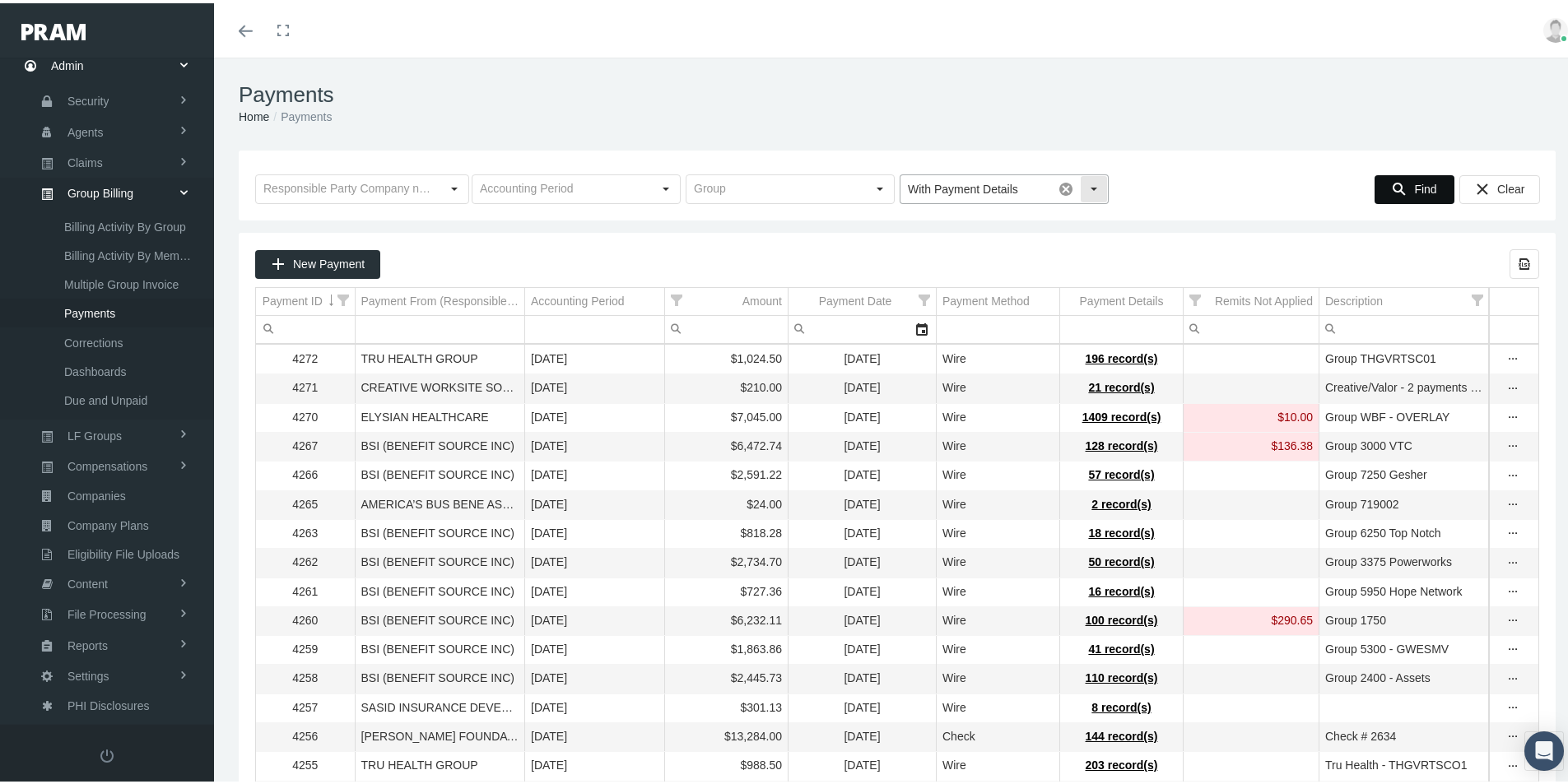
click at [1088, 185] on div "Select" at bounding box center [1094, 186] width 27 height 27
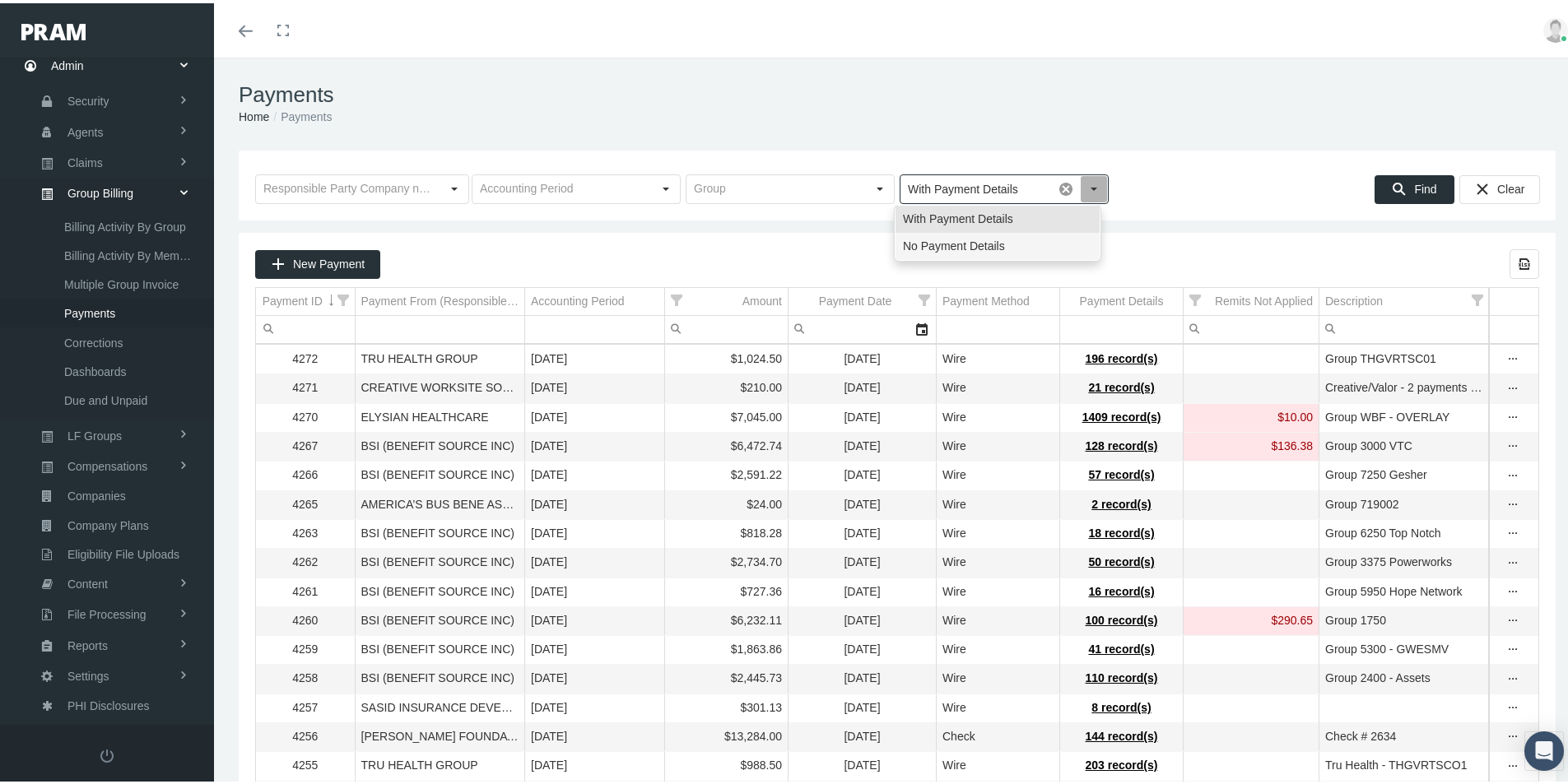
click at [934, 240] on div "No Payment Details" at bounding box center [997, 243] width 204 height 28
type input "No Payment Details"
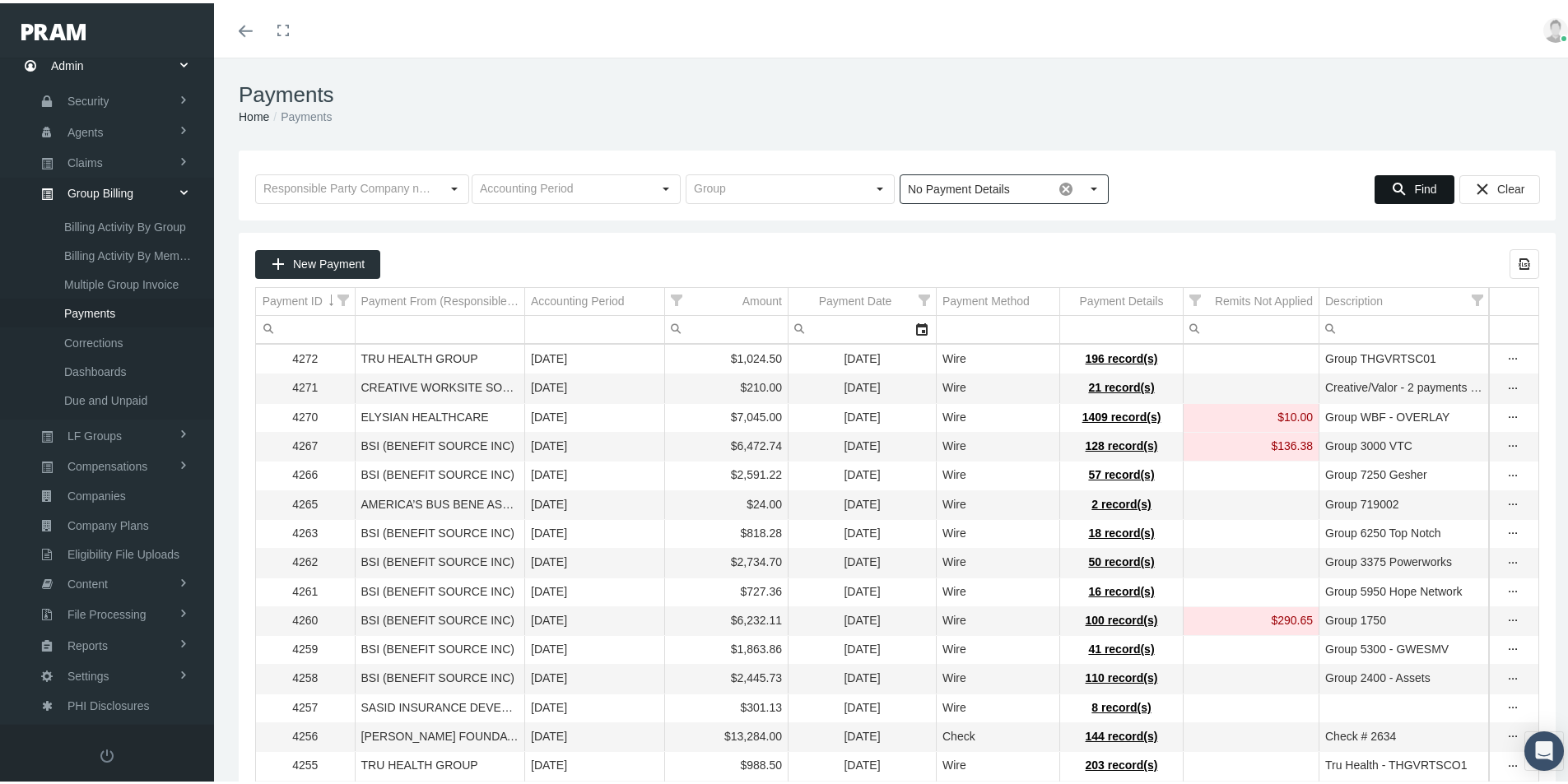
click at [1415, 185] on span "Find" at bounding box center [1424, 186] width 22 height 13
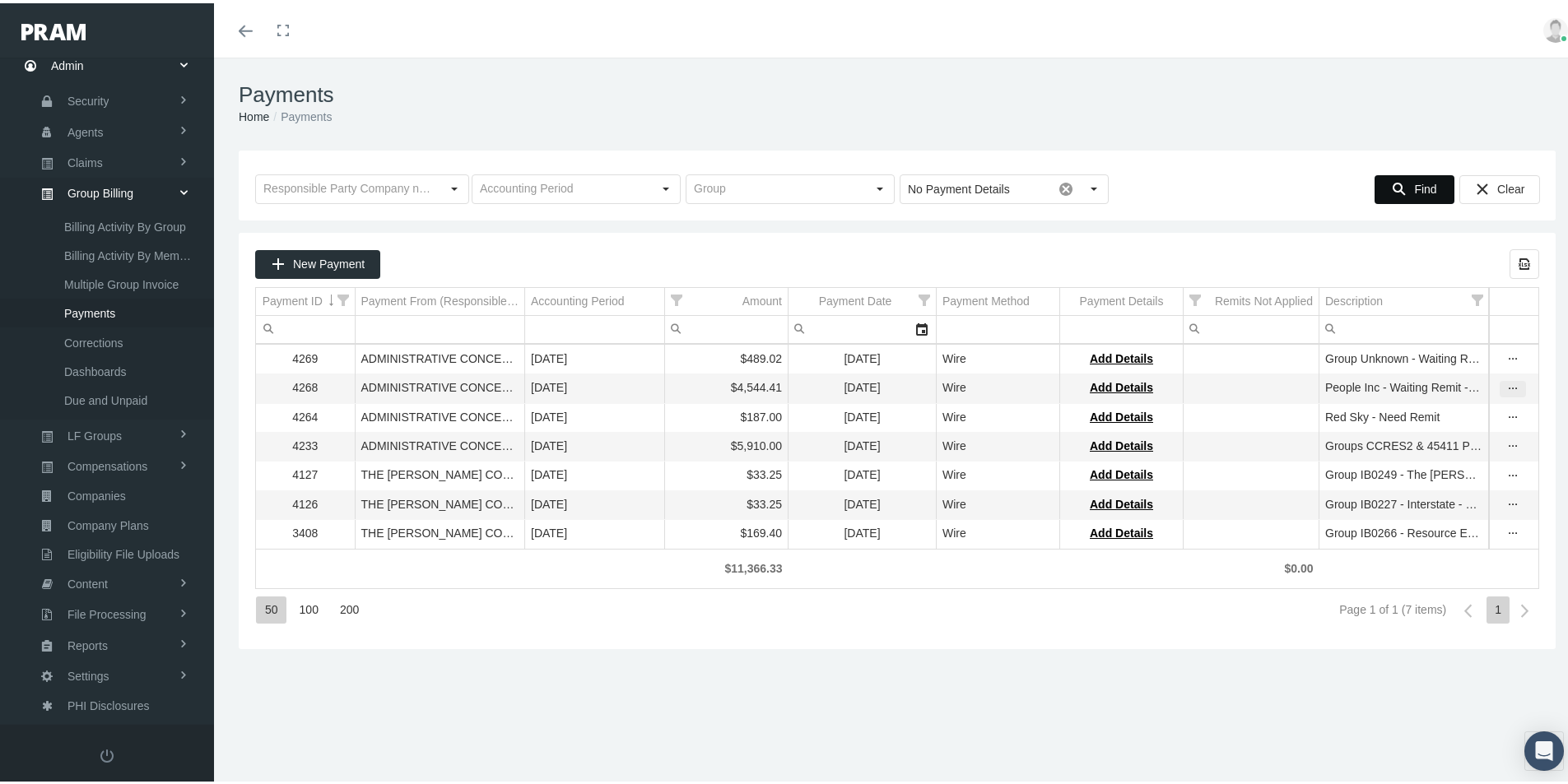
click at [1505, 389] on icon "more" at bounding box center [1513, 386] width 15 height 15
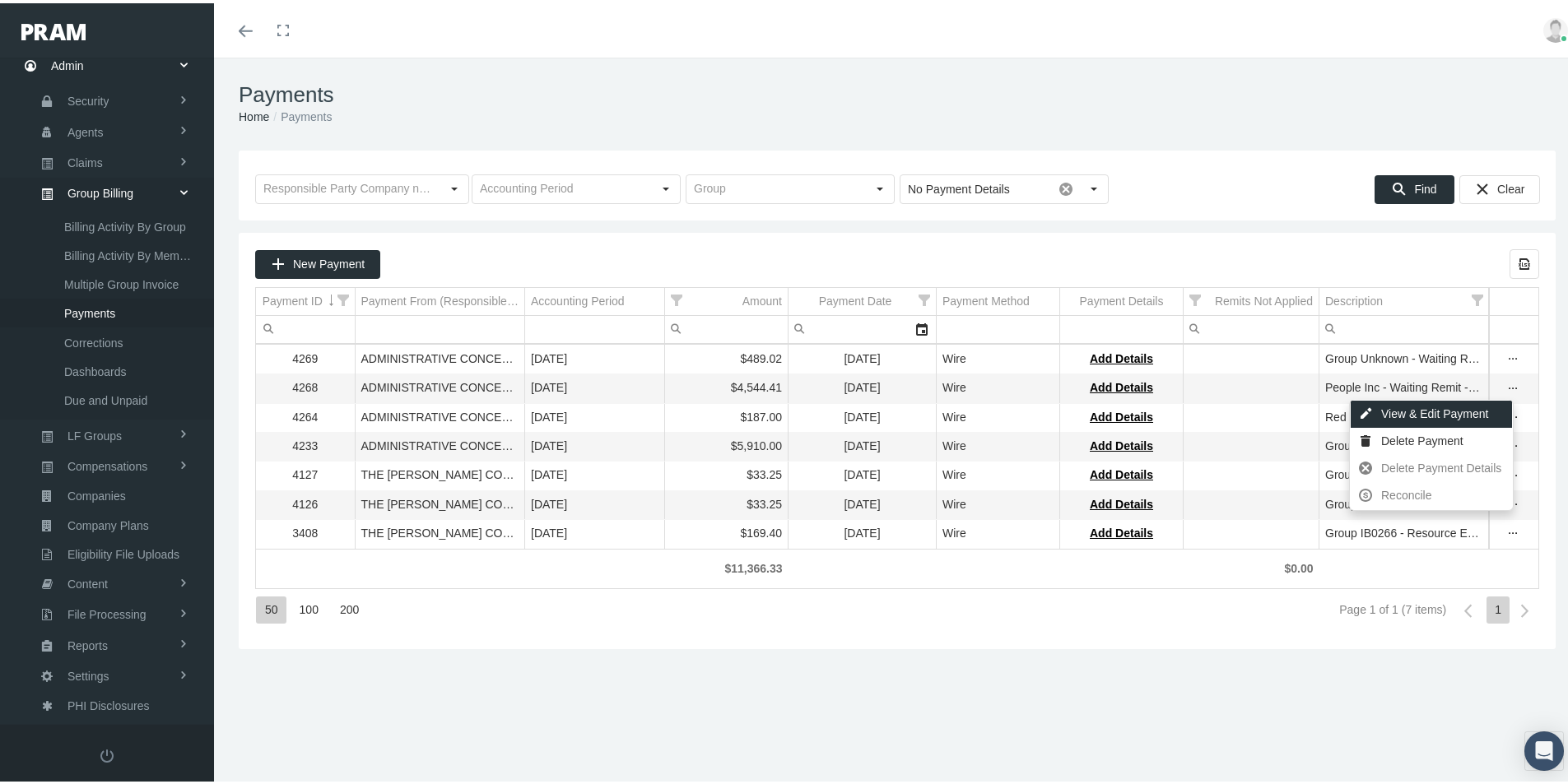
click at [1404, 408] on div "View & Edit Payment" at bounding box center [1431, 411] width 161 height 28
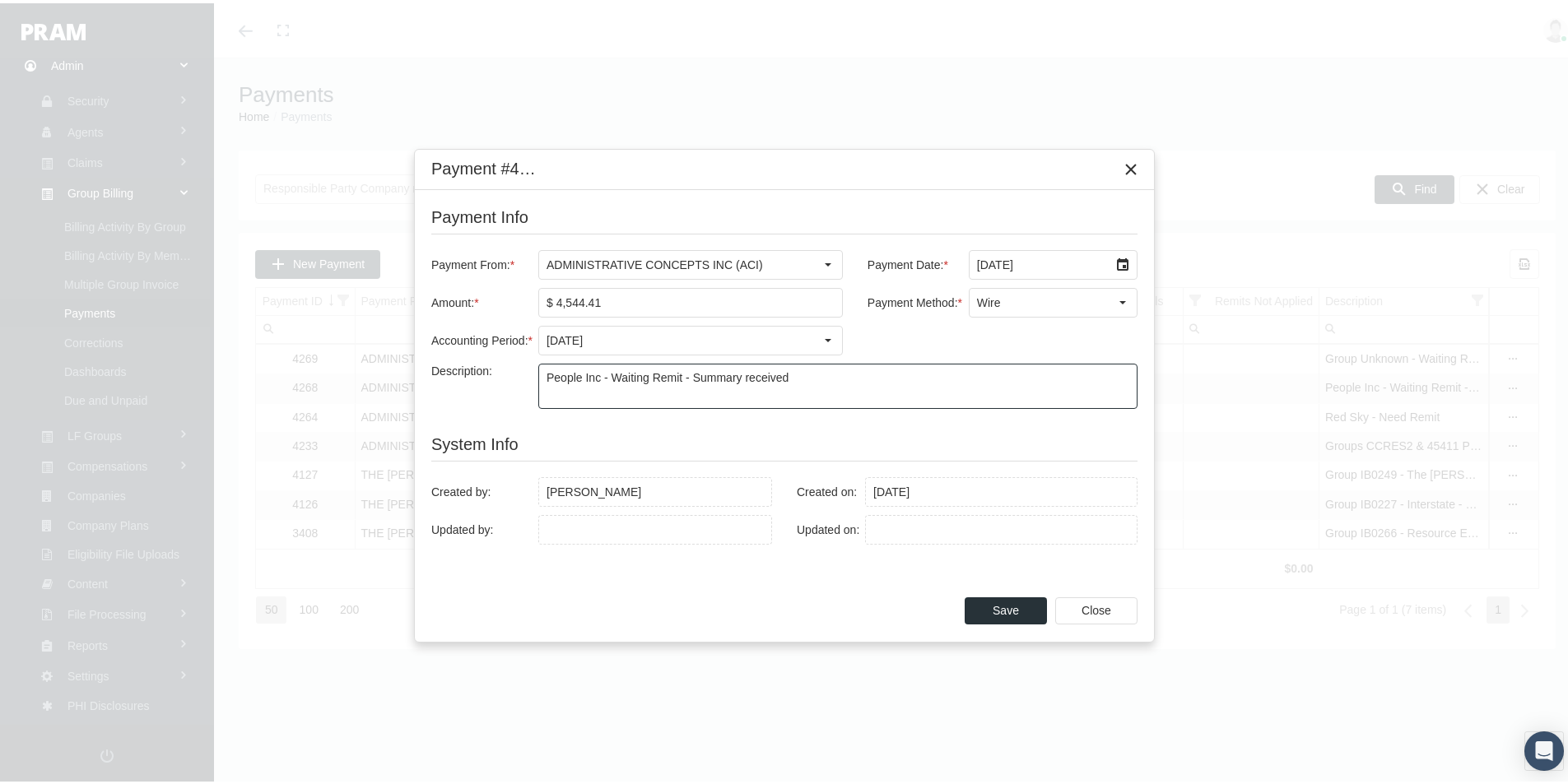
drag, startPoint x: 612, startPoint y: 371, endPoint x: 895, endPoint y: 391, distance: 283.7
click at [895, 391] on textarea "People Inc - Waiting Remit - Summary received" at bounding box center [837, 383] width 597 height 44
type textarea "People Inc - 44467 & 38008"
click at [1001, 608] on span "Save" at bounding box center [1006, 608] width 27 height 13
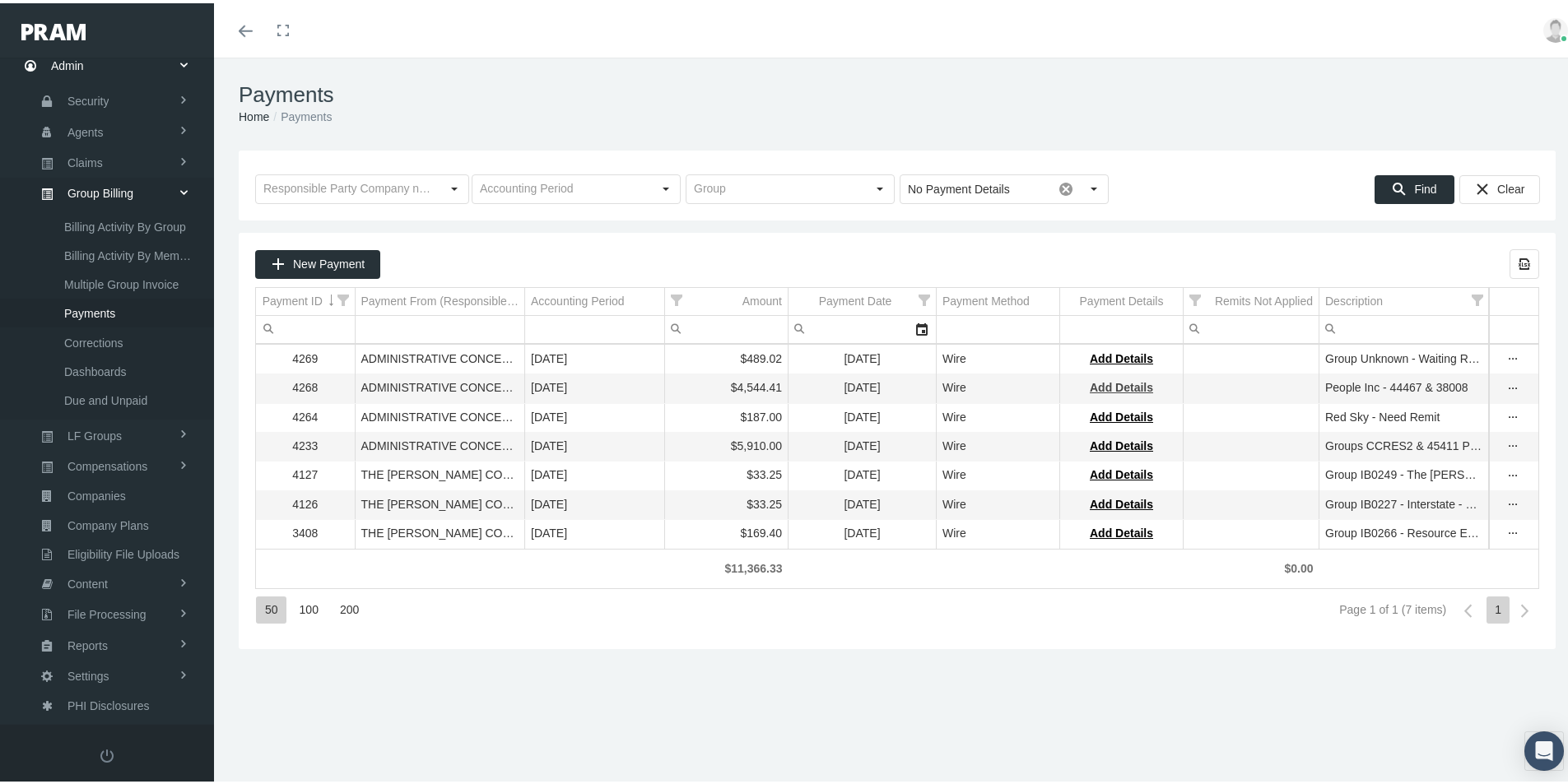
click at [1116, 390] on span "Add Details" at bounding box center [1121, 385] width 64 height 13
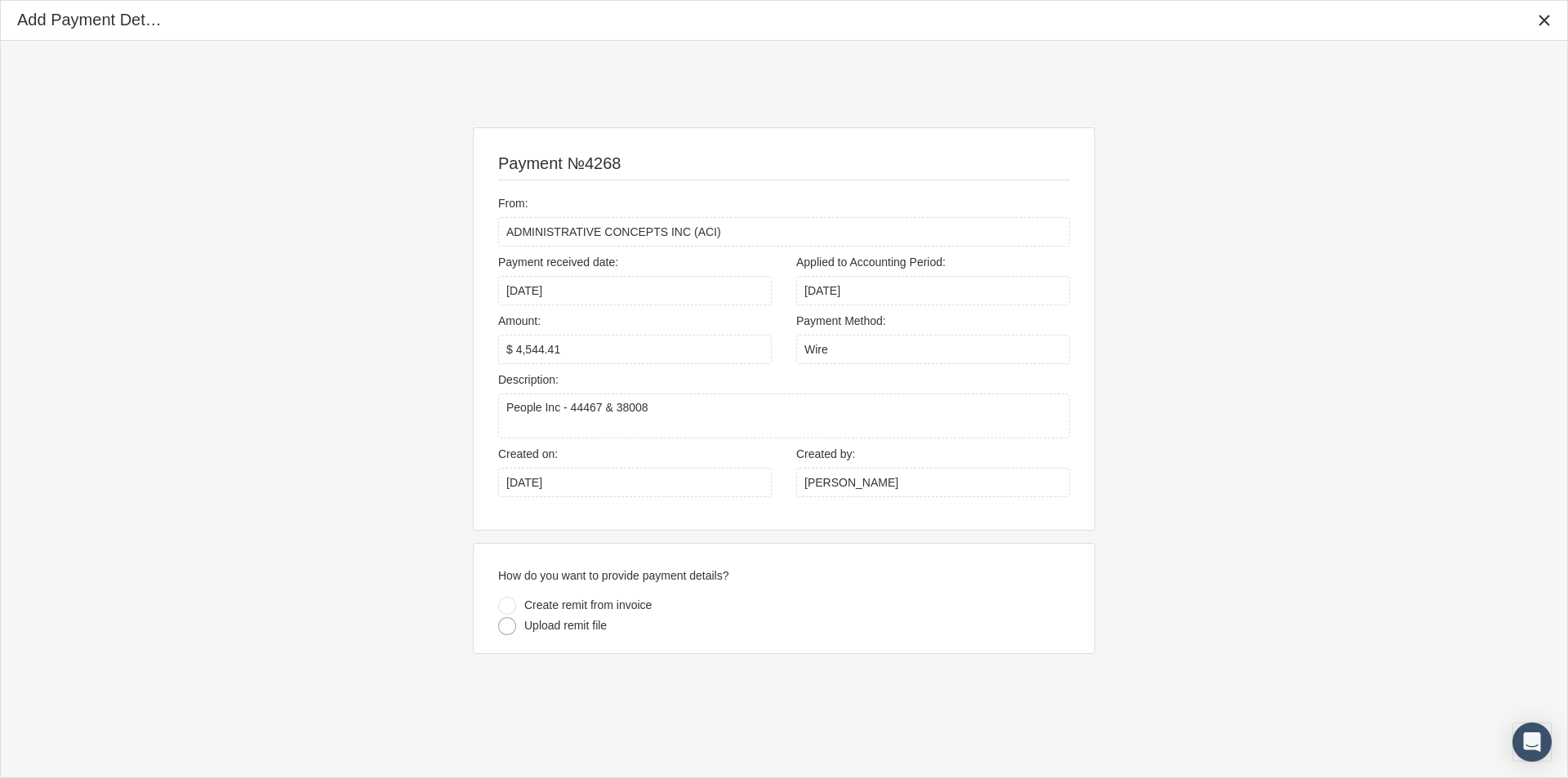
click at [509, 627] on div at bounding box center [507, 626] width 18 height 18
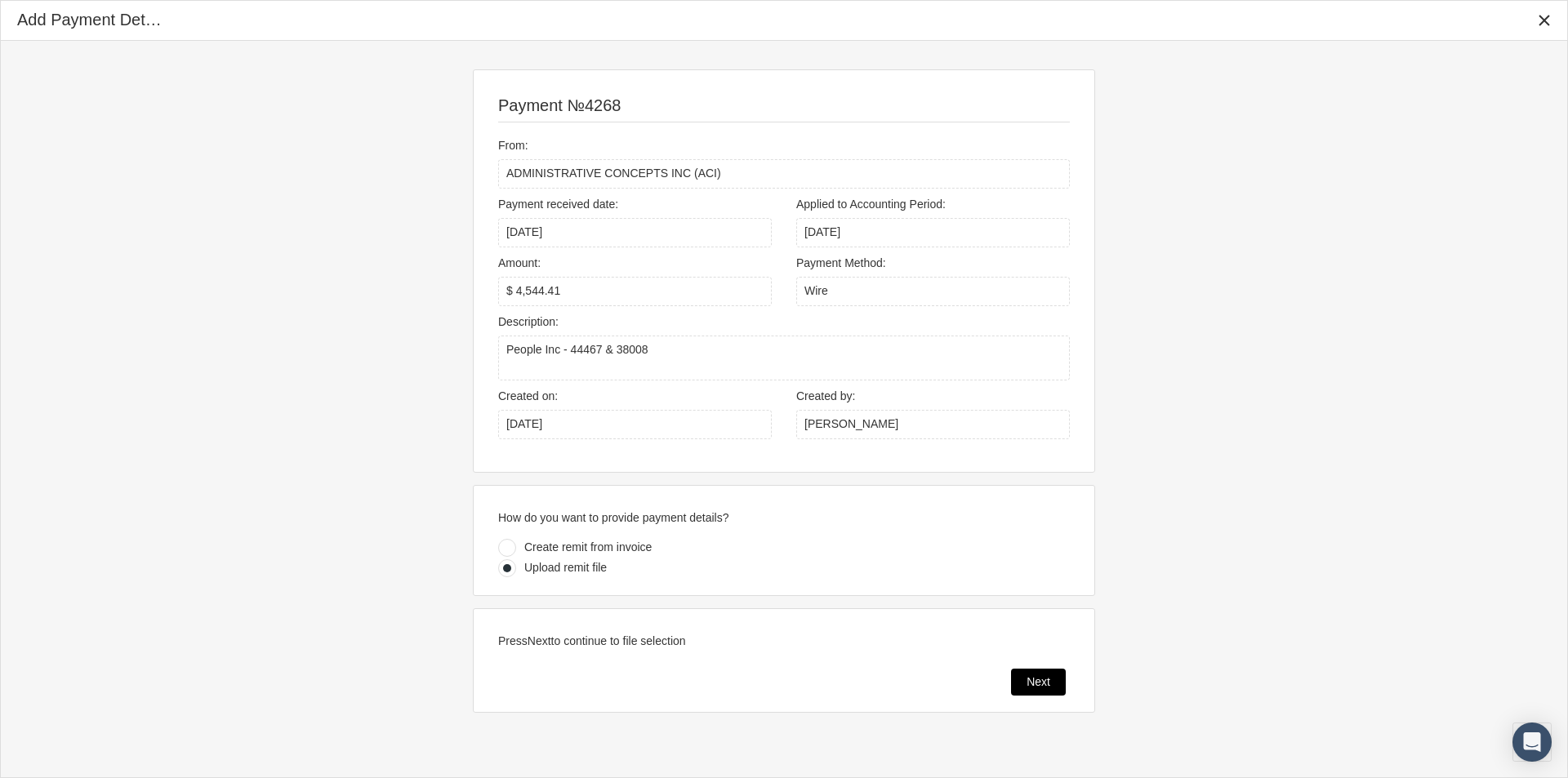
click at [1028, 680] on span "Next" at bounding box center [1038, 682] width 24 height 13
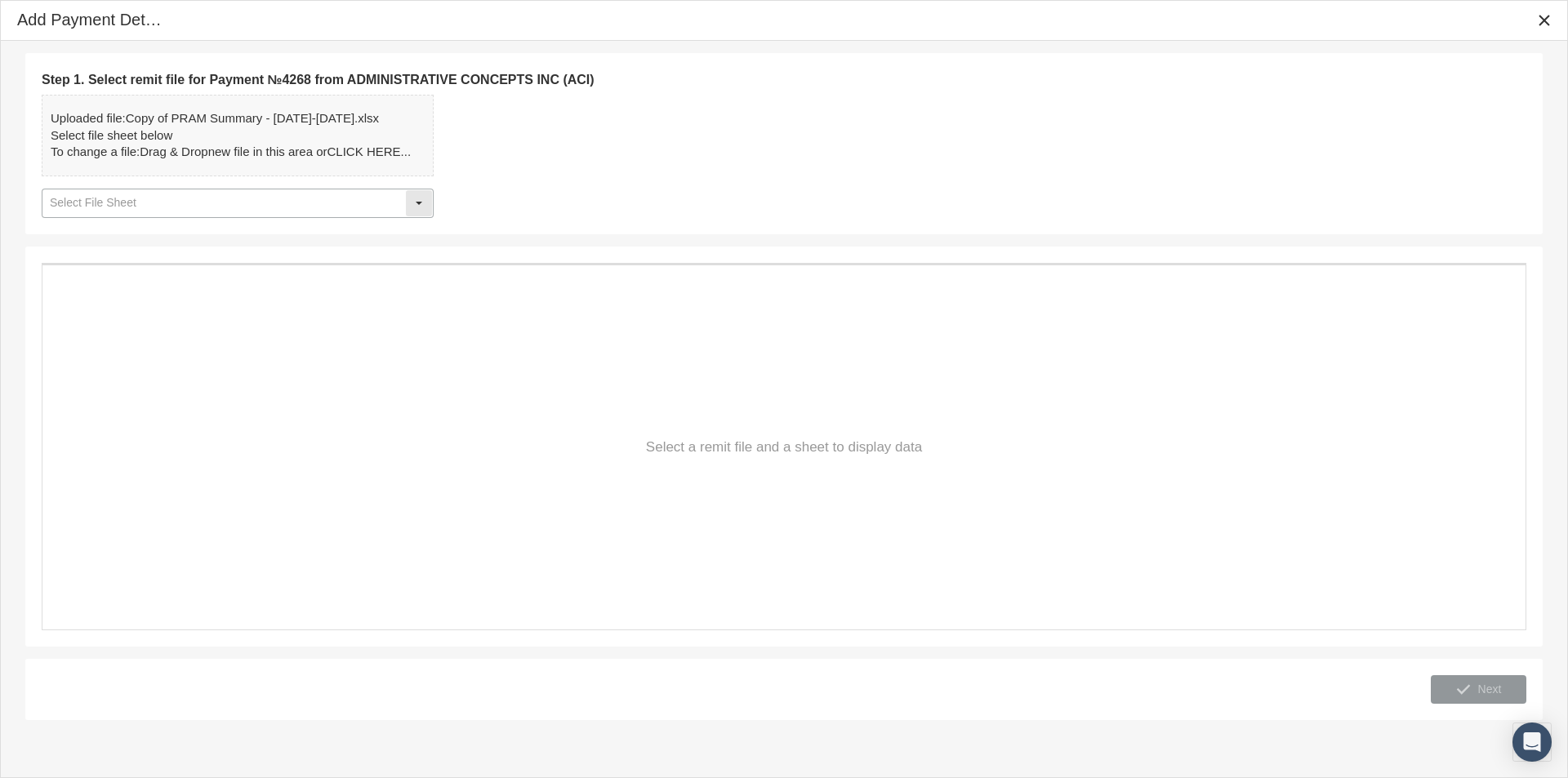
click at [411, 204] on div "Select" at bounding box center [419, 203] width 26 height 26
click at [85, 238] on div "Summary" at bounding box center [237, 233] width 388 height 27
type input "Summary"
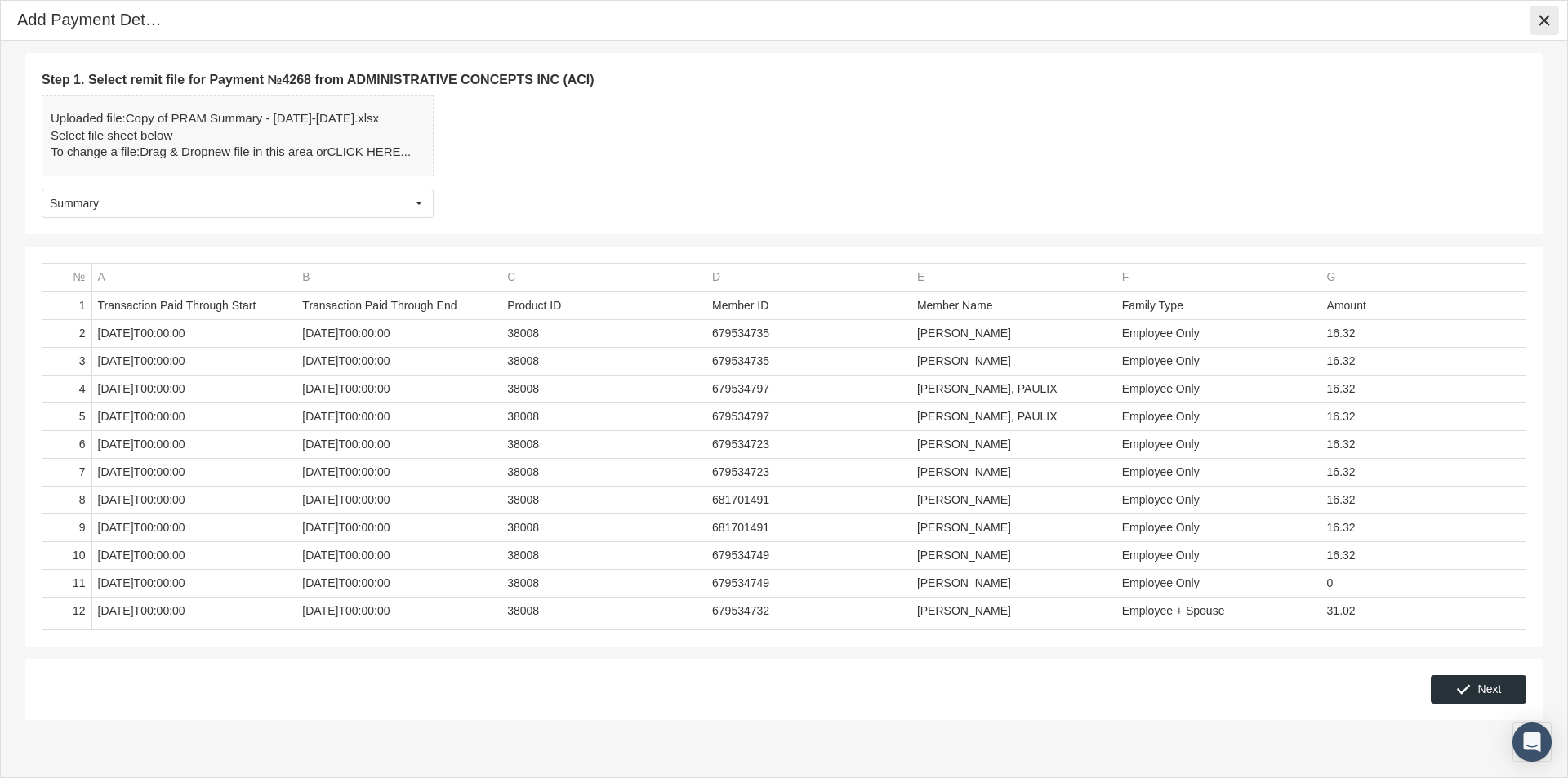
click at [1547, 16] on icon "Close" at bounding box center [1544, 21] width 15 height 15
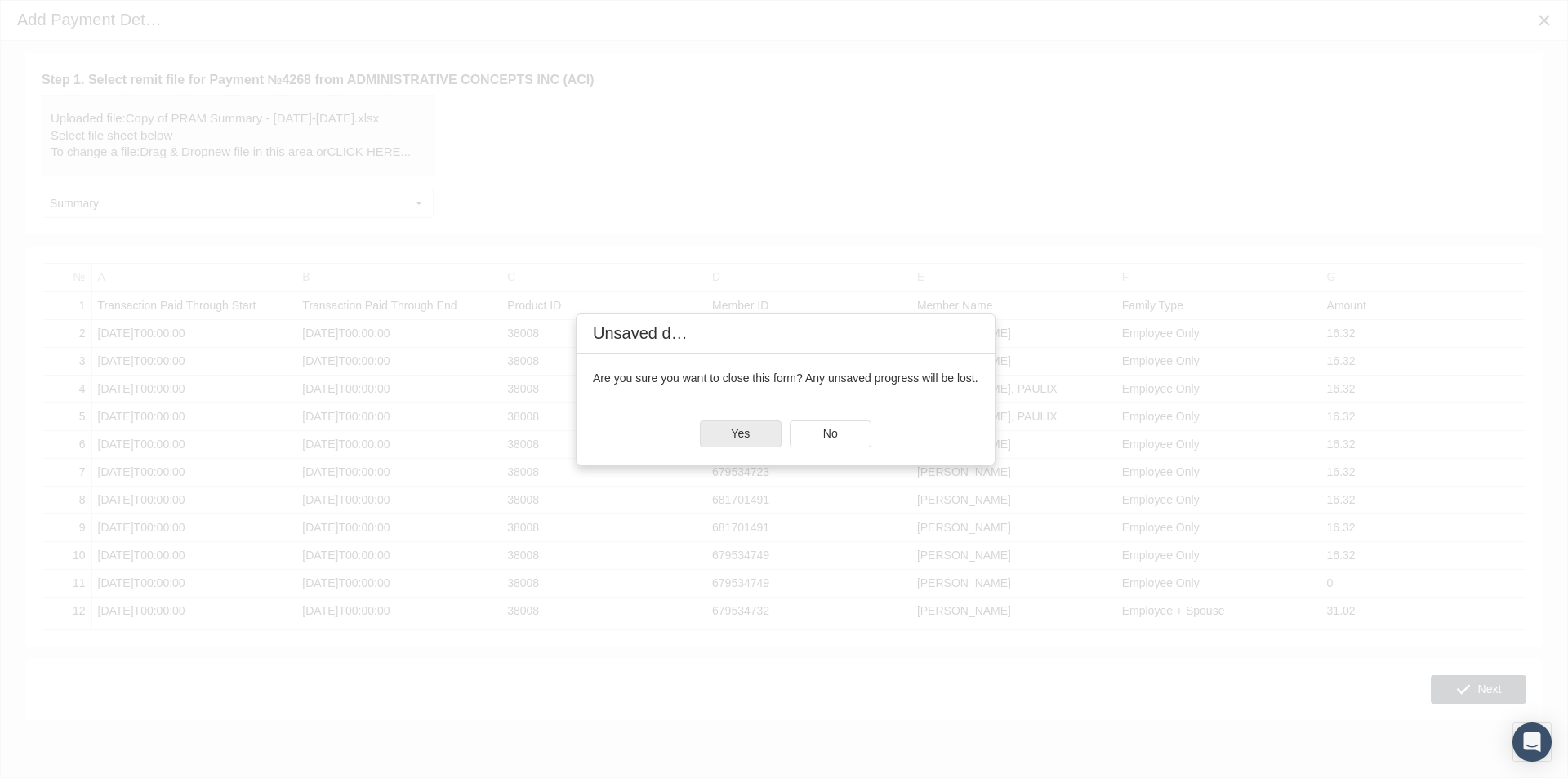
click at [747, 430] on span "Yes" at bounding box center [740, 434] width 19 height 13
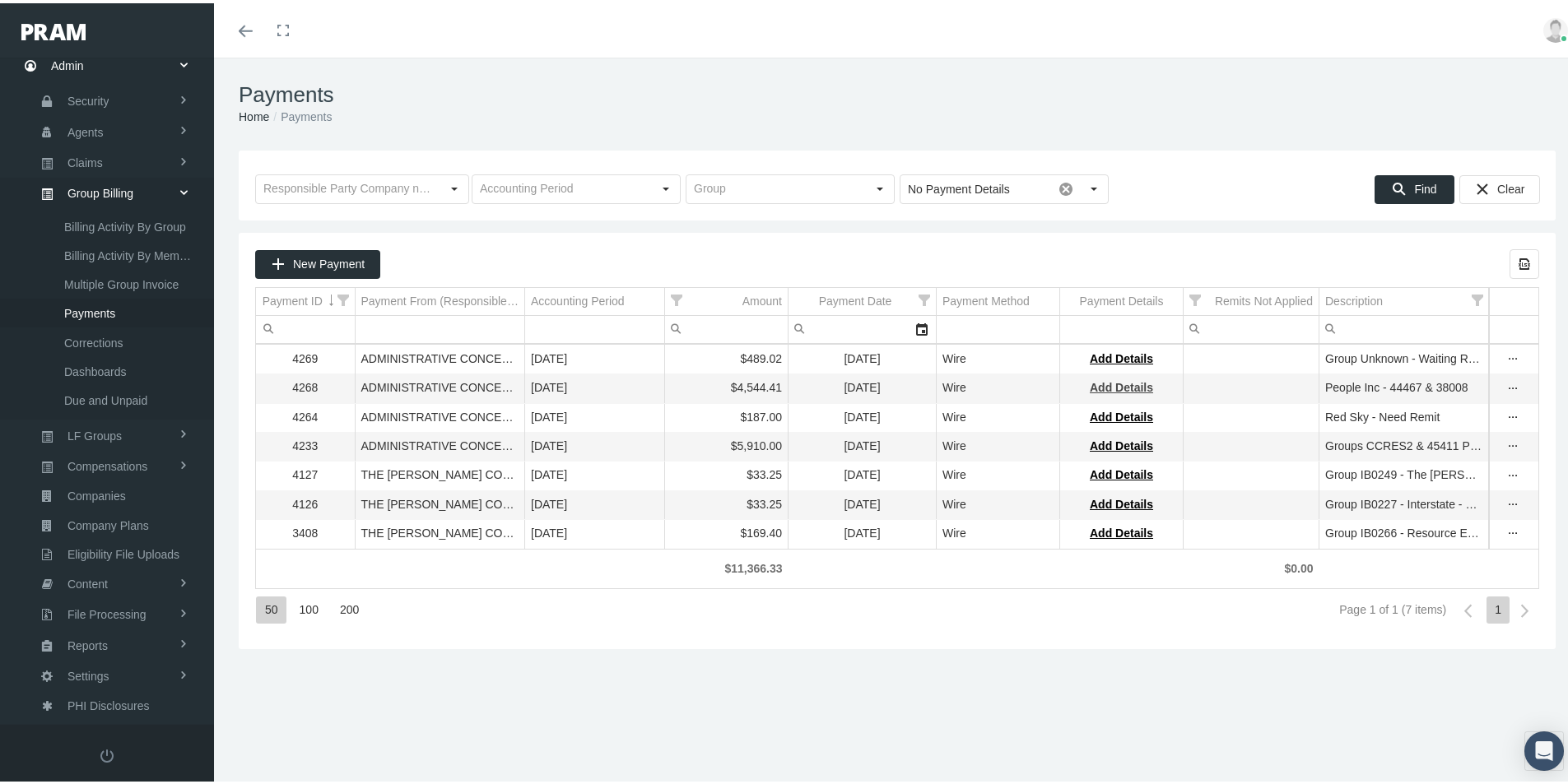
click at [1129, 383] on span "Add Details" at bounding box center [1121, 385] width 64 height 13
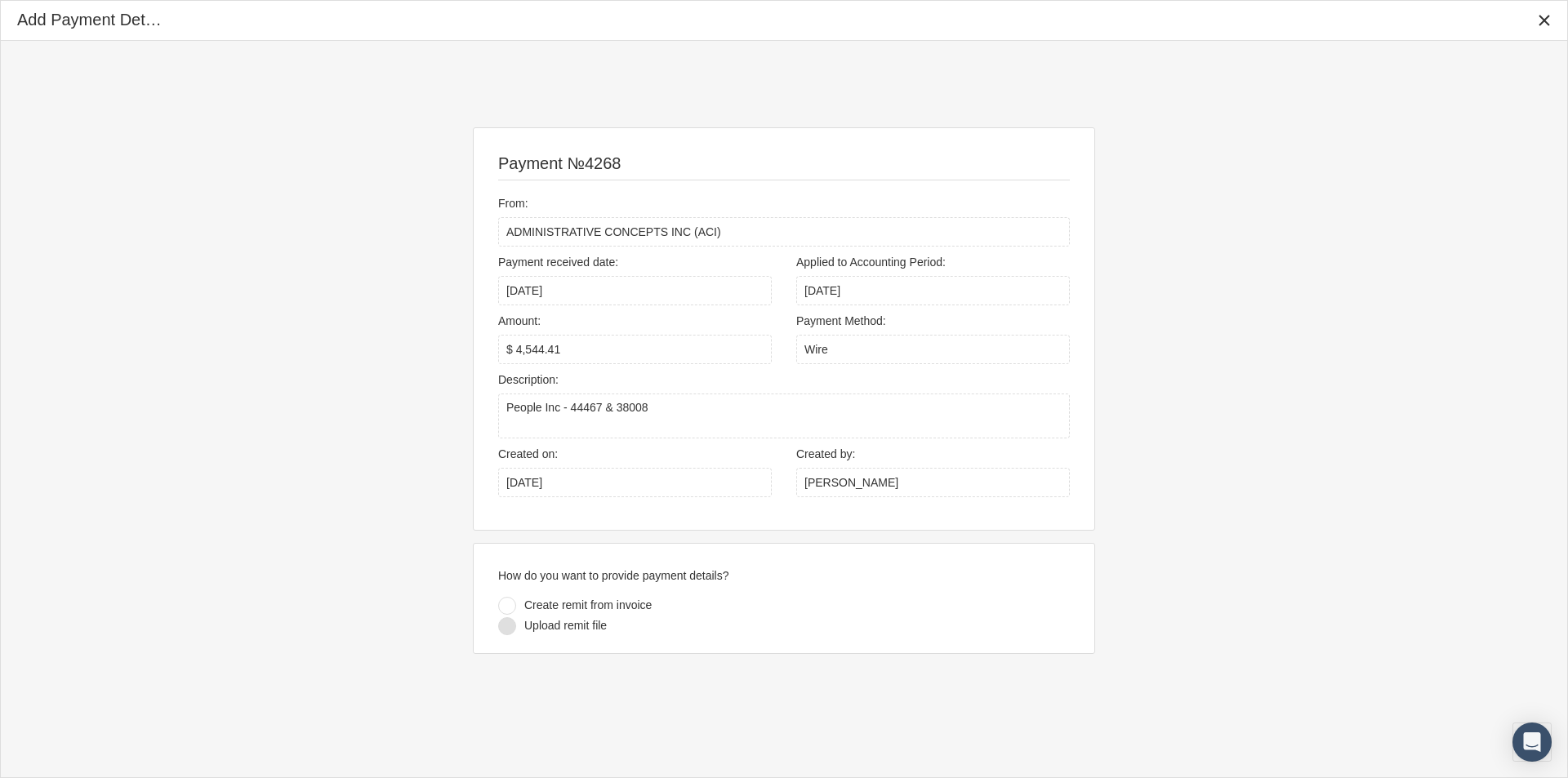
click at [506, 619] on div at bounding box center [507, 626] width 18 height 18
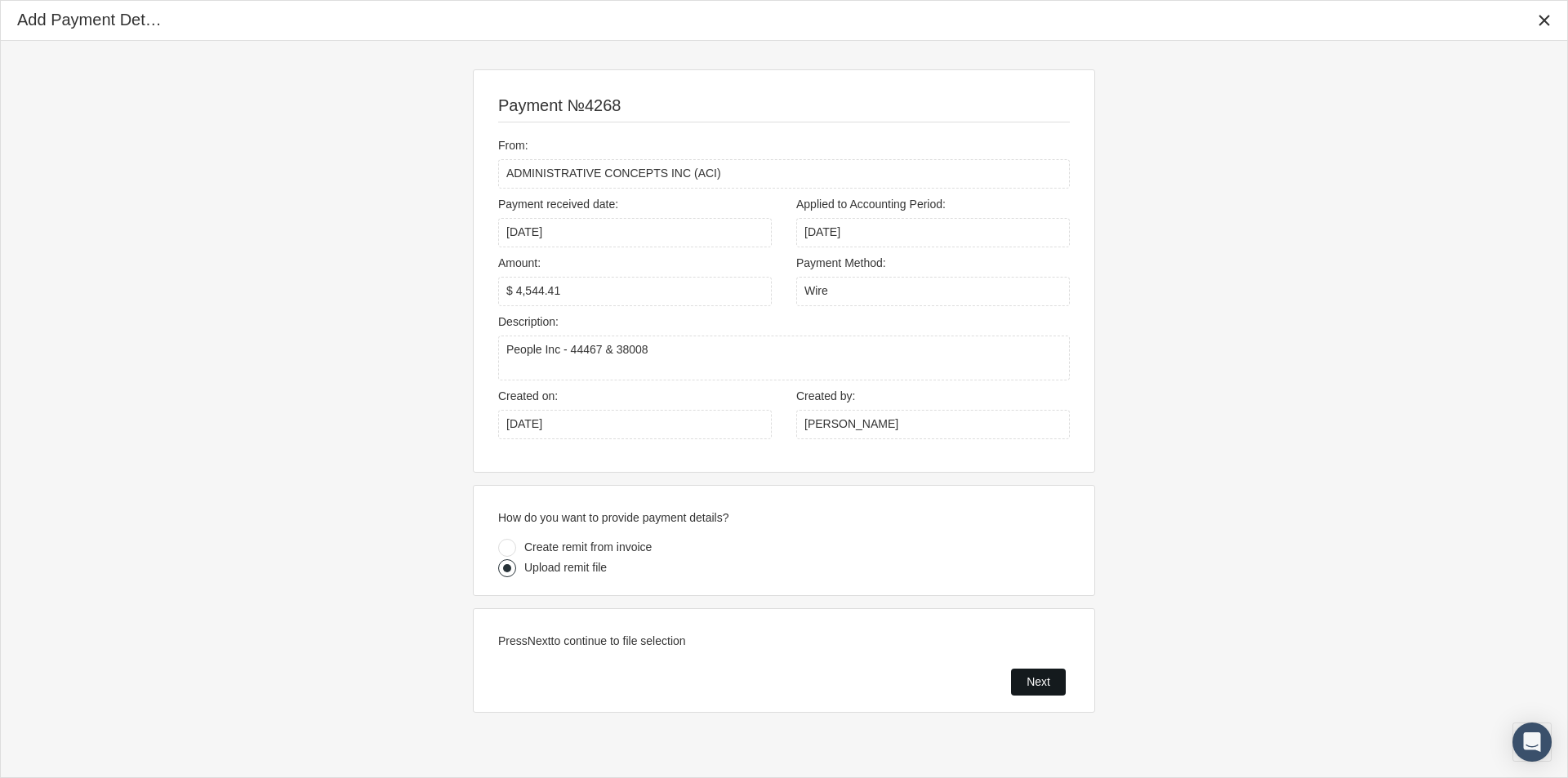
click at [1033, 682] on span "Next" at bounding box center [1038, 682] width 24 height 13
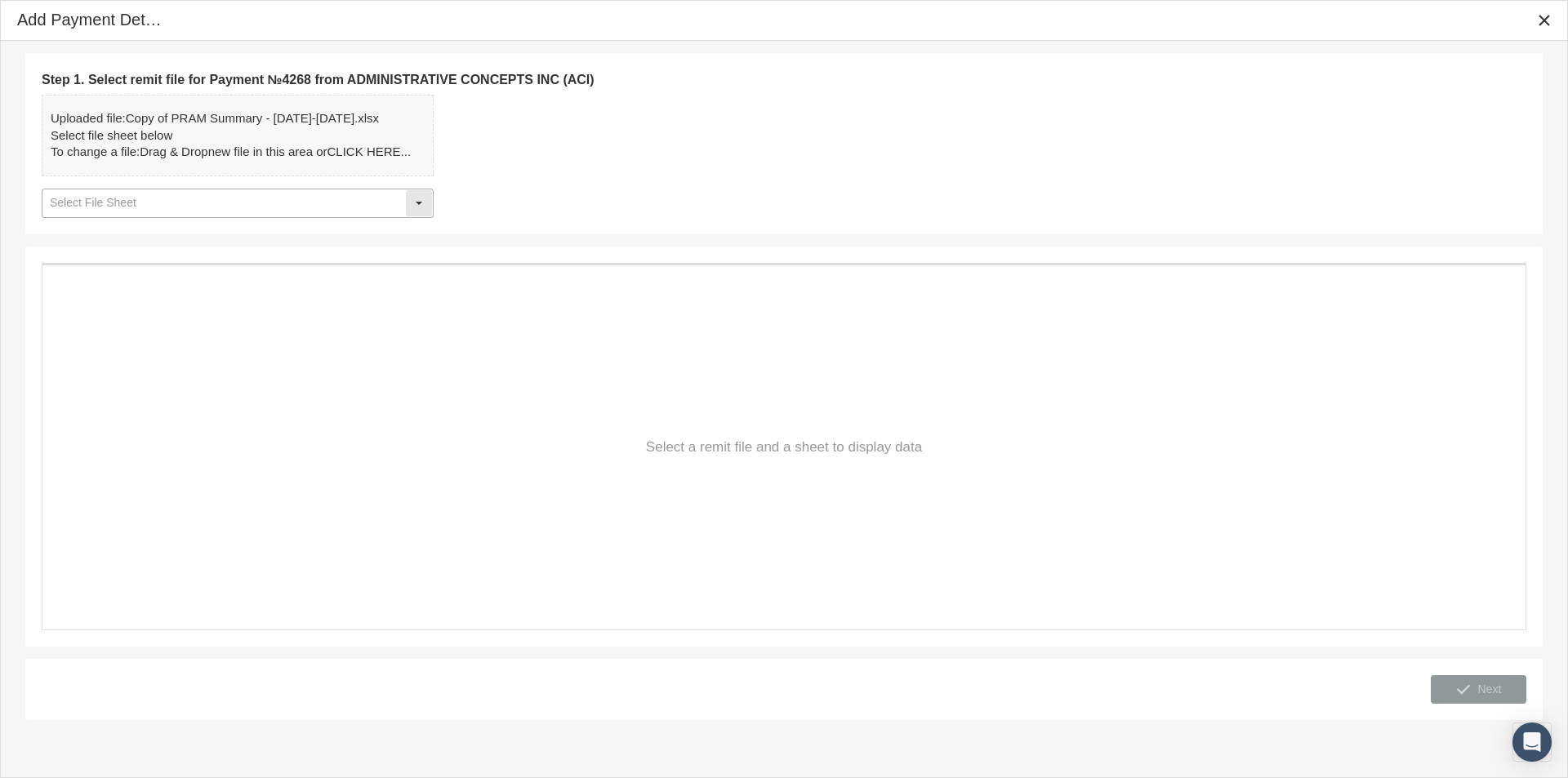
click at [424, 201] on div "Select" at bounding box center [419, 203] width 26 height 26
click at [84, 236] on div "Summary" at bounding box center [237, 233] width 388 height 27
type input "Summary"
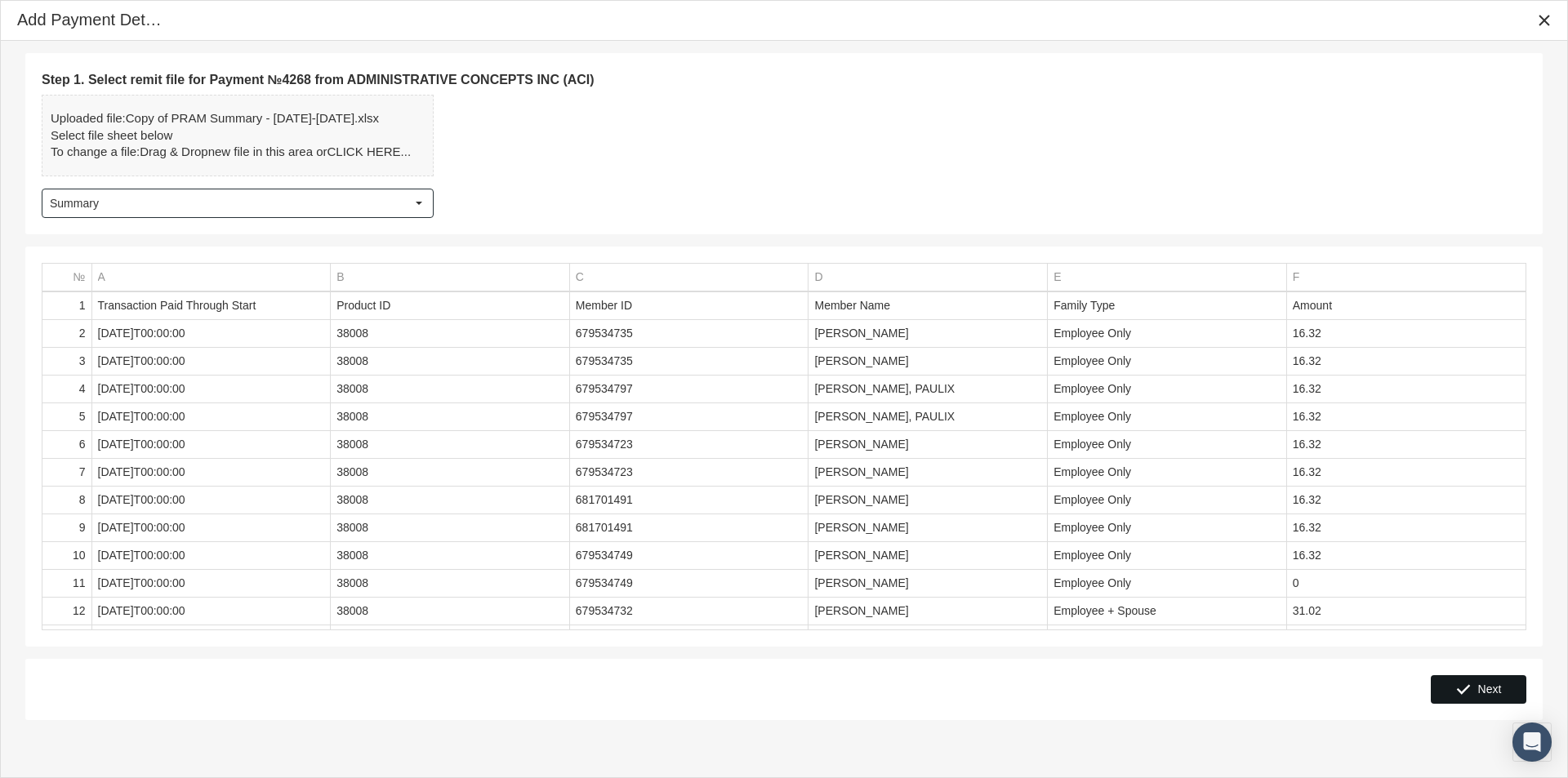
click at [1488, 690] on span "Next" at bounding box center [1490, 689] width 24 height 13
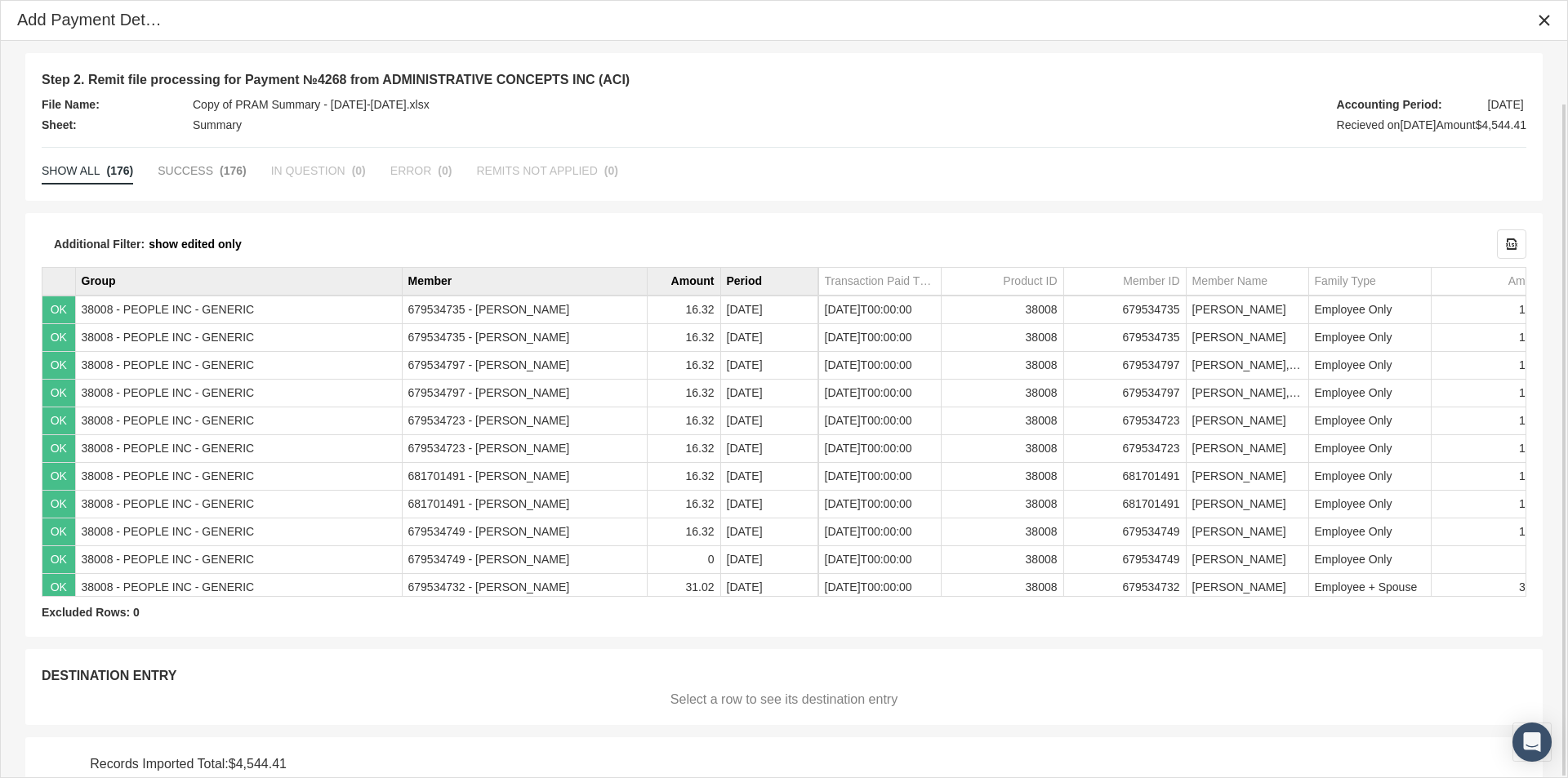
scroll to position [68, 0]
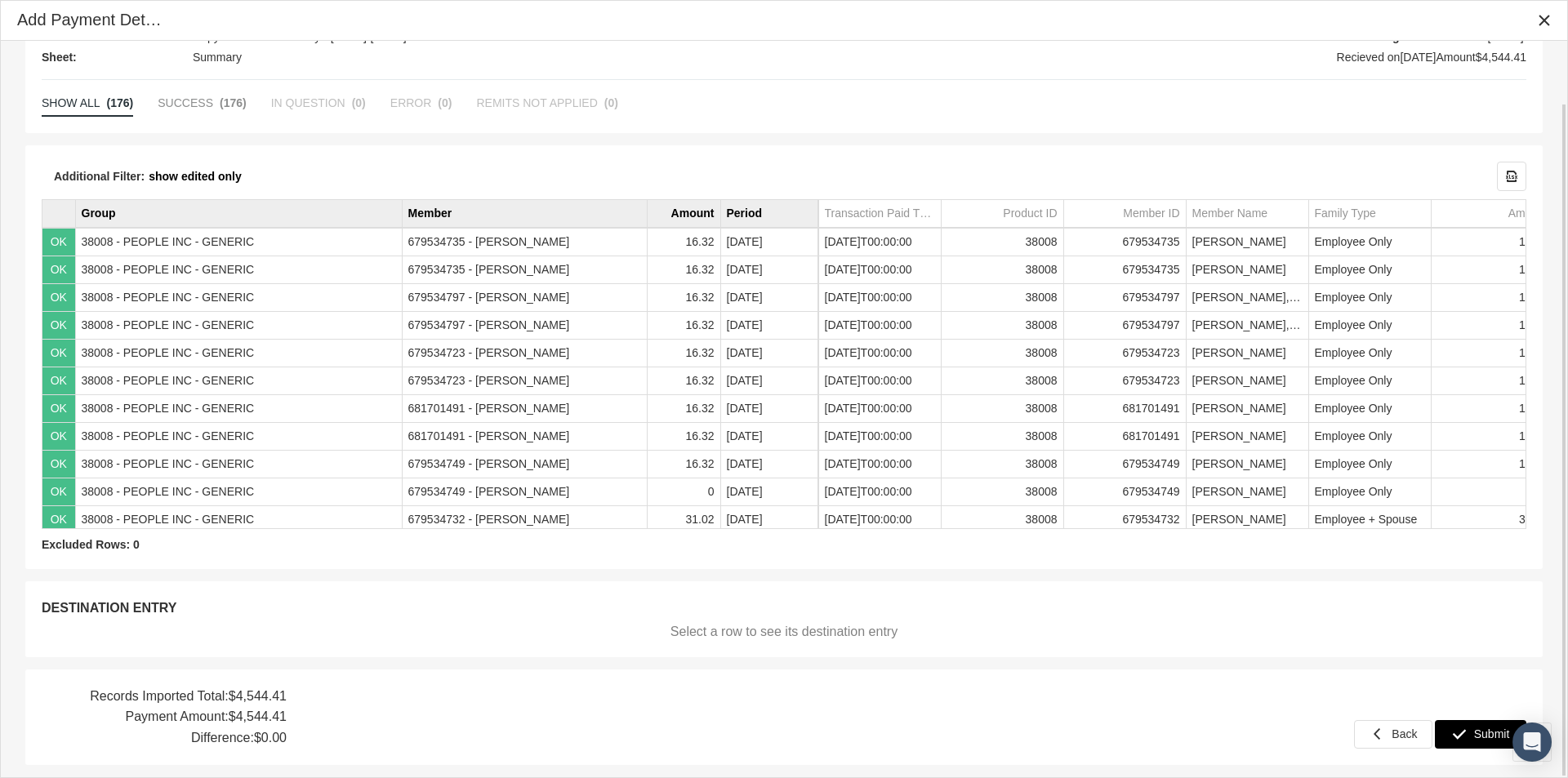
click at [1486, 733] on span "Submit" at bounding box center [1491, 735] width 36 height 13
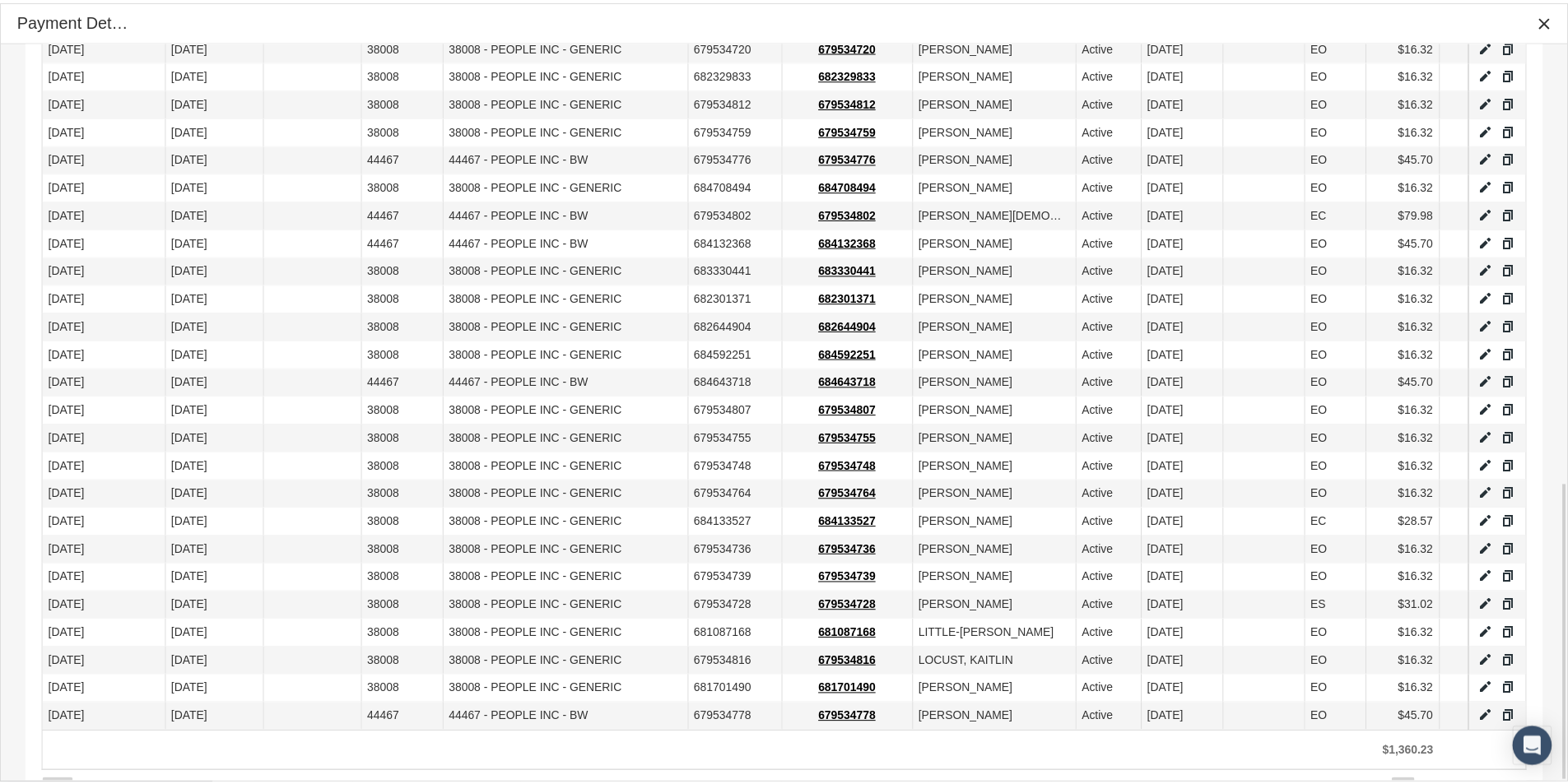
scroll to position [1092, 0]
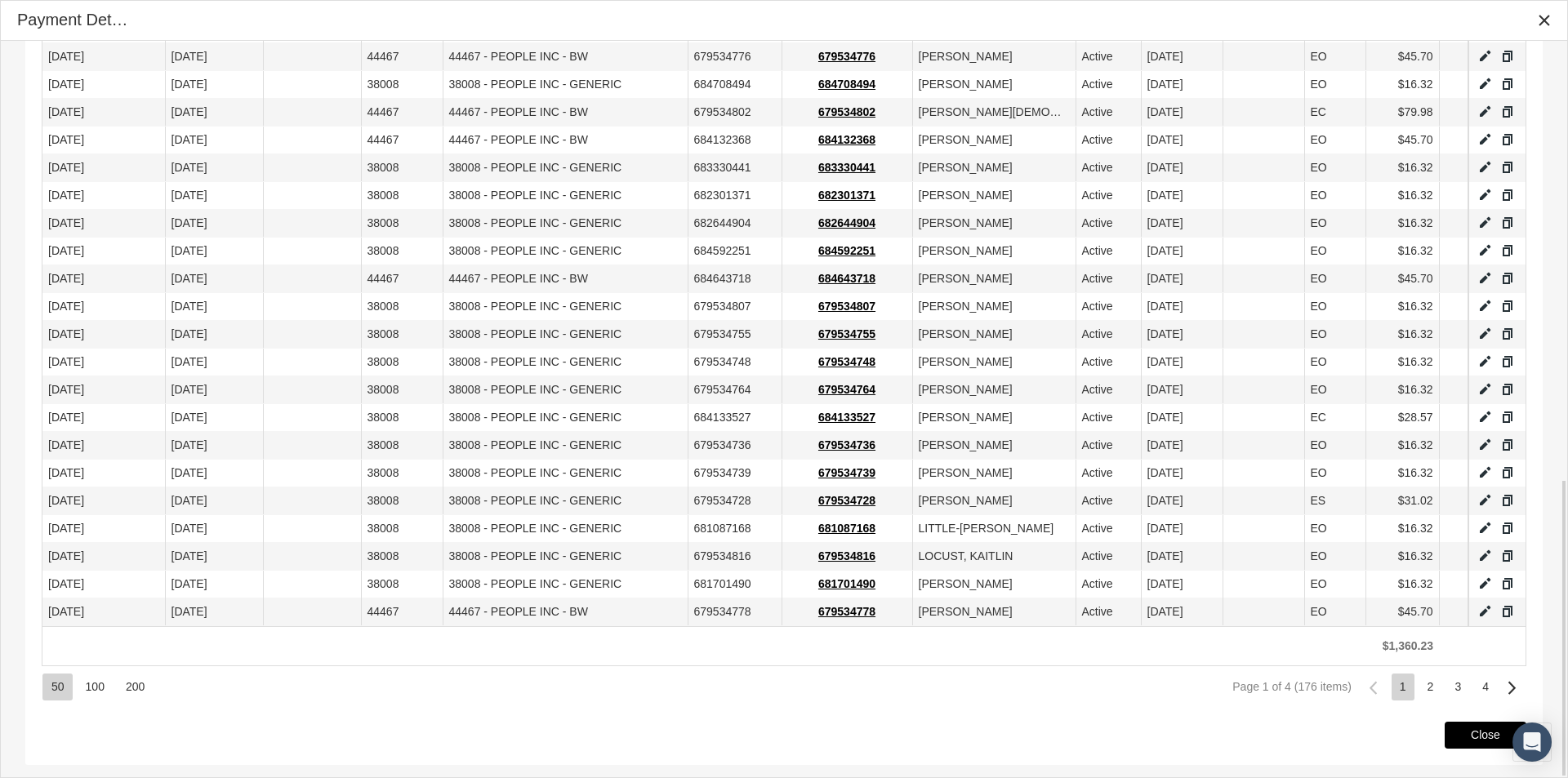
click at [1473, 729] on span "Close" at bounding box center [1485, 735] width 29 height 13
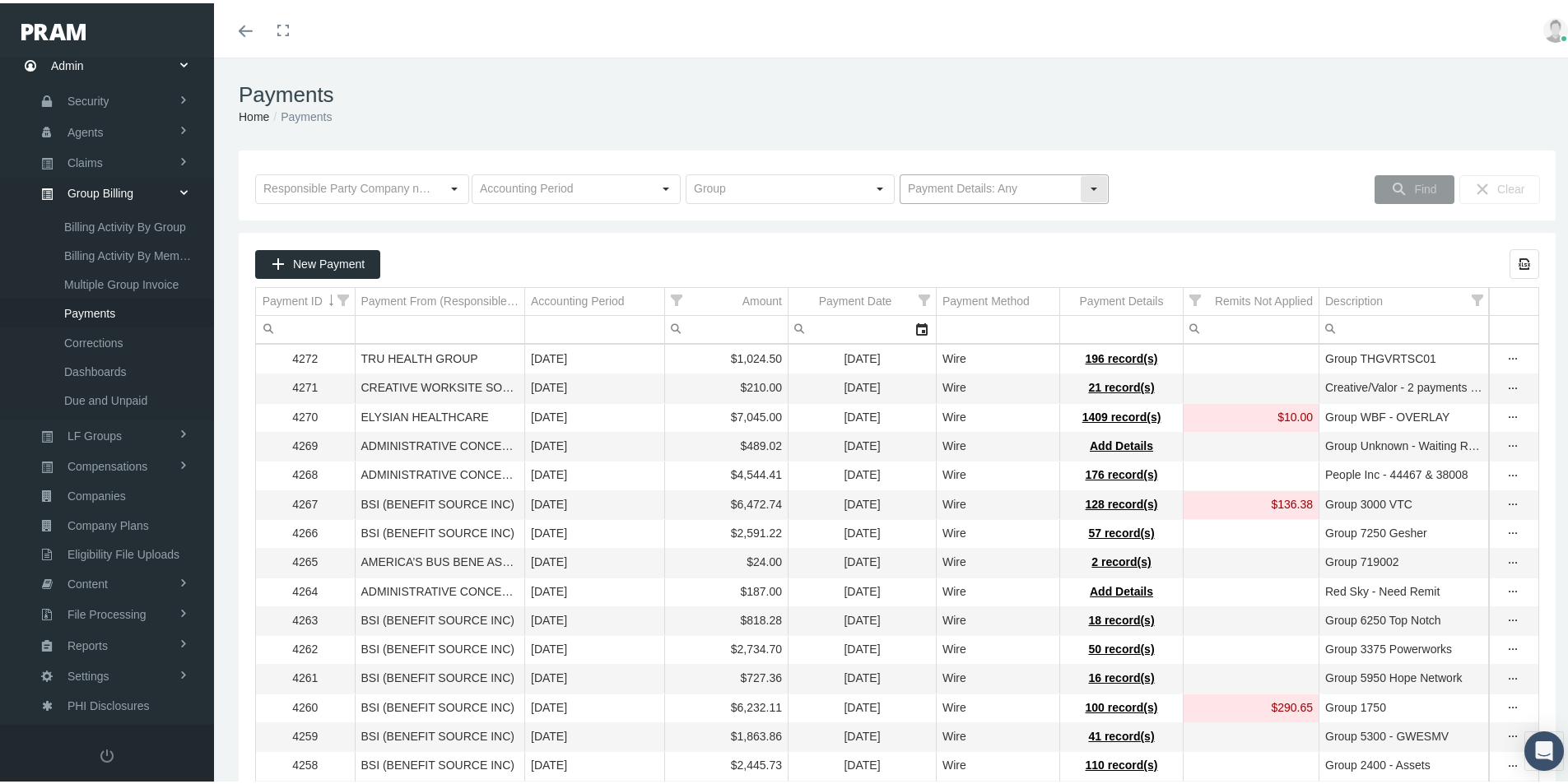
click at [1088, 190] on div "Select" at bounding box center [1094, 186] width 27 height 27
click at [940, 238] on div "No Payment Details" at bounding box center [997, 243] width 204 height 28
type input "No Payment Details"
click at [1414, 186] on span "Find" at bounding box center [1424, 186] width 22 height 13
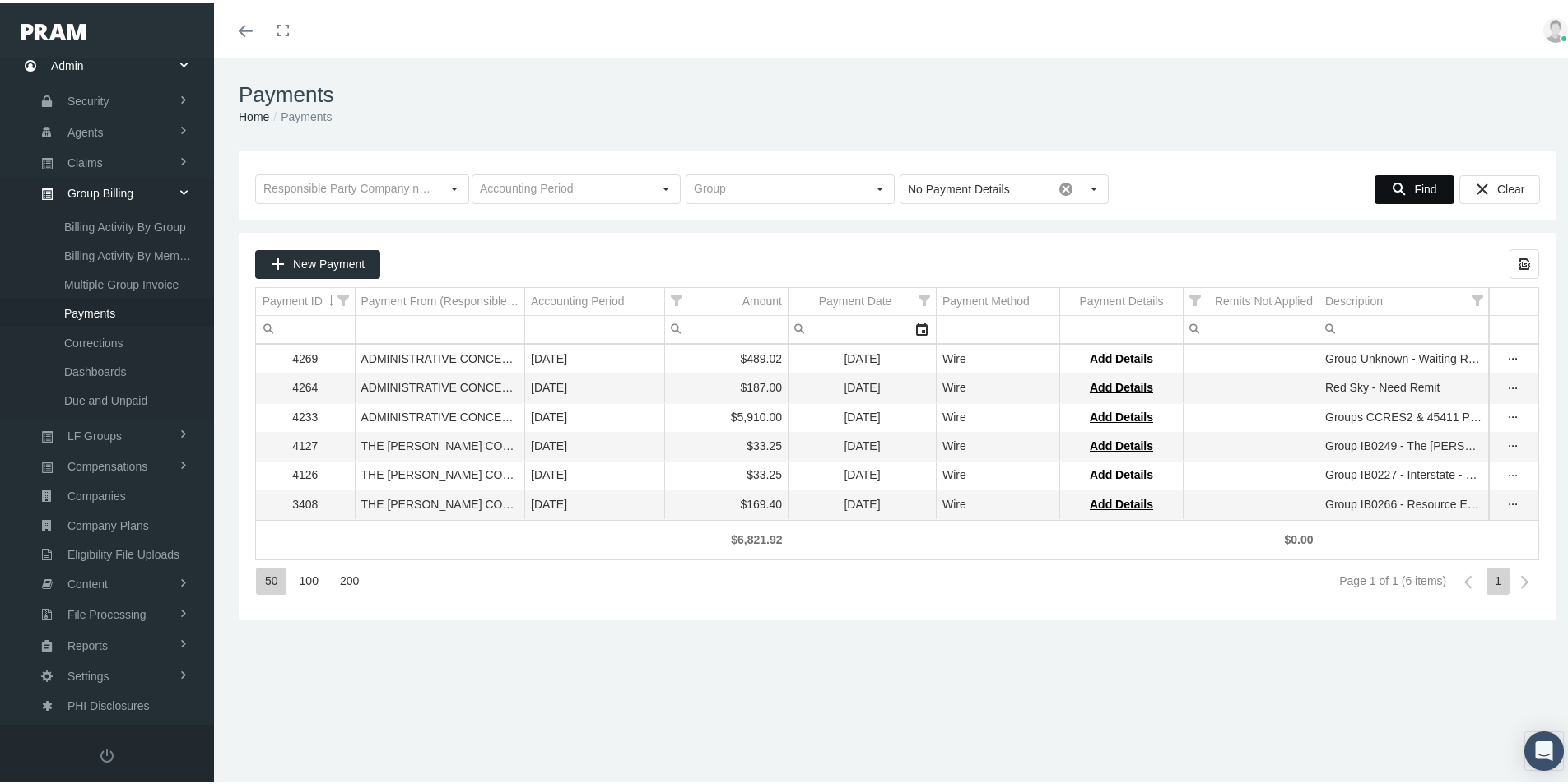
click at [716, 633] on div "Payments Home Payments Loading... No Payment Details Pull down to refresh... Re…" at bounding box center [897, 428] width 1366 height 748
drag, startPoint x: 1513, startPoint y: 255, endPoint x: 1477, endPoint y: 281, distance: 44.4
click at [1517, 255] on icon "Export all data to Excel" at bounding box center [1524, 261] width 15 height 15
drag, startPoint x: 913, startPoint y: 645, endPoint x: 1264, endPoint y: 217, distance: 553.5
click at [913, 645] on div "Payments Home Payments Loading... No Payment Details Pull down to refresh... Re…" at bounding box center [897, 428] width 1366 height 748
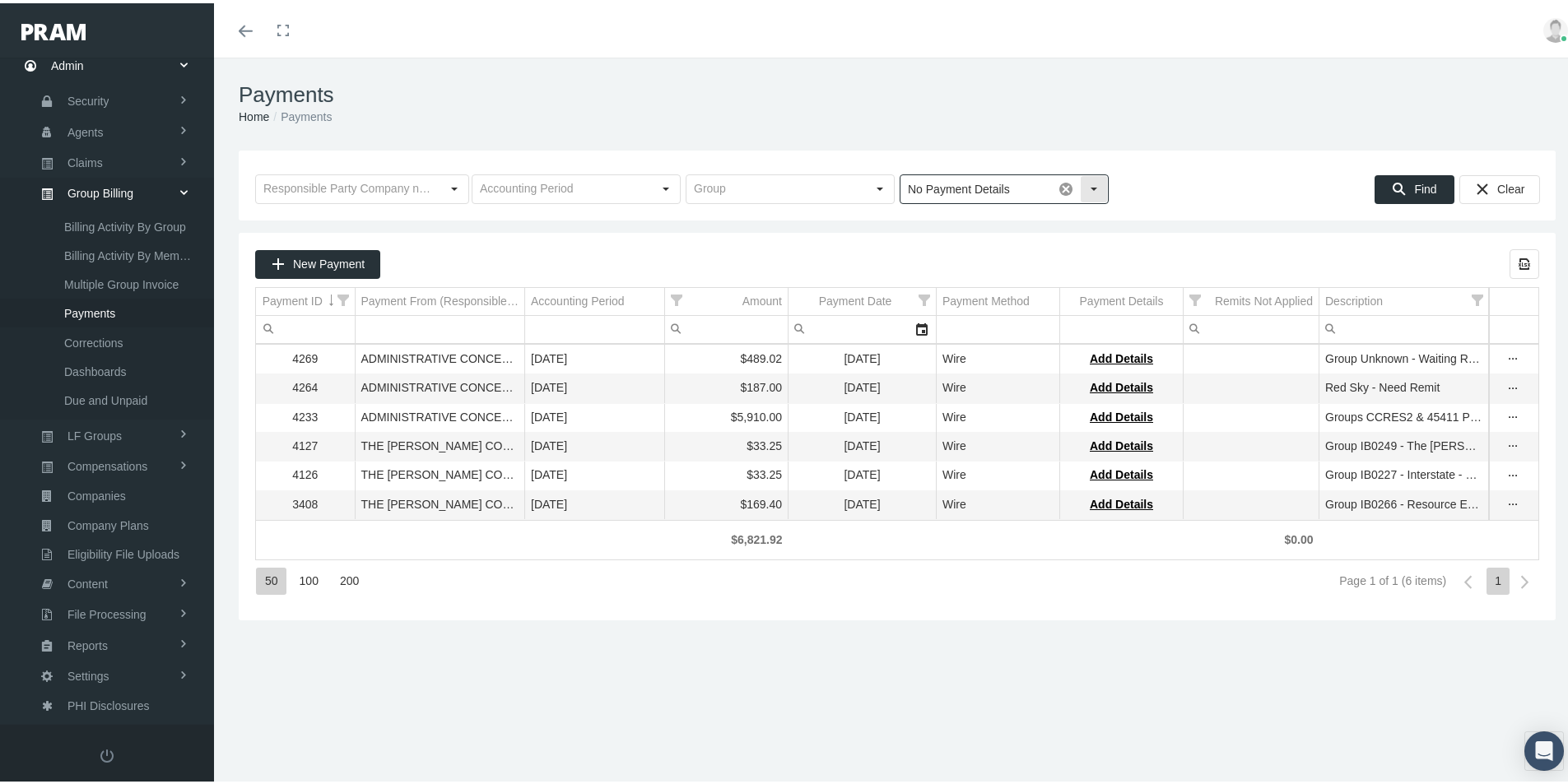
click at [1094, 188] on div "Select" at bounding box center [1094, 186] width 27 height 27
click at [950, 245] on div "No Payment Details" at bounding box center [997, 243] width 204 height 28
drag, startPoint x: 1413, startPoint y: 176, endPoint x: 1408, endPoint y: 187, distance: 12.1
click at [1413, 177] on div "Find" at bounding box center [1415, 186] width 78 height 28
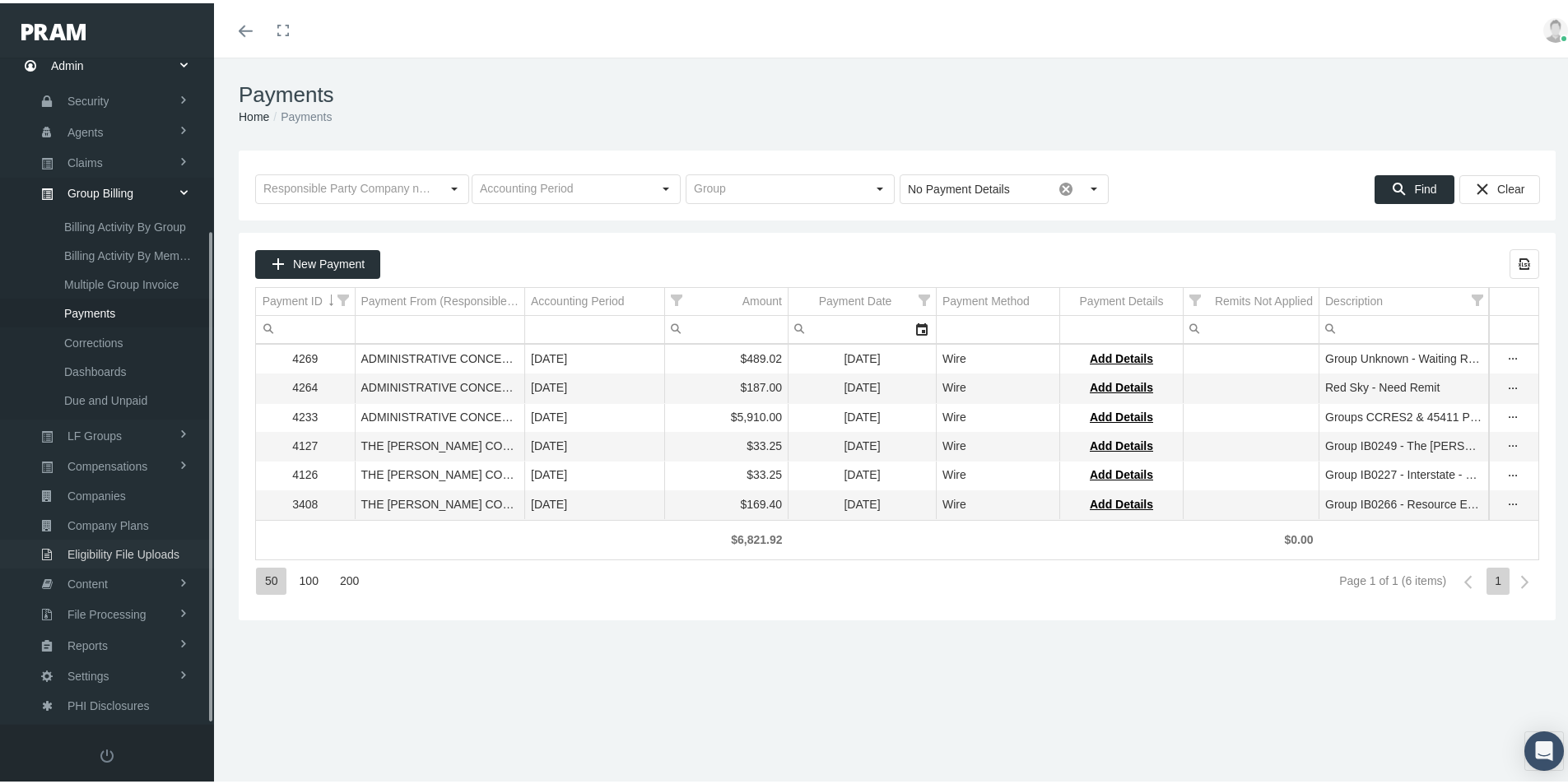
drag, startPoint x: 98, startPoint y: 553, endPoint x: 106, endPoint y: 554, distance: 8.1
click at [98, 553] on span "Eligibility File Uploads" at bounding box center [123, 551] width 111 height 28
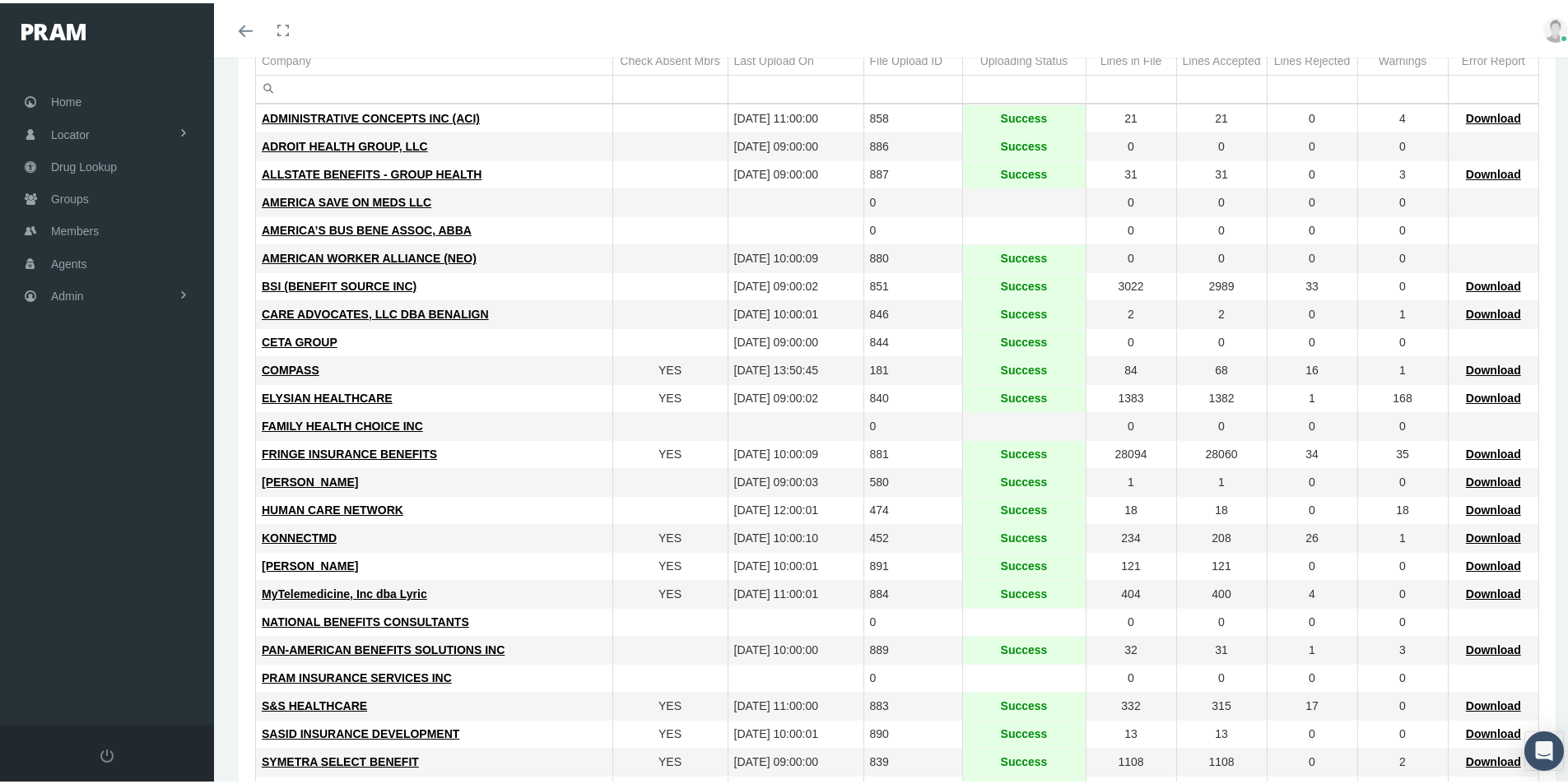
scroll to position [165, 0]
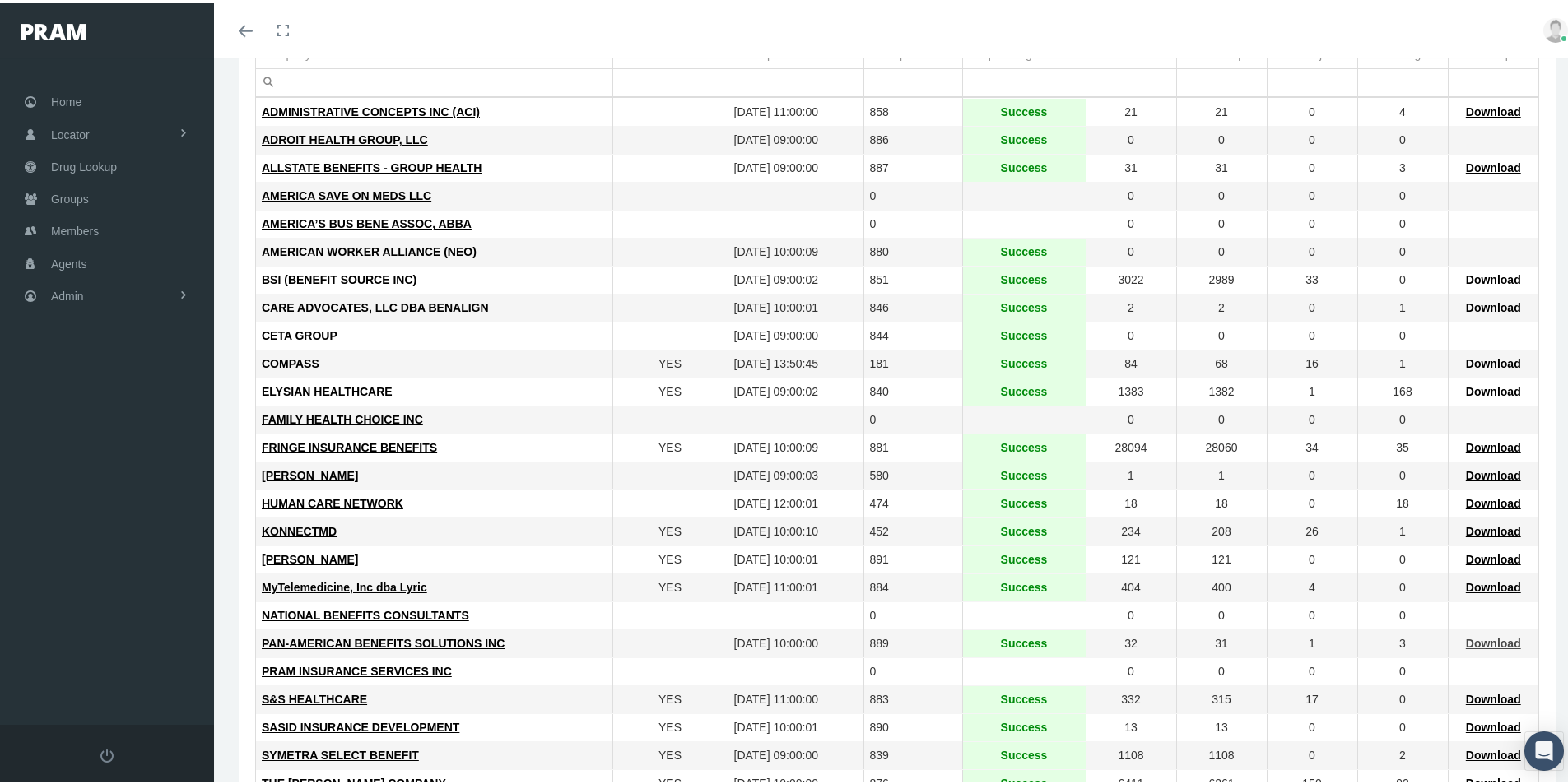
click at [1475, 635] on span "Download" at bounding box center [1494, 640] width 55 height 13
drag, startPoint x: 65, startPoint y: 192, endPoint x: 35, endPoint y: 218, distance: 39.7
click at [65, 192] on span "Groups" at bounding box center [70, 195] width 38 height 31
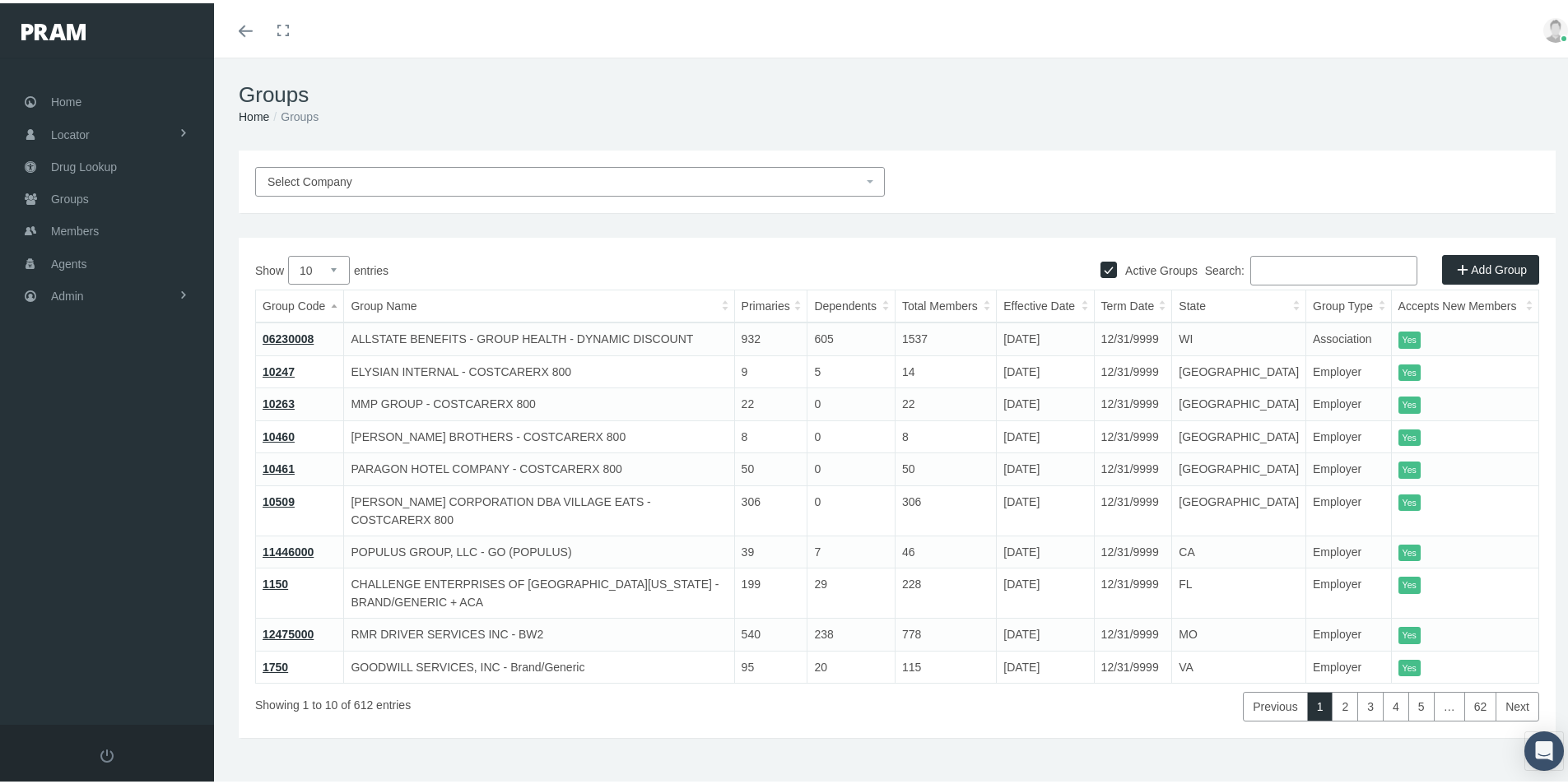
drag, startPoint x: 1260, startPoint y: 267, endPoint x: 1529, endPoint y: 264, distance: 269.0
click at [1261, 268] on input "Search:" at bounding box center [1333, 267] width 167 height 30
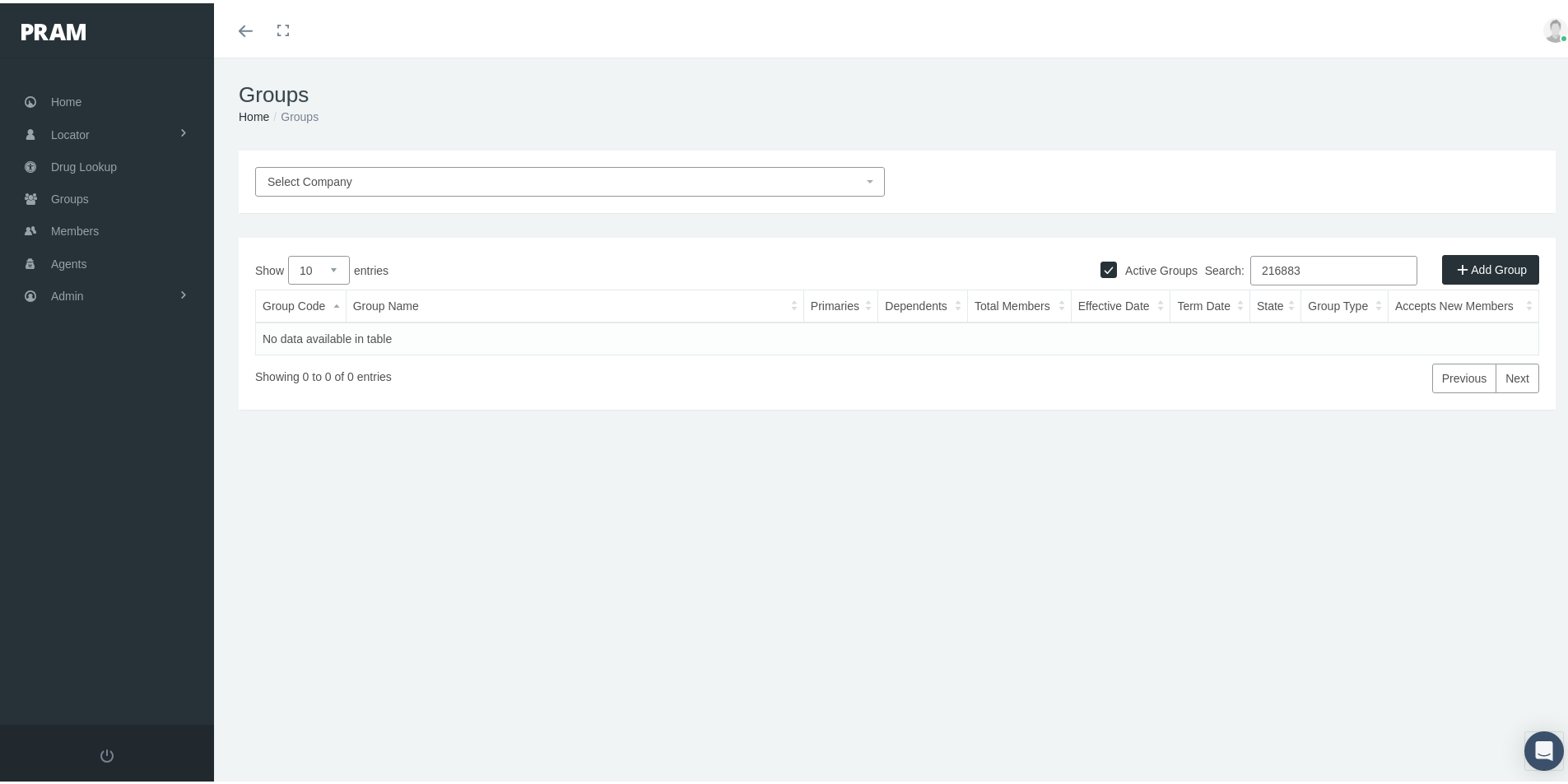
type input "216883"
click at [1100, 269] on input "Active Groups" at bounding box center [1108, 265] width 16 height 16
checkbox input "false"
drag, startPoint x: 1320, startPoint y: 266, endPoint x: 1370, endPoint y: 441, distance: 182.0
click at [1067, 367] on div "Show 10 25 50 100 entries Search: 216883 Group Code Group Name Primaries Depend…" at bounding box center [897, 321] width 1284 height 137
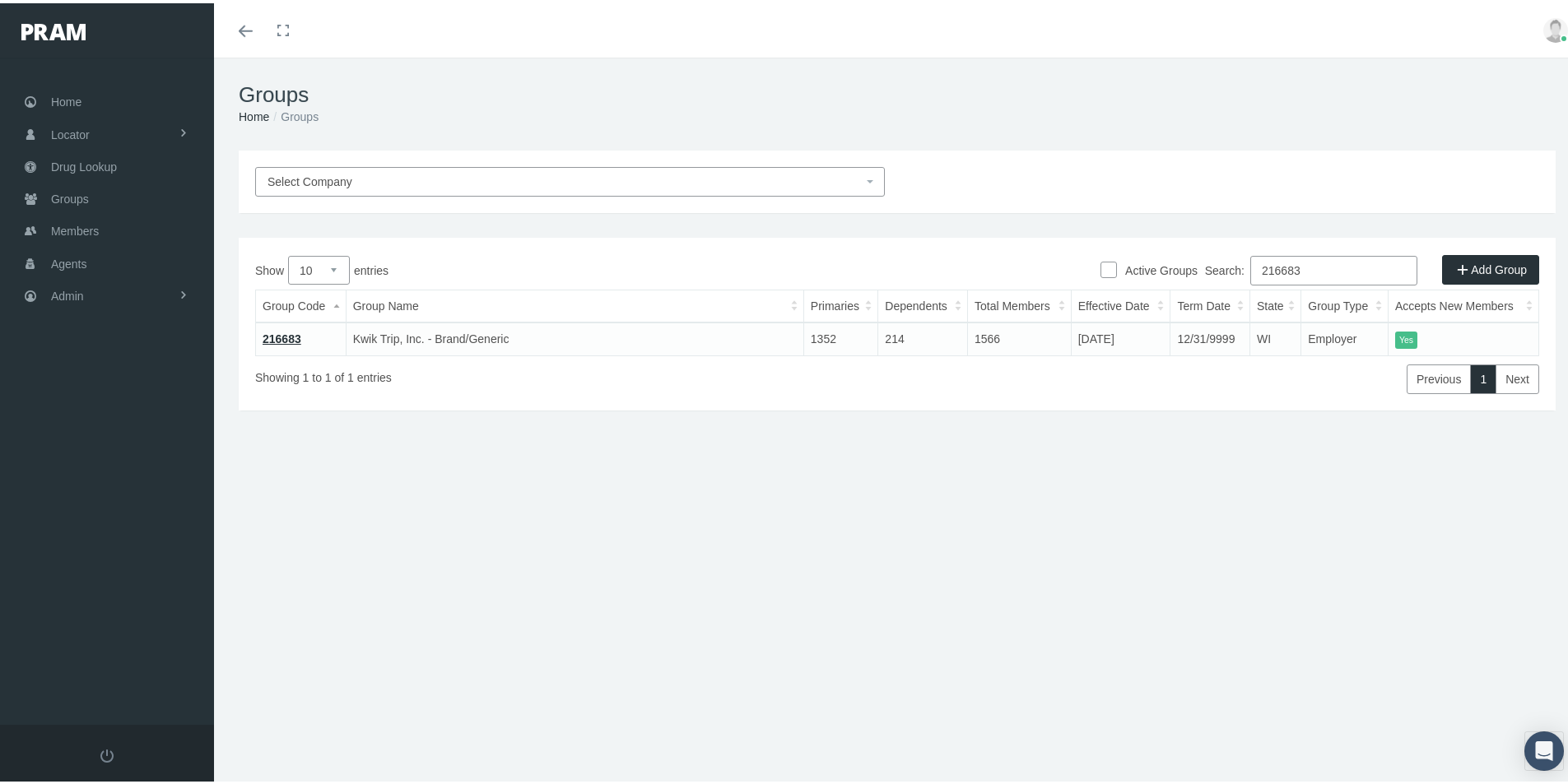
type input "216683"
drag, startPoint x: 587, startPoint y: 516, endPoint x: 71, endPoint y: 461, distance: 518.9
click at [550, 519] on div "Select Company Active Groups Add Group Show 10 25 50 100 entries Search: 216683…" at bounding box center [897, 353] width 1366 height 412
drag, startPoint x: 449, startPoint y: 734, endPoint x: 460, endPoint y: 734, distance: 11.0
click at [449, 734] on div "Groups Home Groups Select Company Active Groups Add Group Show 10 1" at bounding box center [897, 428] width 1366 height 748
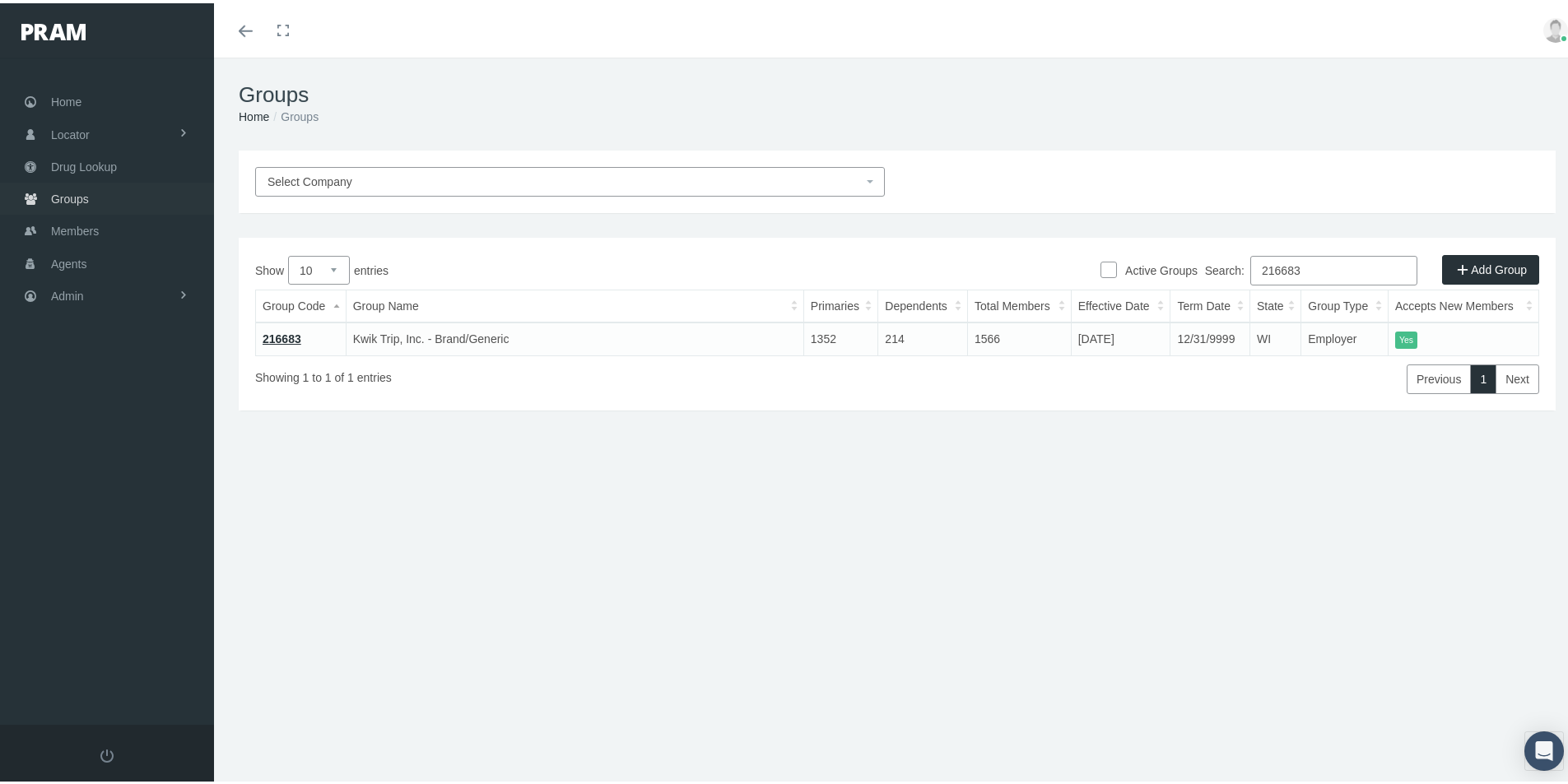
drag, startPoint x: 59, startPoint y: 190, endPoint x: 64, endPoint y: 198, distance: 9.4
click at [60, 190] on span "Groups" at bounding box center [70, 195] width 38 height 31
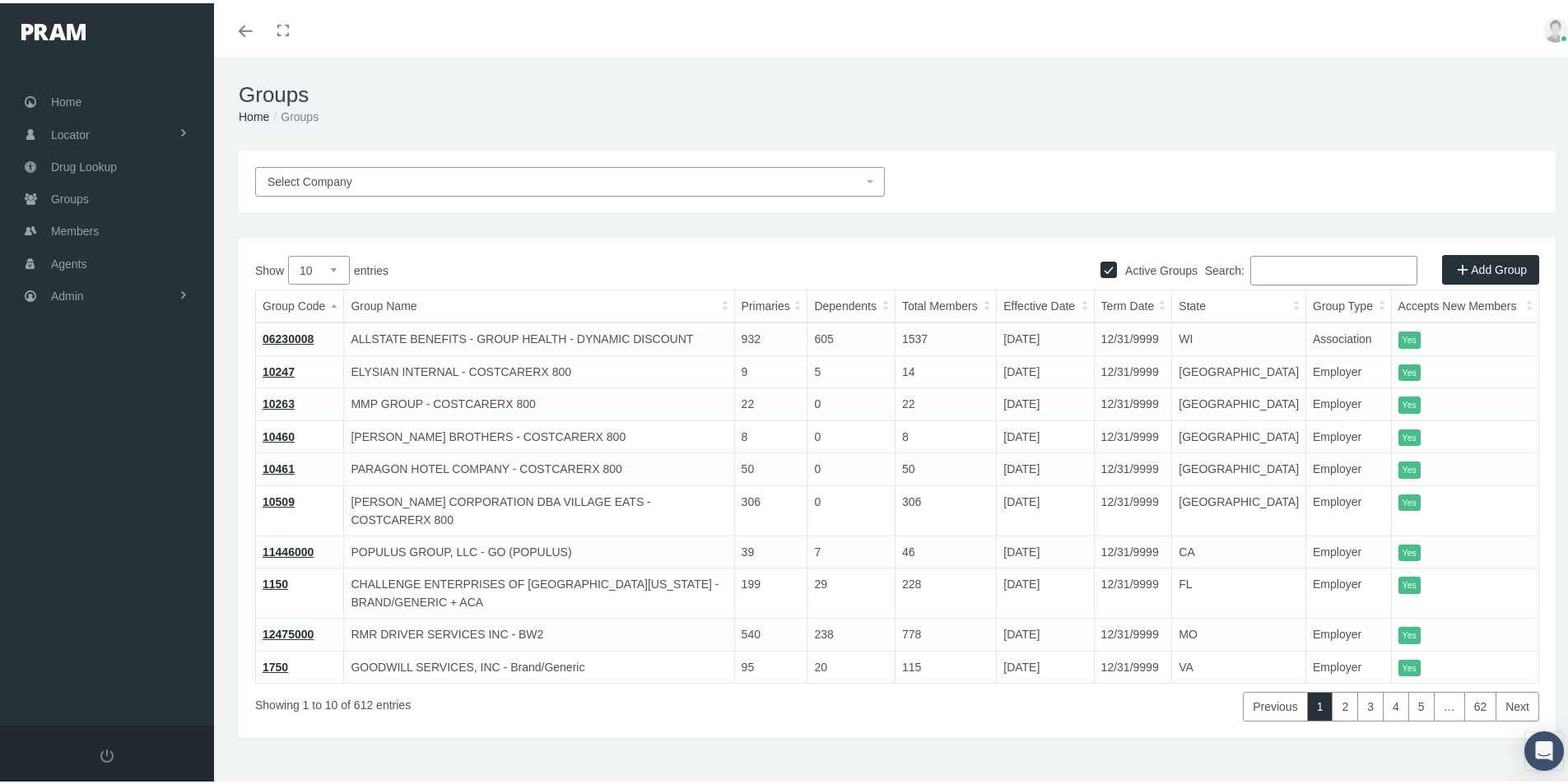
drag, startPoint x: 1256, startPoint y: 272, endPoint x: 1256, endPoint y: 281, distance: 9.0
click at [1256, 271] on input "Search:" at bounding box center [1333, 267] width 167 height 30
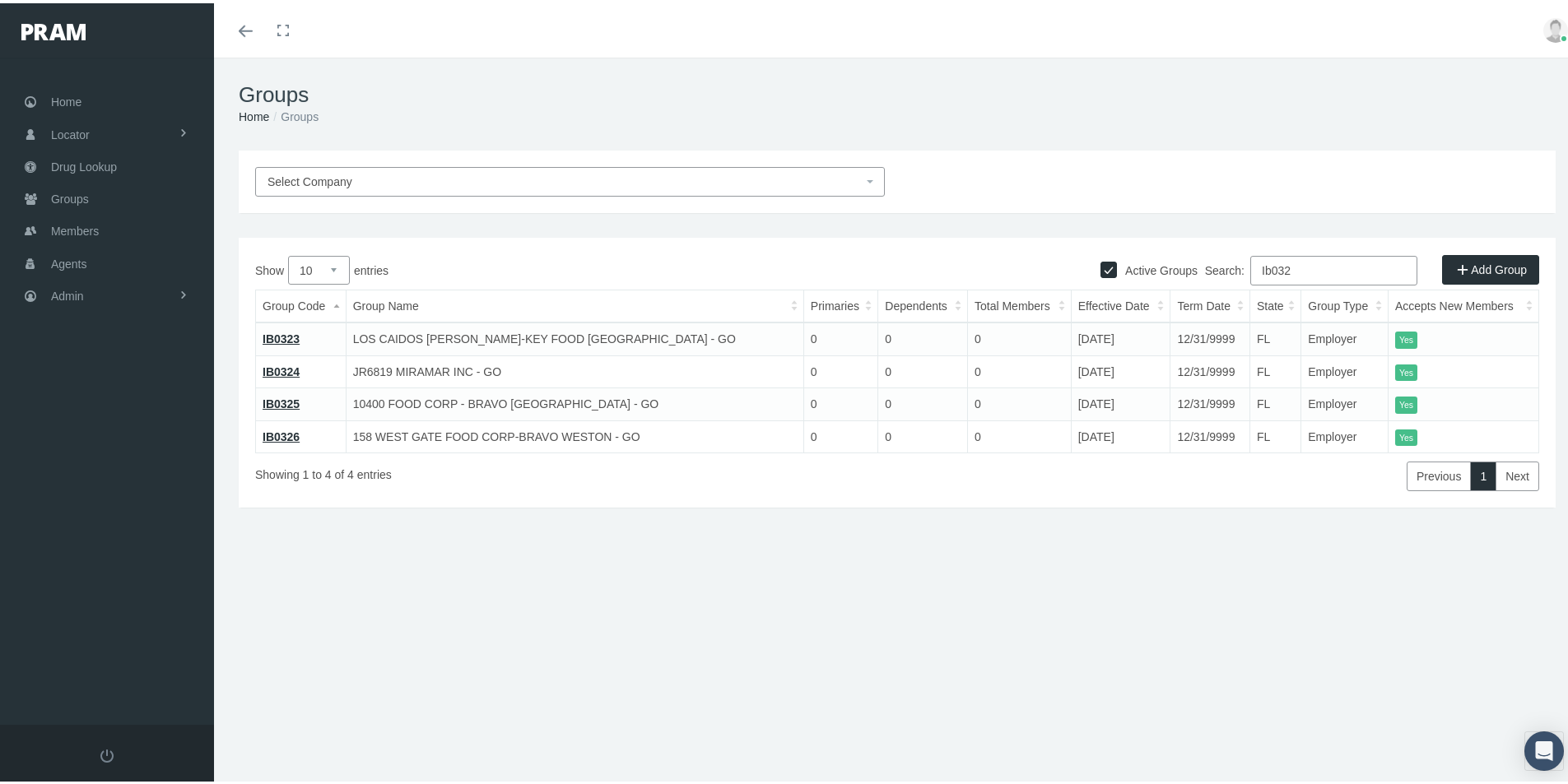
type input "Ib032"
click at [281, 334] on link "IB0323" at bounding box center [281, 336] width 37 height 13
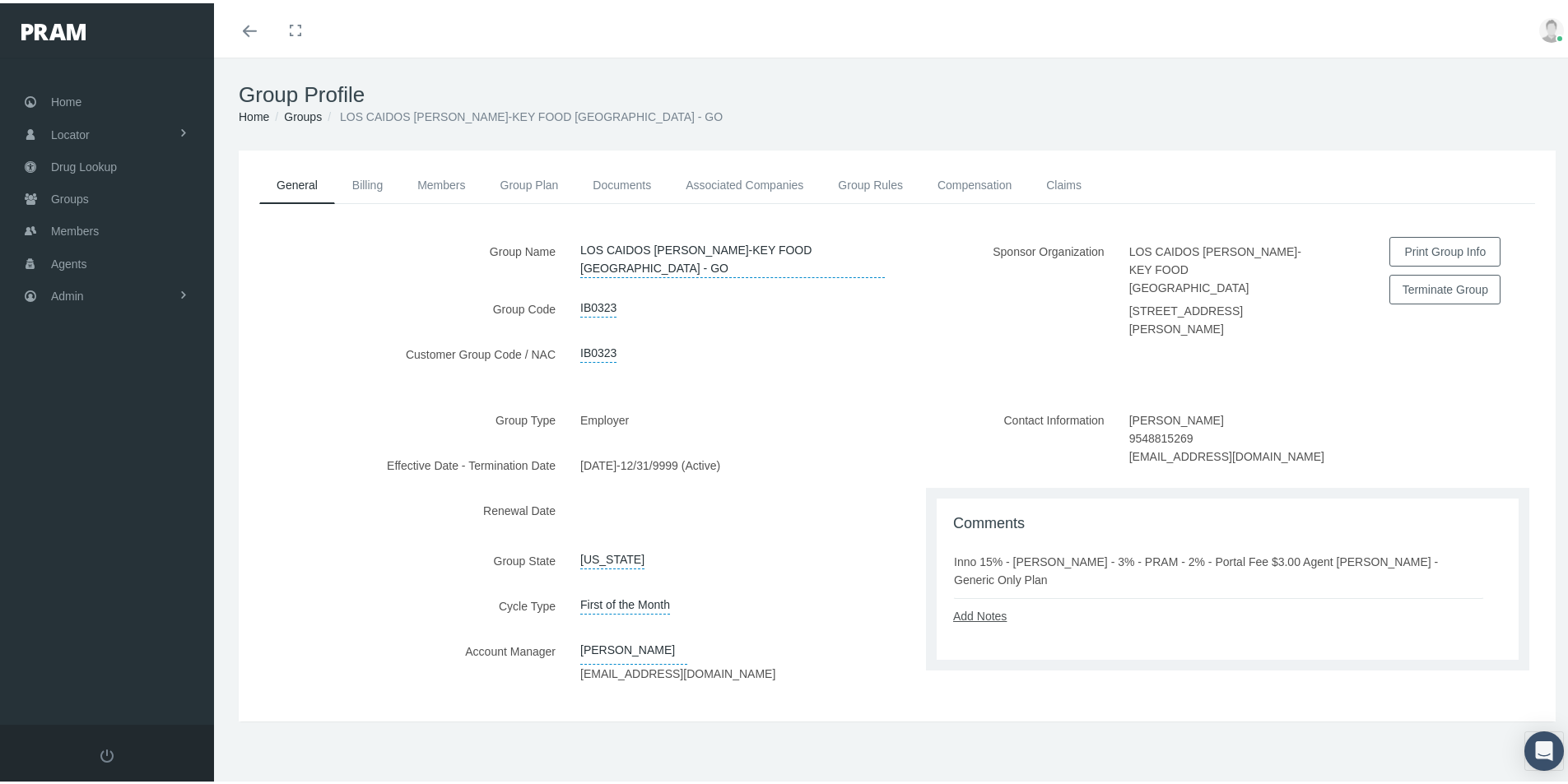
click at [978, 607] on link "Add Notes" at bounding box center [979, 613] width 53 height 13
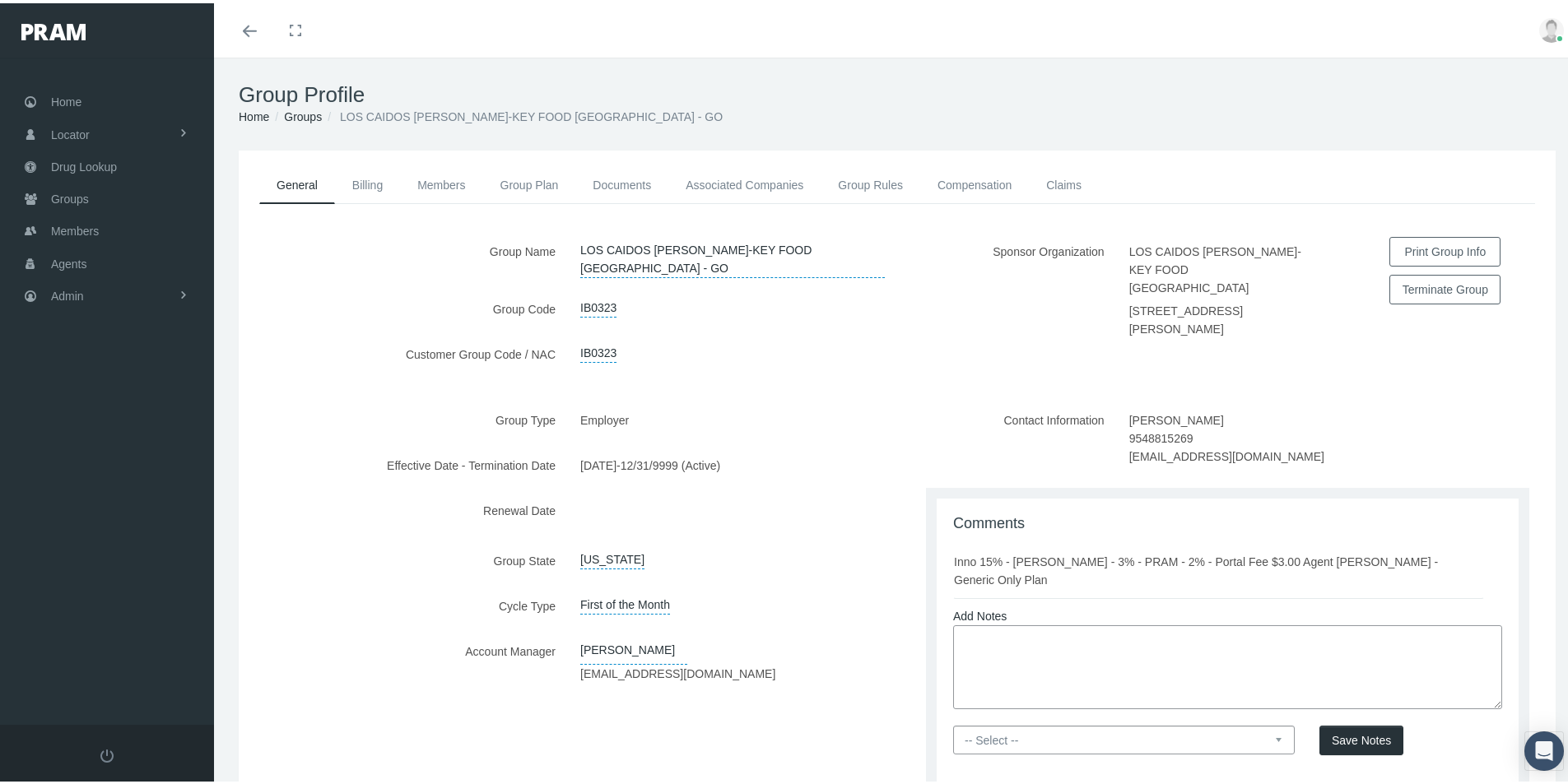
drag, startPoint x: 966, startPoint y: 618, endPoint x: 981, endPoint y: 620, distance: 15.1
click at [970, 622] on textarea at bounding box center [1227, 664] width 549 height 84
click at [1013, 622] on textarea "Per Email from Diane Berry Loomis renewal" at bounding box center [1227, 664] width 549 height 84
click at [1296, 622] on textarea "Per Email dated 08/28/2025 from Diane Berry Loomis renewal" at bounding box center [1227, 664] width 549 height 84
drag, startPoint x: 1100, startPoint y: 641, endPoint x: 1035, endPoint y: 646, distance: 65.2
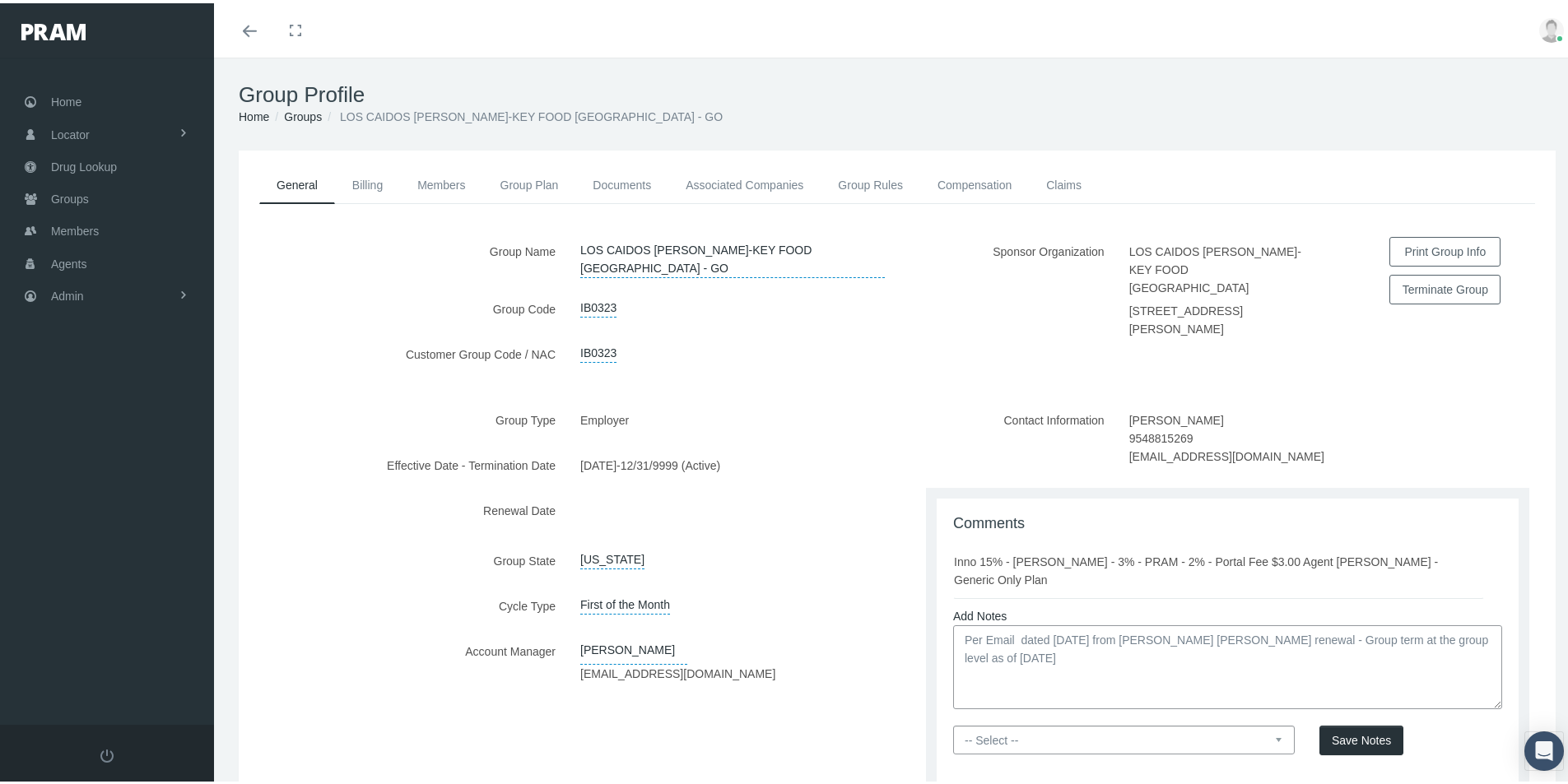
click at [1100, 645] on textarea "Per Email dated 08/28/2025 from Diane Berry Loomis renewal - Group term at the …" at bounding box center [1227, 664] width 549 height 84
drag, startPoint x: 956, startPoint y: 614, endPoint x: 1031, endPoint y: 638, distance: 78.7
click at [1031, 638] on textarea "Per Email dated [DATE] from [PERSON_NAME] [PERSON_NAME] renewal - Group term at…" at bounding box center [1227, 664] width 549 height 84
click at [1019, 656] on textarea "Per Email dated [DATE] from [PERSON_NAME] [PERSON_NAME] renewal - Group term at…" at bounding box center [1227, 664] width 549 height 84
type textarea "Per Email dated [DATE] from [PERSON_NAME] [PERSON_NAME] renewal - Group term at…"
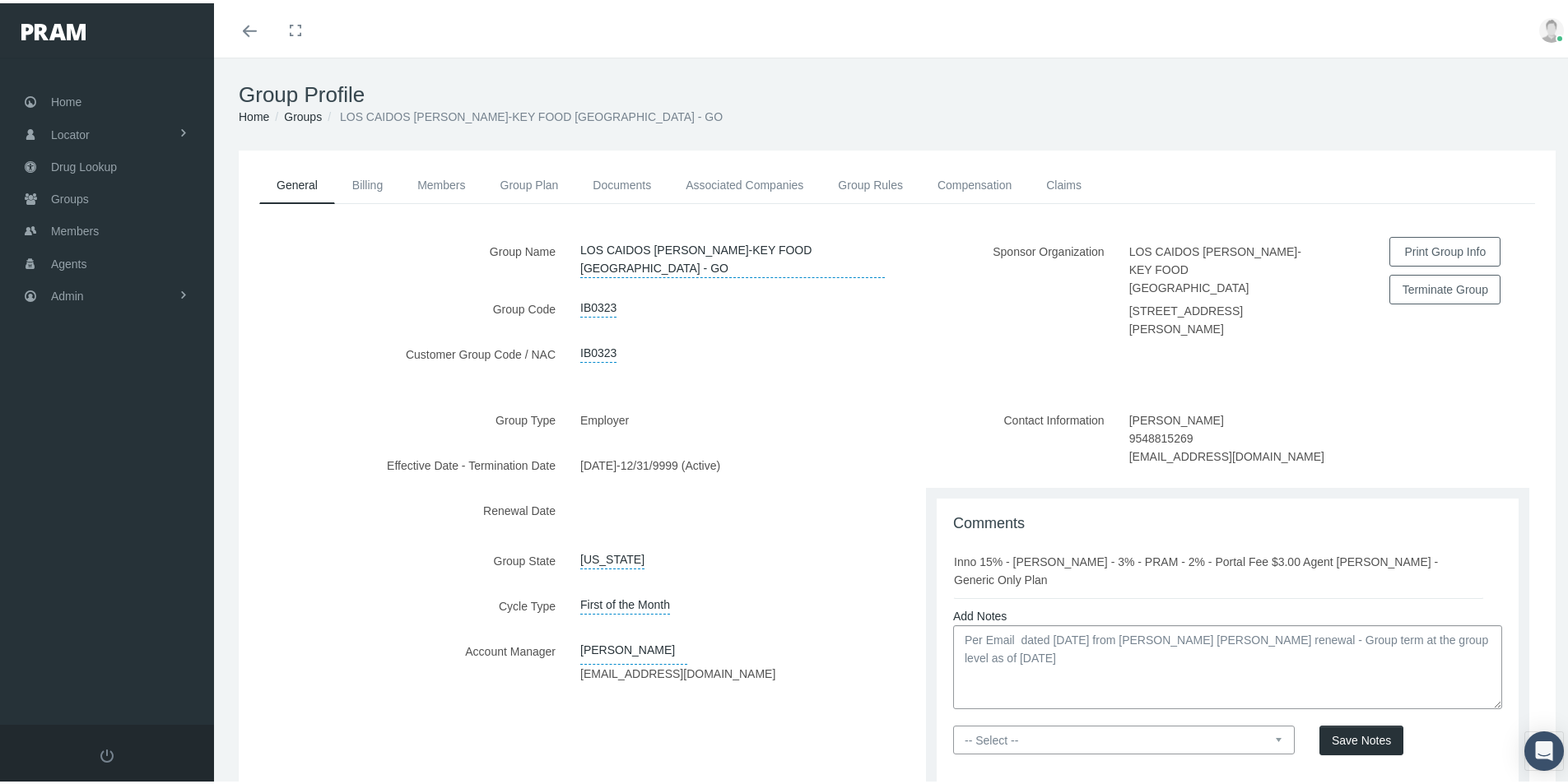
drag, startPoint x: 1273, startPoint y: 716, endPoint x: 1244, endPoint y: 733, distance: 33.6
click at [1273, 723] on select "-- Select -- PRAM Only Everyone" at bounding box center [1123, 737] width 342 height 29
select select "0"
click at [953, 723] on select "-- Select -- PRAM Only Everyone" at bounding box center [1123, 737] width 342 height 29
click at [1348, 731] on span "Save Notes" at bounding box center [1361, 737] width 59 height 13
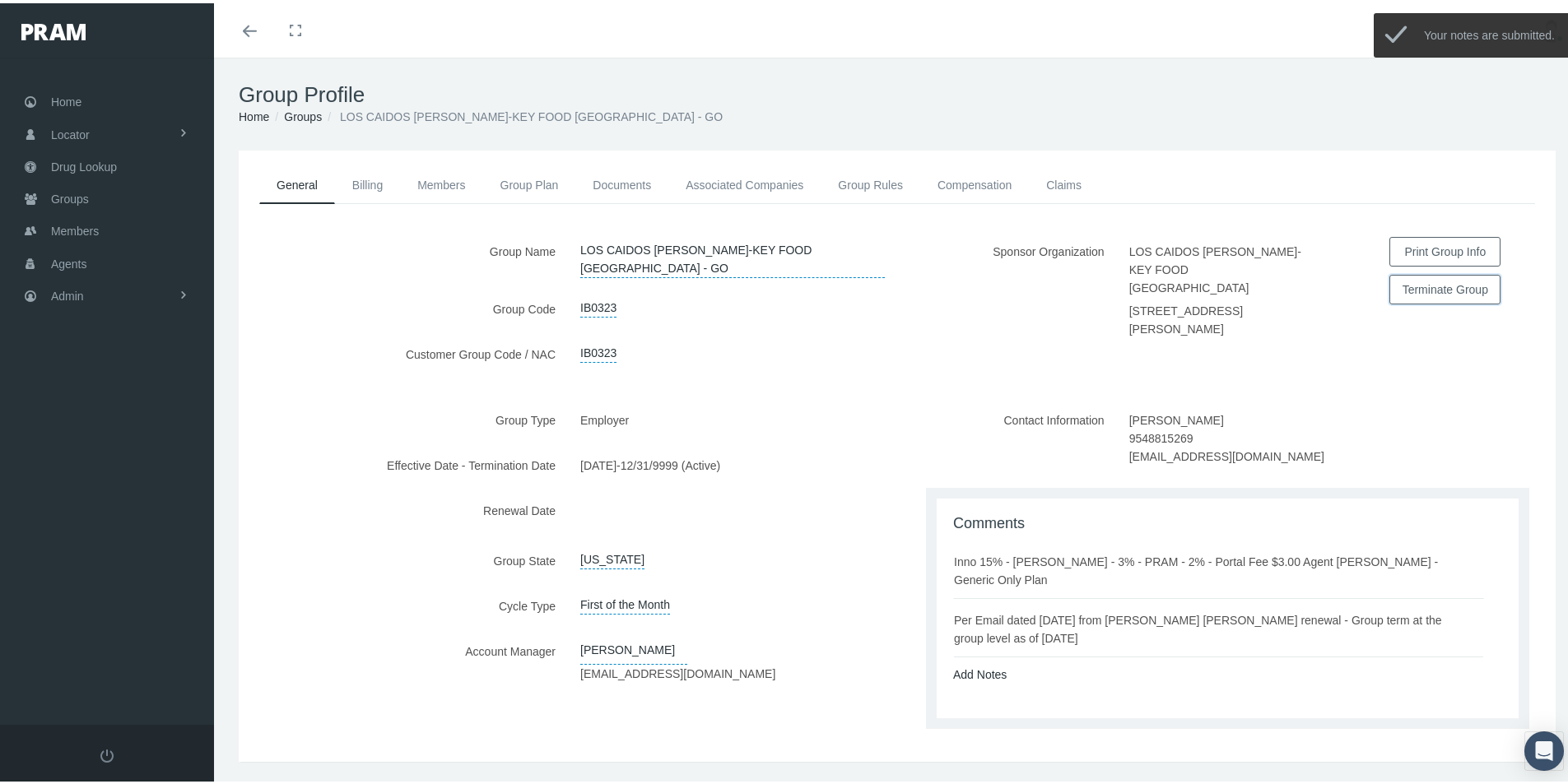
click at [1391, 289] on button "Terminate Group" at bounding box center [1444, 286] width 111 height 30
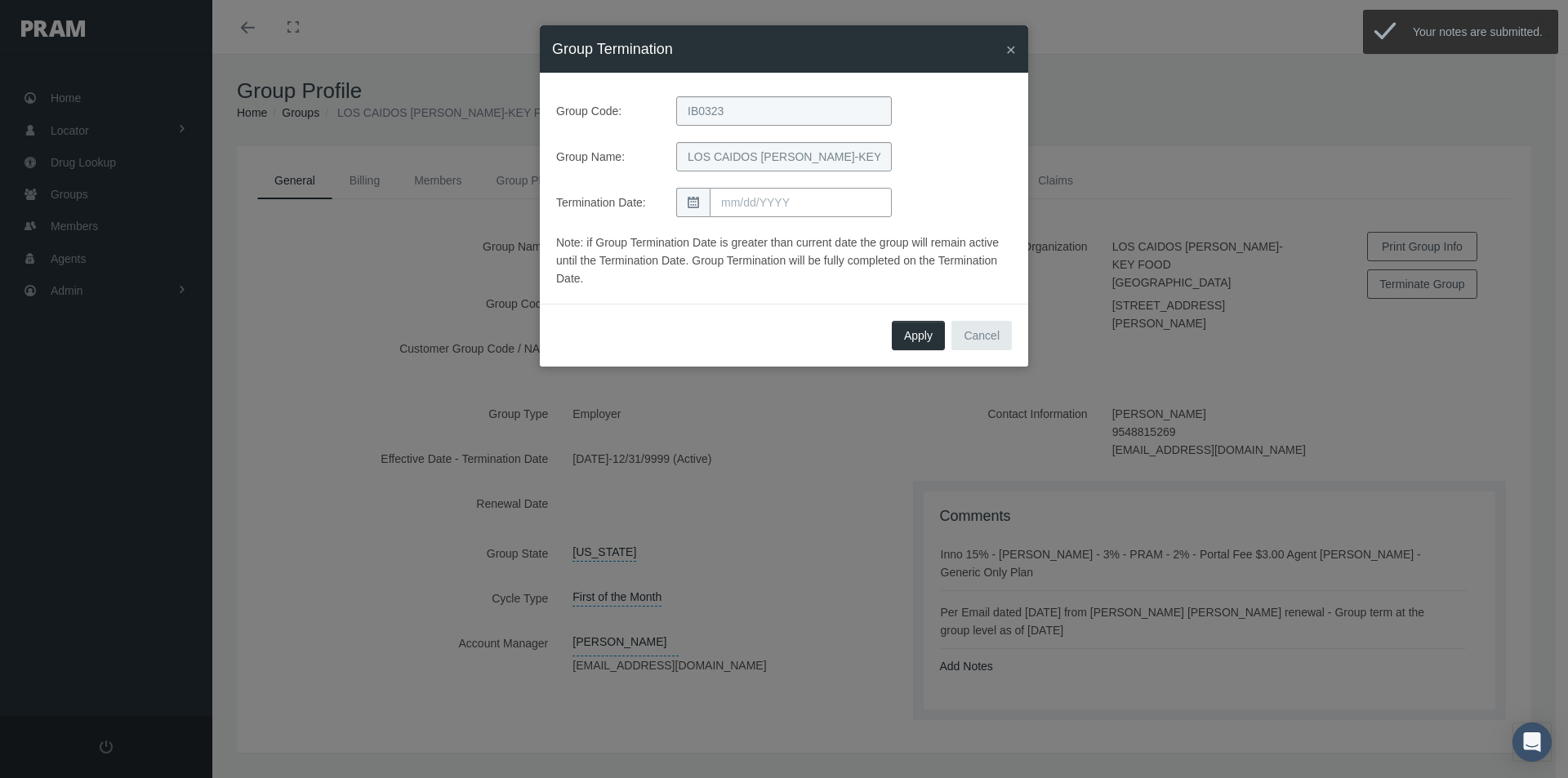
click at [741, 199] on input "text" at bounding box center [801, 202] width 182 height 29
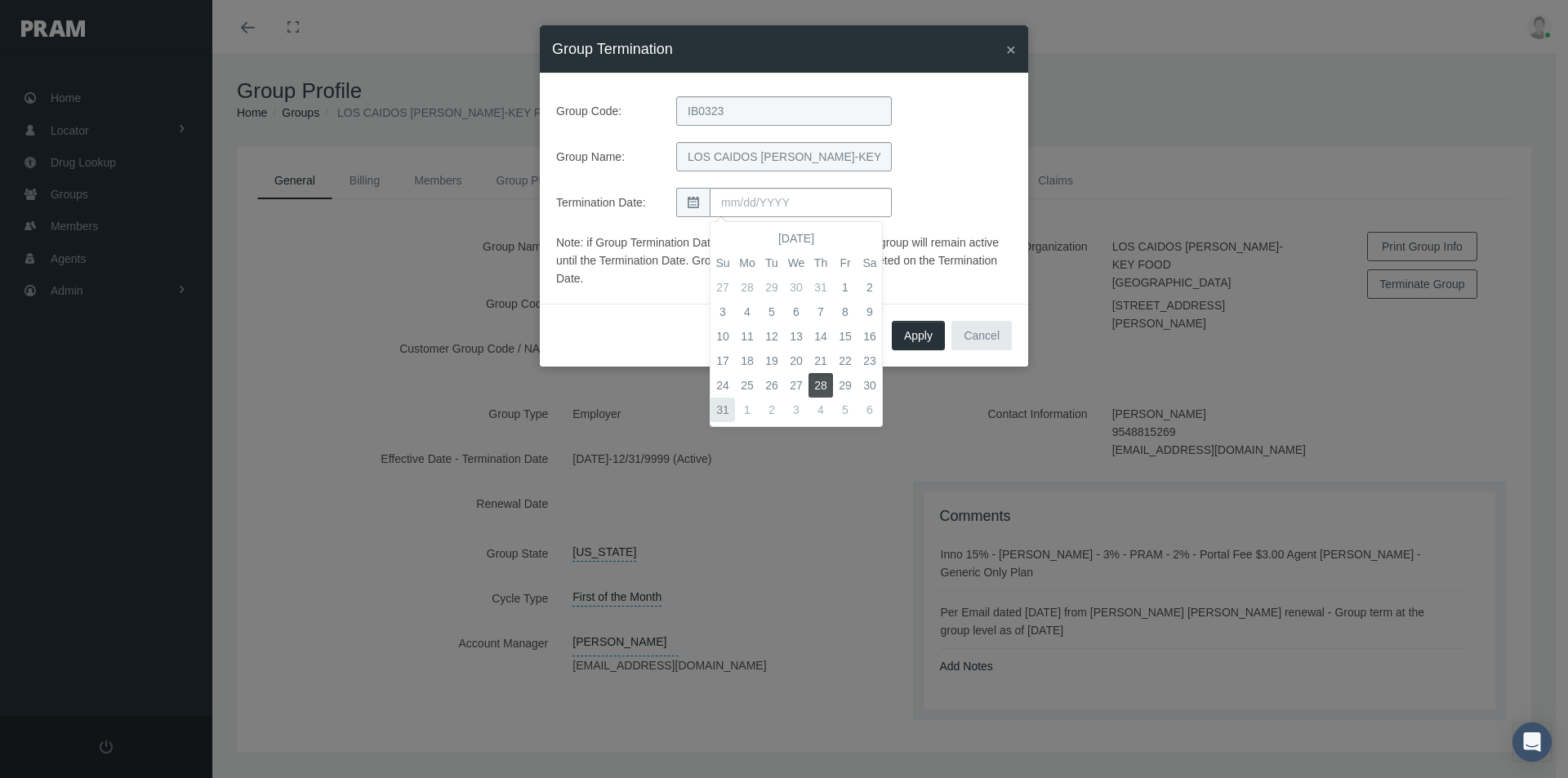
click at [725, 406] on td "31" at bounding box center [723, 410] width 25 height 25
type input "[DATE]"
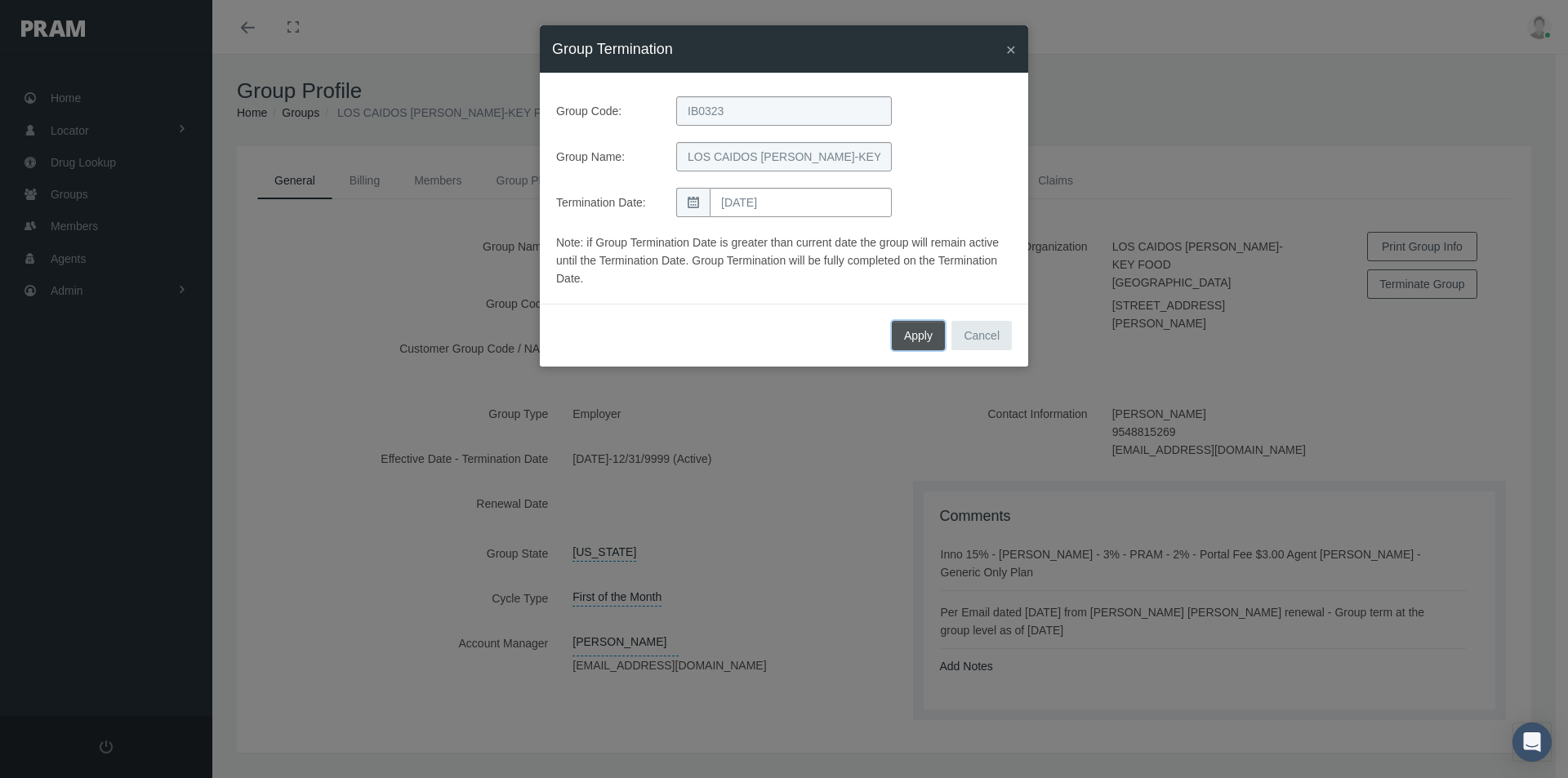
click at [904, 335] on button "Apply" at bounding box center [918, 336] width 53 height 29
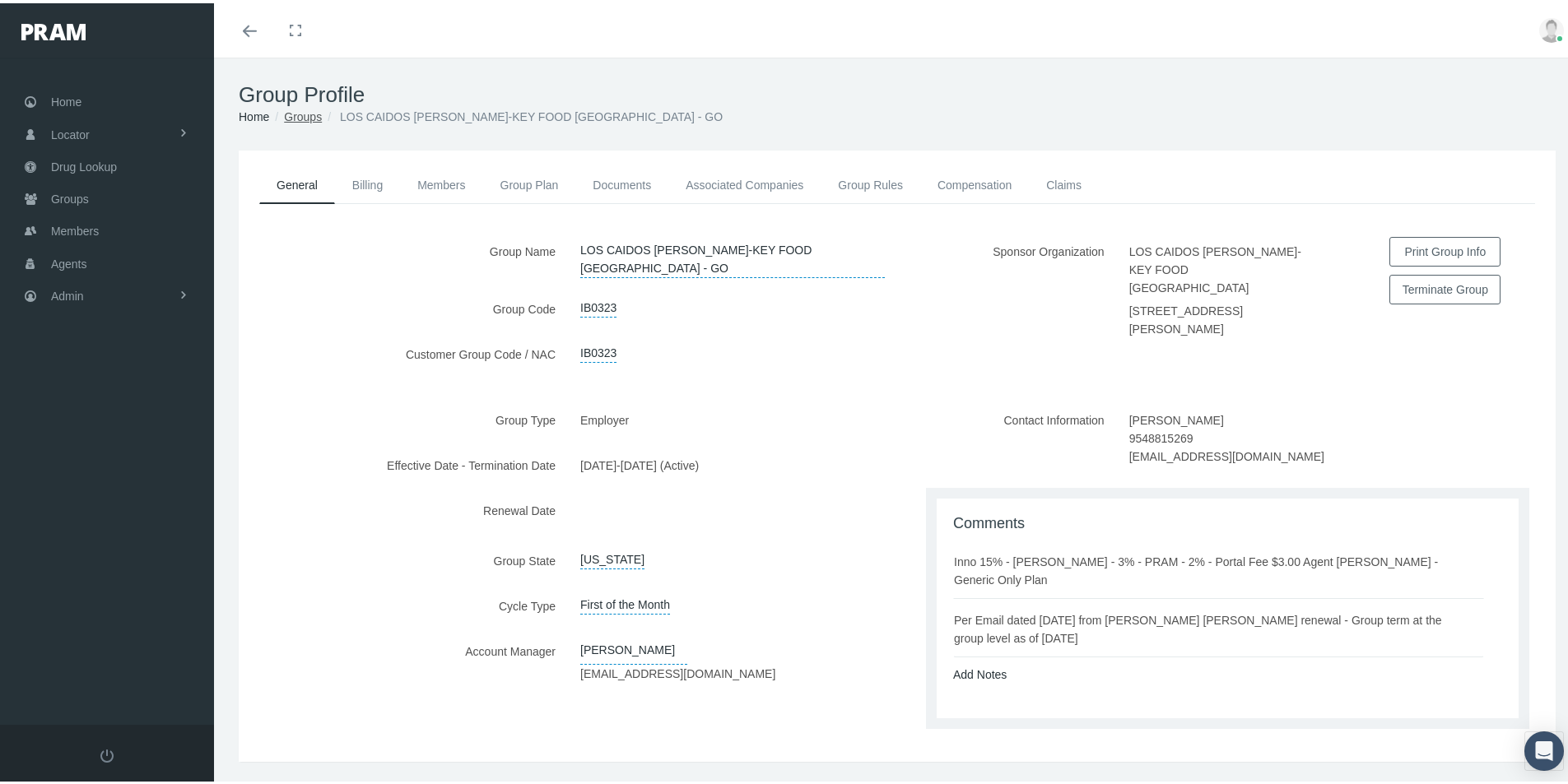
click at [309, 116] on link "Groups" at bounding box center [303, 113] width 38 height 13
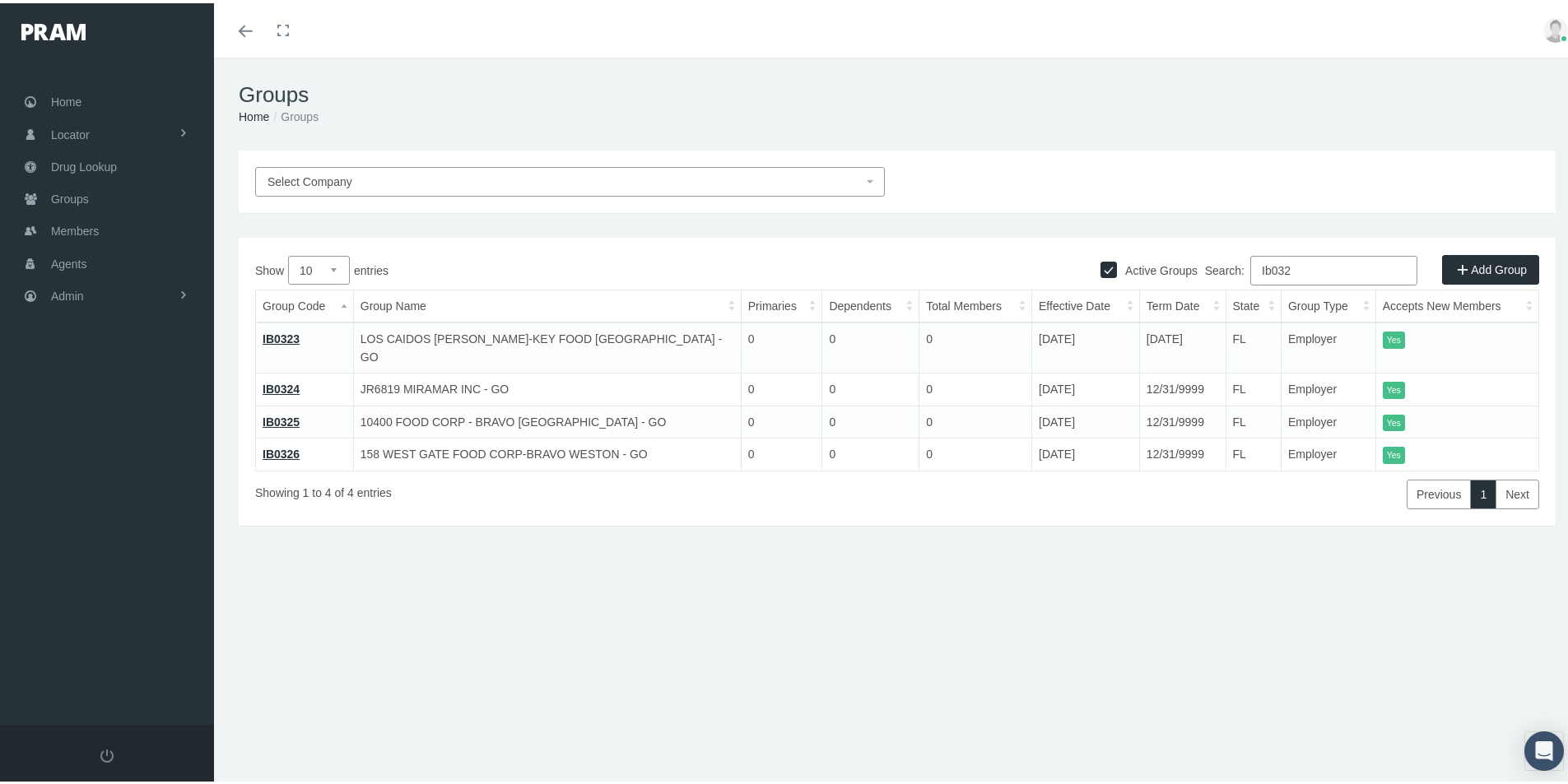
click at [284, 379] on link "IB0324" at bounding box center [281, 386] width 37 height 13
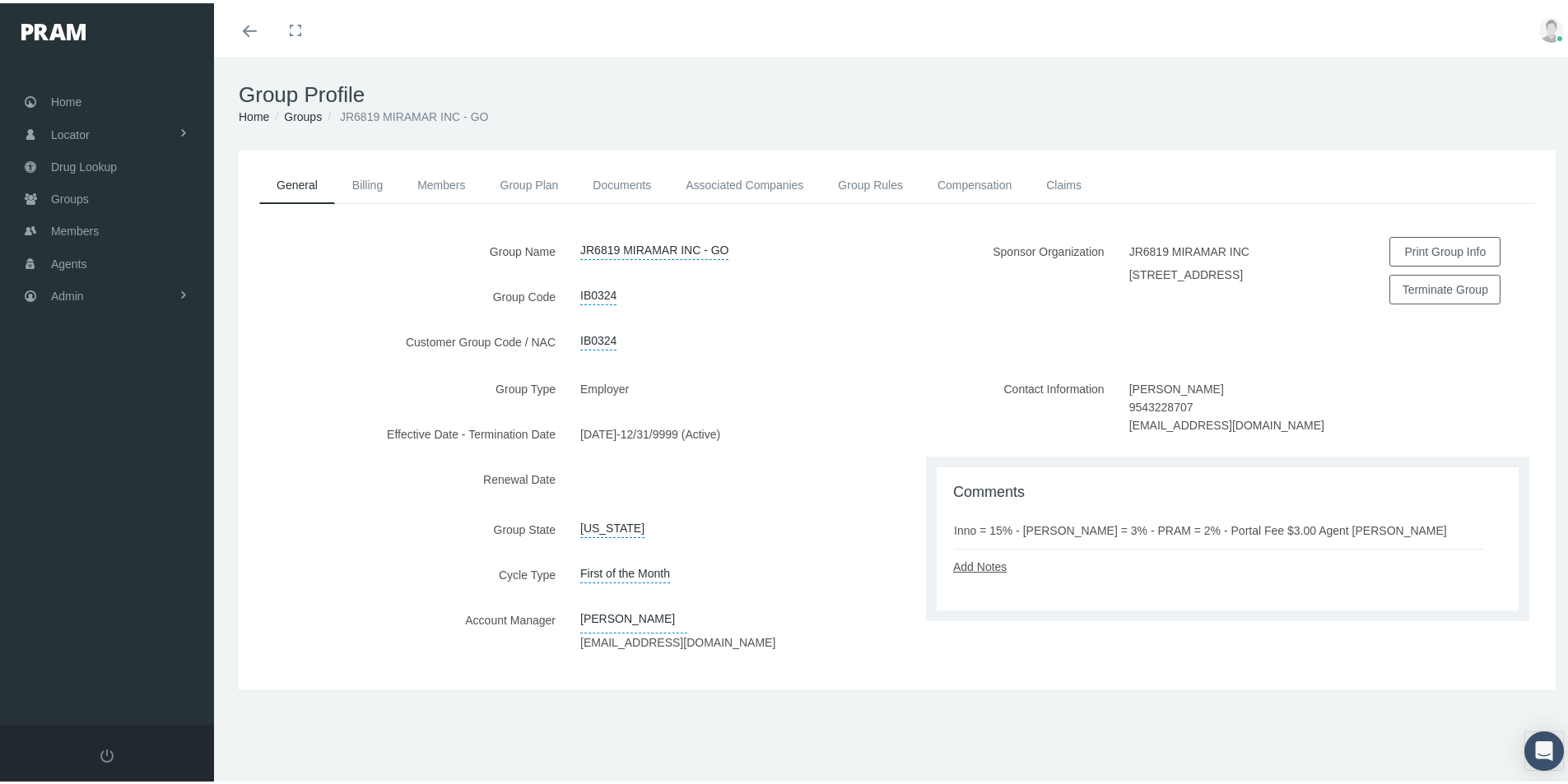
click at [974, 564] on link "Add Notes" at bounding box center [979, 564] width 53 height 13
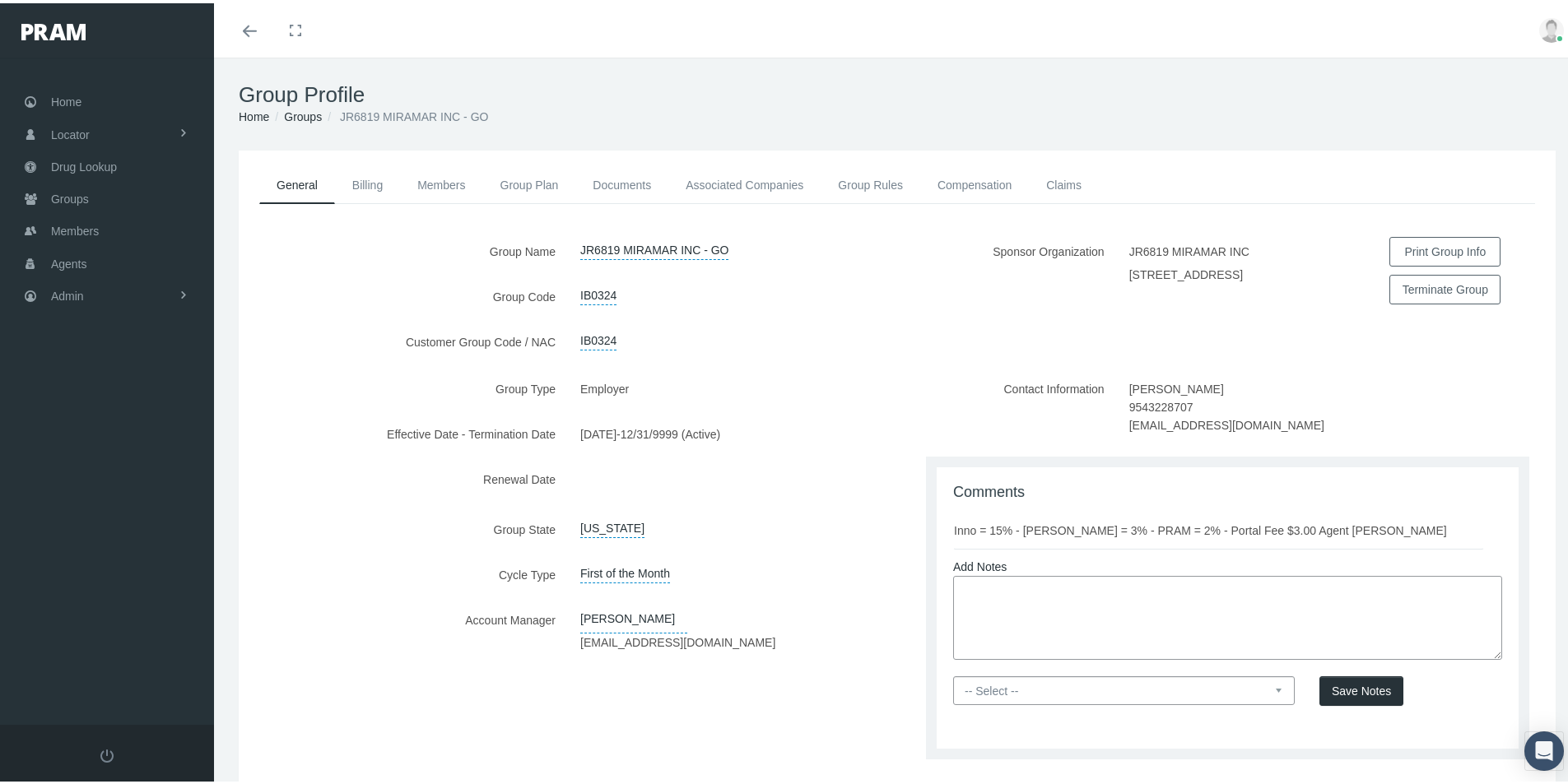
paste textarea "Per Email dated [DATE] from [PERSON_NAME] [PERSON_NAME] renewal - Group term at…"
type textarea "Per Email dated [DATE] from [PERSON_NAME] [PERSON_NAME] renewal - Group term at…"
click at [1265, 687] on select "-- Select -- PRAM Only Everyone" at bounding box center [1123, 688] width 342 height 29
select select "0"
click at [953, 673] on select "-- Select -- PRAM Only Everyone" at bounding box center [1123, 688] width 342 height 29
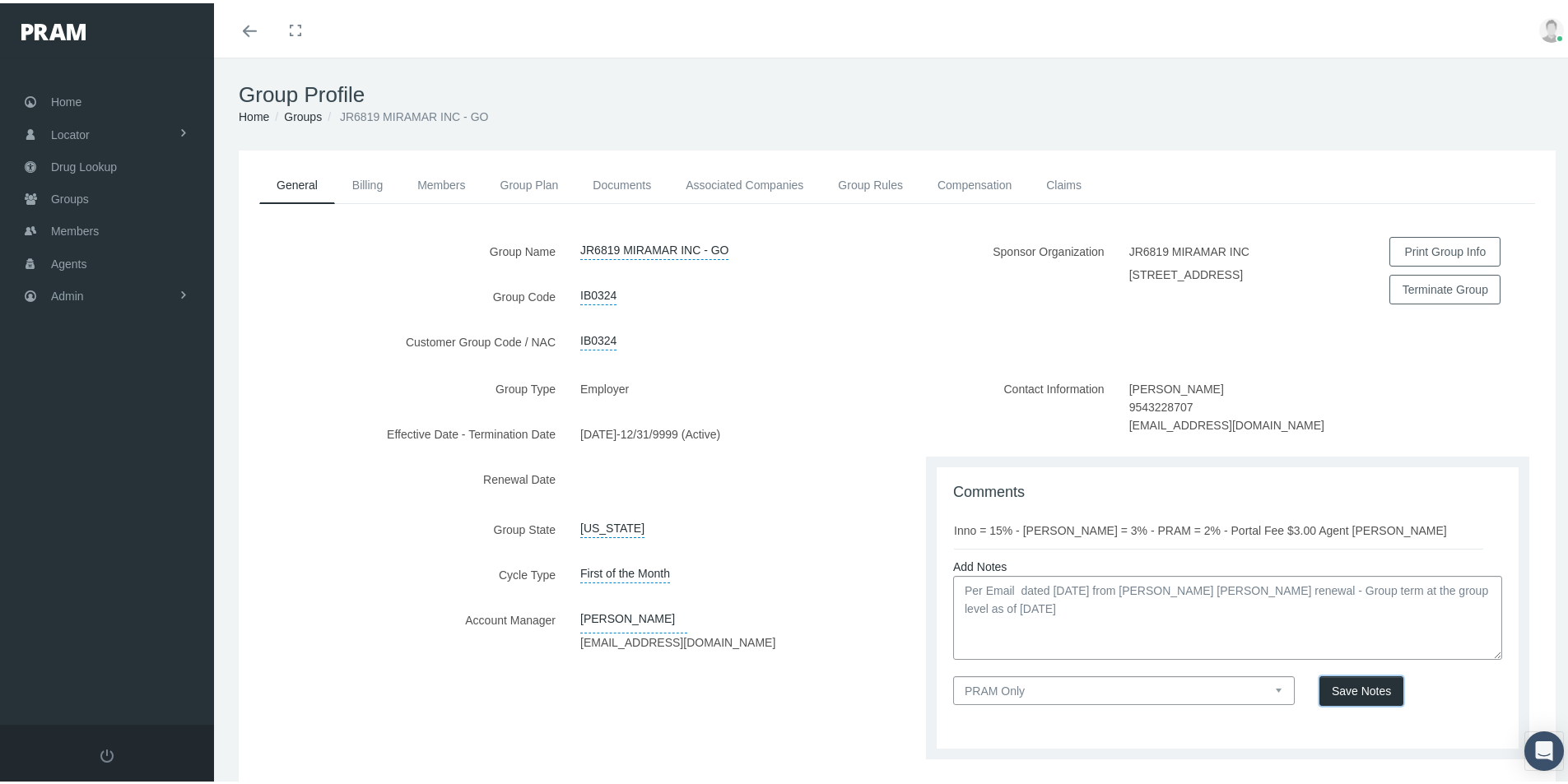
drag, startPoint x: 1338, startPoint y: 683, endPoint x: 848, endPoint y: 640, distance: 491.9
click at [1337, 683] on span "Save Notes" at bounding box center [1361, 688] width 59 height 13
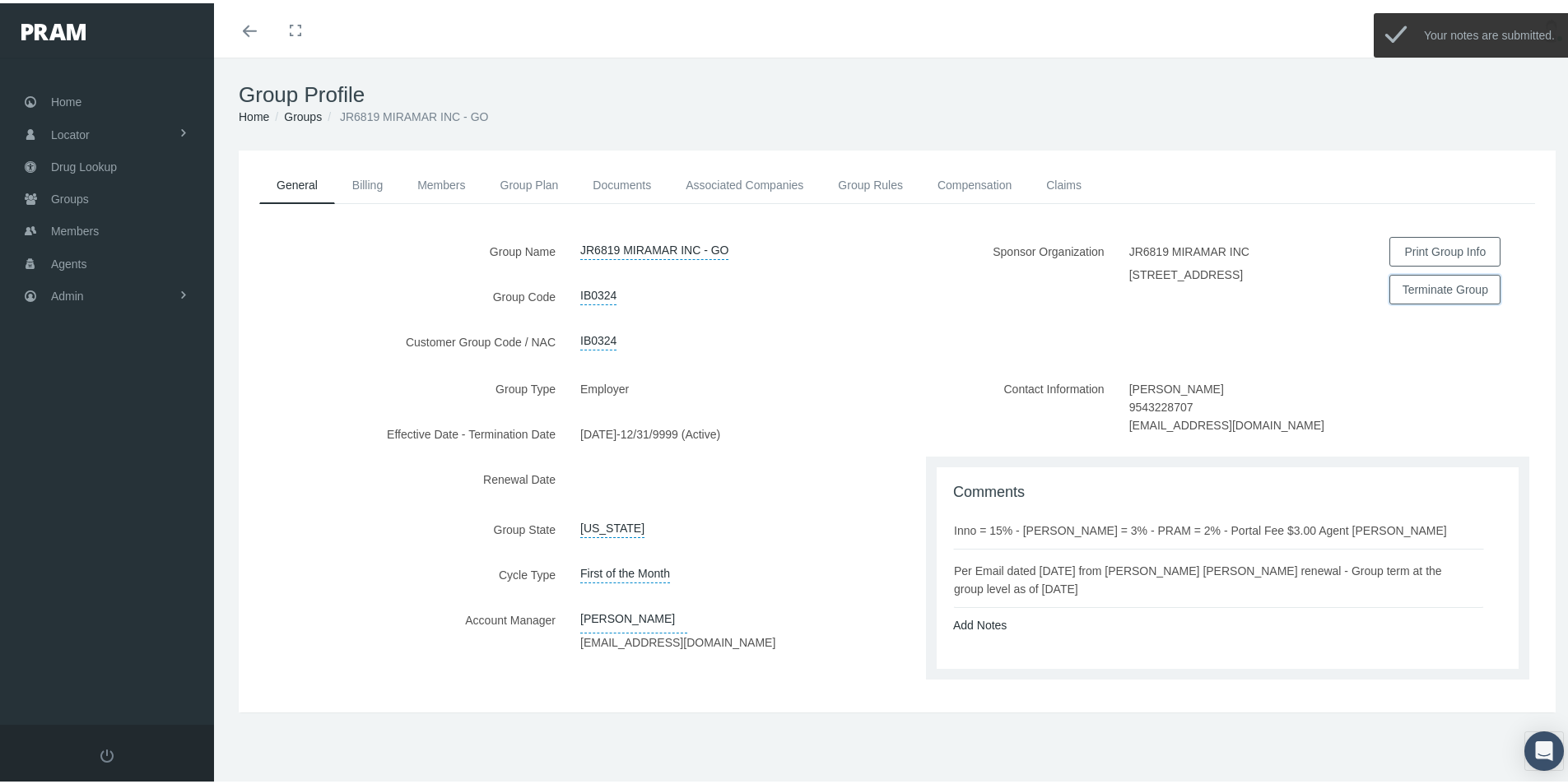
click at [1413, 288] on button "Terminate Group" at bounding box center [1444, 286] width 111 height 30
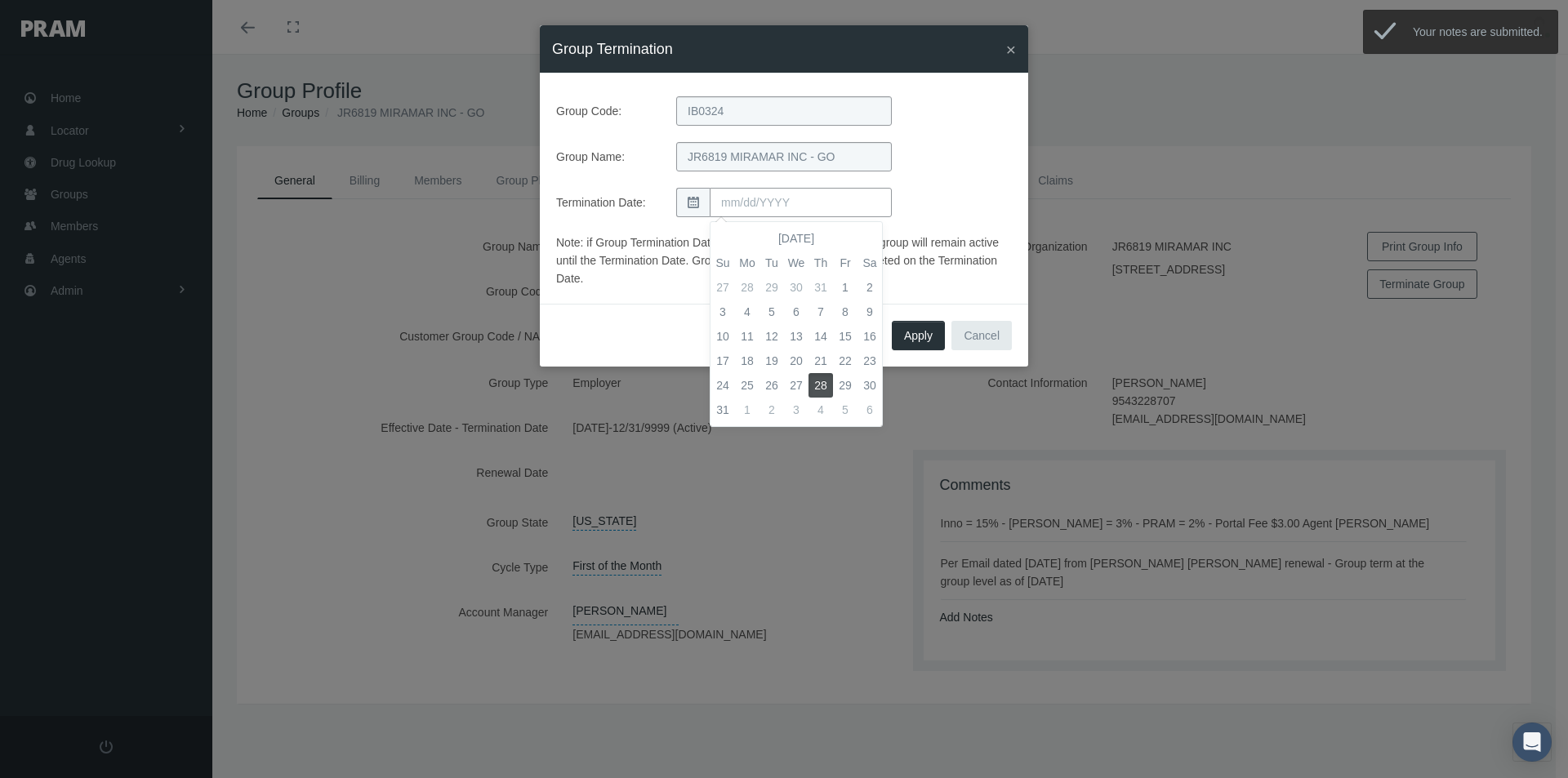
click at [774, 207] on input "text" at bounding box center [801, 202] width 182 height 29
click at [723, 410] on td "31" at bounding box center [723, 410] width 25 height 25
type input "[DATE]"
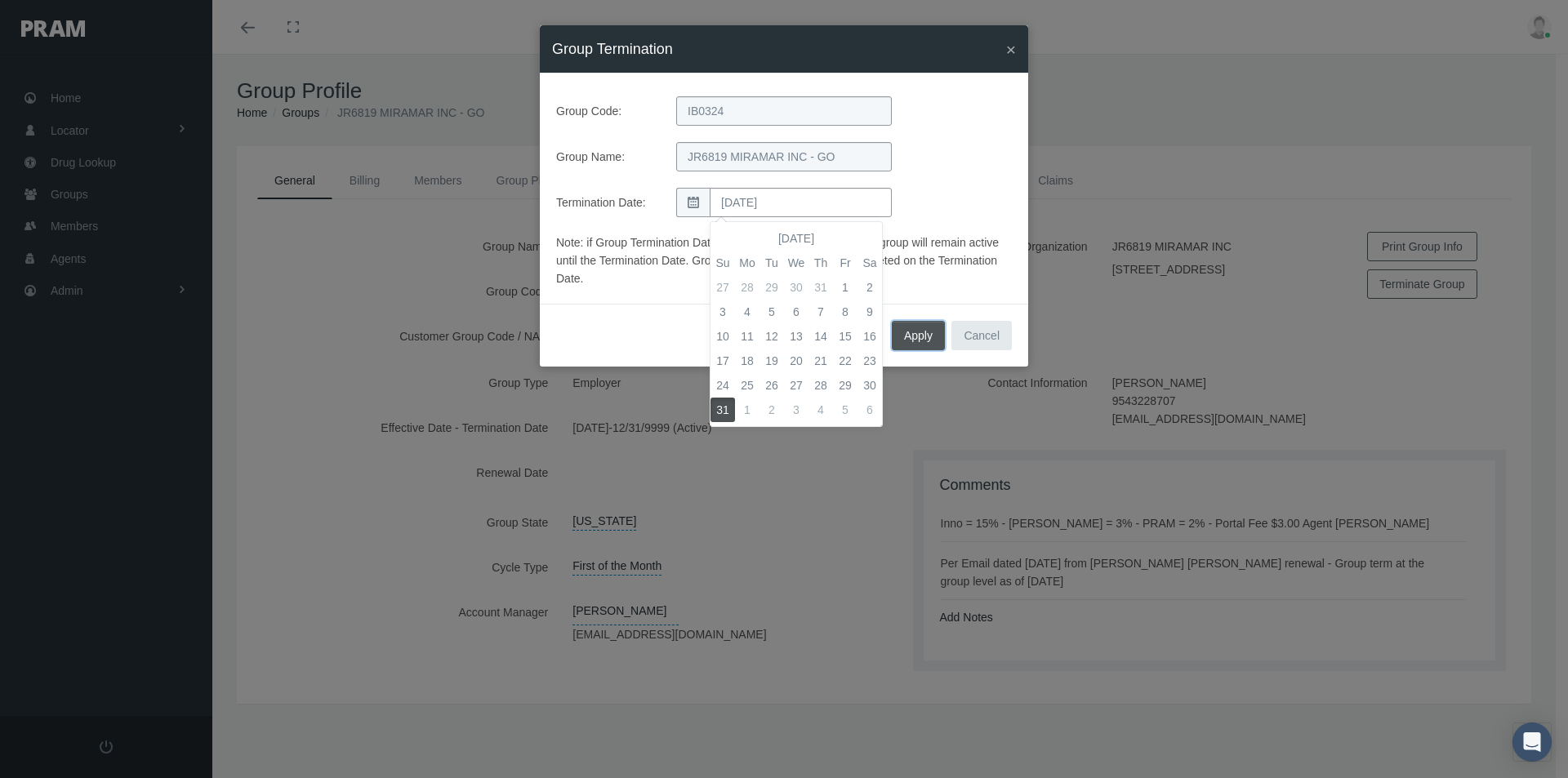
click at [918, 331] on span "Apply" at bounding box center [918, 336] width 28 height 13
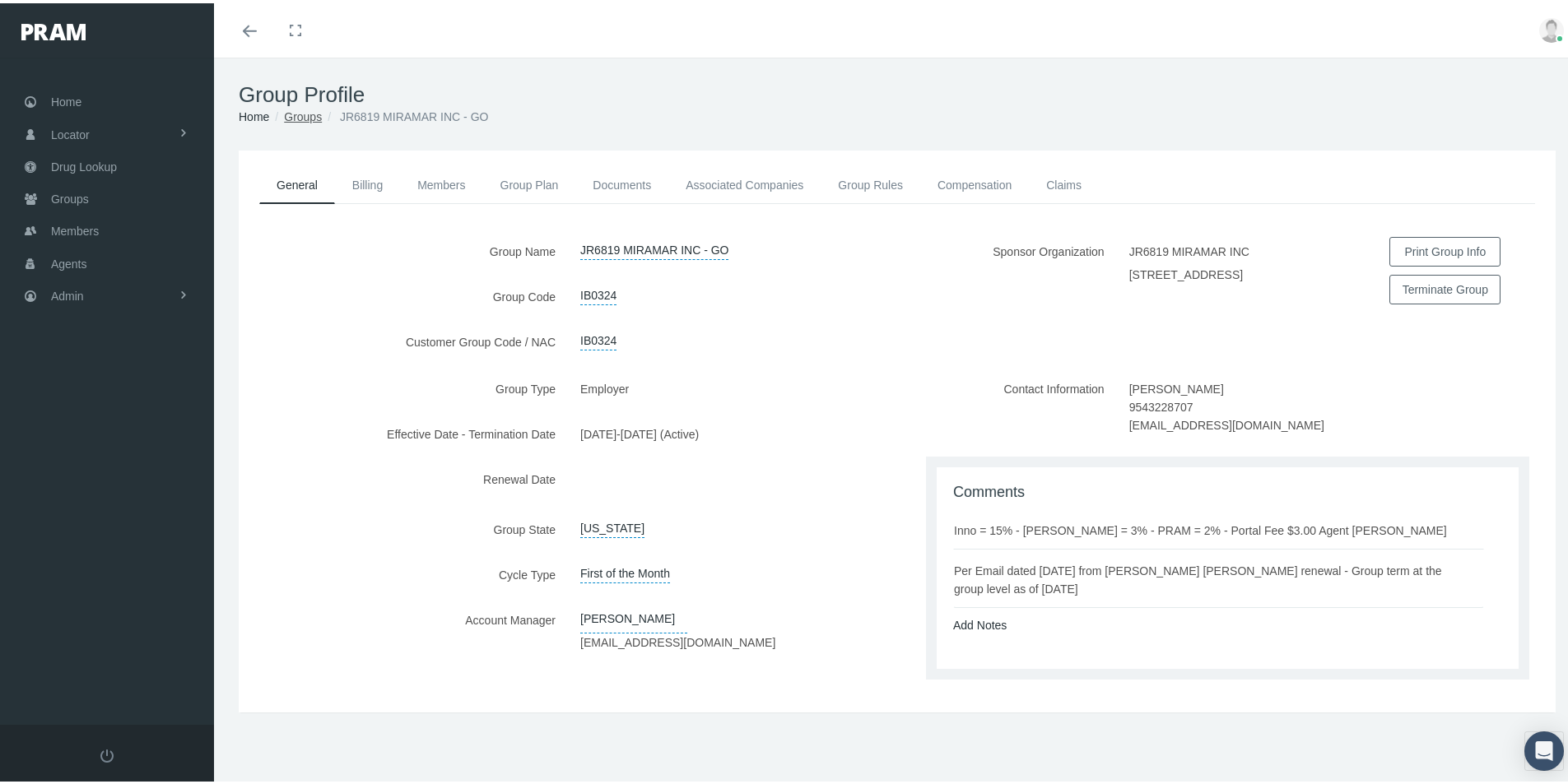
click at [310, 113] on link "Groups" at bounding box center [303, 113] width 38 height 13
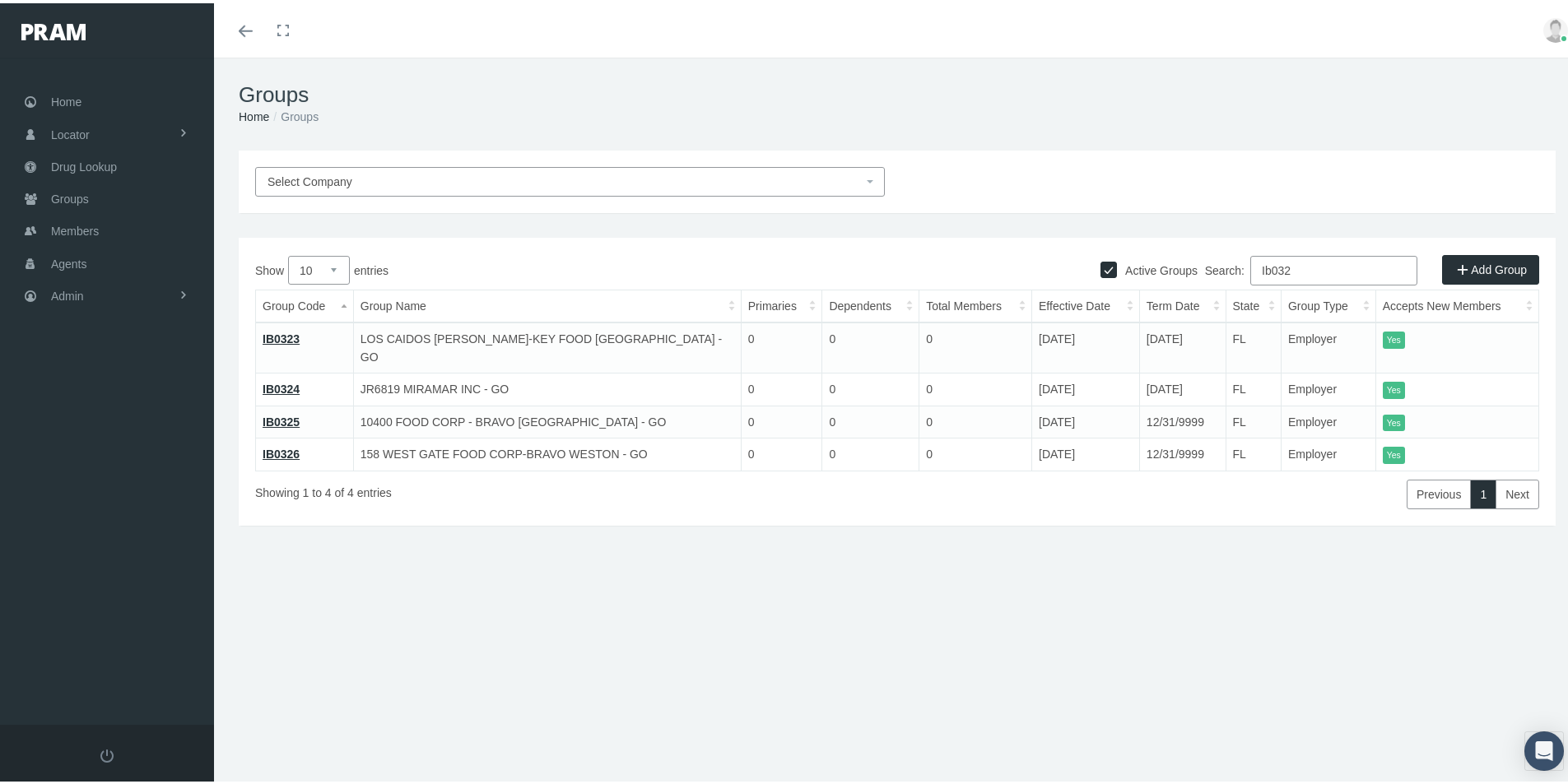
click at [281, 412] on link "IB0325" at bounding box center [281, 419] width 37 height 13
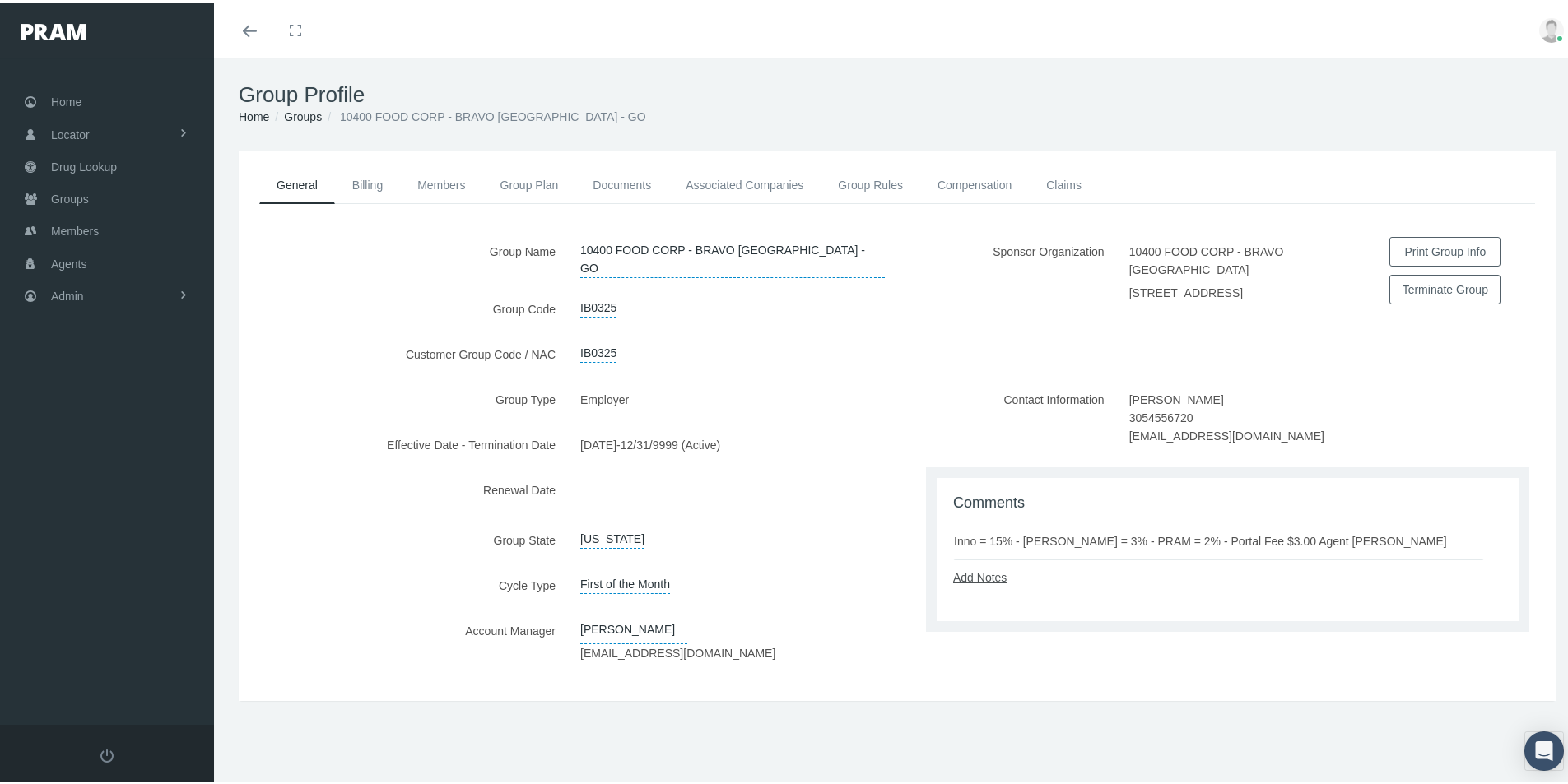
click at [958, 577] on link "Add Notes" at bounding box center [979, 574] width 53 height 13
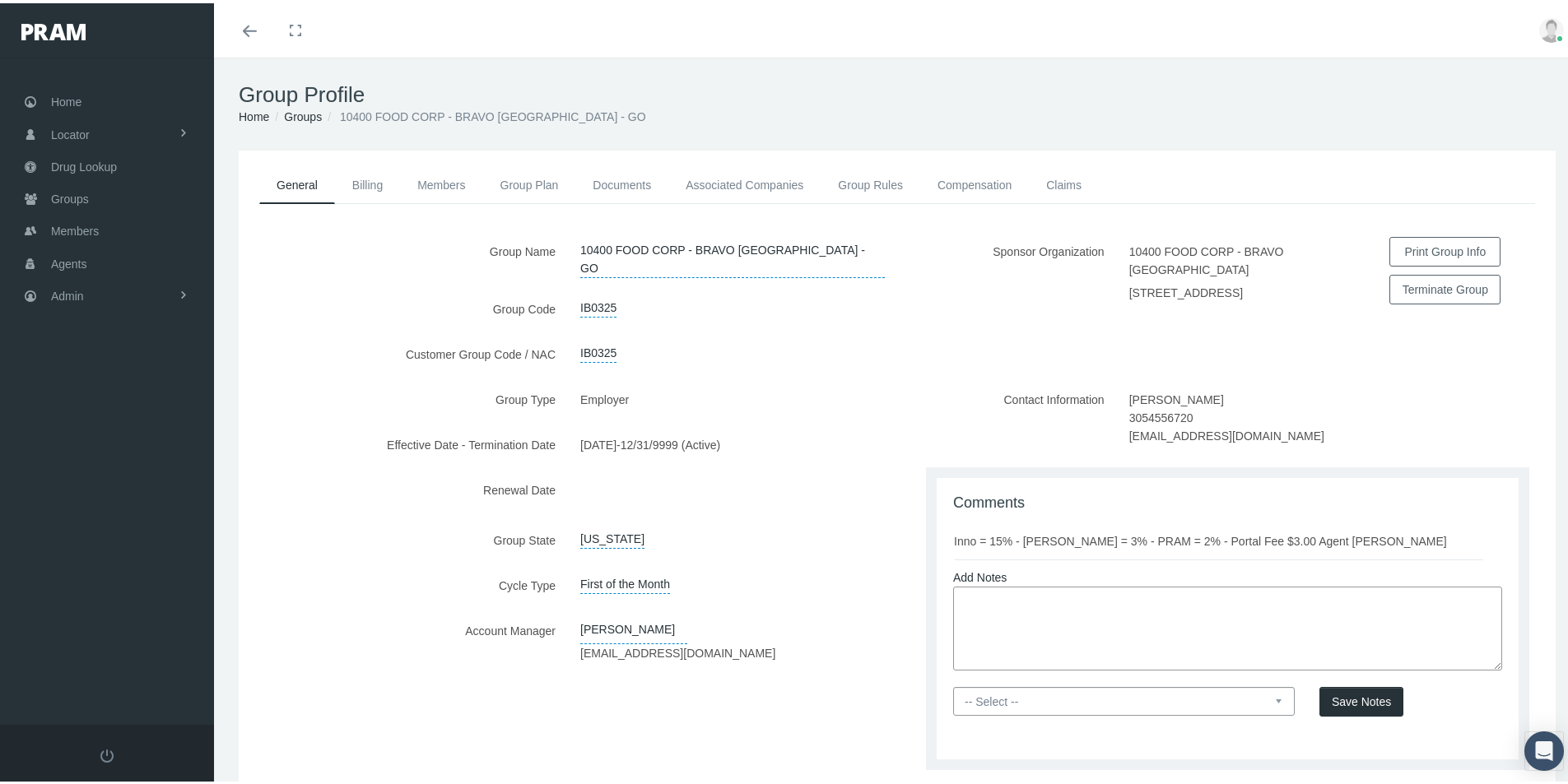
paste textarea "Per Email dated [DATE] from [PERSON_NAME] [PERSON_NAME] renewal - Group term at…"
type textarea "Per Email dated [DATE] from [PERSON_NAME] [PERSON_NAME] renewal - Group term at…"
drag, startPoint x: 1269, startPoint y: 700, endPoint x: 1196, endPoint y: 700, distance: 73.0
click at [1269, 700] on select "-- Select -- PRAM Only Everyone" at bounding box center [1123, 698] width 342 height 29
select select "0"
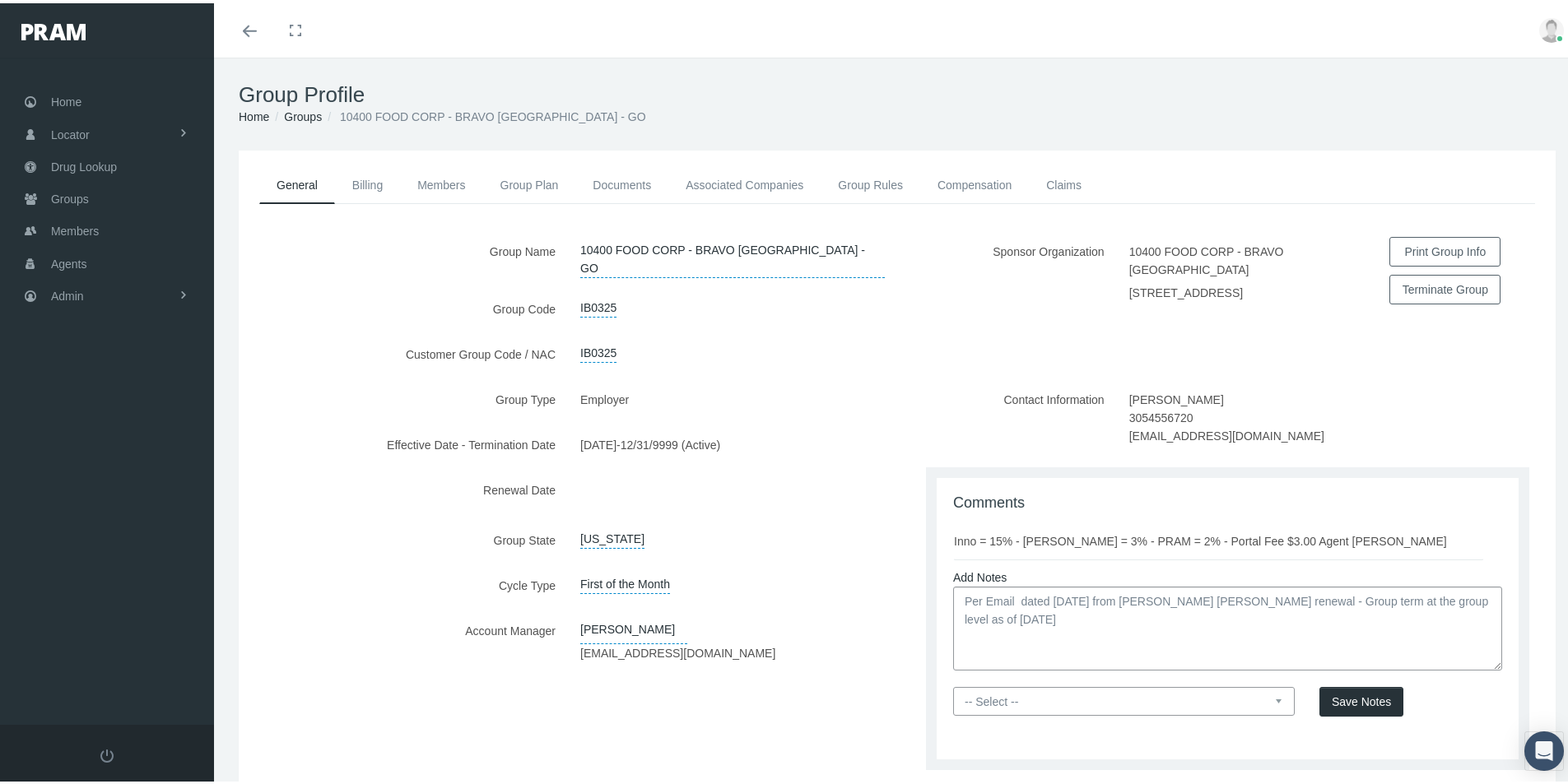
click at [953, 686] on select "-- Select -- PRAM Only Everyone" at bounding box center [1123, 698] width 342 height 29
click at [1357, 702] on span "Save Notes" at bounding box center [1361, 699] width 59 height 13
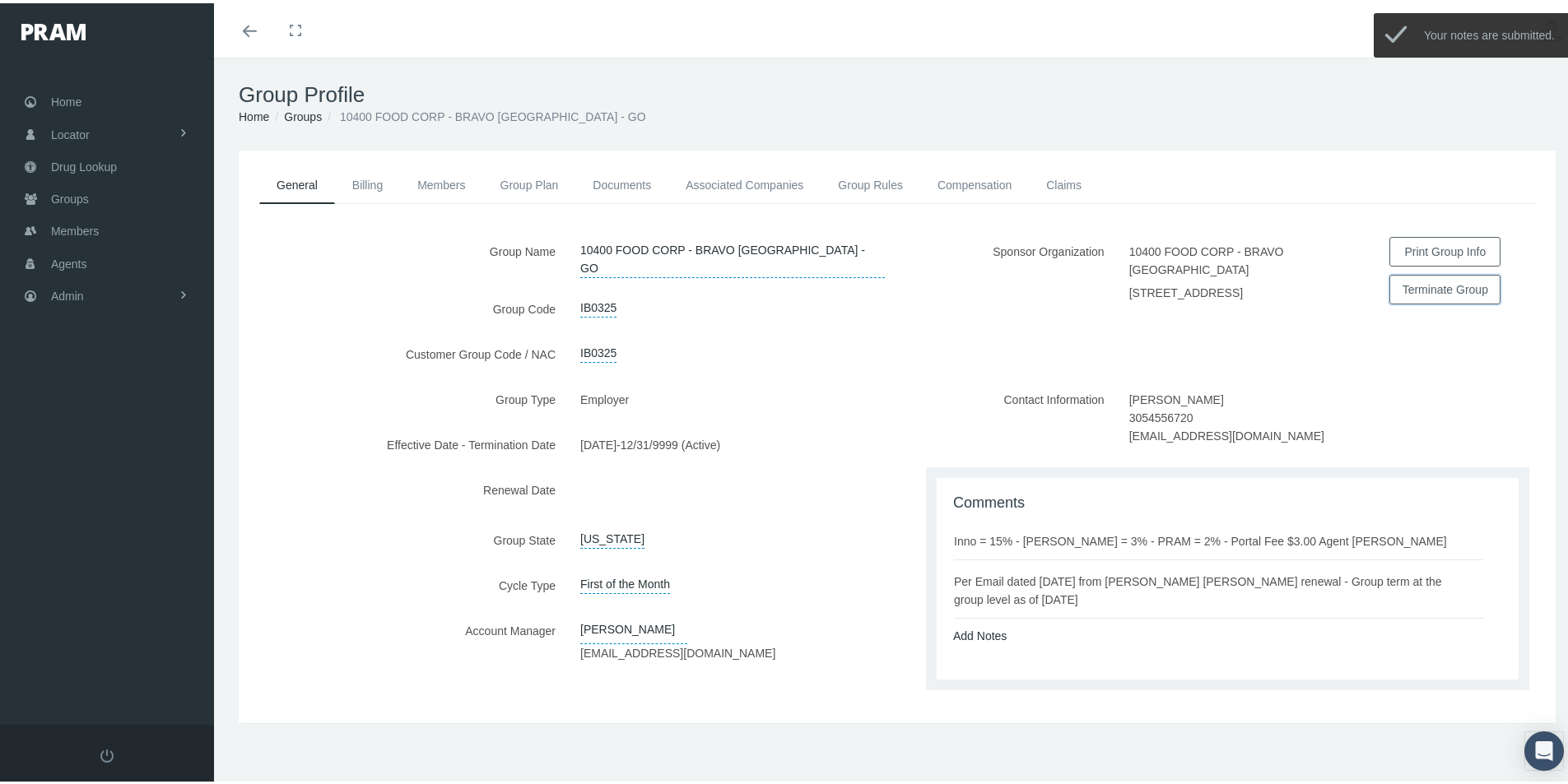
click at [1416, 288] on button "Terminate Group" at bounding box center [1444, 286] width 111 height 30
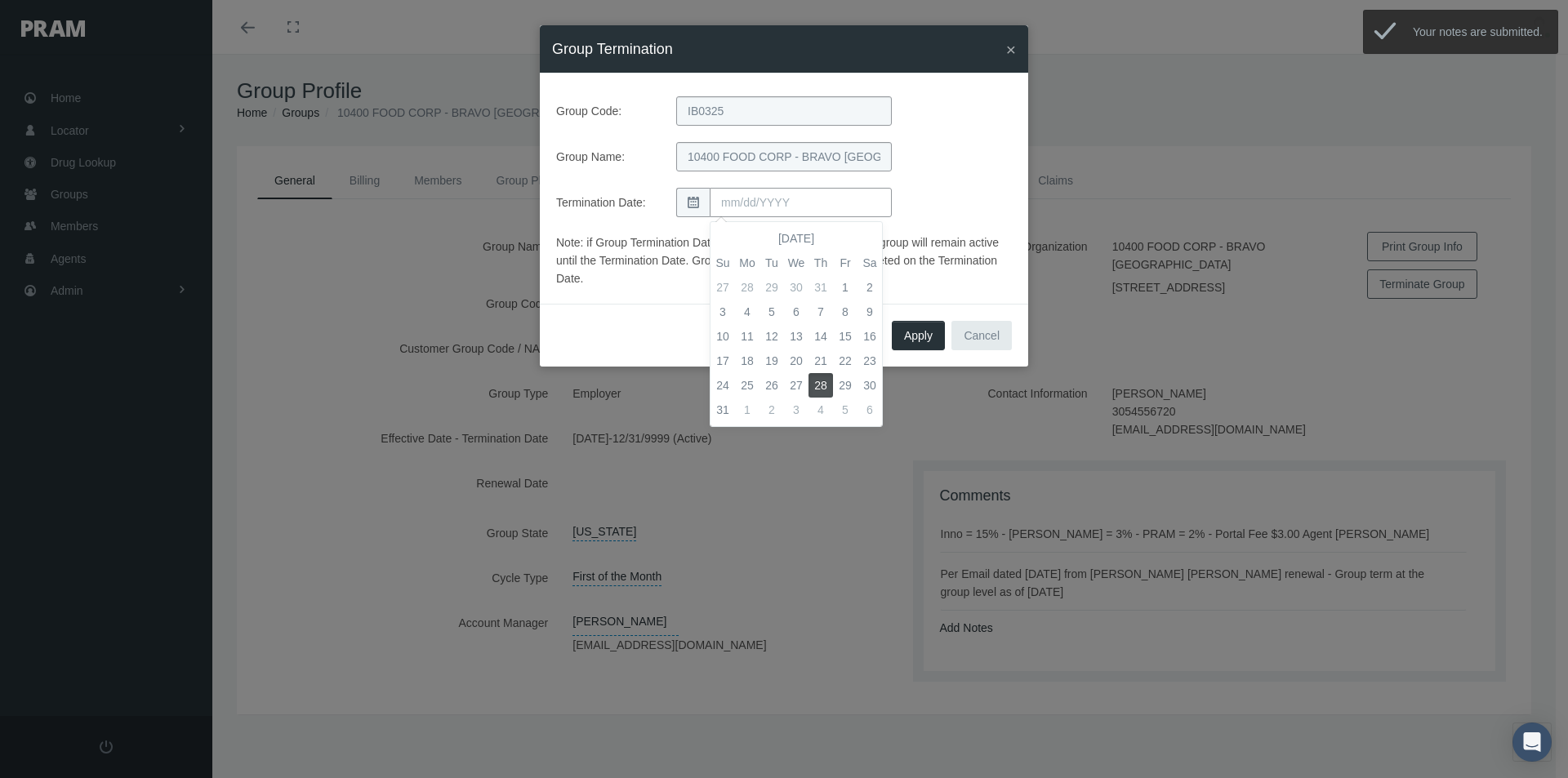
click at [733, 202] on input "text" at bounding box center [801, 202] width 182 height 29
click at [725, 407] on td "31" at bounding box center [723, 410] width 25 height 25
type input "[DATE]"
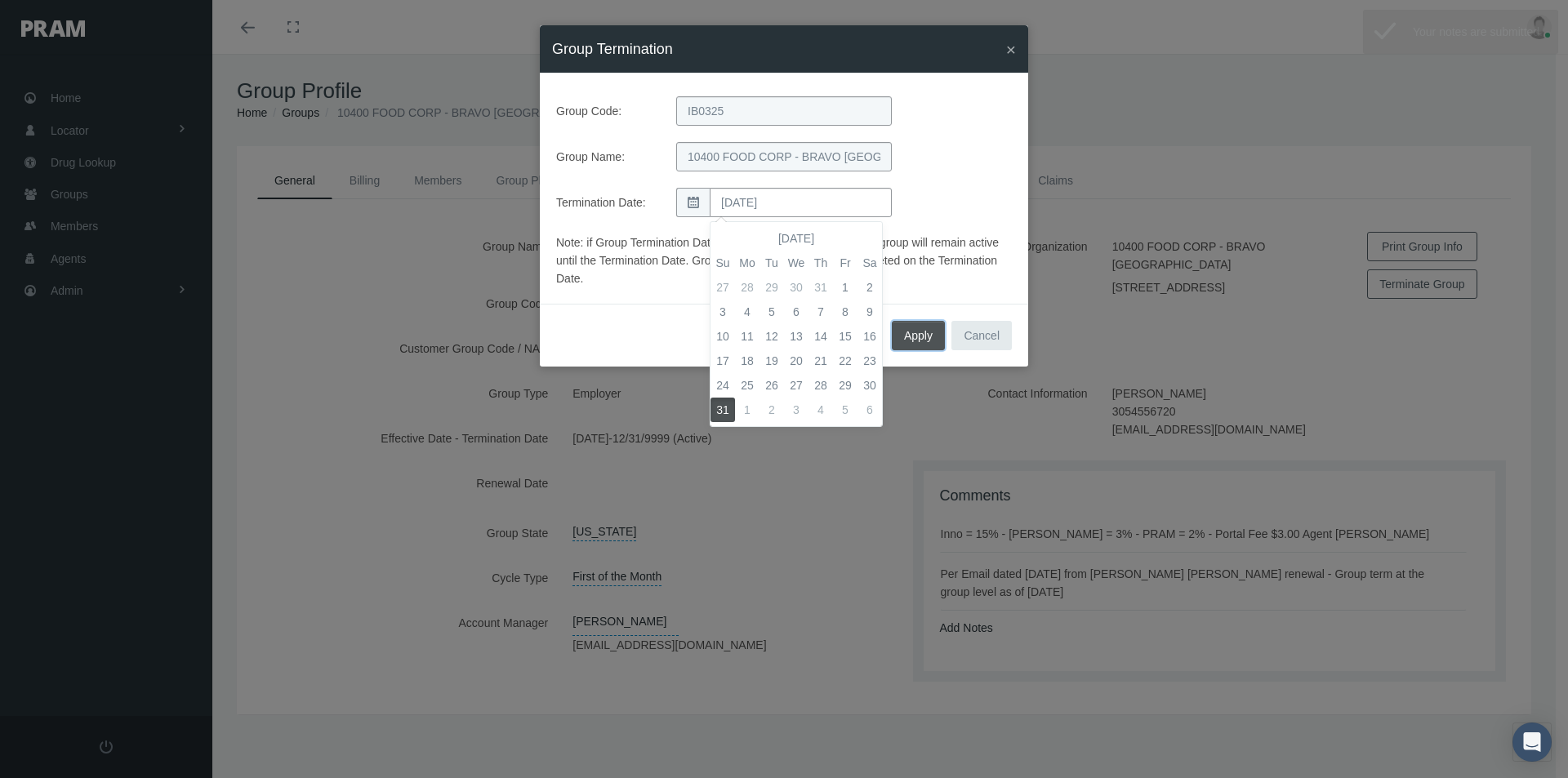
click at [914, 333] on span "Apply" at bounding box center [918, 336] width 28 height 13
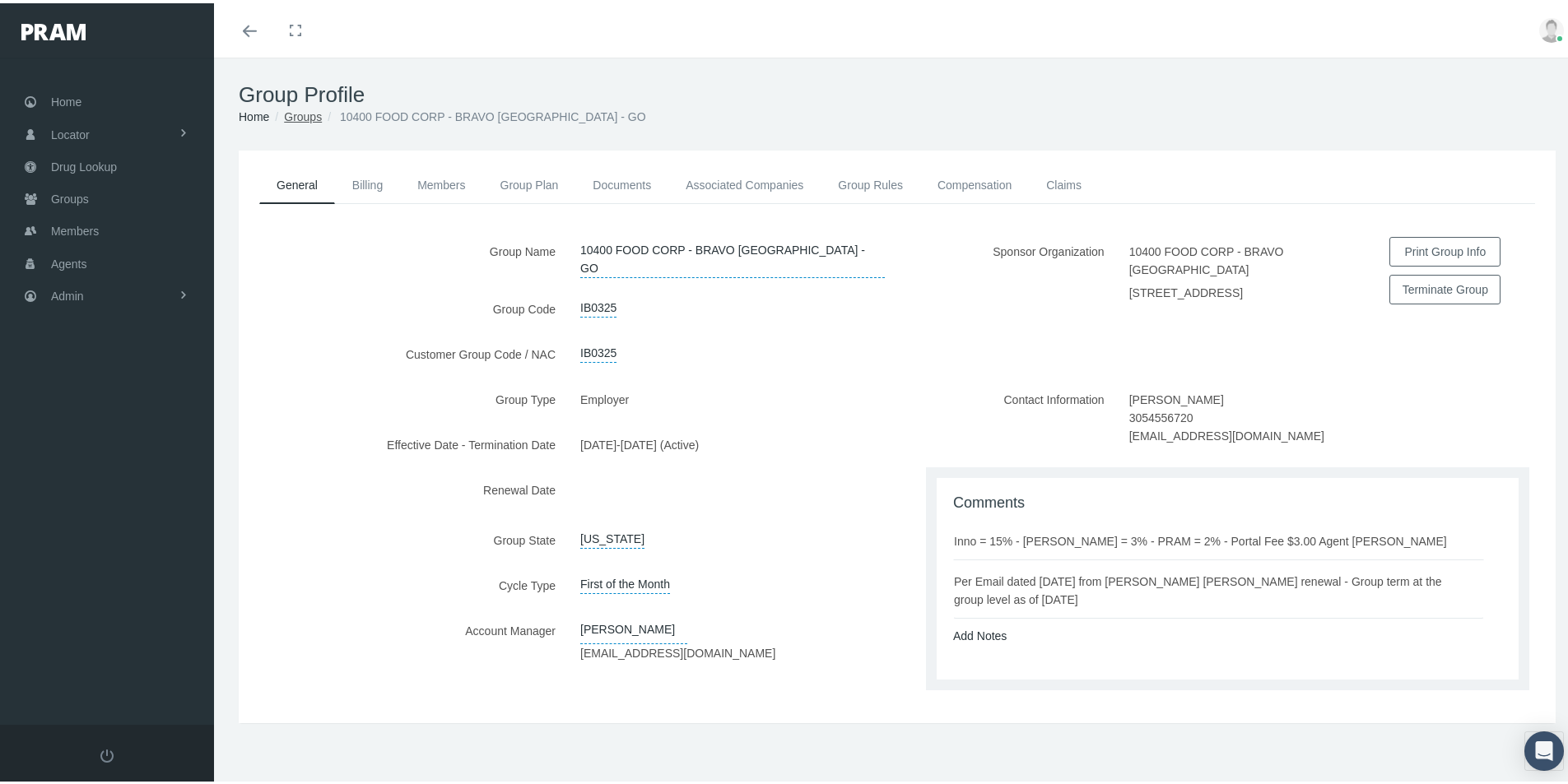
click at [294, 116] on link "Groups" at bounding box center [303, 113] width 38 height 13
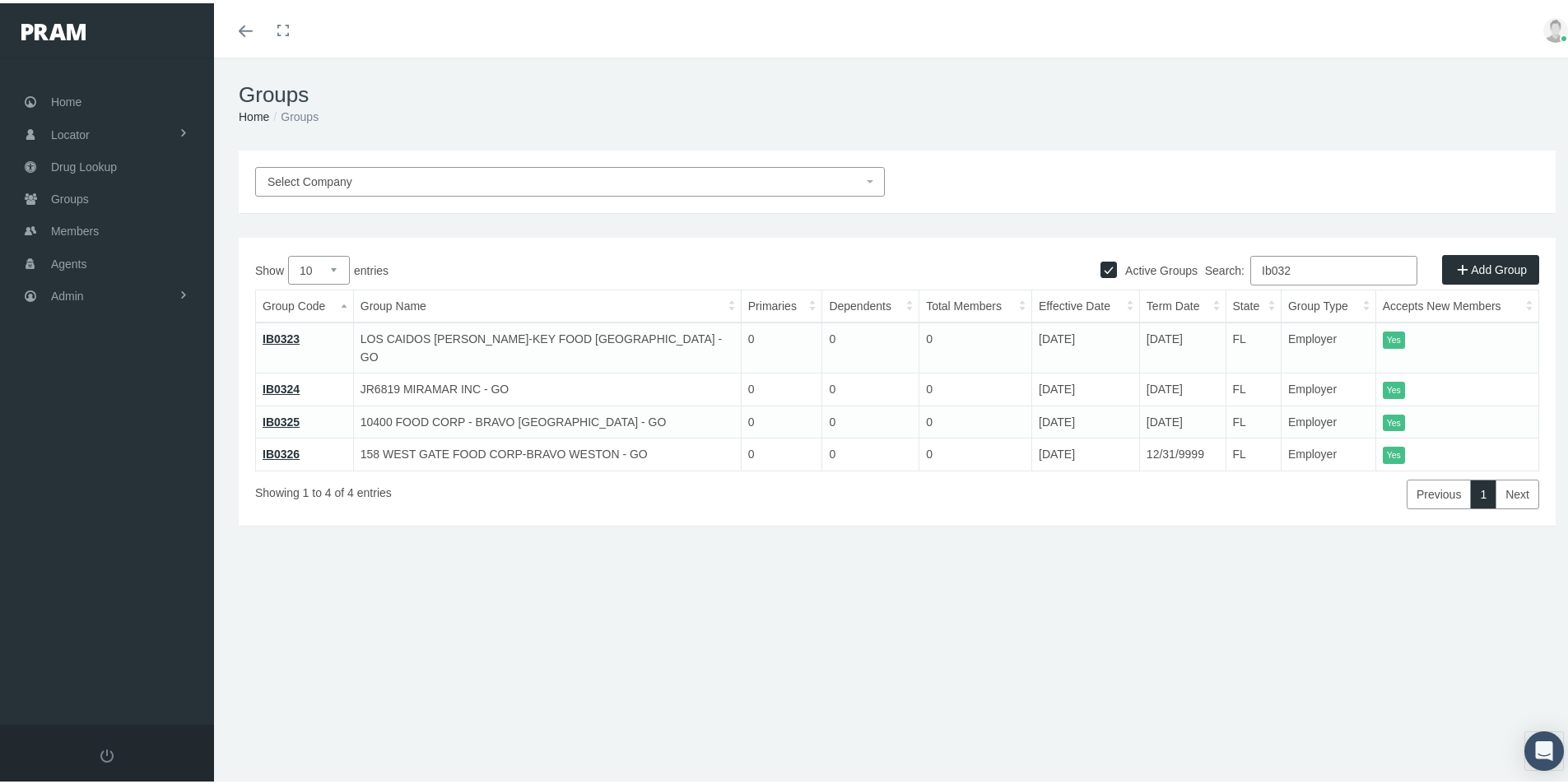
click at [278, 445] on link "IB0326" at bounding box center [281, 452] width 37 height 13
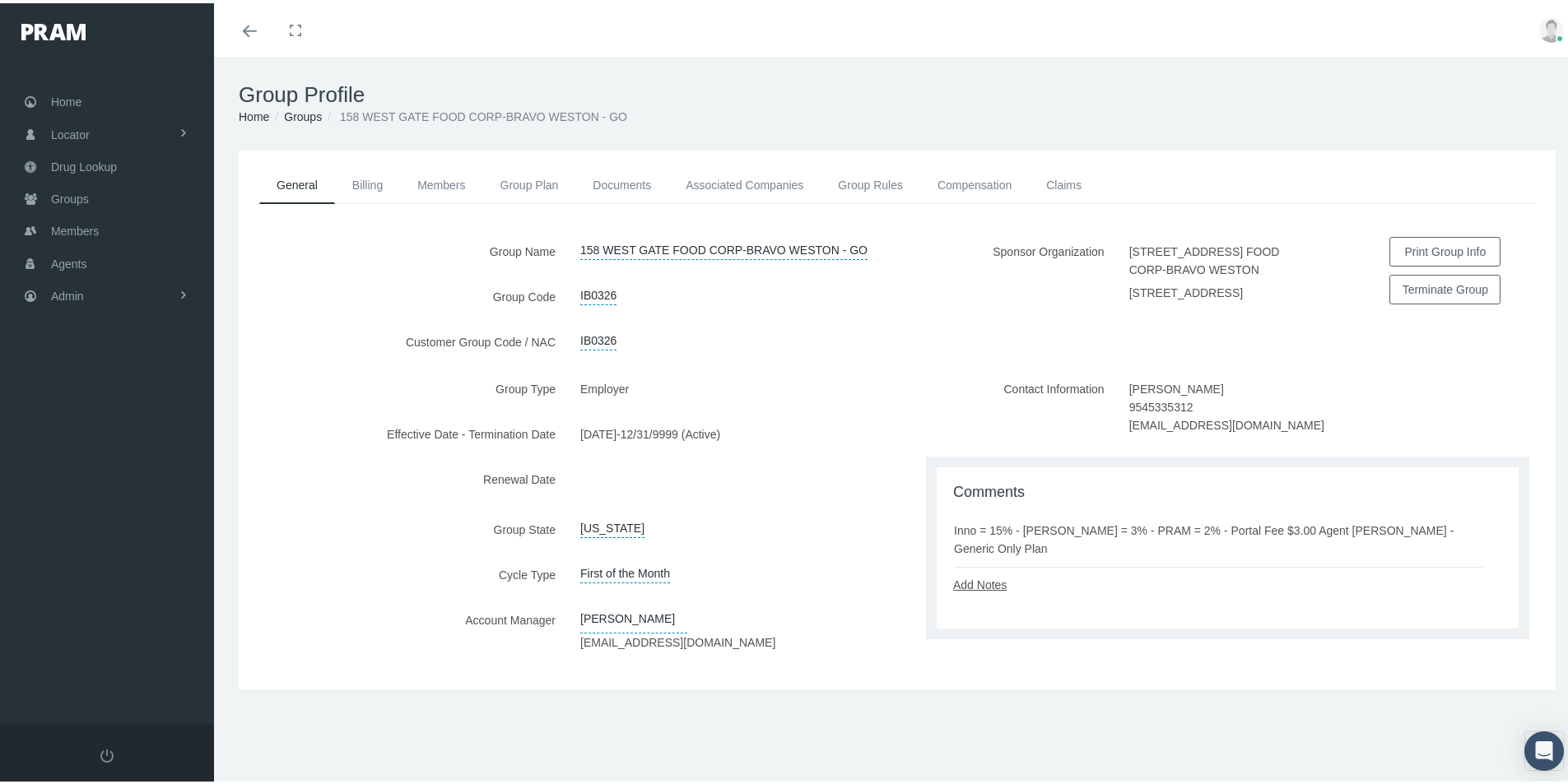
click at [955, 589] on link "Add Notes" at bounding box center [979, 582] width 53 height 13
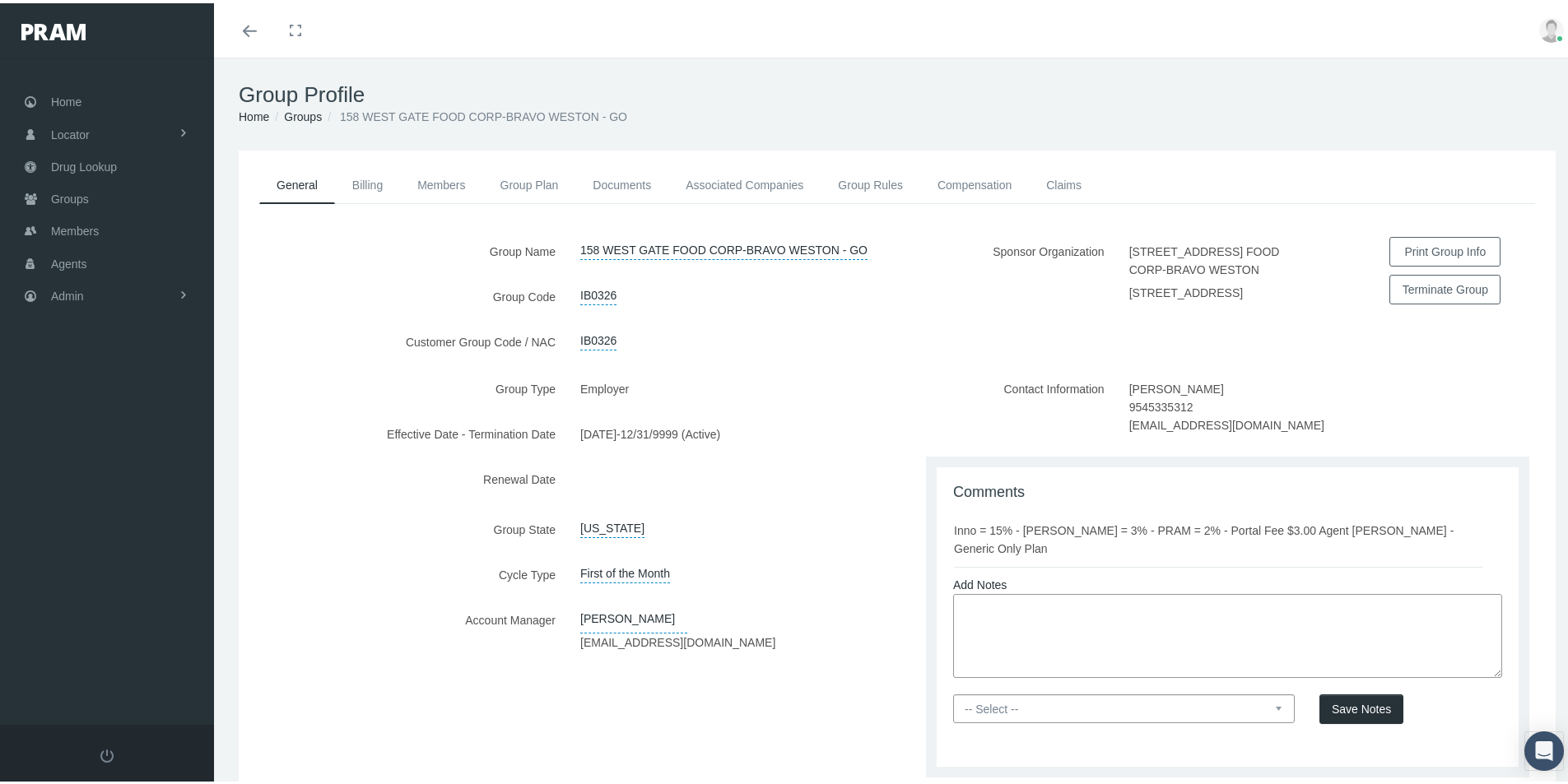
paste textarea "Per Email dated [DATE] from [PERSON_NAME] [PERSON_NAME] renewal - Group term at…"
type textarea "Per Email dated [DATE] from [PERSON_NAME] [PERSON_NAME] renewal - Group term at…"
drag, startPoint x: 1261, startPoint y: 717, endPoint x: 1220, endPoint y: 715, distance: 41.0
click at [1260, 717] on select "-- Select -- PRAM Only Everyone" at bounding box center [1123, 706] width 342 height 29
select select "0"
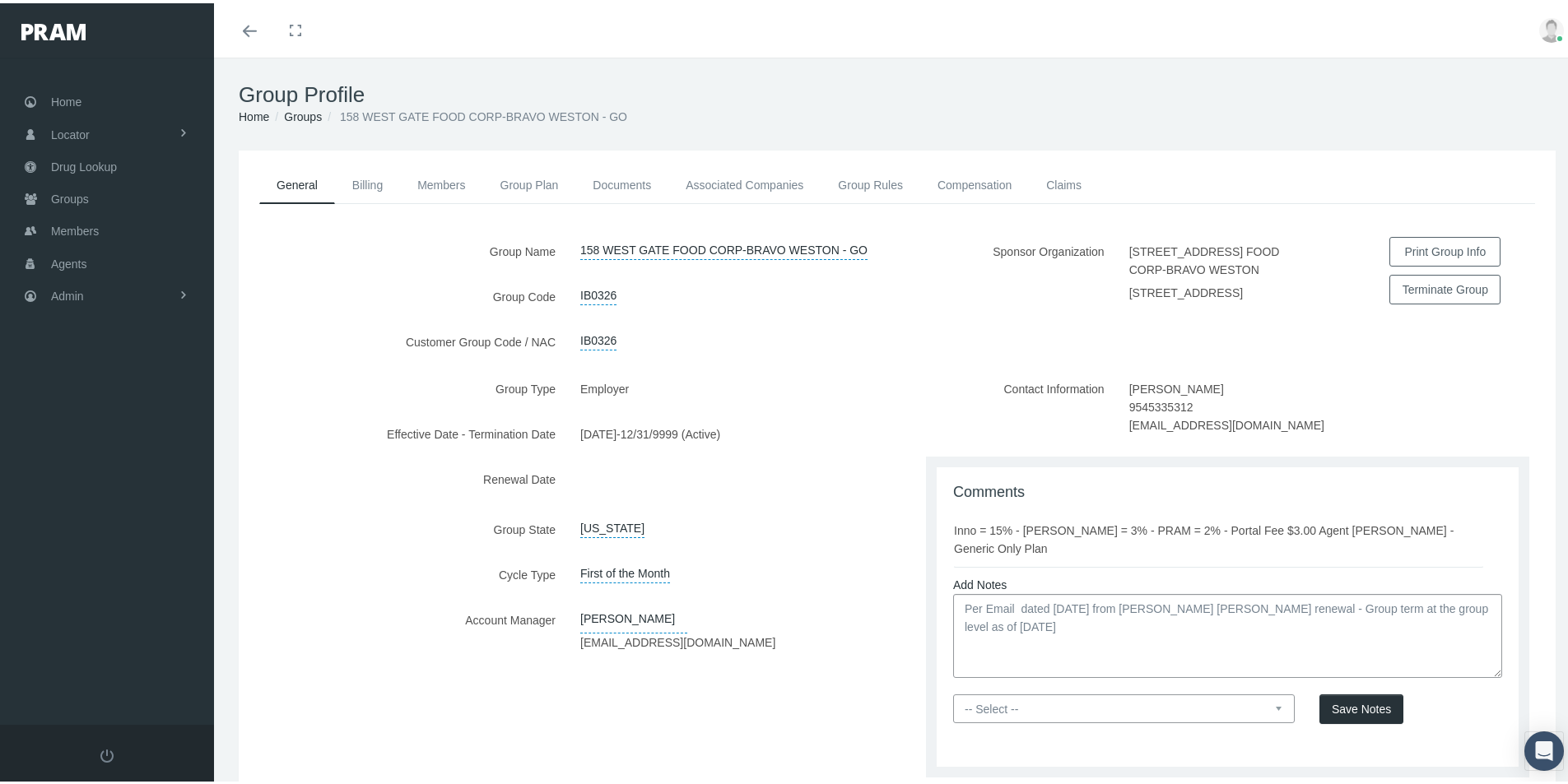
click at [953, 704] on select "-- Select -- PRAM Only Everyone" at bounding box center [1123, 706] width 342 height 29
click at [1337, 711] on button "Save Notes" at bounding box center [1361, 706] width 84 height 30
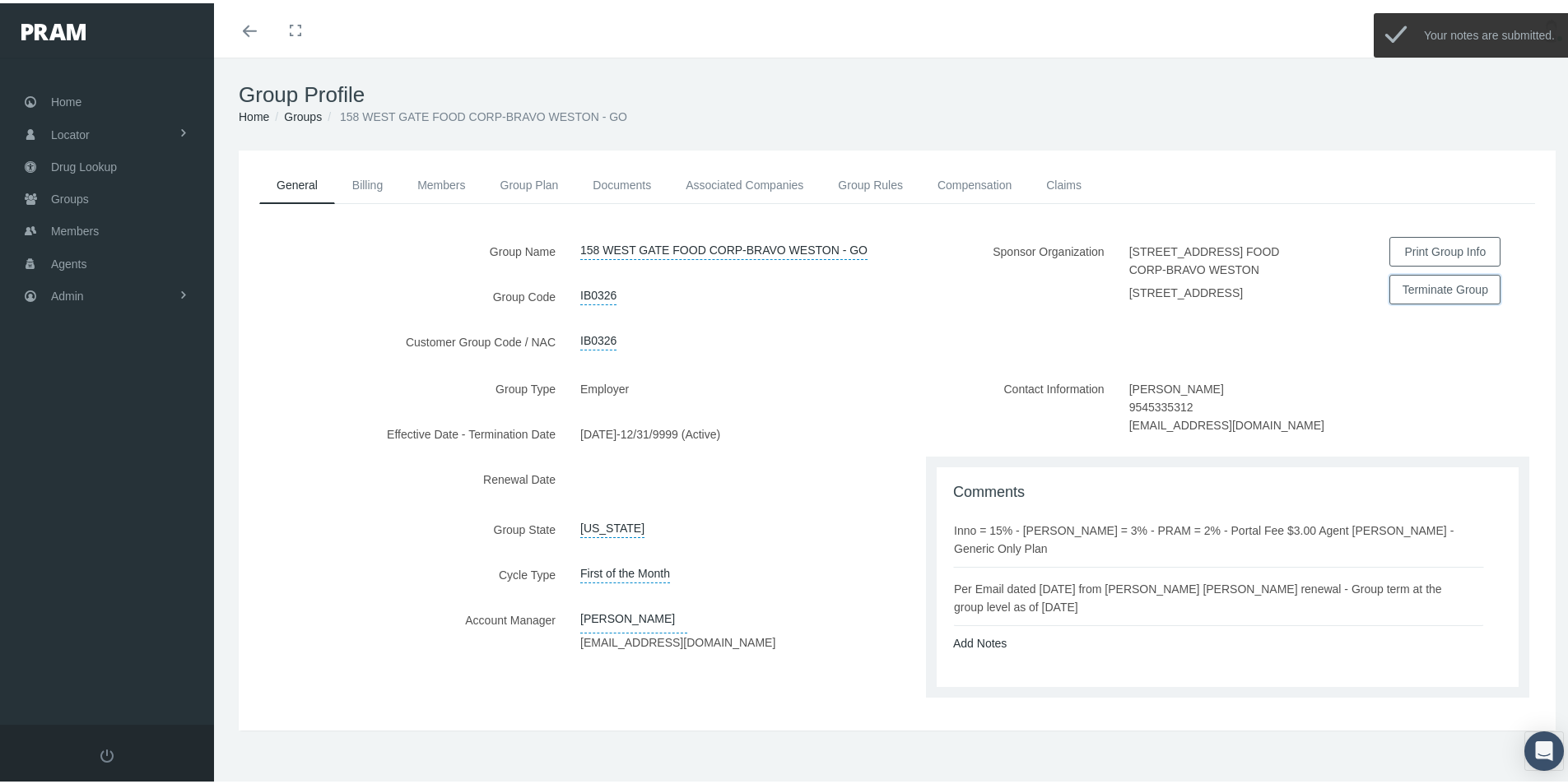
click at [1413, 282] on button "Terminate Group" at bounding box center [1444, 286] width 111 height 30
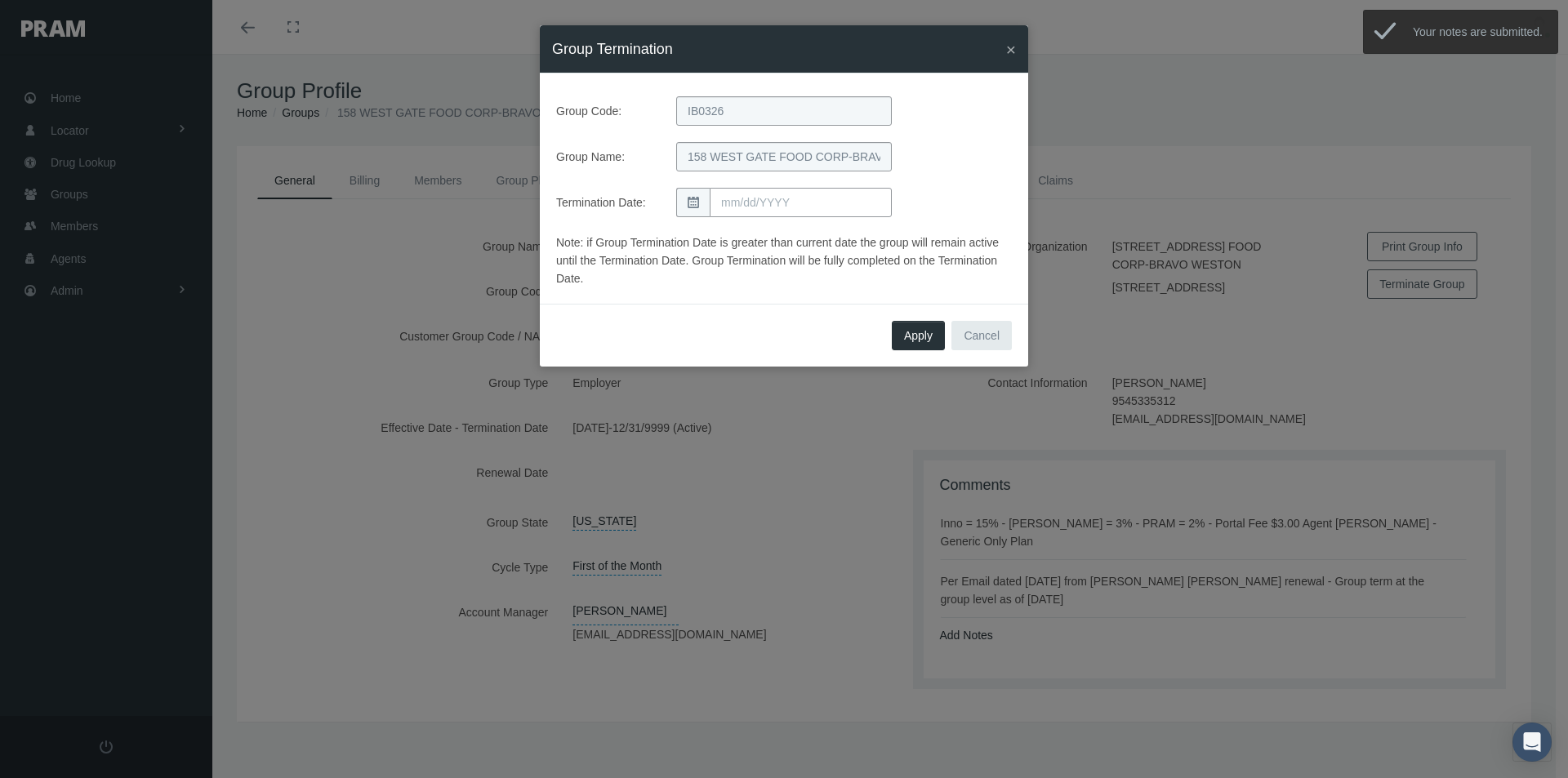
click at [733, 203] on input "text" at bounding box center [801, 202] width 182 height 29
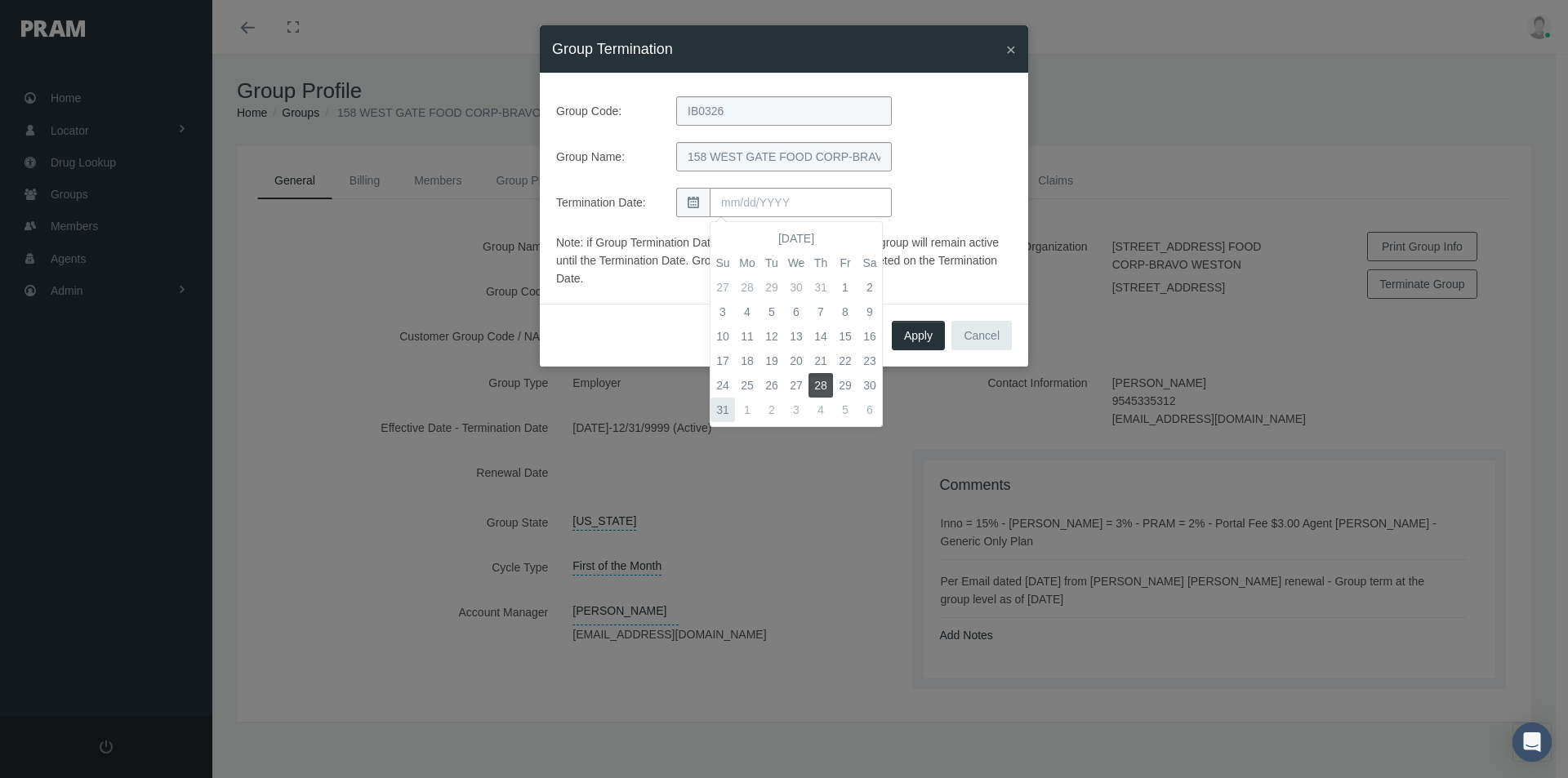
click at [716, 409] on td "31" at bounding box center [723, 410] width 25 height 25
type input "[DATE]"
click at [912, 333] on span "Apply" at bounding box center [918, 336] width 28 height 13
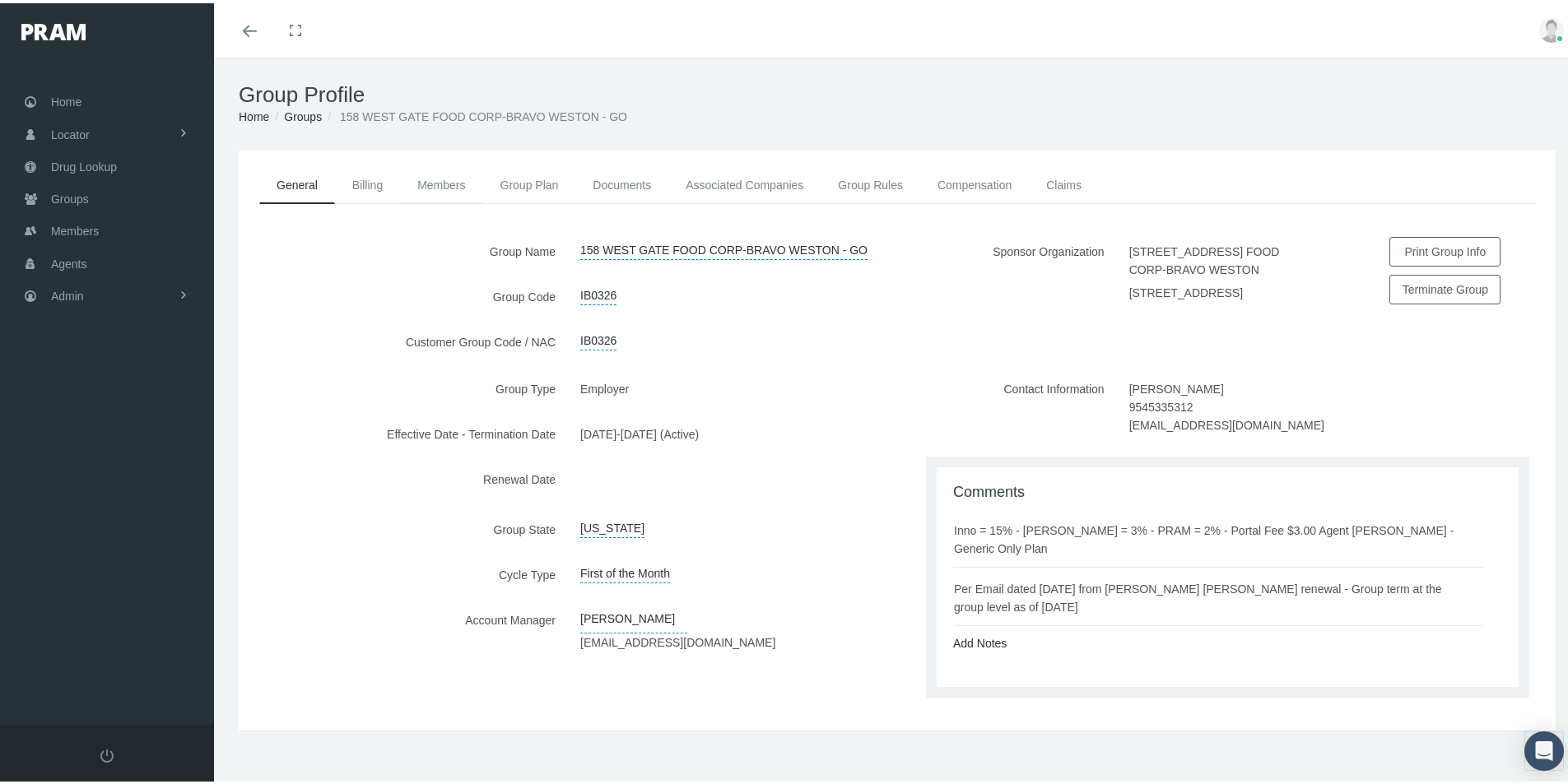
click at [436, 182] on link "Members" at bounding box center [441, 182] width 82 height 36
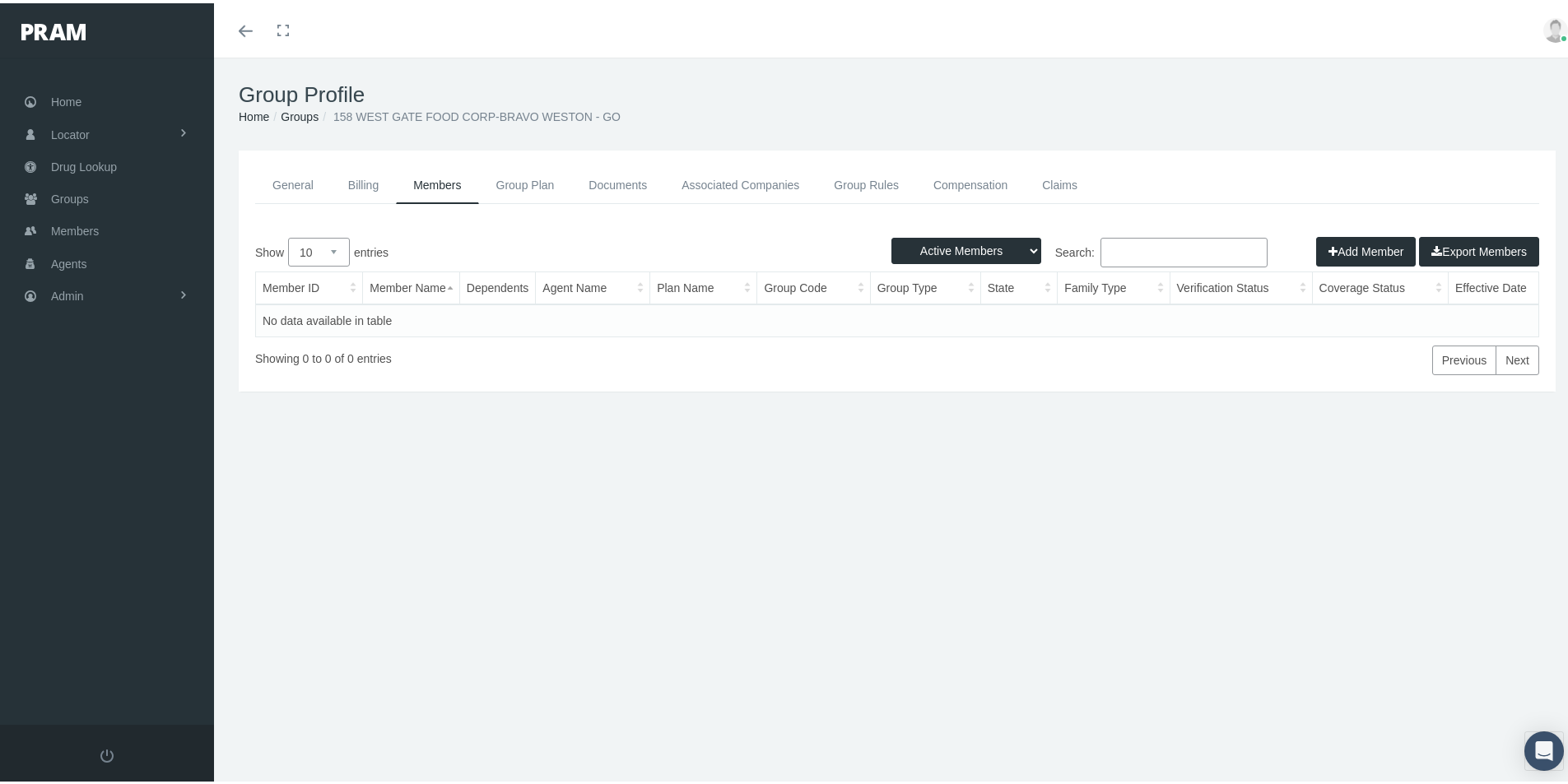
click at [1020, 242] on select "Active Members Terminated Members Active & Terminated" at bounding box center [966, 248] width 150 height 27
select select "3"
click at [892, 234] on select "Active Members Terminated Members Active & Terminated" at bounding box center [966, 248] width 150 height 27
click at [296, 112] on link "Groups" at bounding box center [300, 113] width 38 height 13
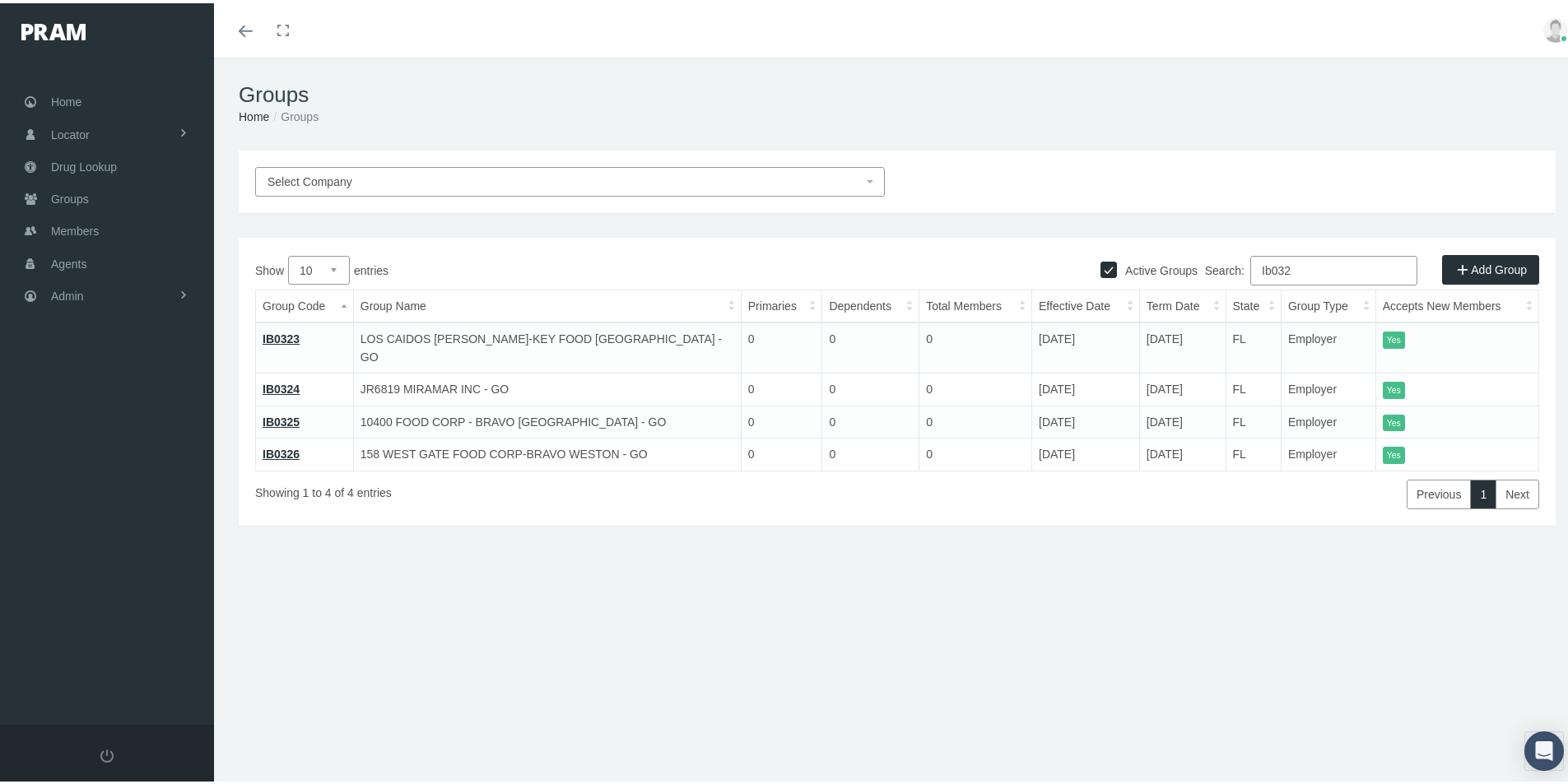
click at [1074, 546] on div "Select Company Active Groups Add Group Show 10 25 50 100 entries Search: Ib032 …" at bounding box center [897, 360] width 1366 height 425
click at [285, 379] on link "IB0324" at bounding box center [281, 386] width 37 height 13
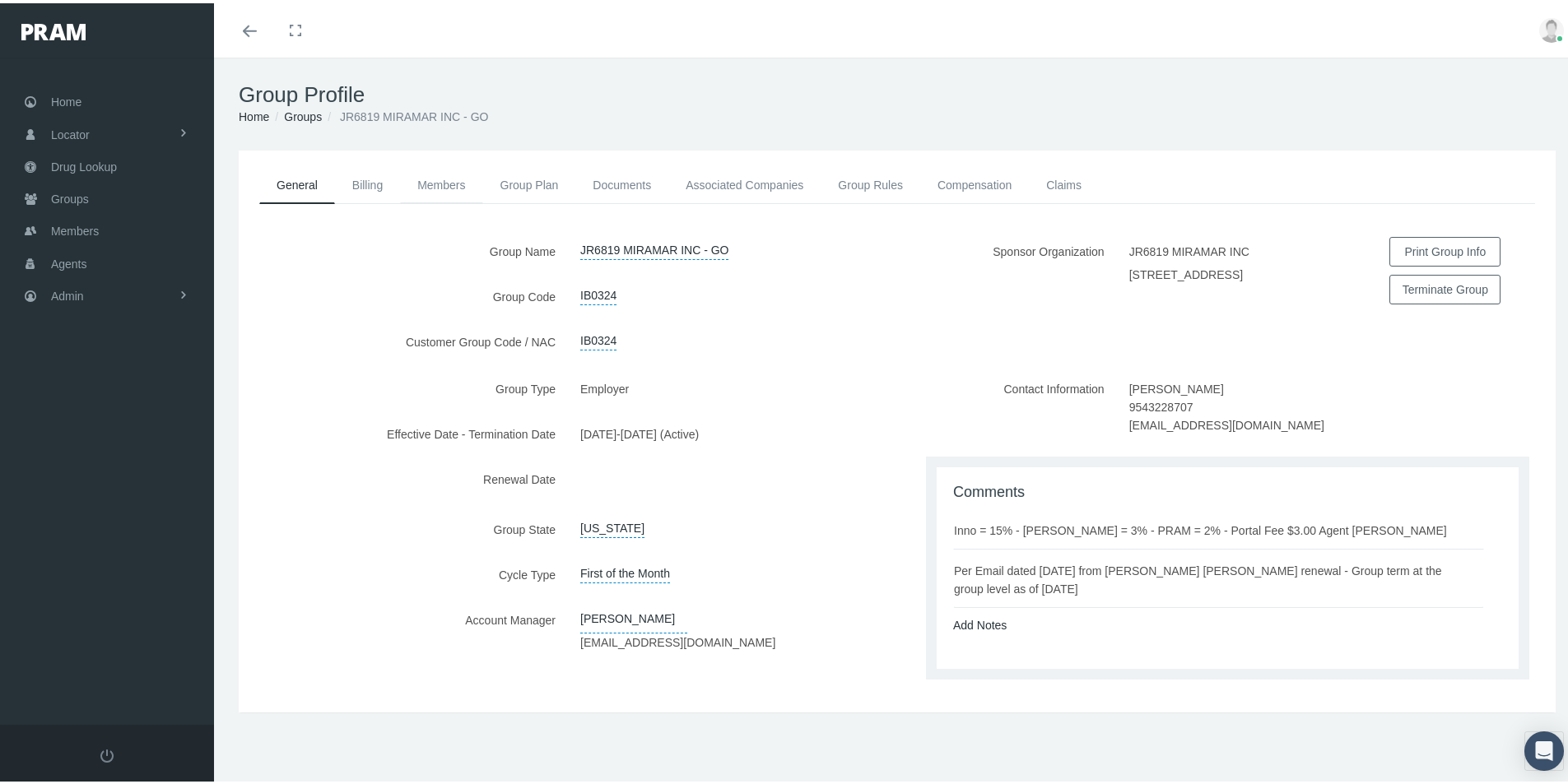
click at [440, 182] on link "Members" at bounding box center [441, 182] width 82 height 36
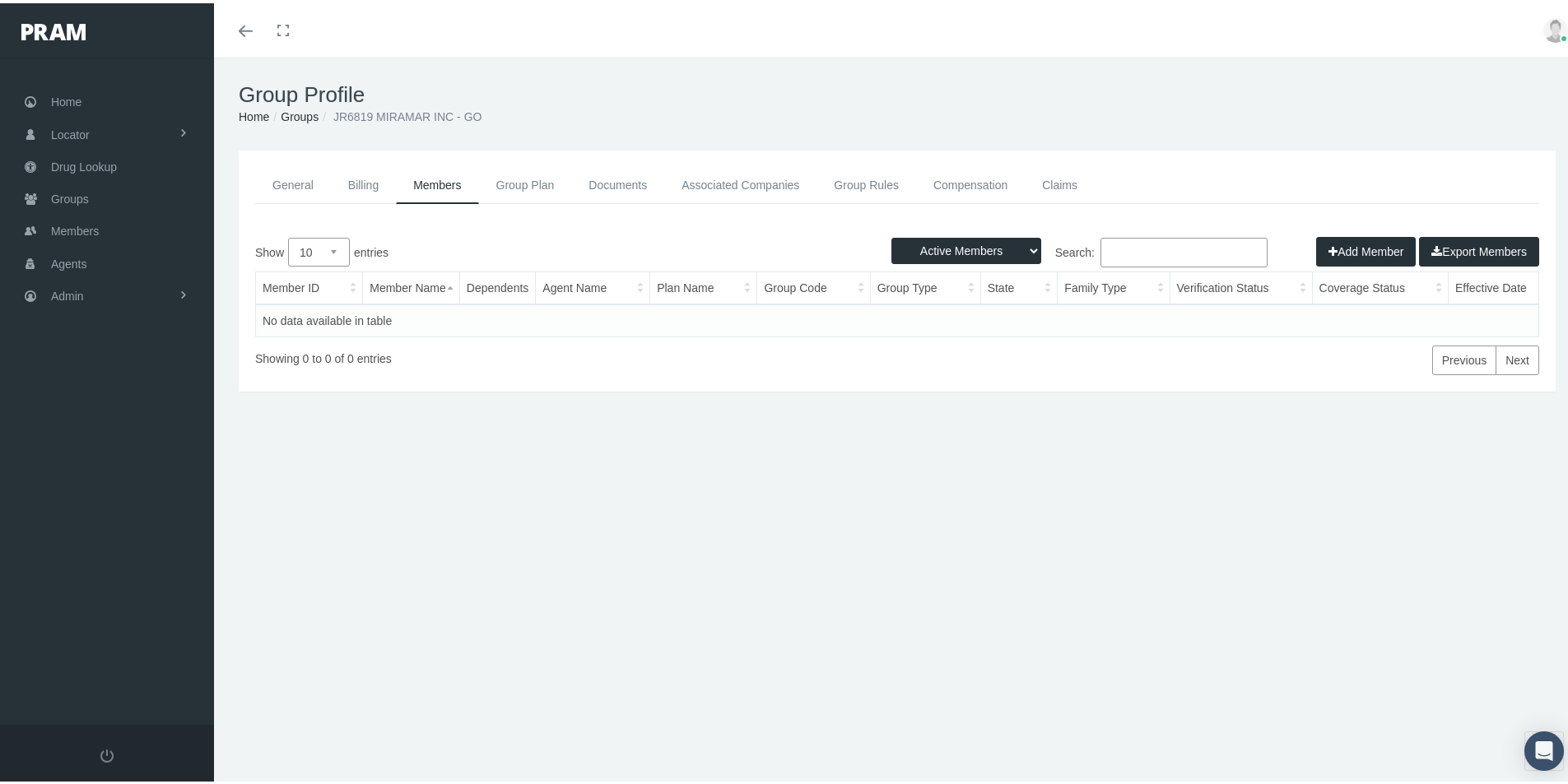
click at [1019, 245] on select "Active Members Terminated Members Active & Terminated" at bounding box center [966, 248] width 150 height 27
select select "2"
click at [892, 234] on select "Active Members Terminated Members Active & Terminated" at bounding box center [966, 248] width 150 height 27
click at [603, 691] on div "Group Profile Home Groups JR6819 MIRAMAR INC - GO General Billing Members Group…" at bounding box center [897, 428] width 1366 height 748
click at [70, 232] on span "Members" at bounding box center [75, 228] width 48 height 31
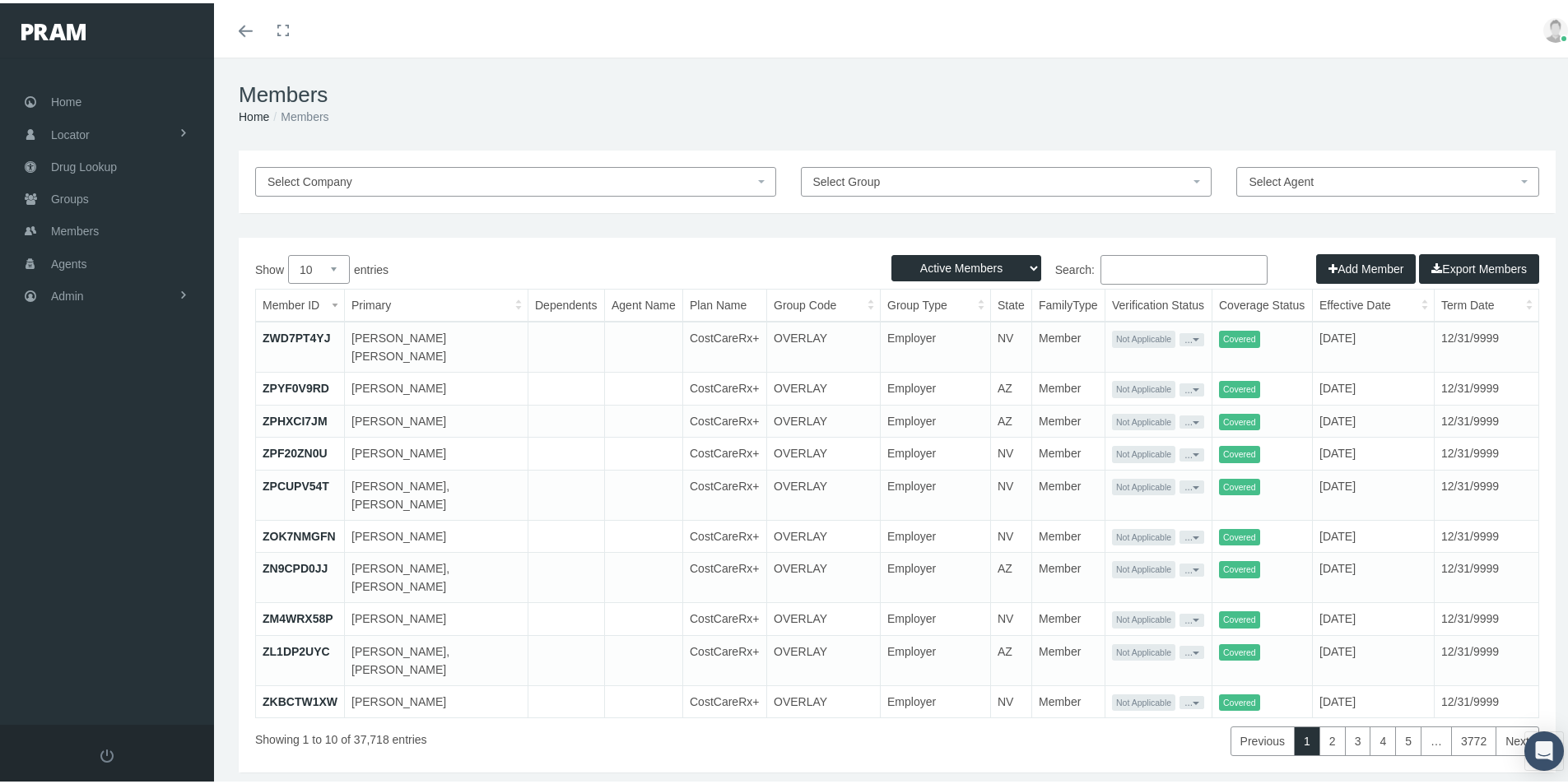
click at [1337, 270] on button "Add Member" at bounding box center [1365, 265] width 100 height 30
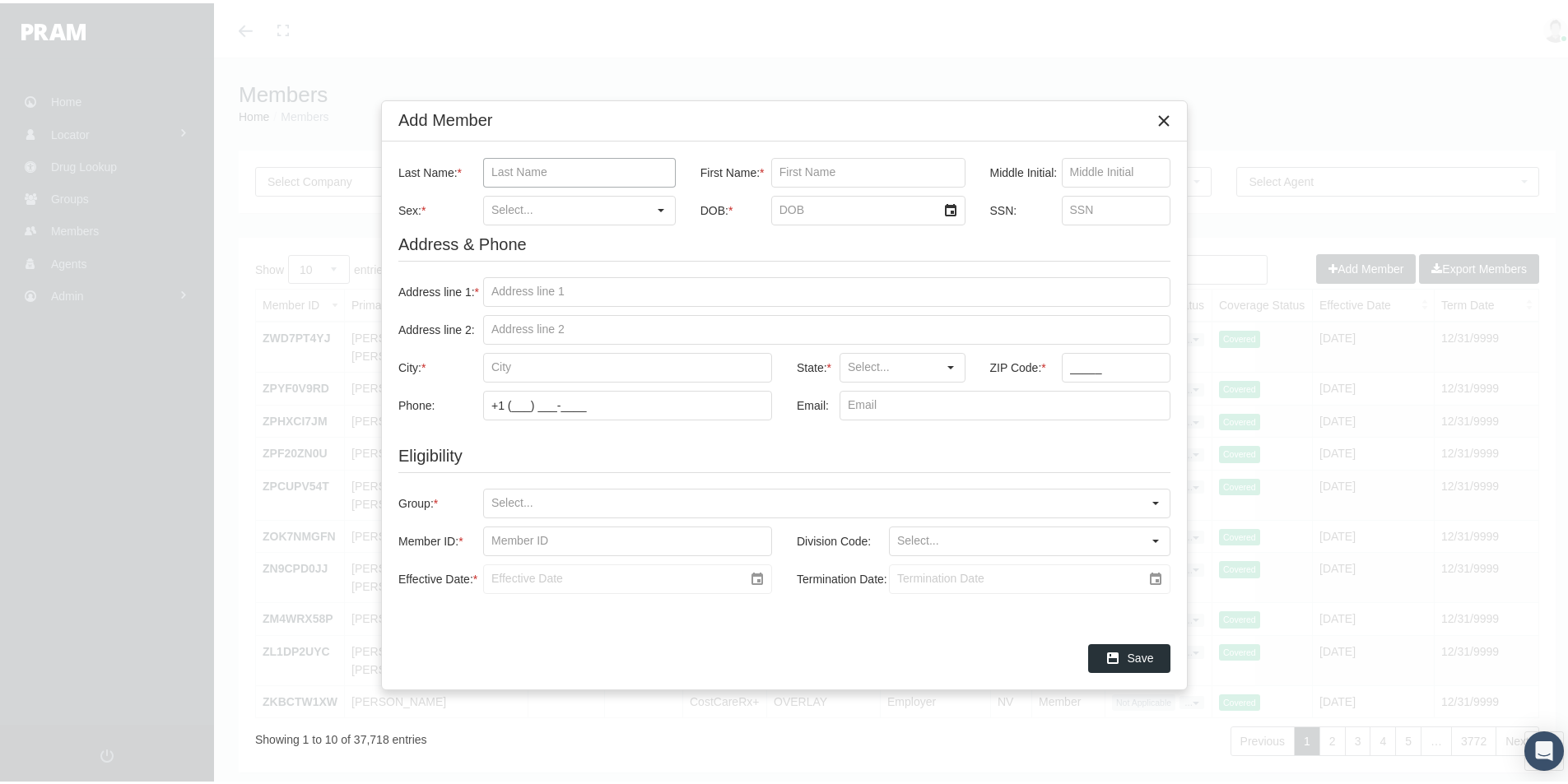
click at [494, 171] on input "Last Name: *" at bounding box center [579, 169] width 191 height 28
paste input "LANG"
type input "LANG"
click at [783, 159] on input "First Name: *" at bounding box center [868, 169] width 192 height 28
paste input "CORETTA"
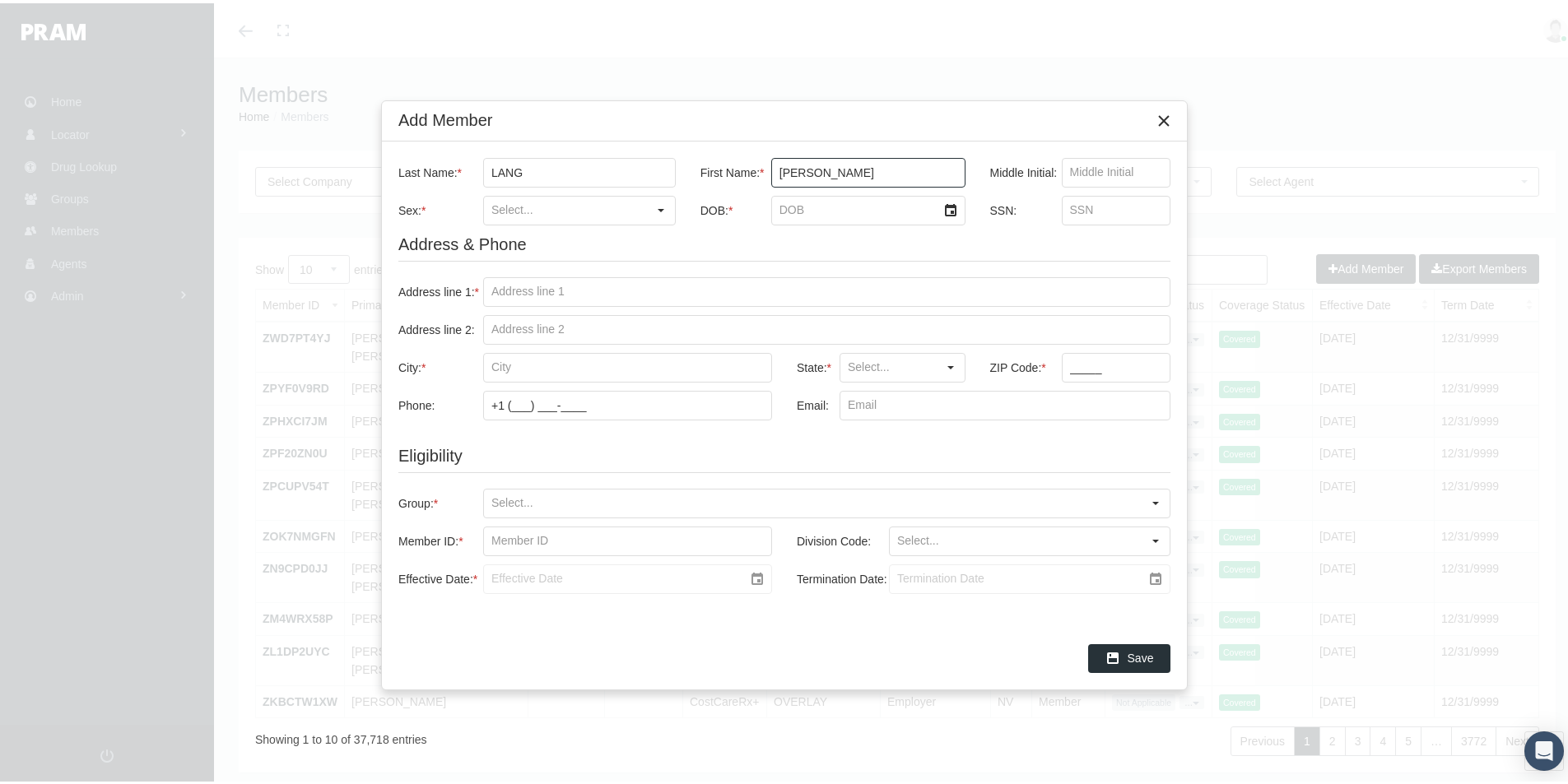
type input "CORETTA"
click at [513, 205] on input "Sex: *" at bounding box center [565, 207] width 163 height 28
click at [515, 263] on div "Female" at bounding box center [579, 264] width 190 height 28
type input "Female"
click at [669, 234] on div "Address & Phone Address line 1: * Address line 2: City: * State: * ZIP Code: * …" at bounding box center [784, 332] width 772 height 203
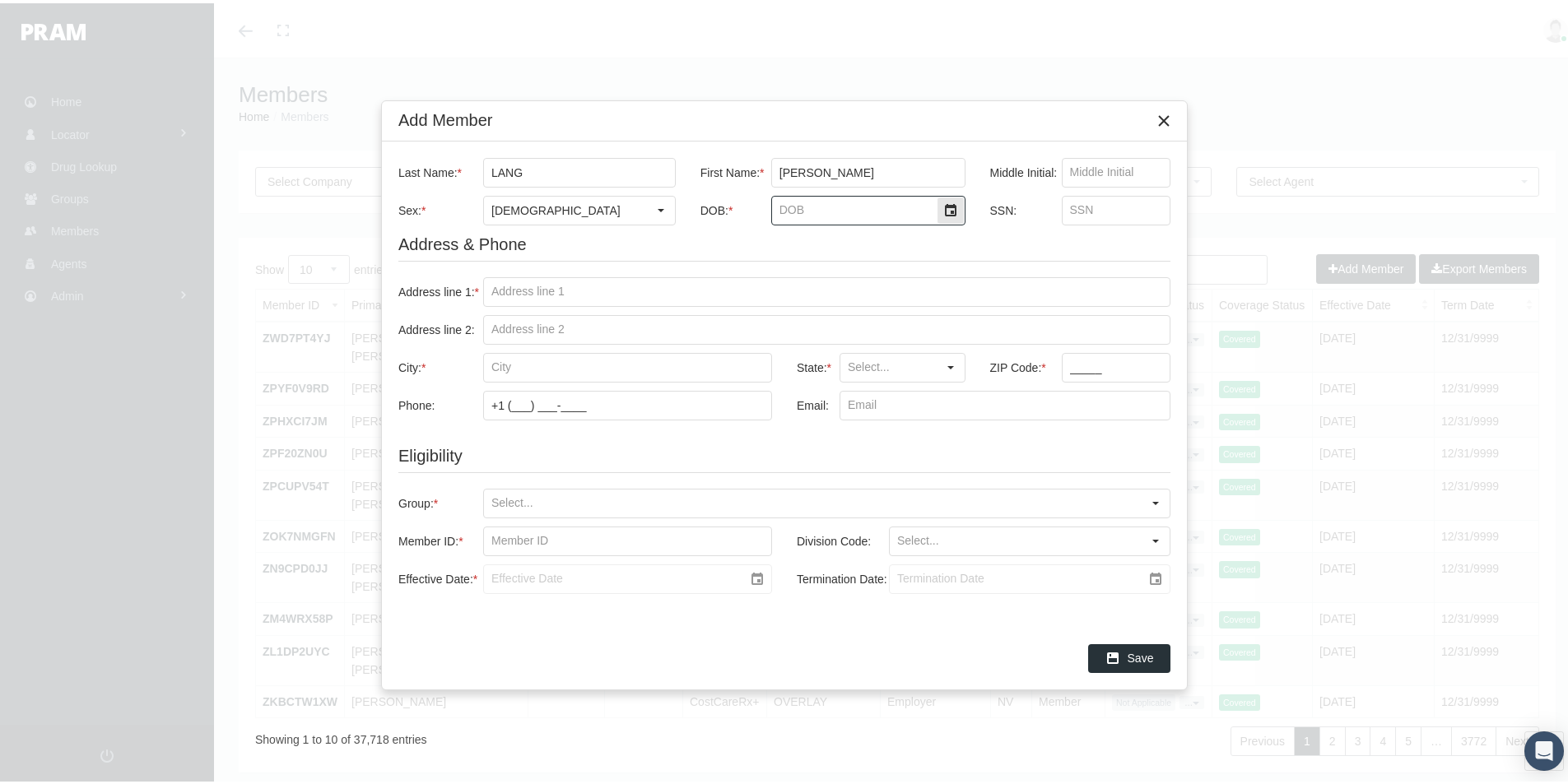
click at [803, 211] on input "DOB: *" at bounding box center [854, 207] width 165 height 28
type input "5/29/1968"
click at [512, 288] on input "Address line 1: *" at bounding box center [827, 289] width 686 height 28
paste input "40496 LOUIS RD"
type input "40496 LOUIS RD"
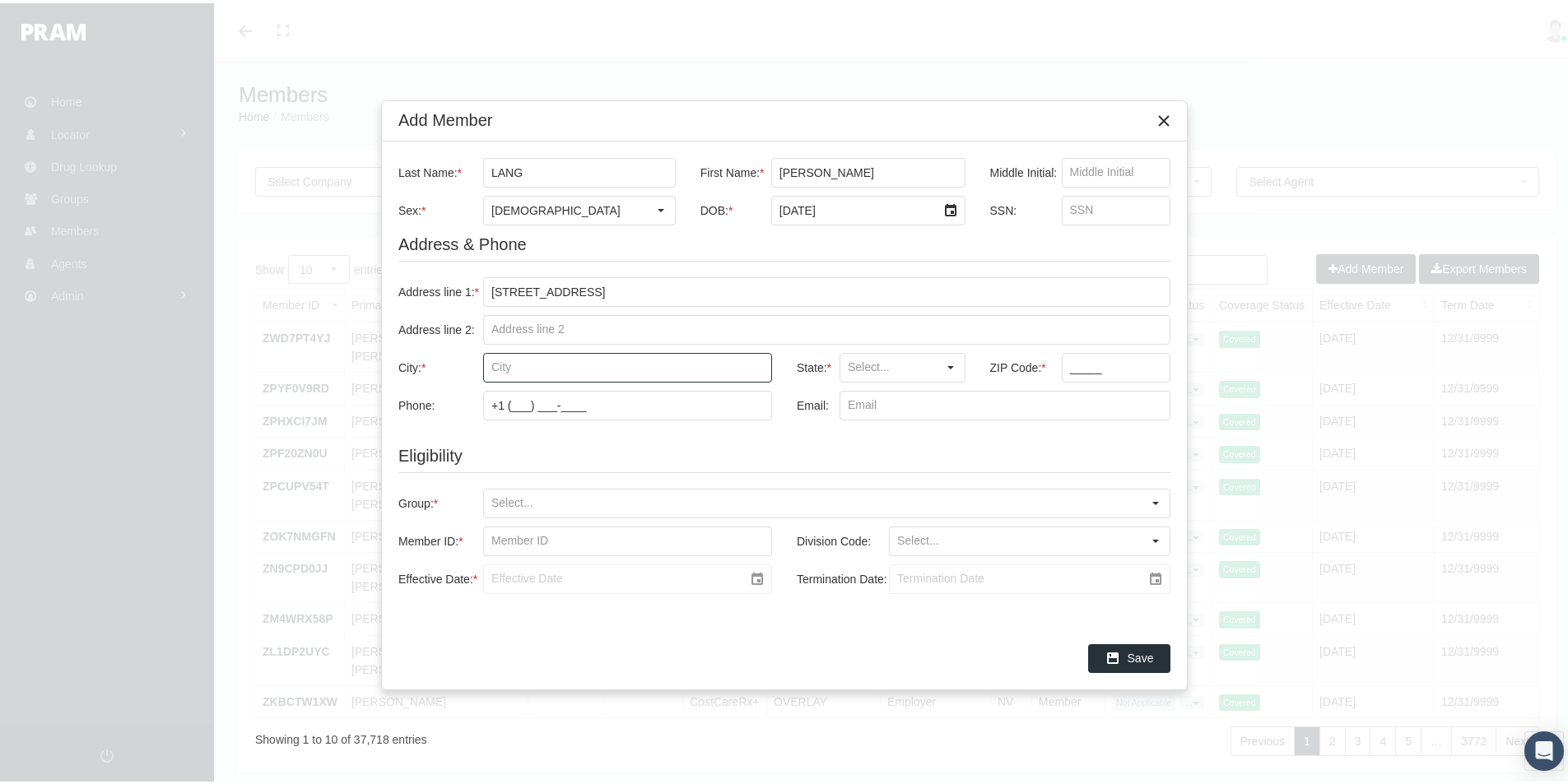
click at [513, 365] on input "City: *" at bounding box center [628, 364] width 288 height 28
paste input "PRAIRIEVILLE"
type input "PRAIRIEVILLE"
drag, startPoint x: 861, startPoint y: 367, endPoint x: 872, endPoint y: 362, distance: 12.1
click at [861, 367] on input "State: *" at bounding box center [888, 364] width 96 height 28
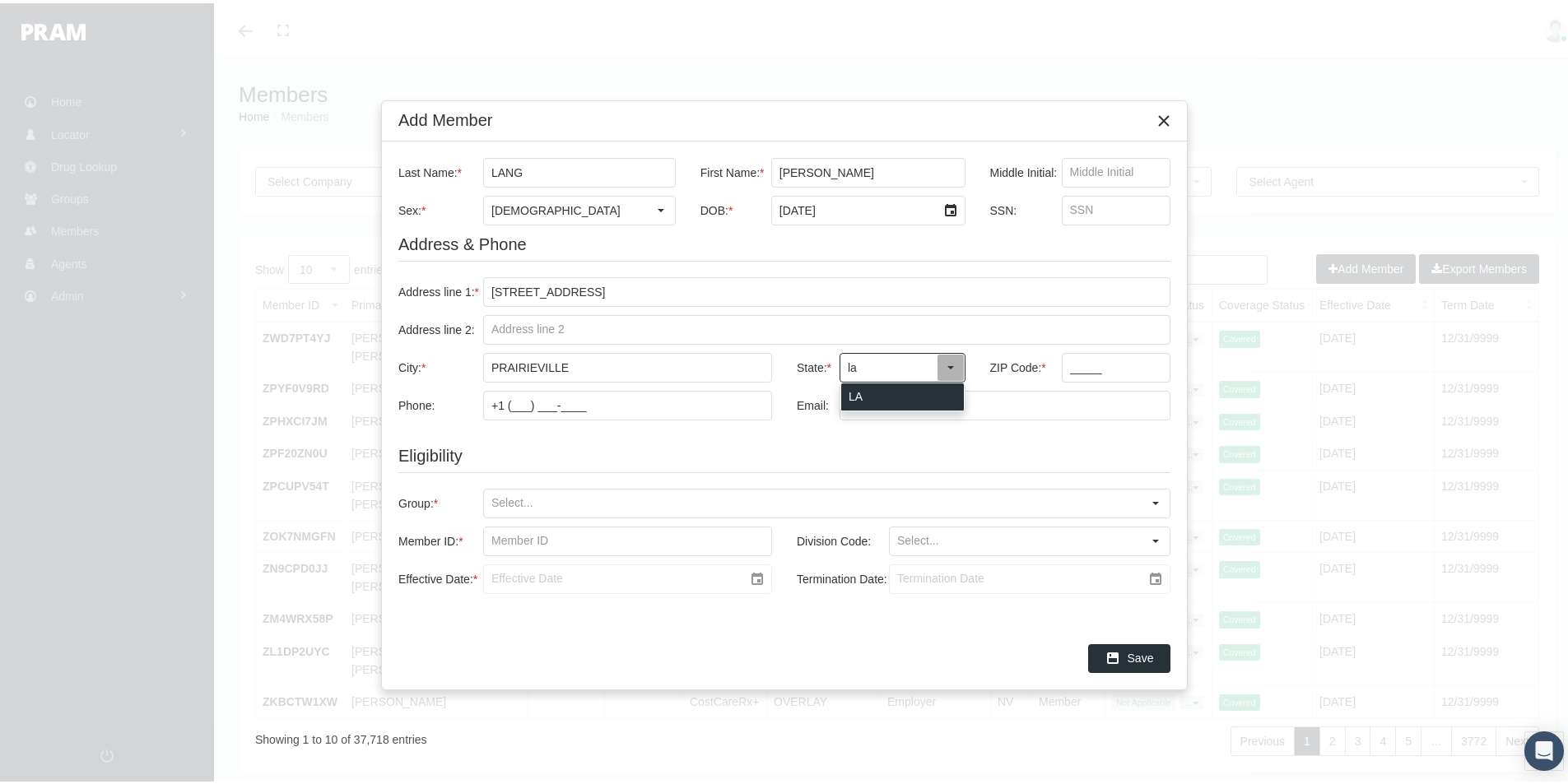
click at [849, 390] on div "LA" at bounding box center [902, 393] width 123 height 28
type input "LA"
drag, startPoint x: 1067, startPoint y: 367, endPoint x: 1108, endPoint y: 370, distance: 41.1
click at [1067, 367] on input "_____" at bounding box center [1116, 364] width 108 height 28
type input "70769"
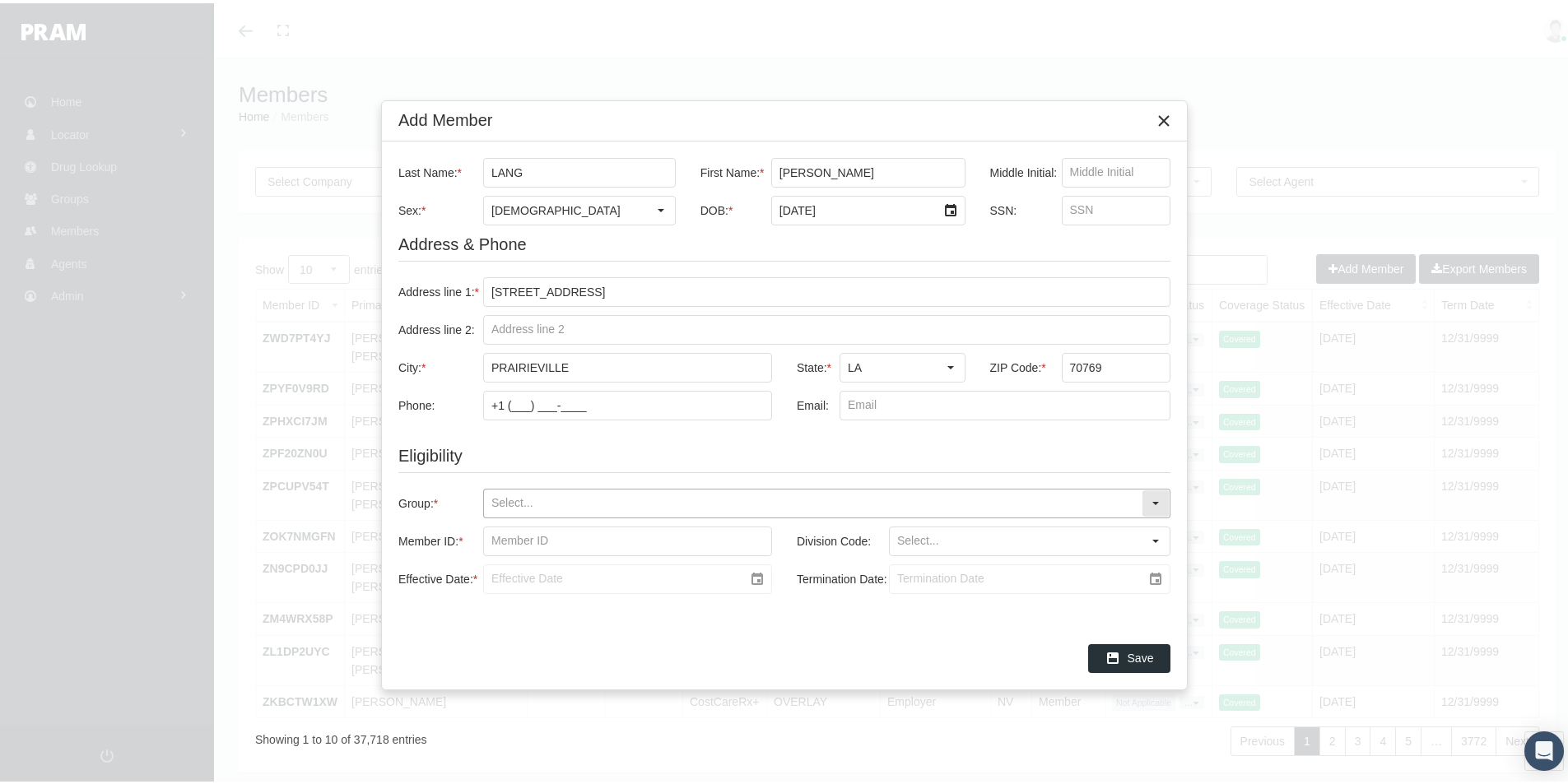
click at [528, 493] on input "Group: *" at bounding box center [813, 500] width 657 height 28
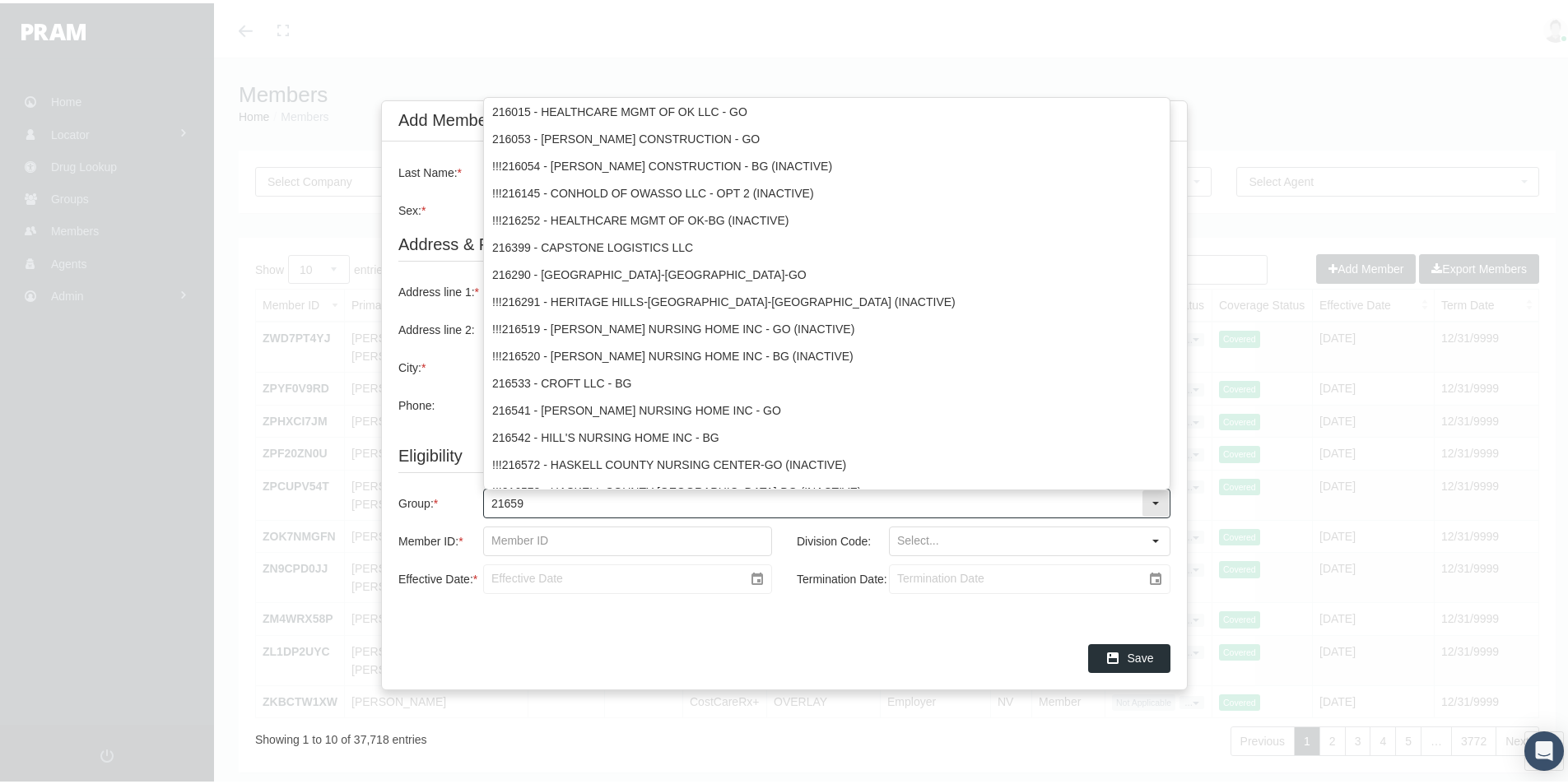
type input "216592"
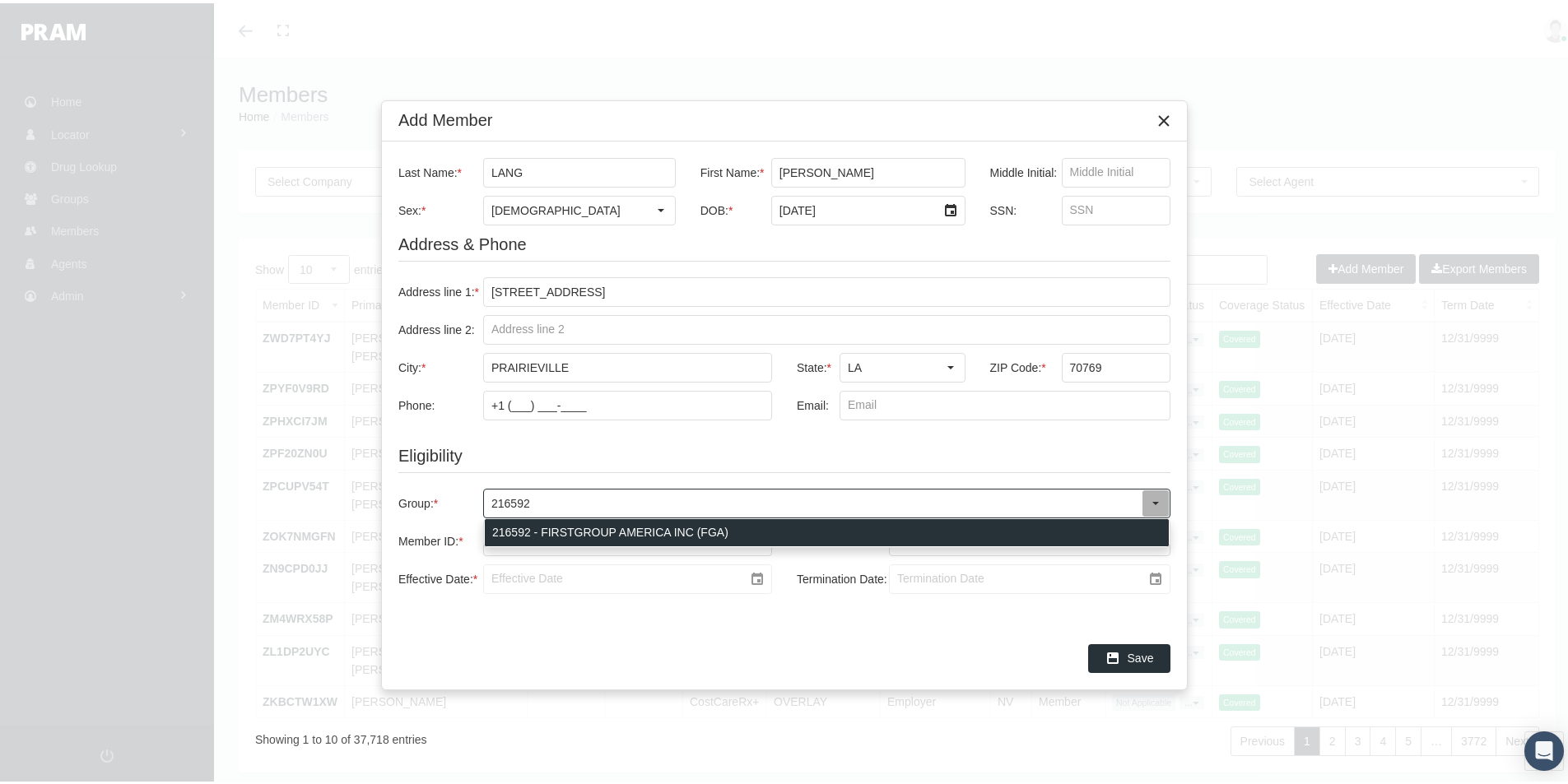
drag, startPoint x: 573, startPoint y: 522, endPoint x: 530, endPoint y: 595, distance: 84.7
click at [573, 522] on div "216592 - FIRSTGROUP AMERICA INC (FGA)" at bounding box center [827, 530] width 684 height 28
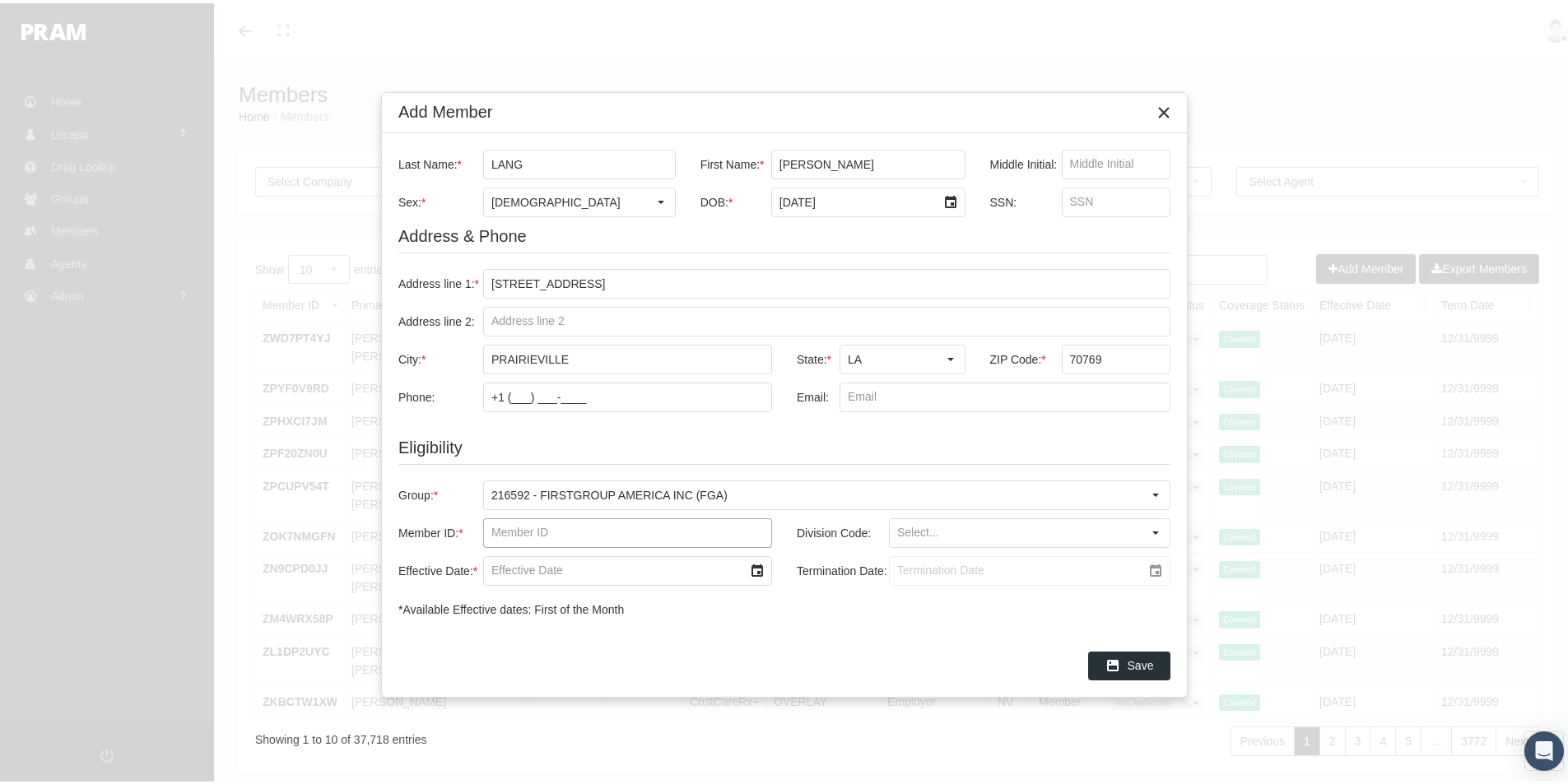
click at [502, 532] on input "Member ID: *" at bounding box center [628, 530] width 288 height 28
paste input "SE00338184"
type input "SE00338184"
click at [916, 530] on input "Division Code:" at bounding box center [1015, 530] width 251 height 28
click at [933, 560] on div "162 PABS" at bounding box center [1030, 559] width 278 height 28
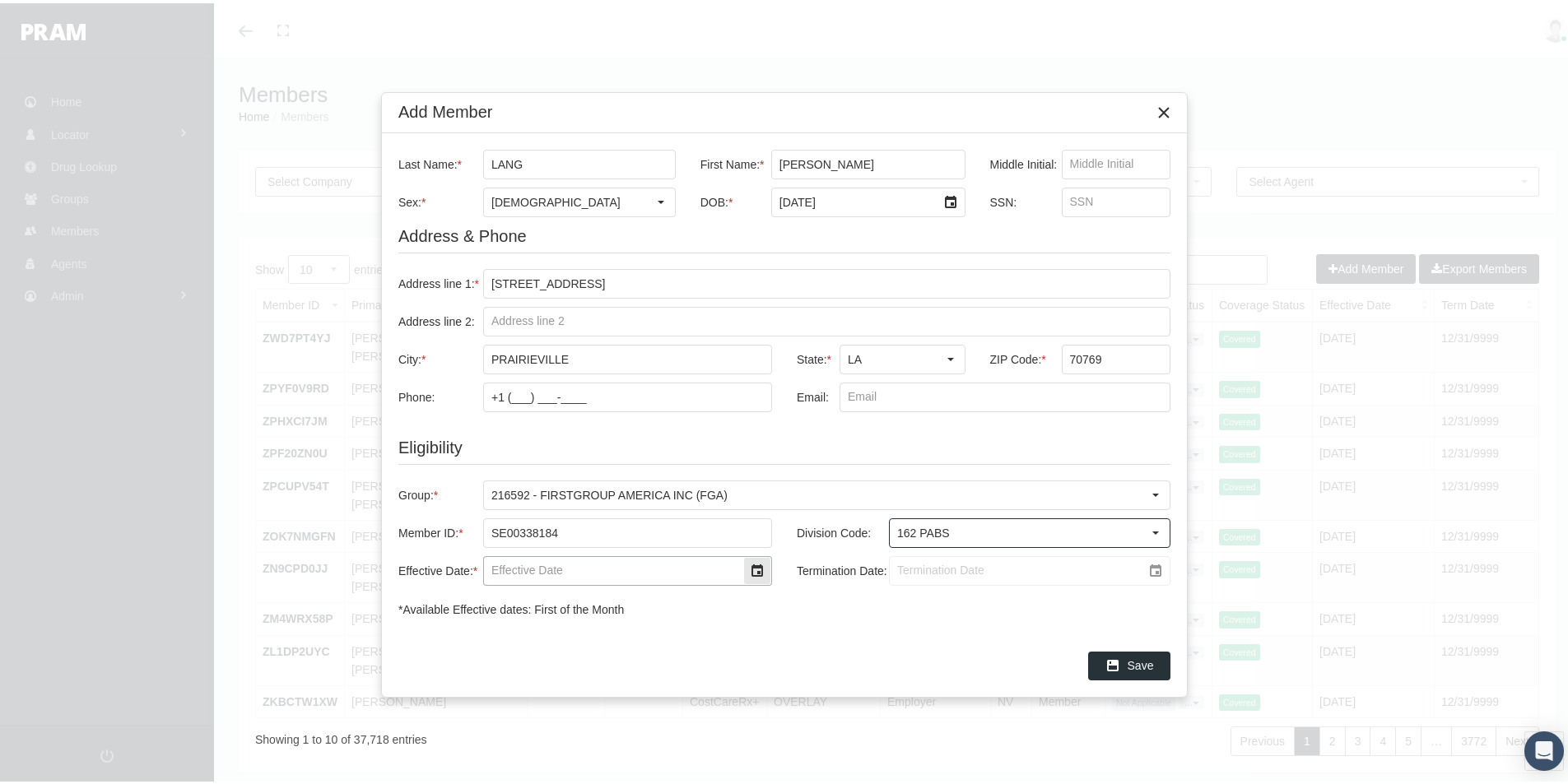
type input "162 PABS"
click at [517, 572] on input "Effective Date: *" at bounding box center [613, 567] width 259 height 28
type input "05/01/2025"
type input "12/31/2039"
click at [735, 650] on div "Save" at bounding box center [784, 662] width 772 height 30
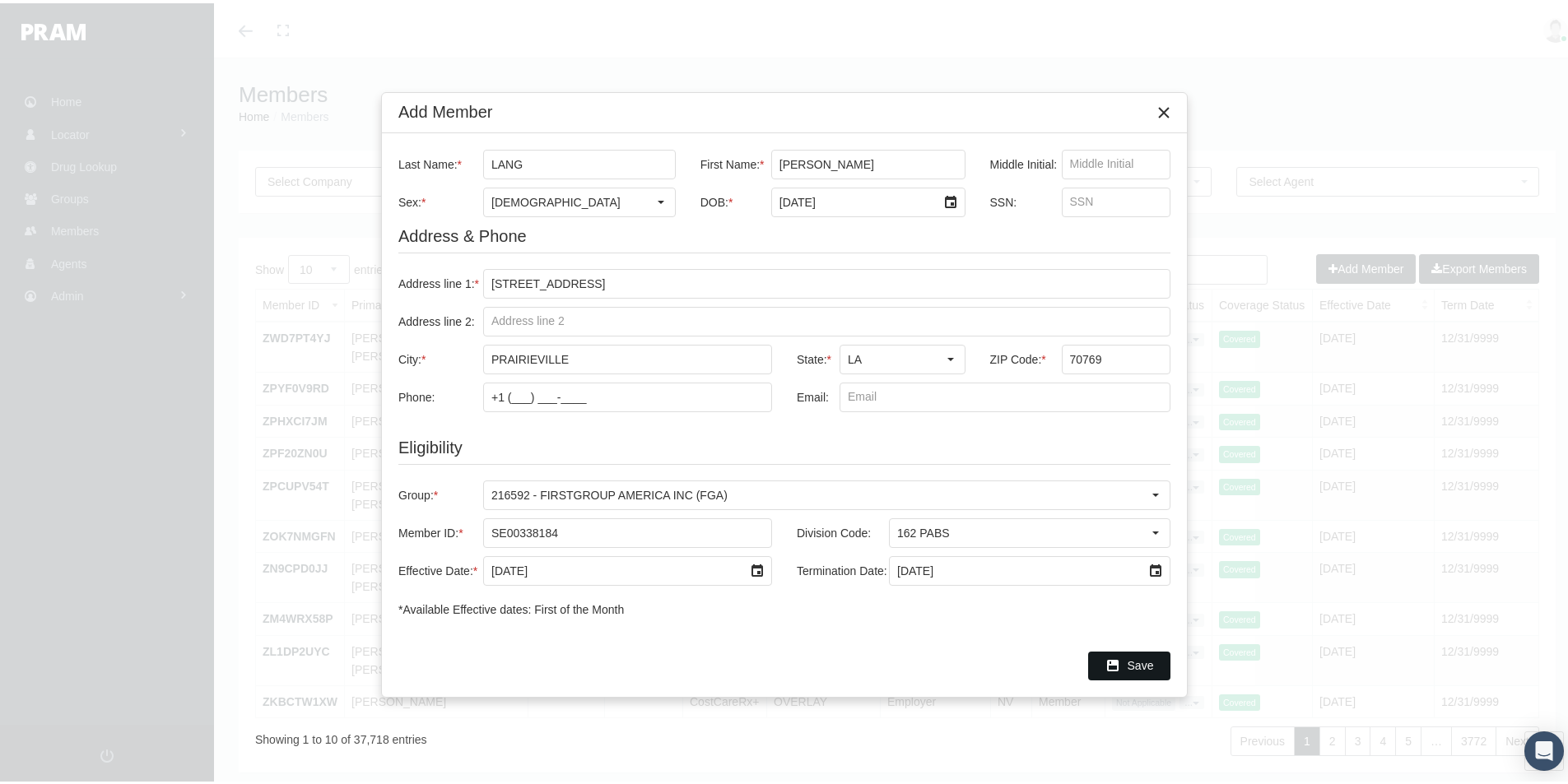
click at [1137, 659] on span "Save" at bounding box center [1141, 663] width 27 height 13
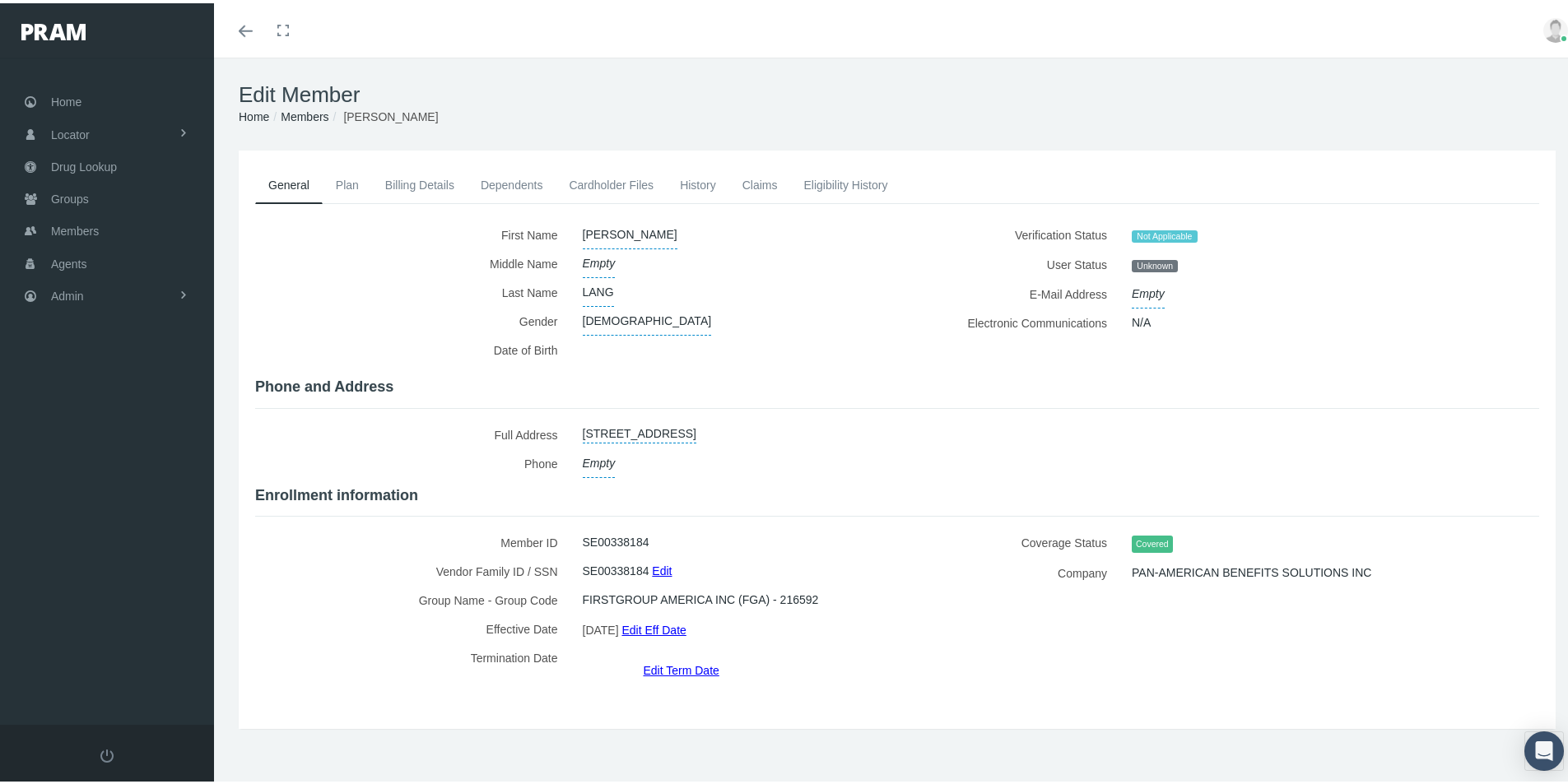
drag, startPoint x: 692, startPoint y: 180, endPoint x: 690, endPoint y: 189, distance: 9.2
click at [692, 179] on link "History" at bounding box center [698, 182] width 63 height 36
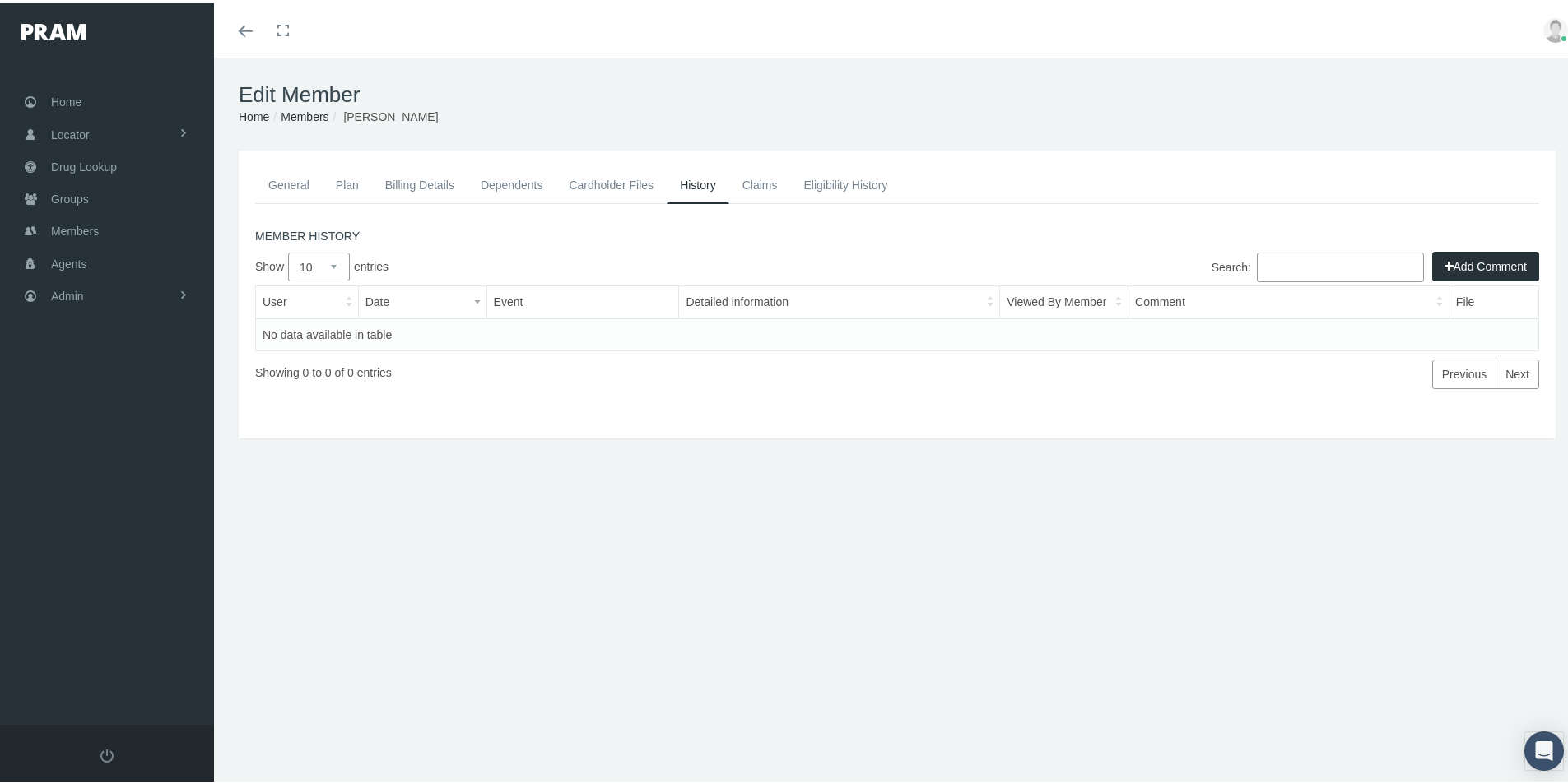
click at [1468, 255] on button "Add Comment" at bounding box center [1485, 263] width 107 height 30
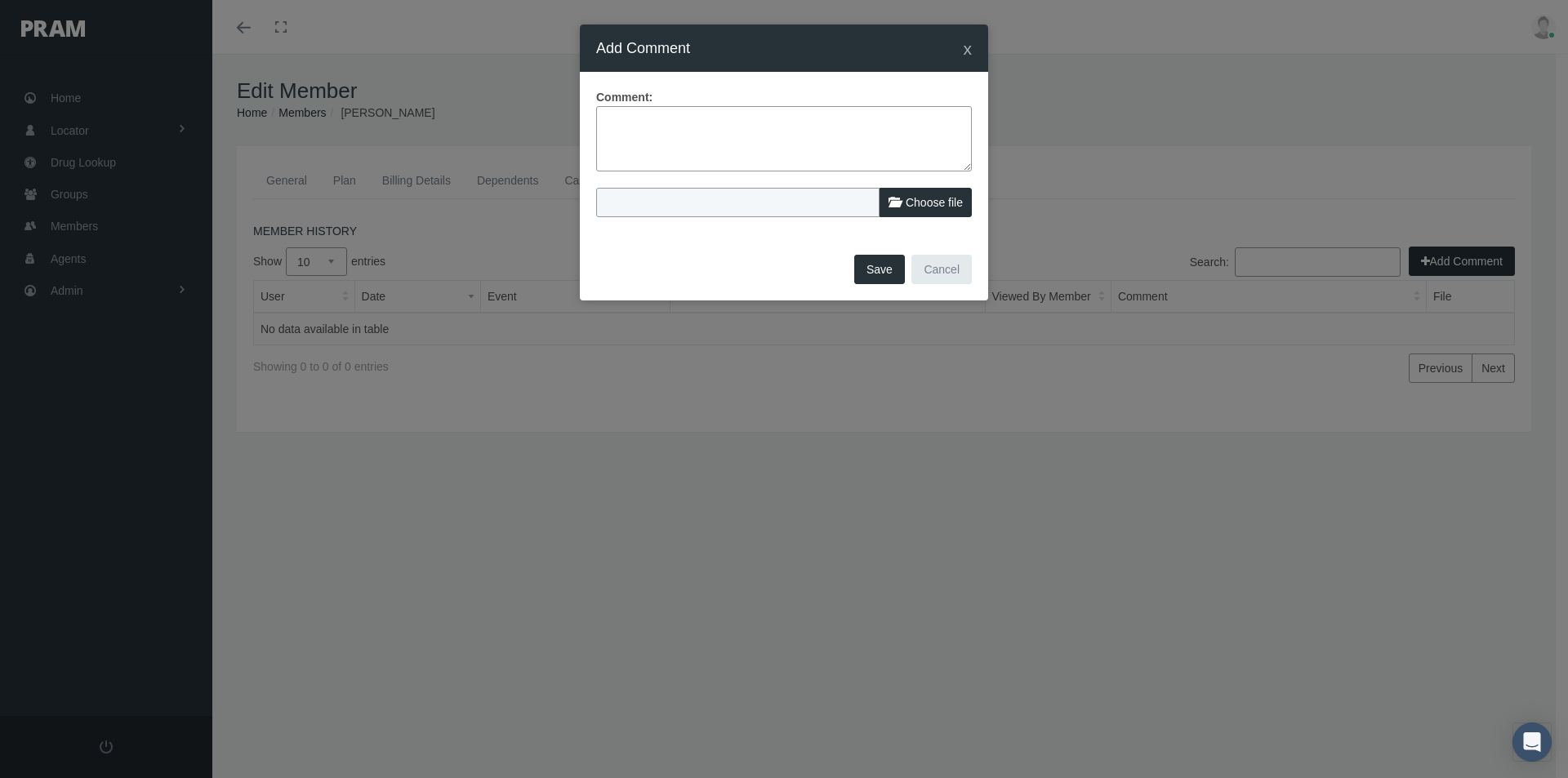
drag, startPoint x: 609, startPoint y: 114, endPoint x: 882, endPoint y: 181, distance: 281.1
click at [609, 116] on textarea at bounding box center [784, 138] width 375 height 65
type textarea "member errored out on elig file dated 08/27/2025 - Eff date outside of enrollme…"
click at [884, 268] on button "Save" at bounding box center [880, 269] width 51 height 29
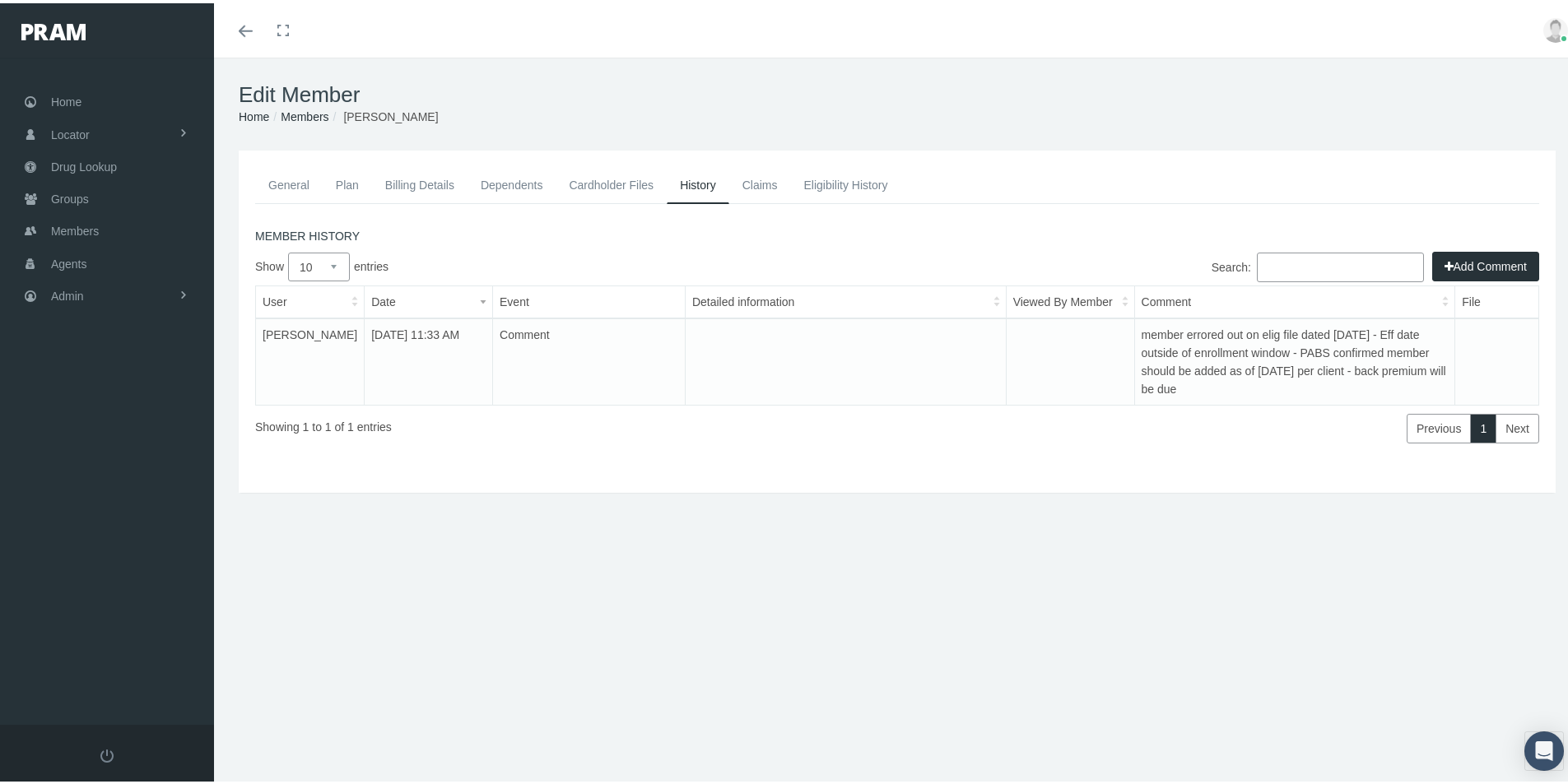
click at [651, 554] on div "General Plan Billing Details Dependents Cardholder Files History" at bounding box center [897, 353] width 1366 height 412
drag, startPoint x: 70, startPoint y: 298, endPoint x: 114, endPoint y: 295, distance: 44.1
click at [70, 298] on span "Admin" at bounding box center [68, 292] width 33 height 31
click at [95, 572] on span "Eligibility File Uploads" at bounding box center [123, 570] width 111 height 28
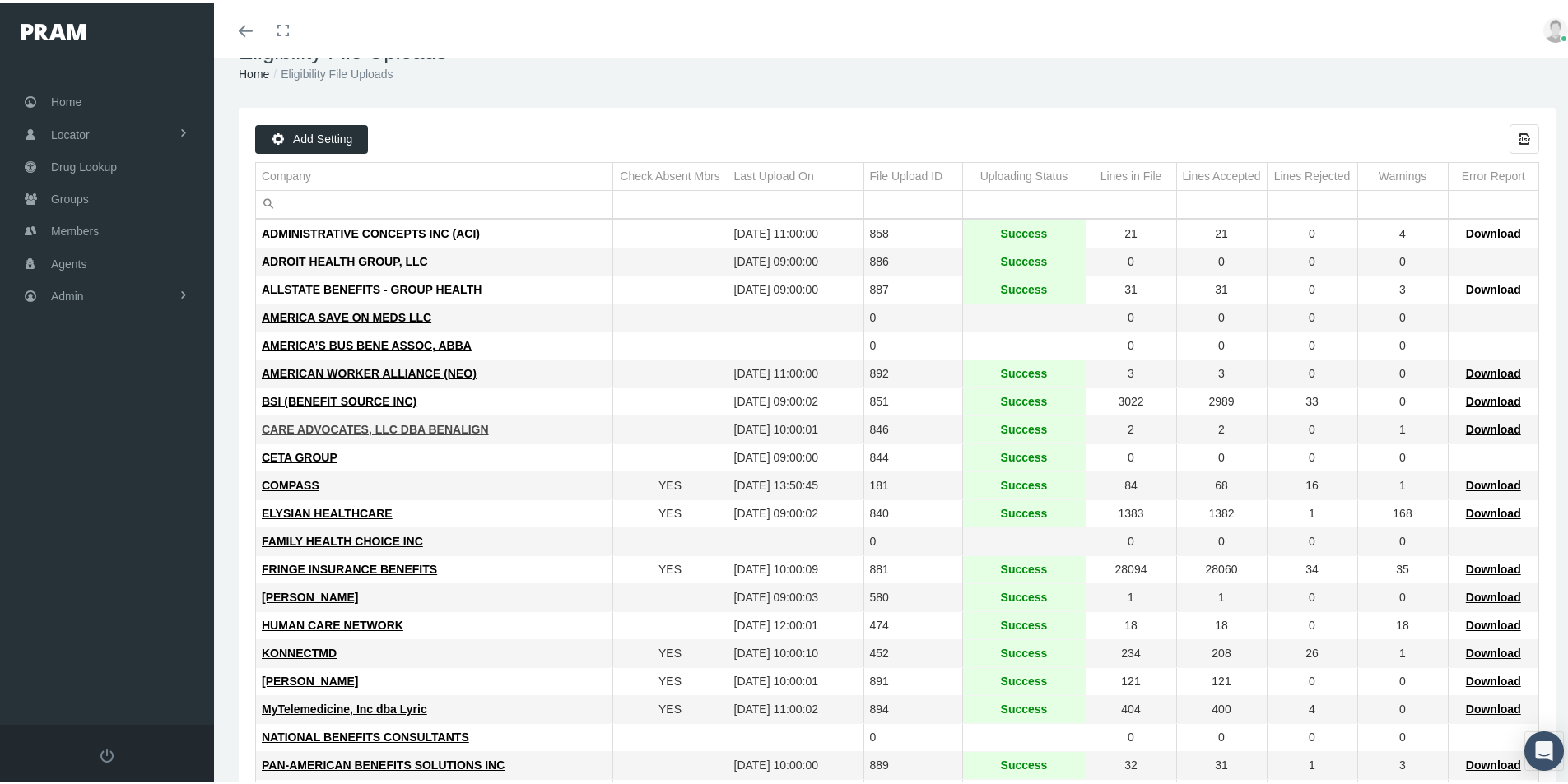
scroll to position [82, 0]
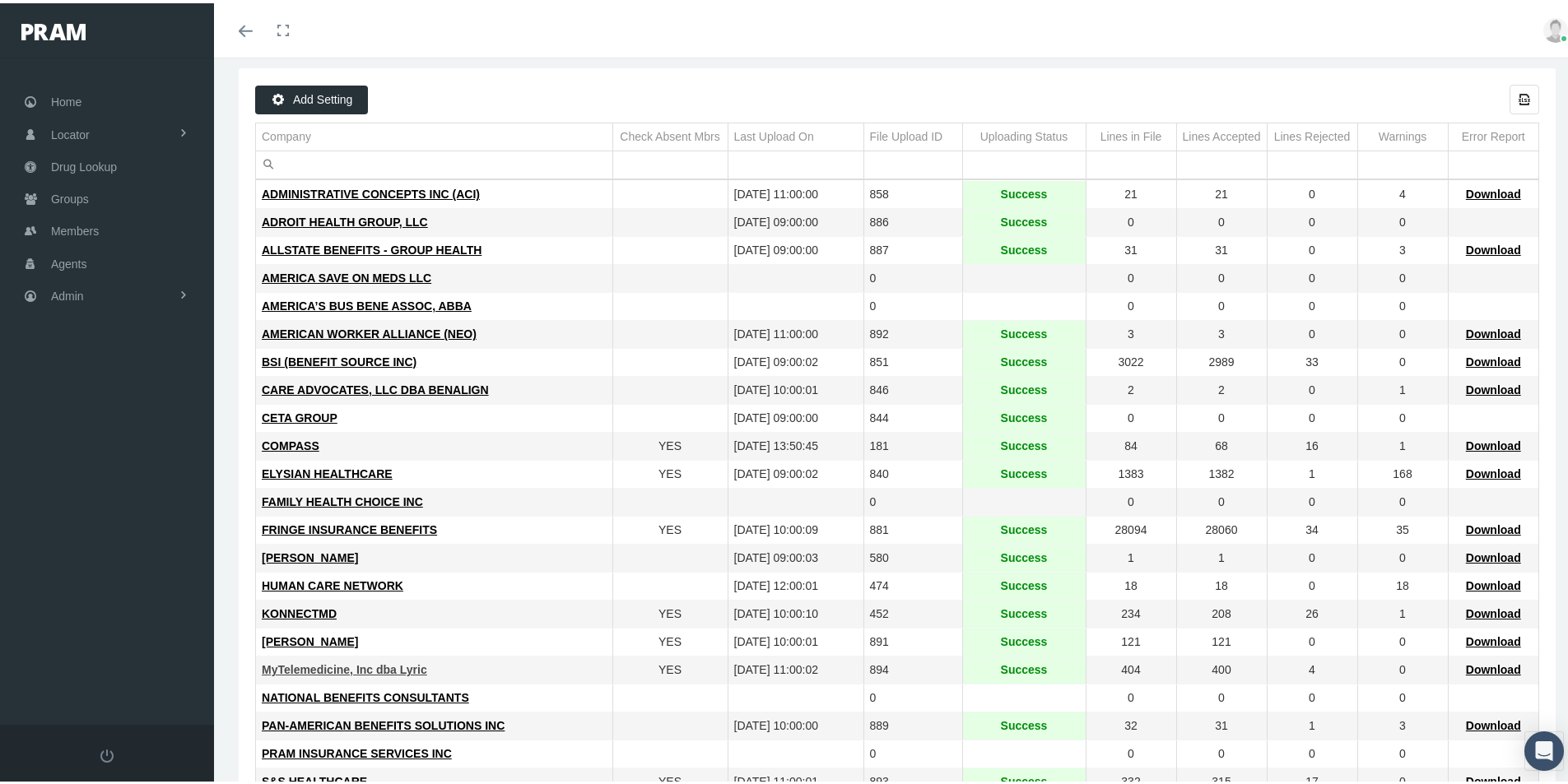
click at [348, 669] on span "MyTelemedicine, Inc dba Lyric" at bounding box center [345, 667] width 166 height 13
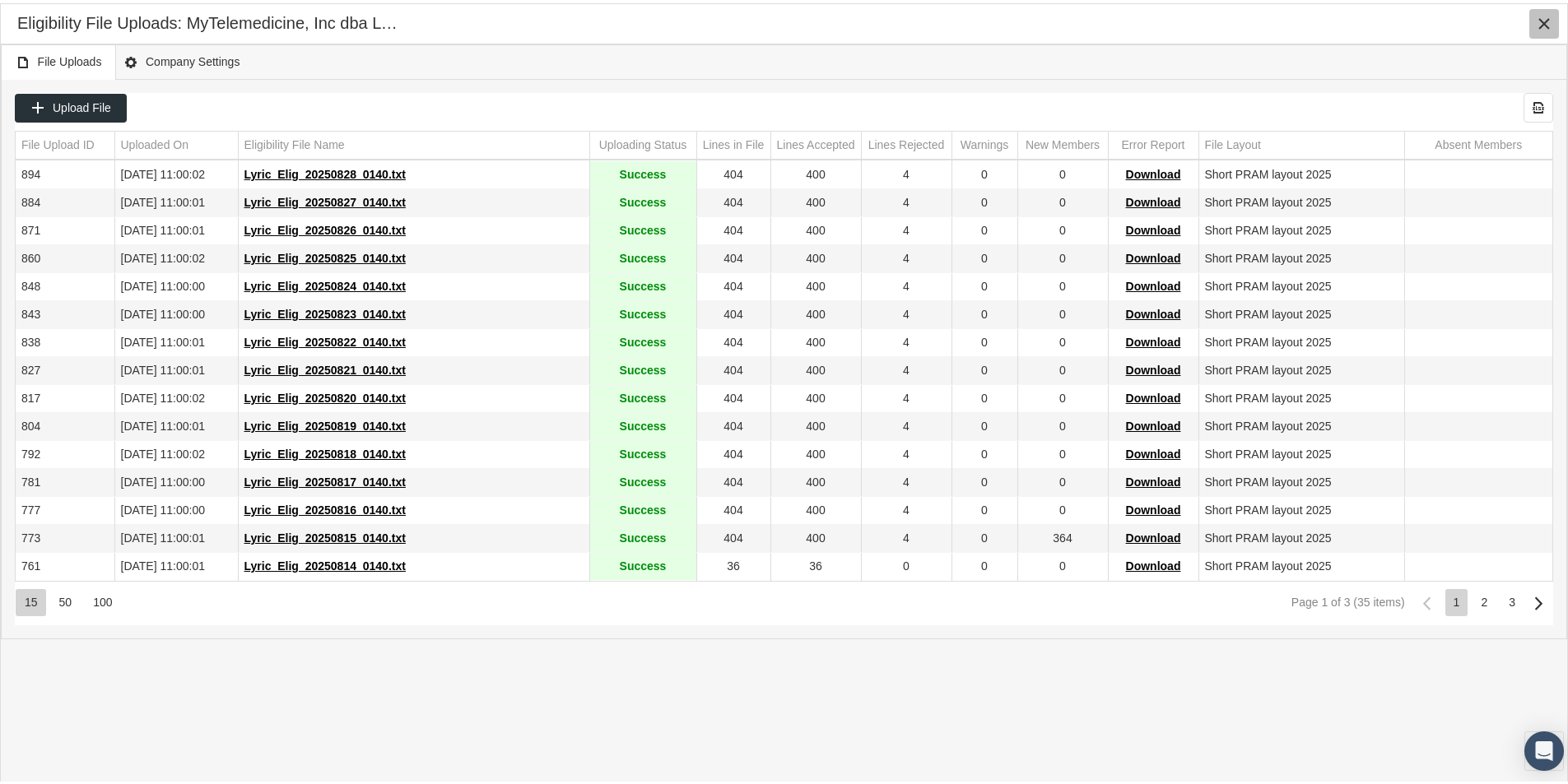
click at [1538, 18] on icon "Close" at bounding box center [1544, 21] width 15 height 15
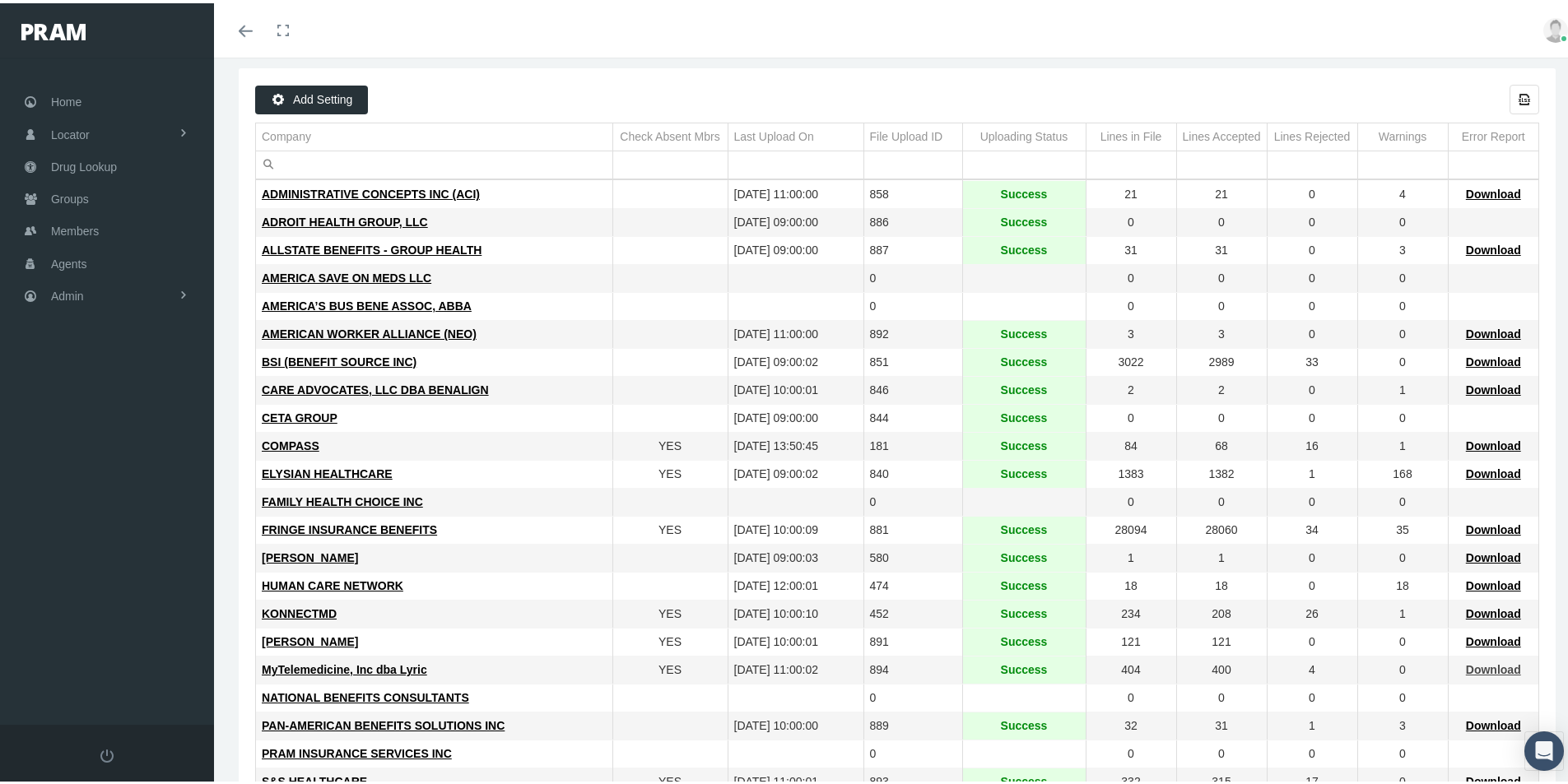
click at [1472, 662] on span "Download" at bounding box center [1494, 667] width 55 height 13
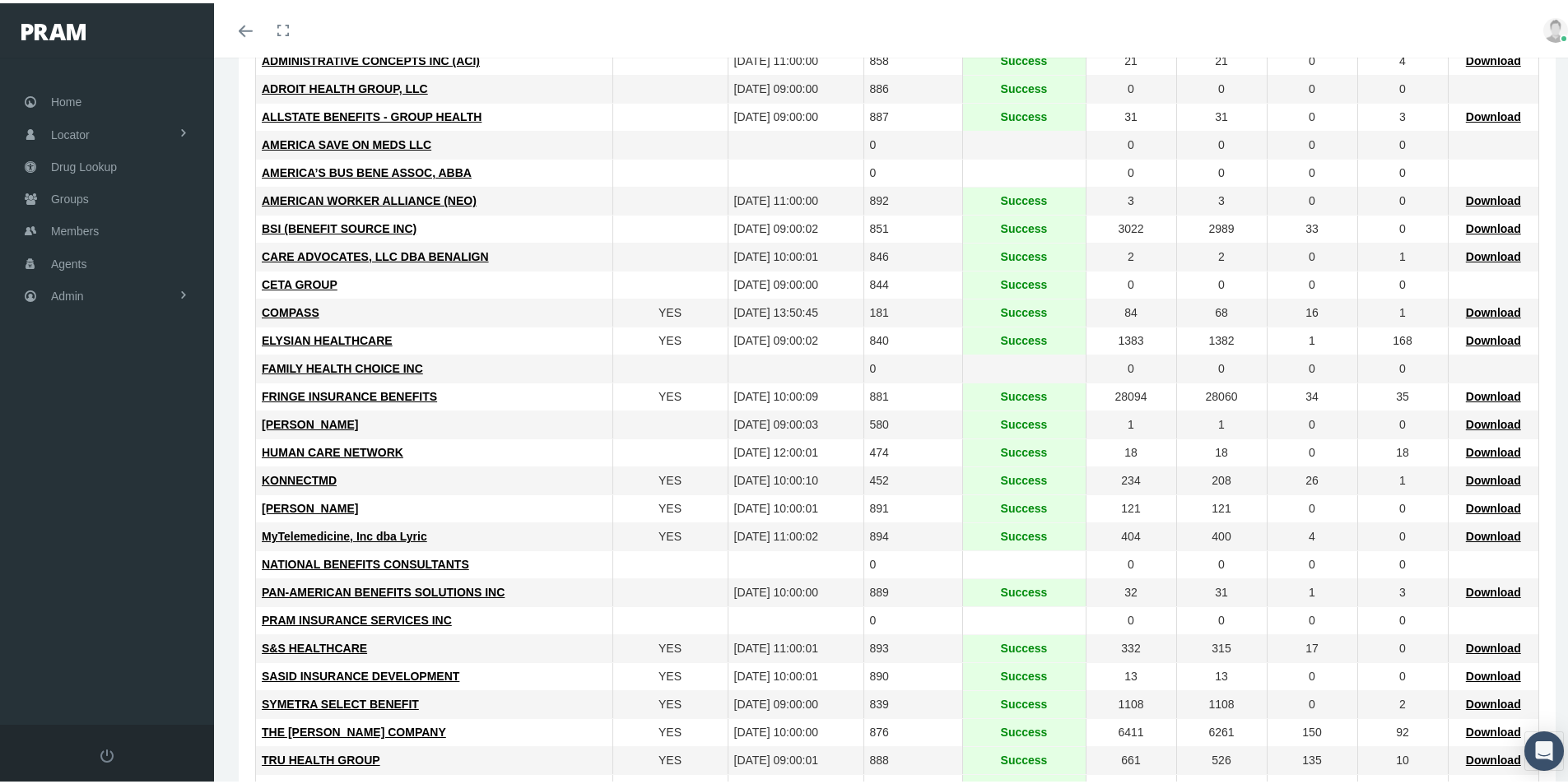
scroll to position [247, 0]
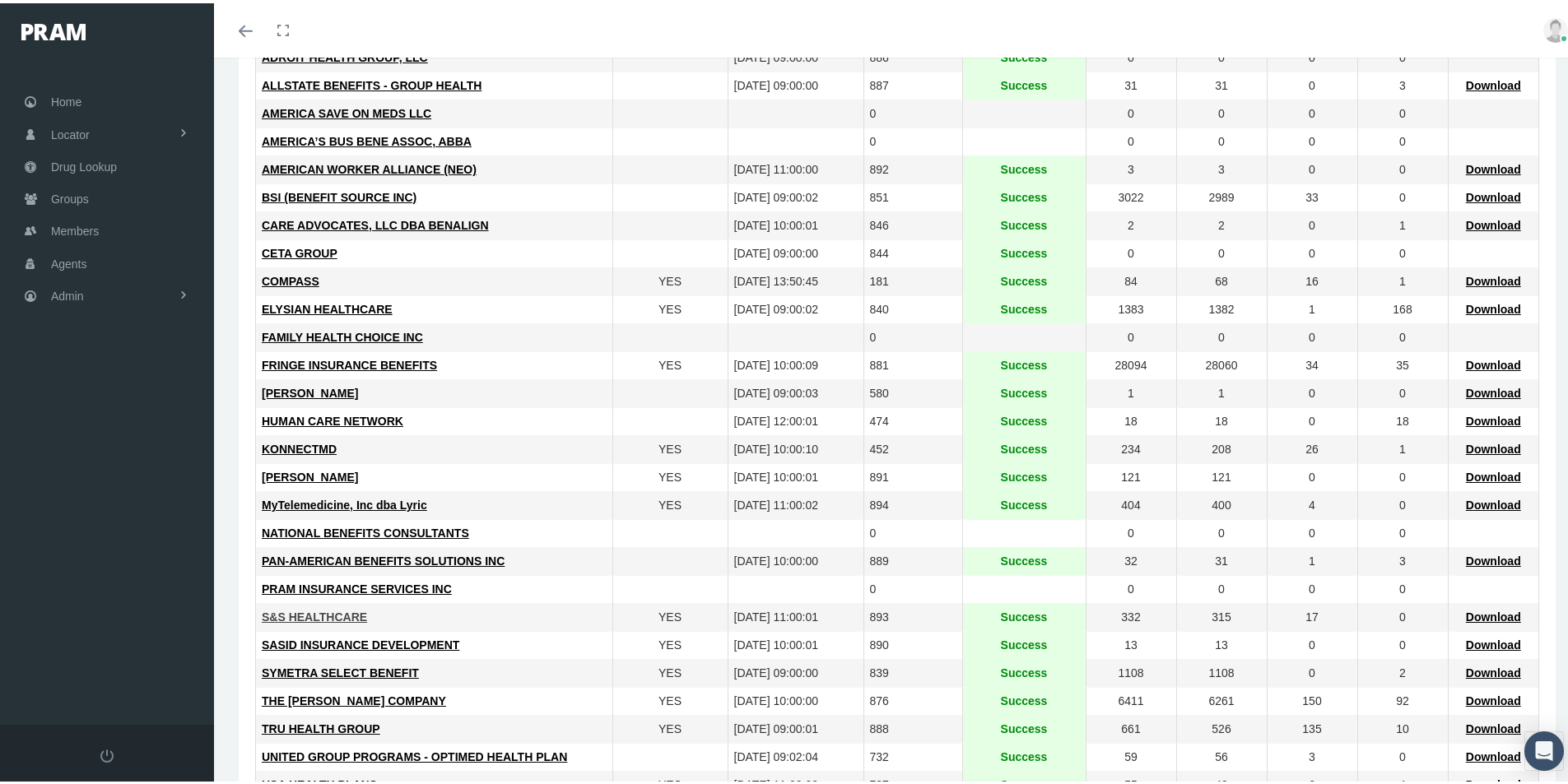
click at [312, 615] on span "S&S HEALTHCARE" at bounding box center [314, 614] width 106 height 13
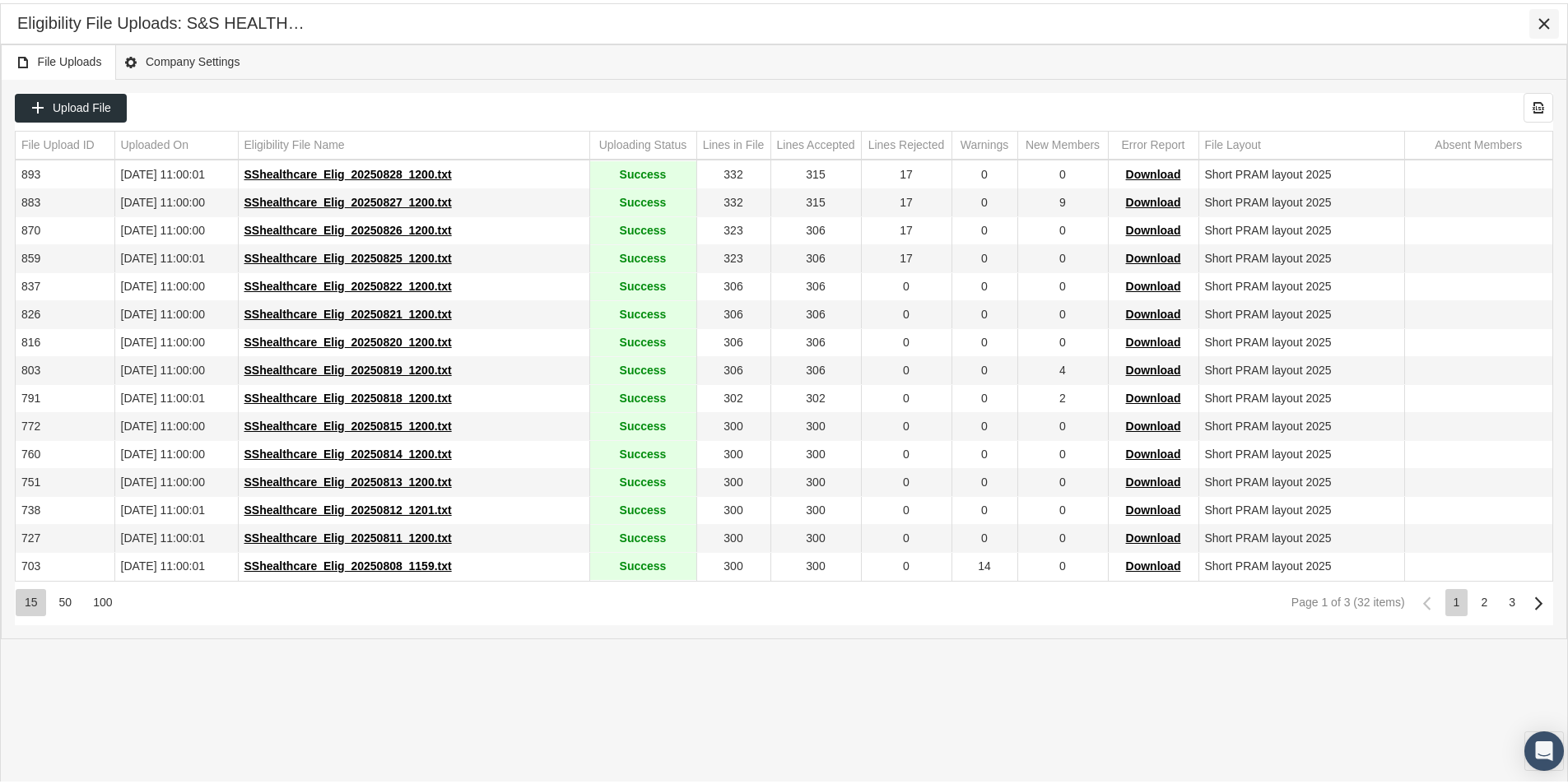
click at [1546, 27] on icon "Close" at bounding box center [1544, 21] width 15 height 15
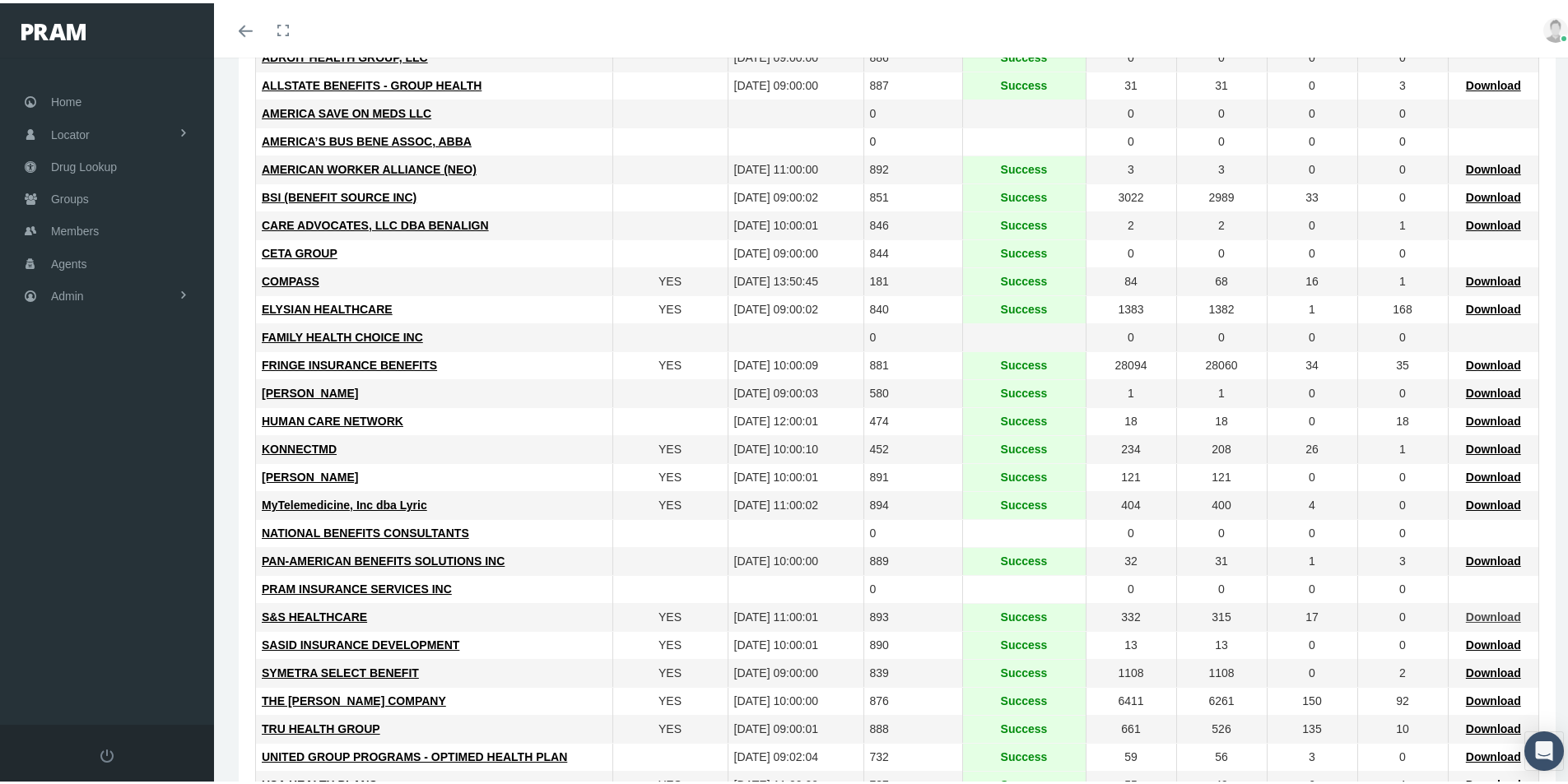
click at [1471, 613] on span "Download" at bounding box center [1494, 614] width 55 height 13
click at [616, 731] on td "YES" at bounding box center [670, 726] width 115 height 28
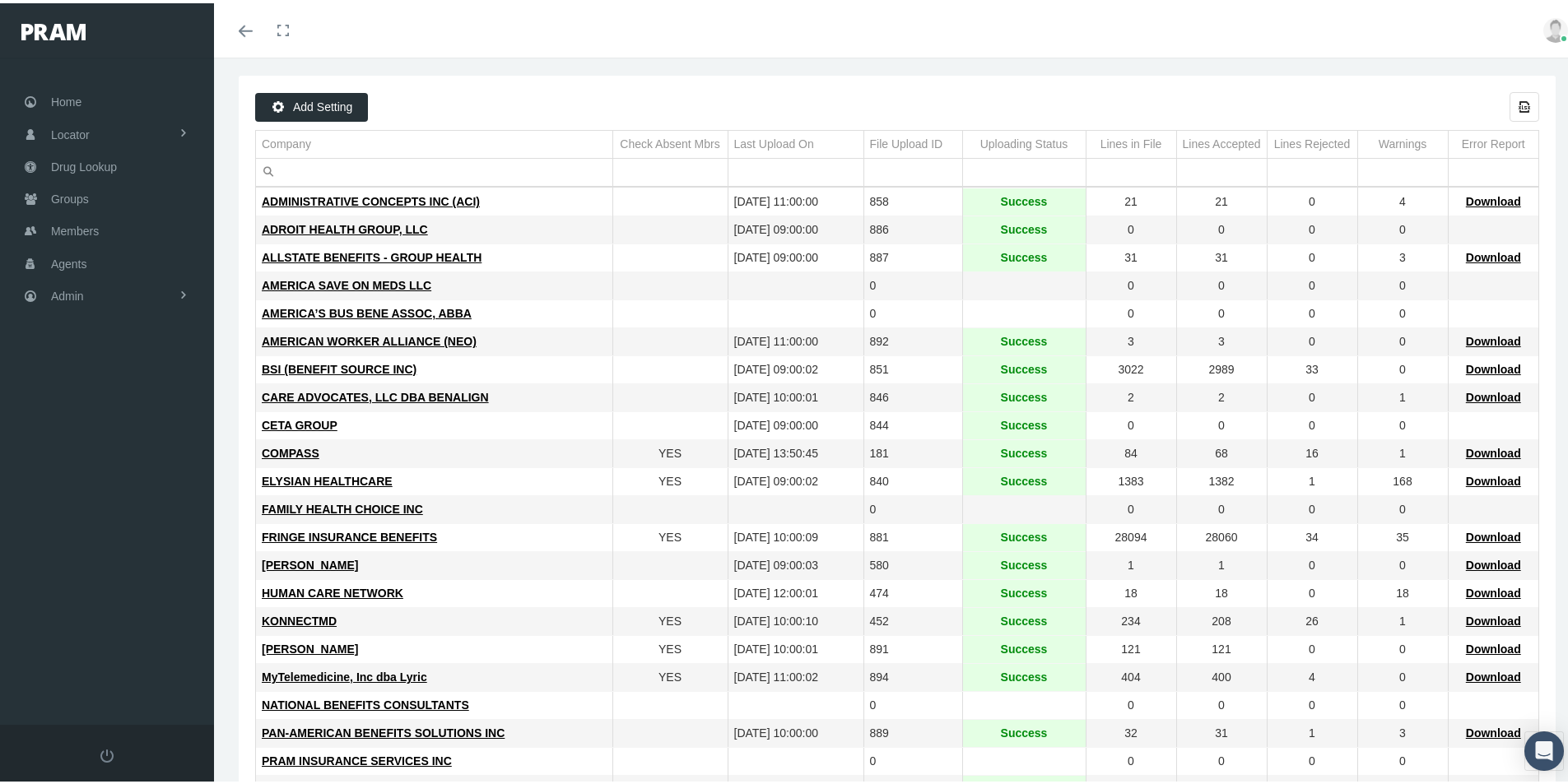
scroll to position [0, 0]
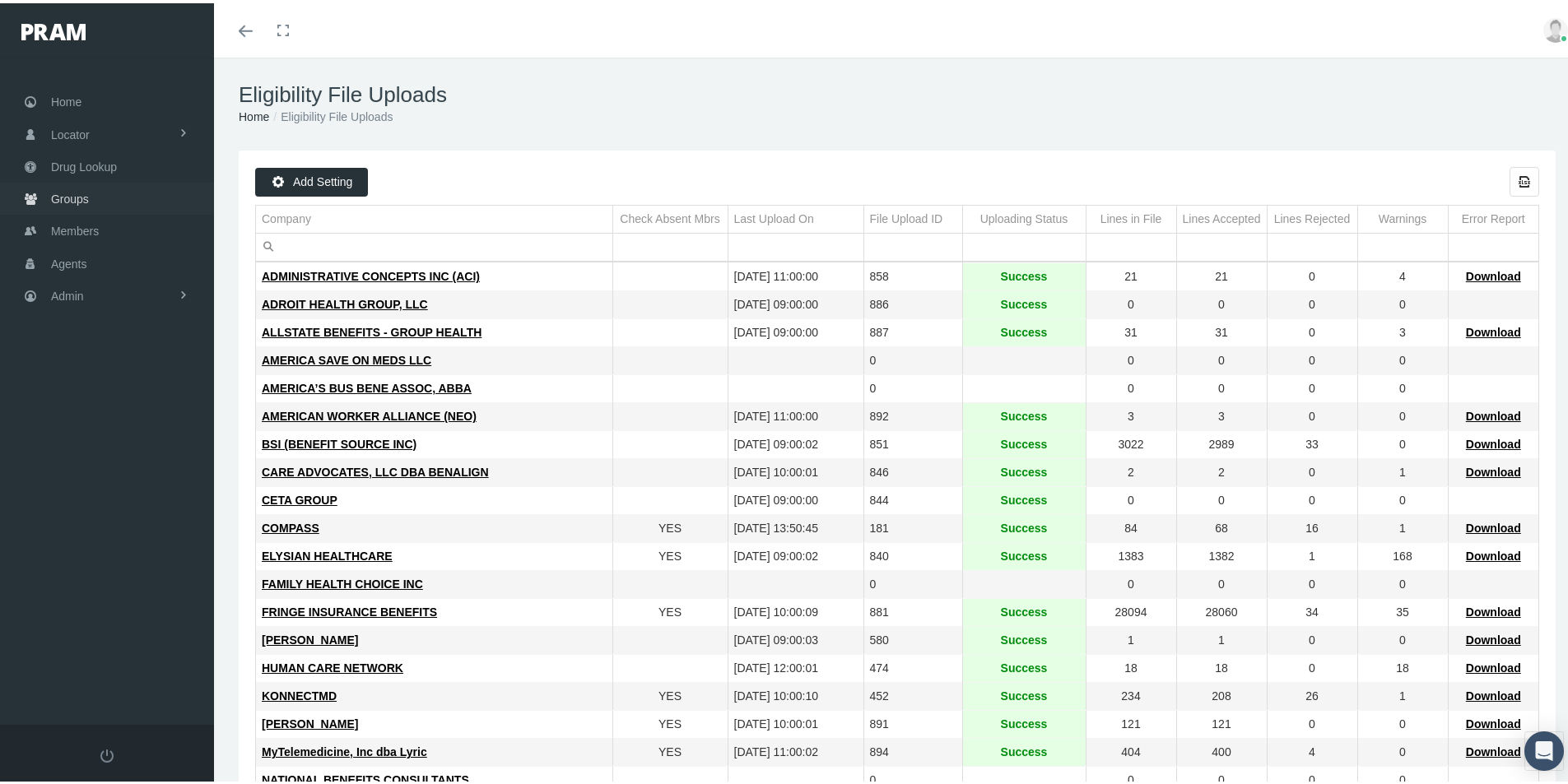
click at [70, 194] on span "Groups" at bounding box center [70, 195] width 38 height 31
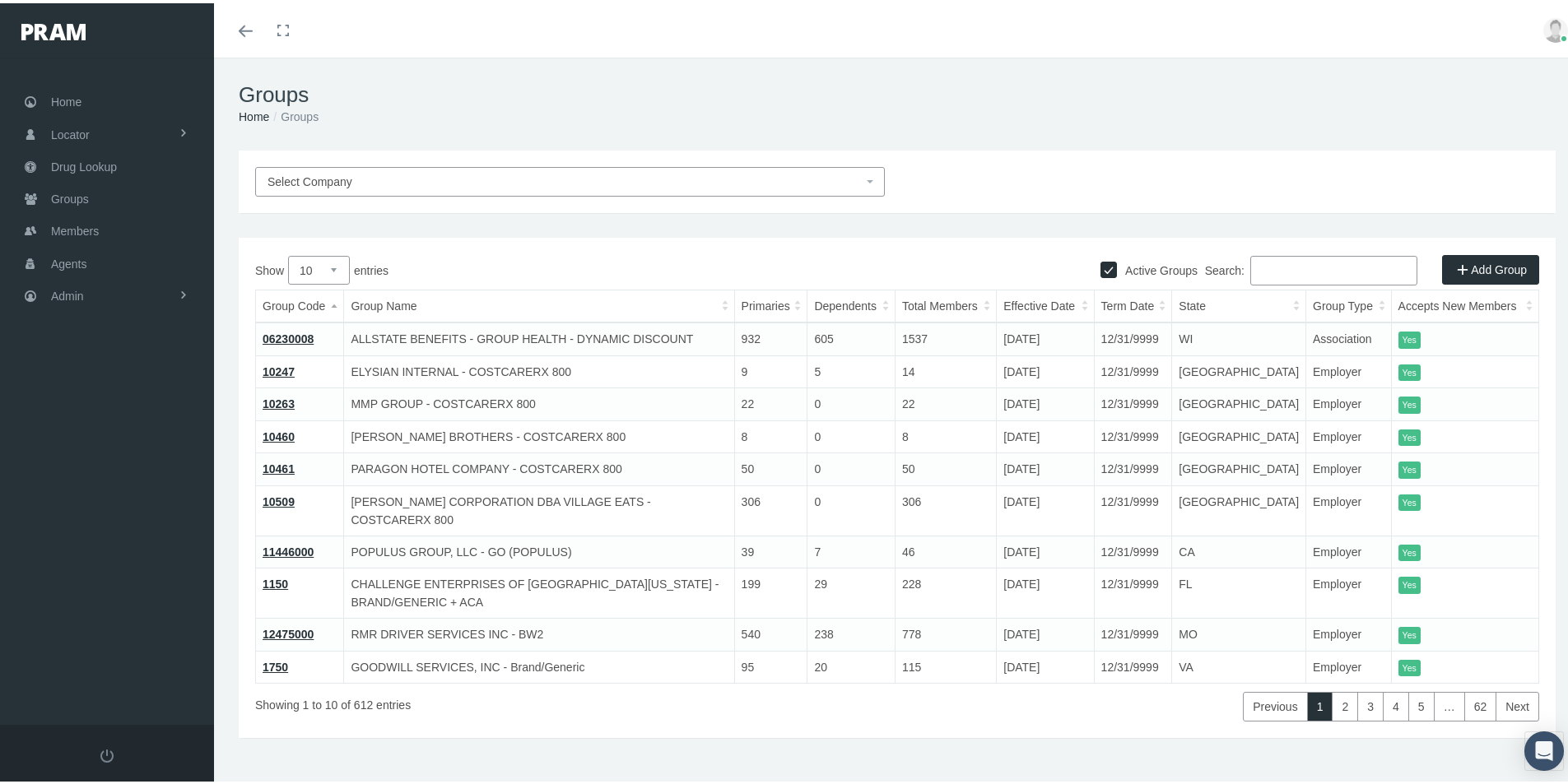
click at [1254, 264] on input "Search:" at bounding box center [1333, 267] width 167 height 30
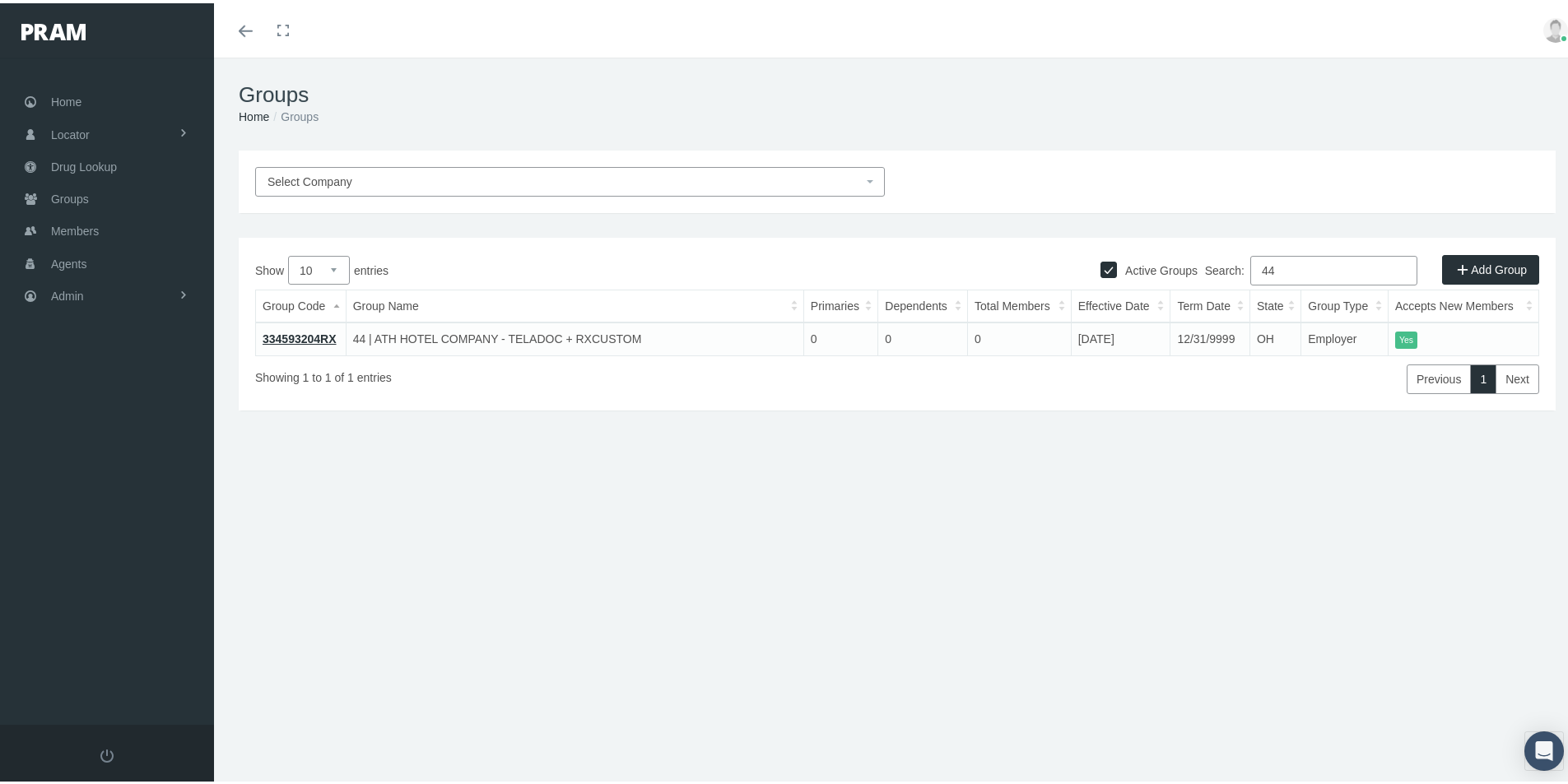
type input "44"
click at [293, 336] on link "334593204RX" at bounding box center [300, 336] width 74 height 13
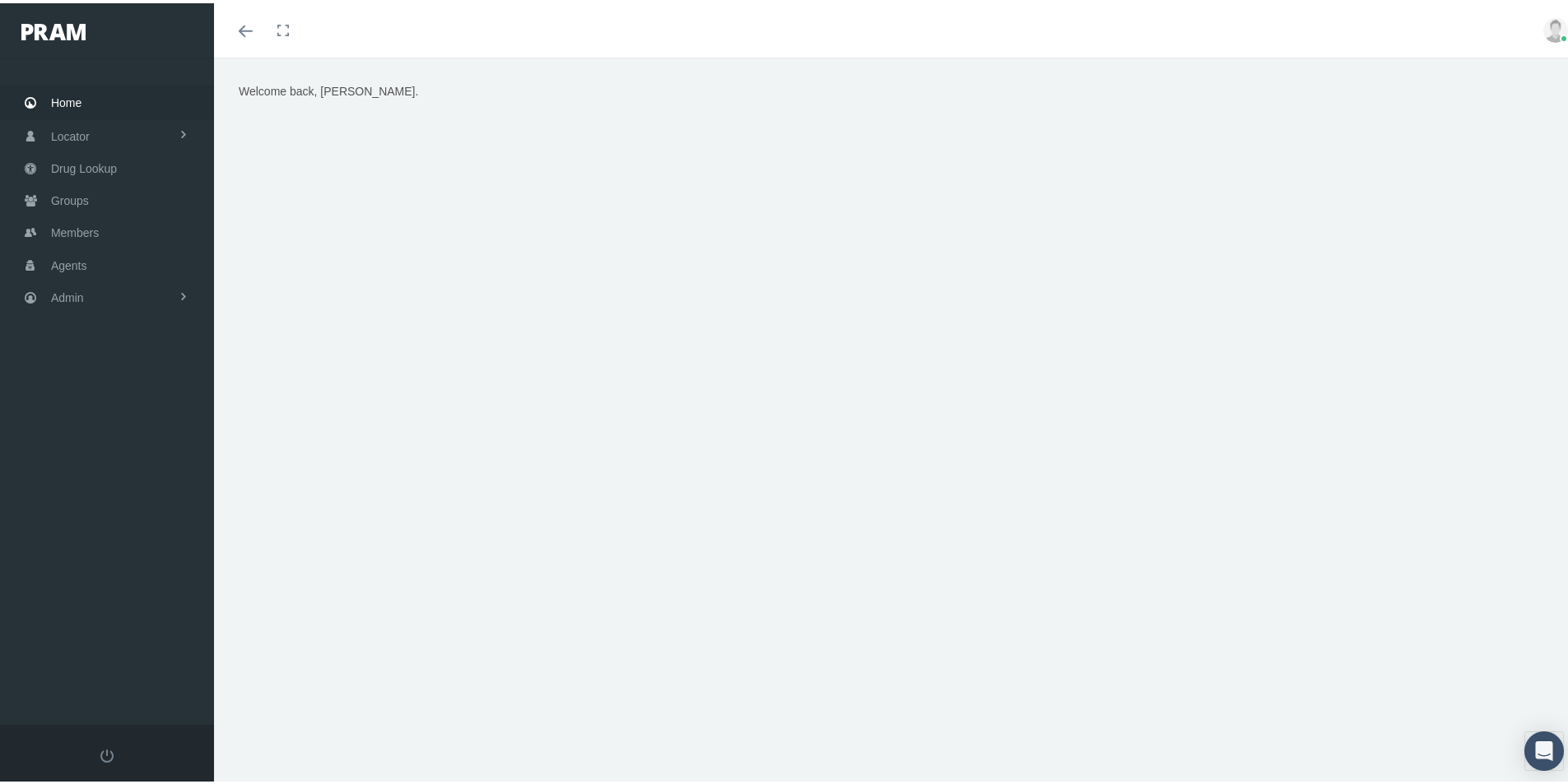
click at [685, 715] on div "Welcome back, [PERSON_NAME]." at bounding box center [897, 428] width 1366 height 748
click at [70, 201] on span "Groups" at bounding box center [70, 197] width 38 height 31
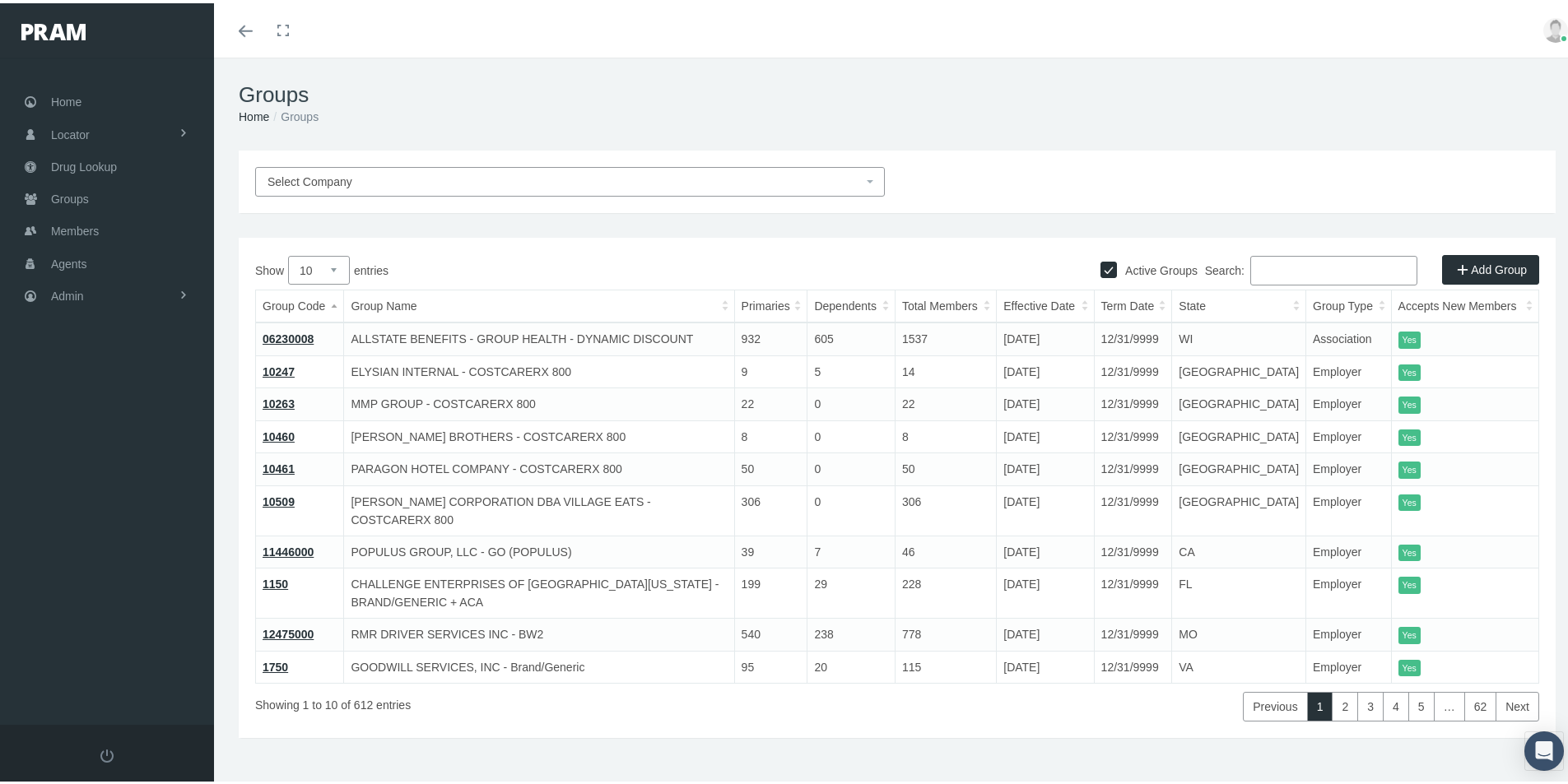
drag, startPoint x: 1267, startPoint y: 267, endPoint x: 1277, endPoint y: 270, distance: 10.4
click at [1267, 268] on input "Search:" at bounding box center [1333, 267] width 167 height 30
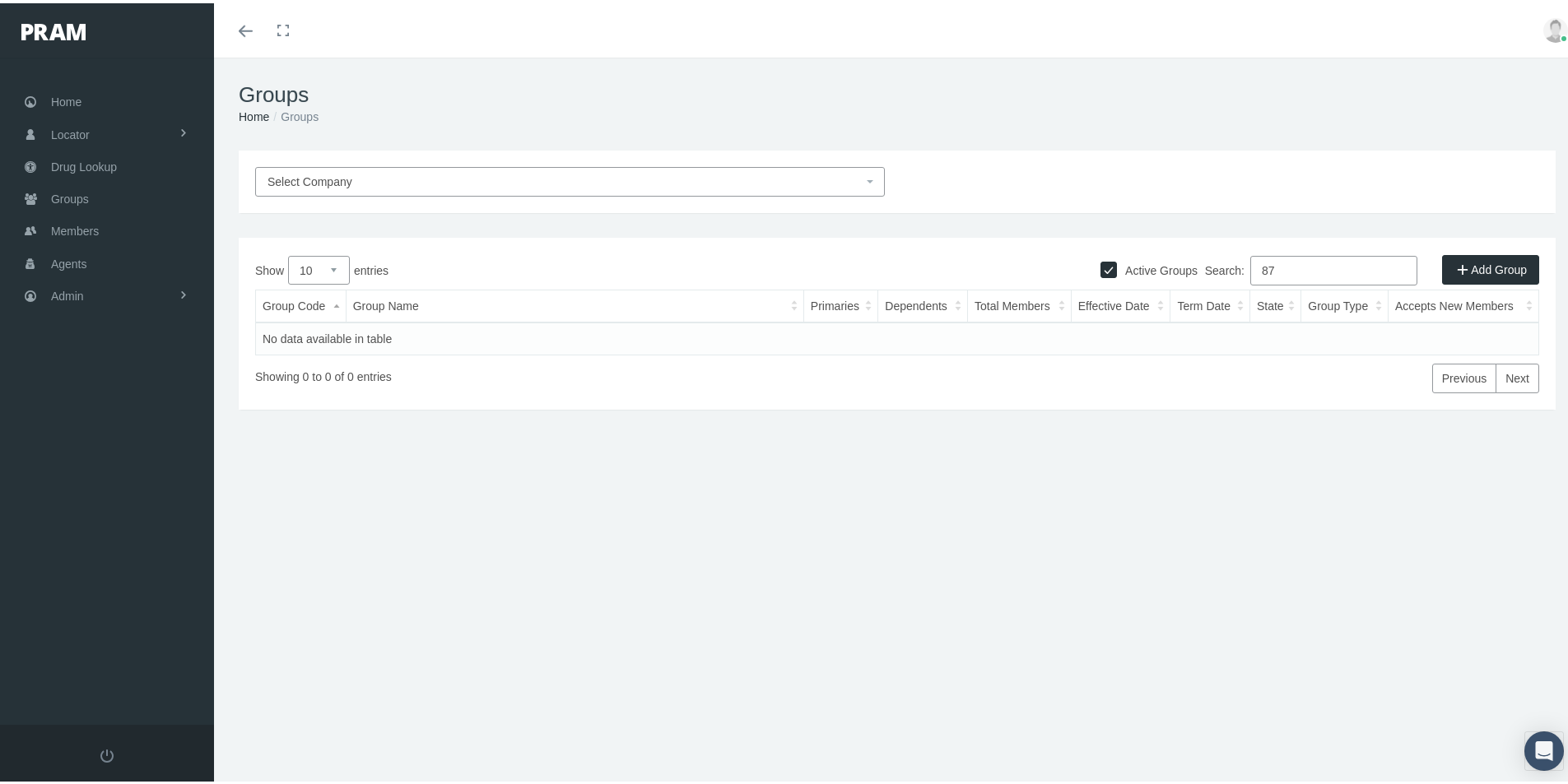
type input "8"
